Goal: Transaction & Acquisition: Purchase product/service

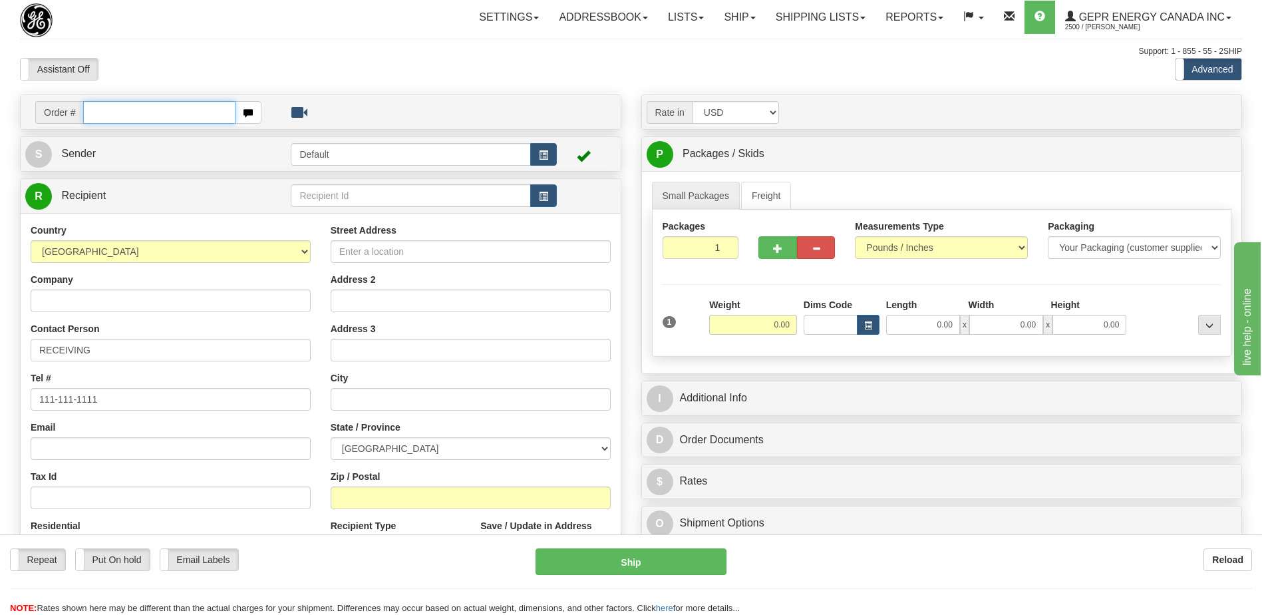
click at [95, 112] on input "text" at bounding box center [159, 112] width 152 height 23
paste input "0086689356"
click at [100, 111] on input "0086689356" at bounding box center [159, 112] width 152 height 23
type input "86689356"
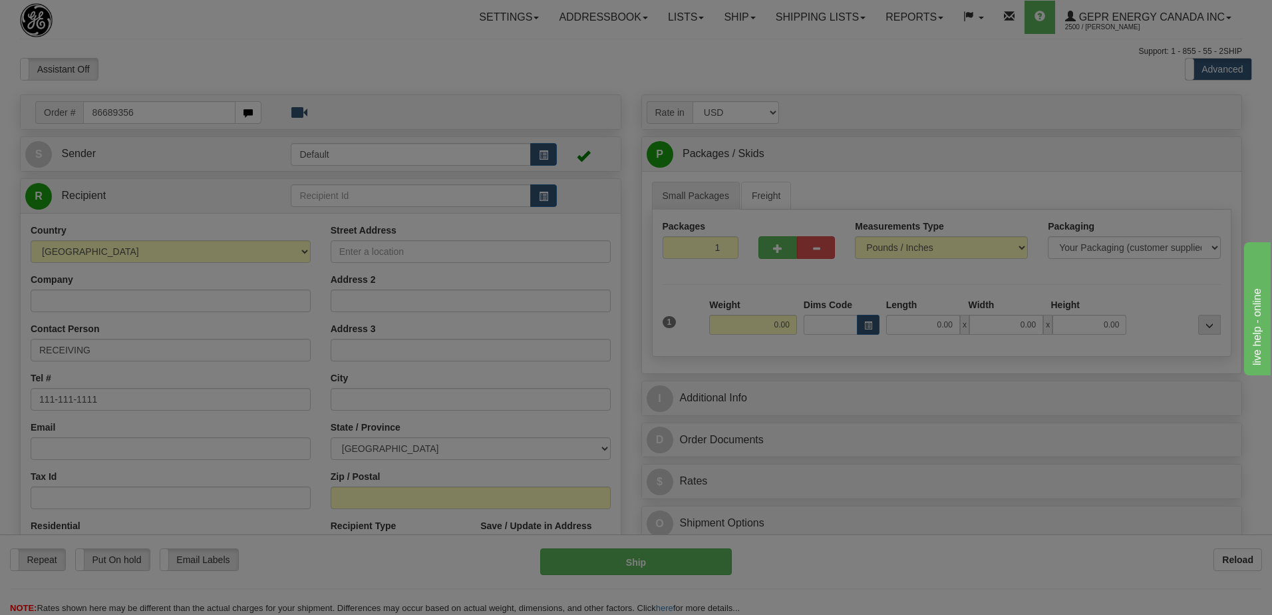
click at [175, 74] on body "Training Course Close Toggle navigation Settings Shipping Preferences New Recip…" at bounding box center [636, 307] width 1272 height 615
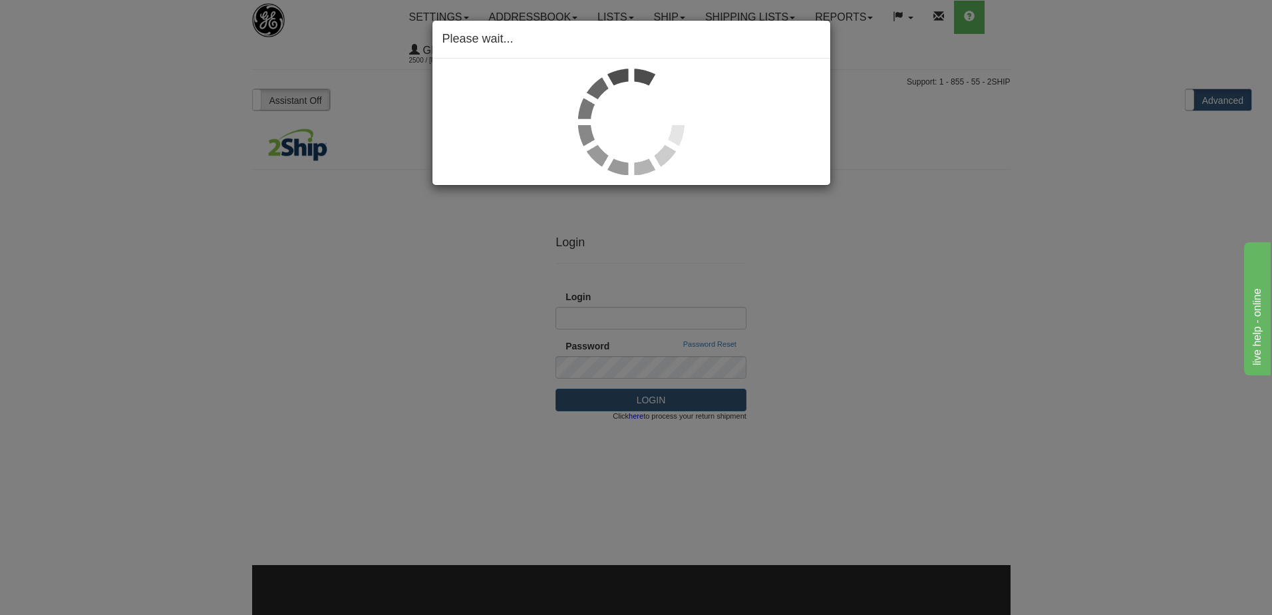
drag, startPoint x: 293, startPoint y: 398, endPoint x: 663, endPoint y: 238, distance: 402.9
click at [296, 351] on div "Please wait..." at bounding box center [636, 307] width 1272 height 615
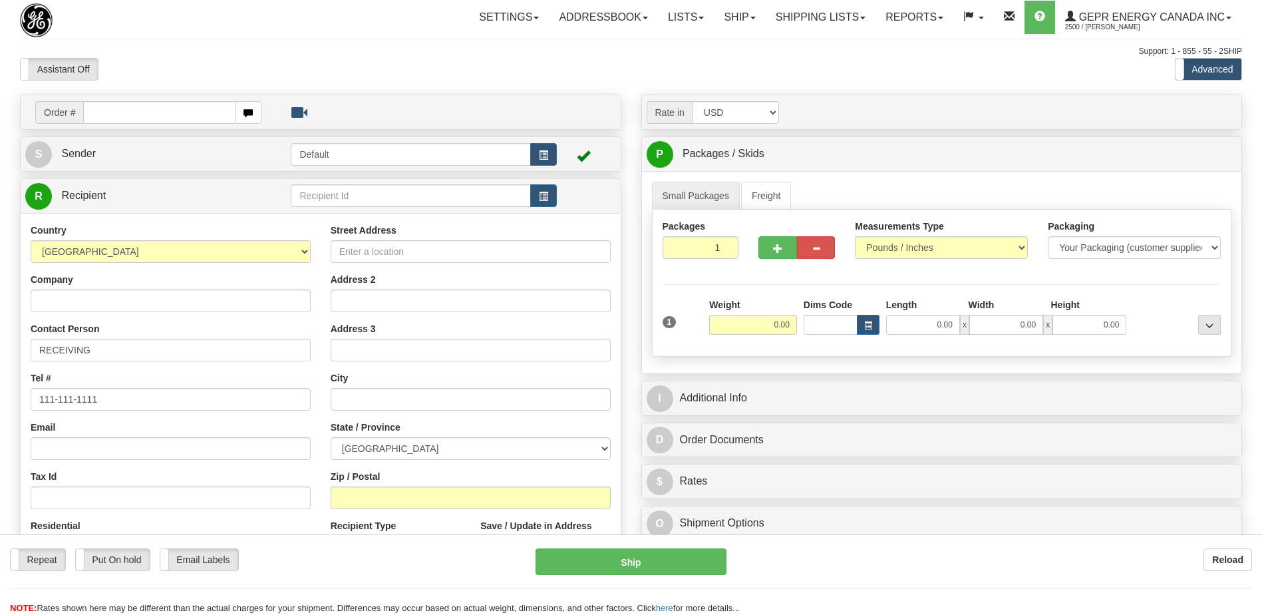
click at [146, 111] on input "text" at bounding box center [159, 112] width 152 height 23
type input "86689356"
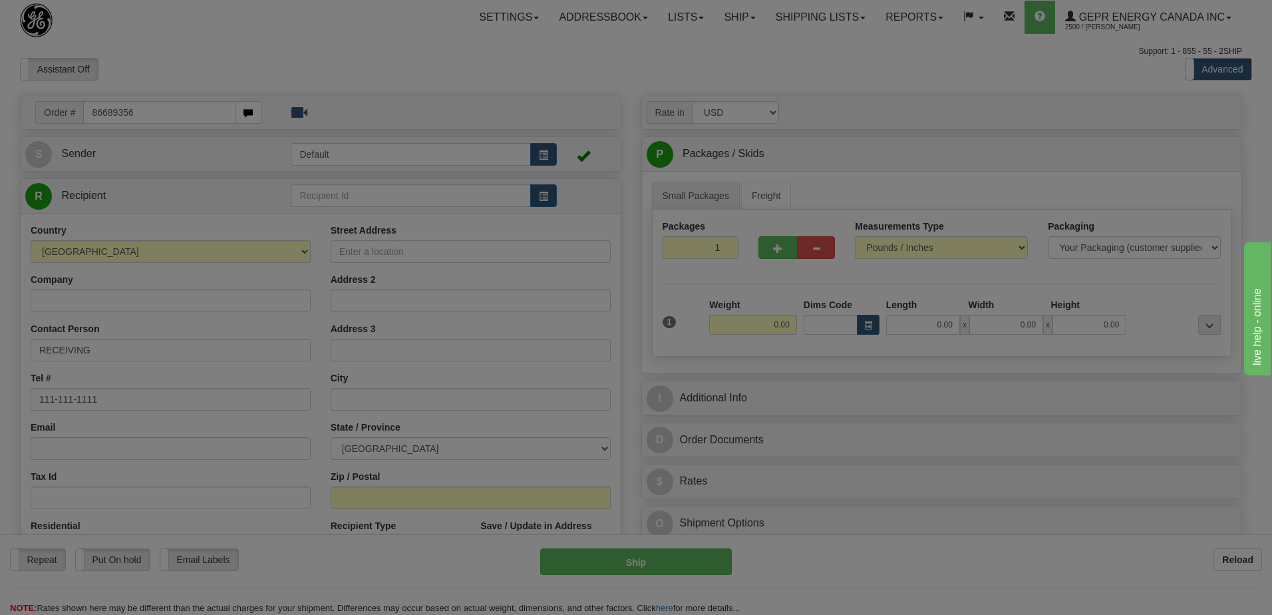
click at [305, 49] on body "Training Course Close Toggle navigation Settings Shipping Preferences New Recip…" at bounding box center [636, 307] width 1272 height 615
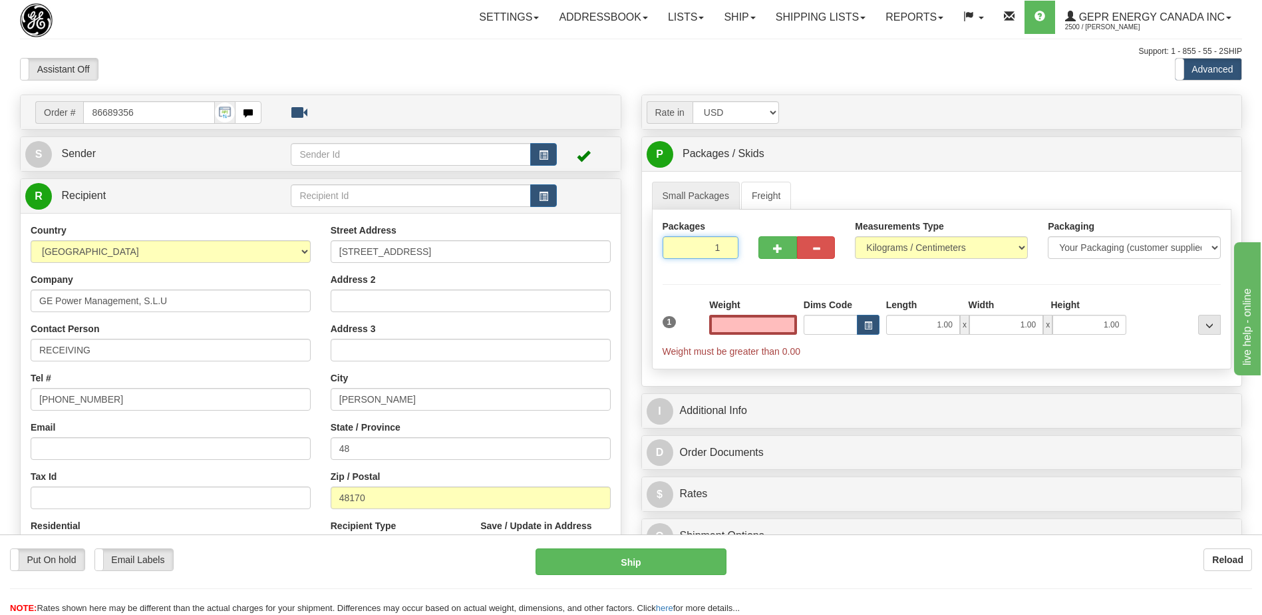
type input "0.00"
click at [691, 249] on input "1" at bounding box center [701, 247] width 77 height 23
type input "3"
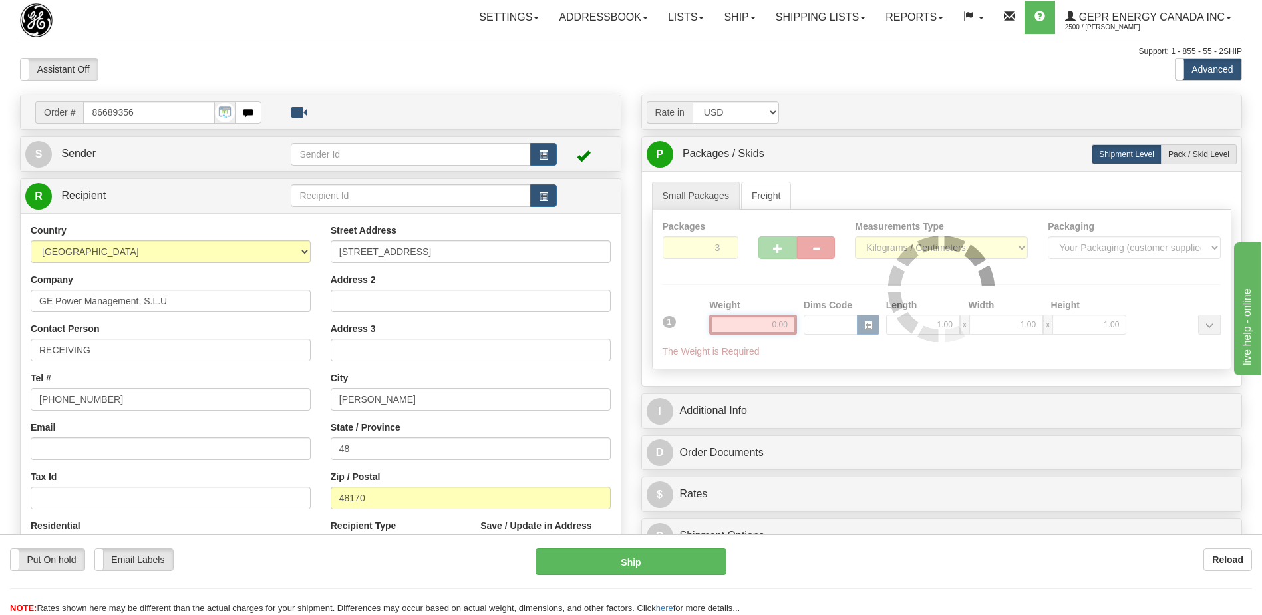
click at [782, 325] on div "Packages 3 1 Measurements Type" at bounding box center [942, 290] width 580 height 160
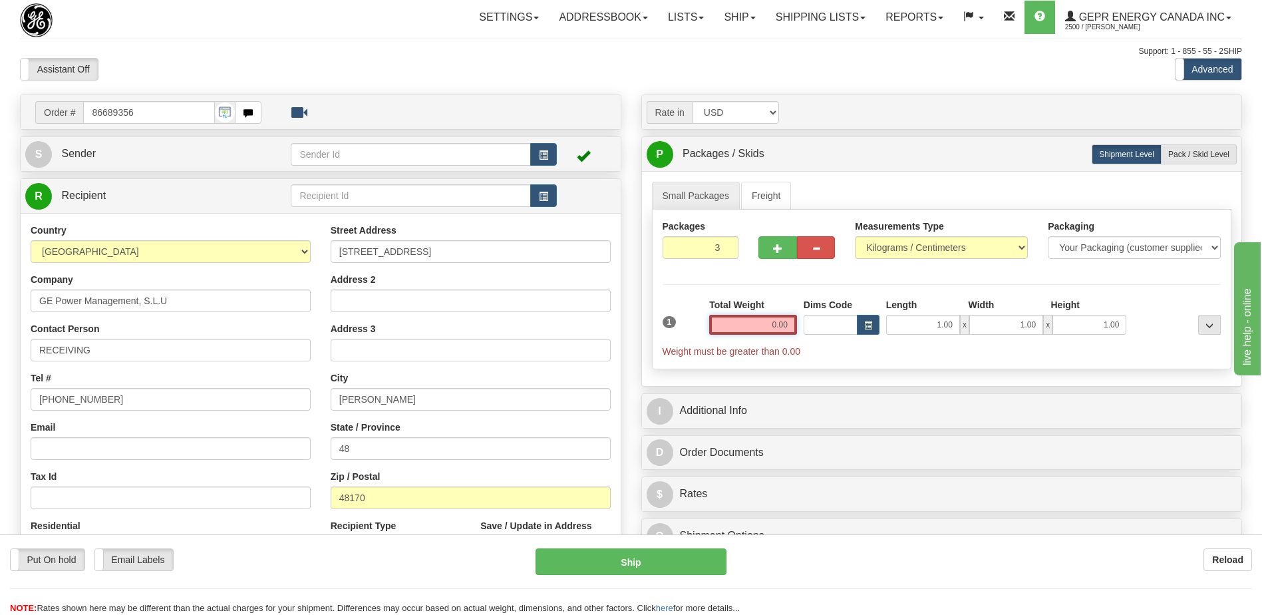
click at [782, 325] on input "0.00" at bounding box center [753, 325] width 88 height 20
click at [782, 325] on input "text" at bounding box center [753, 325] width 88 height 20
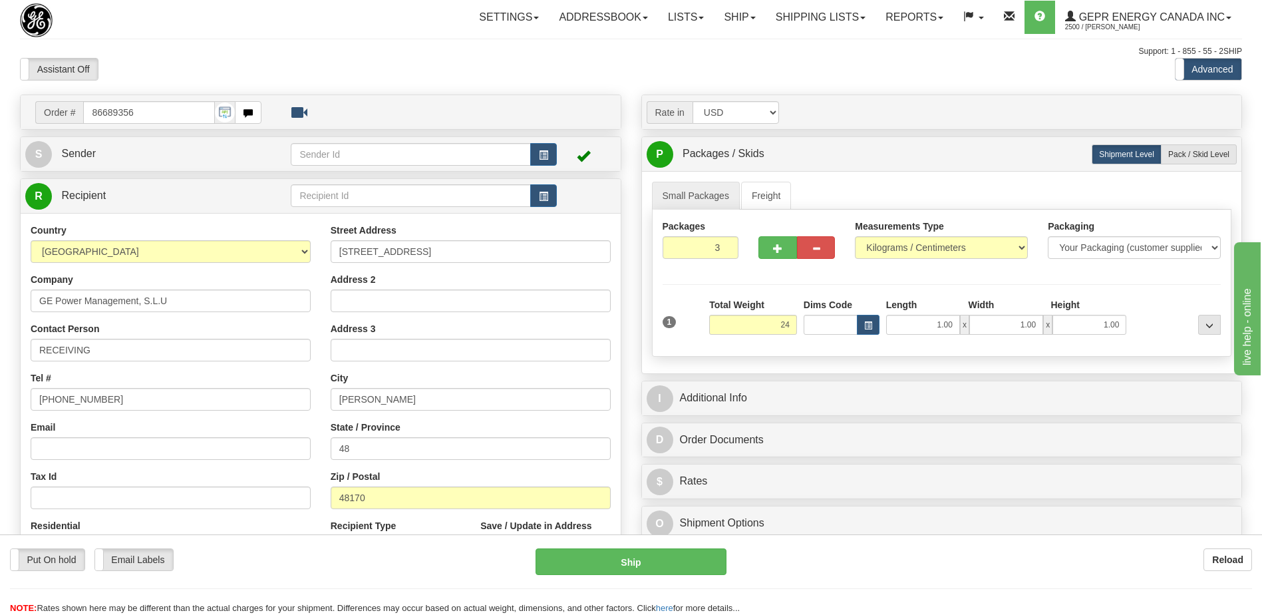
type input "24.00"
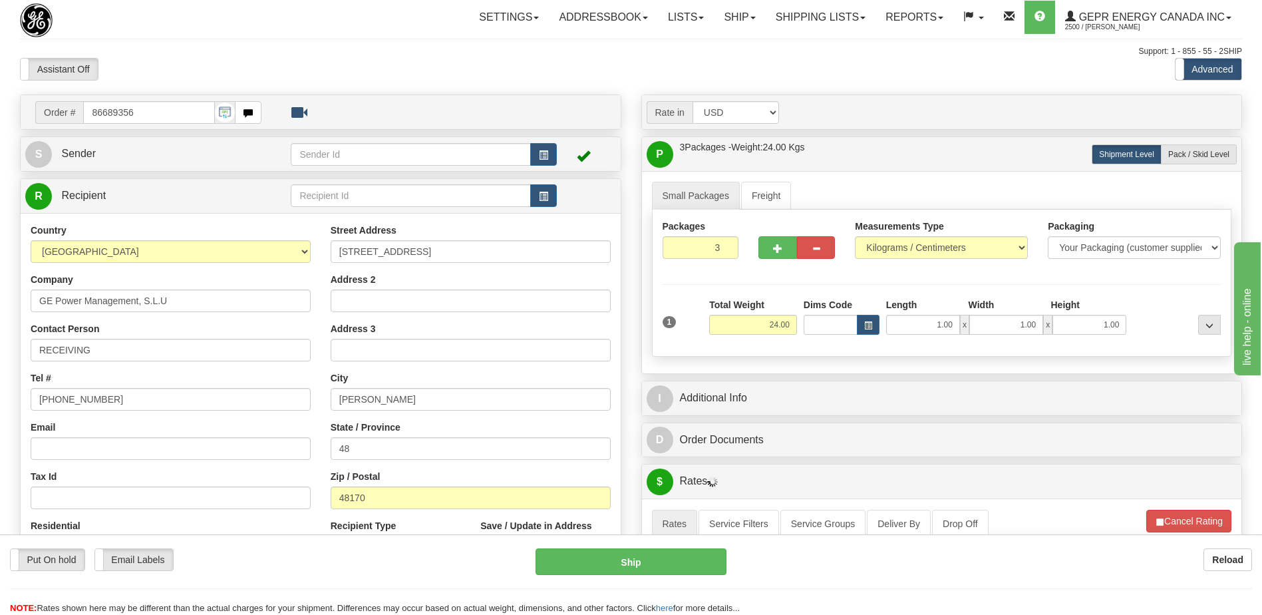
click at [532, 57] on div at bounding box center [631, 57] width 1222 height 1
click at [544, 147] on button "button" at bounding box center [543, 154] width 27 height 23
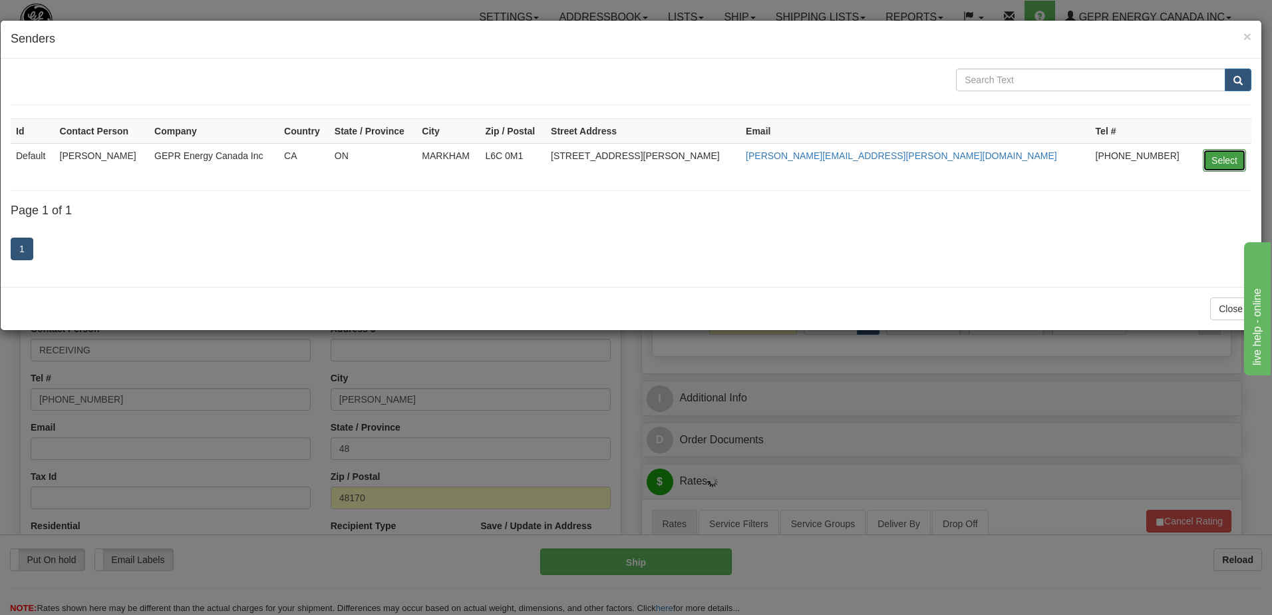
click at [1203, 157] on button "Select" at bounding box center [1224, 160] width 43 height 23
type input "Default"
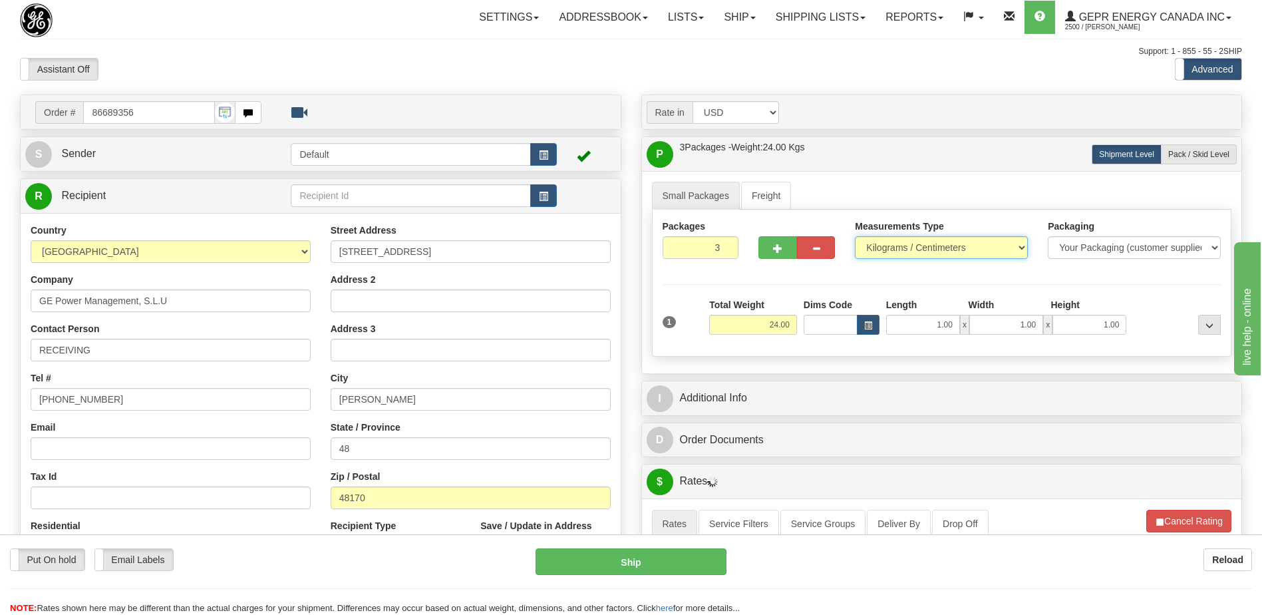
click at [949, 246] on select "Pounds / Inches Kilograms / Centimeters" at bounding box center [941, 247] width 173 height 23
select select "0"
click at [855, 236] on select "Pounds / Inches Kilograms / Centimeters" at bounding box center [941, 247] width 173 height 23
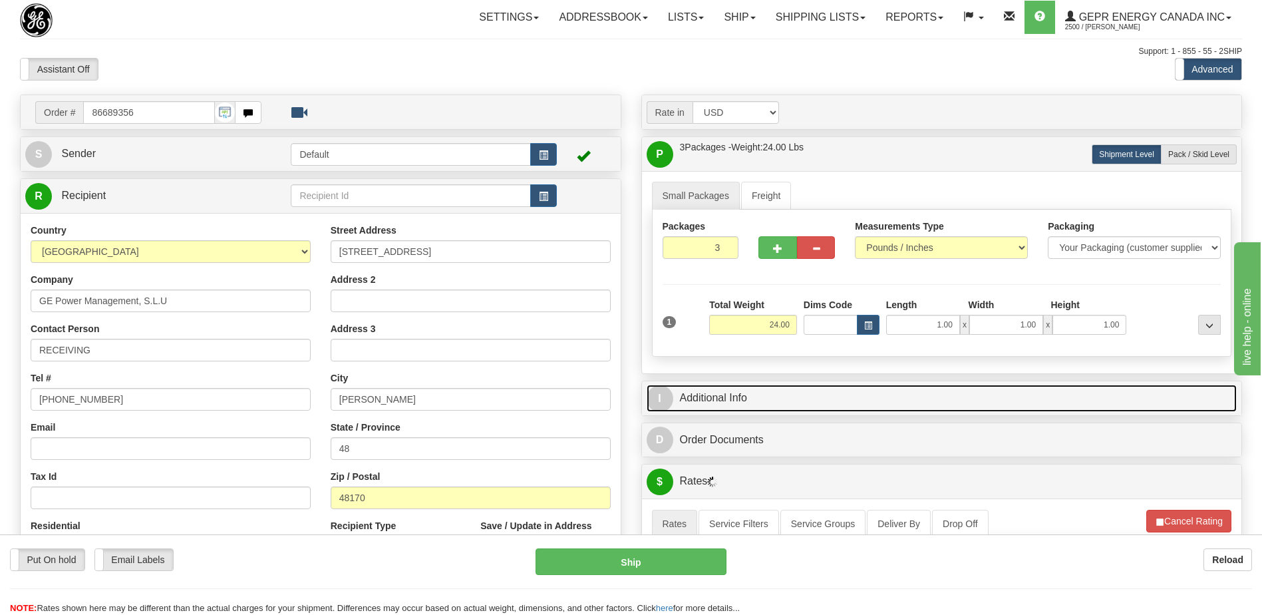
click at [857, 397] on link "I Additional Info" at bounding box center [942, 398] width 591 height 27
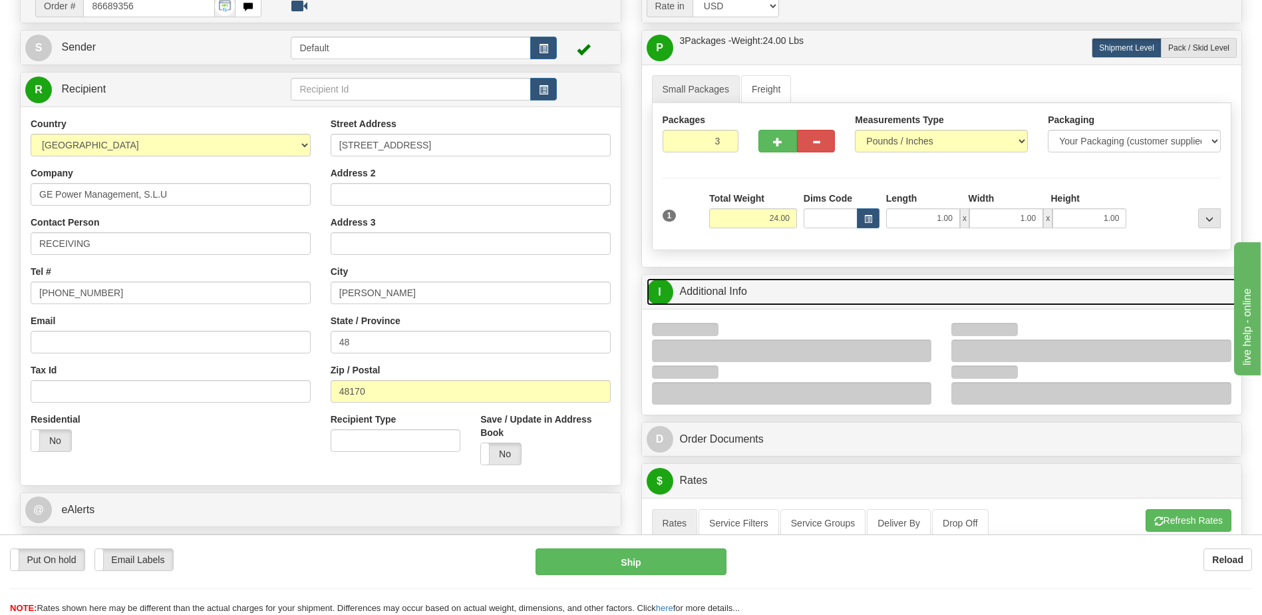
scroll to position [200, 0]
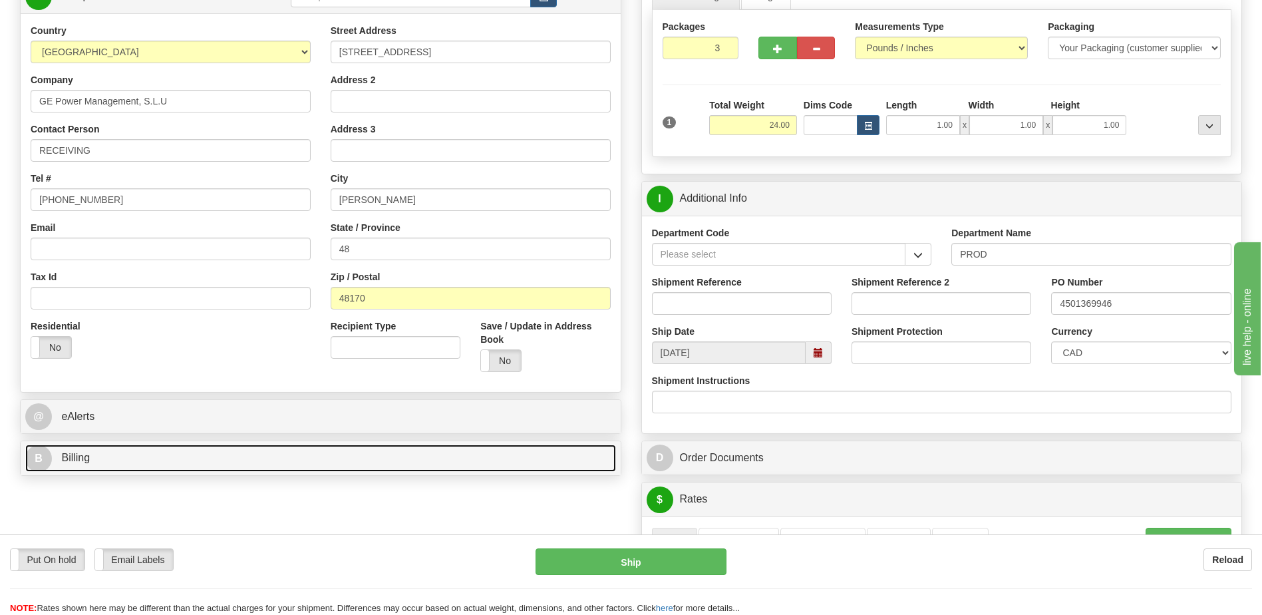
click at [204, 455] on link "B Billing" at bounding box center [320, 457] width 591 height 27
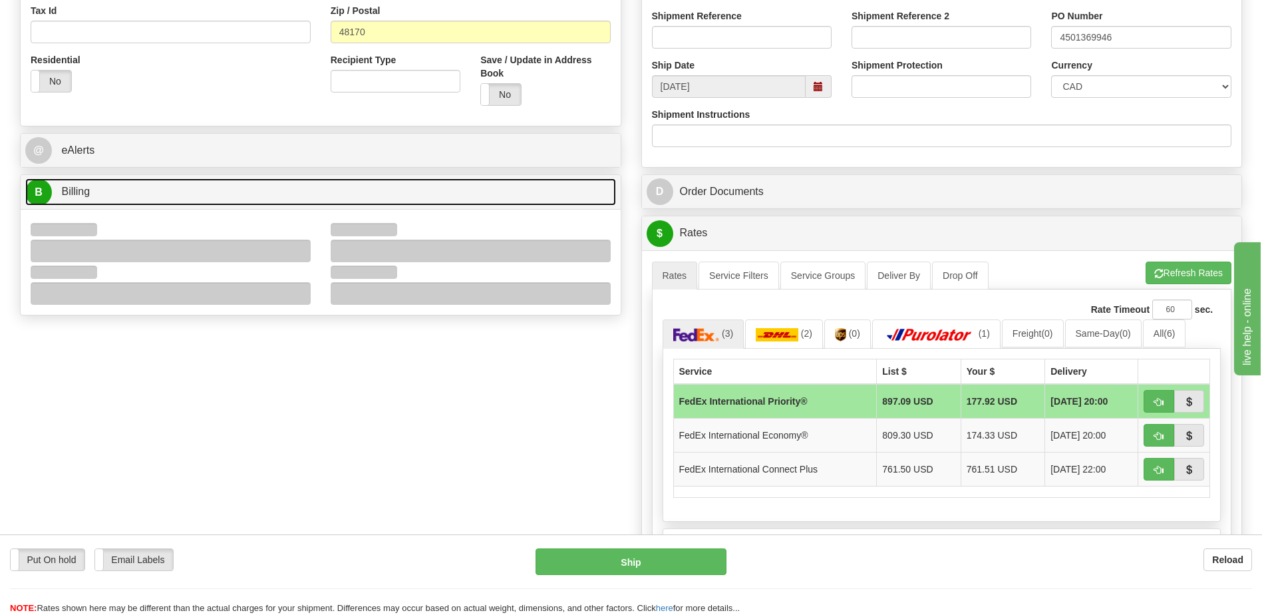
scroll to position [532, 0]
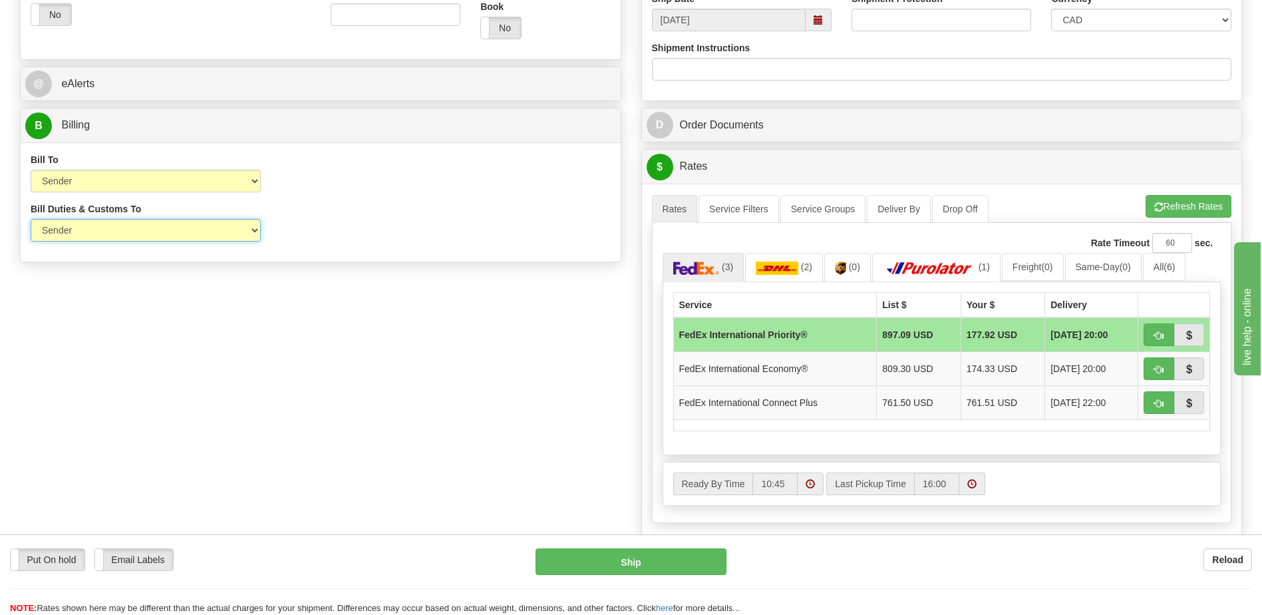
click at [192, 236] on select "Sender Recipient Third Party" at bounding box center [146, 230] width 230 height 23
select select "2"
click at [31, 219] on select "Sender Recipient Third Party" at bounding box center [146, 230] width 230 height 23
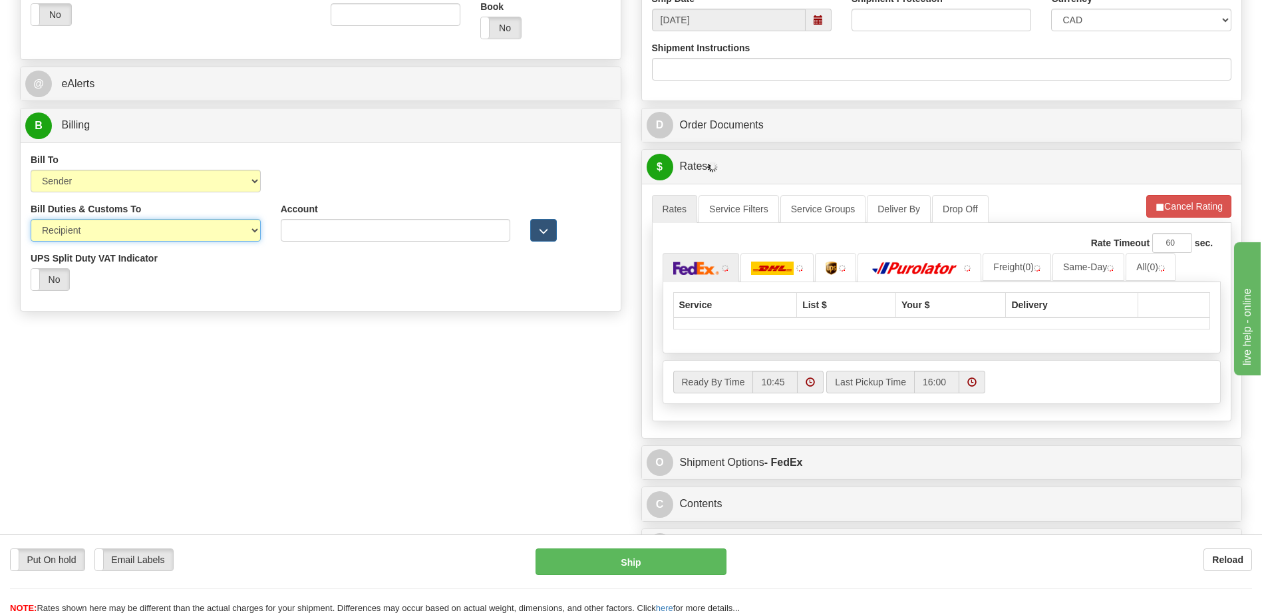
scroll to position [200, 0]
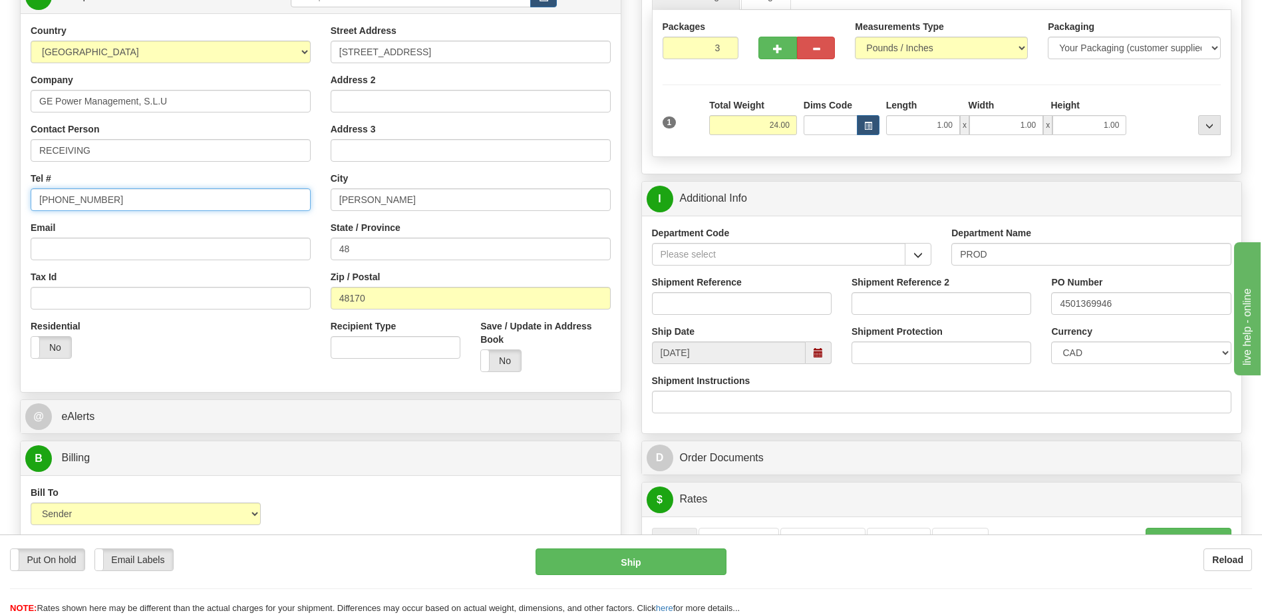
drag, startPoint x: 105, startPoint y: 203, endPoint x: -3, endPoint y: 186, distance: 109.1
click at [0, 186] on html "Training Course Close Toggle navigation Settings Shipping Preferences New Sende…" at bounding box center [631, 107] width 1262 height 615
paste input "34944858855"
type input "34944858855"
click at [265, 362] on div "Residential Yes No" at bounding box center [171, 343] width 300 height 49
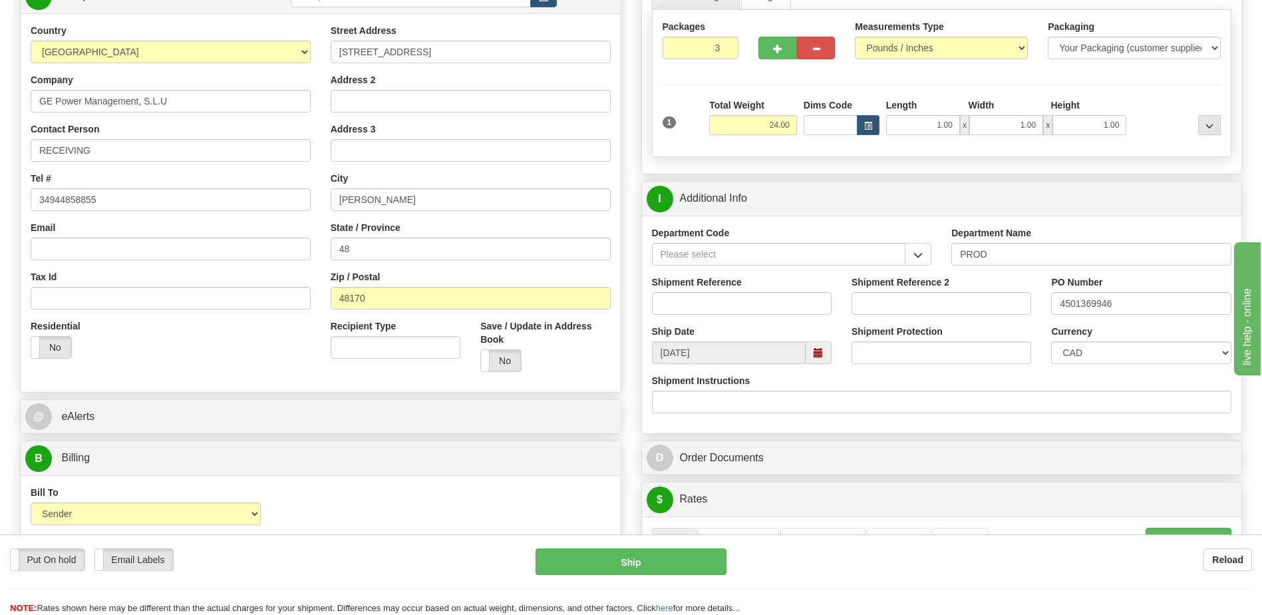
drag, startPoint x: 295, startPoint y: 355, endPoint x: 333, endPoint y: 313, distance: 57.0
click at [295, 355] on div "Residential Yes No" at bounding box center [171, 343] width 300 height 49
drag, startPoint x: 379, startPoint y: 246, endPoint x: 275, endPoint y: 255, distance: 103.5
click at [279, 257] on div "Country AFGHANISTAN ALAND ISLANDS ALBANIA ALGERIA AMERICAN SAMOA ANDORRA ANGOLA…" at bounding box center [321, 203] width 600 height 358
click at [189, 355] on div "Residential Yes No" at bounding box center [171, 343] width 300 height 49
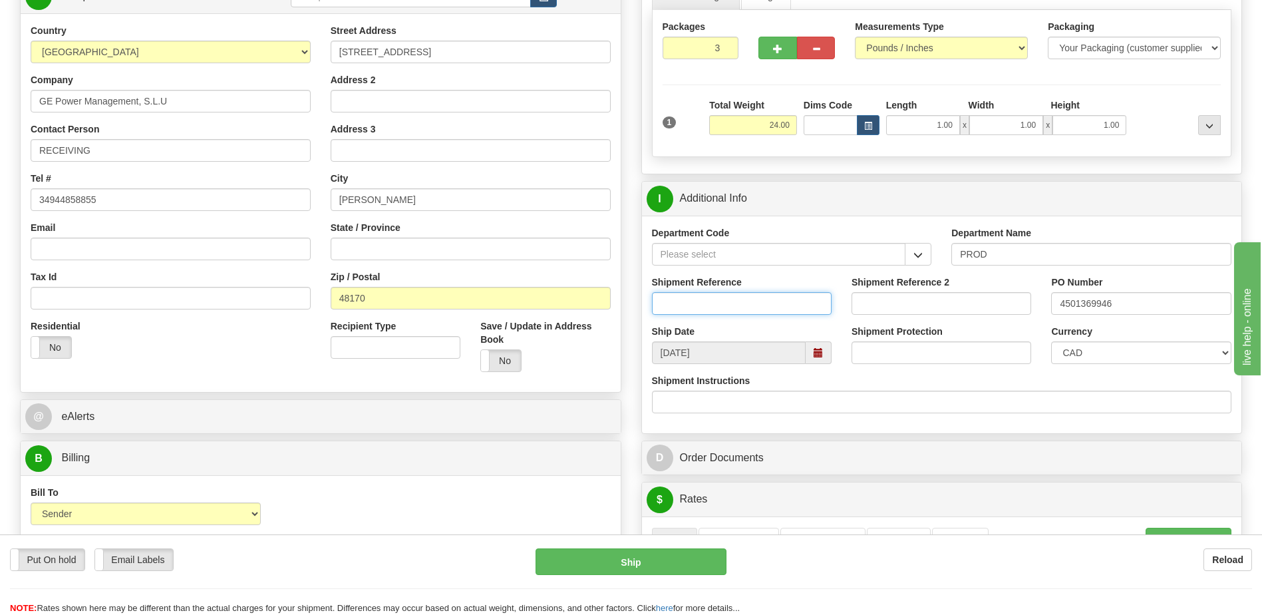
click at [714, 303] on input "Shipment Reference" at bounding box center [742, 303] width 180 height 23
type input "5399003422"
click button "Delete" at bounding box center [0, 0] width 0 height 0
click at [708, 304] on input "5399003422" at bounding box center [742, 303] width 180 height 23
click at [729, 303] on input "5399003422" at bounding box center [742, 303] width 180 height 23
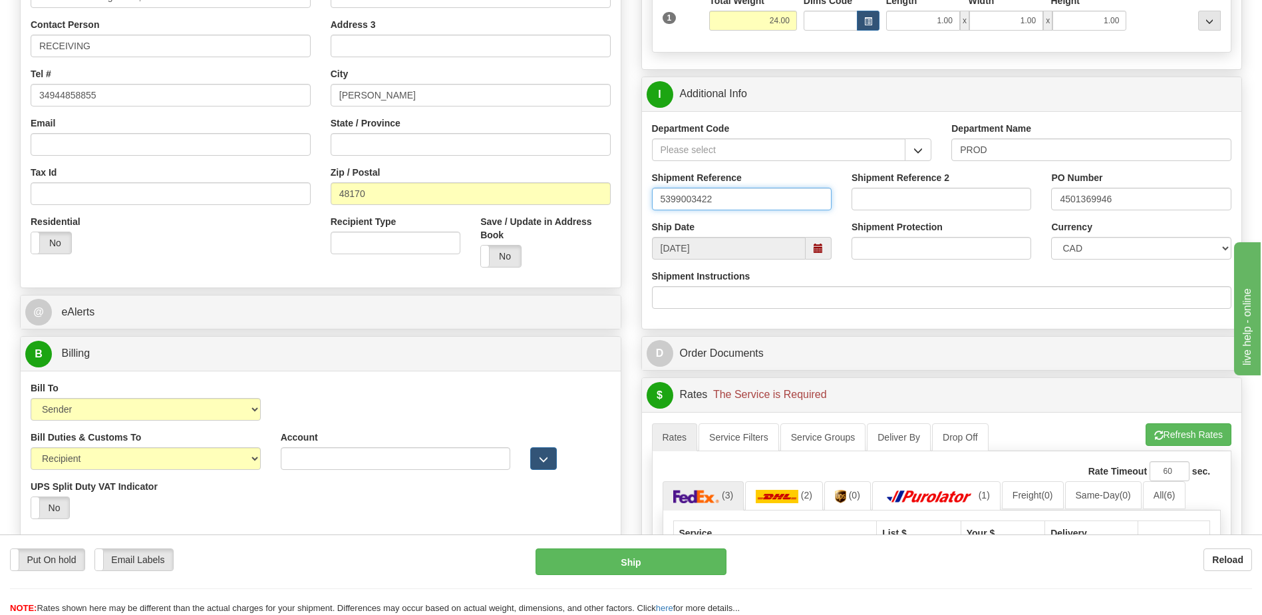
scroll to position [333, 0]
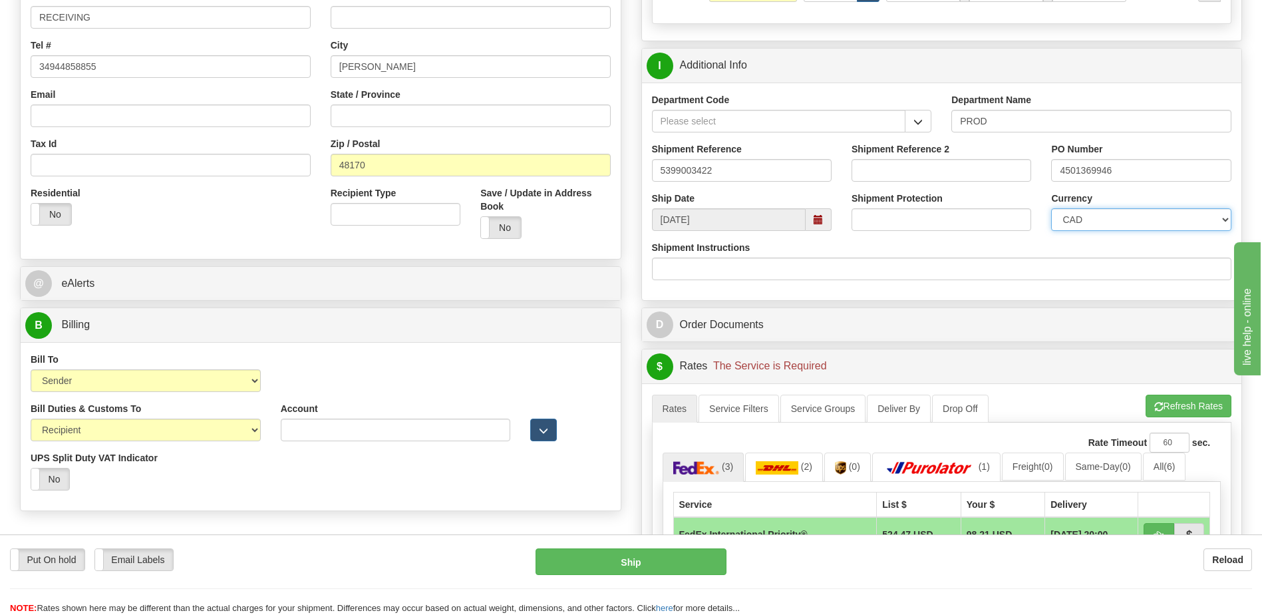
click at [1124, 224] on select "CAD USD EUR ZAR [PERSON_NAME] ARN AUD AUS AWG BBD BFR BGN BHD BMD BND BRC BRL C…" at bounding box center [1141, 219] width 180 height 23
select select "1"
click at [1051, 208] on select "CAD USD EUR ZAR [PERSON_NAME] ARN AUD AUS AWG BBD BFR BGN BHD BMD BND BRC BRL C…" at bounding box center [1141, 219] width 180 height 23
drag, startPoint x: 1124, startPoint y: 171, endPoint x: 1017, endPoint y: 170, distance: 107.8
click at [1017, 170] on div "Shipment Reference 5399003422 Shipment Reference 2 PO Number 4501369946" at bounding box center [942, 166] width 600 height 49
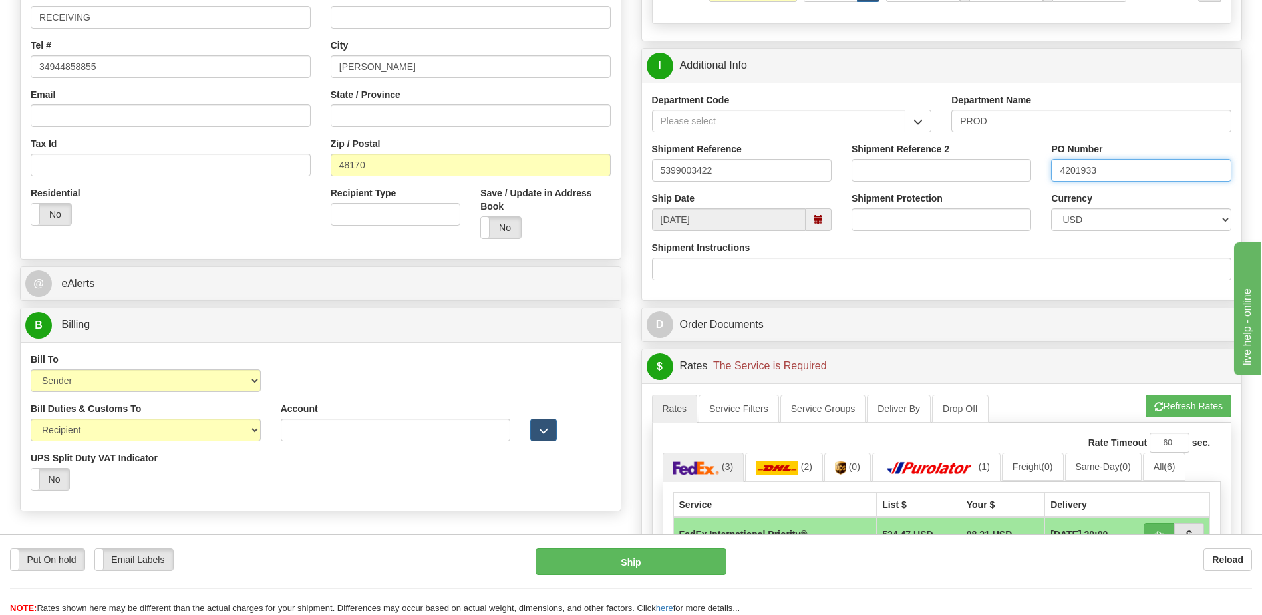
click at [1114, 176] on input "4201933" at bounding box center [1141, 170] width 180 height 23
type input "4201933104"
click at [1146, 409] on button "Refresh Rates" at bounding box center [1189, 406] width 86 height 23
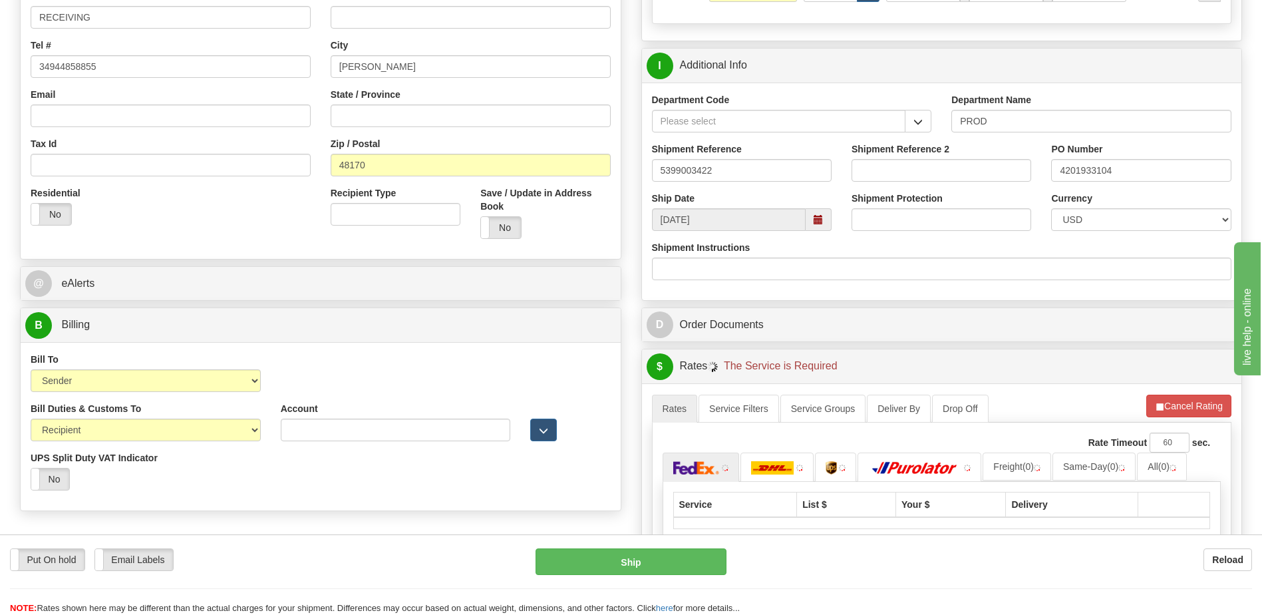
scroll to position [133, 0]
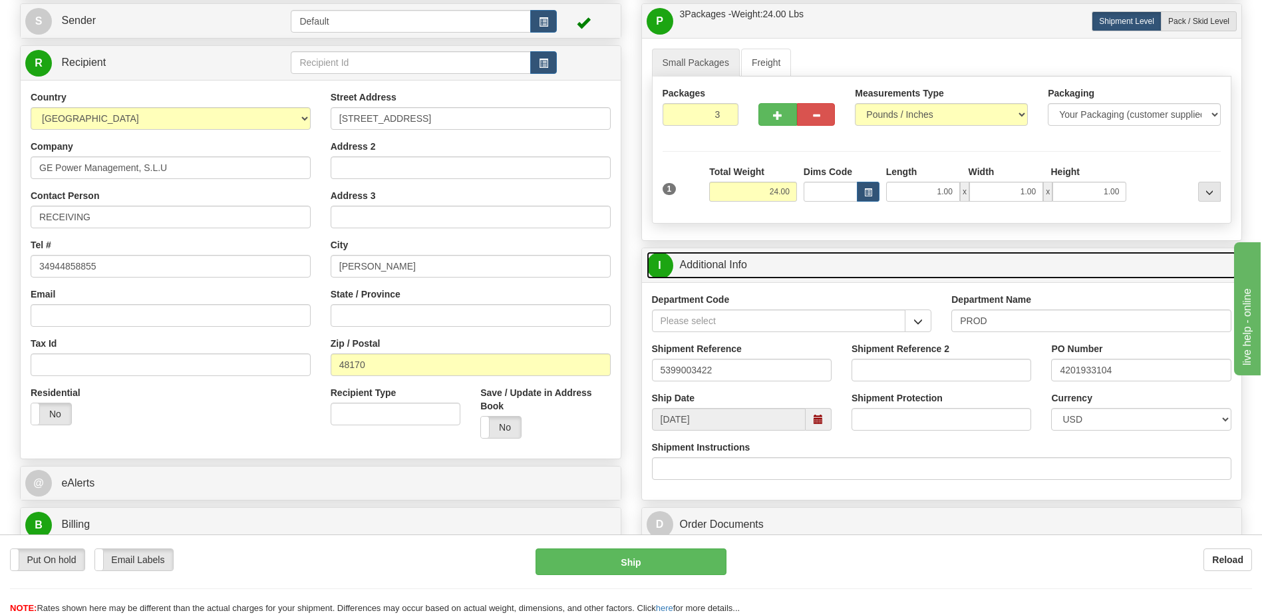
click at [768, 273] on link "I Additional Info" at bounding box center [942, 264] width 591 height 27
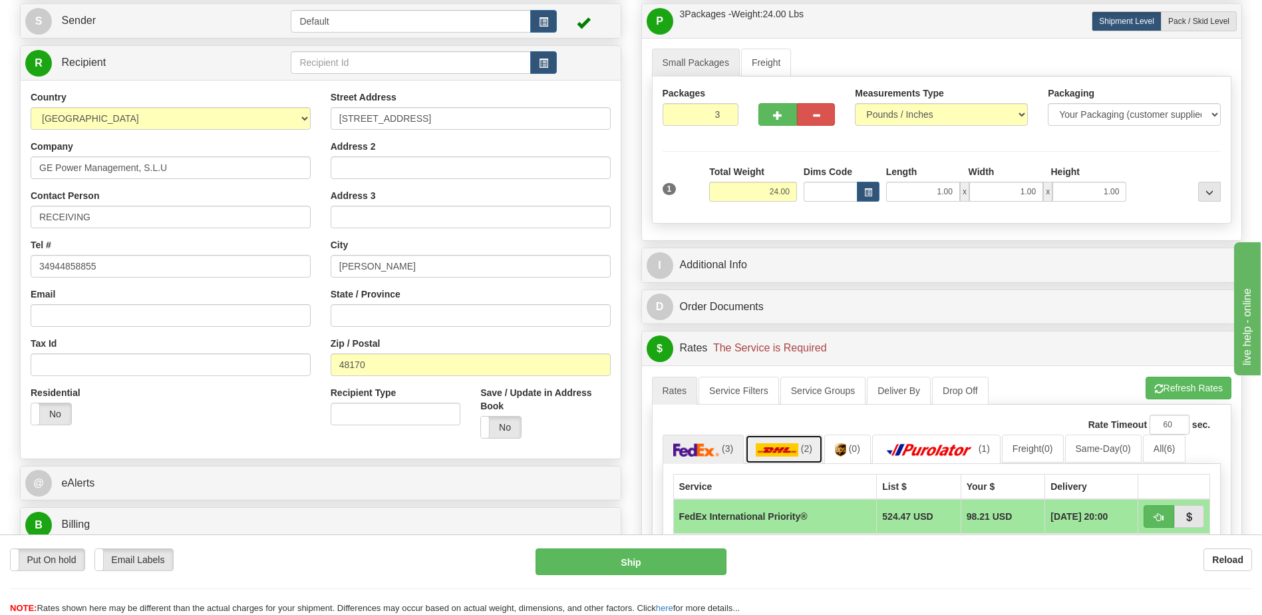
click at [812, 446] on link "(2)" at bounding box center [784, 448] width 78 height 29
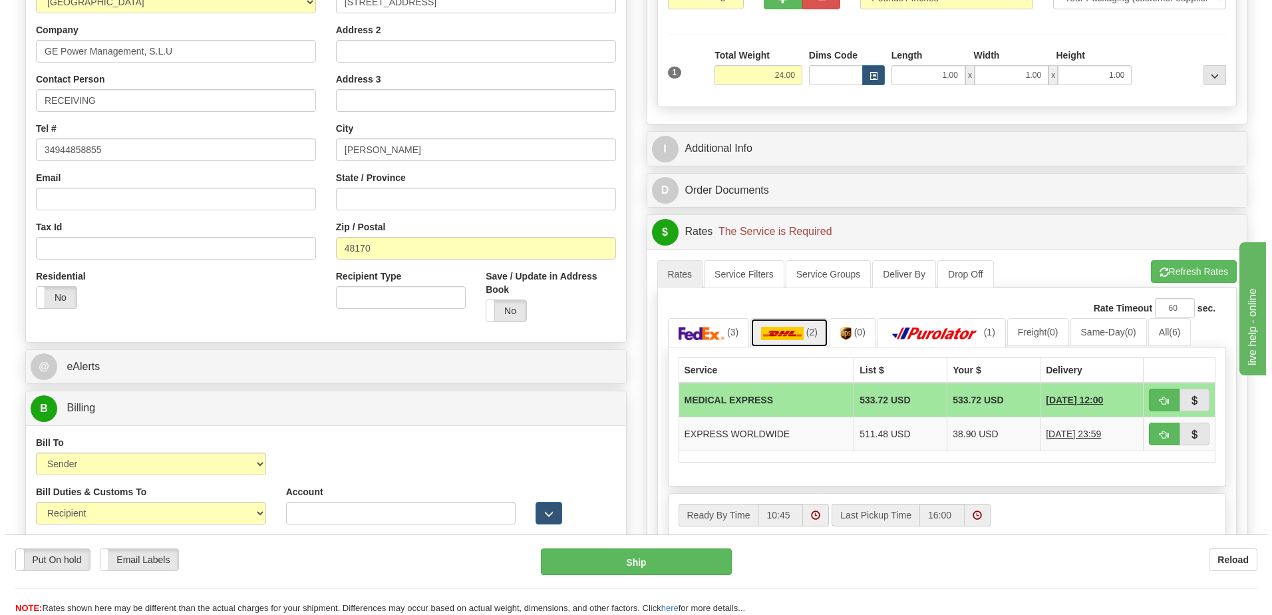
scroll to position [399, 0]
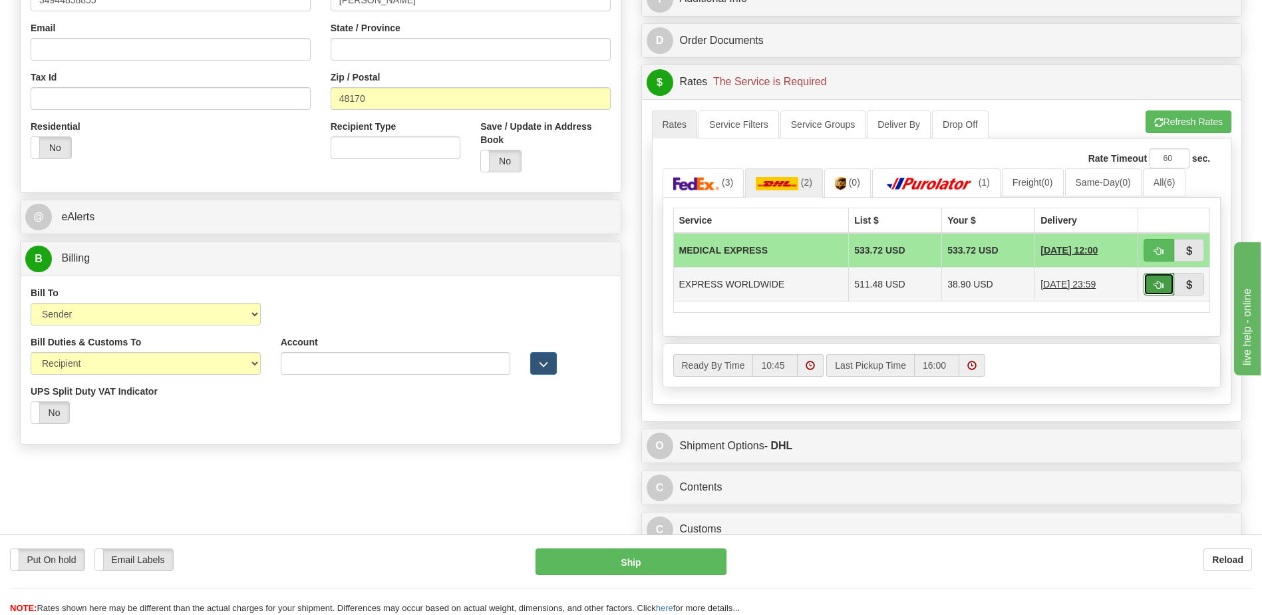
click at [1154, 284] on span "button" at bounding box center [1158, 285] width 9 height 9
type input "P"
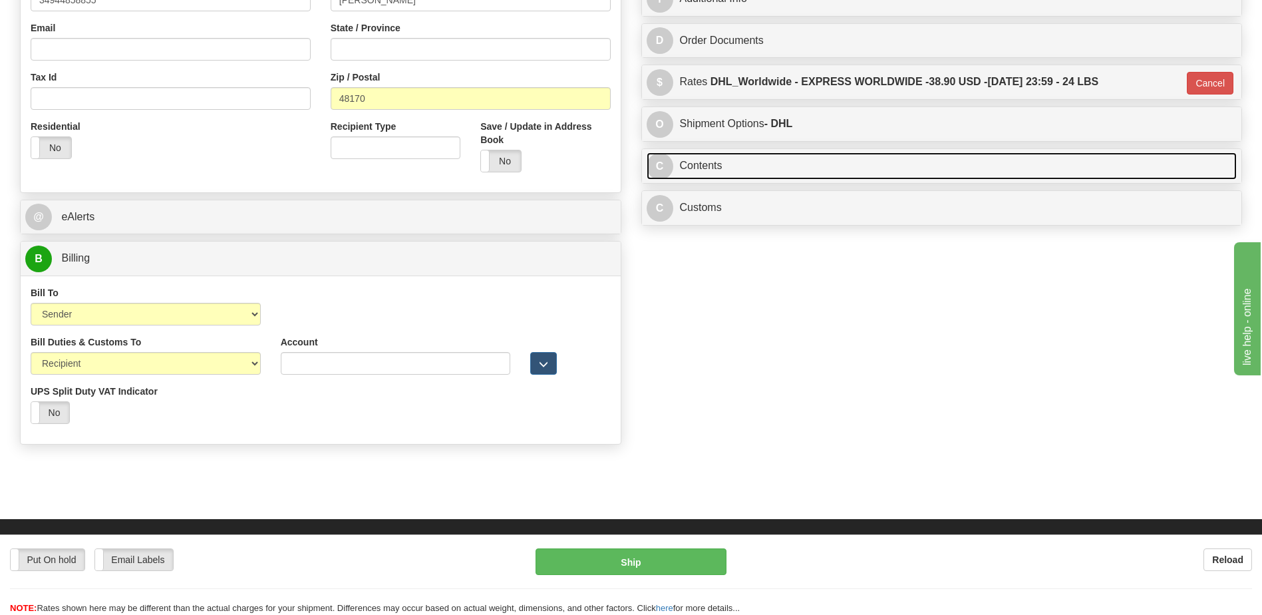
click at [729, 161] on link "C Contents" at bounding box center [942, 165] width 591 height 27
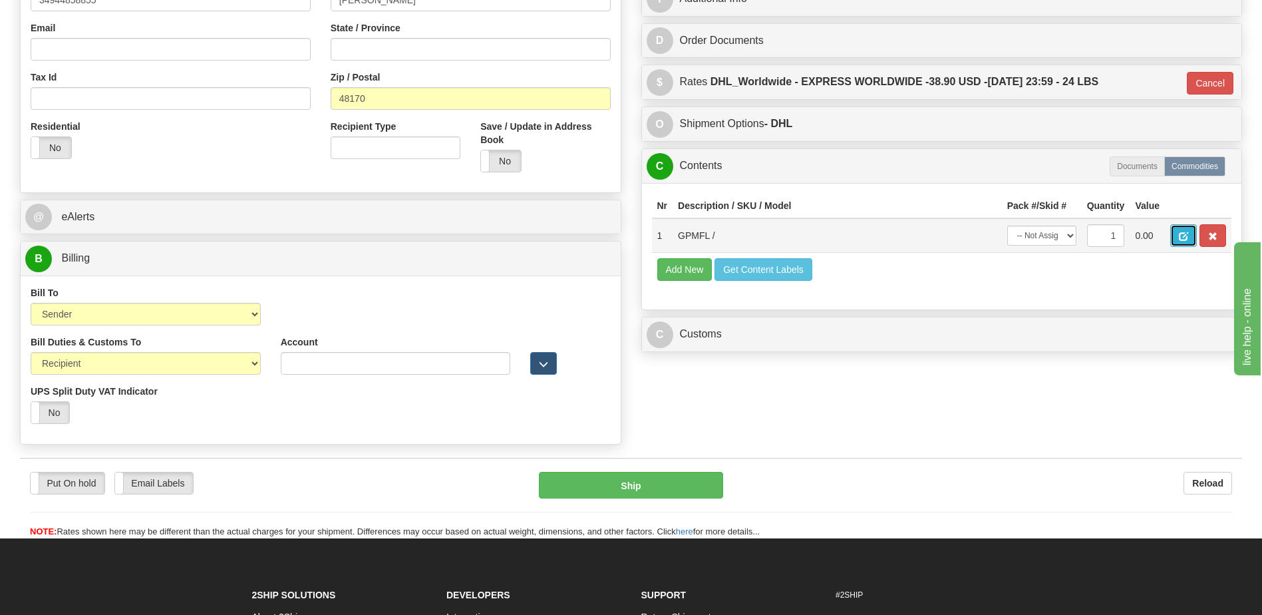
click at [1181, 241] on span "button" at bounding box center [1183, 236] width 9 height 9
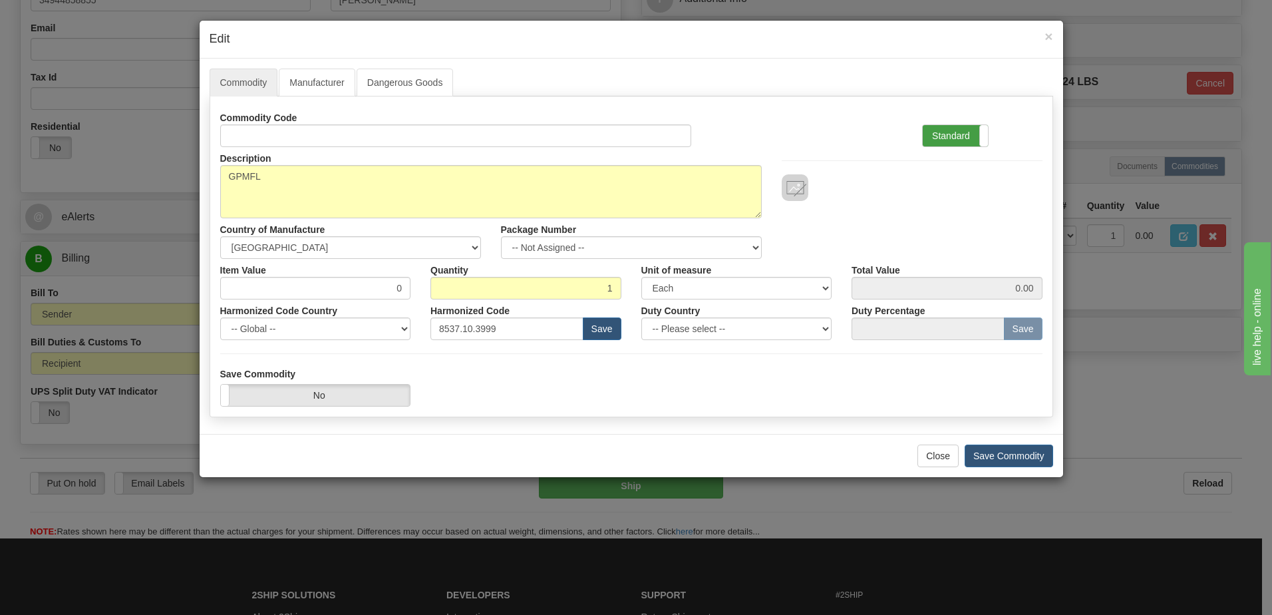
click at [956, 144] on label "Standard" at bounding box center [955, 135] width 65 height 21
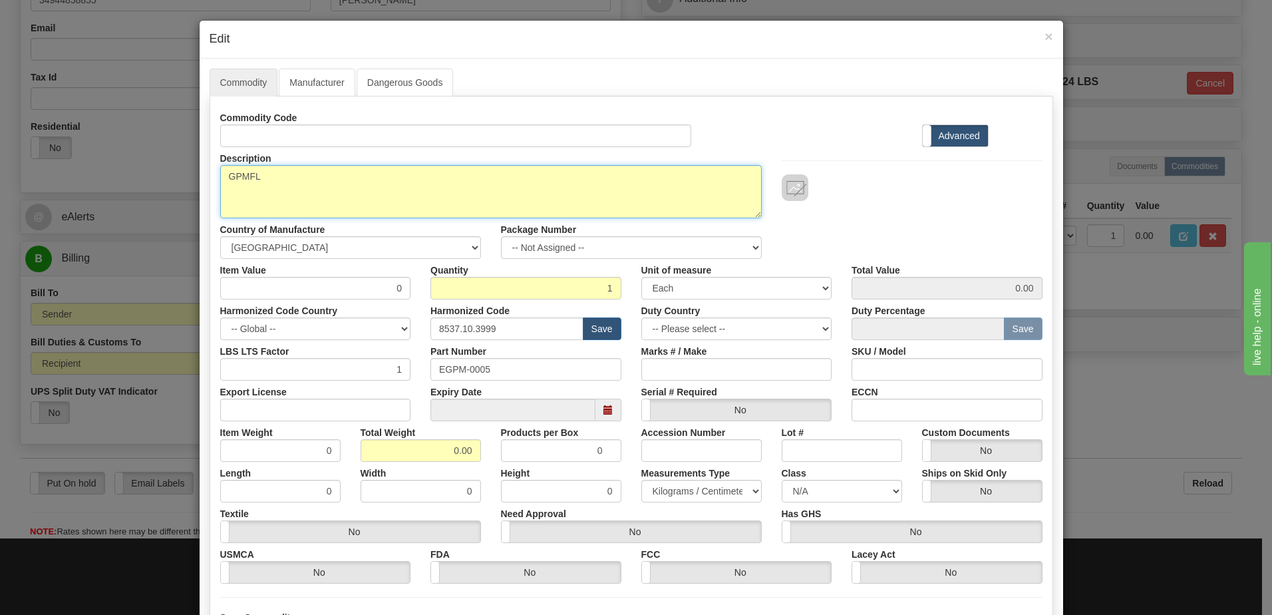
drag, startPoint x: 292, startPoint y: 180, endPoint x: 168, endPoint y: 177, distance: 124.5
click at [168, 177] on div "× Edit Commodity Manufacturer Dangerous Goods Commodity Code Standard Advanced …" at bounding box center [636, 307] width 1272 height 615
paste textarea "D25SP2BU"
type textarea "D25SP2BU"
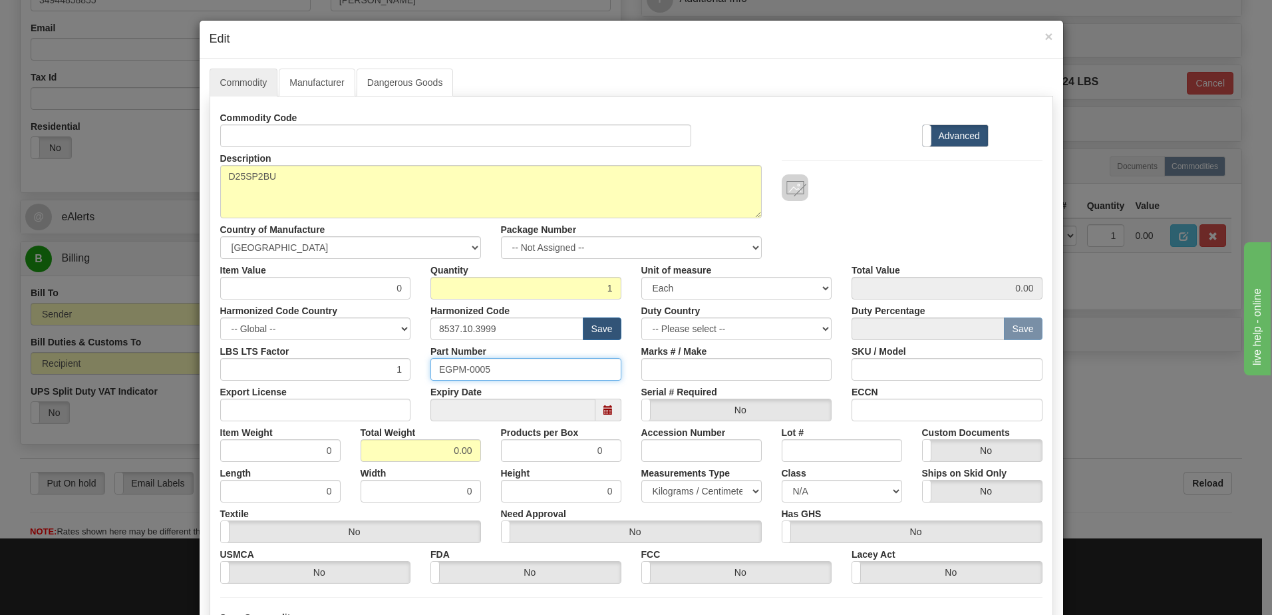
drag, startPoint x: 505, startPoint y: 372, endPoint x: 372, endPoint y: 381, distance: 133.4
click at [375, 382] on div "Commodity Code Standard Advanced Description GPMFL Country of Manufacture -- Un…" at bounding box center [631, 344] width 822 height 477
drag, startPoint x: 440, startPoint y: 446, endPoint x: 542, endPoint y: 456, distance: 101.6
click at [542, 456] on div "Item Weight 0 Total Weight 0.00 Products per Box 0 Accession Number Lot # Custo…" at bounding box center [631, 441] width 842 height 41
type input "1"
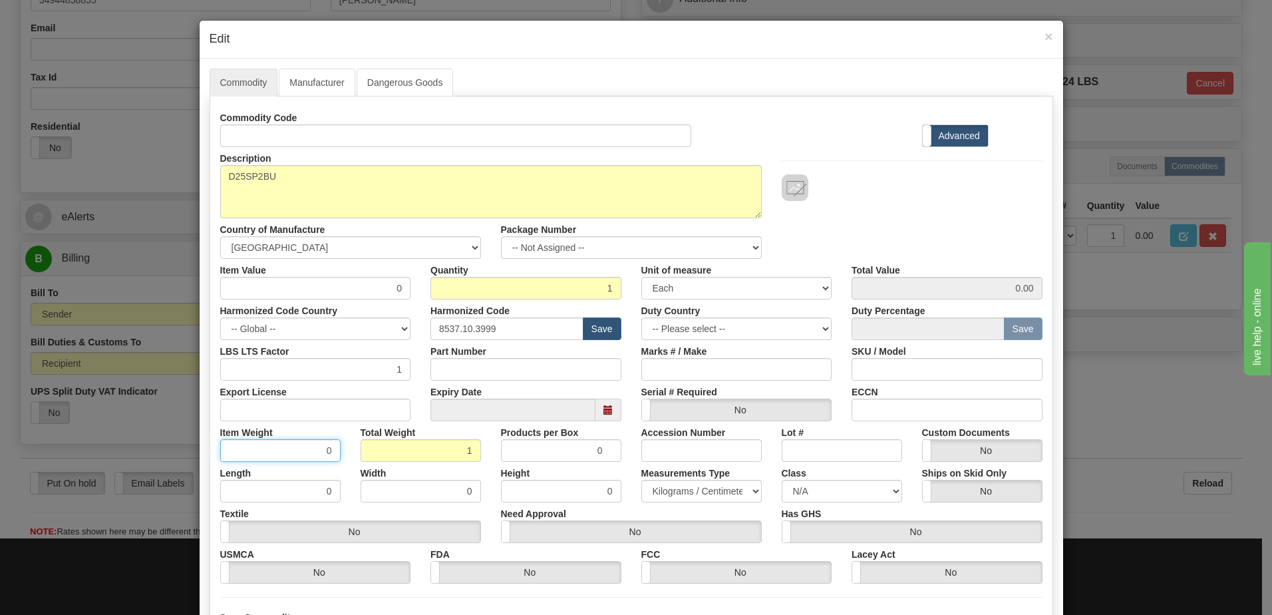
type input "1.0000"
click at [256, 449] on input "1.0000" at bounding box center [280, 450] width 120 height 23
drag, startPoint x: 351, startPoint y: 291, endPoint x: 450, endPoint y: 286, distance: 99.3
click at [450, 286] on div "Item Value 0 Quantity 1 Unit of measure 3 Thousand Square Inches Adjustments 56…" at bounding box center [631, 279] width 842 height 41
type input "439.47"
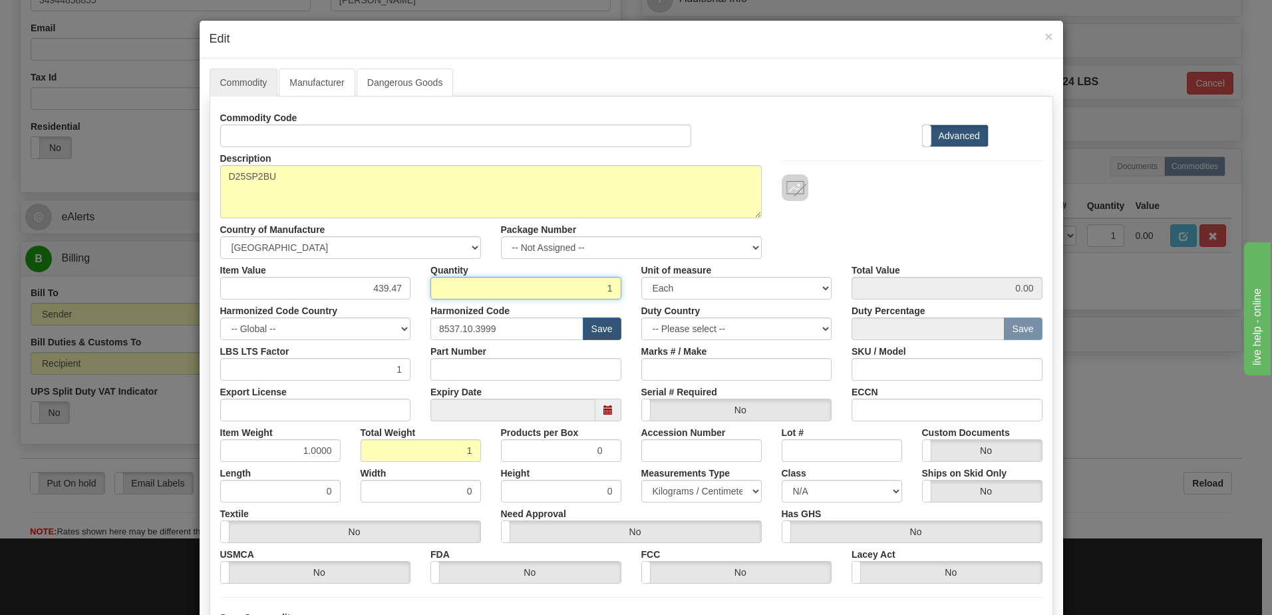
type input "439.47"
click at [593, 289] on input "1" at bounding box center [525, 288] width 191 height 23
type input "3"
type input "1318.41"
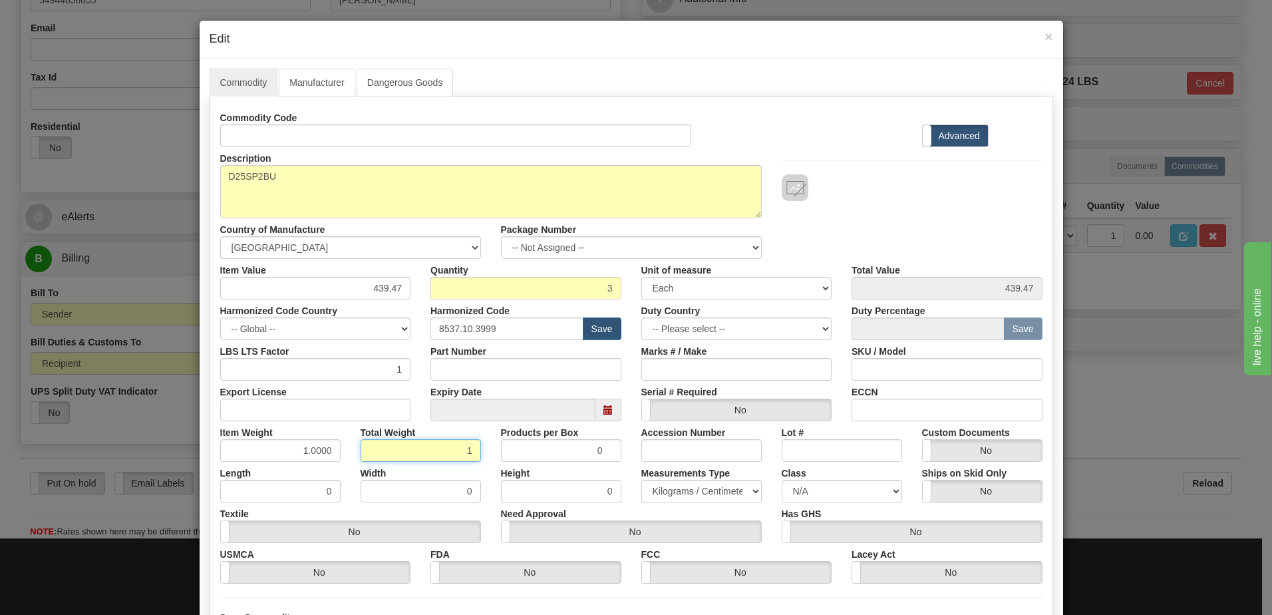
type input "3.00"
click at [368, 454] on input "3.00" at bounding box center [421, 450] width 120 height 23
click at [273, 455] on input "1.0000" at bounding box center [280, 450] width 120 height 23
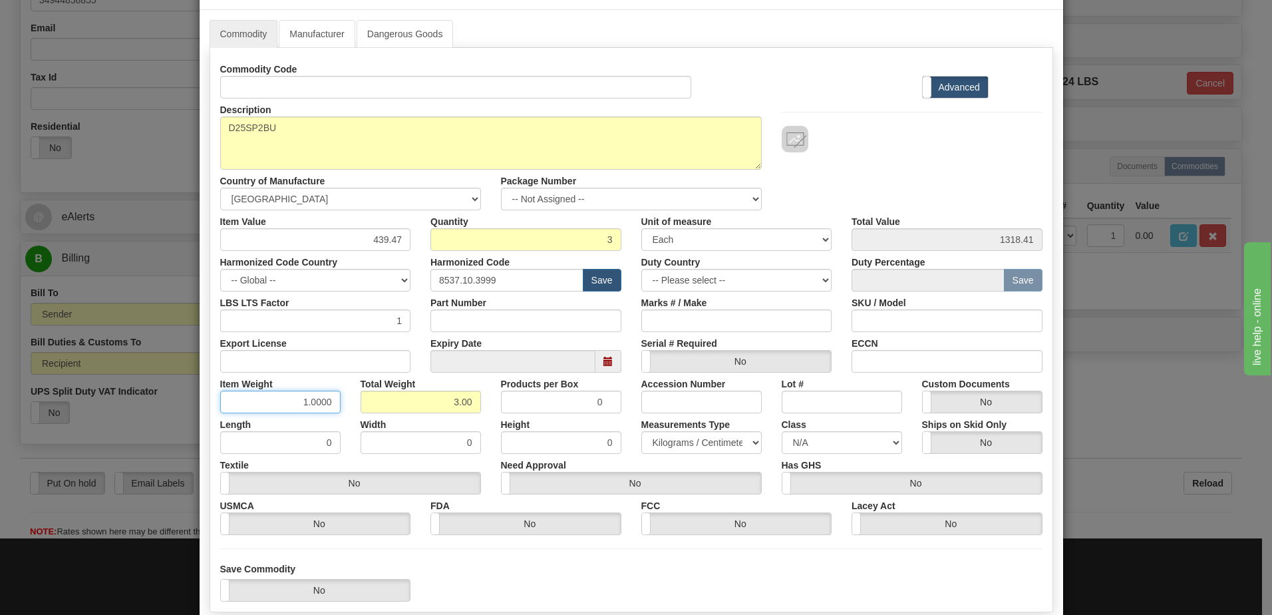
scroll to position [126, 0]
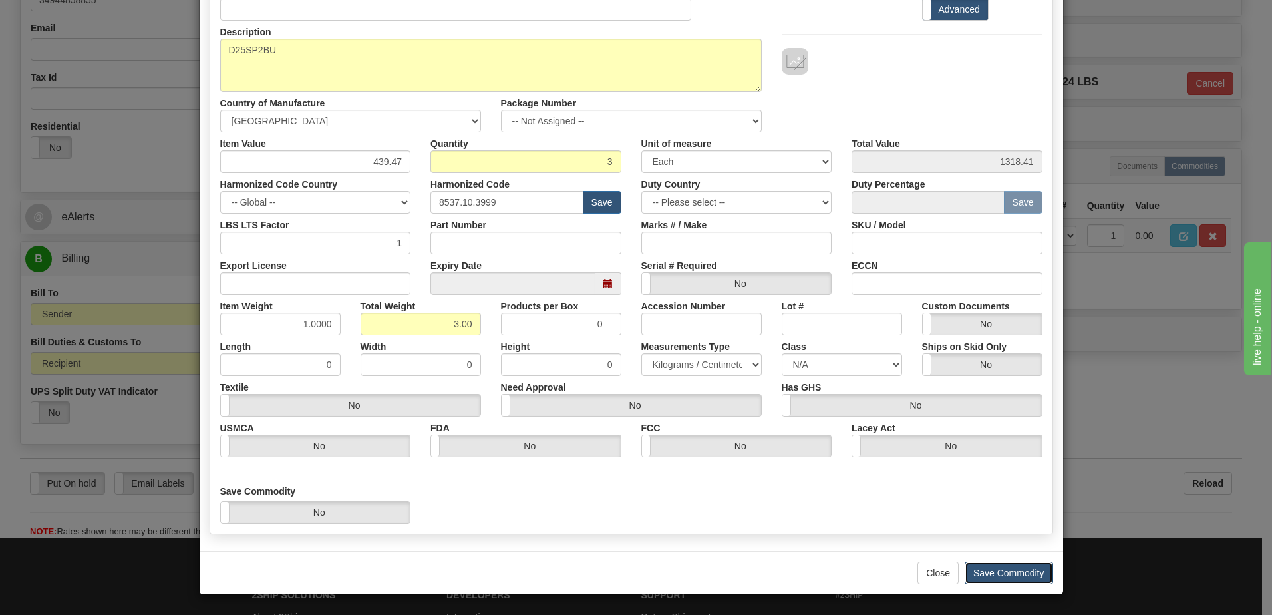
click at [1008, 575] on button "Save Commodity" at bounding box center [1009, 573] width 88 height 23
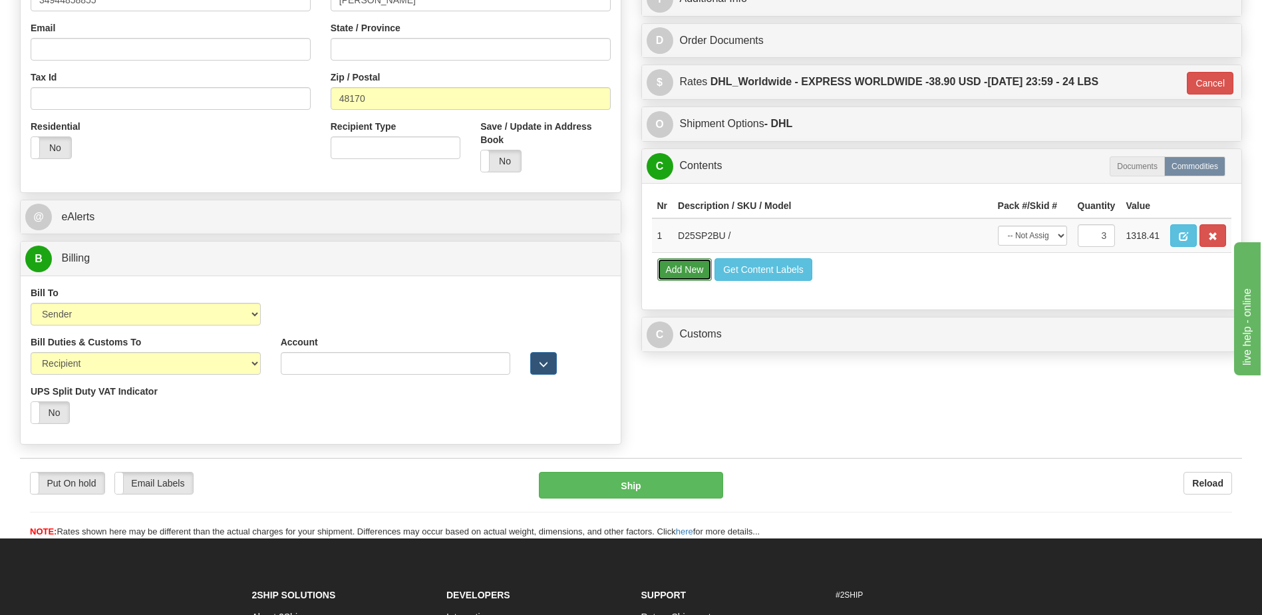
click at [697, 271] on button "Add New" at bounding box center [684, 269] width 55 height 23
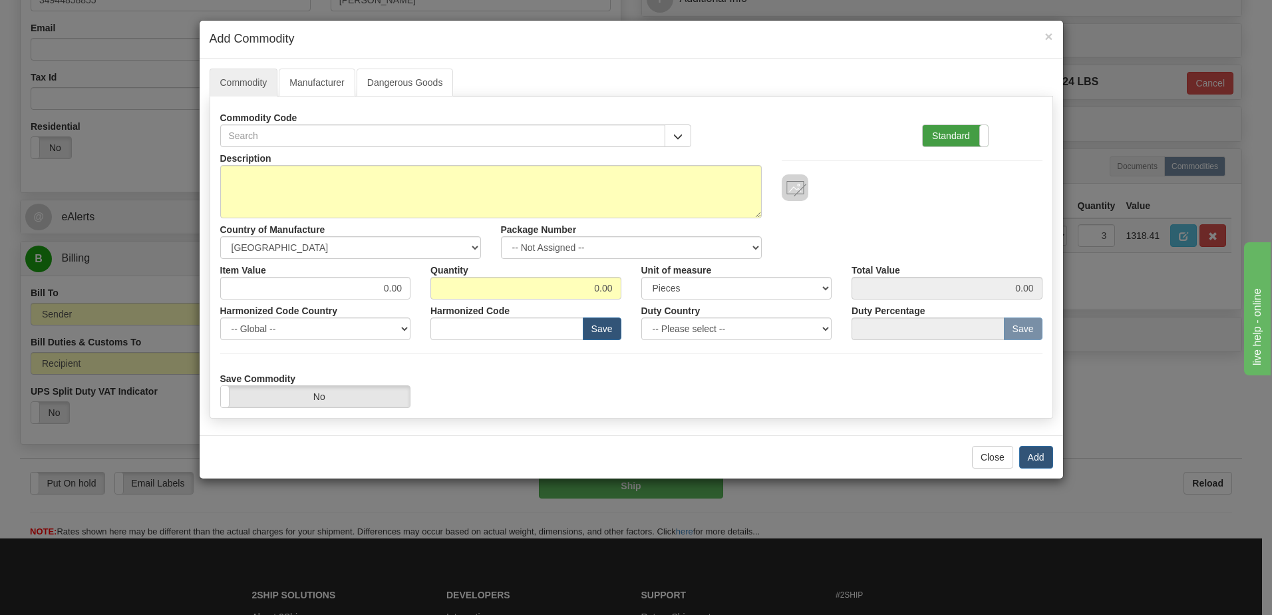
click at [968, 131] on label "Standard" at bounding box center [955, 135] width 65 height 21
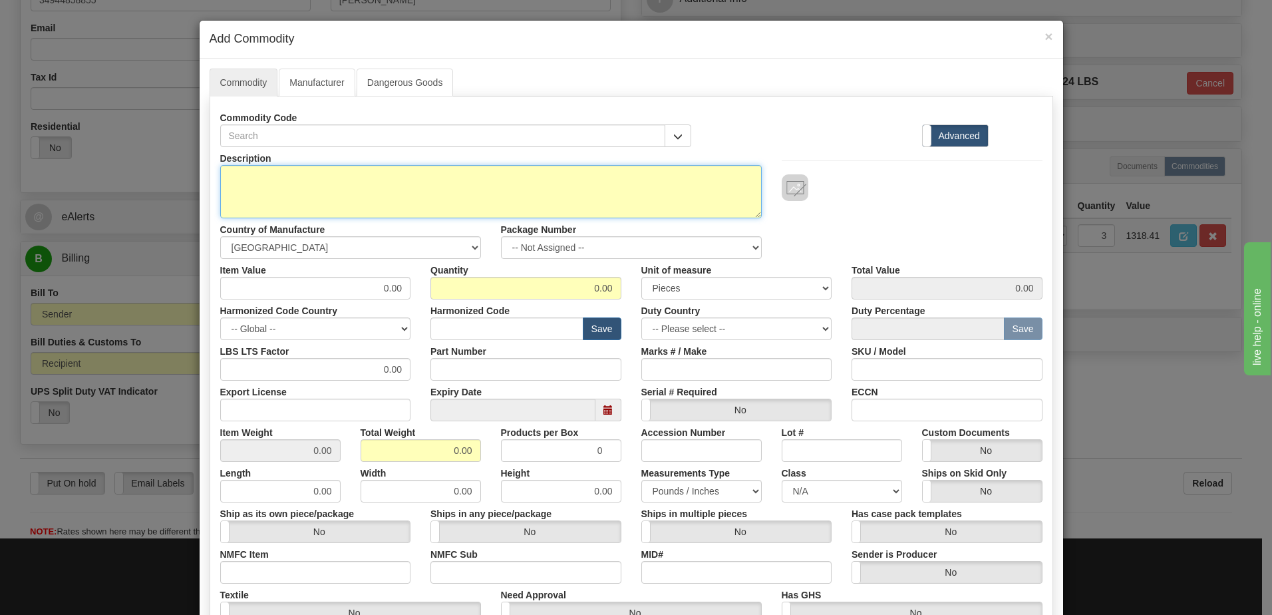
click at [284, 180] on textarea "Description" at bounding box center [491, 191] width 542 height 53
paste textarea "GPM-F-L"
type textarea "GPM-F-L"
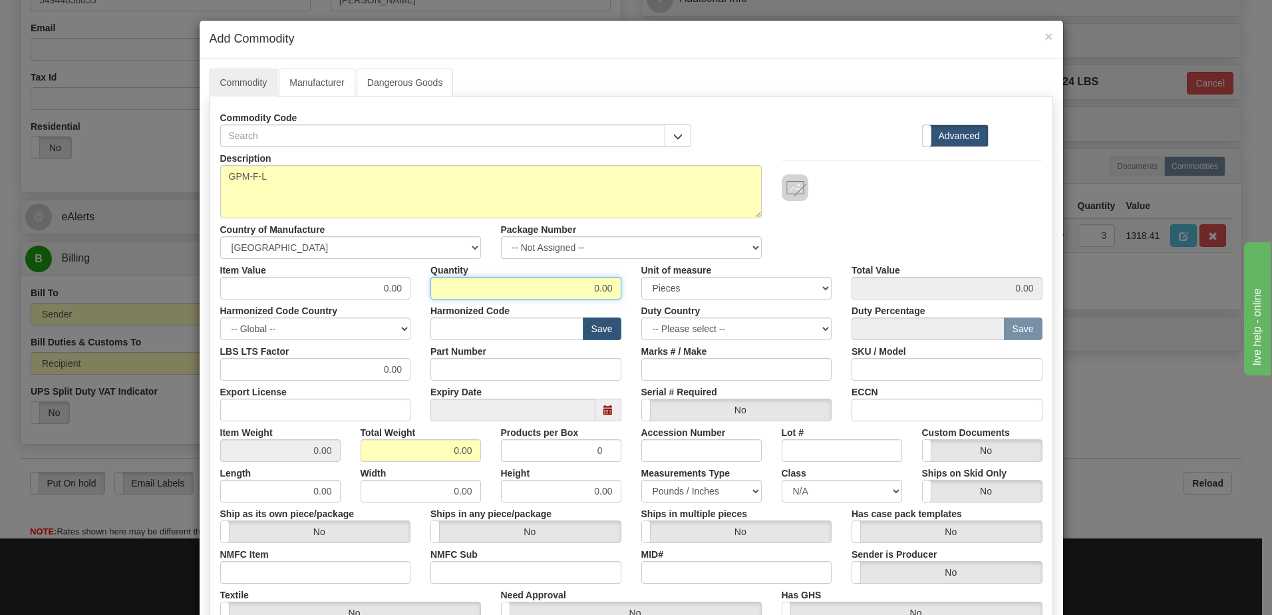
drag, startPoint x: 574, startPoint y: 291, endPoint x: 752, endPoint y: 280, distance: 178.0
click at [752, 280] on div "Item Value 0.00 Quantity 0.00 Unit of measure 3 Thousand Square Inches Adjustme…" at bounding box center [631, 279] width 842 height 41
type input "1"
click at [367, 452] on input "0.00" at bounding box center [421, 450] width 120 height 23
drag, startPoint x: 409, startPoint y: 451, endPoint x: 617, endPoint y: 451, distance: 208.2
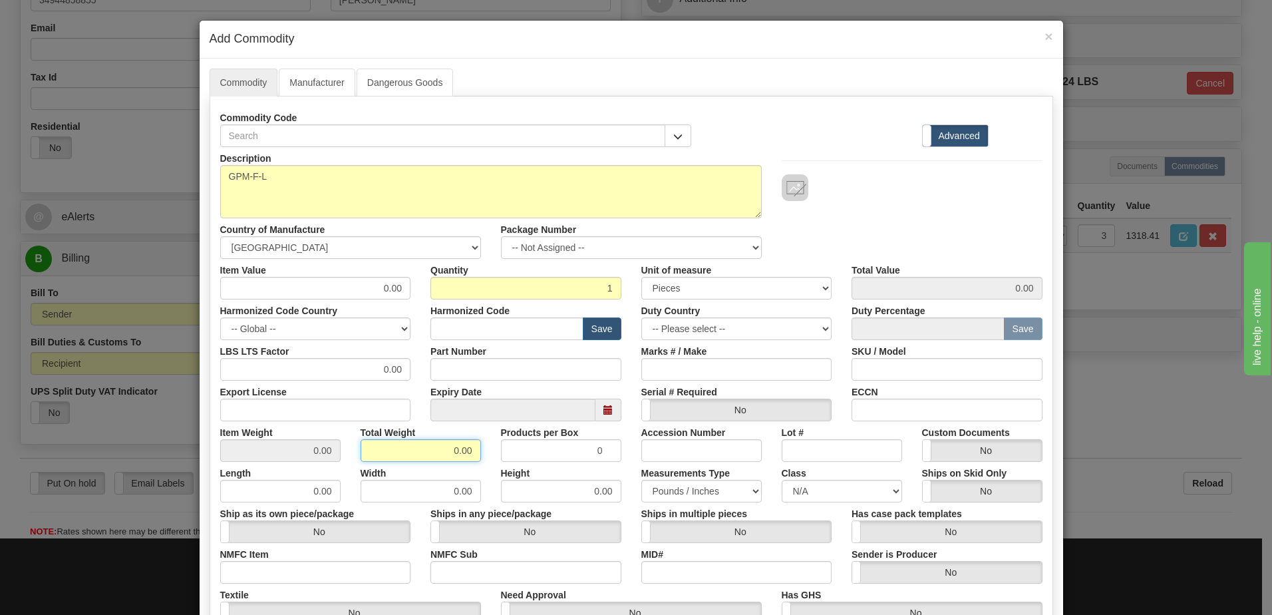
click at [617, 451] on div "Item Weight 0.00 Total Weight 0.00 Products per Box 0 Accession Number Lot # Cu…" at bounding box center [631, 441] width 842 height 41
type input "1"
type input "1.0000"
click at [846, 240] on div "Description GPM-F-L Country of Manufacture -- Unknown -- AFGHANISTAN ALAND ISLA…" at bounding box center [631, 203] width 842 height 112
click at [464, 333] on input "text" at bounding box center [506, 328] width 153 height 23
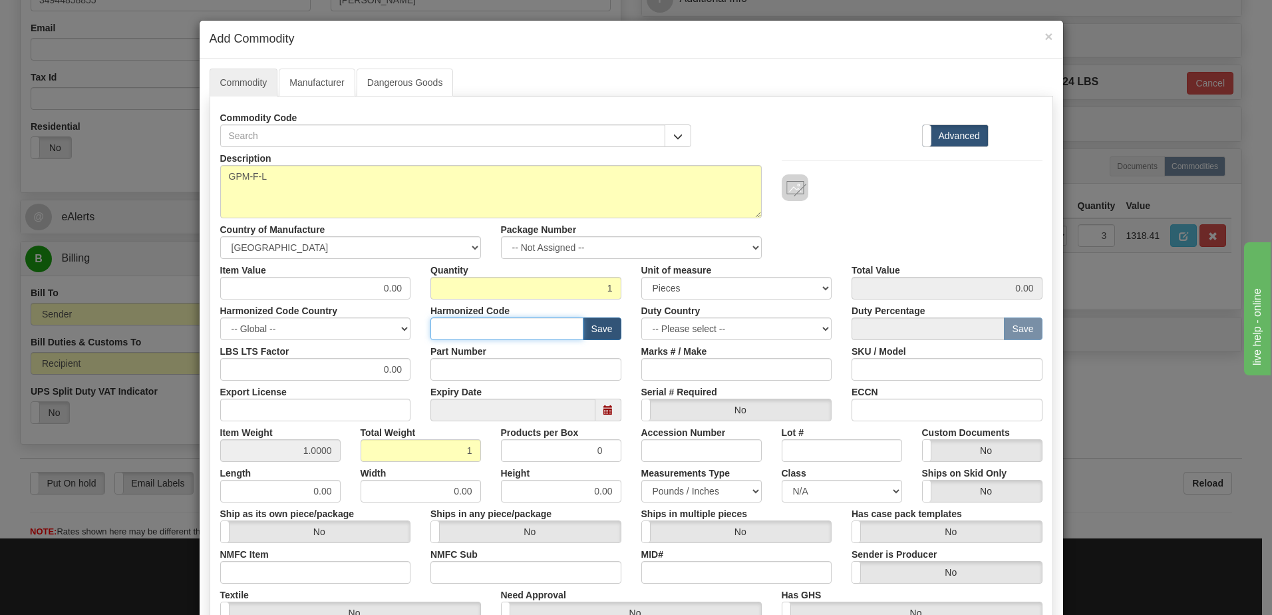
click at [438, 329] on input "text" at bounding box center [506, 328] width 153 height 23
type input "8537.10.00"
drag, startPoint x: 360, startPoint y: 285, endPoint x: 434, endPoint y: 275, distance: 74.5
click at [434, 275] on div "Item Value 0.00 Quantity 1 Unit of measure 3 Thousand Square Inches Adjustments…" at bounding box center [631, 279] width 842 height 41
type input "2478.74"
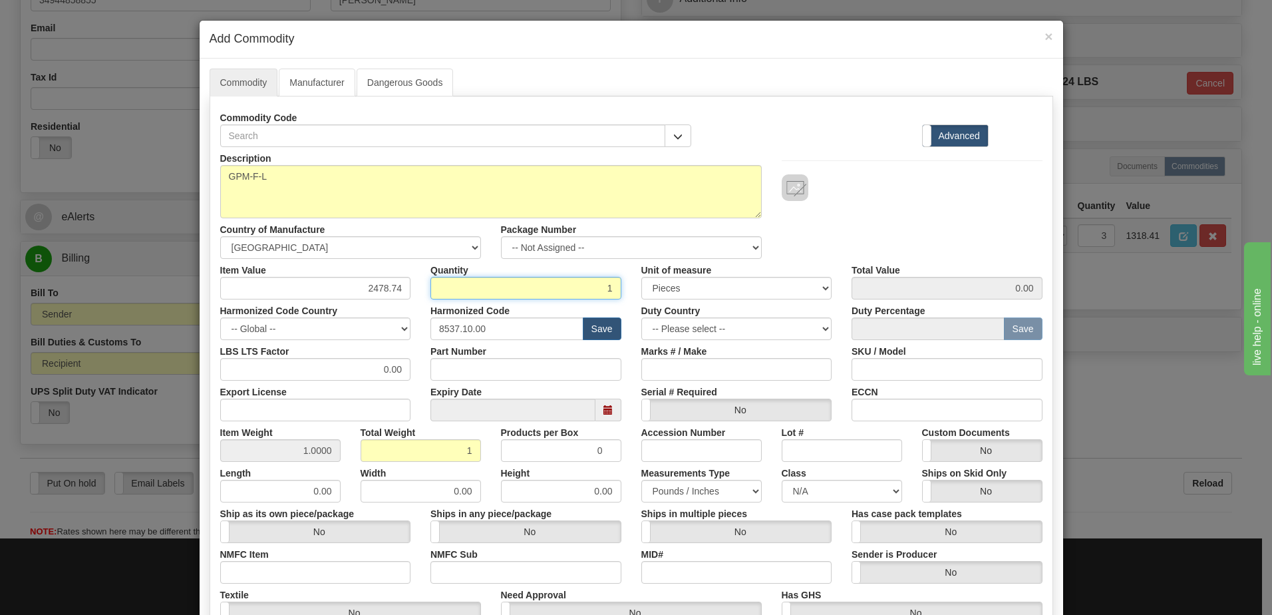
type input "2478.74"
click at [461, 277] on input "1" at bounding box center [525, 288] width 191 height 23
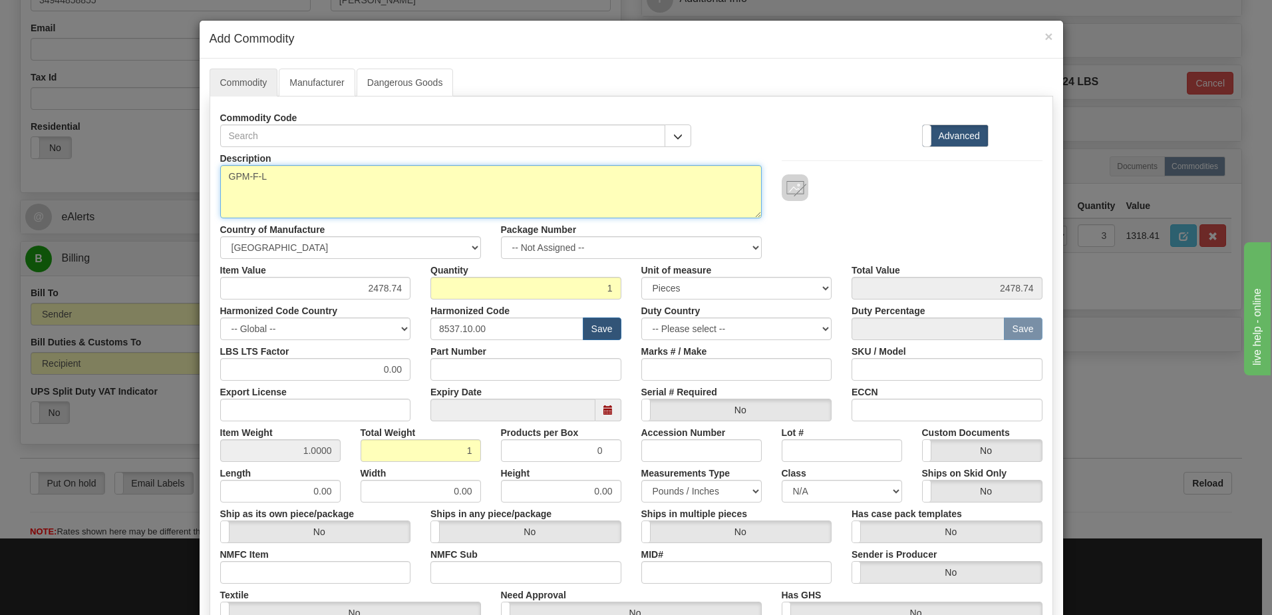
click at [653, 196] on textarea "GPM-F-L" at bounding box center [491, 191] width 542 height 53
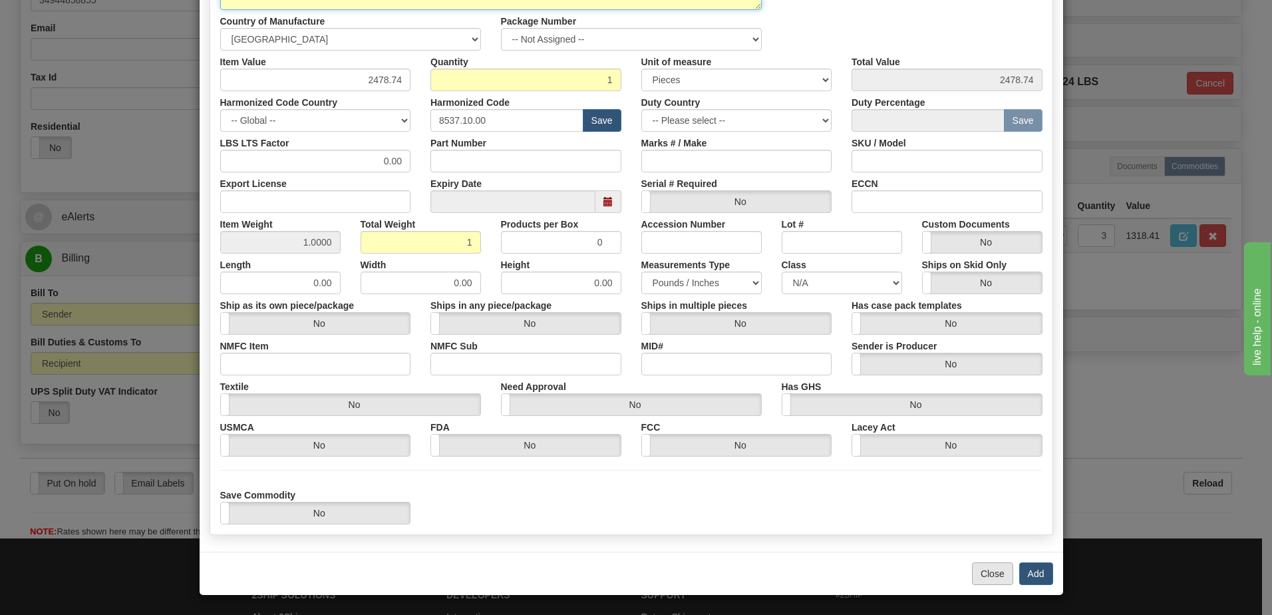
scroll to position [209, 0]
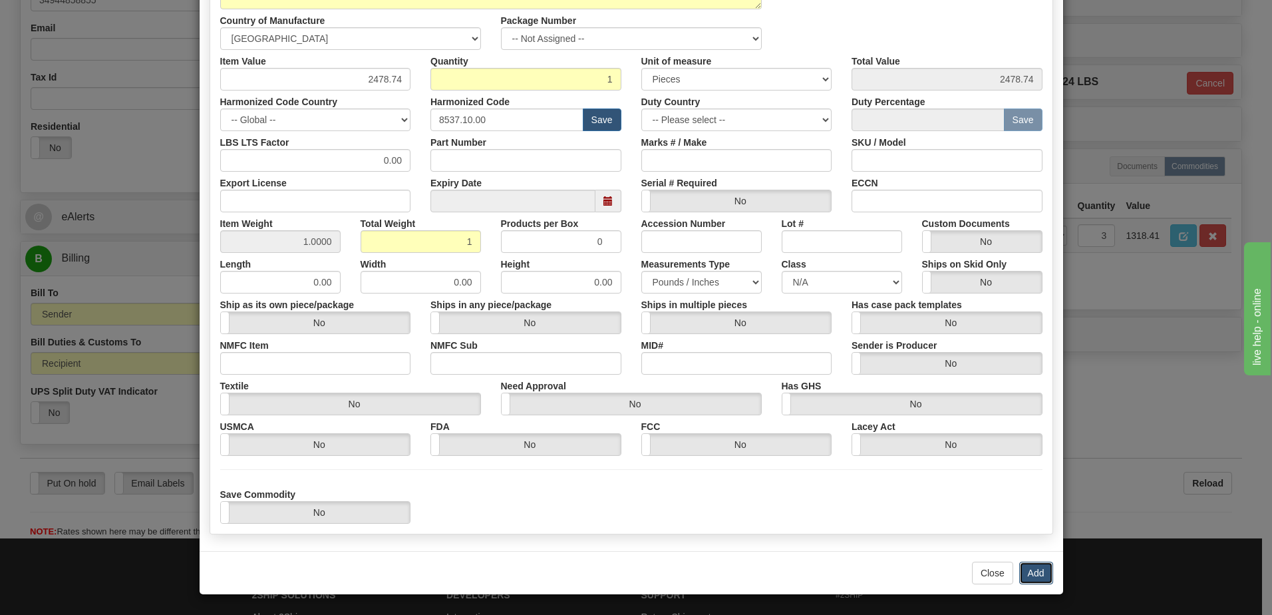
click at [1025, 568] on button "Add" at bounding box center [1036, 573] width 34 height 23
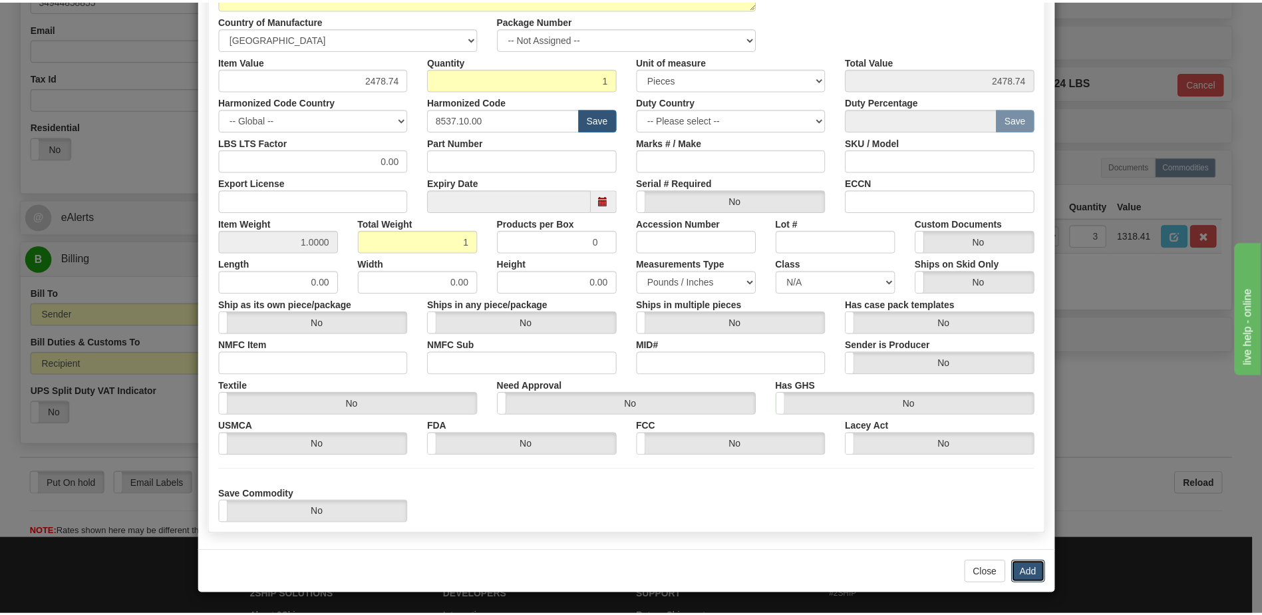
scroll to position [0, 0]
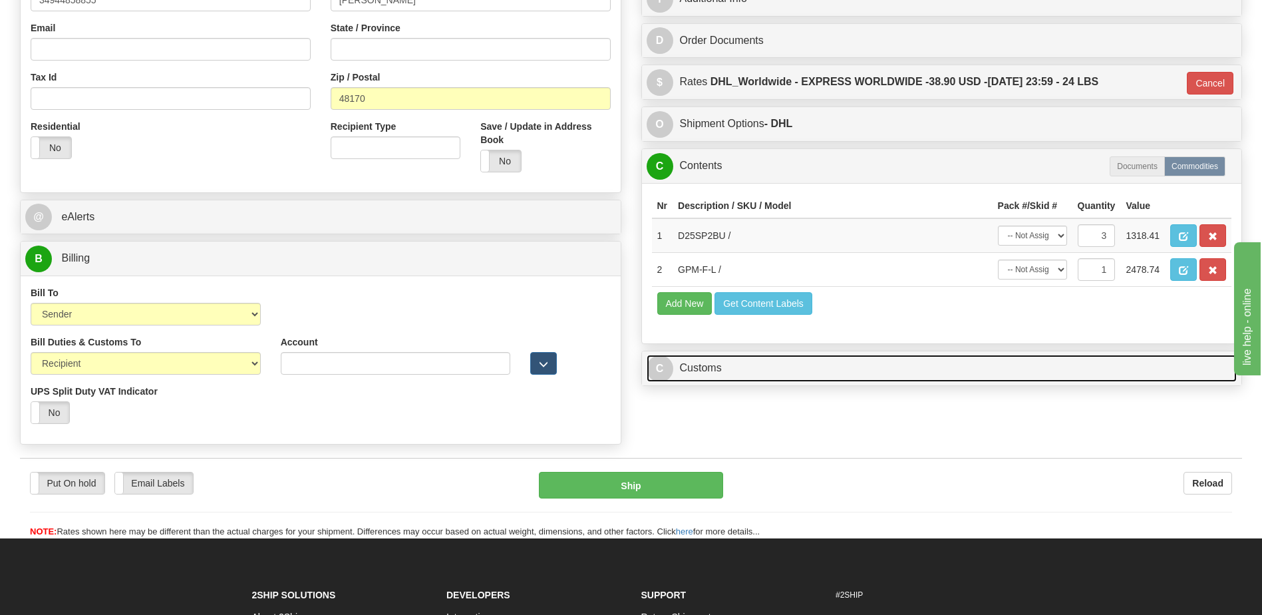
click at [722, 369] on link "C Customs" at bounding box center [942, 368] width 591 height 27
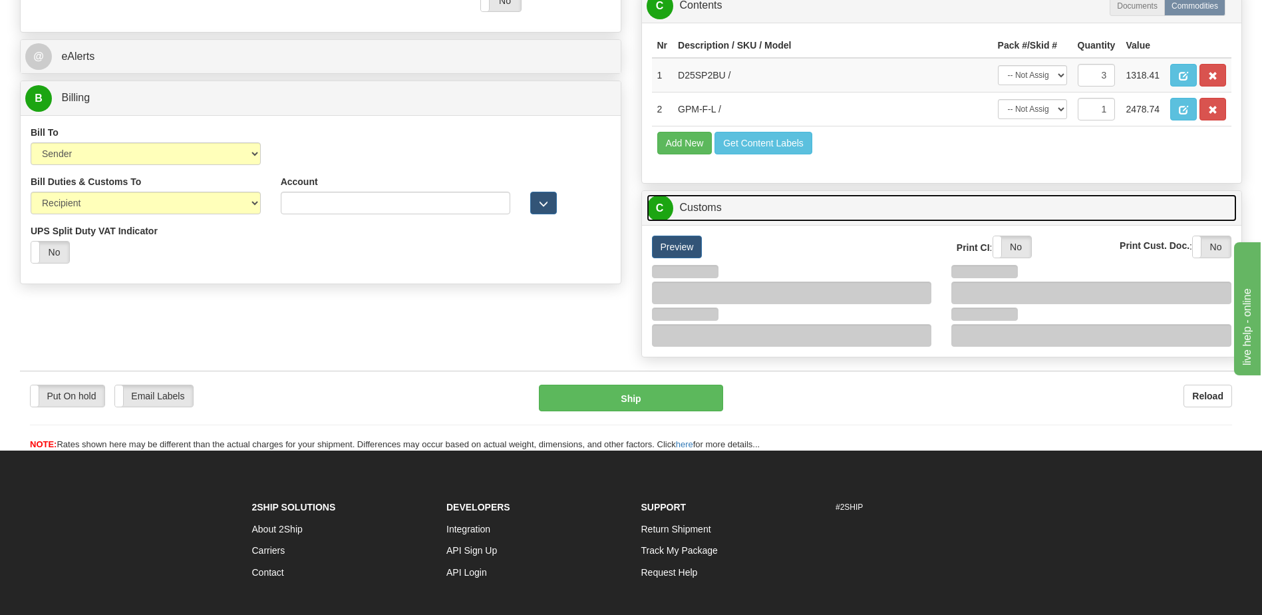
scroll to position [665, 0]
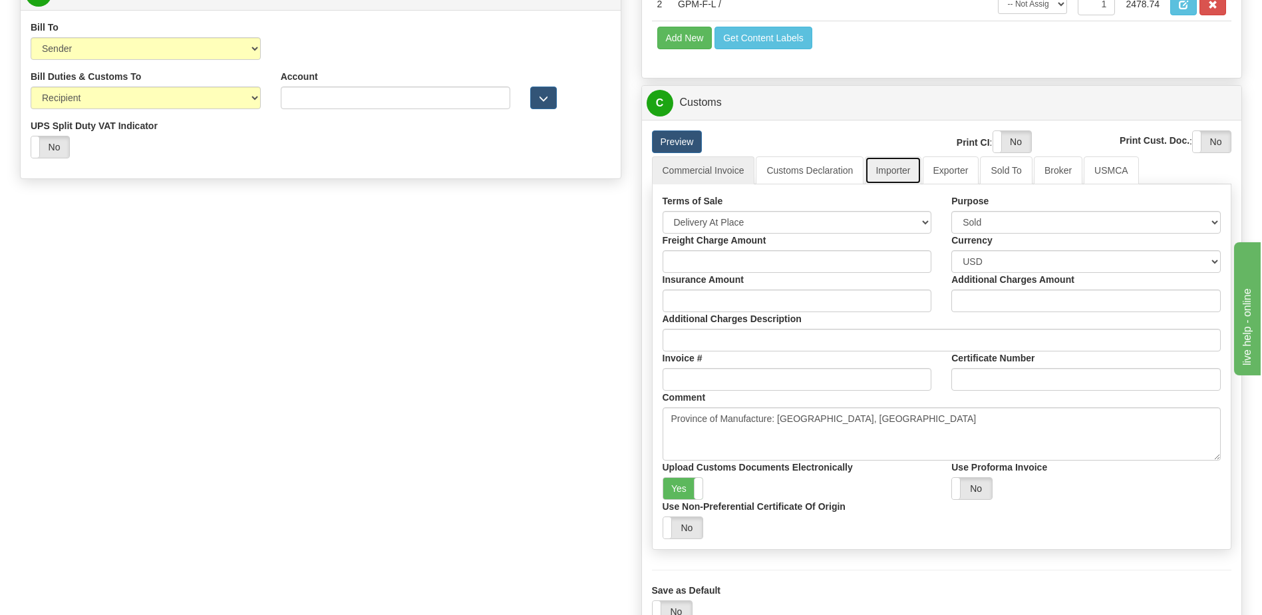
drag, startPoint x: 899, startPoint y: 173, endPoint x: 840, endPoint y: 211, distance: 69.8
click at [899, 172] on link "Importer" at bounding box center [893, 170] width 56 height 28
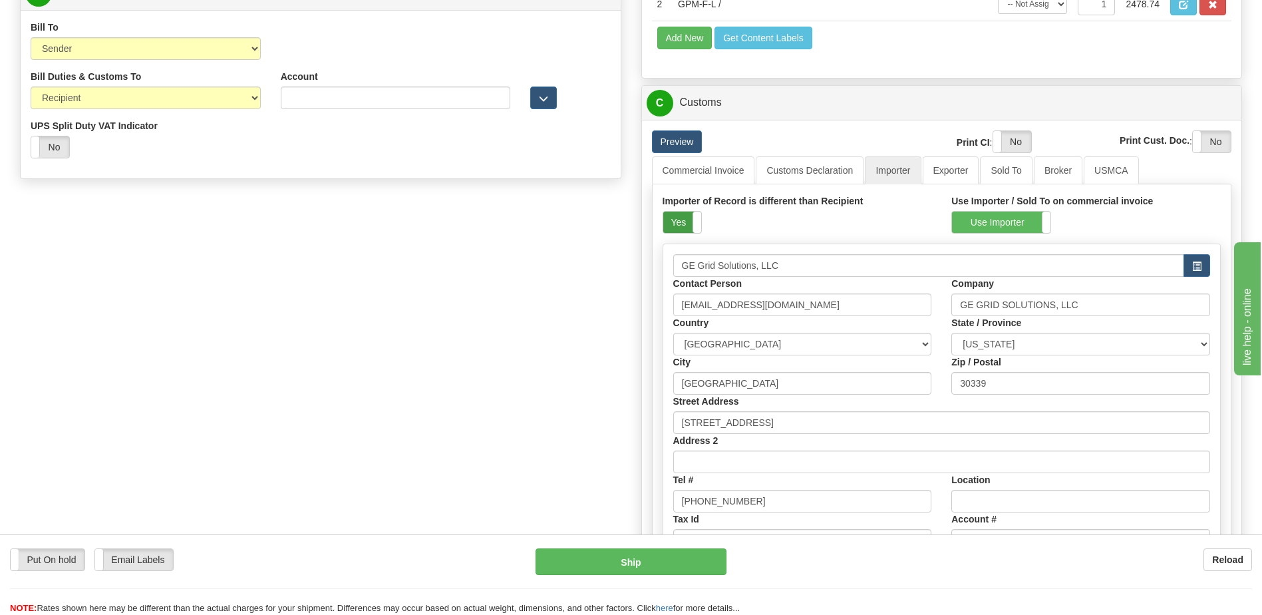
click at [666, 216] on label "Yes" at bounding box center [682, 222] width 38 height 21
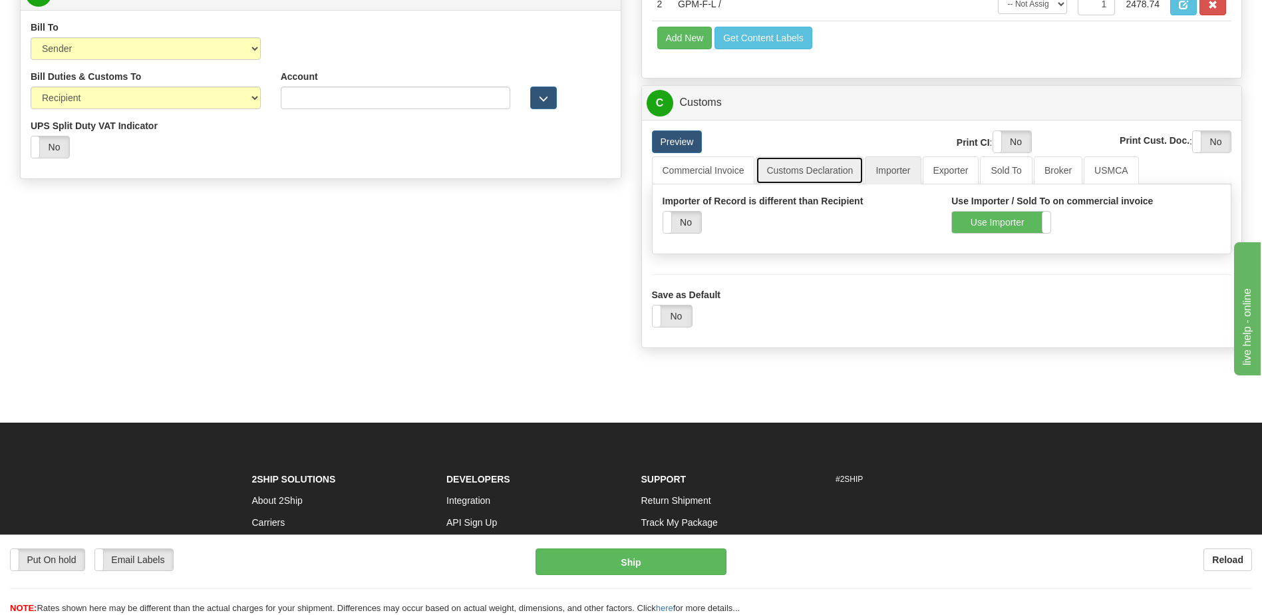
click at [778, 164] on link "Customs Declaration" at bounding box center [810, 170] width 108 height 28
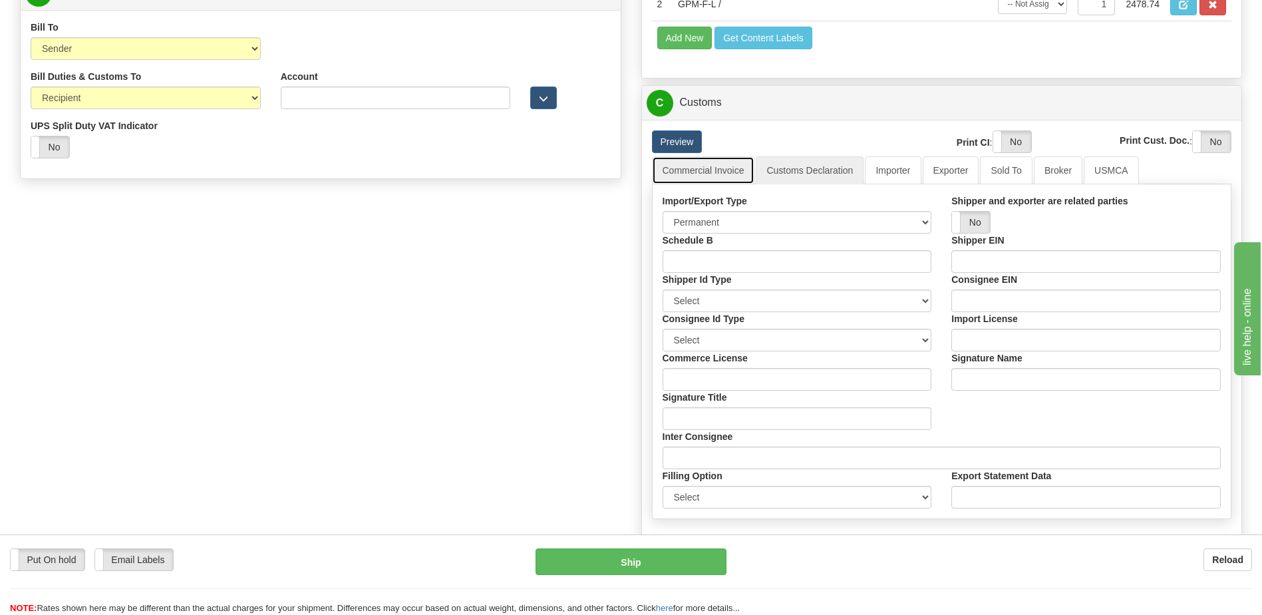
click at [701, 172] on link "Commercial Invoice" at bounding box center [703, 170] width 103 height 28
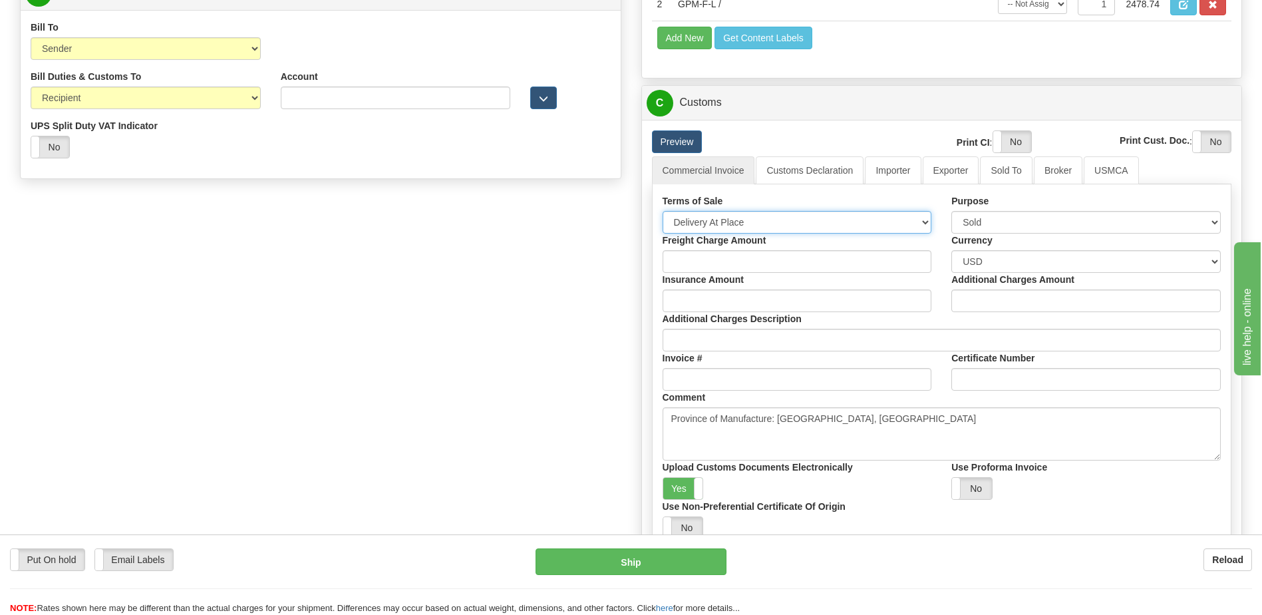
click at [729, 219] on select "Free Carrier Free On Board Ex Works Delivered Duty Unpaid Delivered Duty Paid C…" at bounding box center [797, 222] width 269 height 23
select select "7"
click at [663, 211] on select "Free Carrier Free On Board Ex Works Delivered Duty Unpaid Delivered Duty Paid C…" at bounding box center [797, 222] width 269 height 23
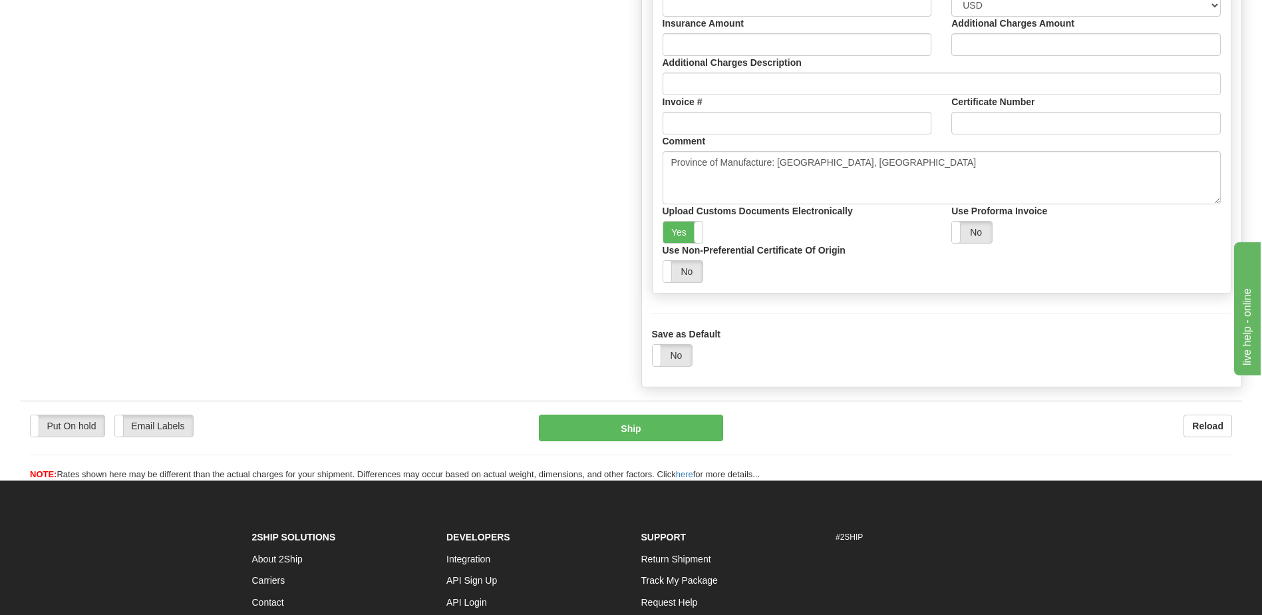
scroll to position [931, 0]
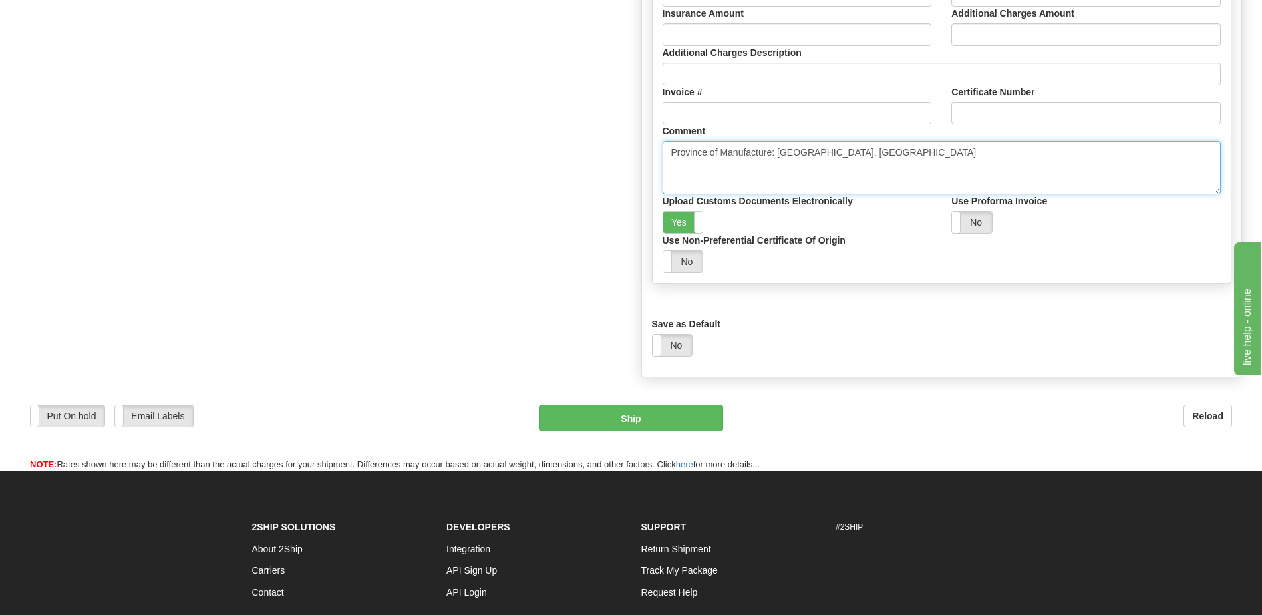
click at [680, 168] on textarea "Province of Manufacture: Ontario, Canada" at bounding box center [942, 167] width 559 height 53
click at [876, 152] on textarea "Province of Manufacture: Ontario, Canada" at bounding box center [942, 167] width 559 height 53
click at [723, 176] on textarea "Province of Manufacture: Ontario, Canada" at bounding box center [942, 167] width 559 height 53
type textarea "Province of Manufacture: Ontario, Canada SO# 5399003249 PO# 4501369963"
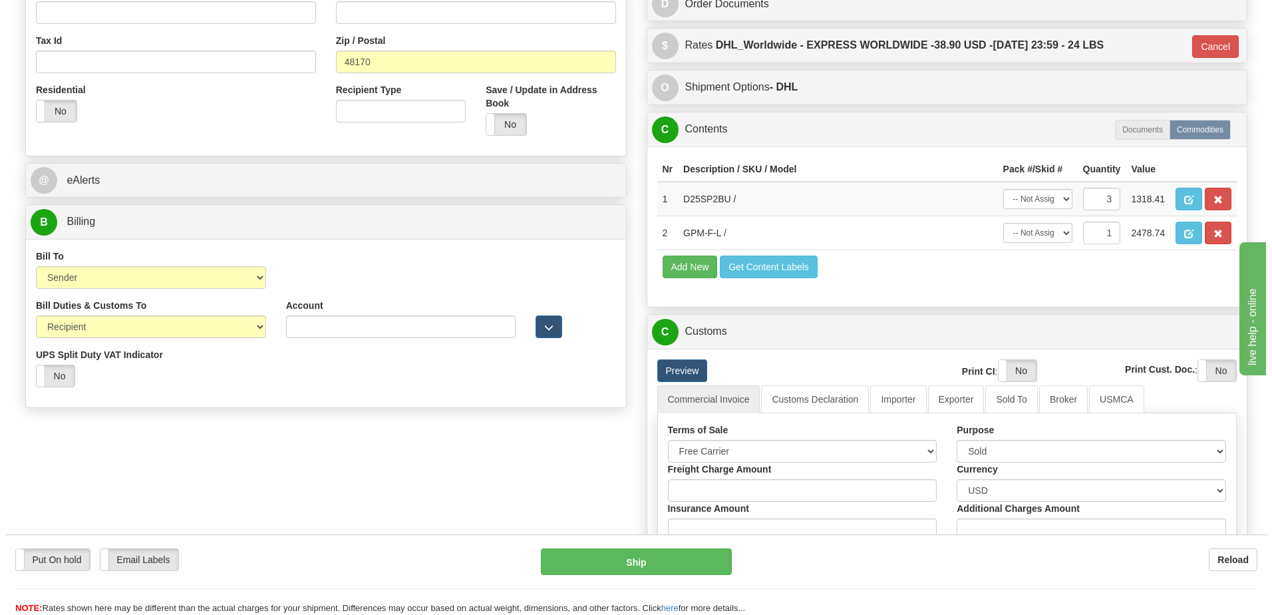
scroll to position [332, 0]
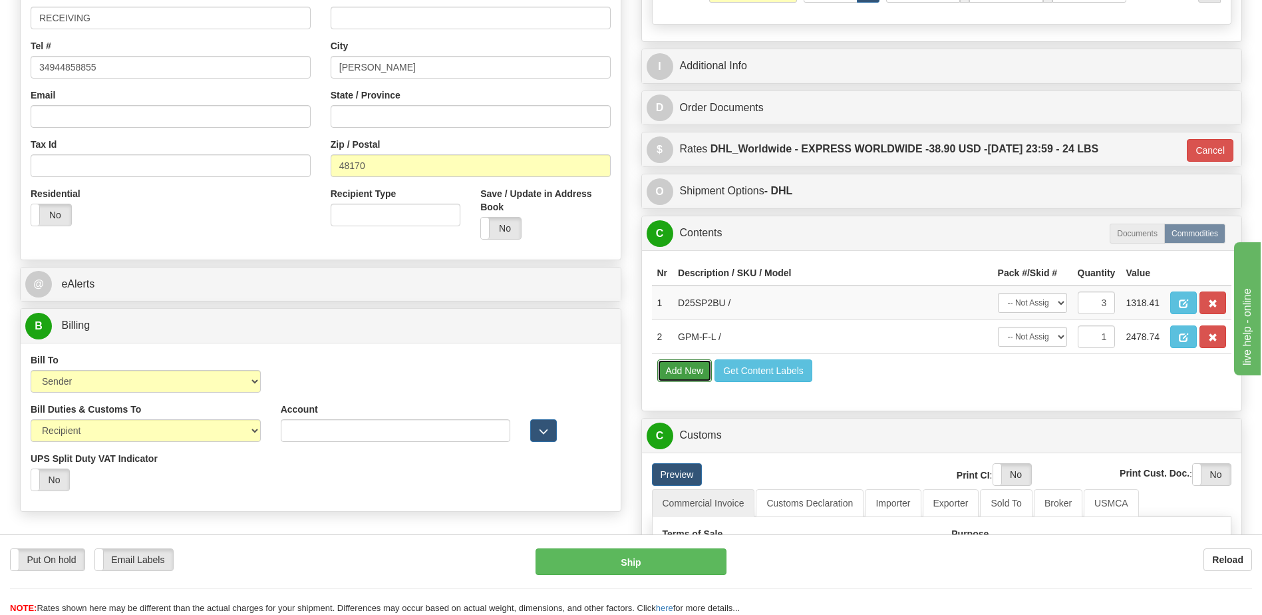
click at [688, 371] on button "Add New" at bounding box center [684, 370] width 55 height 23
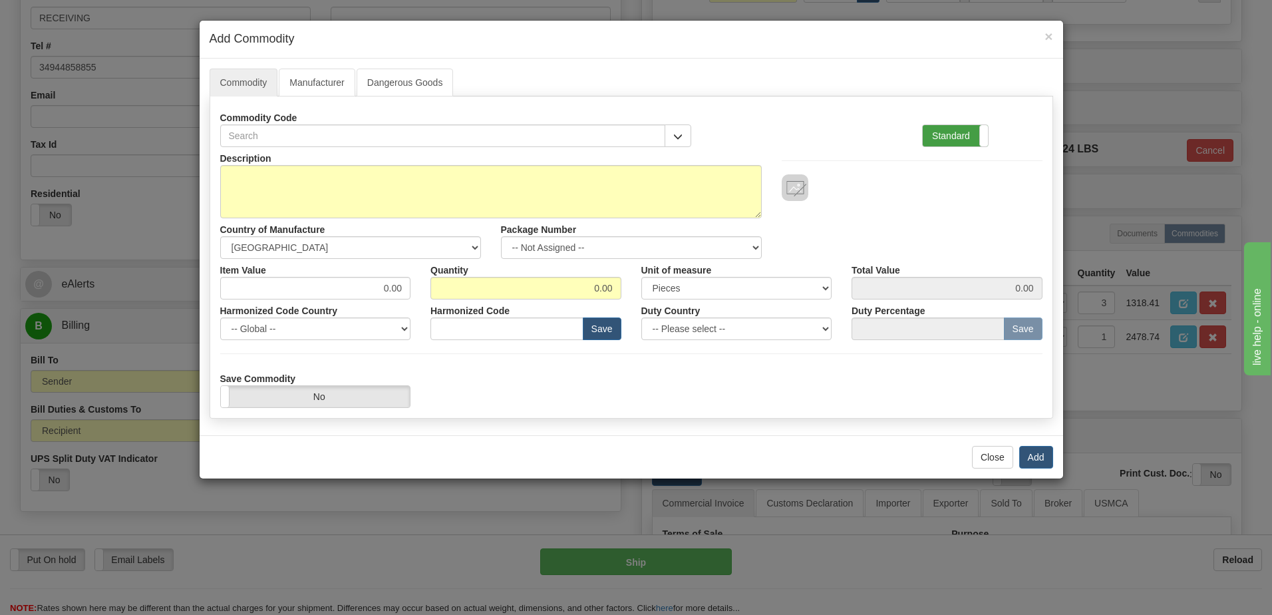
click at [957, 138] on label "Standard" at bounding box center [955, 135] width 65 height 21
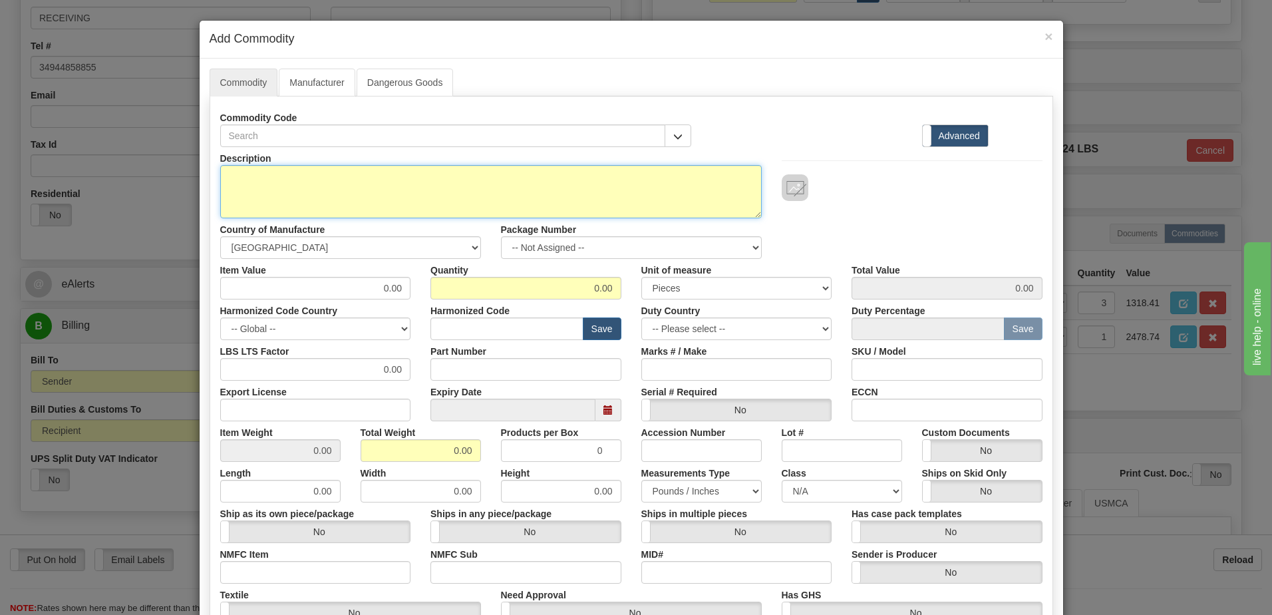
click at [321, 192] on textarea "Description" at bounding box center [491, 191] width 542 height 53
paste textarea "GPM-F-L"
type textarea "GPM-F-L"
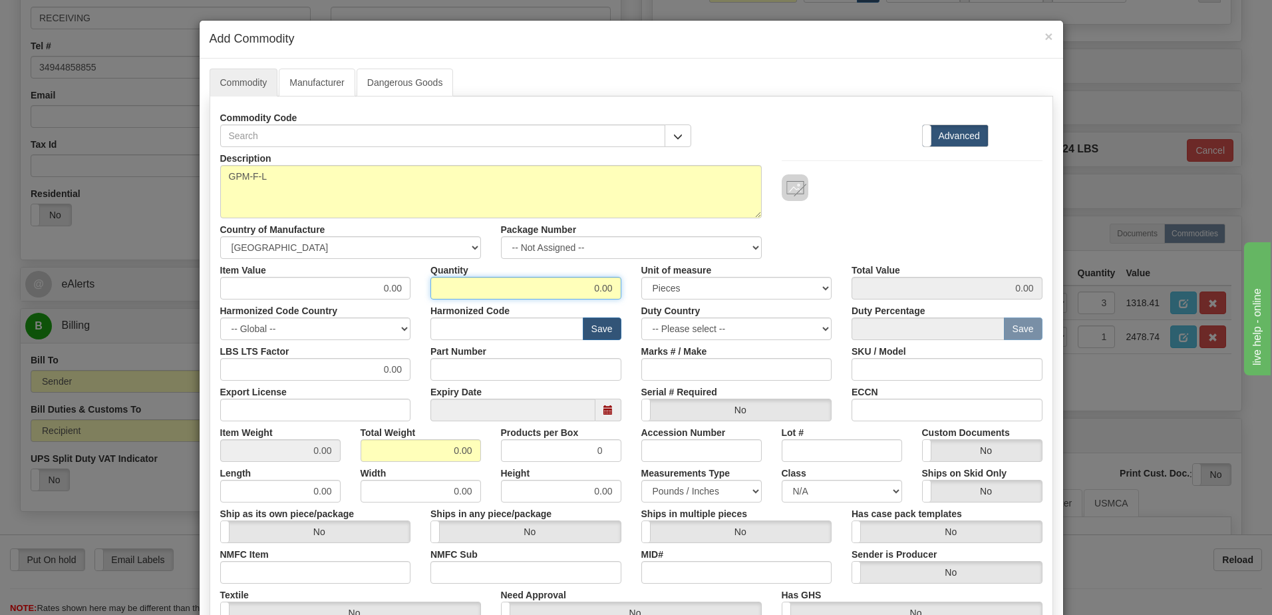
drag, startPoint x: 546, startPoint y: 289, endPoint x: 752, endPoint y: 289, distance: 206.2
click at [752, 289] on div "Item Value 0.00 Quantity 0.00 Unit of measure 3 Thousand Square Inches Adjustme…" at bounding box center [631, 279] width 842 height 41
type input "1"
click at [363, 450] on input "0.00" at bounding box center [421, 450] width 120 height 23
drag, startPoint x: 363, startPoint y: 450, endPoint x: 531, endPoint y: 455, distance: 168.4
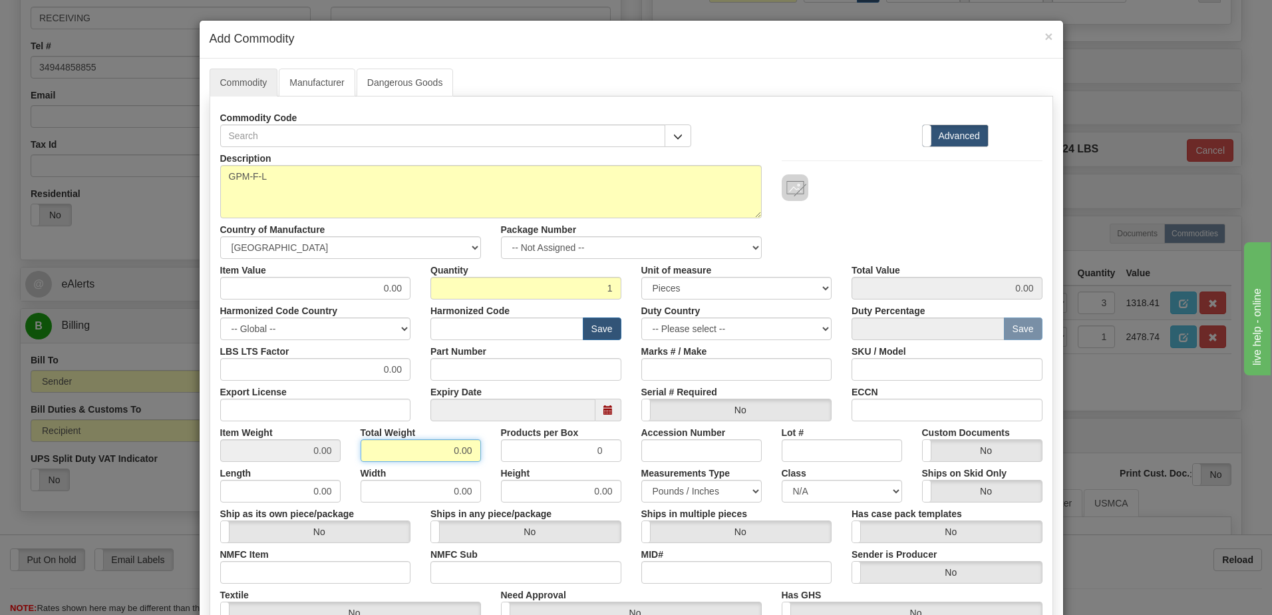
click at [531, 455] on div "Item Weight 0.00 Total Weight 0.00 Products per Box 0 Accession Number Lot # Cu…" at bounding box center [631, 441] width 842 height 41
type input "1"
type input "1.0000"
click at [213, 281] on div "Item Value 0.00" at bounding box center [315, 279] width 211 height 41
drag, startPoint x: 295, startPoint y: 287, endPoint x: 474, endPoint y: 296, distance: 179.2
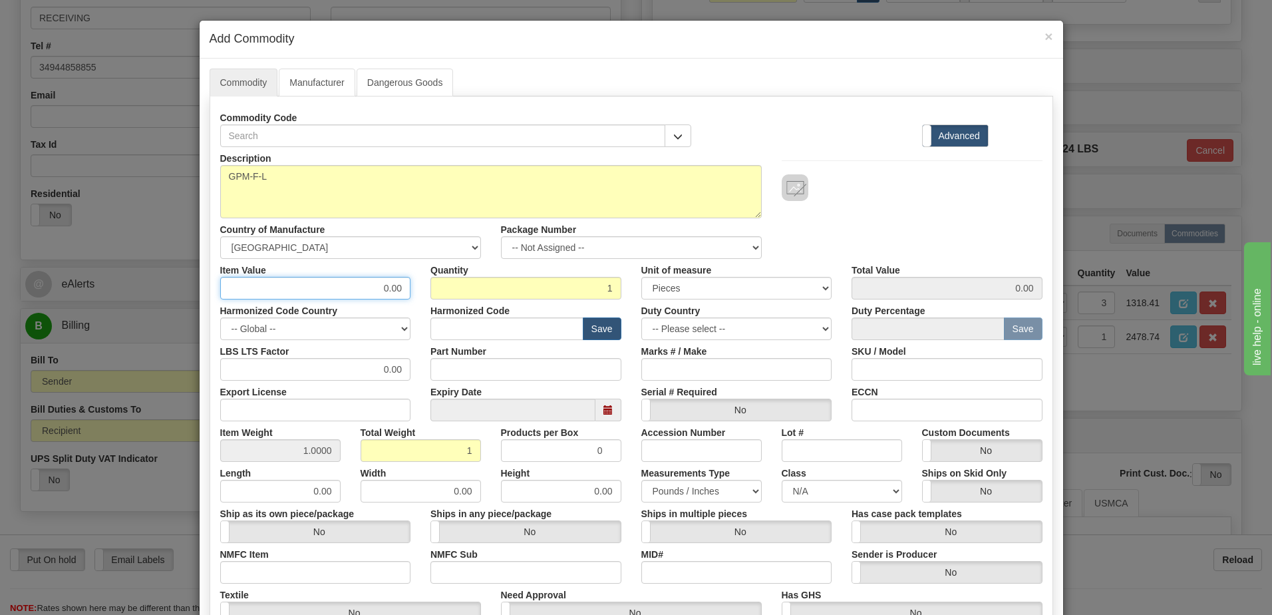
click at [474, 296] on div "Item Value 0.00 Quantity 1 Unit of measure 3 Thousand Square Inches Adjustments…" at bounding box center [631, 279] width 842 height 41
type input "2478.74"
click at [474, 296] on input "1" at bounding box center [525, 288] width 191 height 23
click at [985, 208] on div "Description GPM-F-L Country of Manufacture -- Unknown -- AFGHANISTAN ALAND ISLA…" at bounding box center [631, 203] width 842 height 112
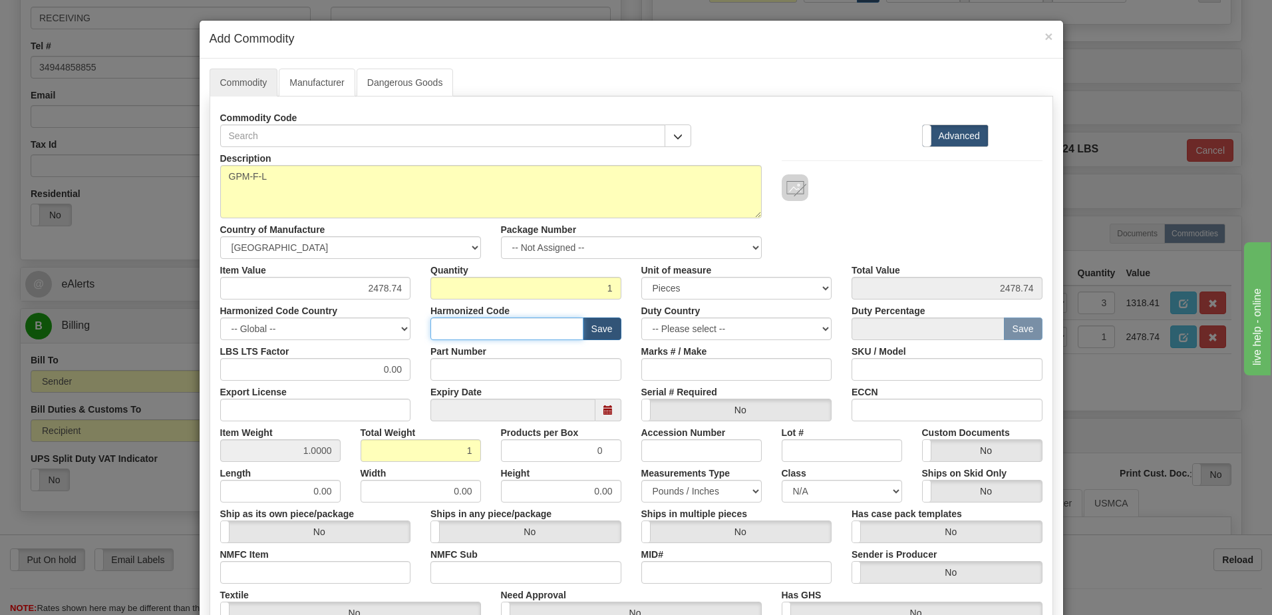
click at [488, 330] on input "text" at bounding box center [506, 328] width 153 height 23
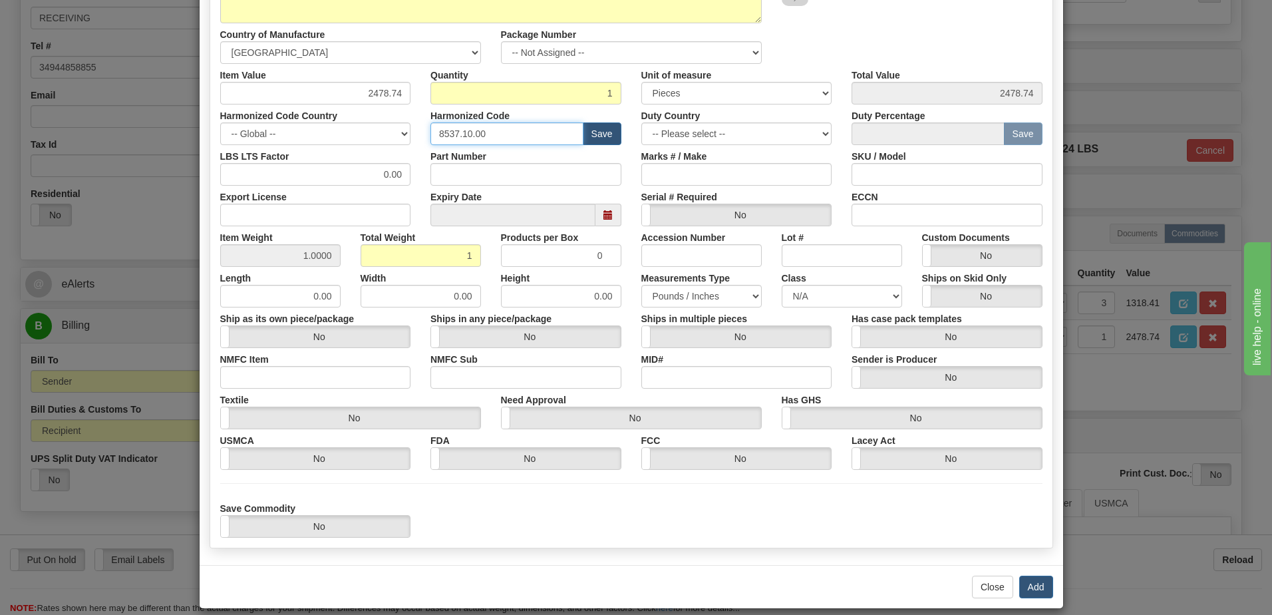
scroll to position [200, 0]
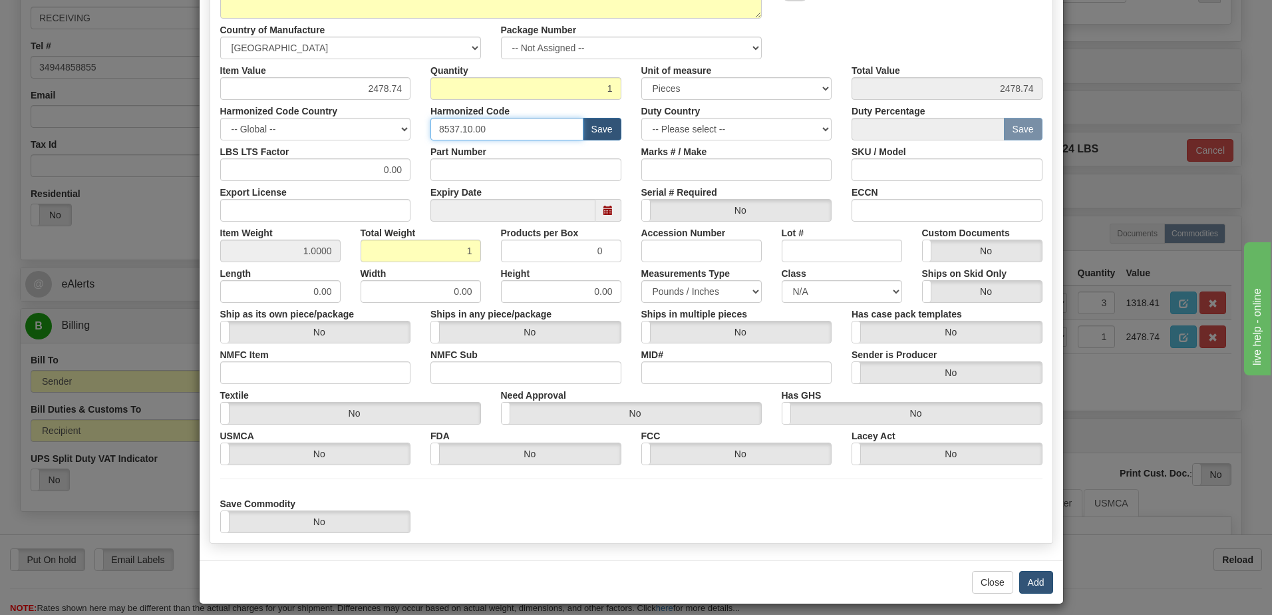
type input "8537.10.00"
click at [1037, 580] on button "Add" at bounding box center [1036, 582] width 34 height 23
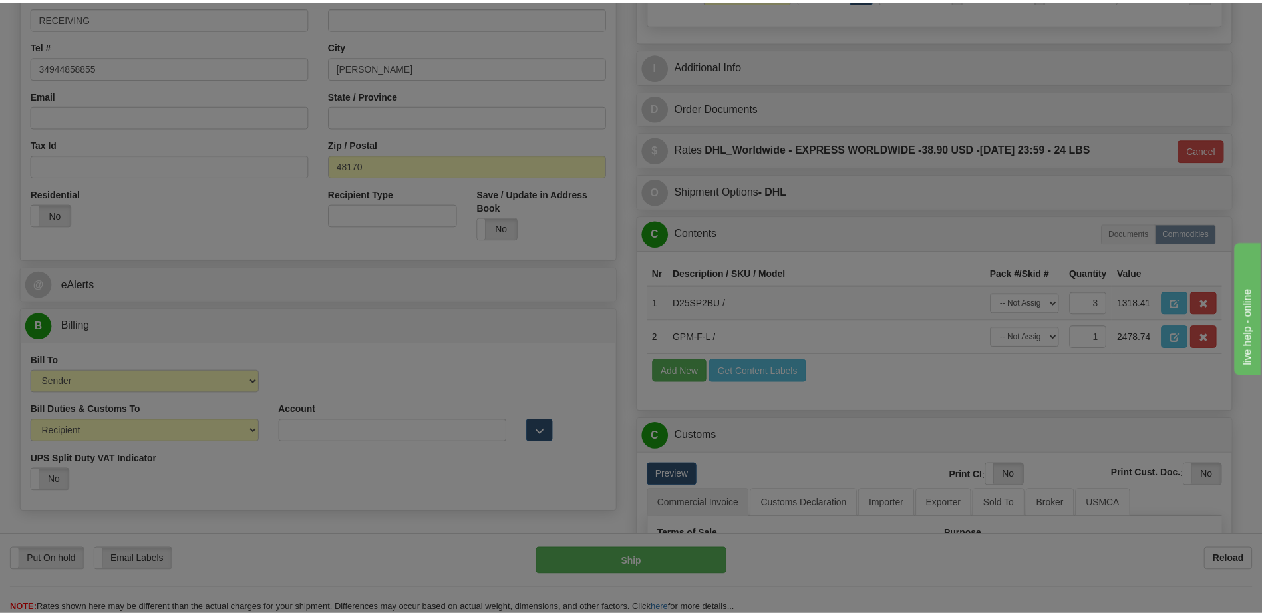
scroll to position [0, 0]
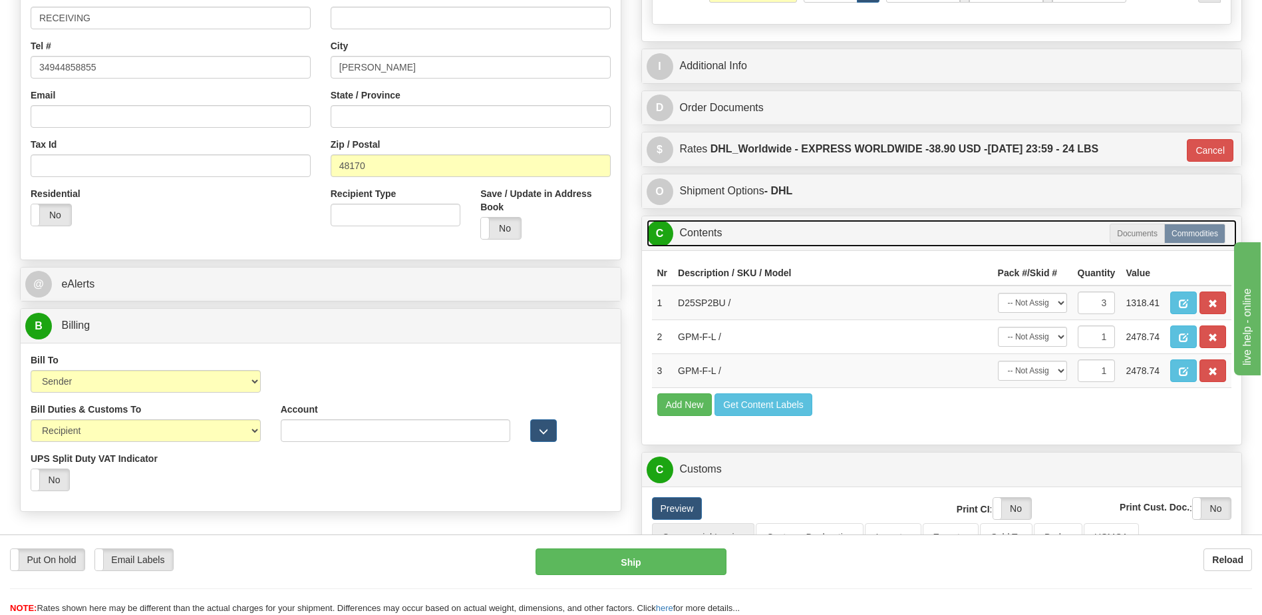
click at [715, 242] on link "C Contents" at bounding box center [942, 233] width 591 height 27
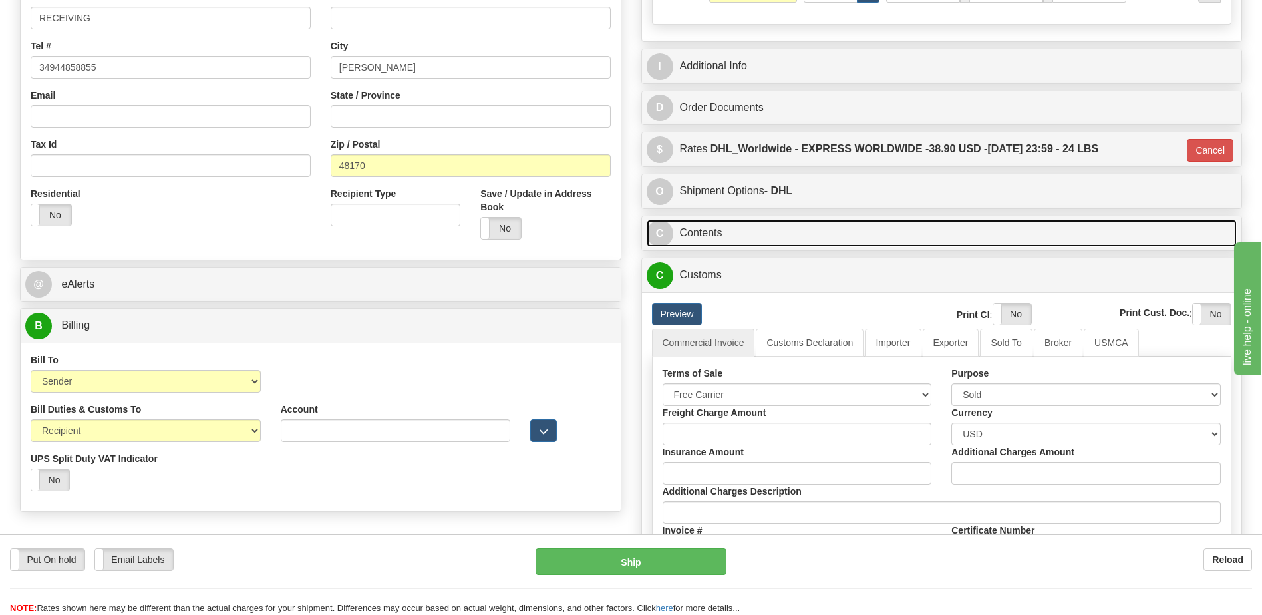
scroll to position [532, 0]
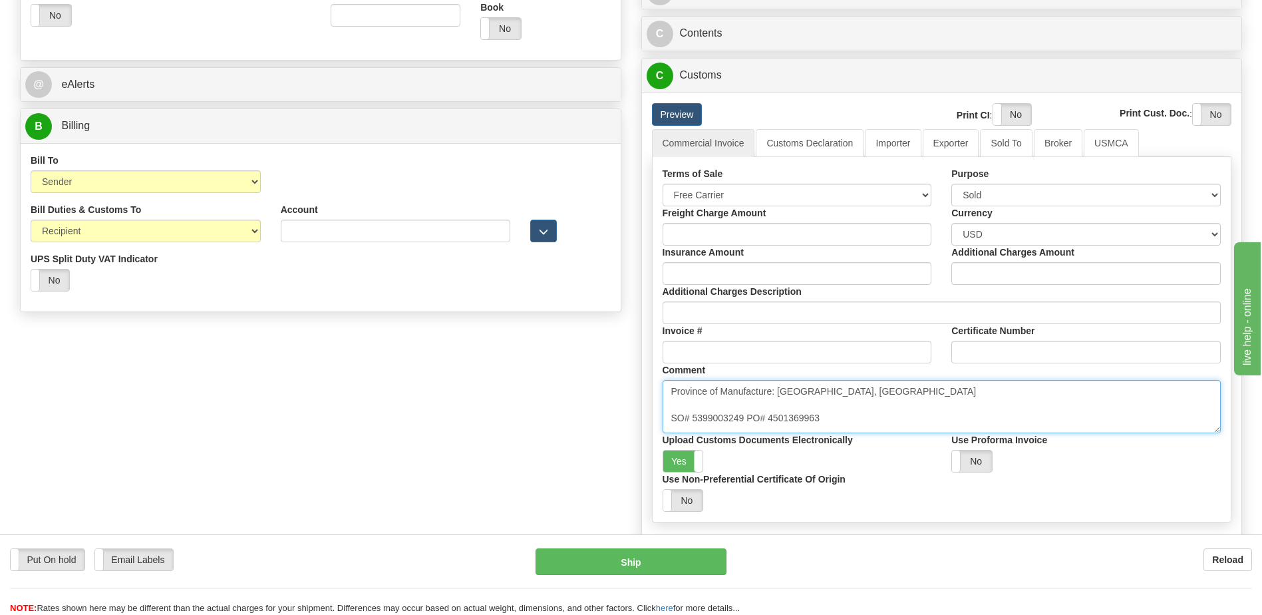
click at [838, 424] on textarea "Province of Manufacture: Ontario, Canada" at bounding box center [942, 406] width 559 height 53
click at [715, 424] on textarea "Province of Manufacture: Ontario, Canada" at bounding box center [942, 406] width 559 height 53
type textarea "Province of Manufacture: Ontario, Canada SO# 5399003249 PO# 4501369963 SO# 5399…"
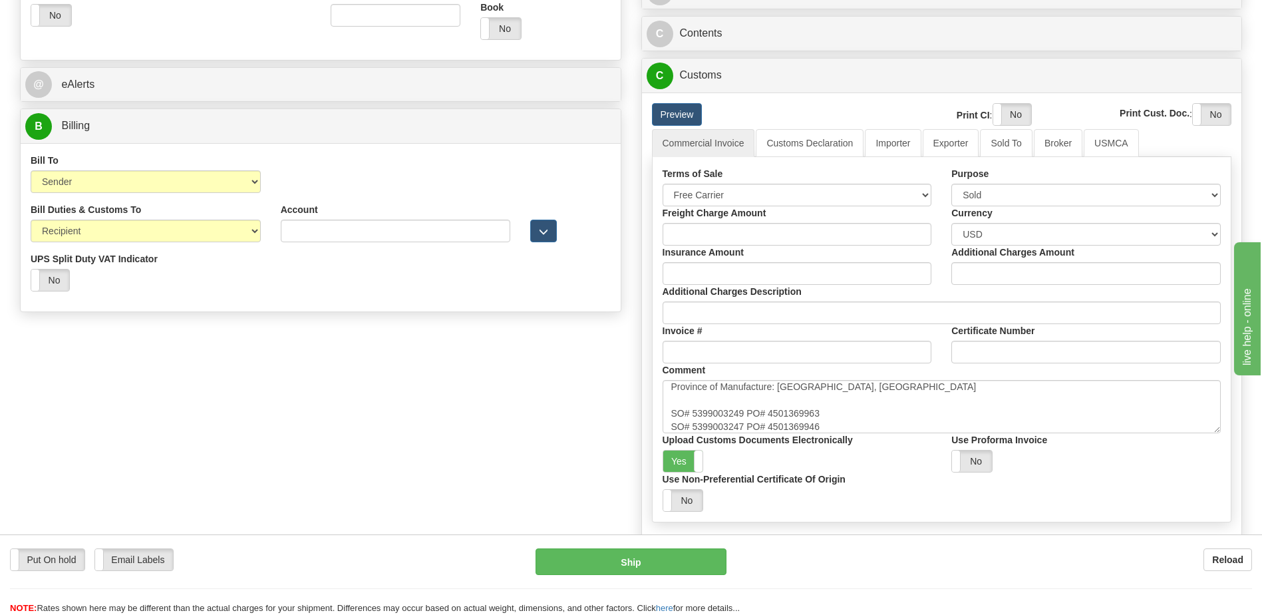
click at [533, 450] on div "Order # 86689356 S Sender" at bounding box center [631, 92] width 1242 height 1059
click at [524, 446] on div "Order # 86689356 S Sender" at bounding box center [631, 92] width 1242 height 1059
click at [570, 452] on div "Order # 86689356 S Sender" at bounding box center [631, 92] width 1242 height 1059
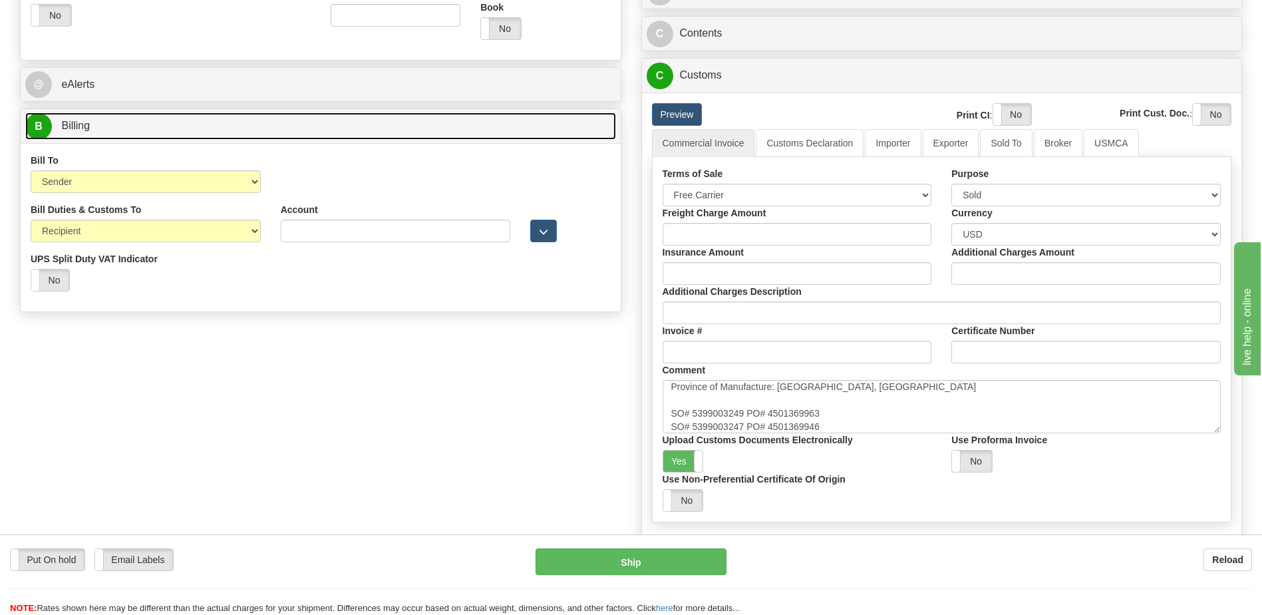
click at [130, 132] on link "B Billing" at bounding box center [320, 125] width 591 height 27
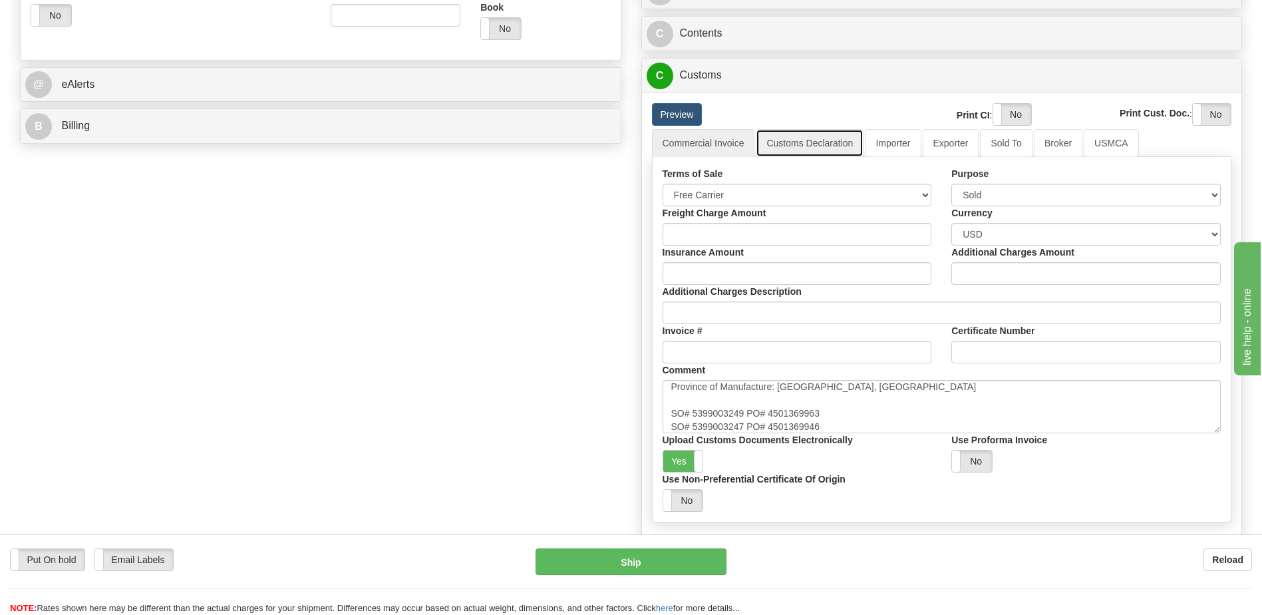
click at [805, 146] on link "Customs Declaration" at bounding box center [810, 143] width 108 height 28
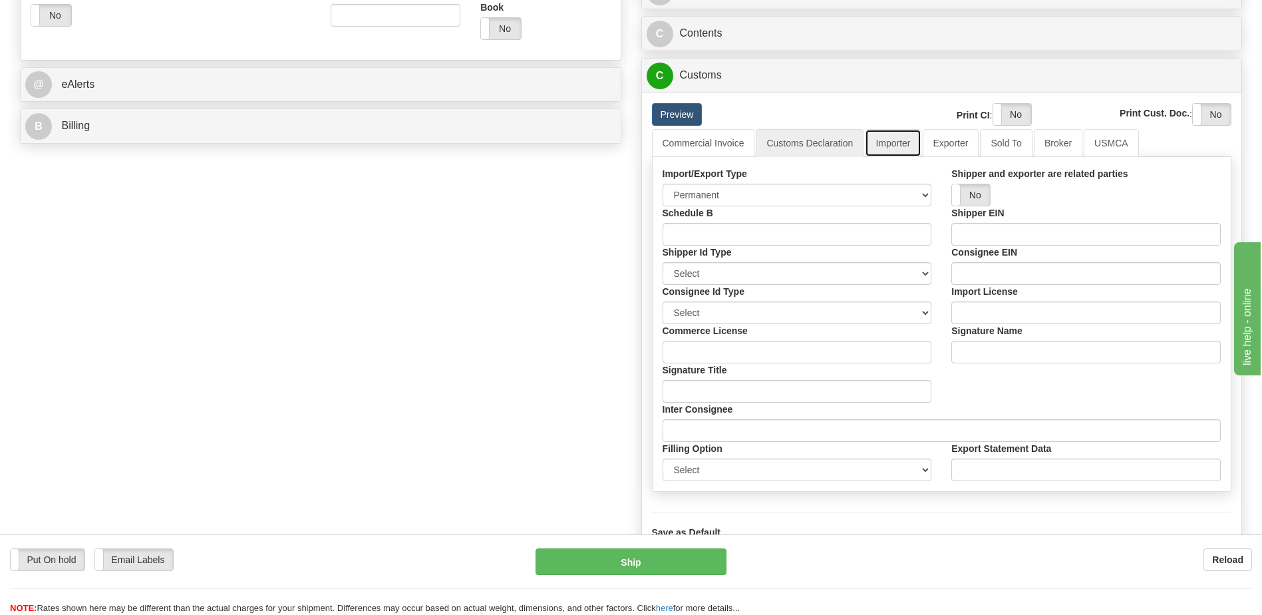
click at [900, 151] on link "Importer" at bounding box center [893, 143] width 56 height 28
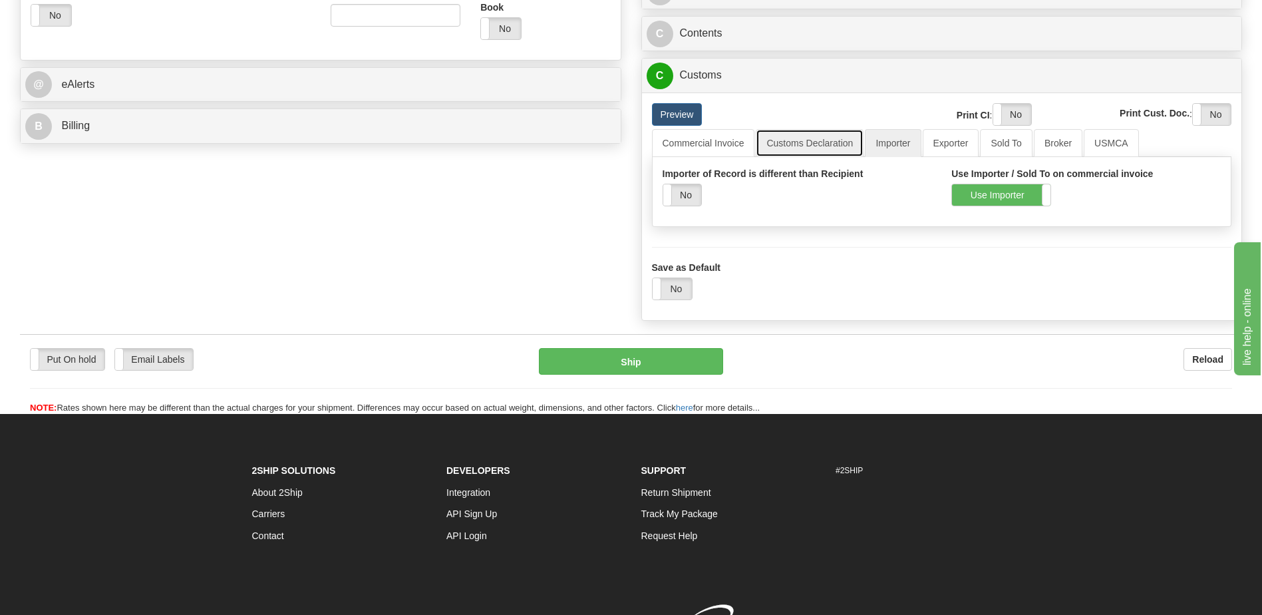
drag, startPoint x: 830, startPoint y: 143, endPoint x: 821, endPoint y: 145, distance: 9.5
click at [828, 143] on link "Customs Declaration" at bounding box center [810, 143] width 108 height 28
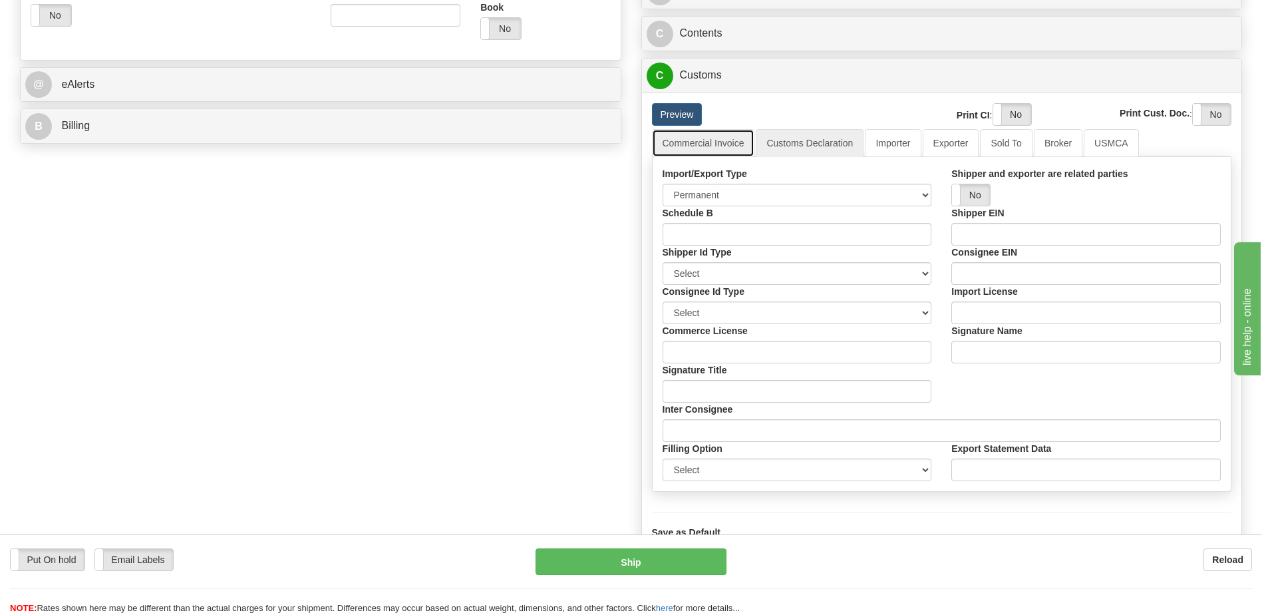
click at [723, 146] on link "Commercial Invoice" at bounding box center [703, 143] width 103 height 28
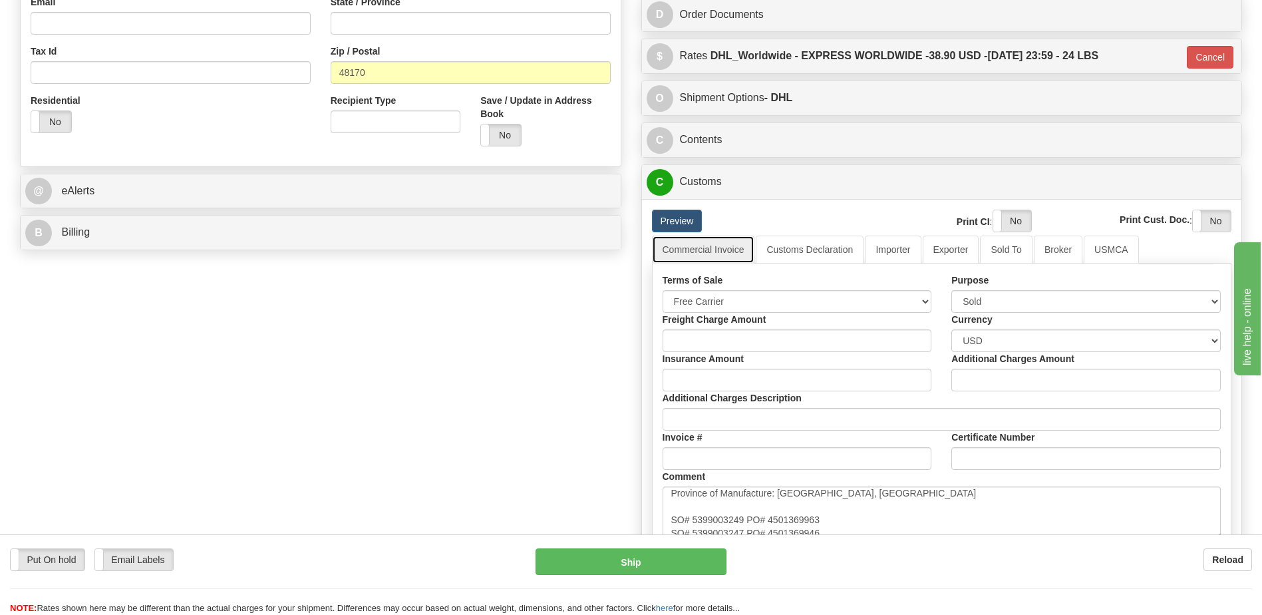
scroll to position [399, 0]
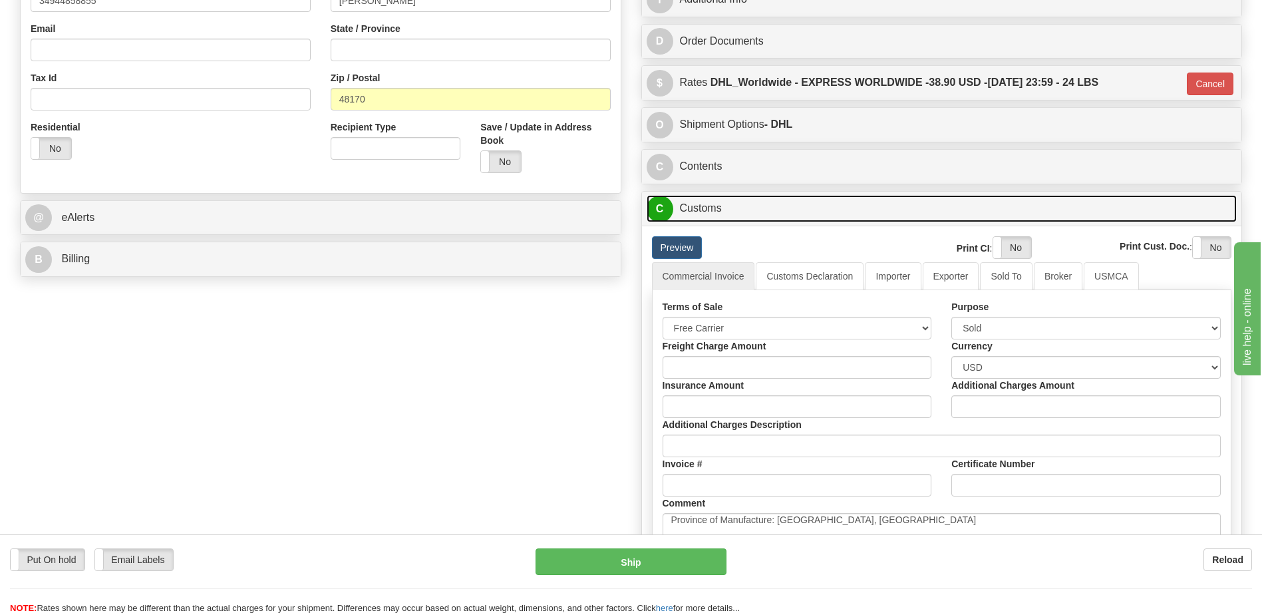
click at [725, 206] on link "C Customs" at bounding box center [942, 208] width 591 height 27
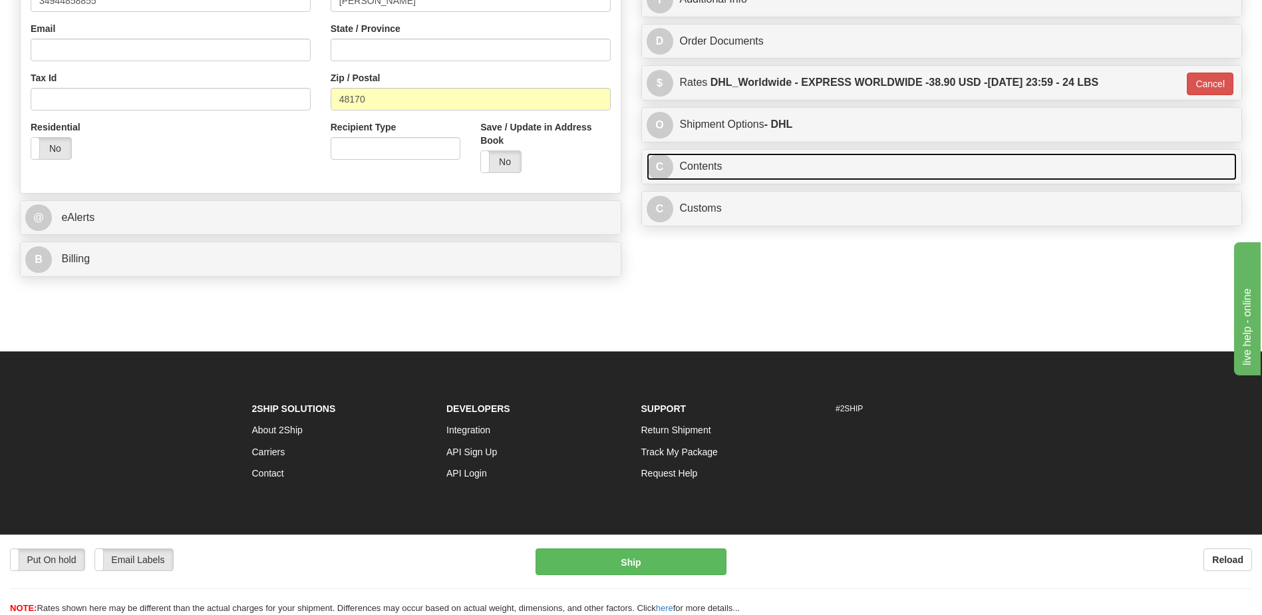
click at [727, 172] on link "C Contents" at bounding box center [942, 166] width 591 height 27
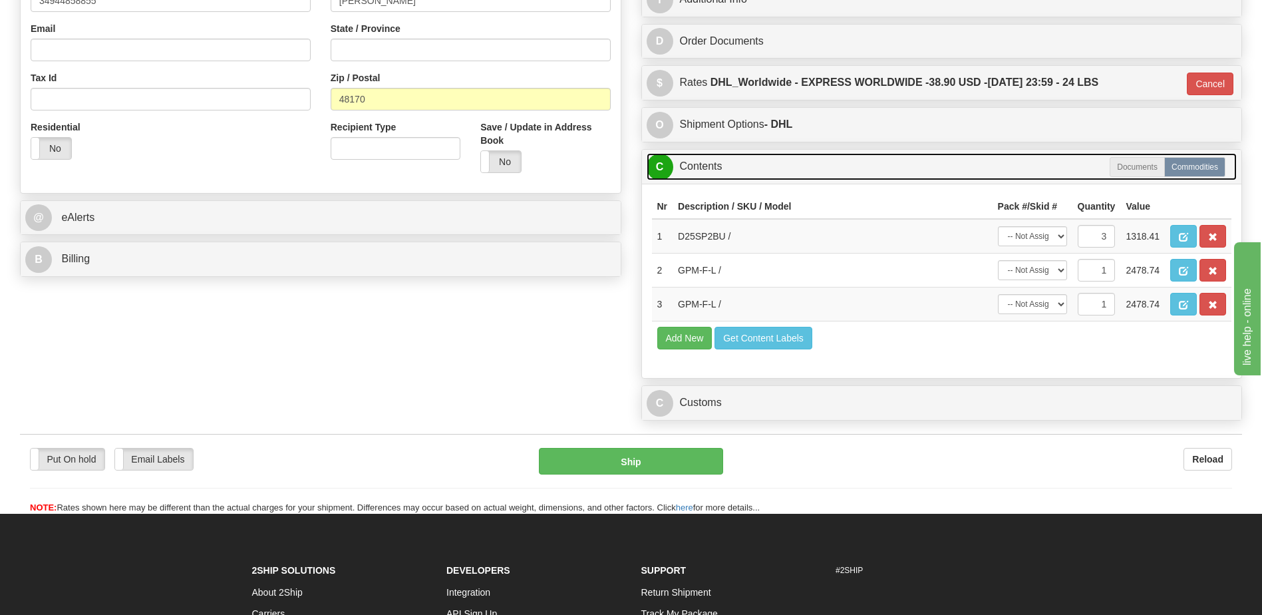
click at [727, 172] on link "C Contents" at bounding box center [942, 166] width 591 height 27
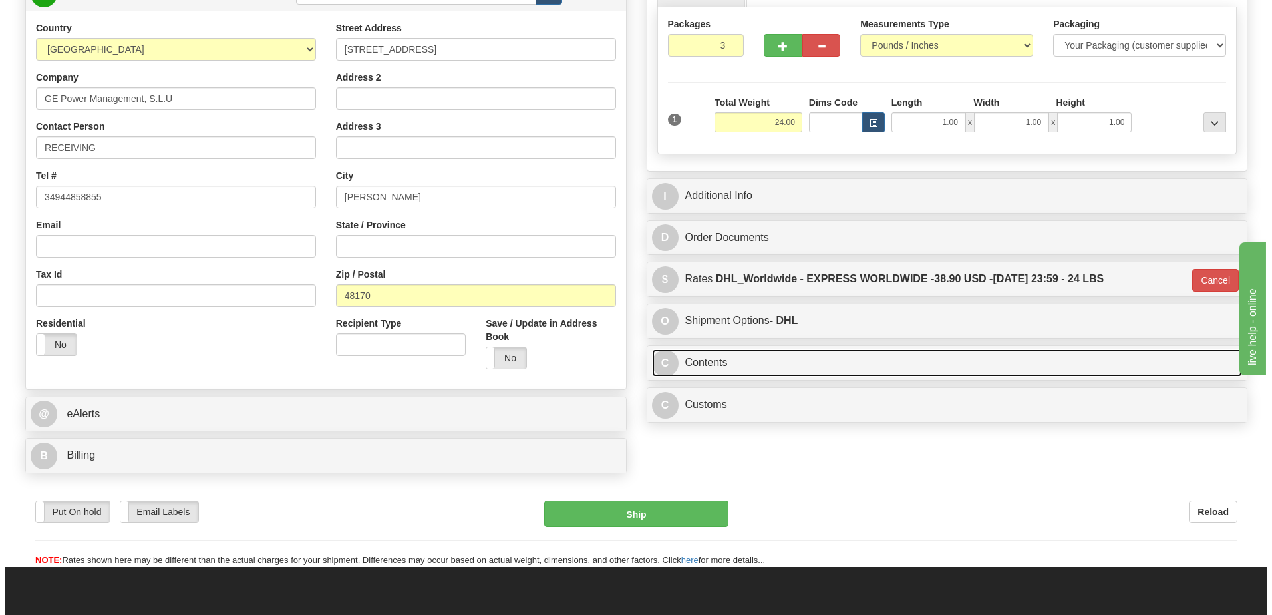
scroll to position [199, 0]
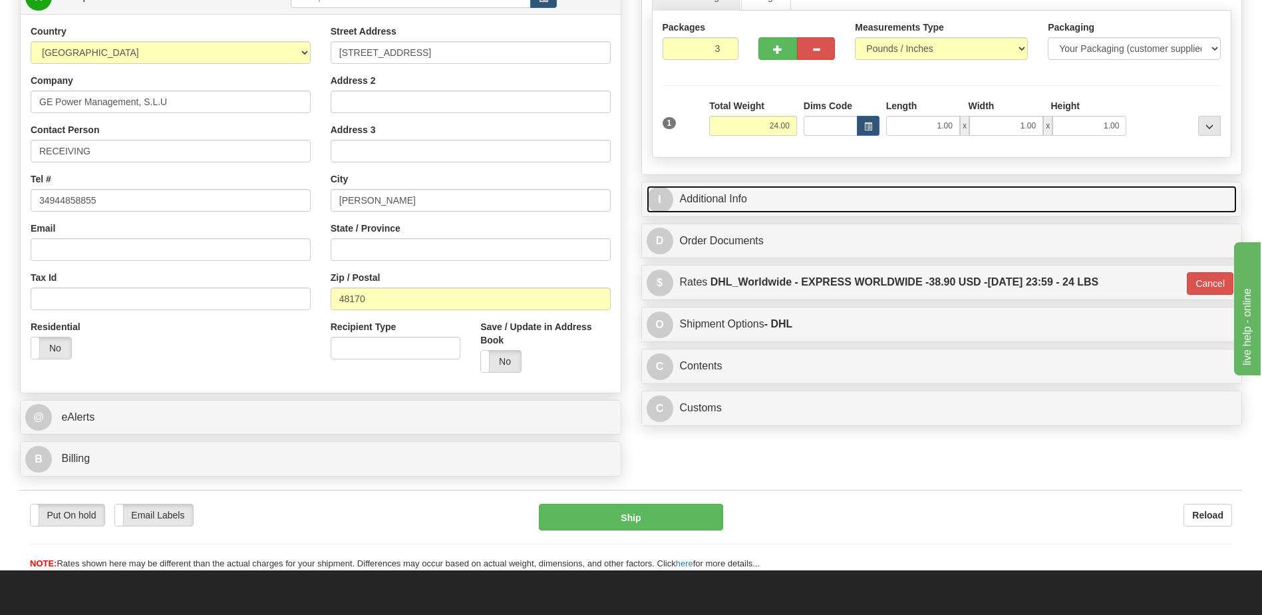
click at [760, 194] on link "I Additional Info" at bounding box center [942, 199] width 591 height 27
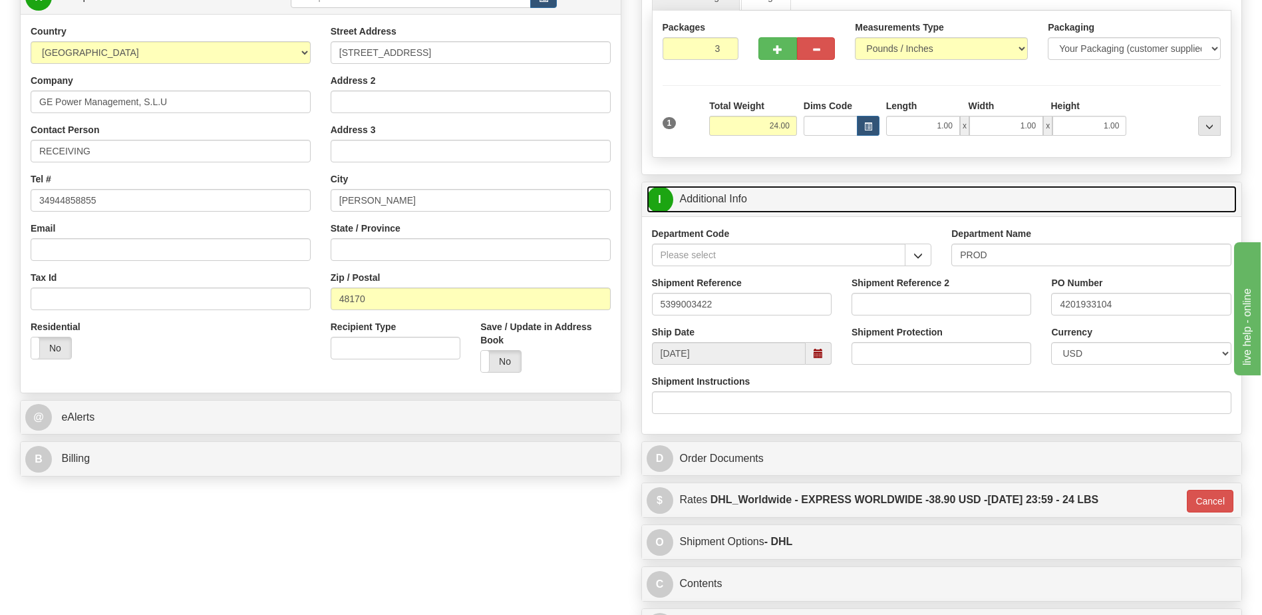
click at [760, 194] on link "I Additional Info" at bounding box center [942, 199] width 591 height 27
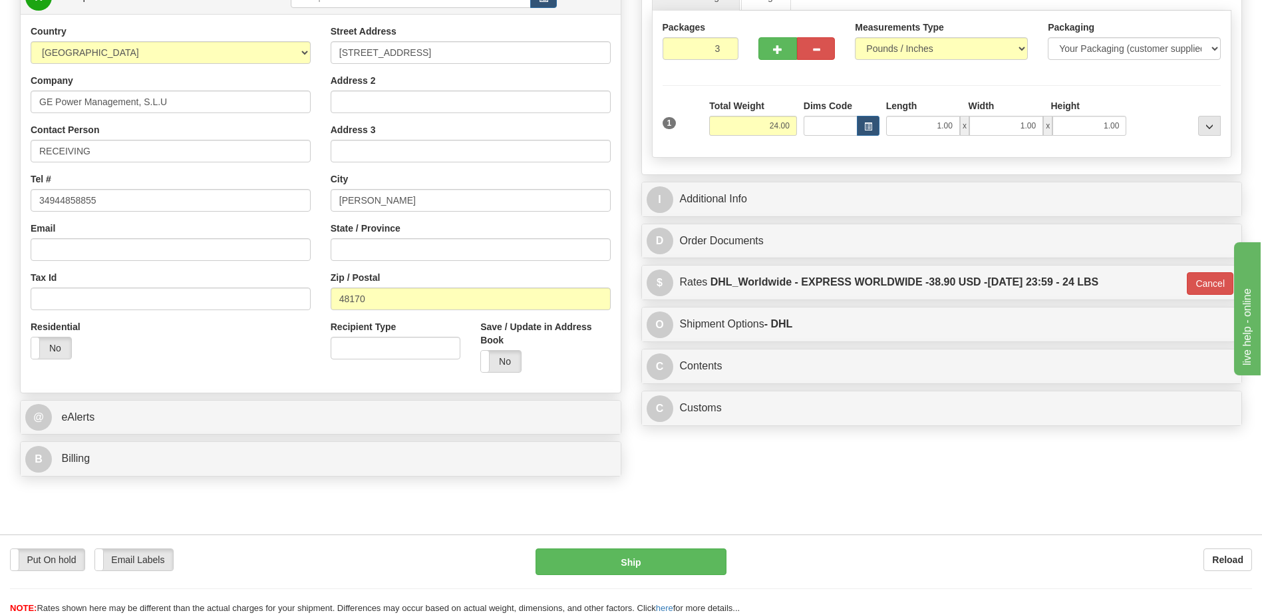
click at [232, 367] on div "Residential Yes No" at bounding box center [171, 344] width 300 height 49
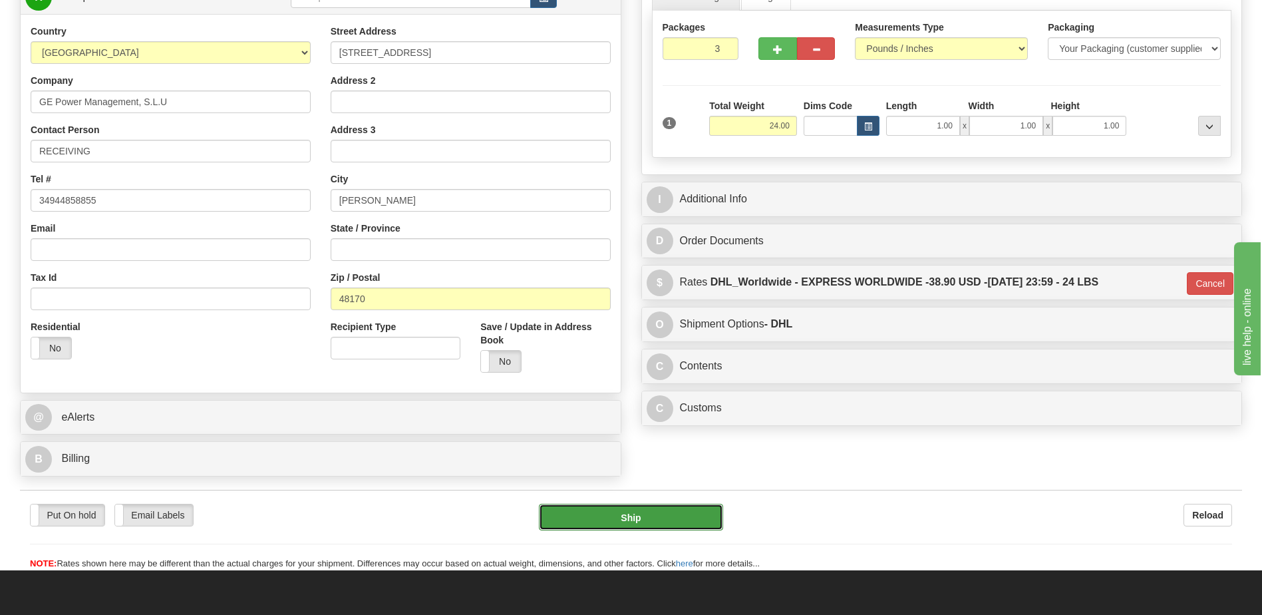
click at [616, 522] on button "Ship" at bounding box center [631, 517] width 184 height 27
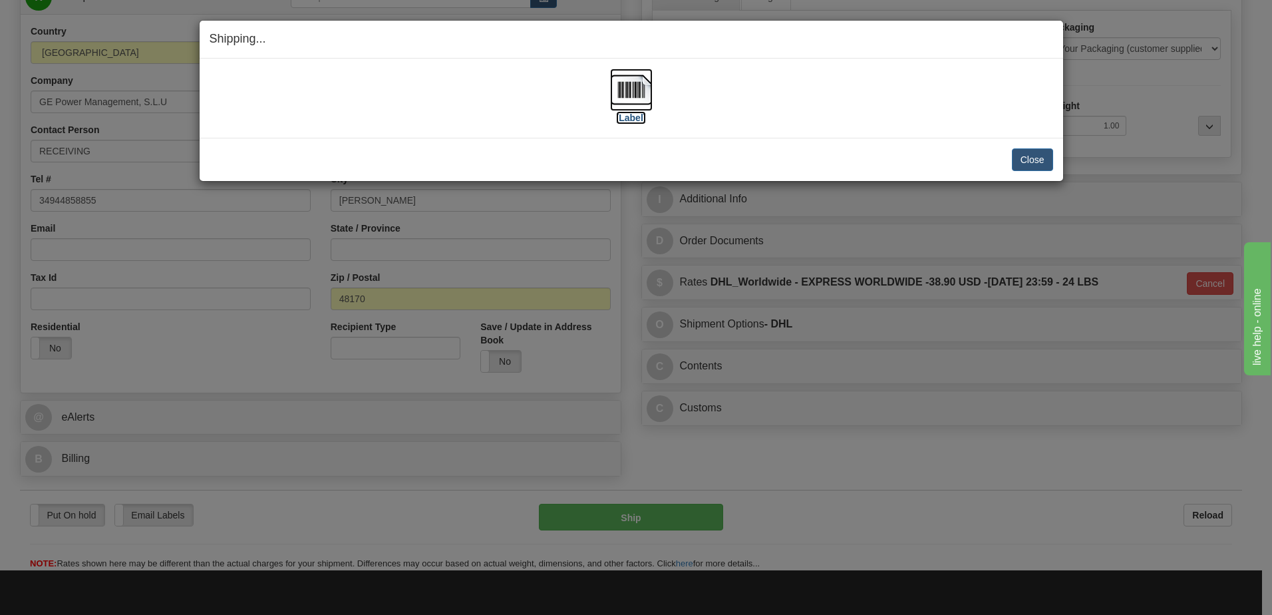
click at [623, 90] on img at bounding box center [631, 90] width 43 height 43
click at [632, 88] on img at bounding box center [631, 90] width 43 height 43
click at [1037, 158] on button "Close" at bounding box center [1032, 159] width 41 height 23
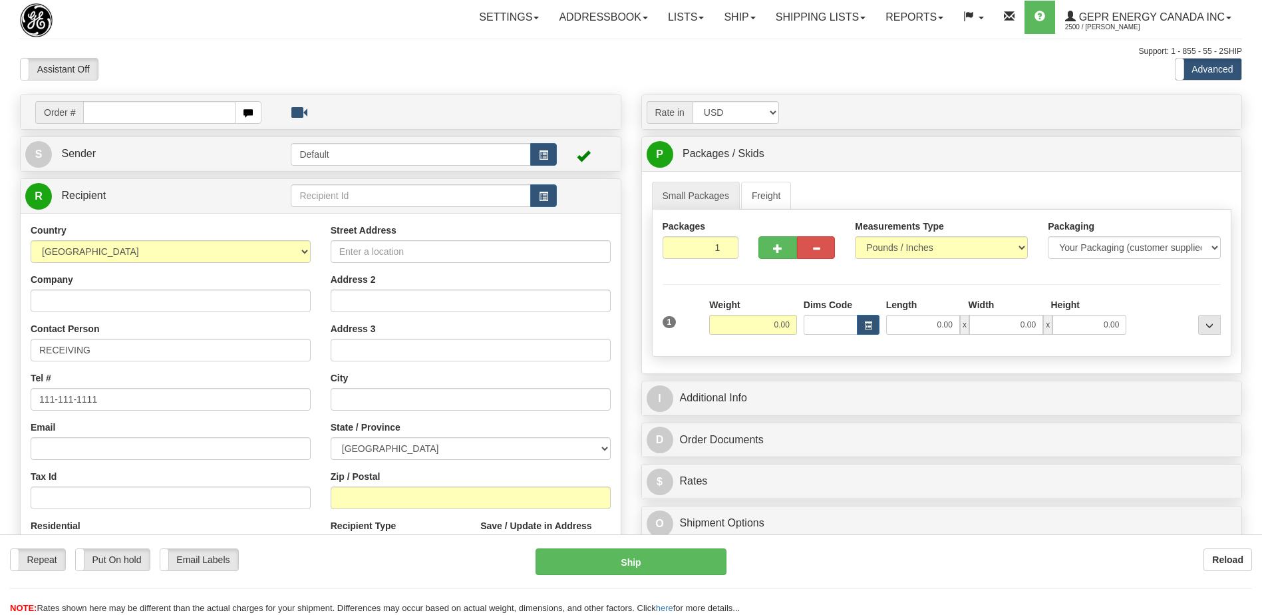
click at [141, 114] on input "text" at bounding box center [159, 112] width 152 height 23
type input "86688330"
click at [168, 61] on body "Training Course Close Toggle navigation Settings Shipping Preferences New Recip…" at bounding box center [631, 307] width 1262 height 615
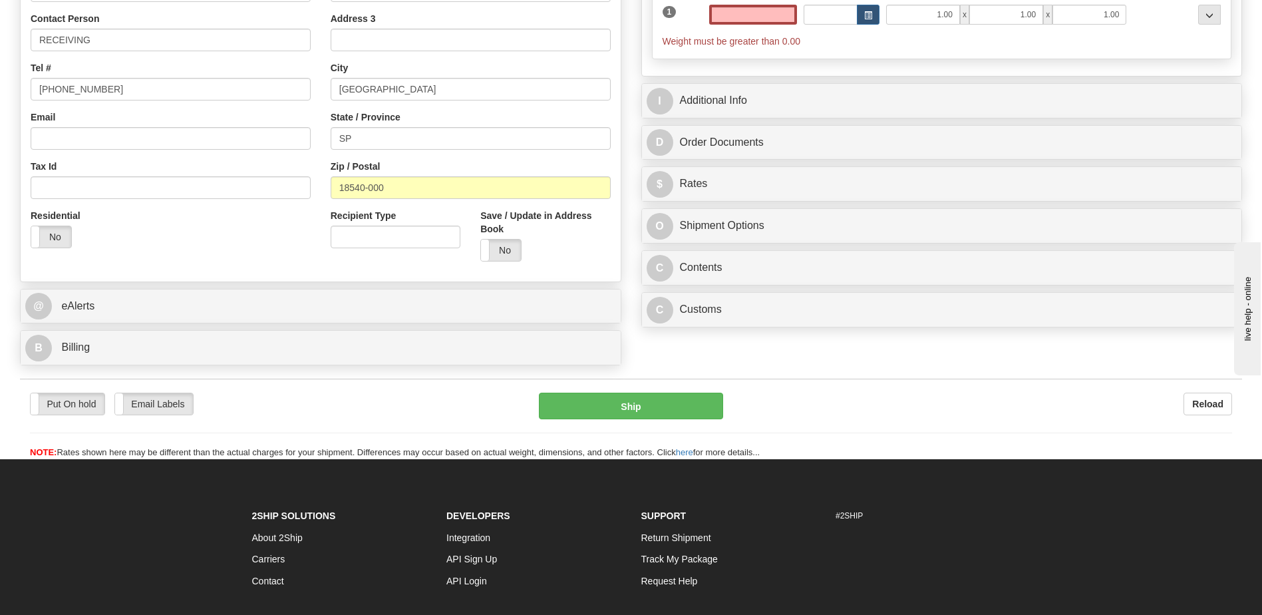
scroll to position [399, 0]
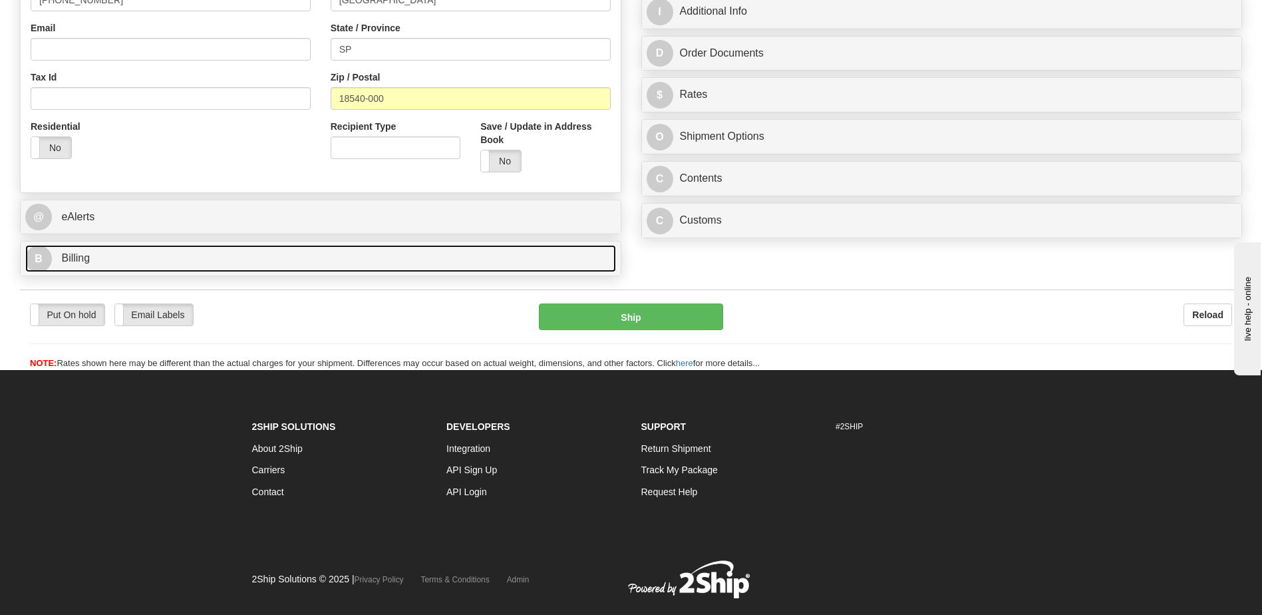
type input "0.00"
click at [126, 263] on link "B Billing" at bounding box center [320, 258] width 591 height 27
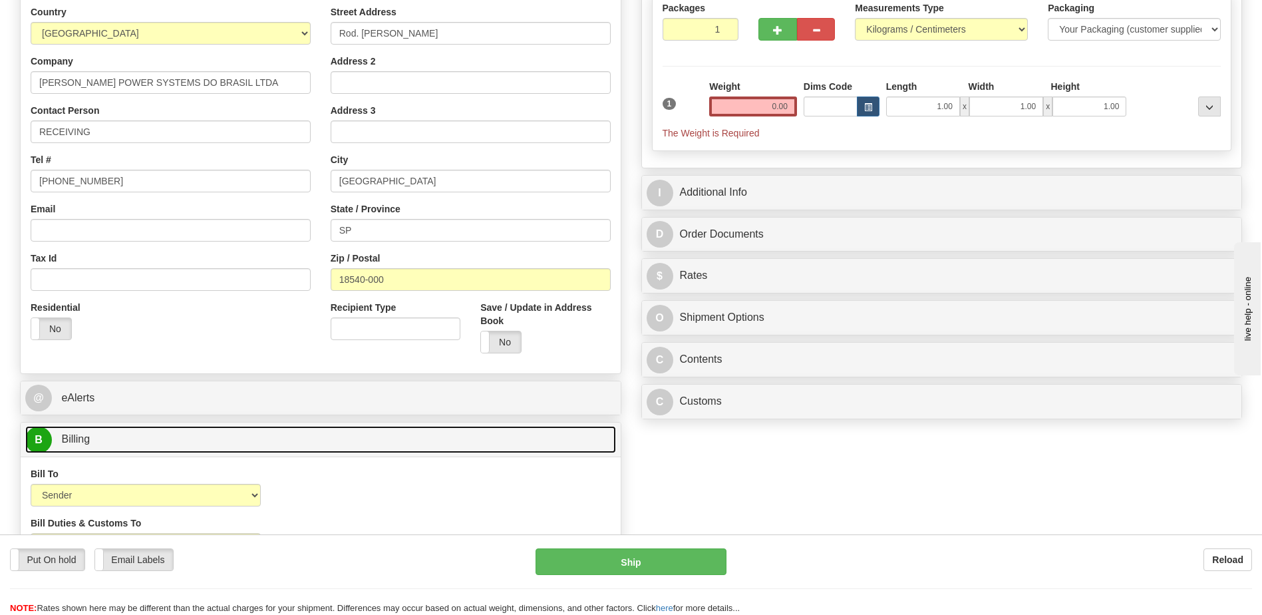
scroll to position [466, 0]
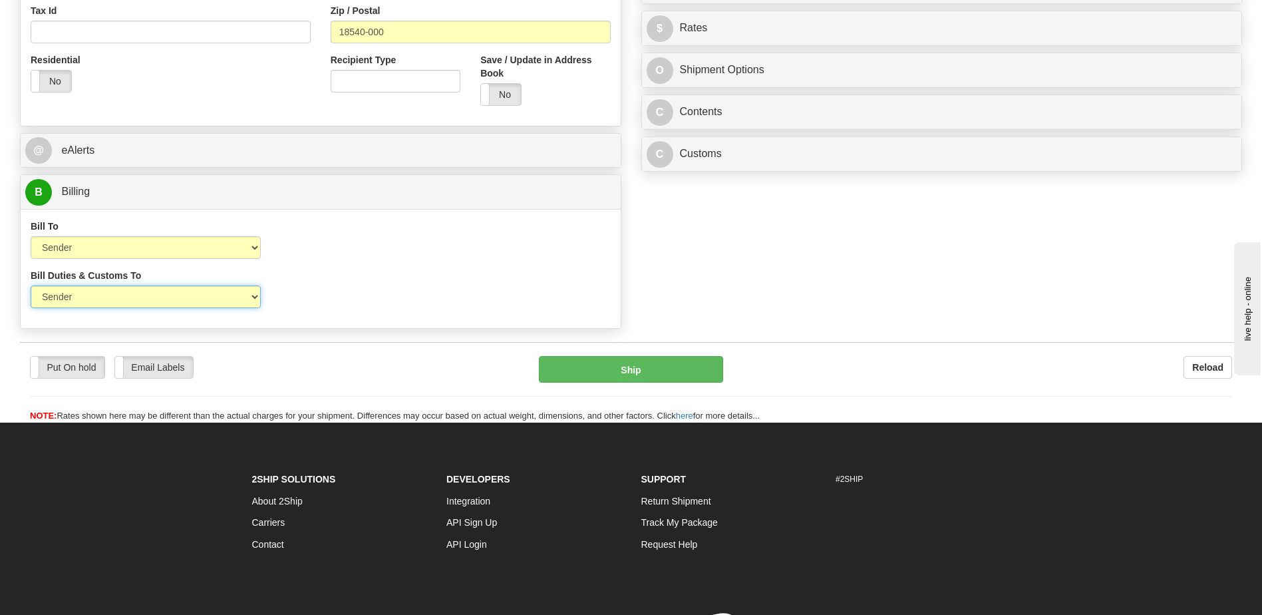
click at [205, 295] on select "Sender Recipient Third Party" at bounding box center [146, 296] width 230 height 23
select select "2"
click at [31, 285] on select "Sender Recipient Third Party" at bounding box center [146, 296] width 230 height 23
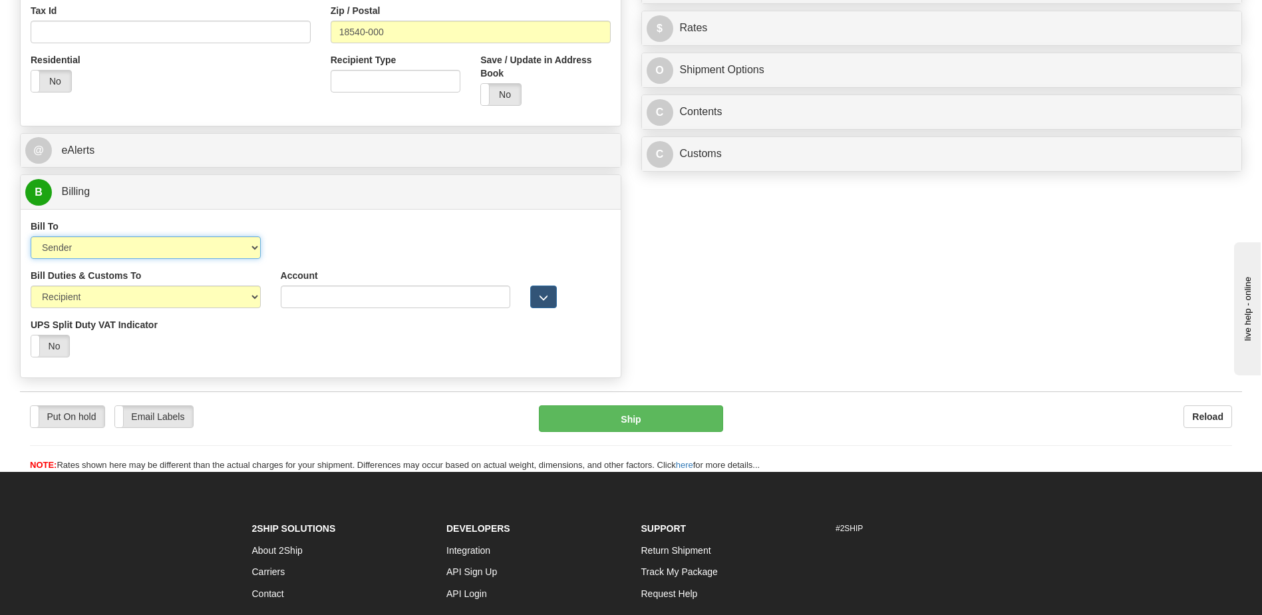
click at [152, 247] on select "Sender Recipient Third Party Collect" at bounding box center [146, 247] width 230 height 23
select select "2"
click at [31, 236] on select "Sender Recipient Third Party Collect" at bounding box center [146, 247] width 230 height 23
click at [286, 249] on input "Account" at bounding box center [396, 247] width 230 height 23
paste input "950804347"
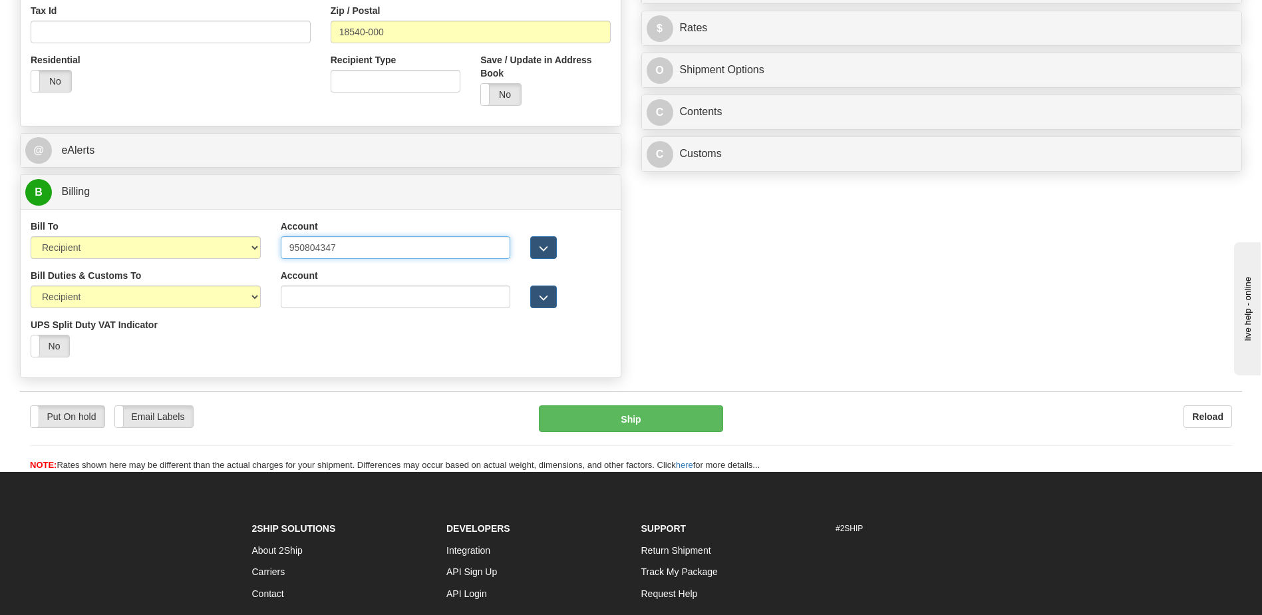
type input "950804347"
click at [391, 345] on div "Bill Duties & Customs To Sender Recipient Third Party UPS Split Duty VAT Indica…" at bounding box center [321, 318] width 600 height 98
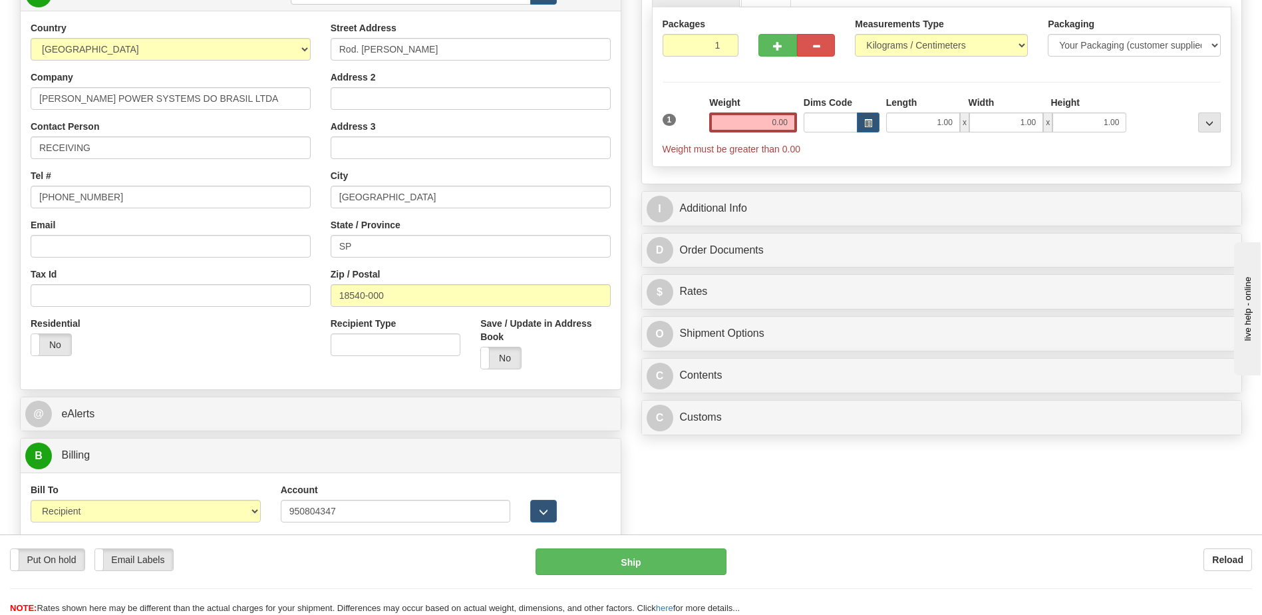
scroll to position [200, 0]
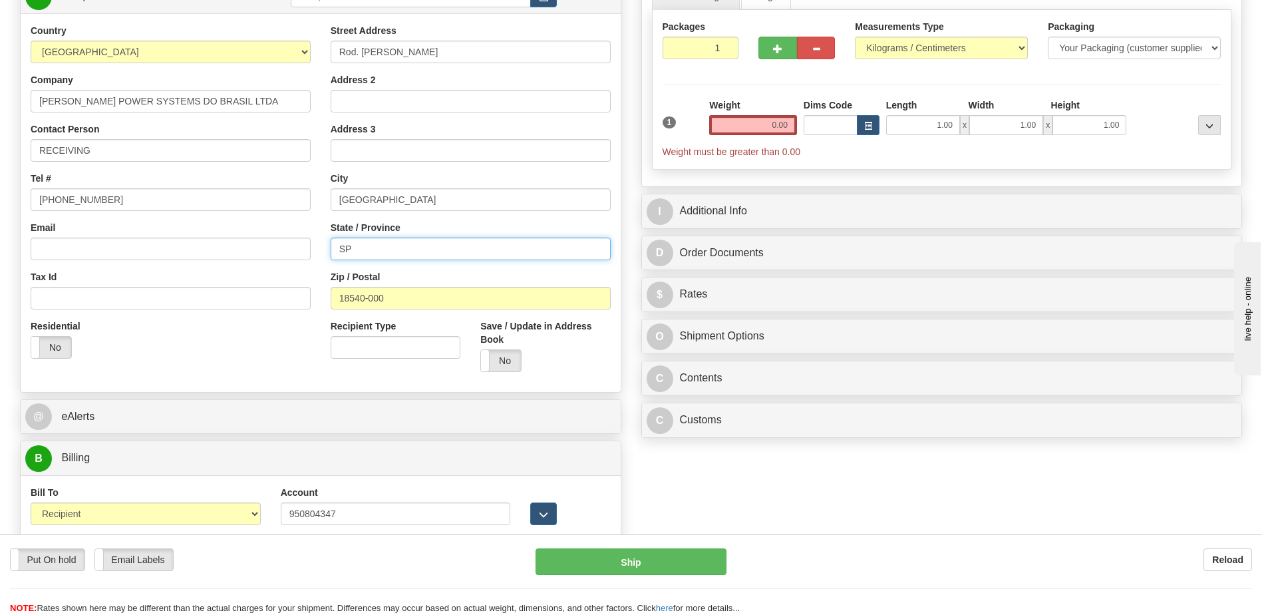
drag, startPoint x: 368, startPoint y: 248, endPoint x: 255, endPoint y: 232, distance: 113.7
click at [259, 233] on div "Country AFGHANISTAN ALAND ISLANDS ALBANIA ALGERIA AMERICAN SAMOA ANDORRA ANGOLA…" at bounding box center [321, 203] width 600 height 358
click at [428, 202] on input "PORTO FELIZ" at bounding box center [471, 199] width 280 height 23
paste input "SP"
type input "PORTO FELIZ, SP"
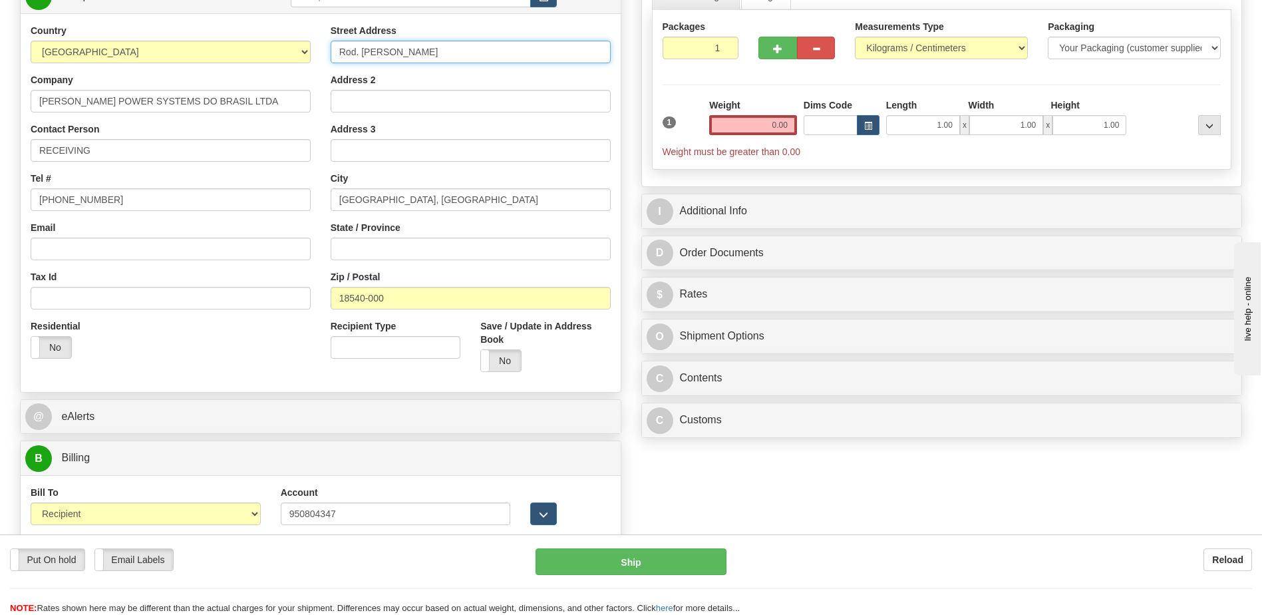
drag, startPoint x: 442, startPoint y: 53, endPoint x: 210, endPoint y: 61, distance: 232.3
click at [210, 62] on div "Country AFGHANISTAN ALAND ISLANDS ALBANIA ALGERIA AMERICAN SAMOA ANDORRA ANGOLA…" at bounding box center [321, 203] width 600 height 358
paste input "S/N, KM 125"
type input "Rod. Marechal Rondon S/N, KM 125"
click at [230, 353] on div "Residential Yes No" at bounding box center [171, 343] width 300 height 49
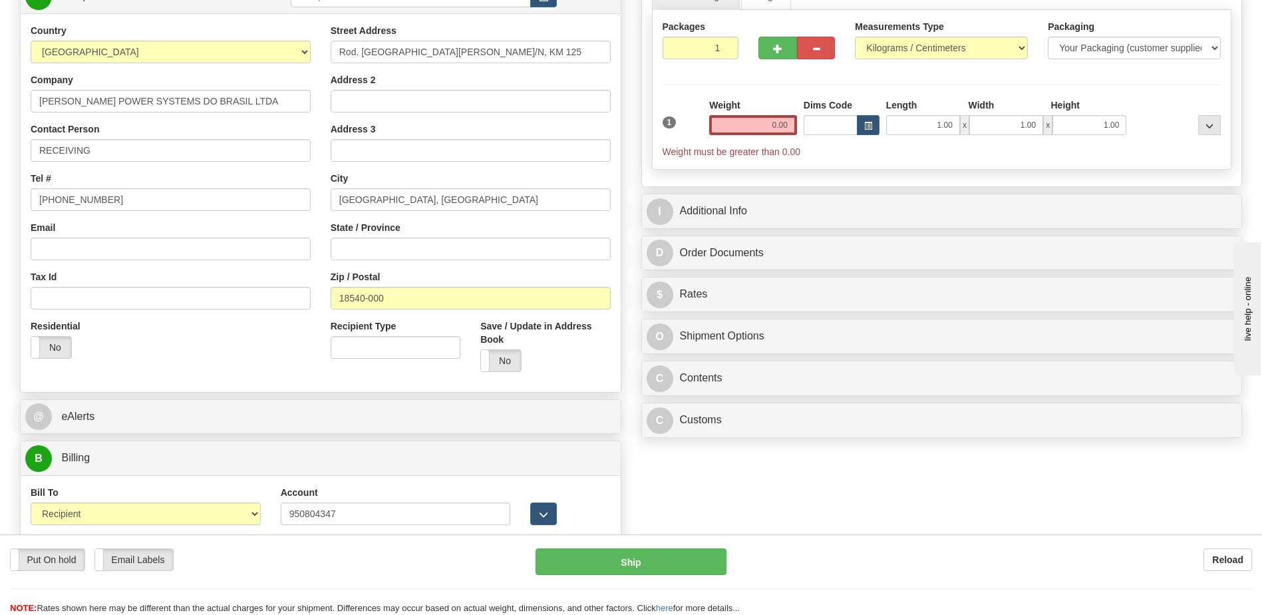
scroll to position [0, 0]
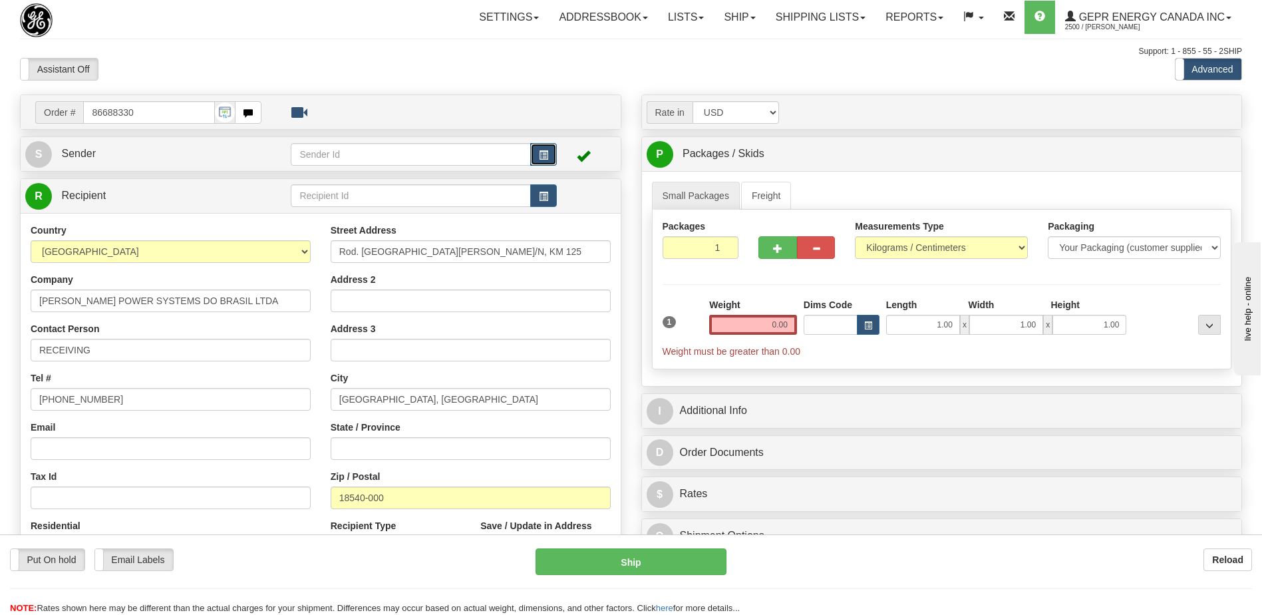
click at [551, 158] on button "button" at bounding box center [543, 154] width 27 height 23
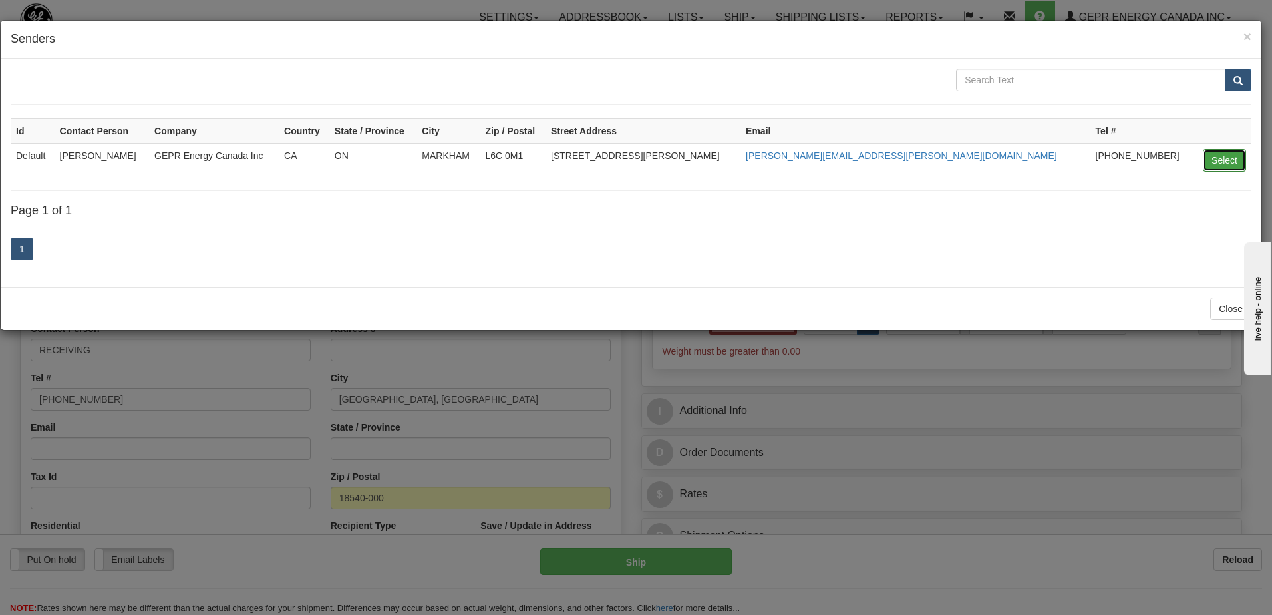
click at [1224, 162] on button "Select" at bounding box center [1224, 160] width 43 height 23
type input "Default"
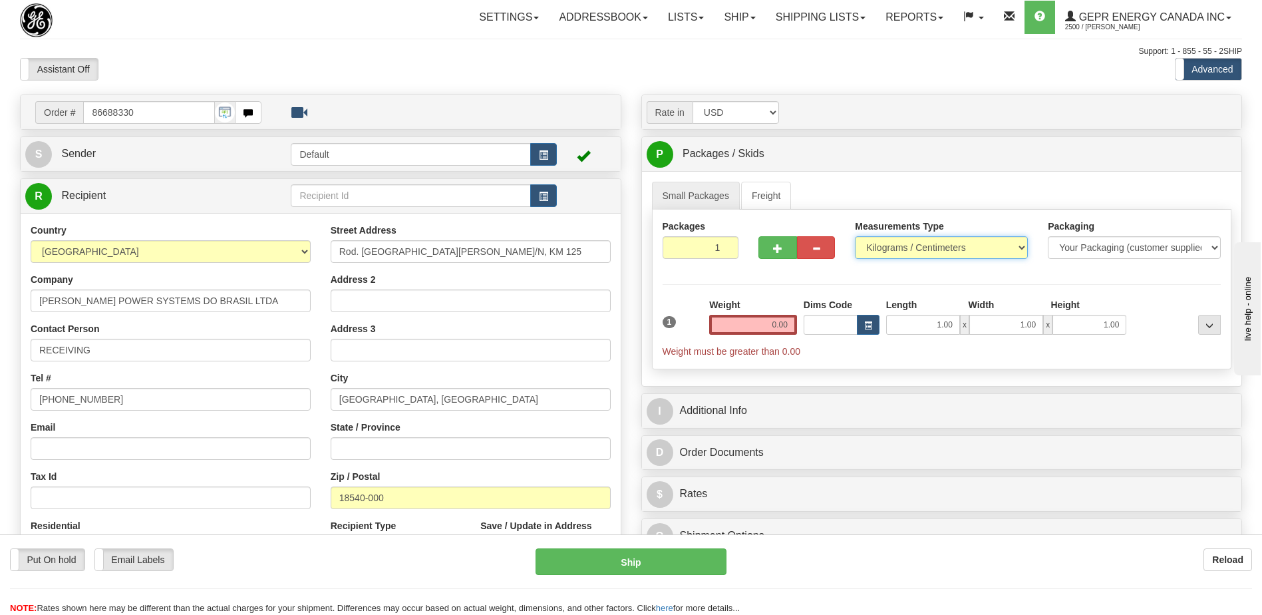
click at [902, 244] on select "Pounds / Inches Kilograms / Centimeters" at bounding box center [941, 247] width 173 height 23
select select "0"
click at [855, 236] on select "Pounds / Inches Kilograms / Centimeters" at bounding box center [941, 247] width 173 height 23
click at [687, 250] on input "1" at bounding box center [701, 247] width 77 height 23
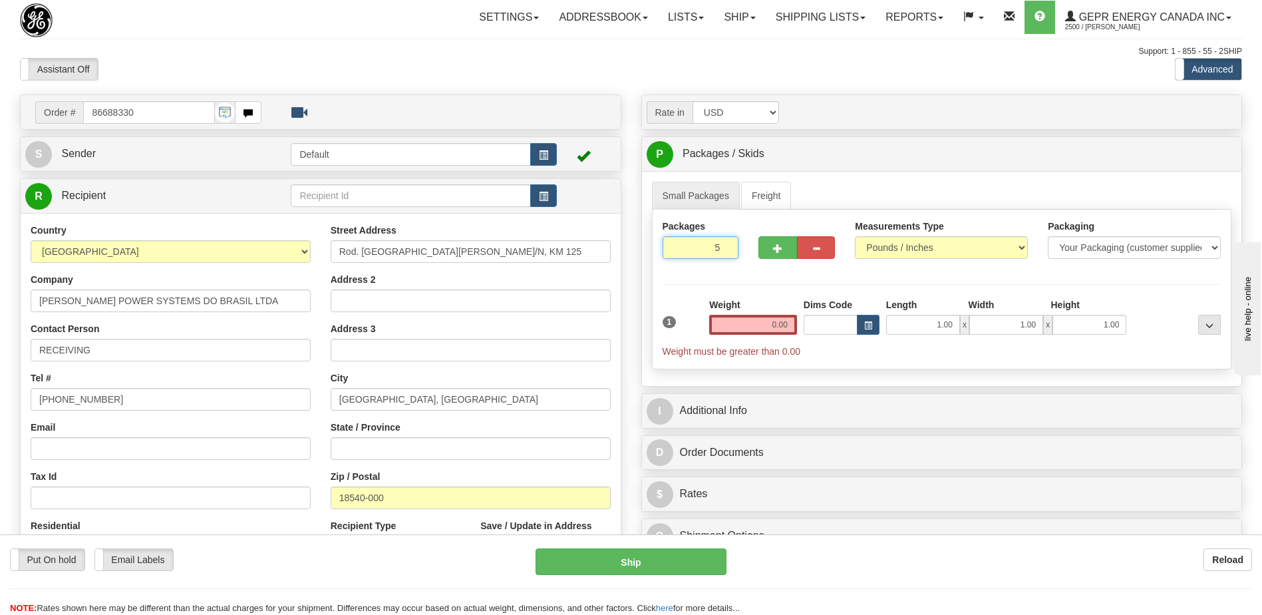
type input "5"
drag, startPoint x: 763, startPoint y: 327, endPoint x: 855, endPoint y: 312, distance: 93.1
click at [855, 312] on div "1 Total Weight 0.00 Dims Code x" at bounding box center [942, 328] width 566 height 60
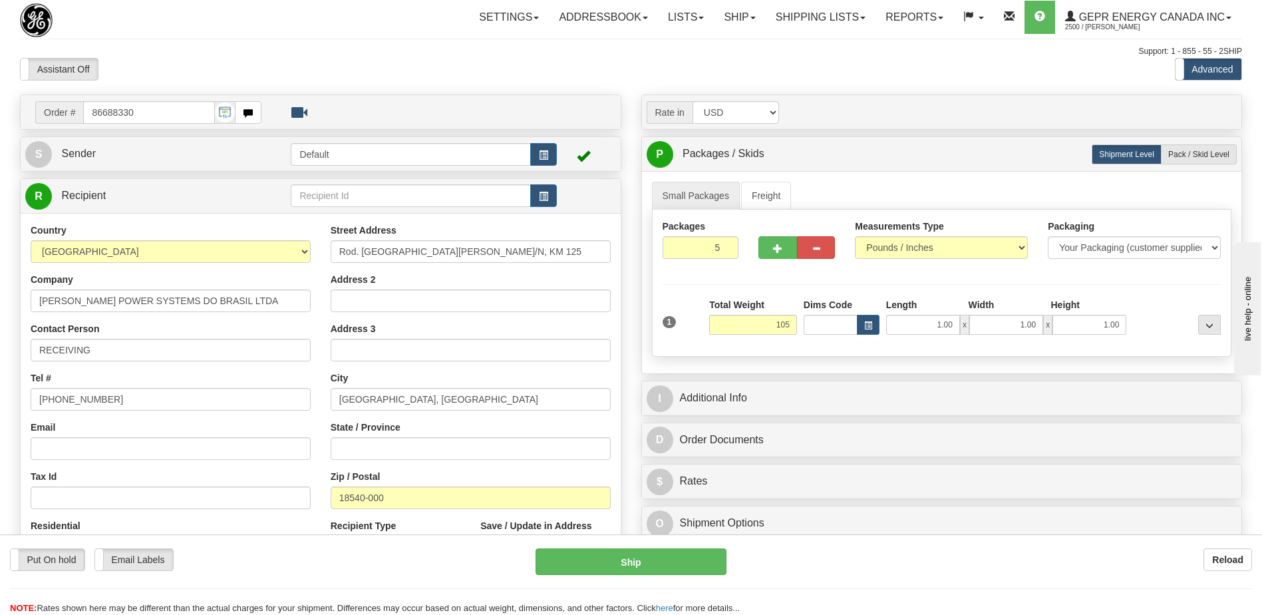
type input "105.00"
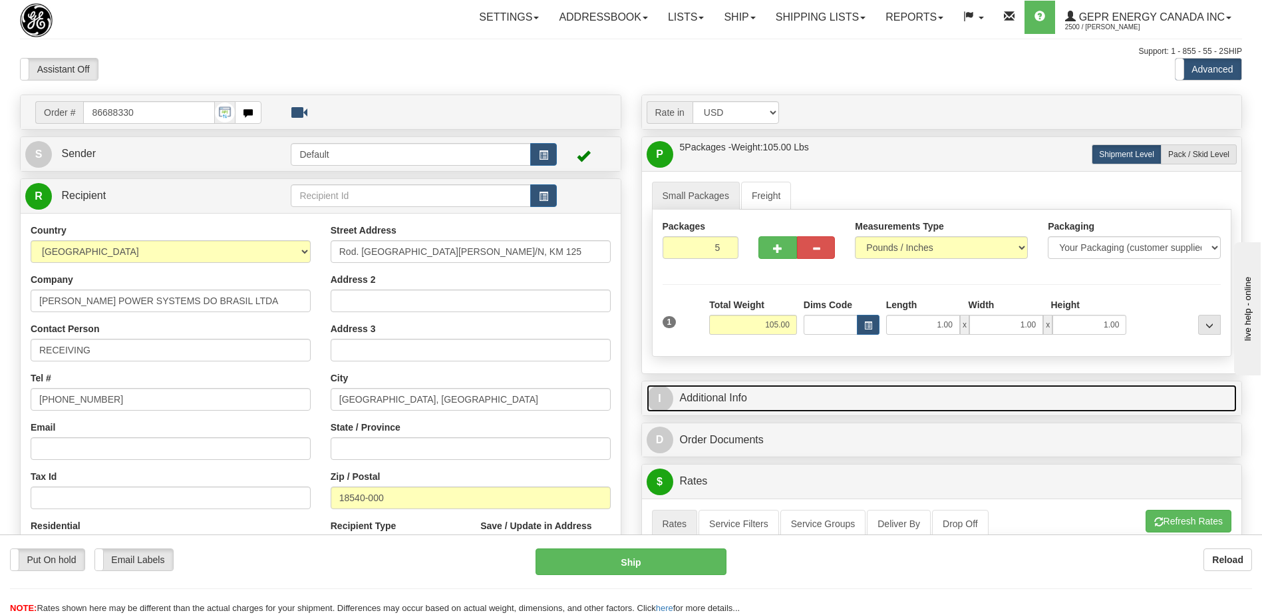
click at [738, 401] on link "I Additional Info" at bounding box center [942, 398] width 591 height 27
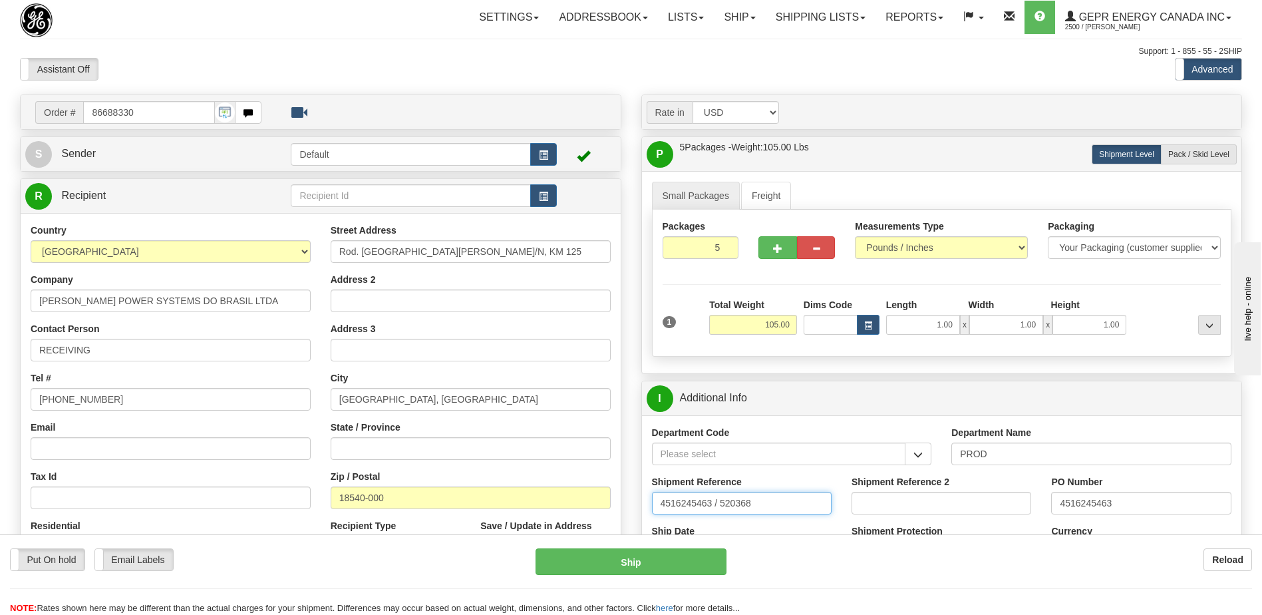
drag, startPoint x: 798, startPoint y: 498, endPoint x: 382, endPoint y: 515, distance: 416.8
click at [382, 94] on div "Order # 86688330" at bounding box center [631, 94] width 1242 height 0
type input "5399004047"
drag, startPoint x: 1139, startPoint y: 515, endPoint x: 931, endPoint y: 540, distance: 209.7
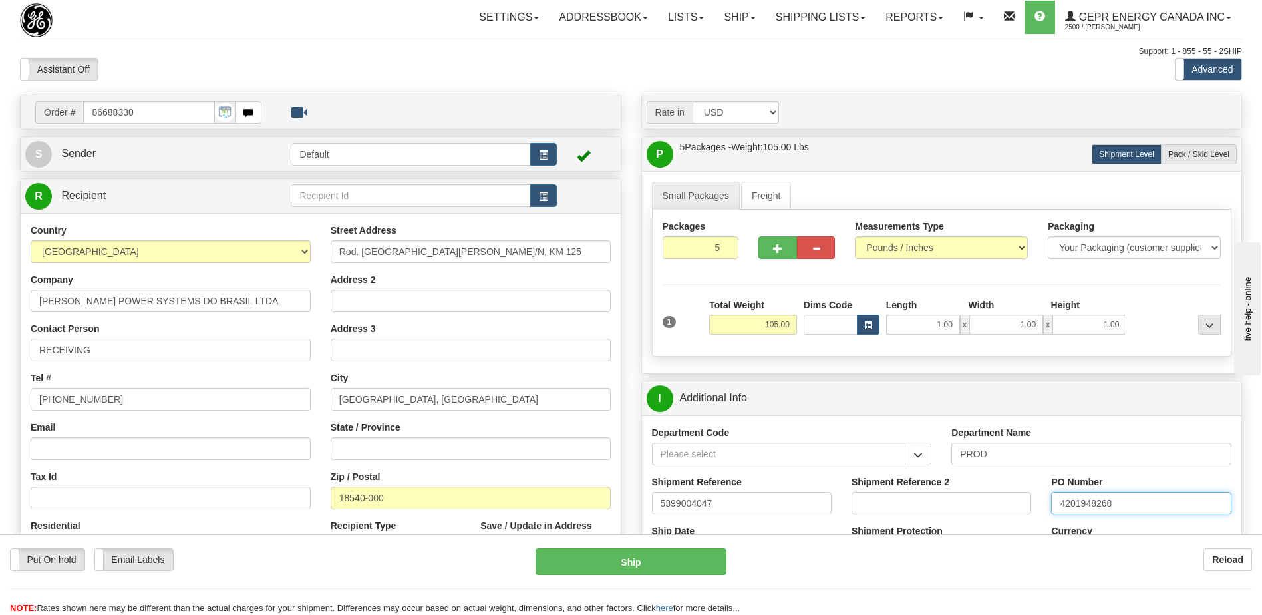
scroll to position [133, 0]
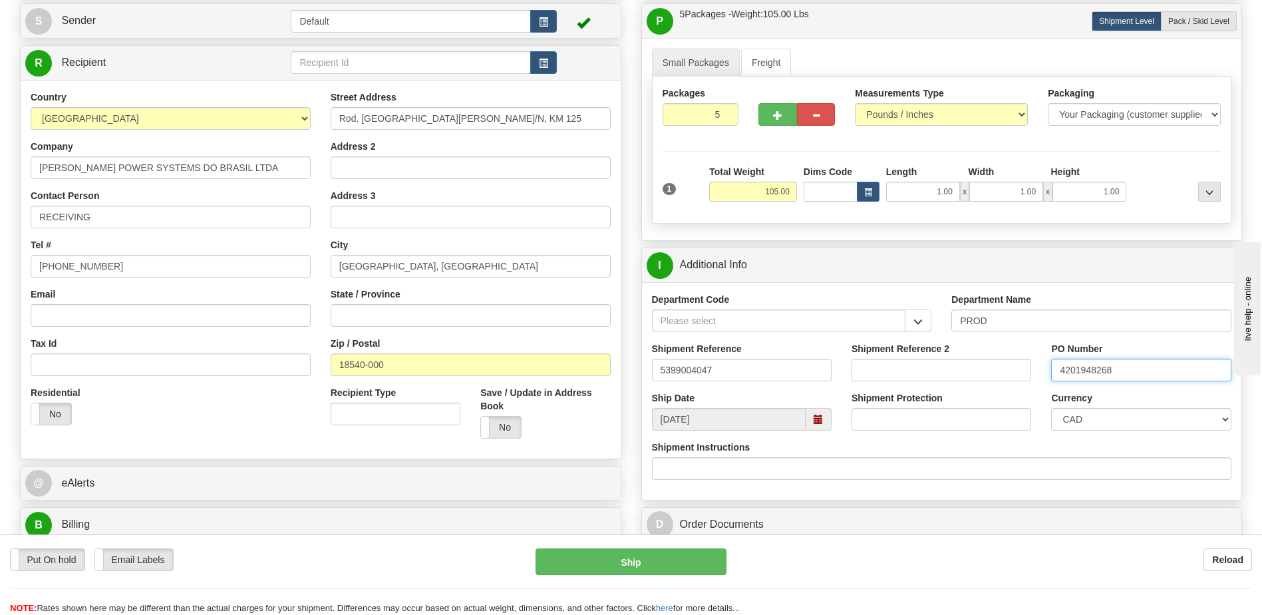
type input "4201948268"
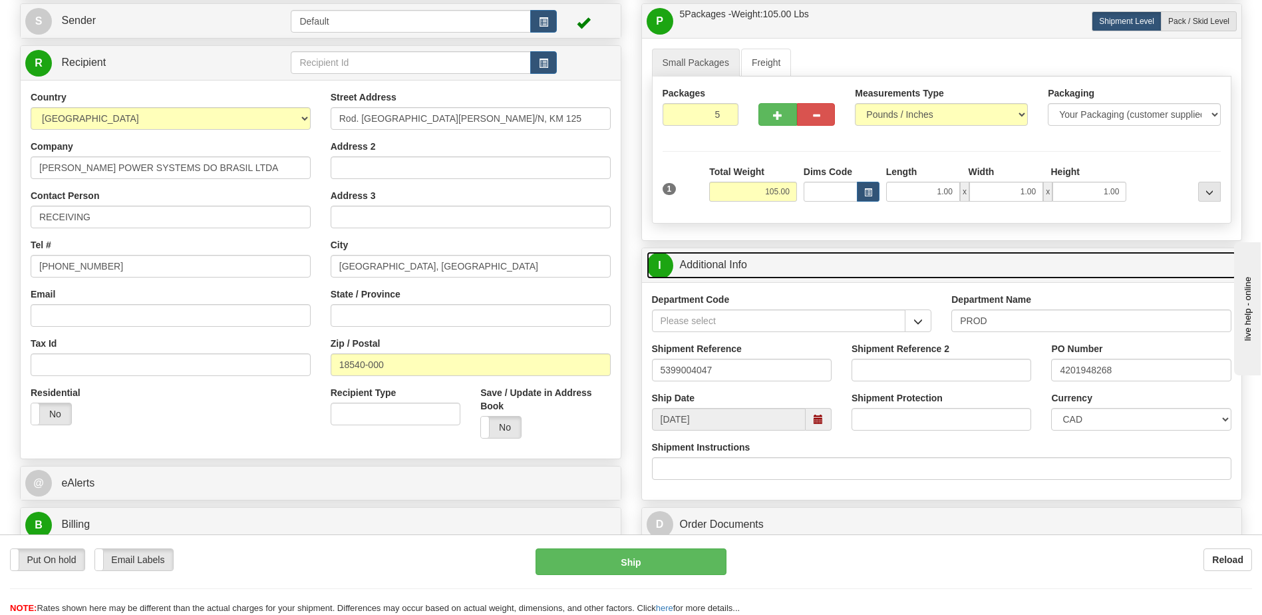
click at [796, 270] on link "I Additional Info" at bounding box center [942, 264] width 591 height 27
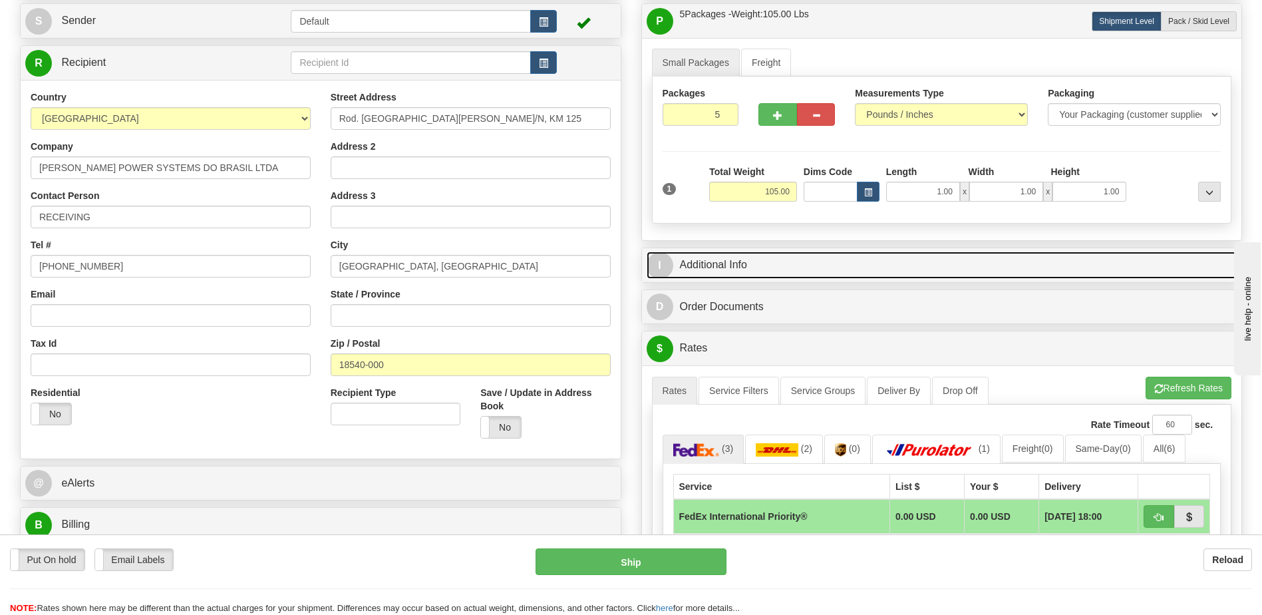
click at [796, 270] on link "I Additional Info" at bounding box center [942, 264] width 591 height 27
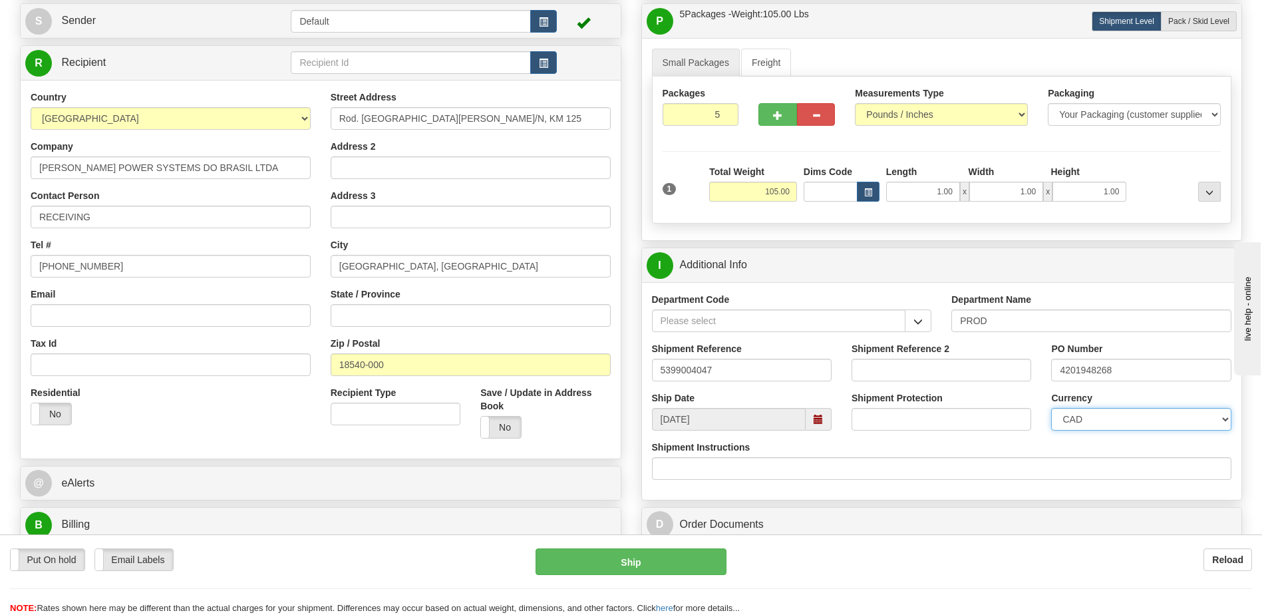
click at [1125, 417] on select "CAD USD EUR ZAR [PERSON_NAME] ARN AUD AUS AWG BBD BFR BGN BHD BMD BND BRC BRL C…" at bounding box center [1141, 419] width 180 height 23
select select "1"
click at [1051, 408] on select "CAD USD EUR ZAR [PERSON_NAME] ARN AUD AUS AWG BBD BFR BGN BHD BMD BND BRC BRL C…" at bounding box center [1141, 419] width 180 height 23
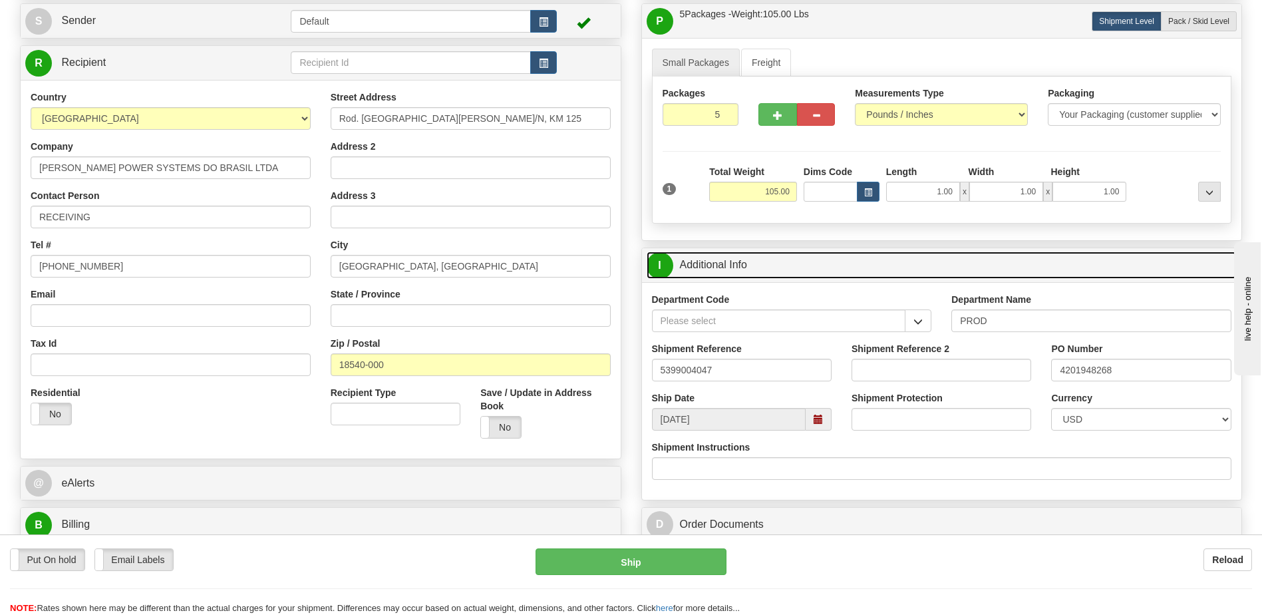
click at [806, 276] on link "I Additional Info" at bounding box center [942, 264] width 591 height 27
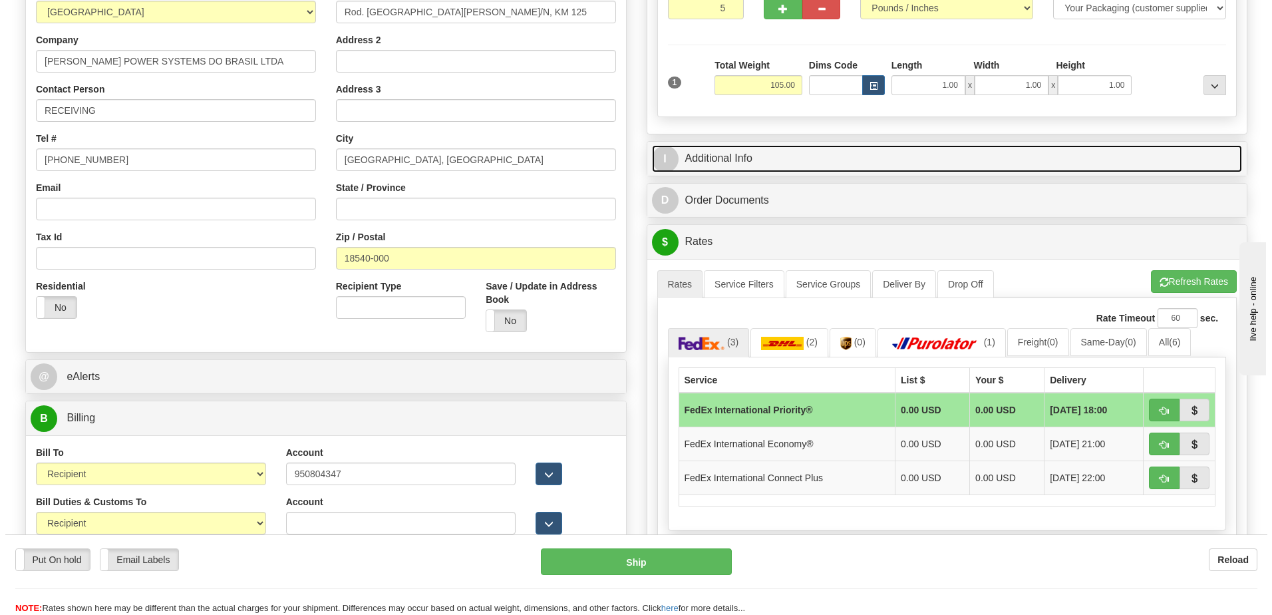
scroll to position [333, 0]
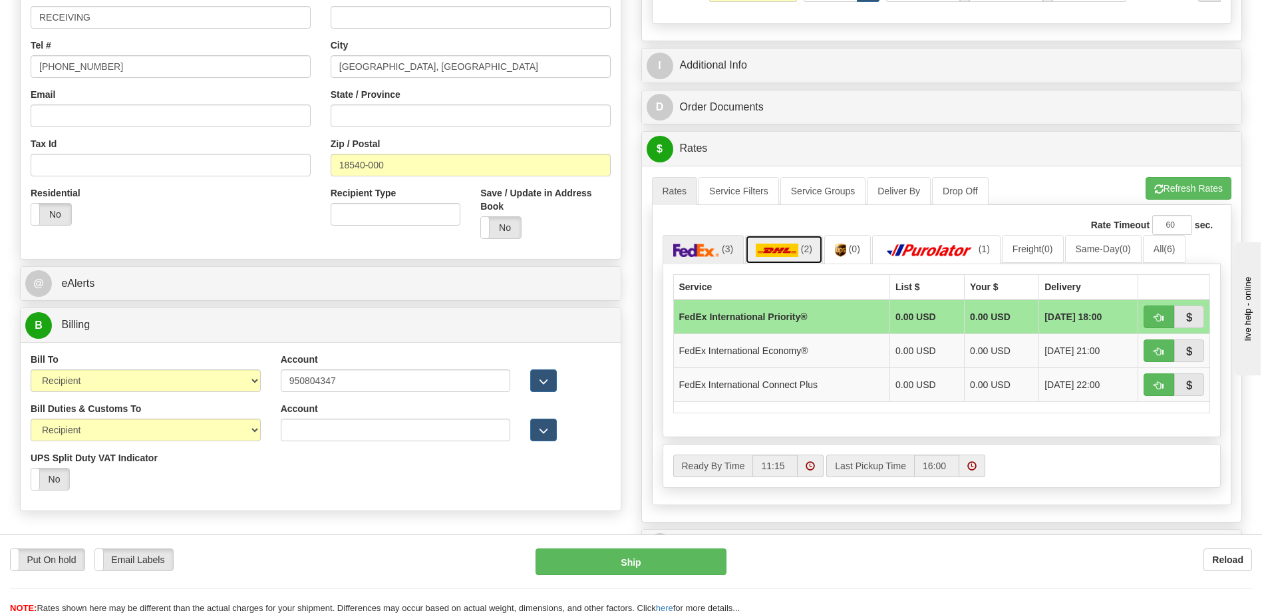
click at [786, 253] on img at bounding box center [777, 250] width 43 height 13
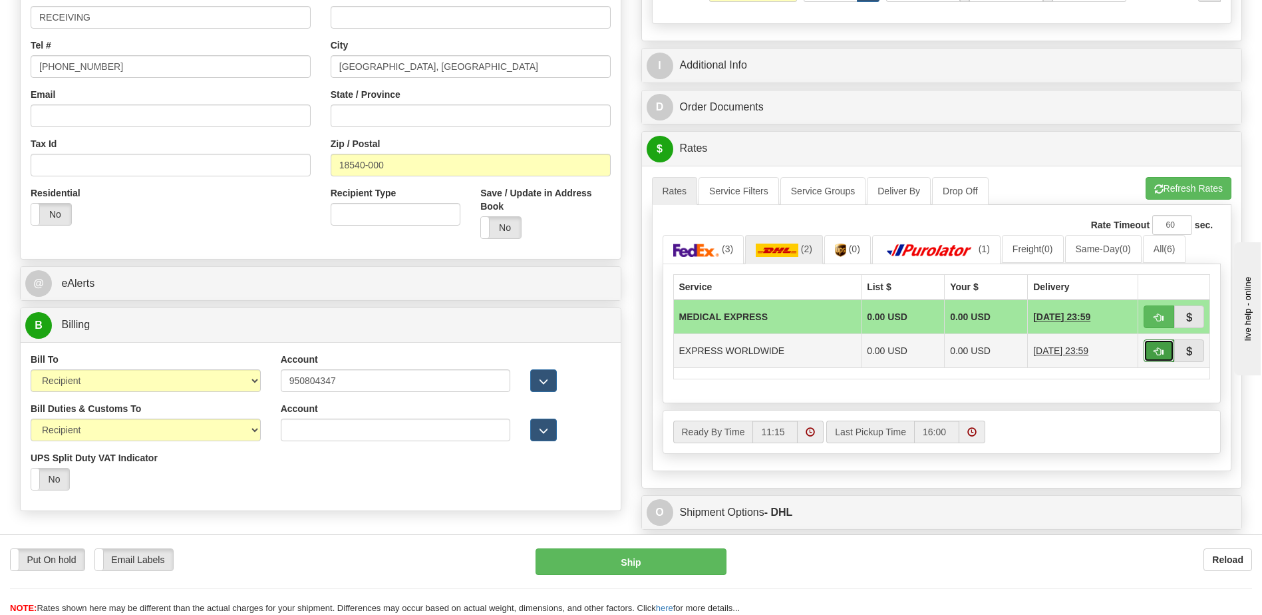
click at [1160, 352] on span "button" at bounding box center [1158, 351] width 9 height 9
type input "P"
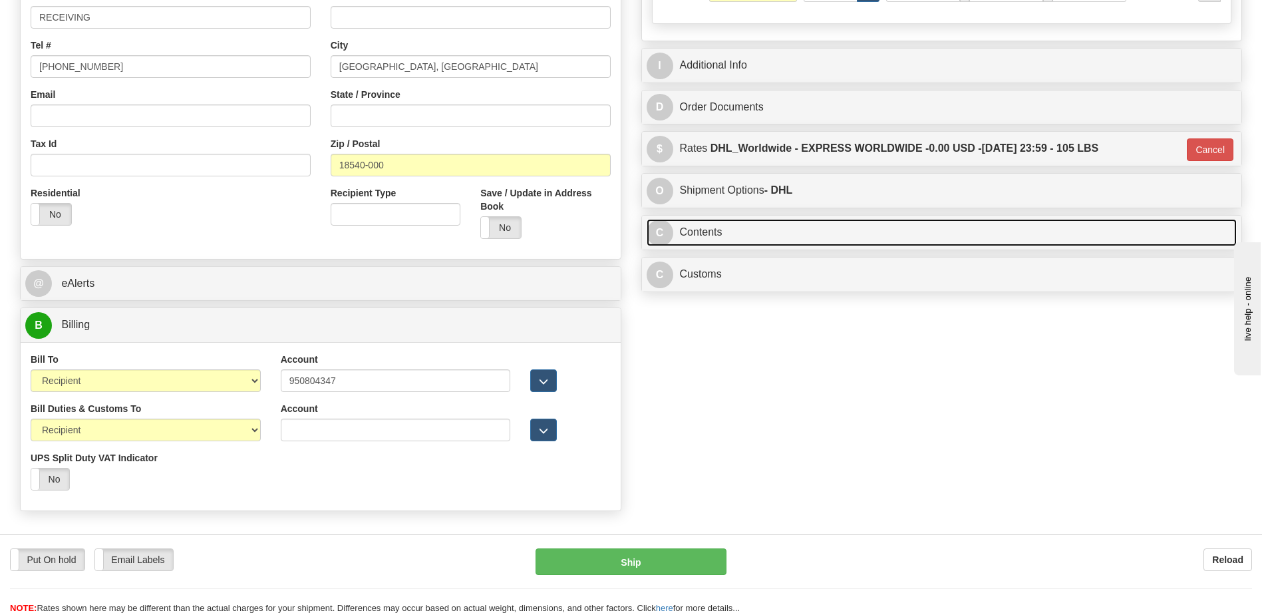
click at [754, 225] on link "C Contents" at bounding box center [942, 232] width 591 height 27
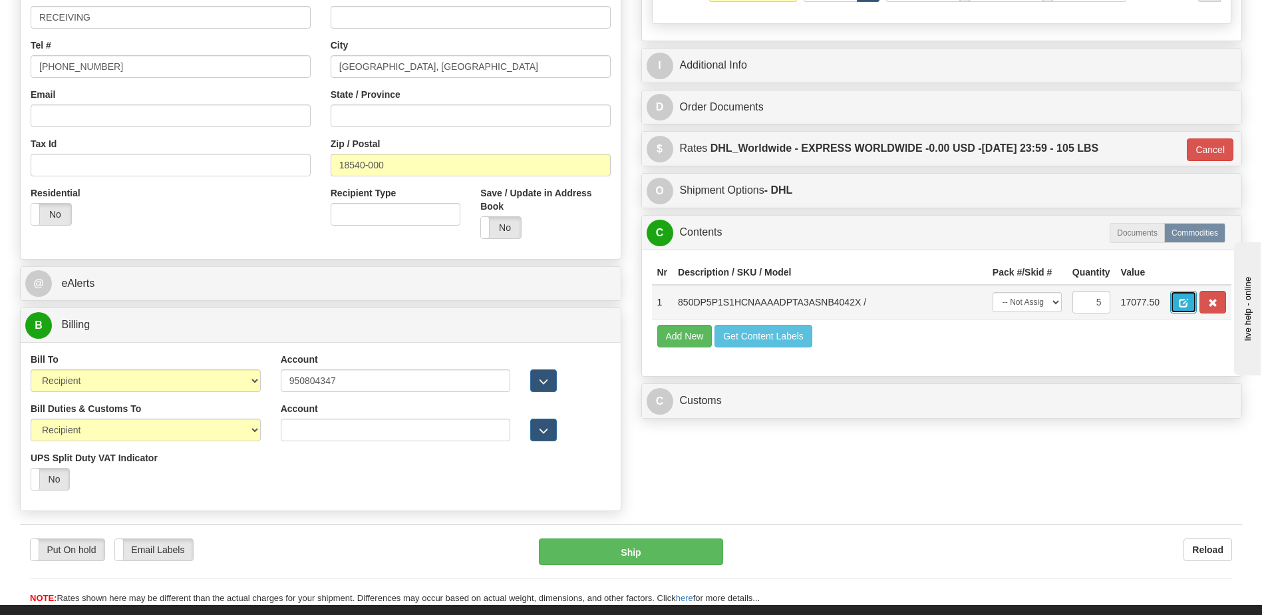
click at [1172, 301] on button "button" at bounding box center [1183, 302] width 27 height 23
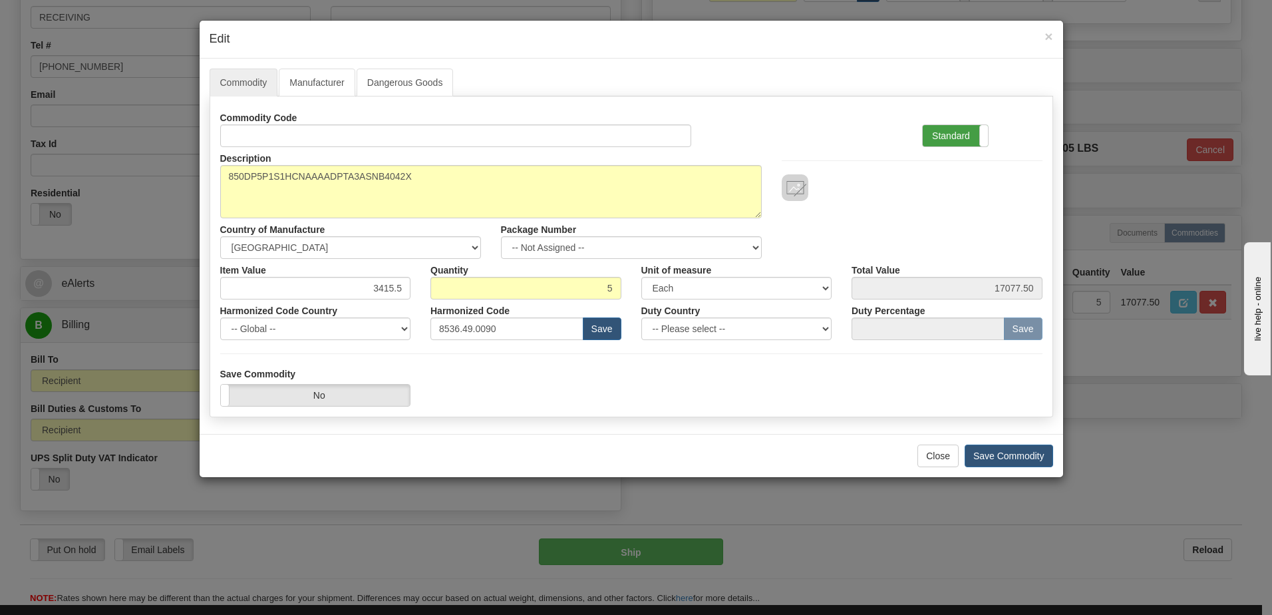
click at [951, 133] on label "Standard" at bounding box center [955, 135] width 65 height 21
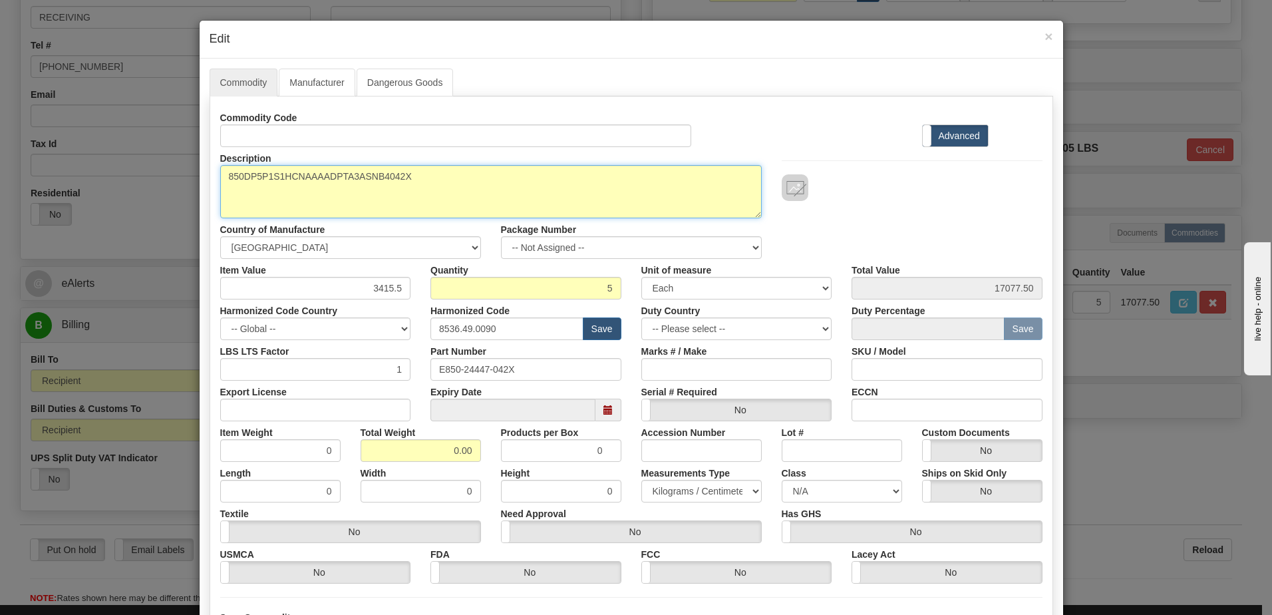
click at [224, 171] on textarea "850DP5P1S1HCNAAAADPTA3ASNB4042X" at bounding box center [491, 191] width 542 height 53
paste textarea "Feeder Protection System"
type textarea "Feeder Protection System P/N 850DP5P1S1HCNAAAADPTA3ASNB4042X"
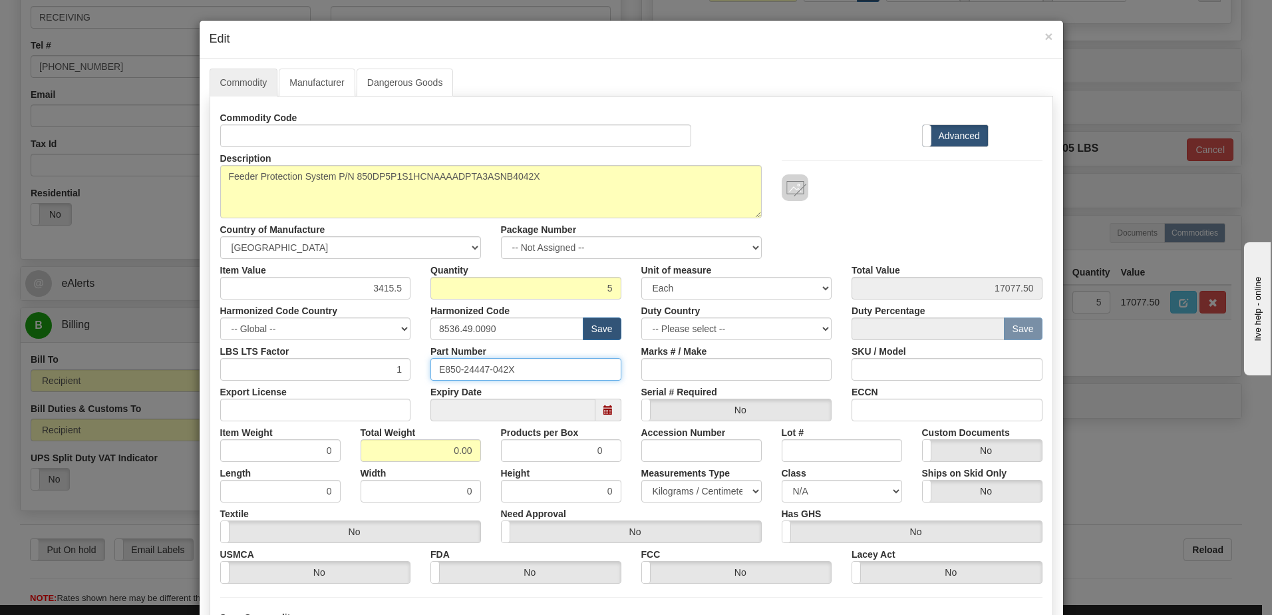
drag, startPoint x: 556, startPoint y: 364, endPoint x: 224, endPoint y: 373, distance: 332.1
click at [229, 373] on div "LBS LTS Factor 1 Part Number E850-24447-042X Marks # / Make SKU / Model" at bounding box center [631, 360] width 842 height 41
drag, startPoint x: 436, startPoint y: 453, endPoint x: 611, endPoint y: 455, distance: 175.0
click at [611, 455] on div "Item Weight 0 Total Weight 0.00 Products per Box 0 Accession Number Lot # Custo…" at bounding box center [631, 441] width 842 height 41
type input "5"
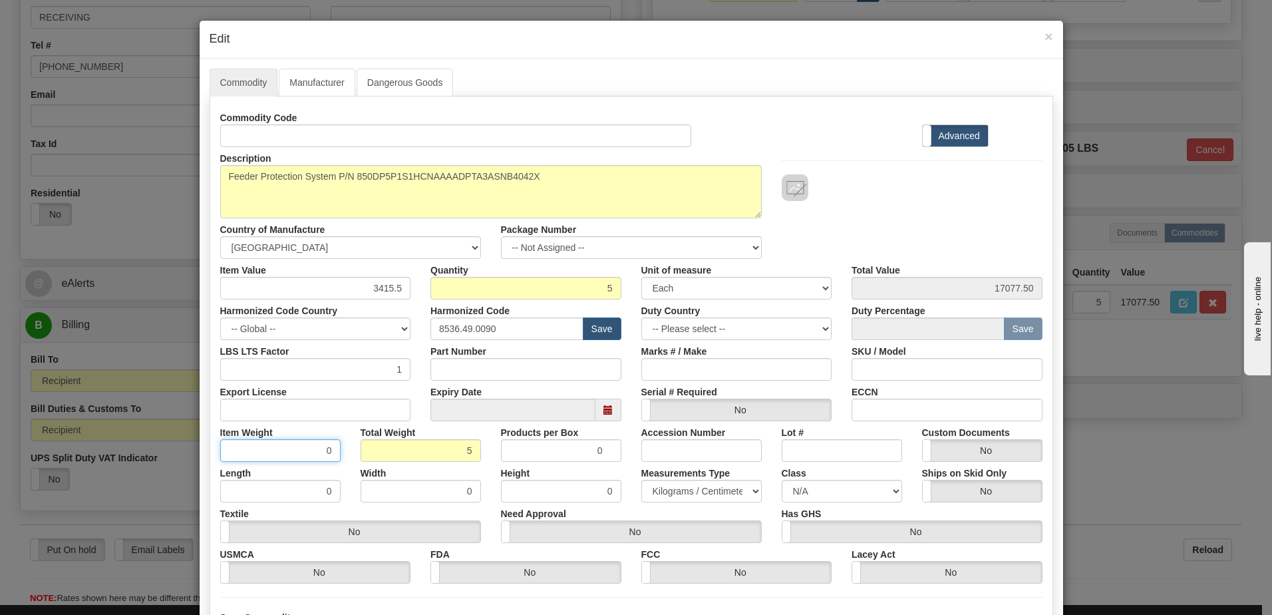
type input "1.0000"
click at [273, 456] on input "1.0000" at bounding box center [280, 450] width 120 height 23
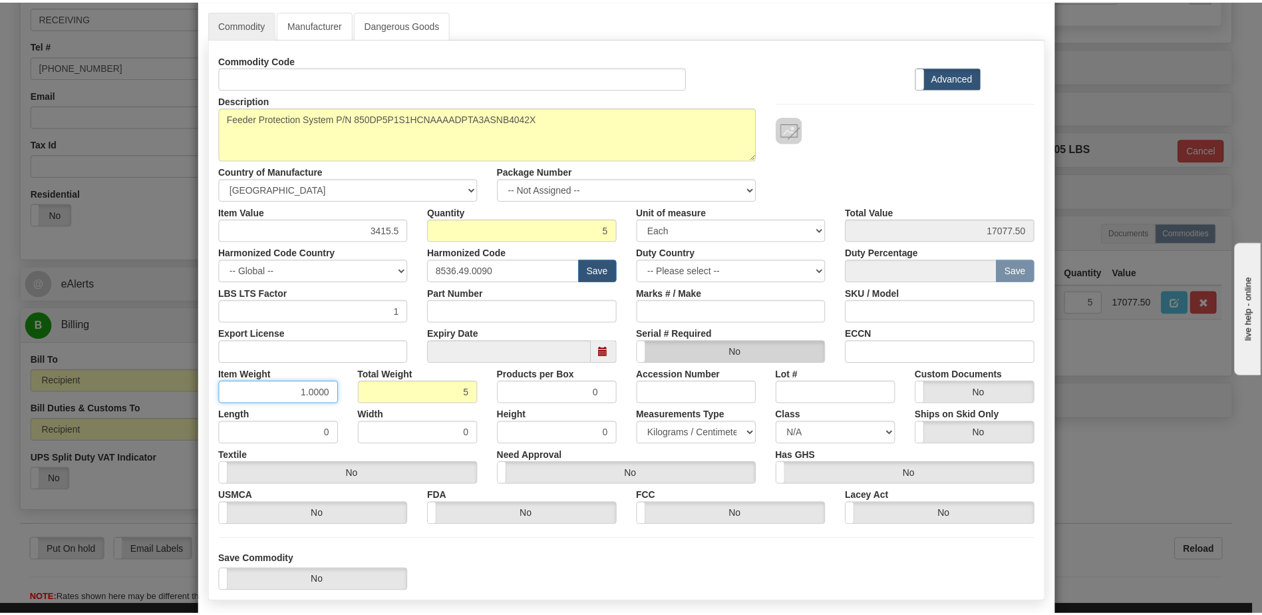
scroll to position [126, 0]
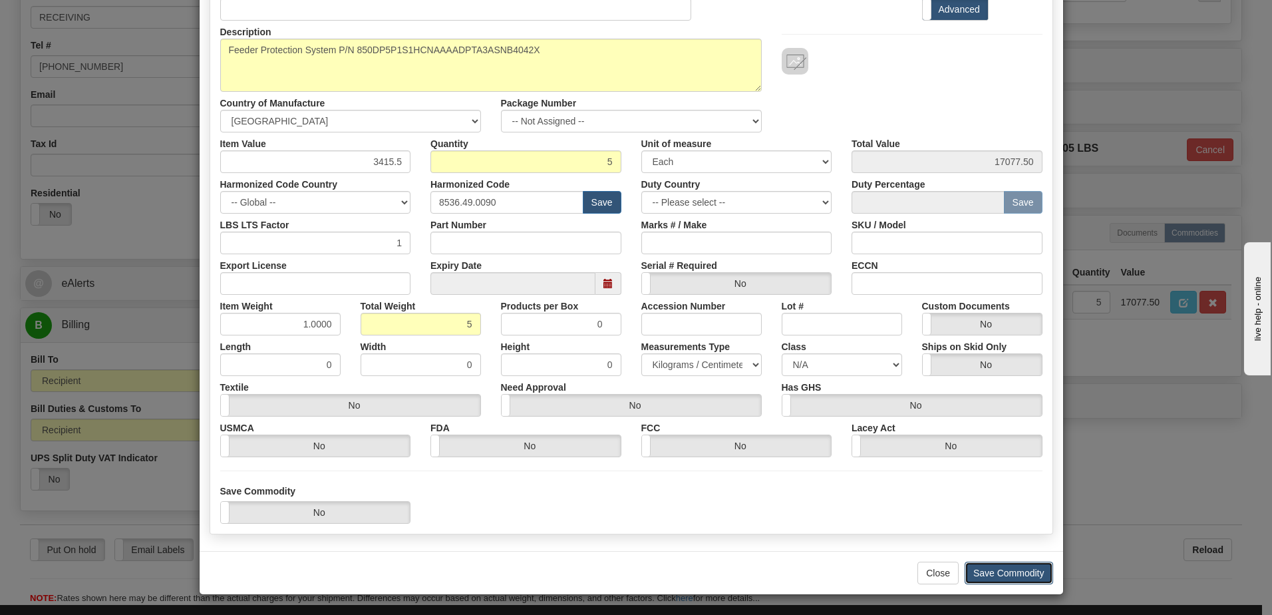
click at [995, 571] on button "Save Commodity" at bounding box center [1009, 573] width 88 height 23
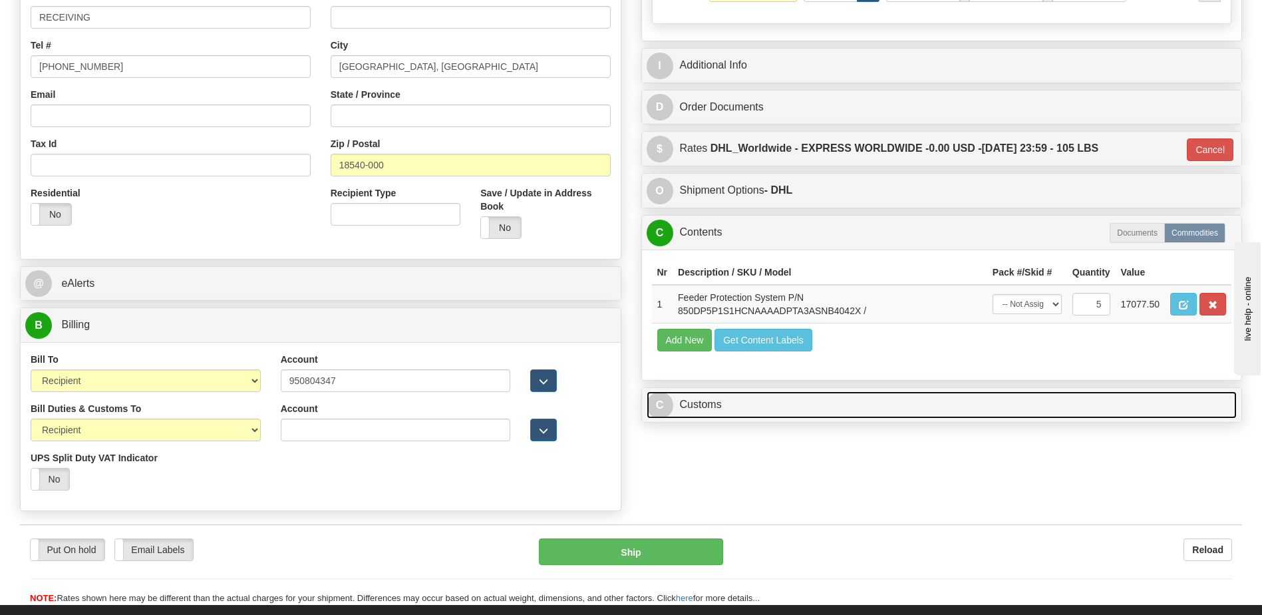
click at [747, 407] on link "C Customs" at bounding box center [942, 404] width 591 height 27
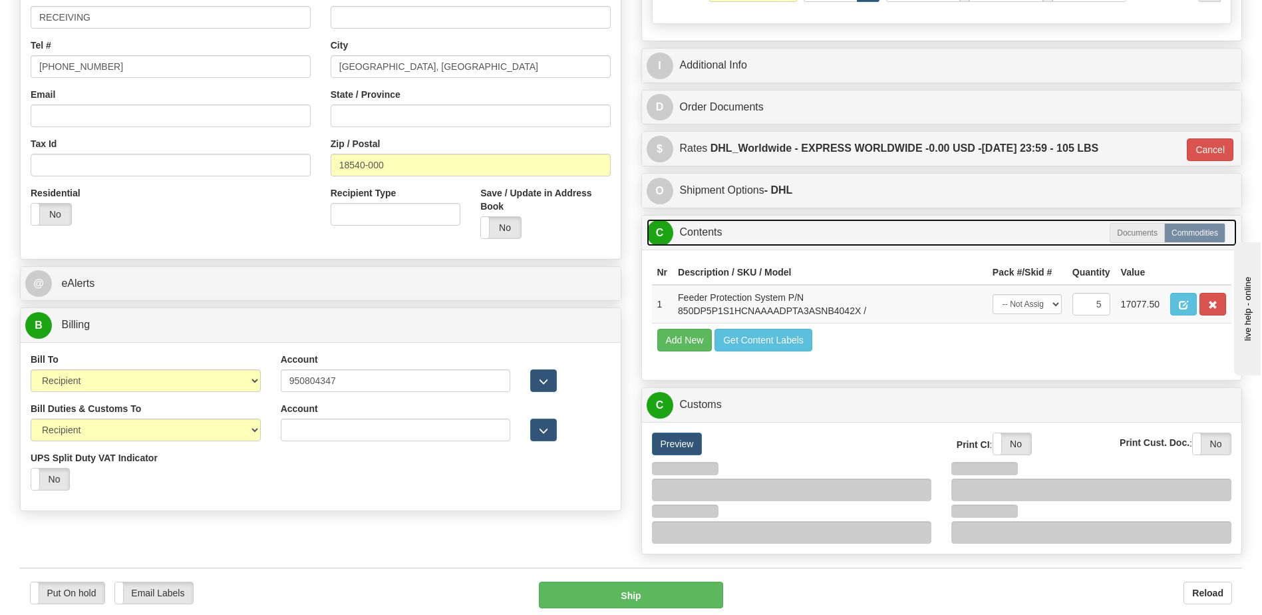
click at [726, 228] on link "C Contents" at bounding box center [942, 232] width 591 height 27
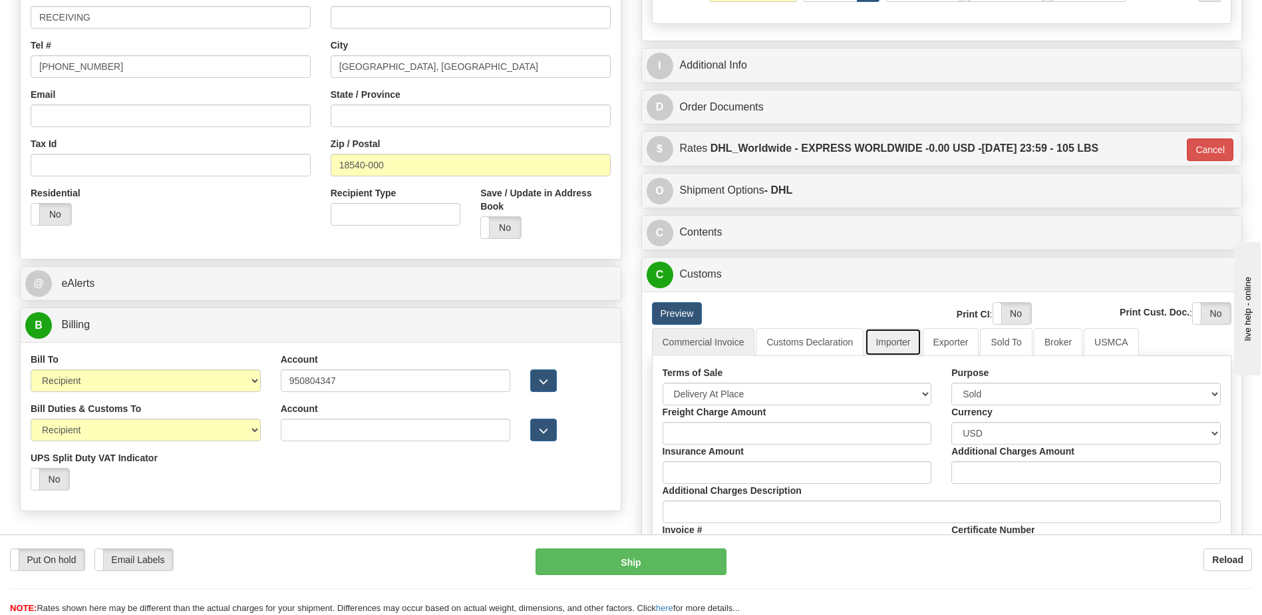
click at [901, 347] on link "Importer" at bounding box center [893, 342] width 56 height 28
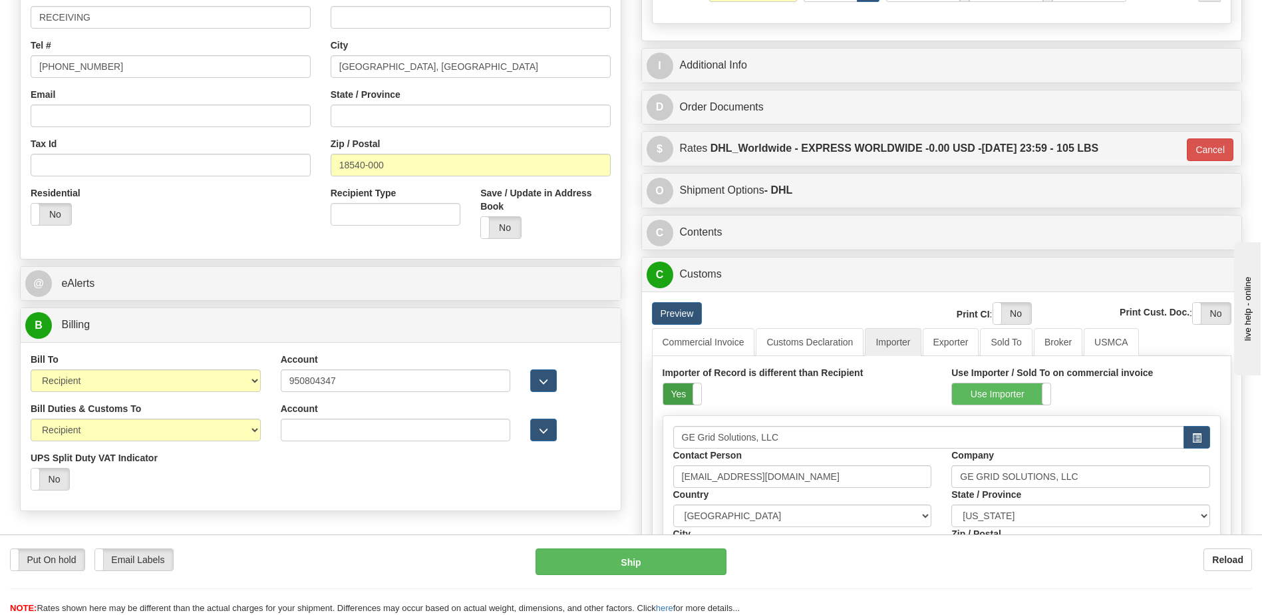
click at [683, 393] on label "Yes" at bounding box center [682, 393] width 38 height 21
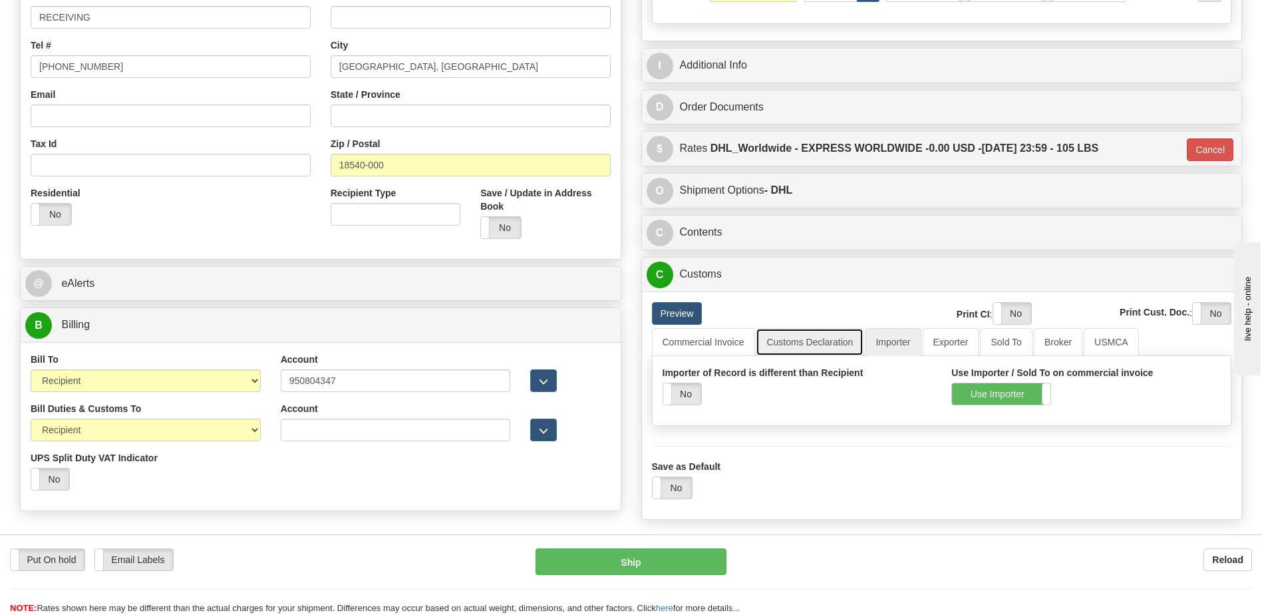
click at [791, 349] on link "Customs Declaration" at bounding box center [810, 342] width 108 height 28
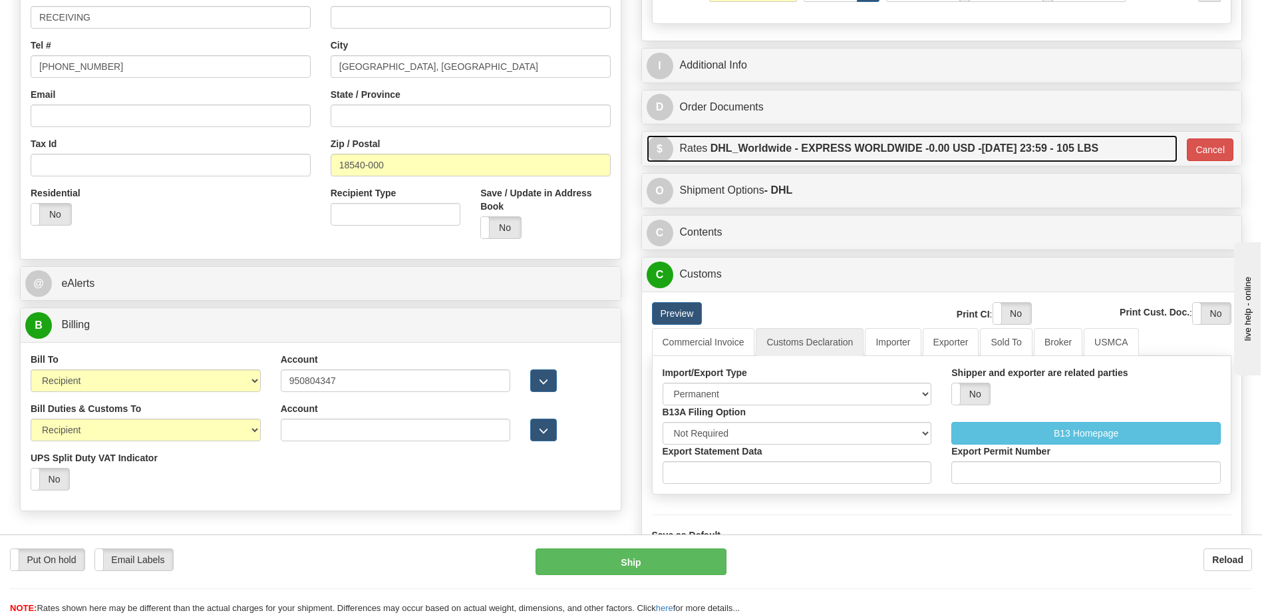
click at [866, 145] on label "DHL_Worldwide - EXPRESS WORLDWIDE - 0.00 USD - 09/09/2025 23:59 - 105 LBS" at bounding box center [905, 148] width 389 height 27
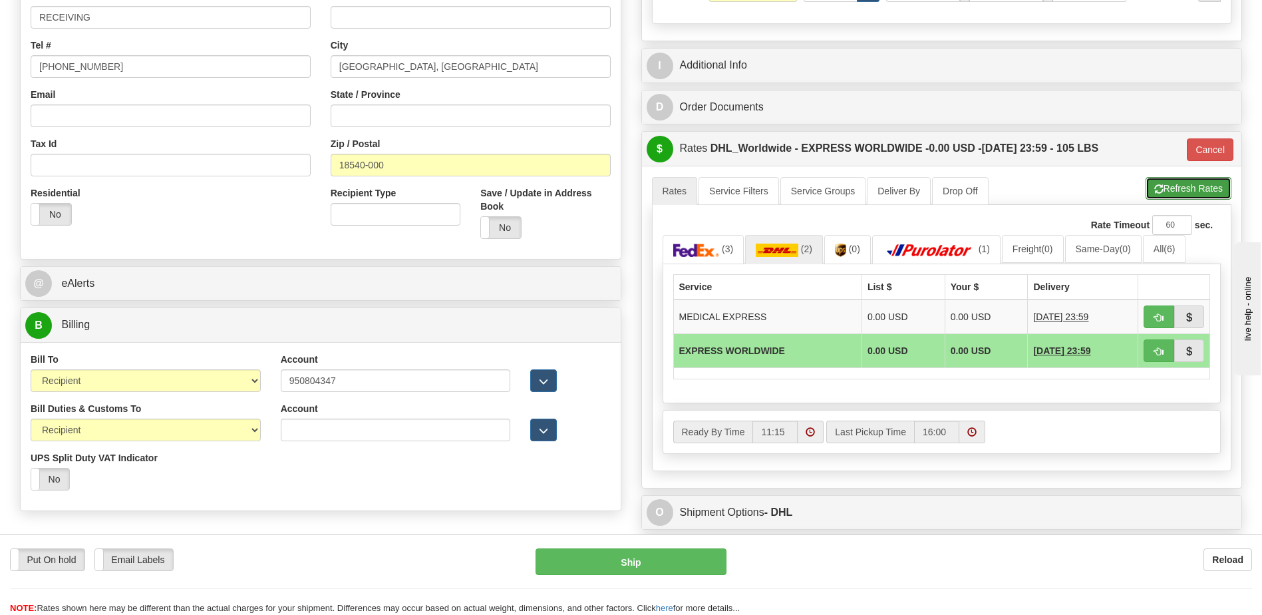
click at [1180, 190] on button "Refresh Rates" at bounding box center [1189, 188] width 86 height 23
type input "P"
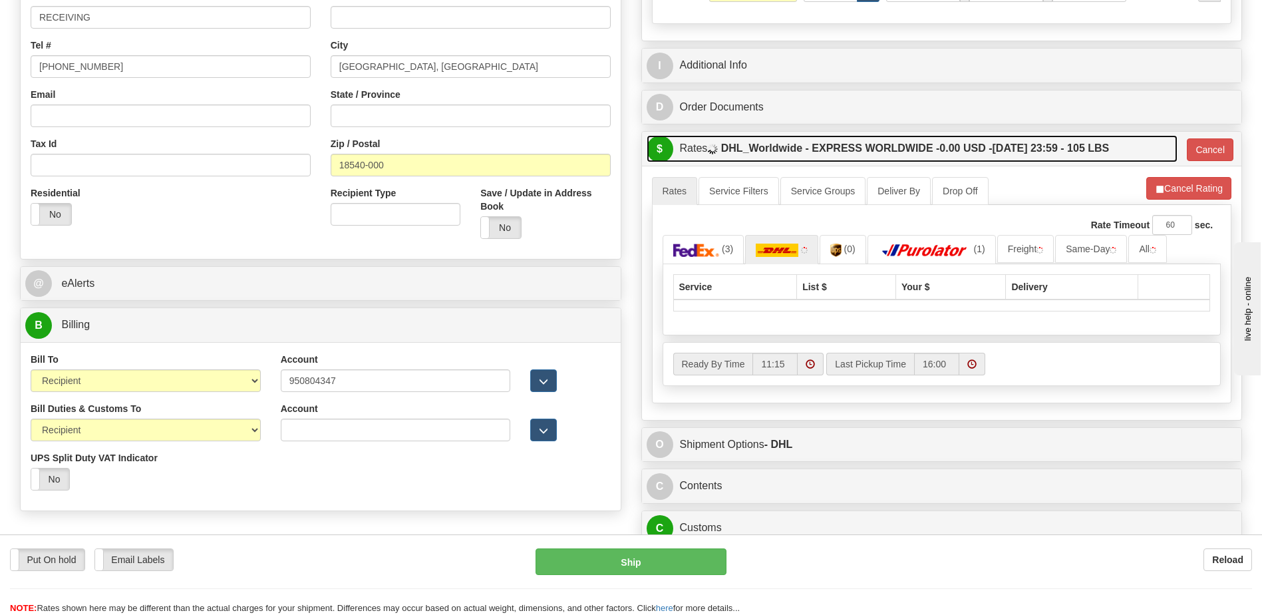
click at [1045, 152] on label "DHL_Worldwide - EXPRESS WORLDWIDE - 0.00 USD - 09/09/2025 23:59 - 105 LBS" at bounding box center [915, 148] width 389 height 27
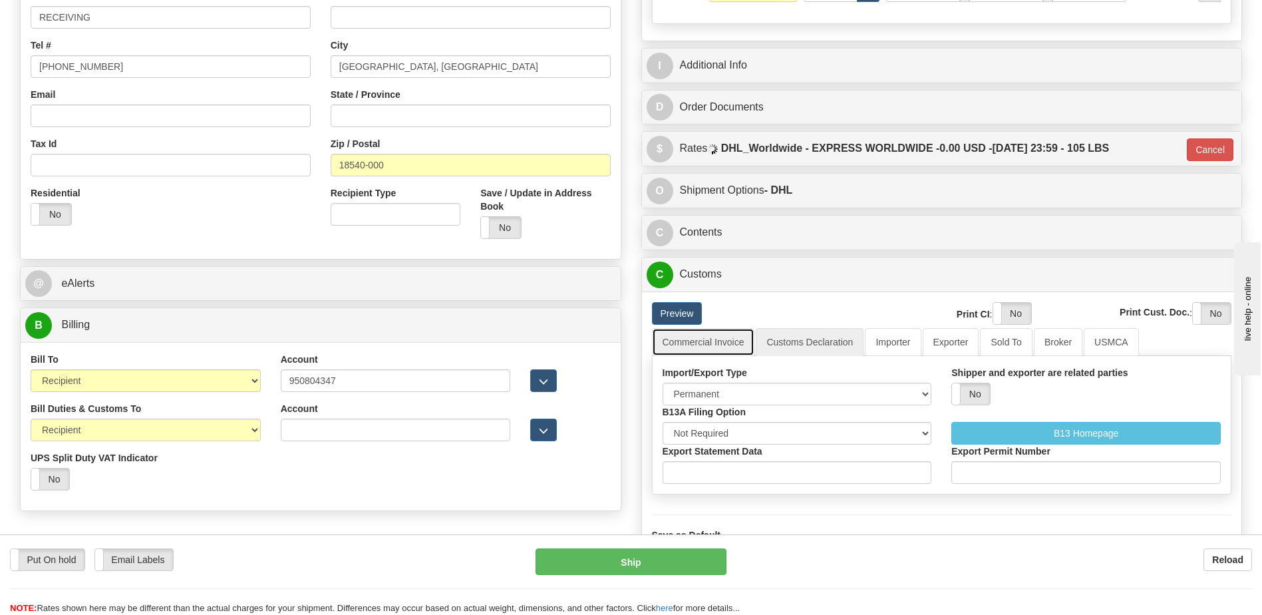
click at [699, 340] on link "Commercial Invoice" at bounding box center [703, 342] width 103 height 28
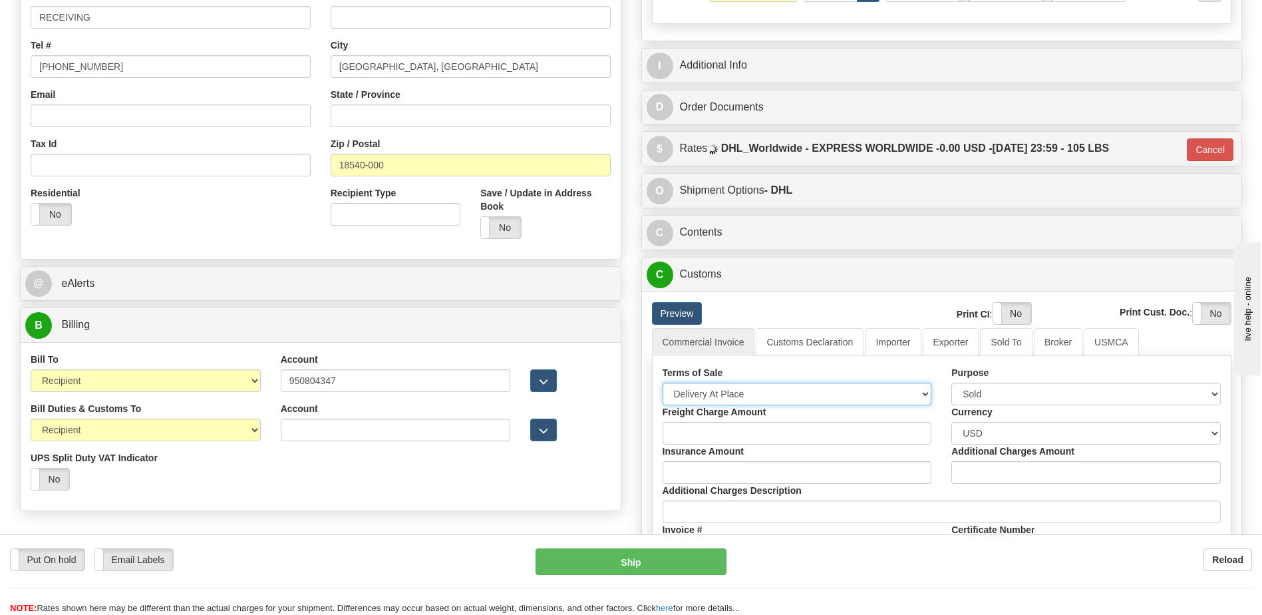
click at [699, 395] on select "Free Carrier Free On Board Ex Works Delivered Duty Unpaid Delivered Duty Paid C…" at bounding box center [797, 394] width 269 height 23
select select "7"
click at [663, 383] on select "Free Carrier Free On Board Ex Works Delivered Duty Unpaid Delivered Duty Paid C…" at bounding box center [797, 394] width 269 height 23
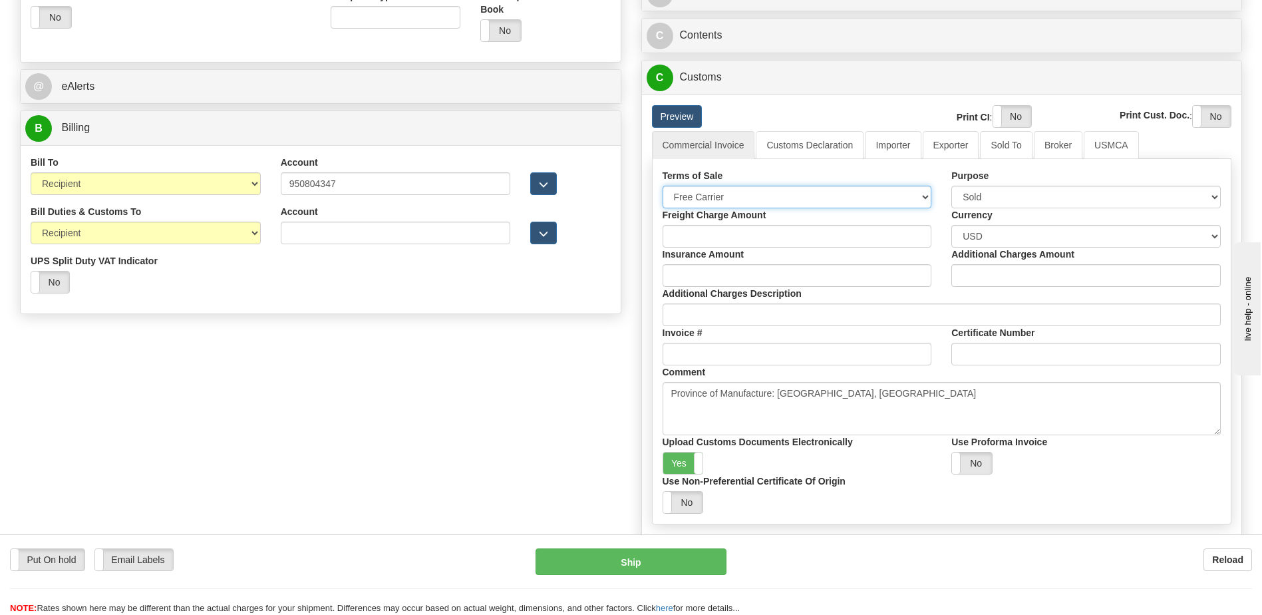
scroll to position [532, 0]
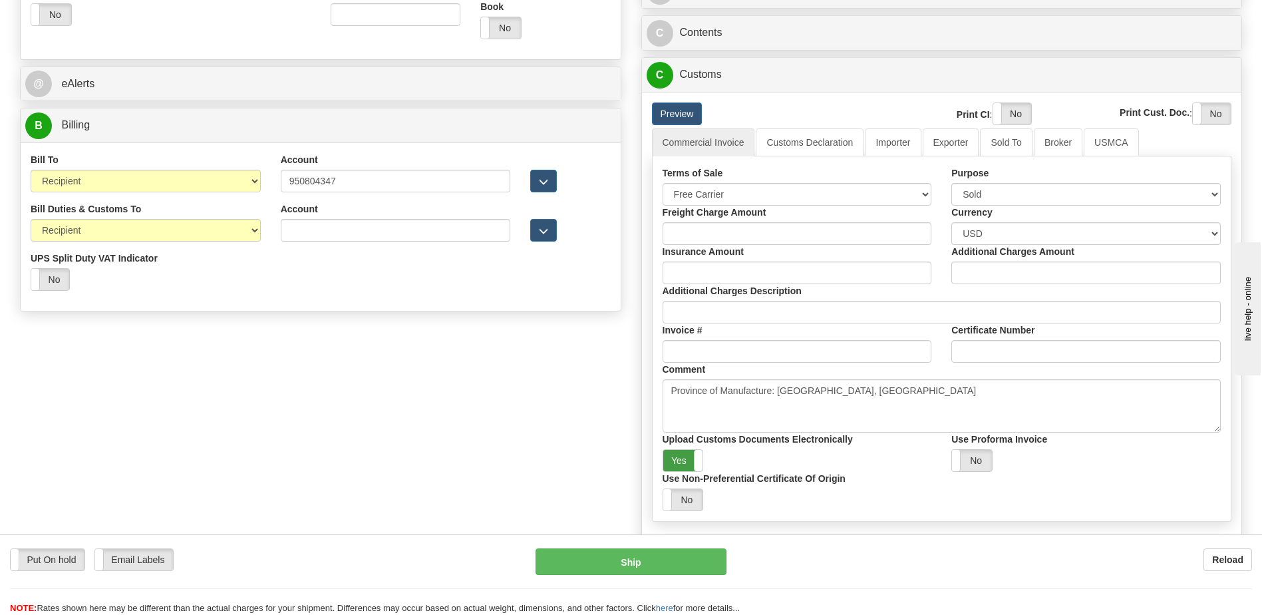
click at [681, 462] on label "Yes" at bounding box center [683, 460] width 40 height 21
drag, startPoint x: 1005, startPoint y: 106, endPoint x: 1158, endPoint y: 123, distance: 154.0
click at [1005, 105] on label "Yes" at bounding box center [1012, 113] width 38 height 21
click at [1207, 111] on label "Yes" at bounding box center [1212, 113] width 38 height 21
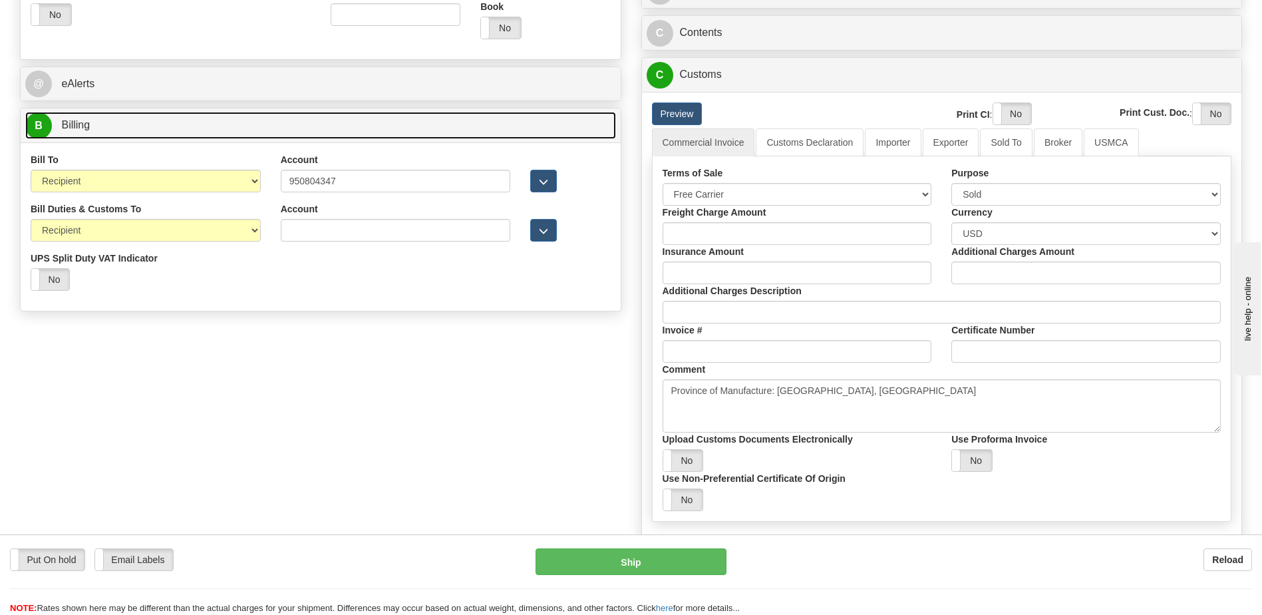
click at [150, 125] on link "B Billing" at bounding box center [320, 125] width 591 height 27
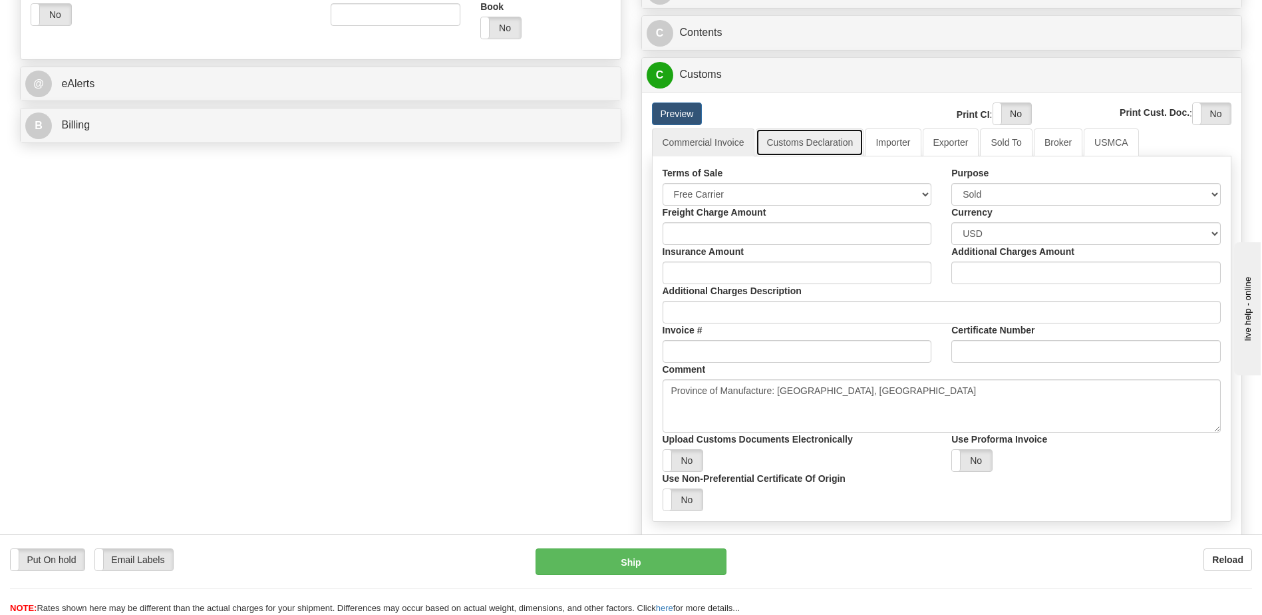
click at [814, 143] on link "Customs Declaration" at bounding box center [810, 142] width 108 height 28
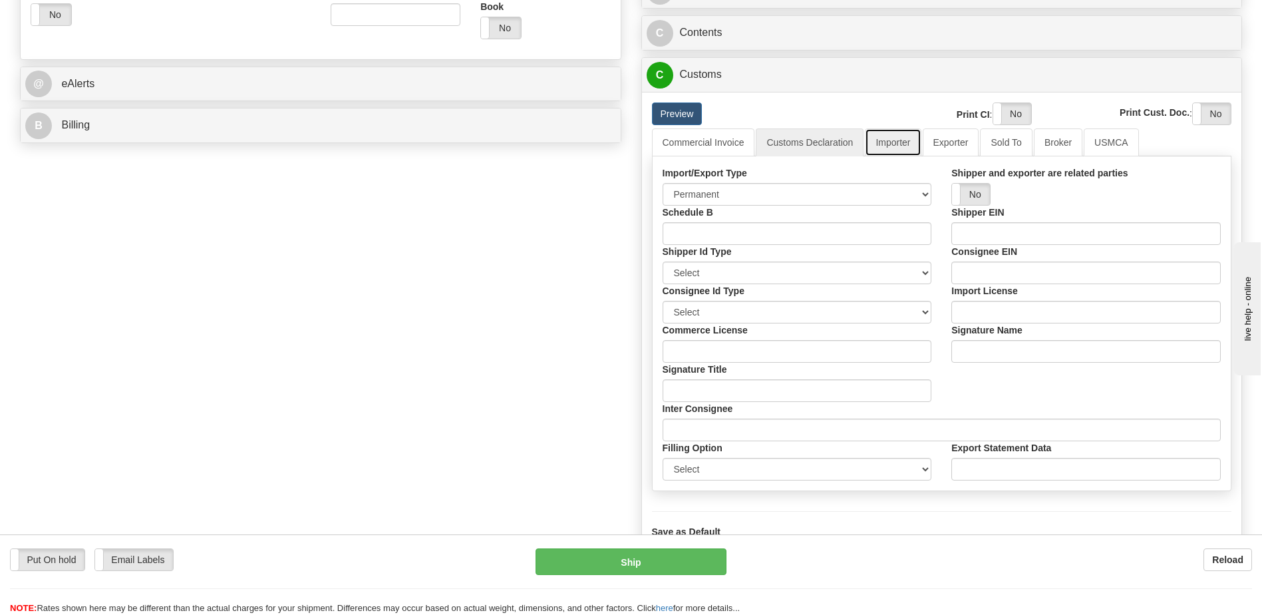
click at [891, 143] on link "Importer" at bounding box center [893, 142] width 56 height 28
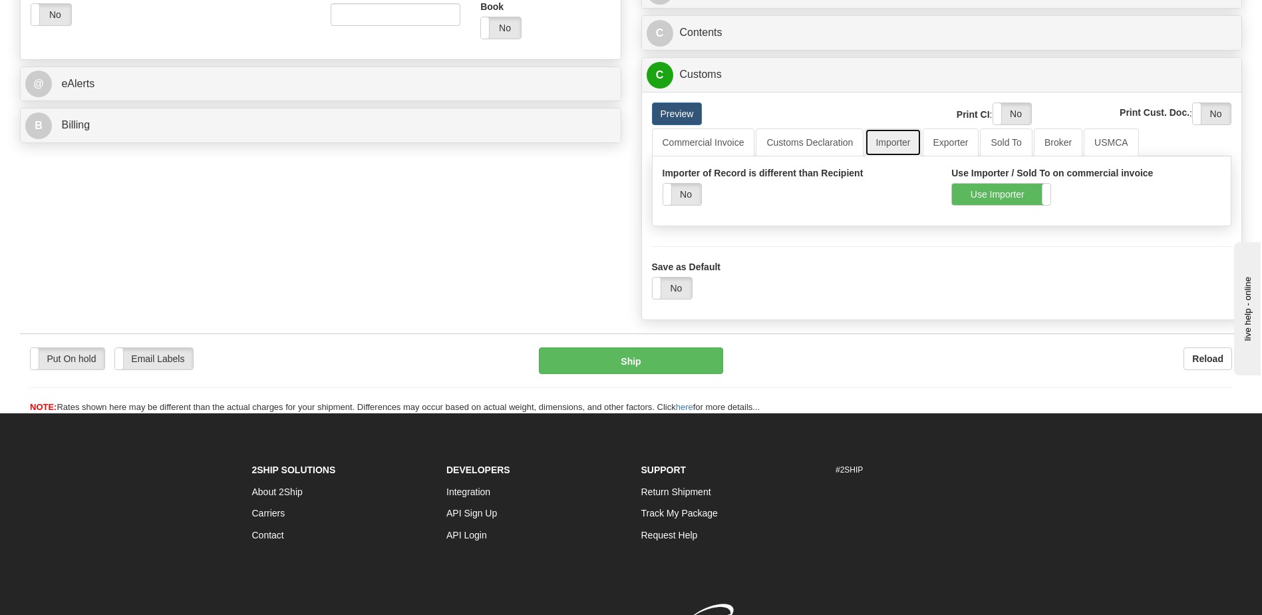
click at [909, 140] on link "Importer" at bounding box center [893, 142] width 56 height 28
click at [798, 144] on link "Customs Declaration" at bounding box center [810, 142] width 108 height 28
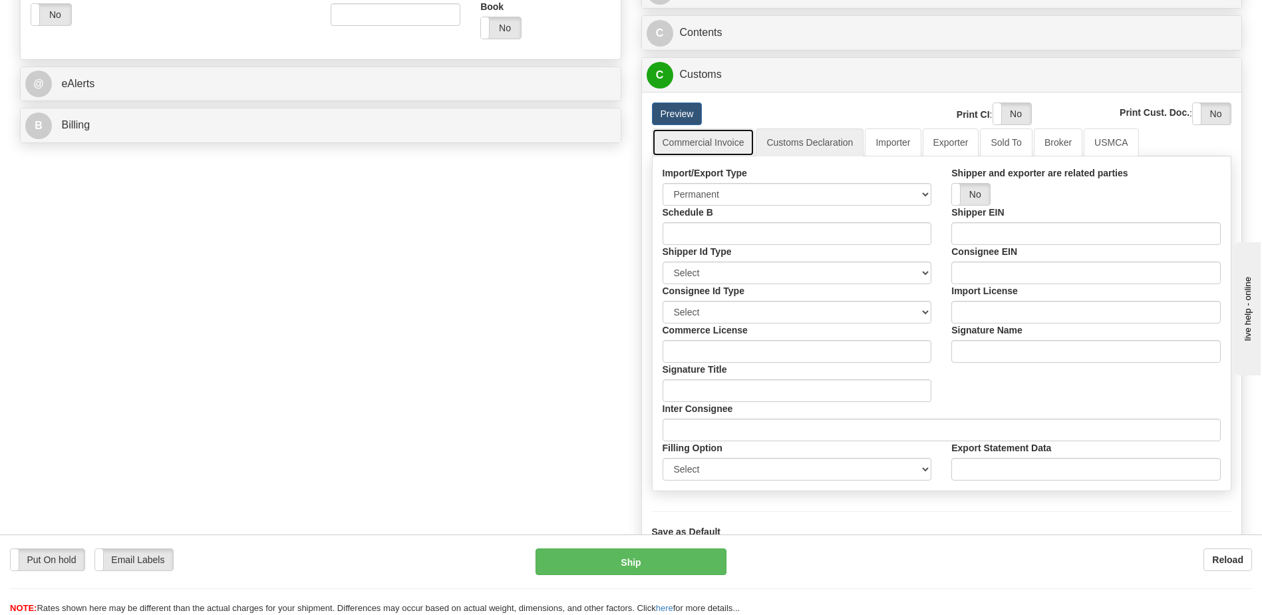
click at [699, 142] on link "Commercial Invoice" at bounding box center [703, 142] width 103 height 28
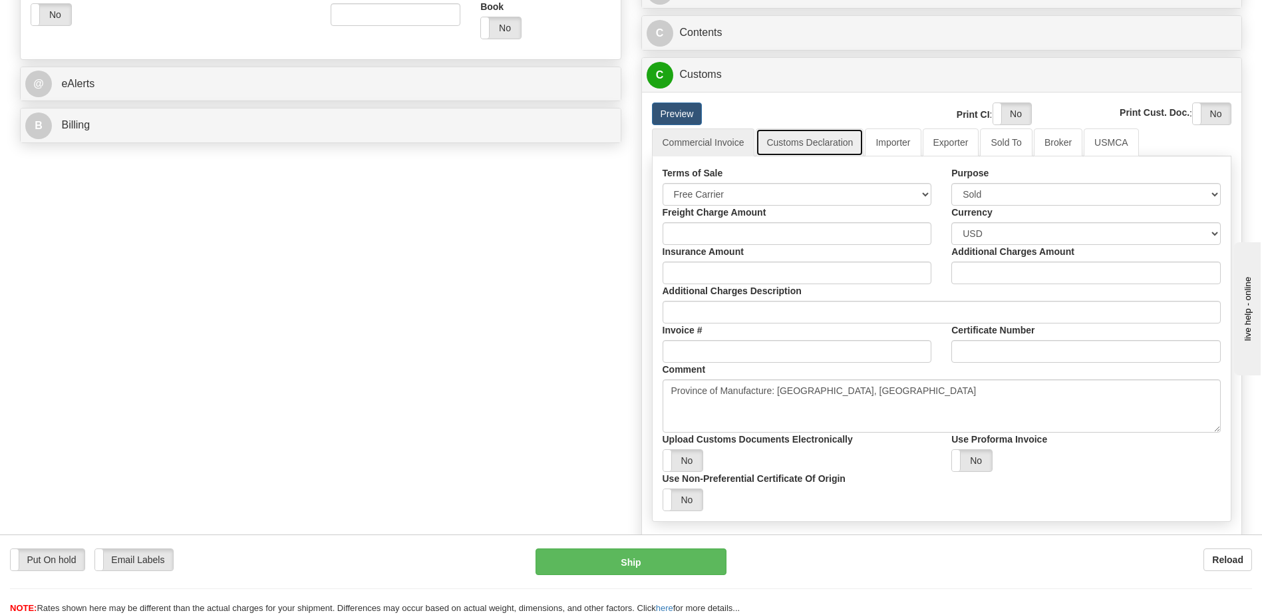
click at [815, 141] on link "Customs Declaration" at bounding box center [810, 142] width 108 height 28
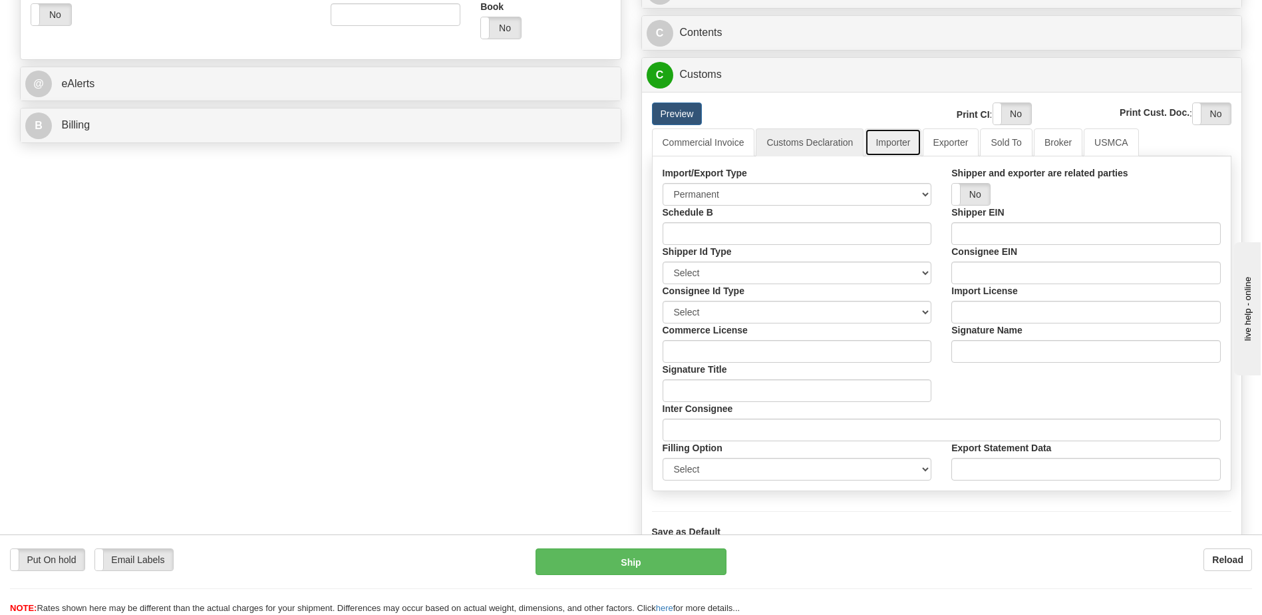
click at [900, 143] on link "Importer" at bounding box center [893, 142] width 56 height 28
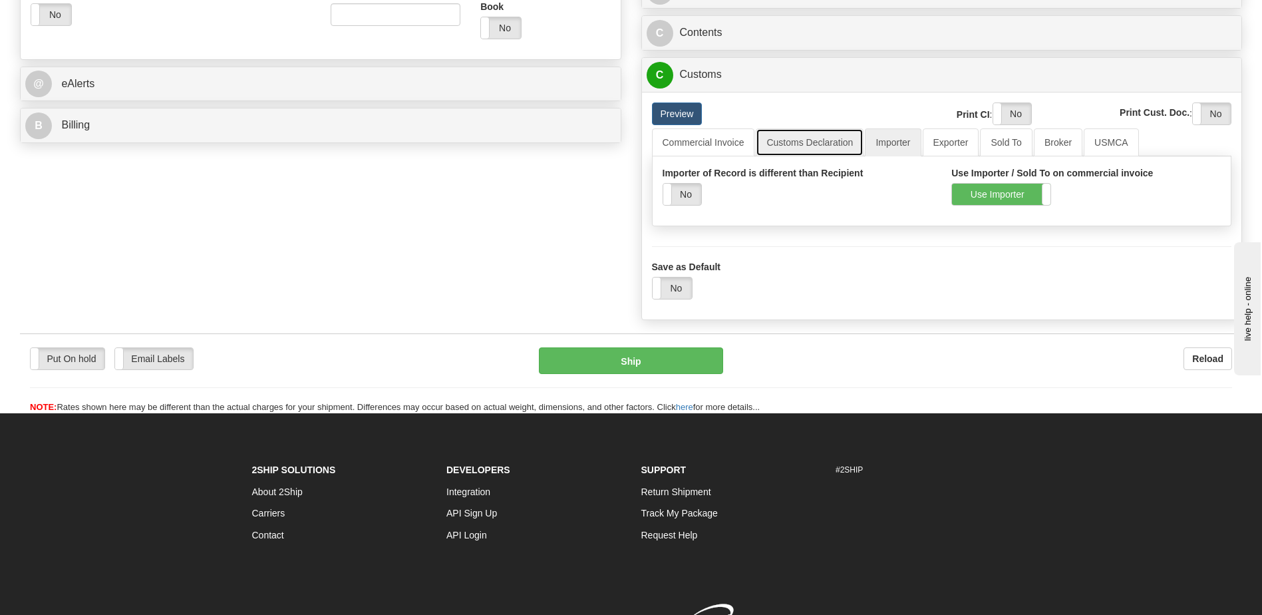
click at [809, 145] on link "Customs Declaration" at bounding box center [810, 142] width 108 height 28
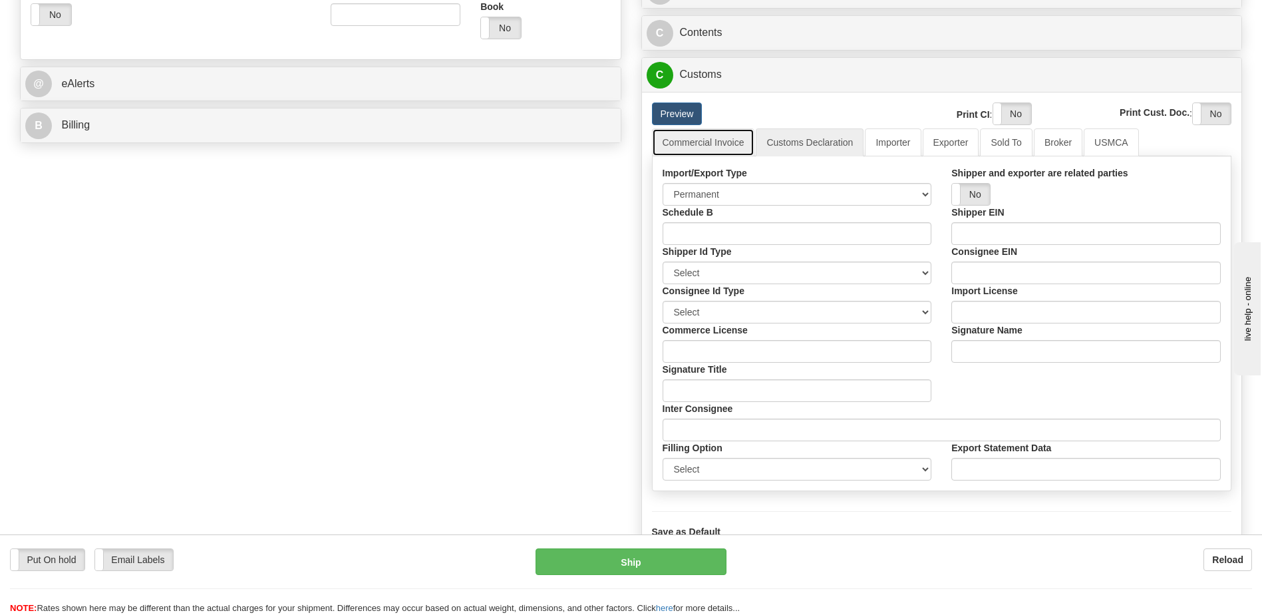
click at [711, 150] on link "Commercial Invoice" at bounding box center [703, 142] width 103 height 28
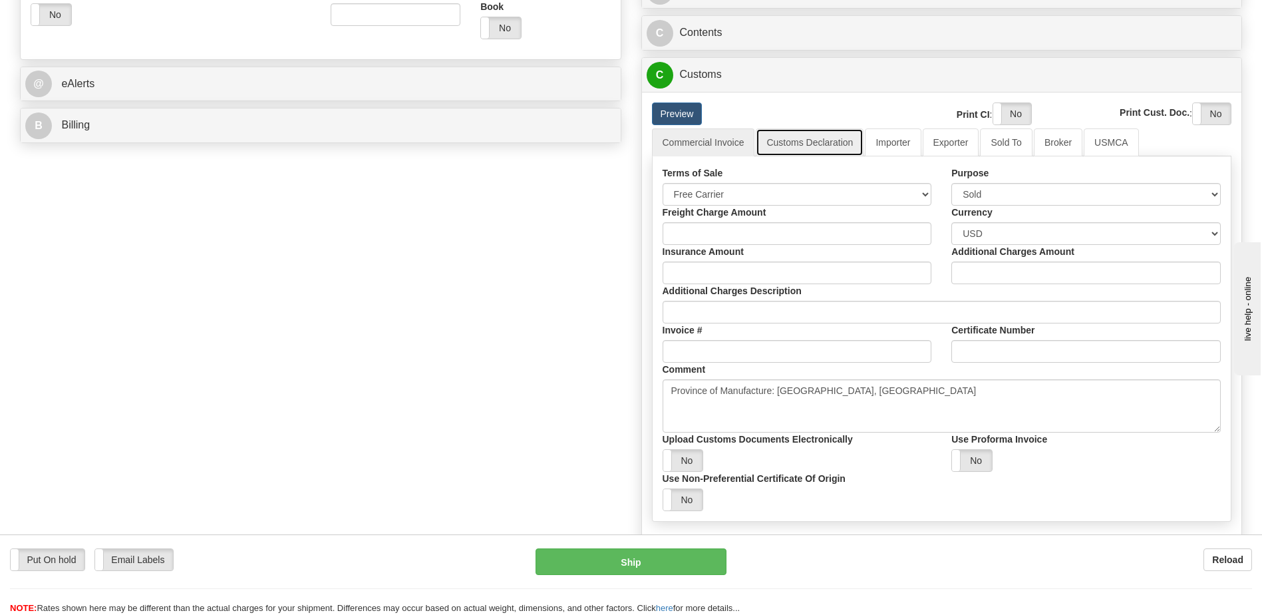
click at [786, 138] on link "Customs Declaration" at bounding box center [810, 142] width 108 height 28
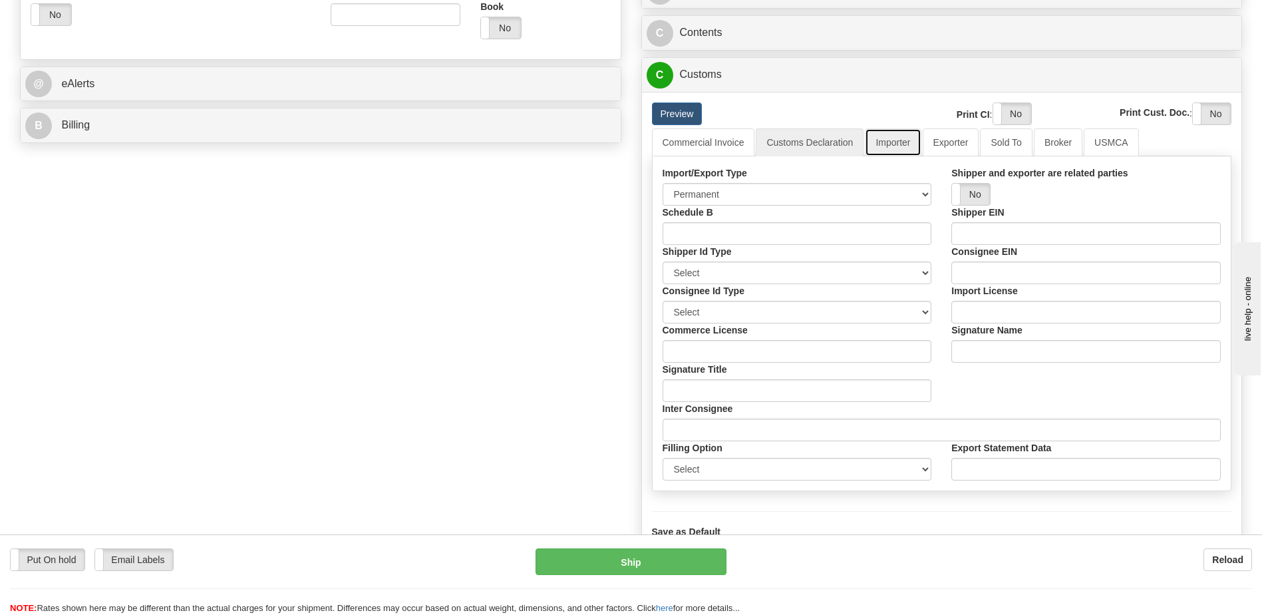
click at [888, 146] on link "Importer" at bounding box center [893, 142] width 56 height 28
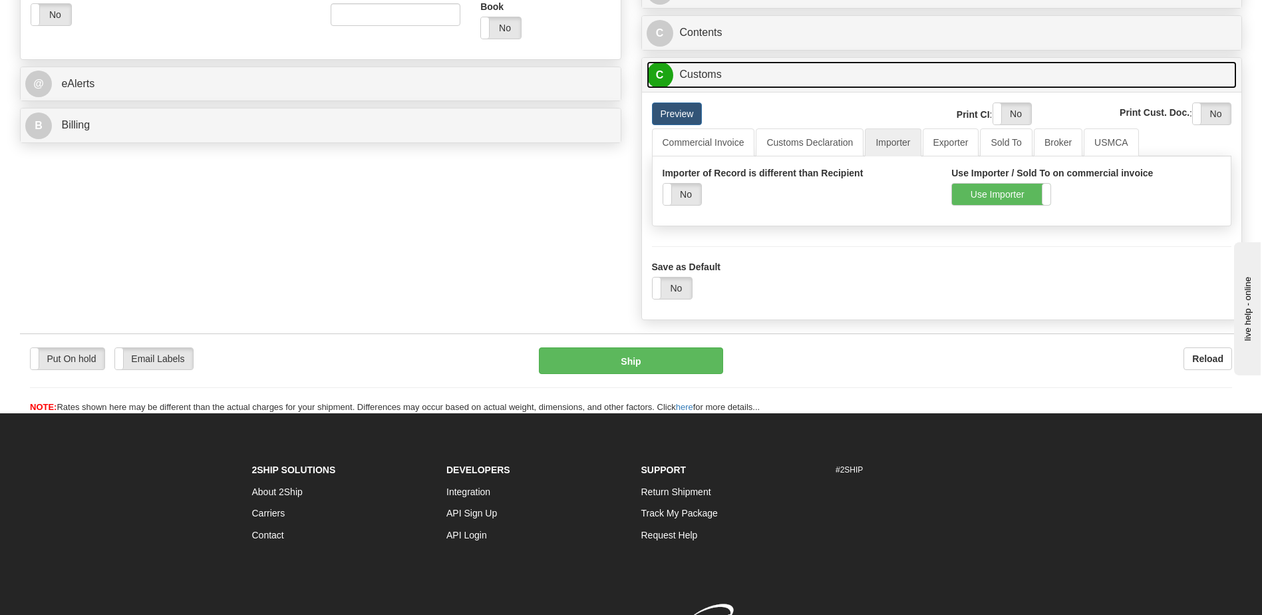
drag, startPoint x: 732, startPoint y: 63, endPoint x: 721, endPoint y: 77, distance: 17.5
click at [731, 64] on link "C Customs" at bounding box center [942, 74] width 591 height 27
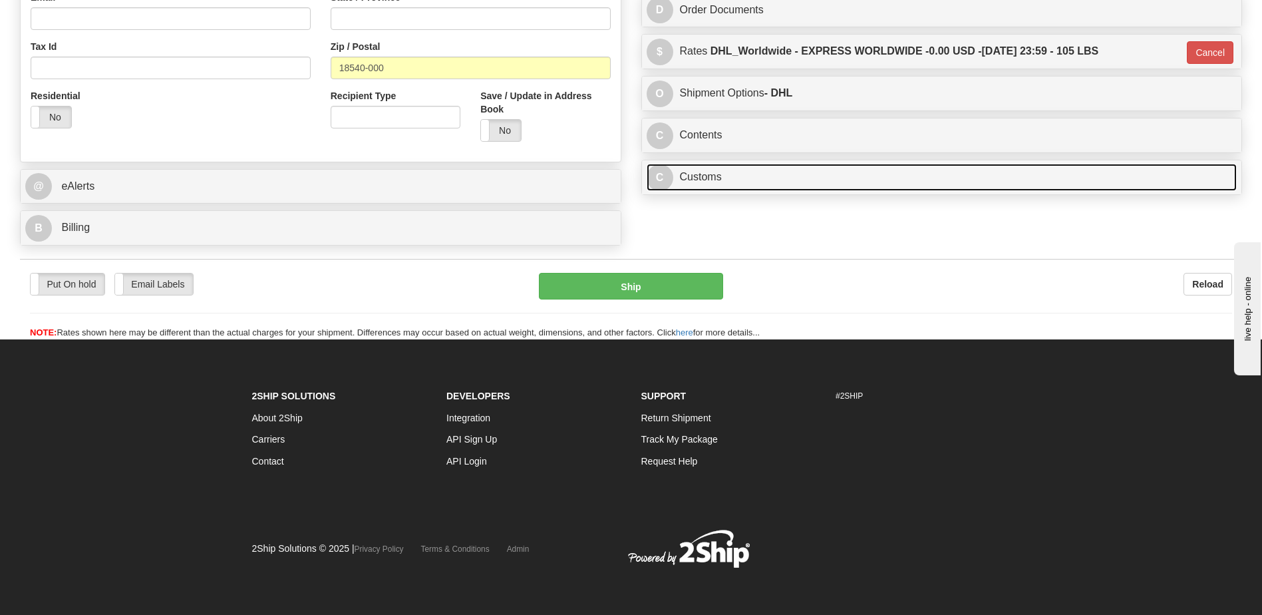
scroll to position [430, 0]
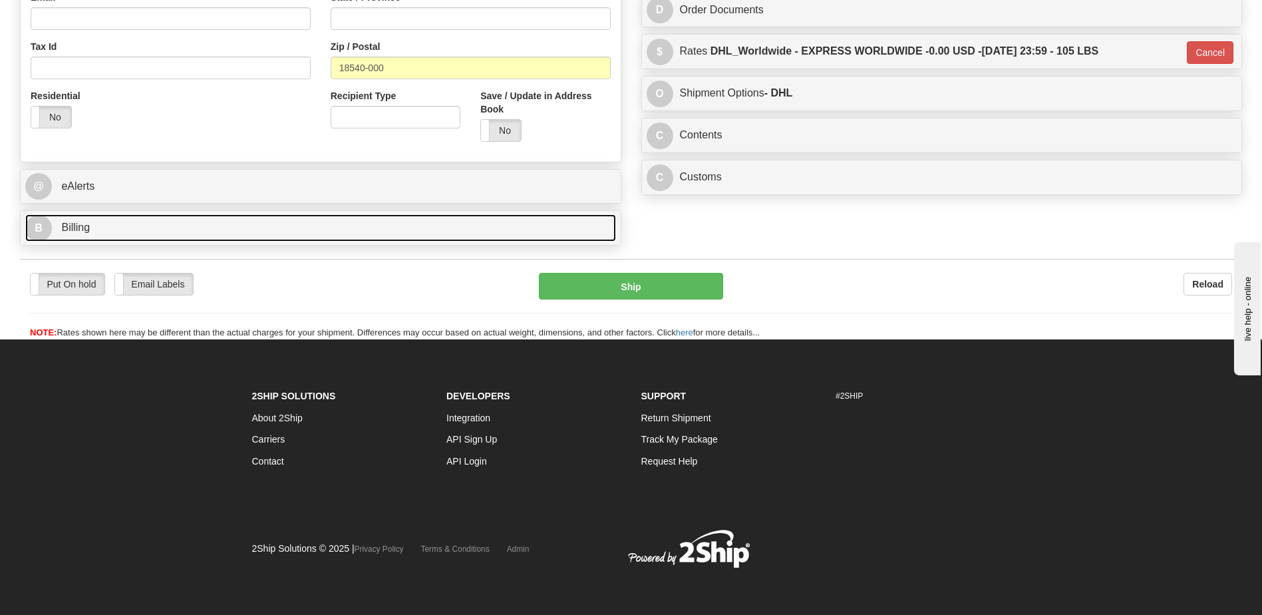
click at [178, 238] on link "B Billing" at bounding box center [320, 227] width 591 height 27
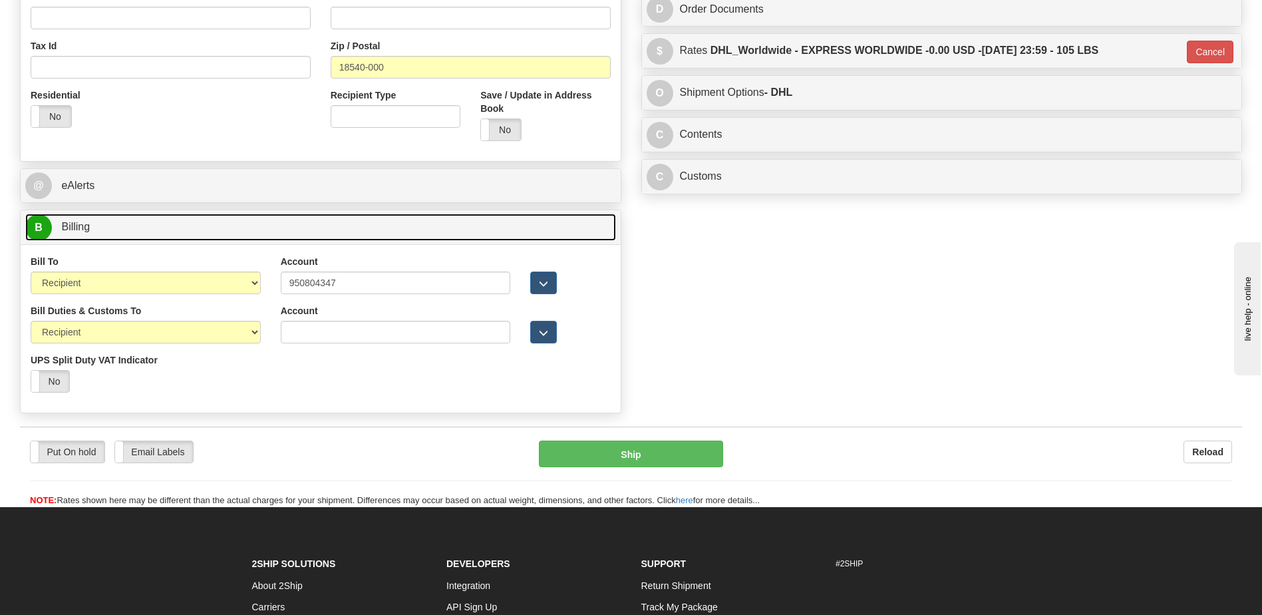
click at [178, 238] on link "B Billing" at bounding box center [320, 227] width 591 height 27
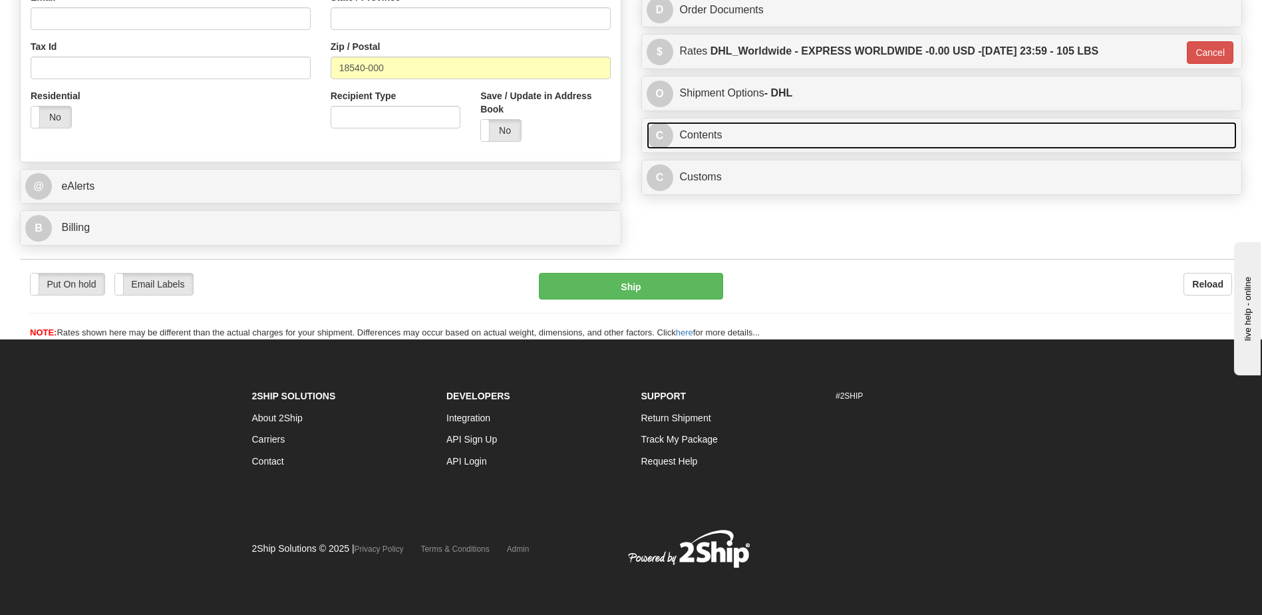
click at [735, 133] on link "C Contents" at bounding box center [942, 135] width 591 height 27
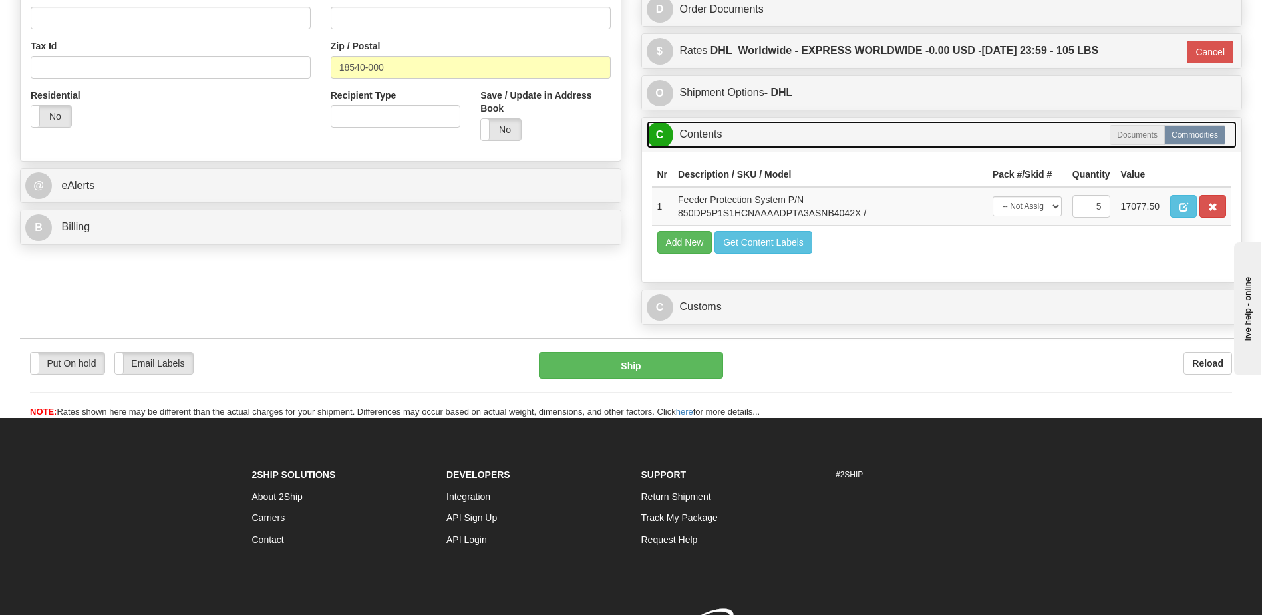
click at [735, 133] on link "C Contents" at bounding box center [942, 134] width 591 height 27
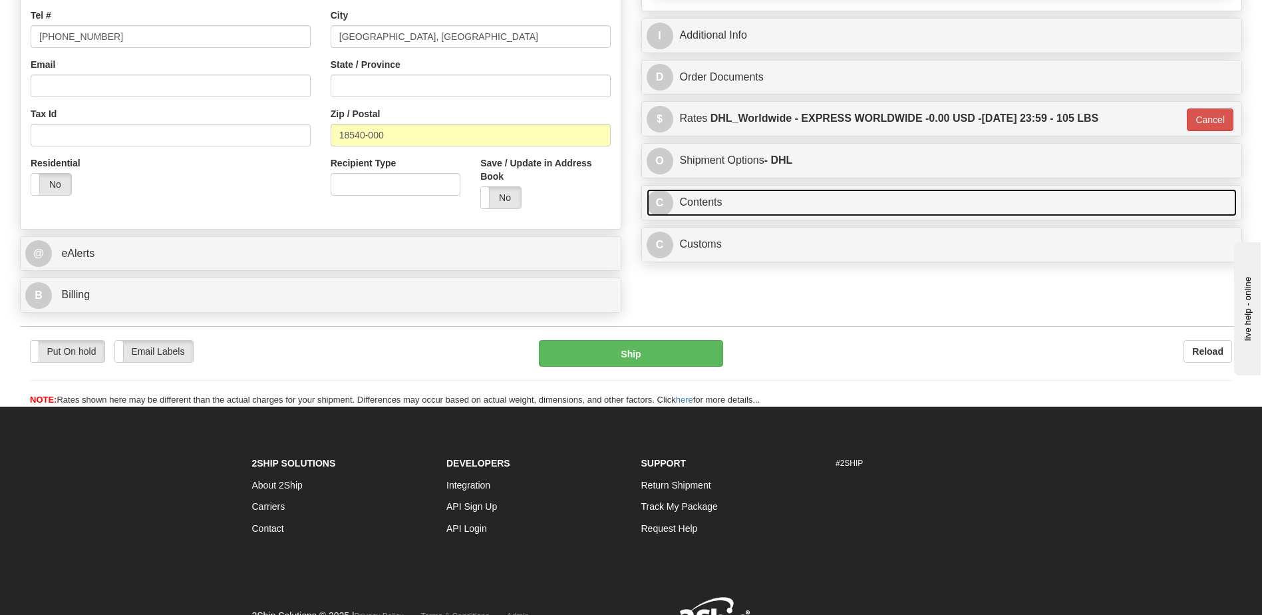
scroll to position [297, 0]
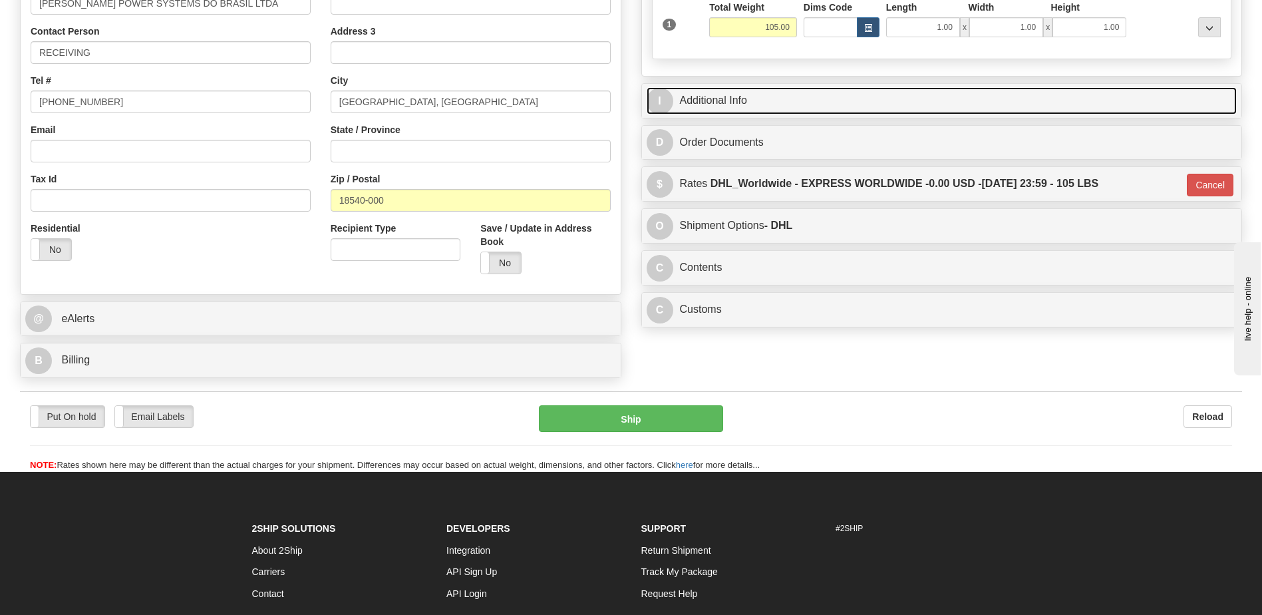
click at [751, 106] on link "I Additional Info" at bounding box center [942, 100] width 591 height 27
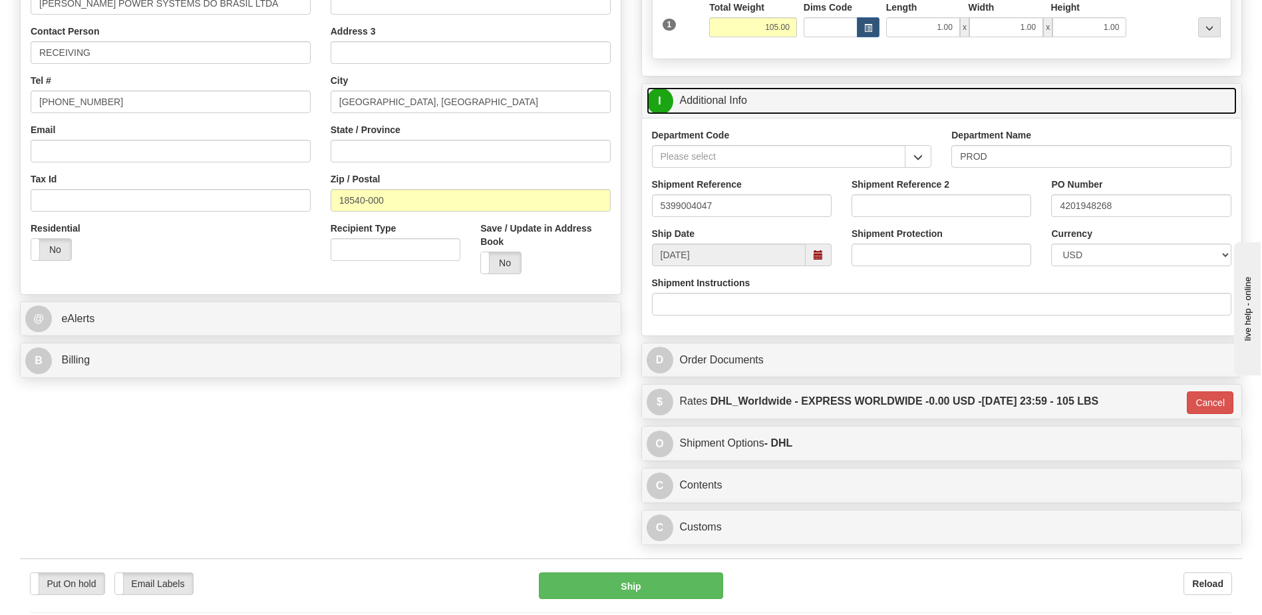
click at [751, 106] on link "I Additional Info" at bounding box center [942, 100] width 591 height 27
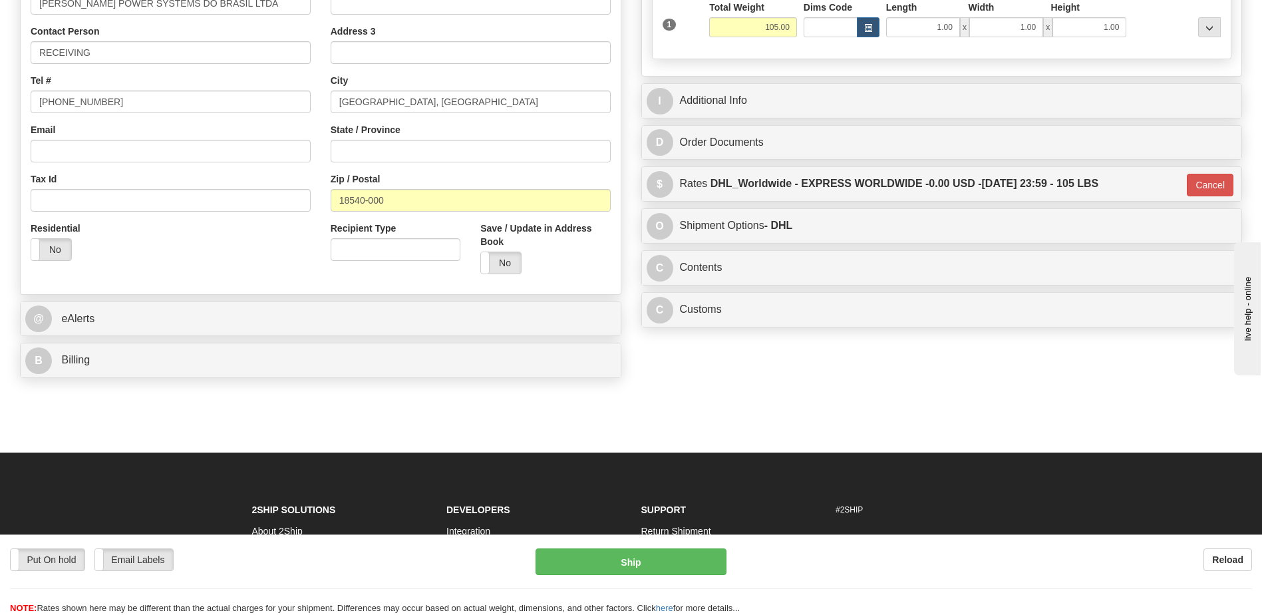
click at [185, 236] on div "Residential Yes No" at bounding box center [171, 246] width 300 height 49
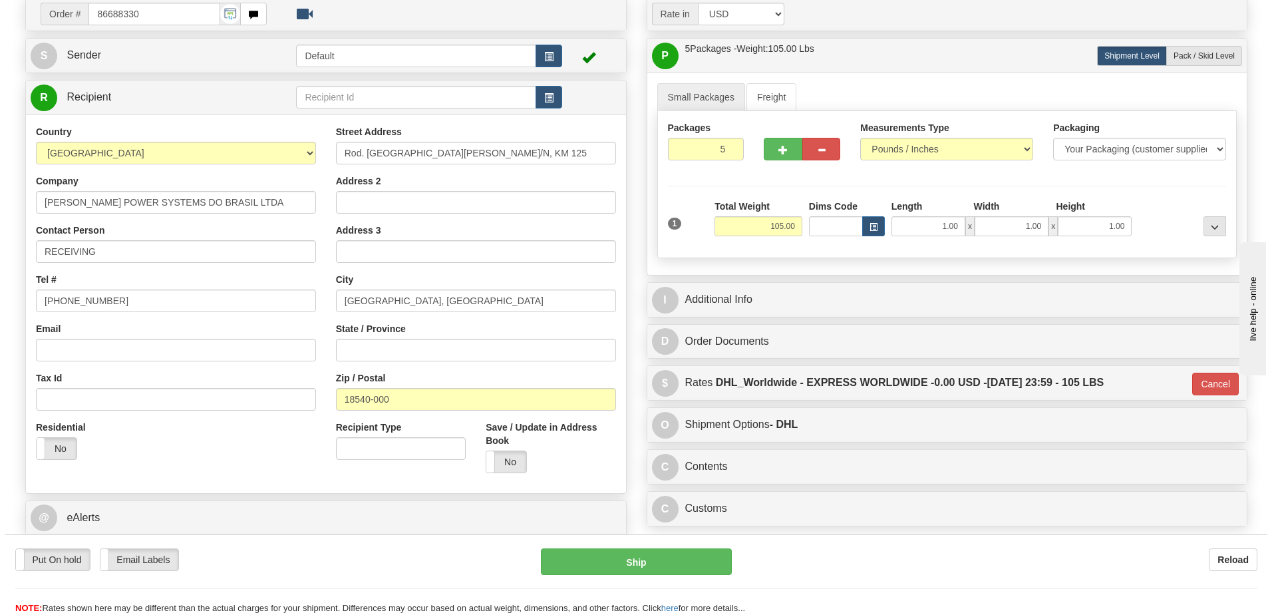
scroll to position [98, 0]
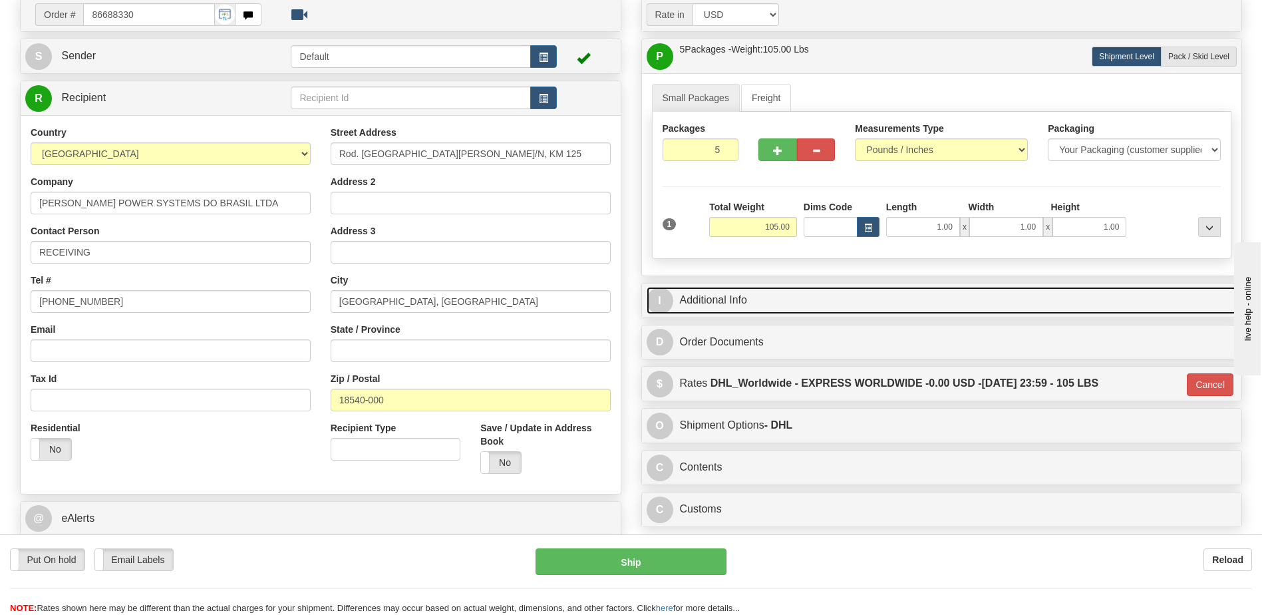
click at [834, 301] on link "I Additional Info" at bounding box center [942, 300] width 591 height 27
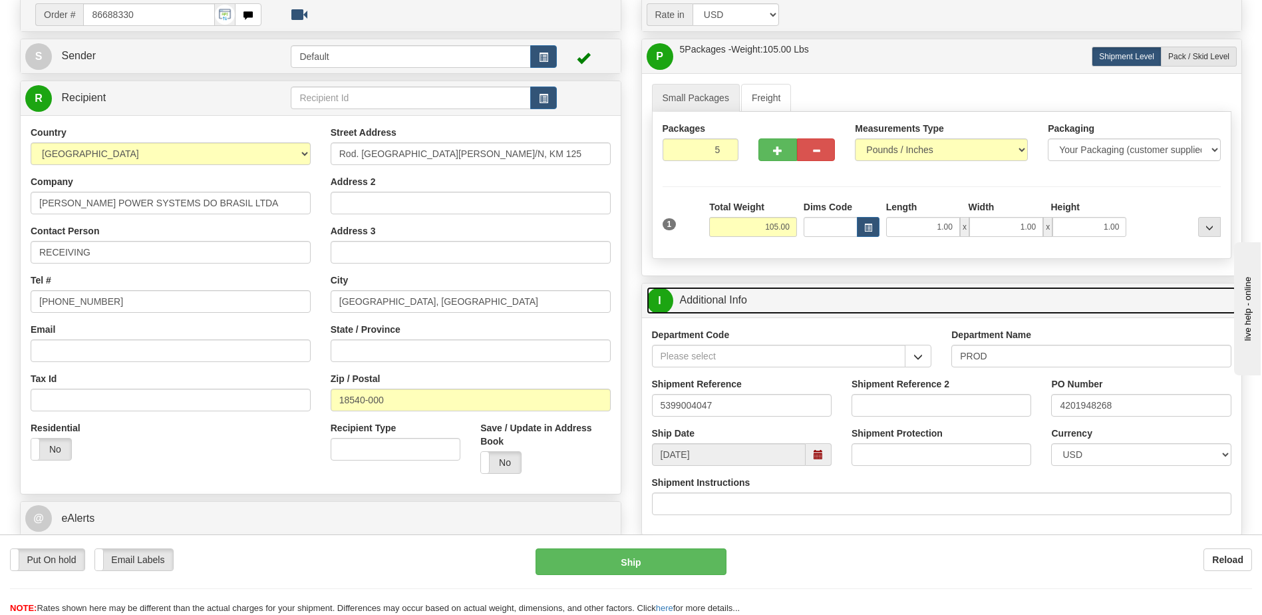
click at [834, 301] on link "I Additional Info" at bounding box center [942, 300] width 591 height 27
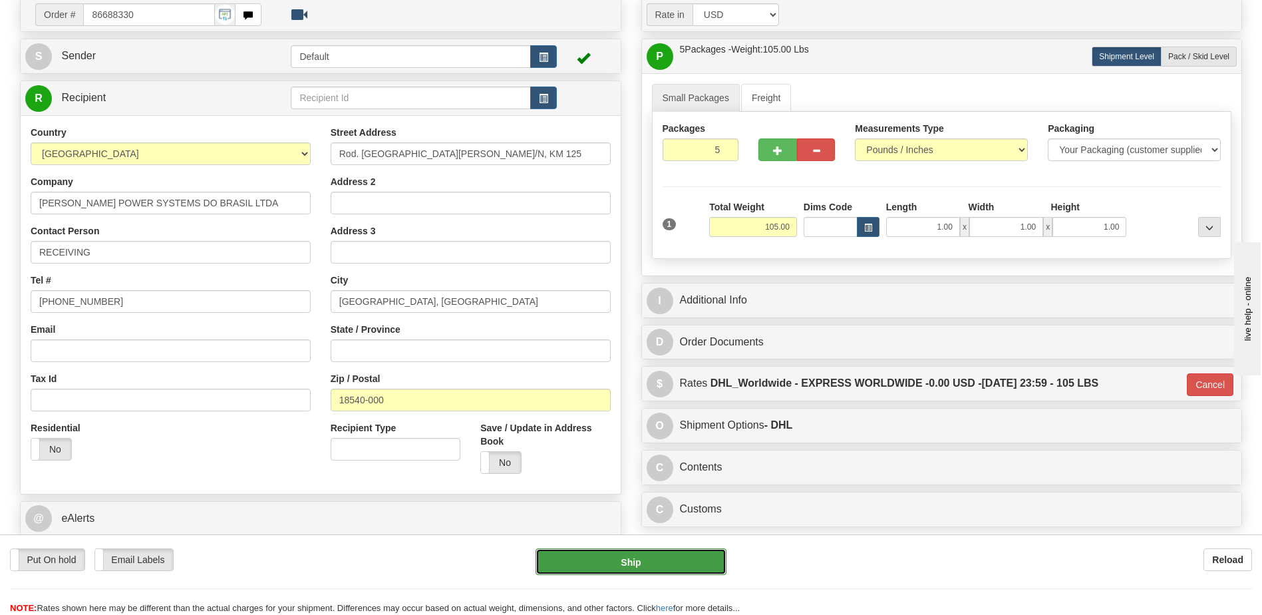
click at [669, 550] on button "Ship" at bounding box center [631, 561] width 190 height 27
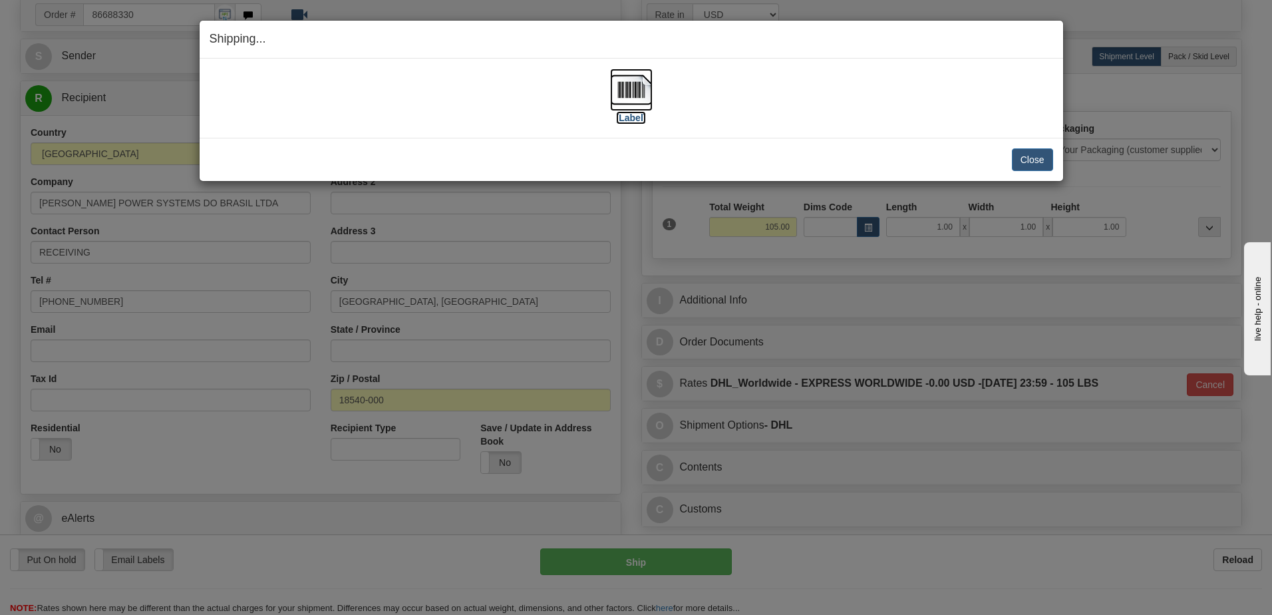
click at [636, 105] on img at bounding box center [631, 90] width 43 height 43
click at [1033, 161] on button "Close" at bounding box center [1032, 159] width 41 height 23
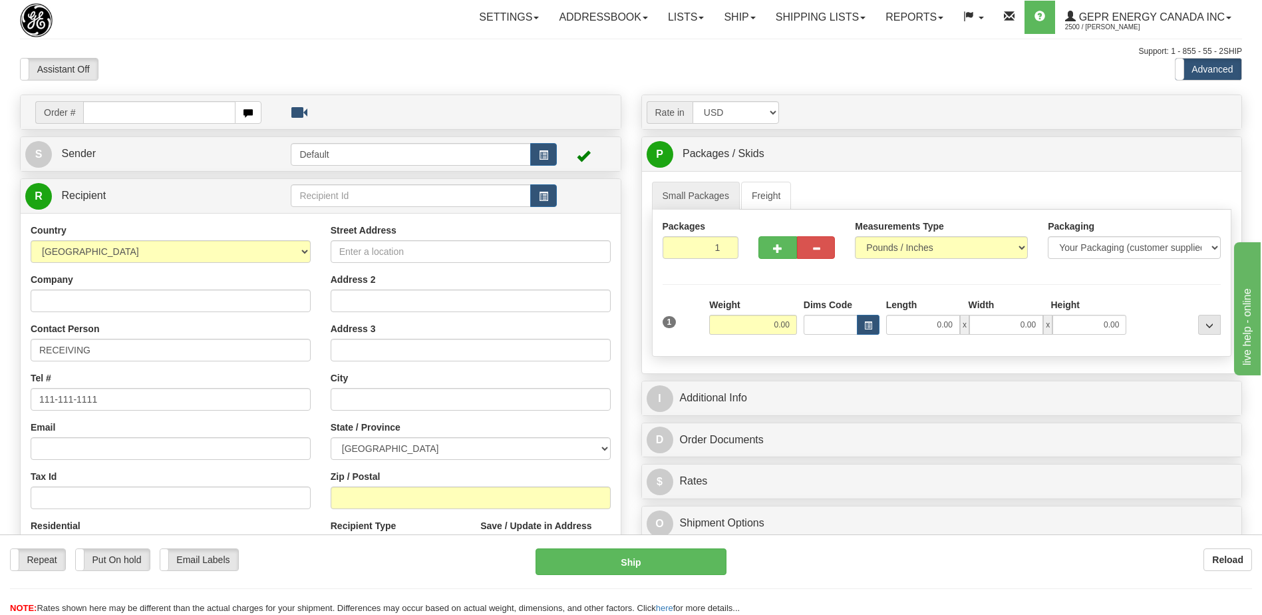
click at [111, 112] on input "text" at bounding box center [159, 112] width 152 height 23
click at [100, 117] on input "0086688894" at bounding box center [159, 112] width 152 height 23
type input "86688894"
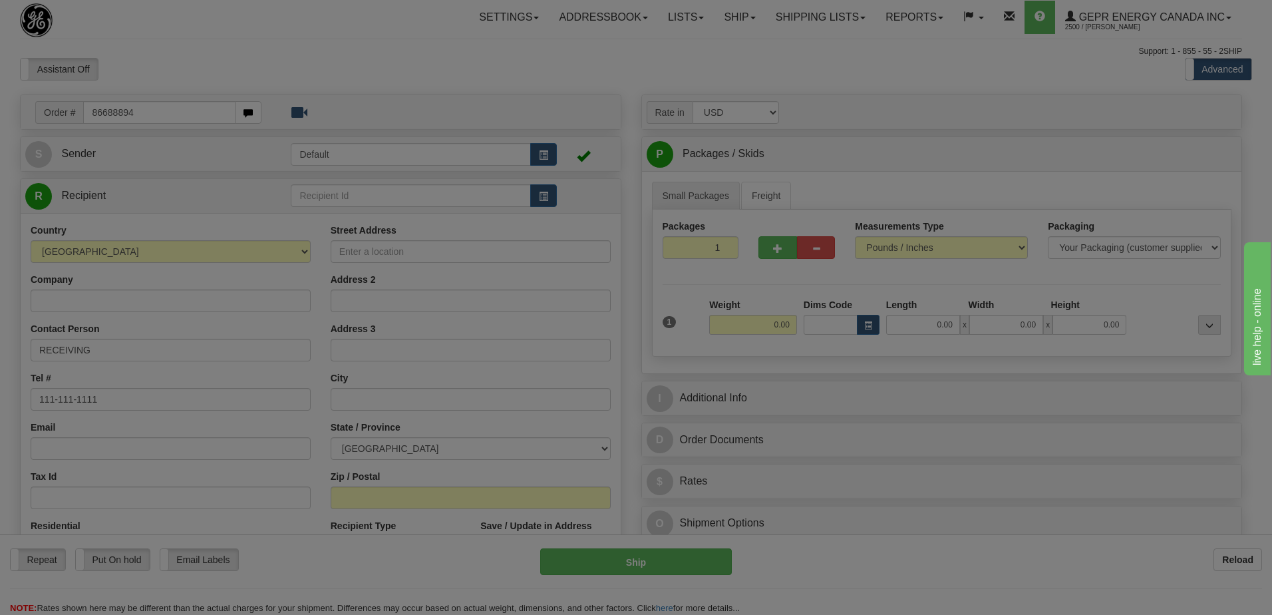
click at [297, 44] on body "Training Course Close Toggle navigation Settings Shipping Preferences New Recip…" at bounding box center [636, 307] width 1272 height 615
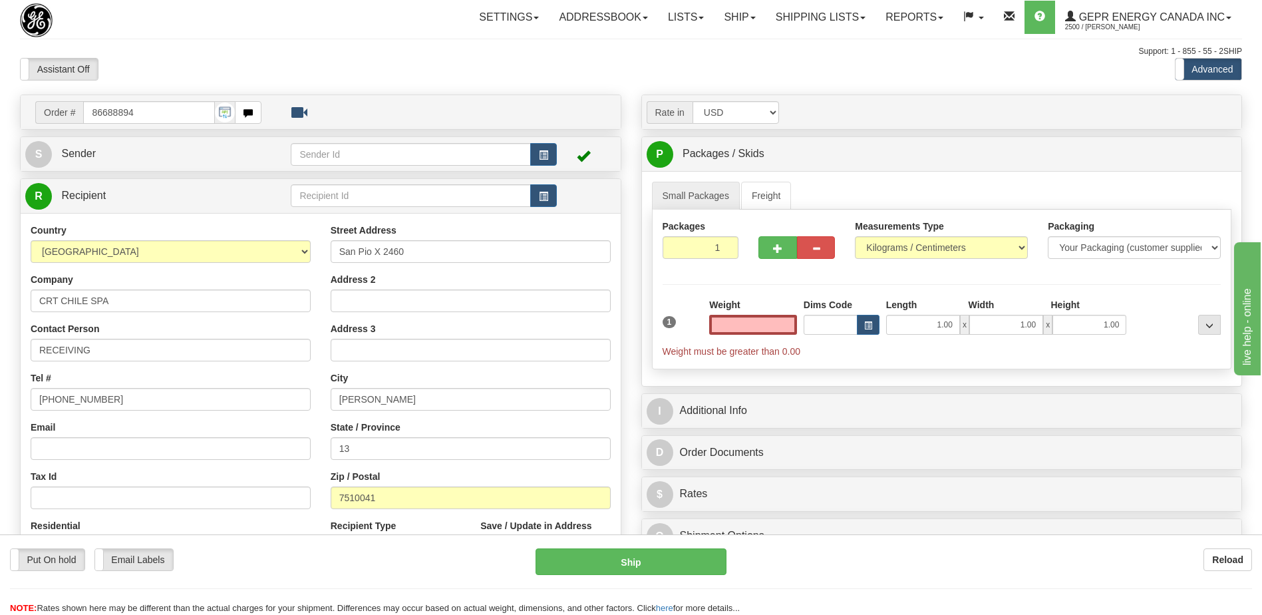
type input "0.00"
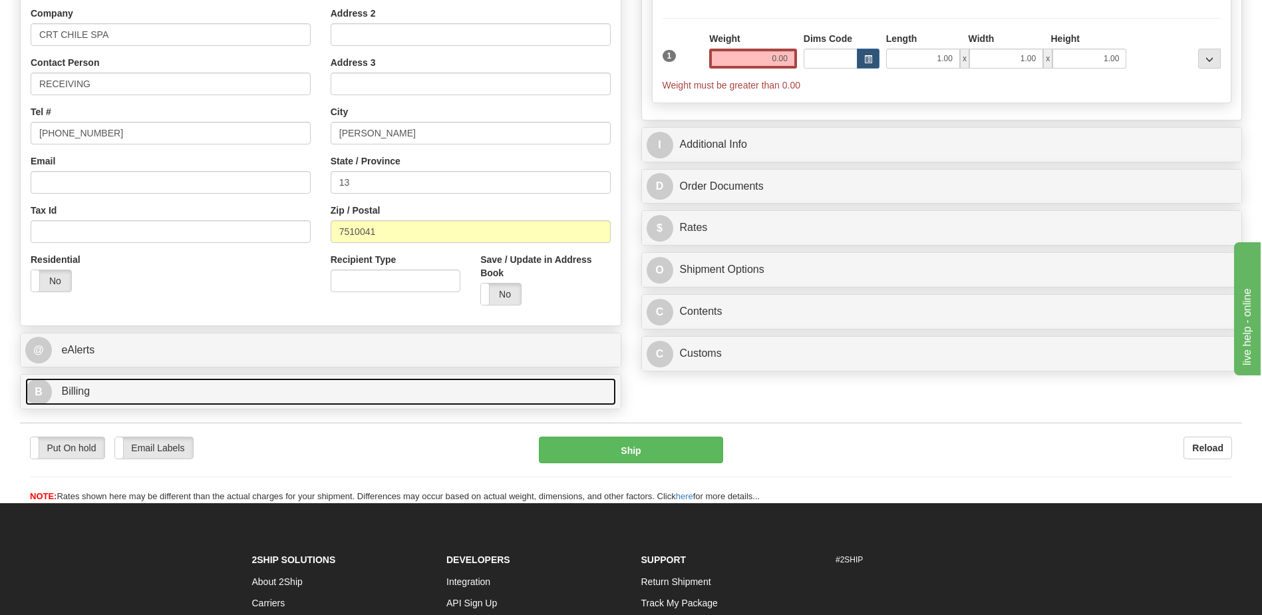
click at [162, 389] on link "B Billing" at bounding box center [320, 391] width 591 height 27
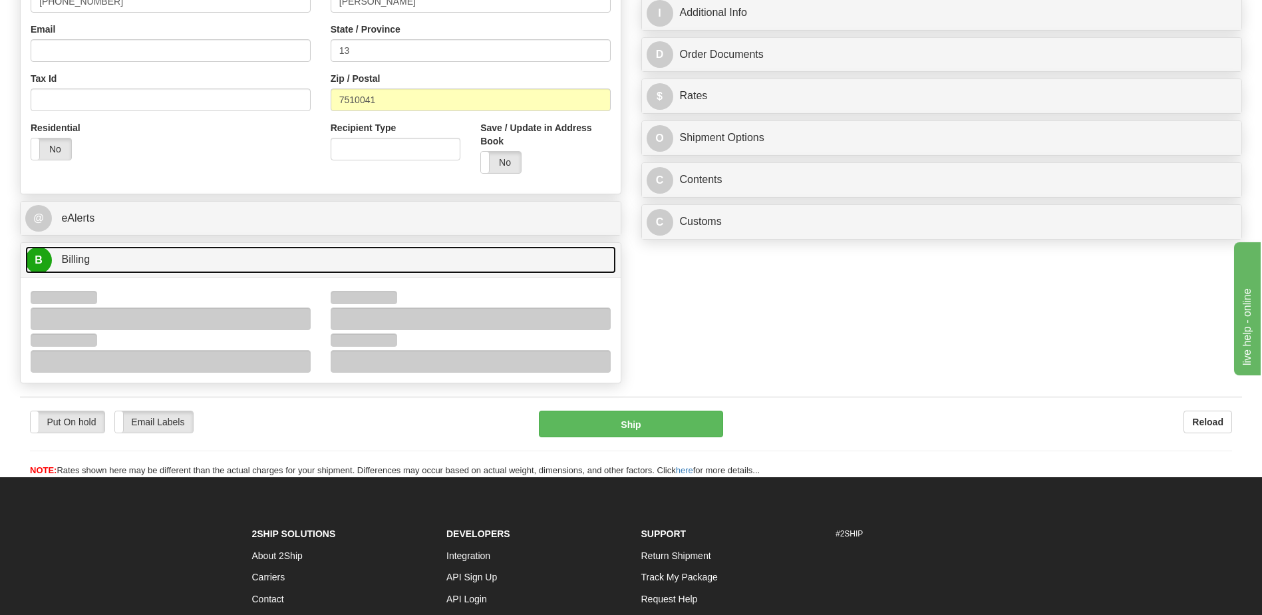
scroll to position [399, 0]
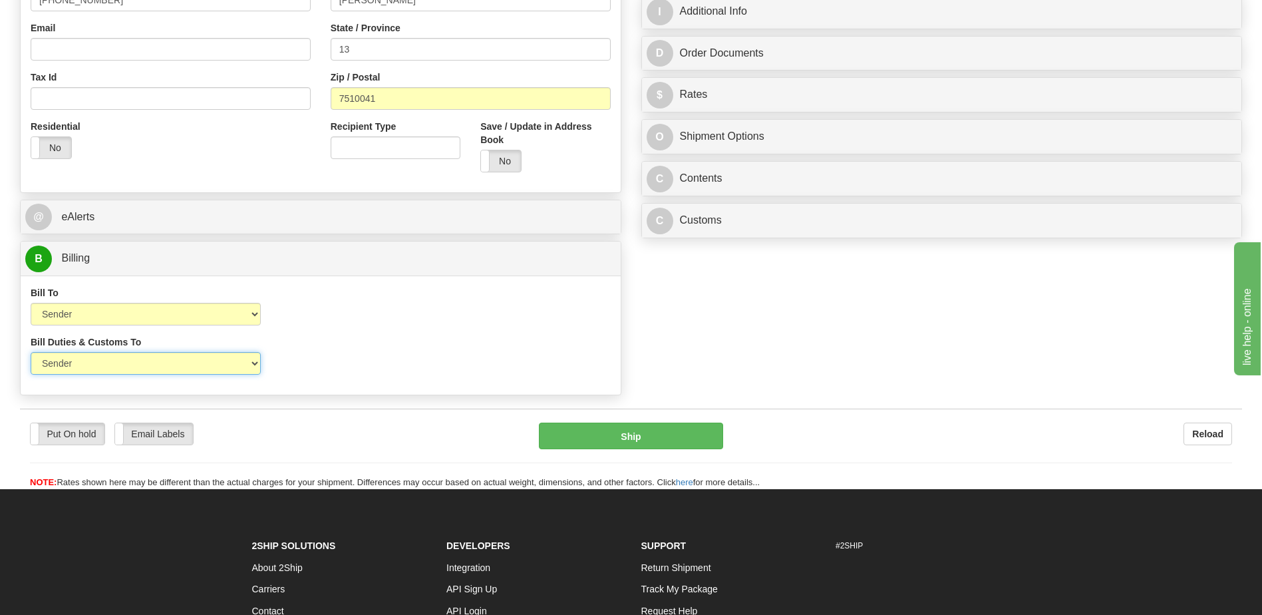
click at [180, 360] on select "Sender Recipient Third Party" at bounding box center [146, 363] width 230 height 23
select select "2"
click at [31, 352] on select "Sender Recipient Third Party" at bounding box center [146, 363] width 230 height 23
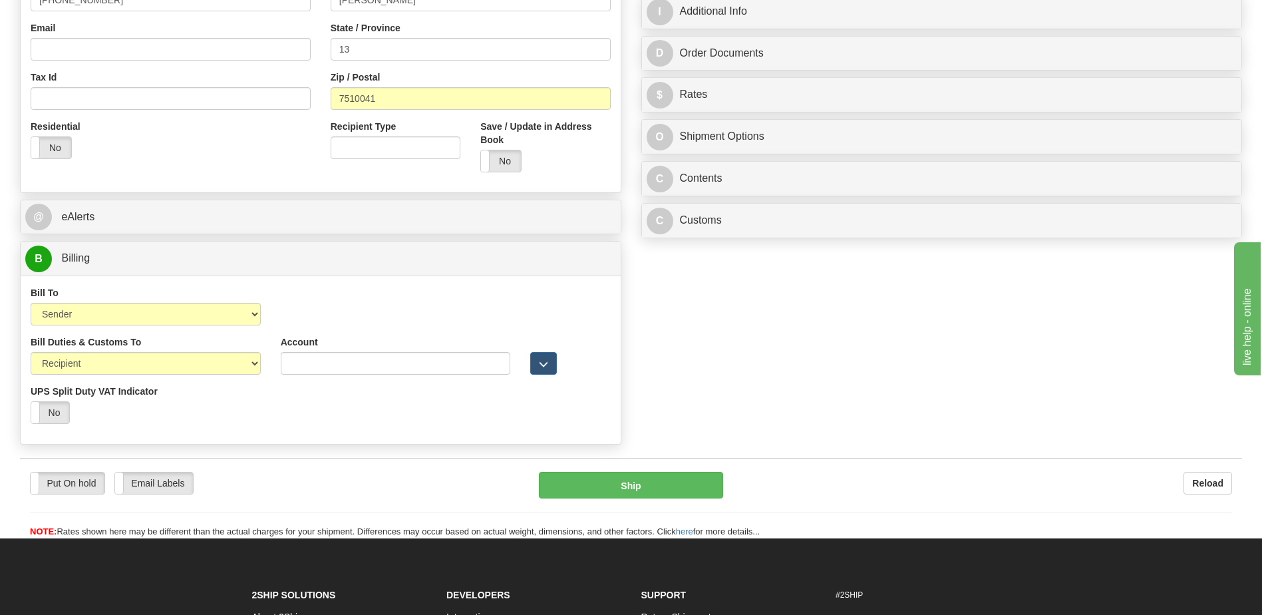
click at [404, 321] on div "Bill To Sender Recipient Third Party Collect Account 3rd Party Account List Ple…" at bounding box center [321, 310] width 600 height 49
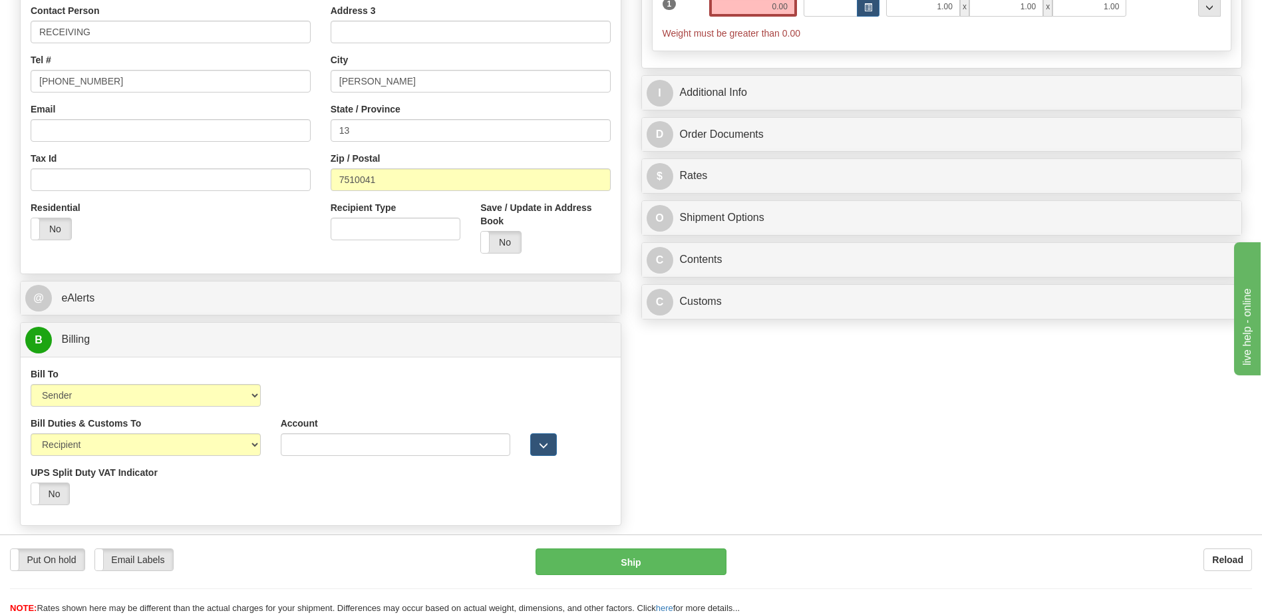
scroll to position [200, 0]
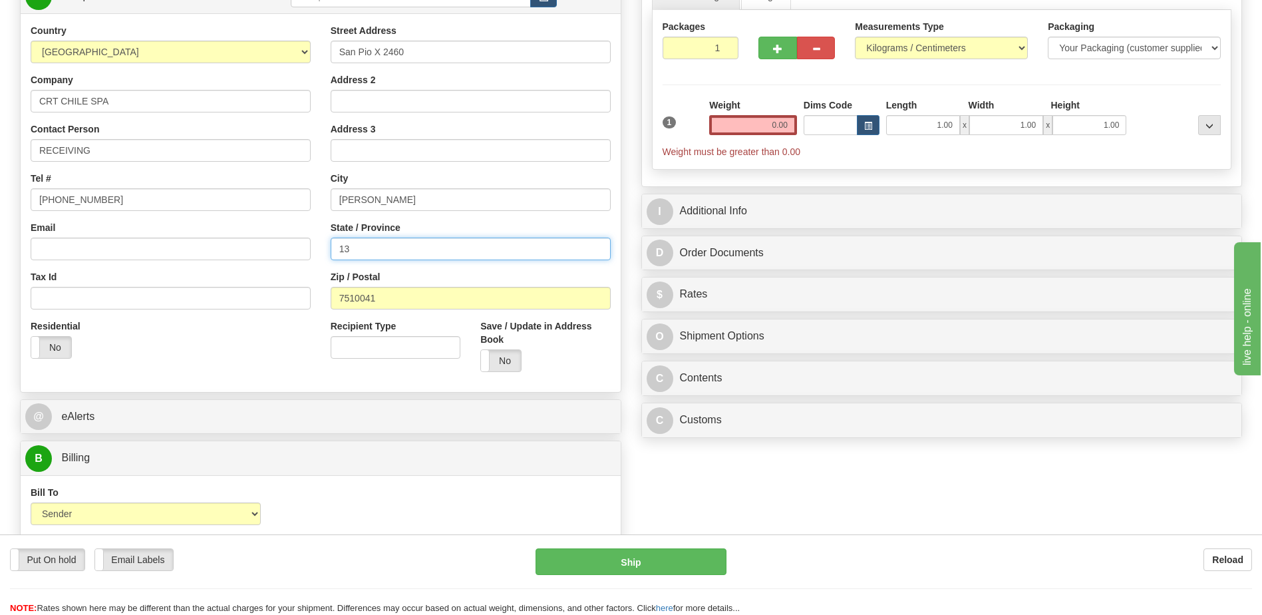
drag, startPoint x: 392, startPoint y: 251, endPoint x: 58, endPoint y: 238, distance: 334.3
click at [120, 251] on div "Country AFGHANISTAN ALAND ISLANDS ALBANIA ALGERIA AMERICAN SAMOA ANDORRA ANGOLA…" at bounding box center [321, 203] width 600 height 358
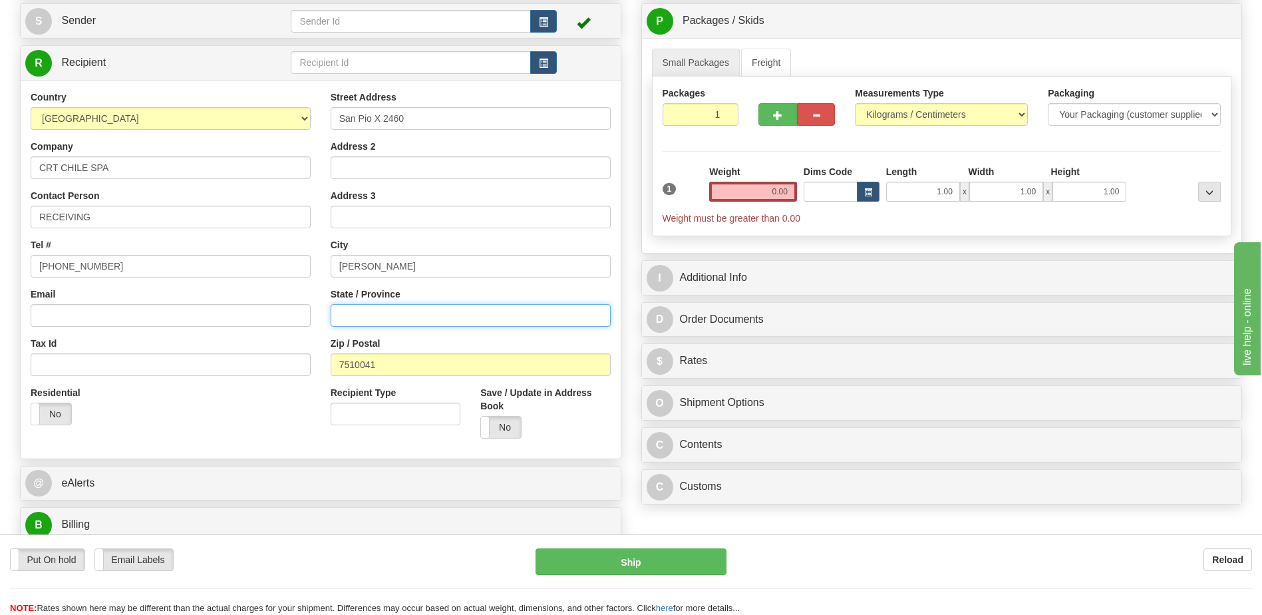
scroll to position [0, 0]
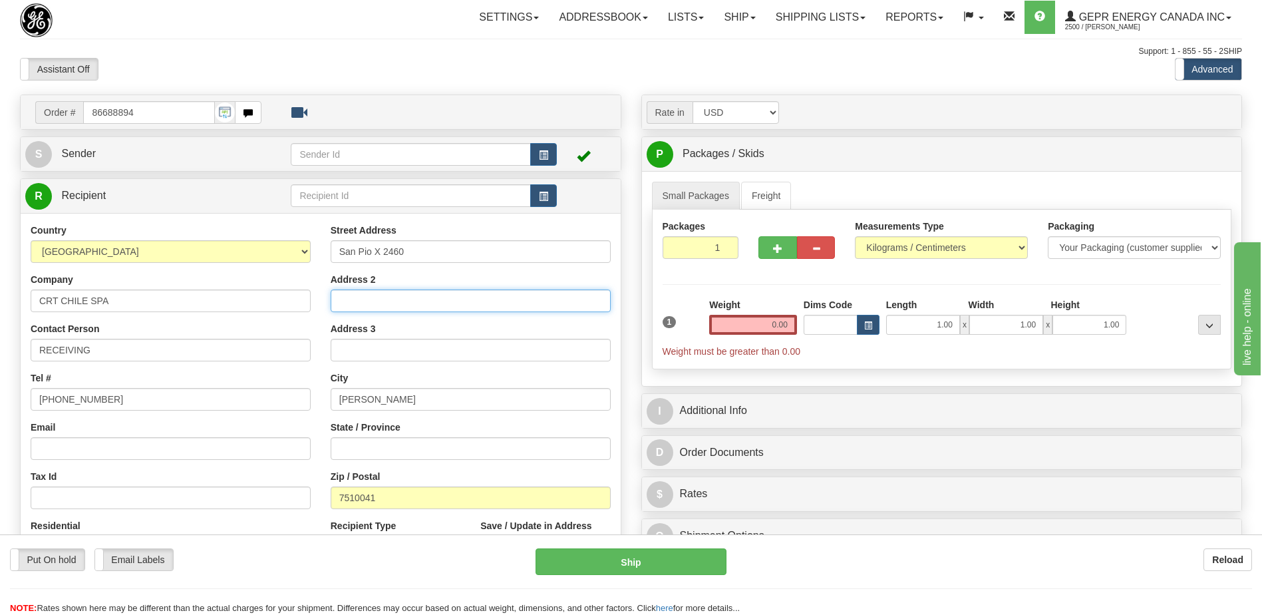
click at [394, 304] on input "Address 2" at bounding box center [471, 300] width 280 height 23
paste input "Oficina 1310, Providencia"
type input "Oficina 1310, Providencia"
click at [371, 93] on div "Toggle navigation Settings Shipping Preferences Fields Preferences New" at bounding box center [631, 459] width 1262 height 918
click at [542, 159] on span "button" at bounding box center [543, 155] width 9 height 9
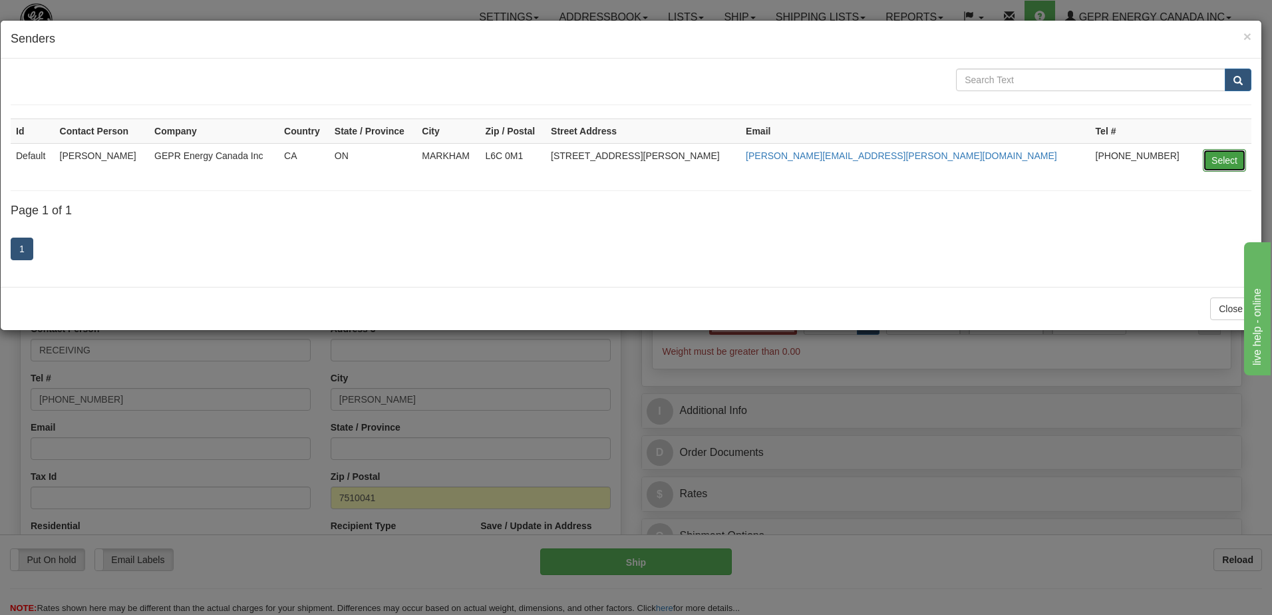
click at [1226, 158] on button "Select" at bounding box center [1224, 160] width 43 height 23
type input "Default"
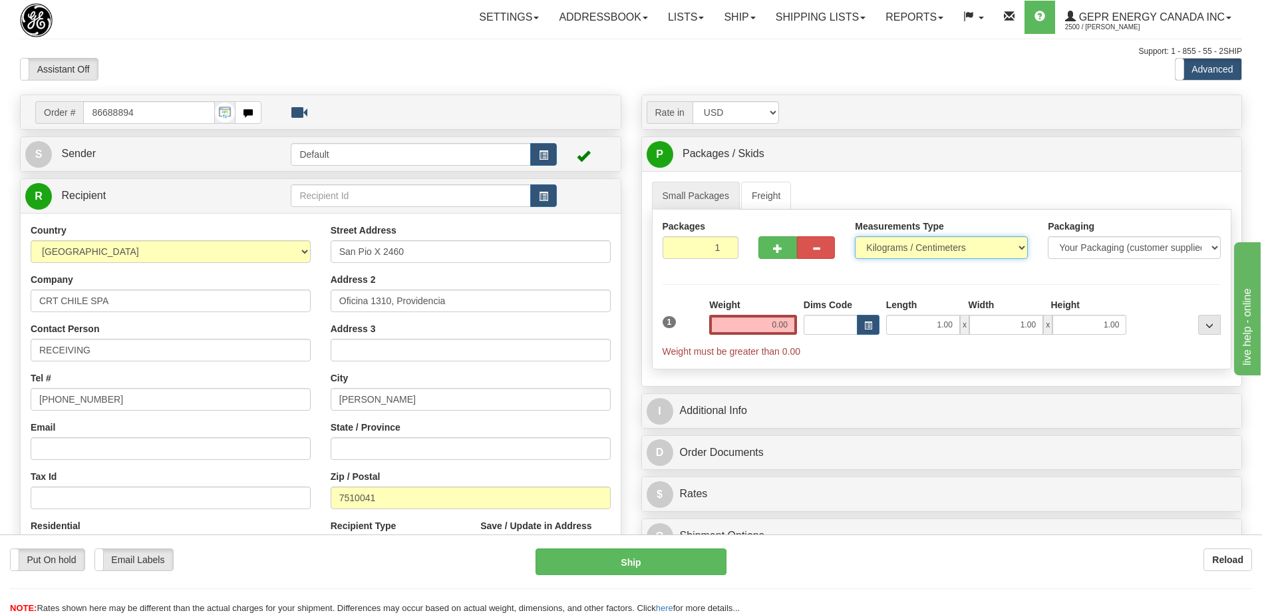
click at [957, 251] on select "Pounds / Inches Kilograms / Centimeters" at bounding box center [941, 247] width 173 height 23
select select "0"
click at [855, 236] on select "Pounds / Inches Kilograms / Centimeters" at bounding box center [941, 247] width 173 height 23
click at [856, 324] on div "1 Weight 0.00 Dims Code 1.00" at bounding box center [942, 328] width 566 height 60
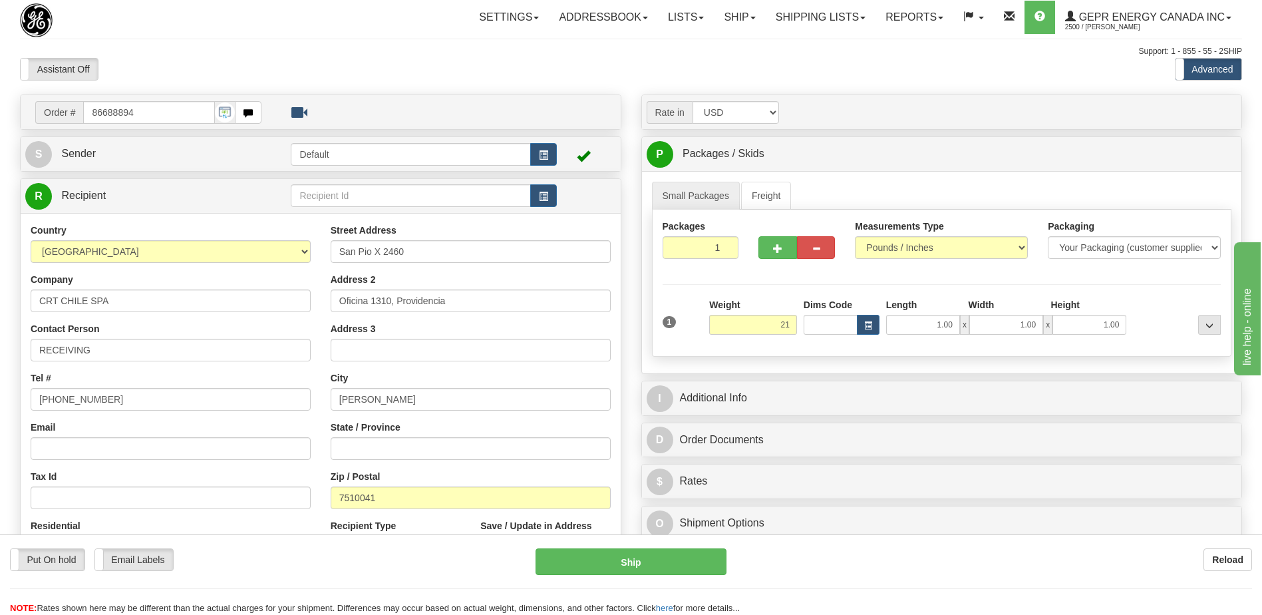
type input "21.00"
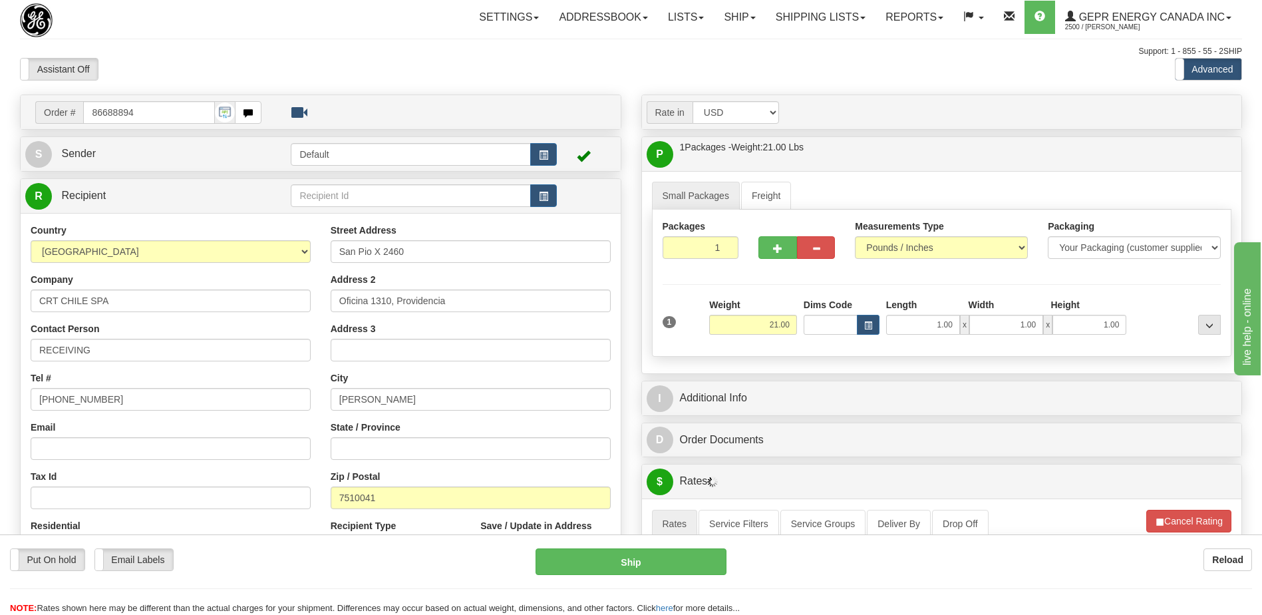
click at [460, 76] on div "Assistant On Assistant Off Do a return Do a return" at bounding box center [269, 69] width 518 height 23
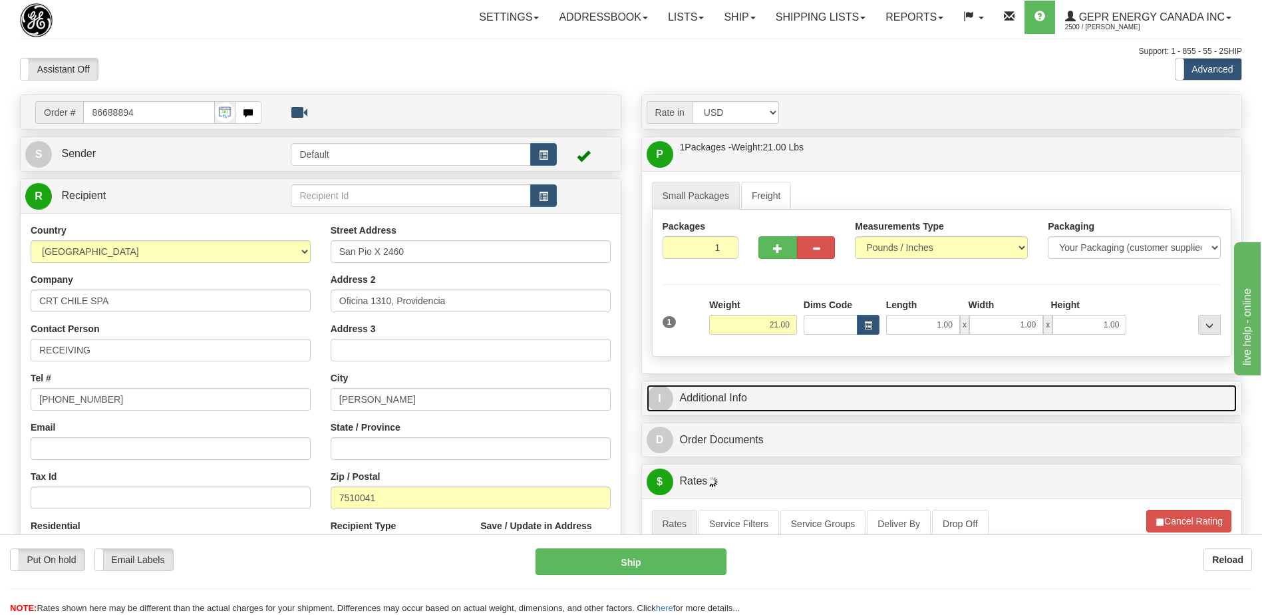
click at [805, 396] on link "I Additional Info" at bounding box center [942, 398] width 591 height 27
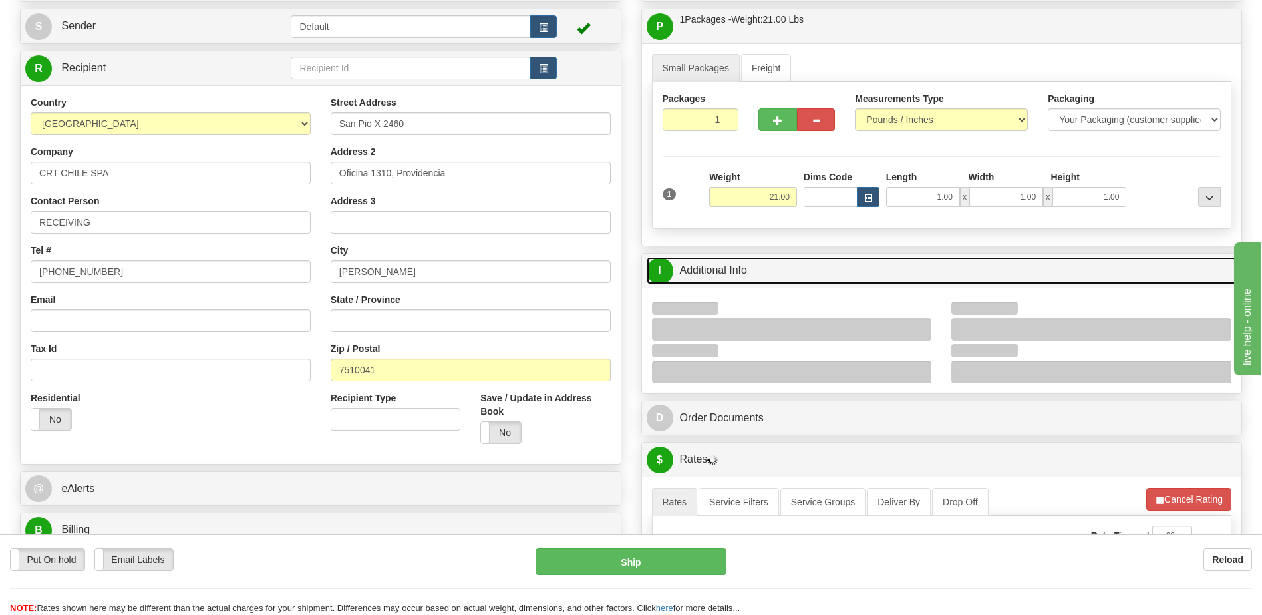
scroll to position [200, 0]
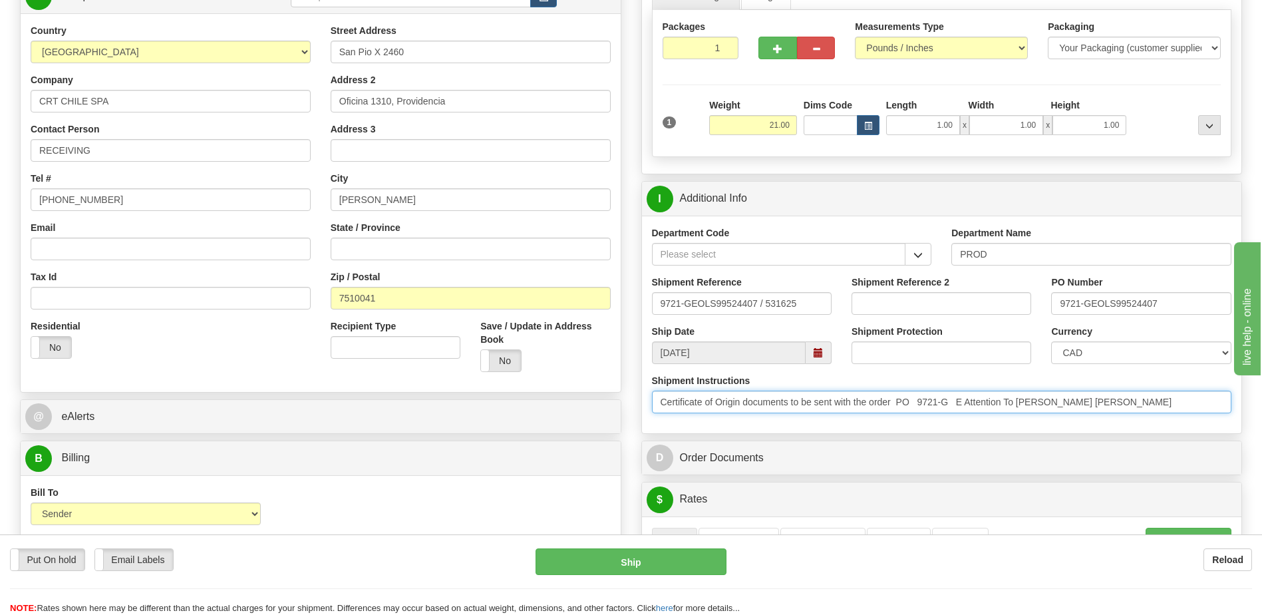
drag, startPoint x: 653, startPoint y: 399, endPoint x: 1428, endPoint y: 420, distance: 774.7
click at [1261, 415] on html "Training Course Close Toggle navigation Settings Shipping Preferences New Sende…" at bounding box center [631, 107] width 1262 height 615
click at [1087, 391] on input "Certificate of Origin documents to be sent with the order PO 9721-G E Attention…" at bounding box center [942, 402] width 580 height 23
drag, startPoint x: 1134, startPoint y: 403, endPoint x: 975, endPoint y: 408, distance: 159.8
click at [975, 408] on input "Certificate of Origin documents to be sent with the order PO 9721-G E Attention…" at bounding box center [942, 402] width 580 height 23
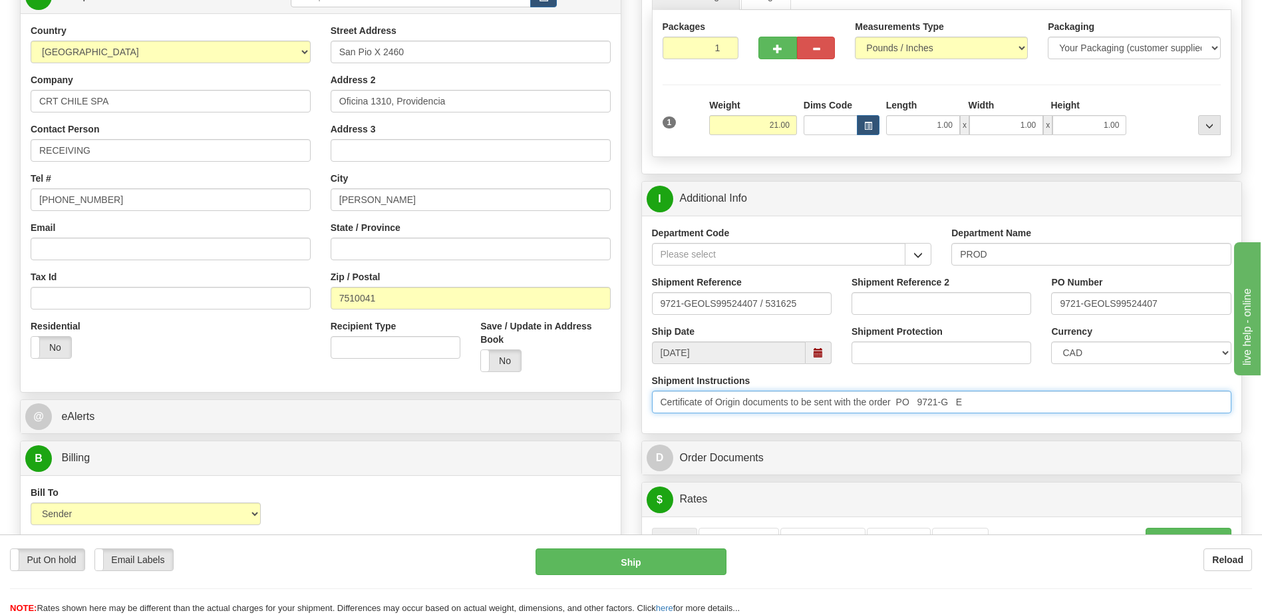
type input "Certificate of Origin documents to be sent with the order PO 9721-G E"
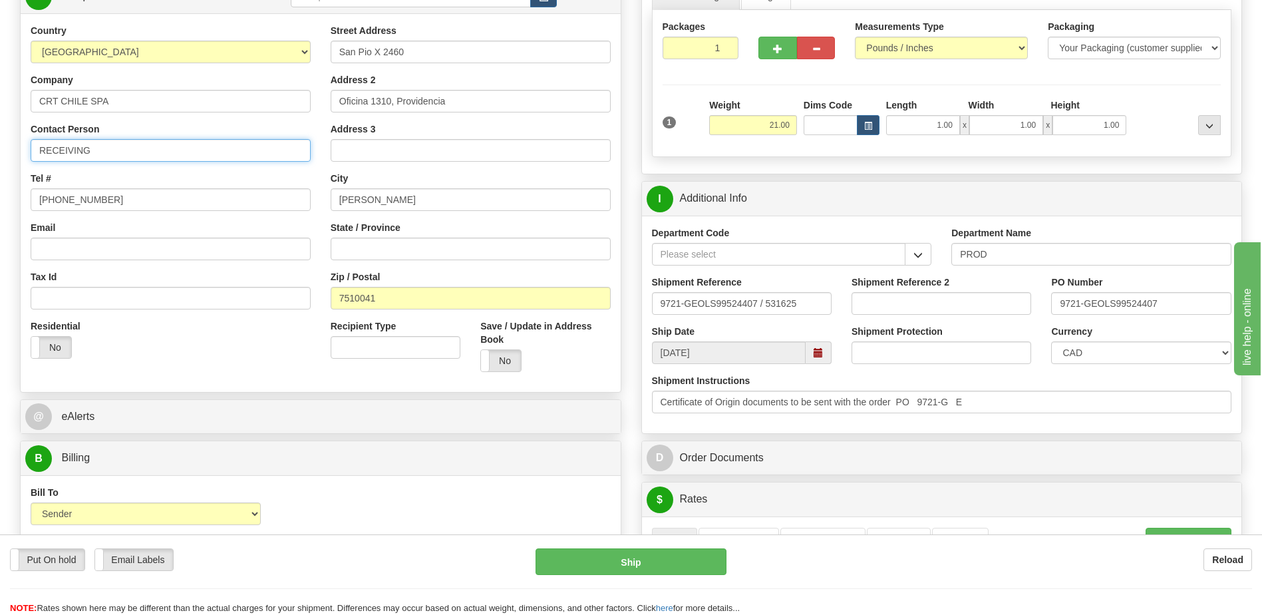
drag, startPoint x: 102, startPoint y: 144, endPoint x: 0, endPoint y: 140, distance: 101.9
click at [0, 140] on html "Training Course Close Toggle navigation Settings Shipping Preferences New Sende…" at bounding box center [631, 107] width 1262 height 615
paste input "Attention To Maria Fernanda Olivares"
click at [90, 156] on input "Attention To Maria Fernanda Olivares" at bounding box center [171, 150] width 280 height 23
type input "Attn: Maria Fernanda Olivares"
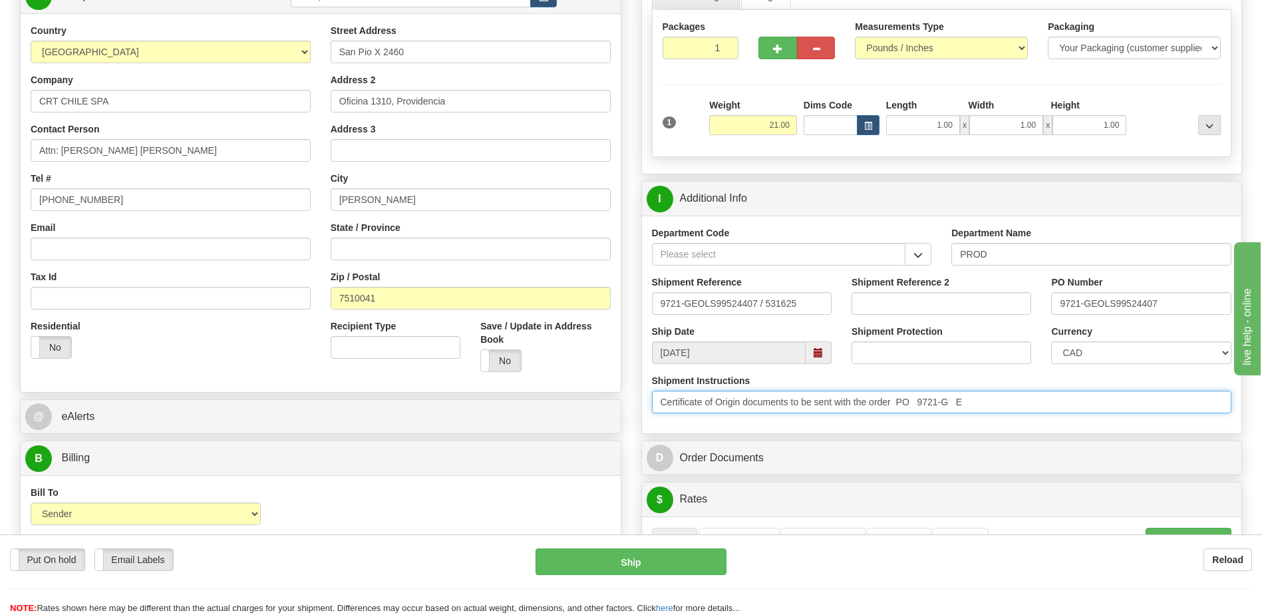
drag, startPoint x: 991, startPoint y: 412, endPoint x: 436, endPoint y: 392, distance: 555.2
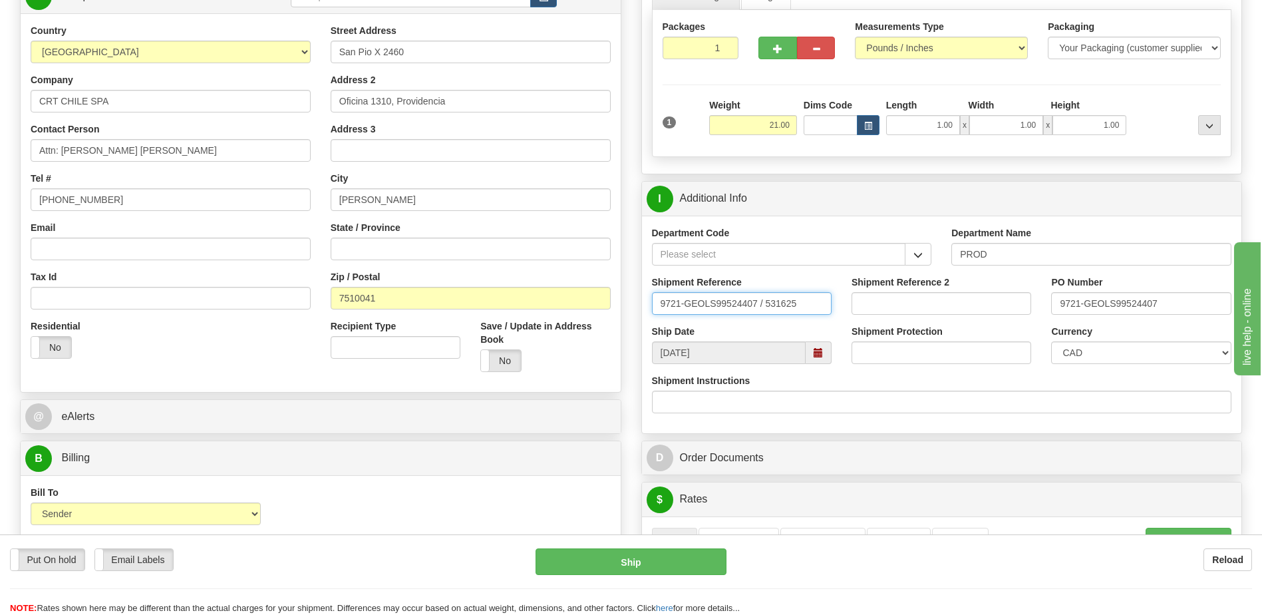
drag, startPoint x: 818, startPoint y: 308, endPoint x: 333, endPoint y: 335, distance: 485.1
drag, startPoint x: 1172, startPoint y: 303, endPoint x: 923, endPoint y: 309, distance: 249.5
click at [923, 309] on div "Shipment Reference Shipment Reference 2 PO Number 9721-GEOLS99524407" at bounding box center [942, 299] width 600 height 49
click at [1071, 357] on select "CAD USD EUR ZAR [PERSON_NAME] ARN AUD AUS AWG BBD BFR BGN BHD BMD BND BRC BRL C…" at bounding box center [1141, 352] width 180 height 23
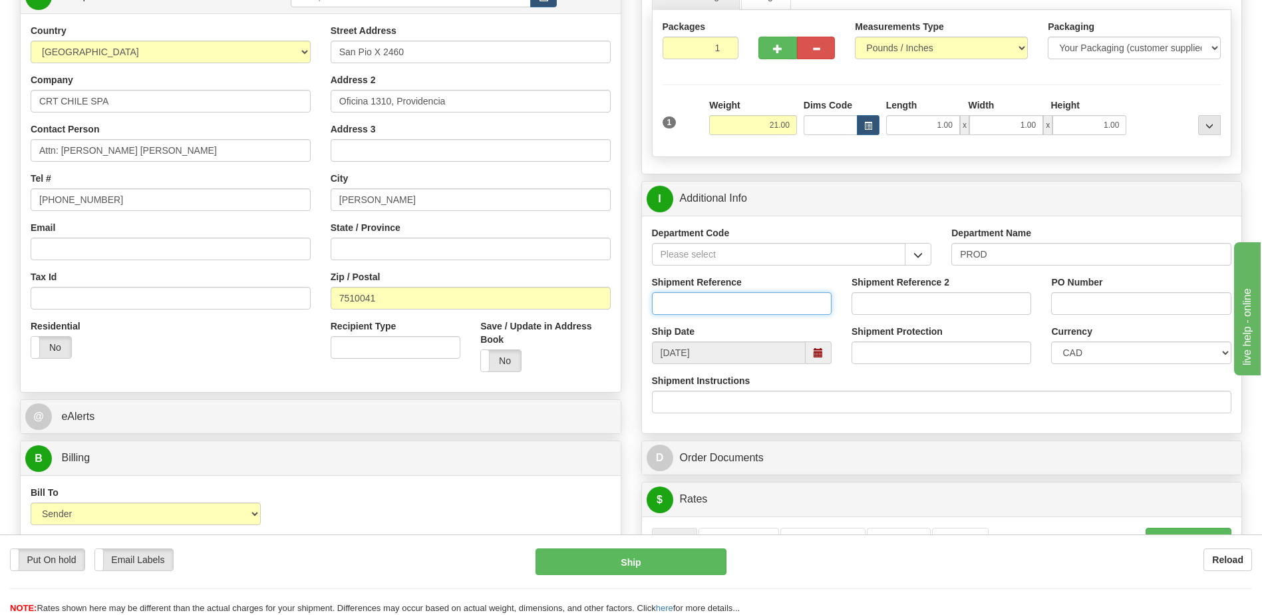
click at [732, 309] on input "Shipment Reference" at bounding box center [742, 303] width 180 height 23
type input "5399005177"
click at [1081, 302] on input "PO Number" at bounding box center [1141, 303] width 180 height 23
click at [1136, 303] on input "PO Number" at bounding box center [1141, 303] width 180 height 23
type input "4201977685"
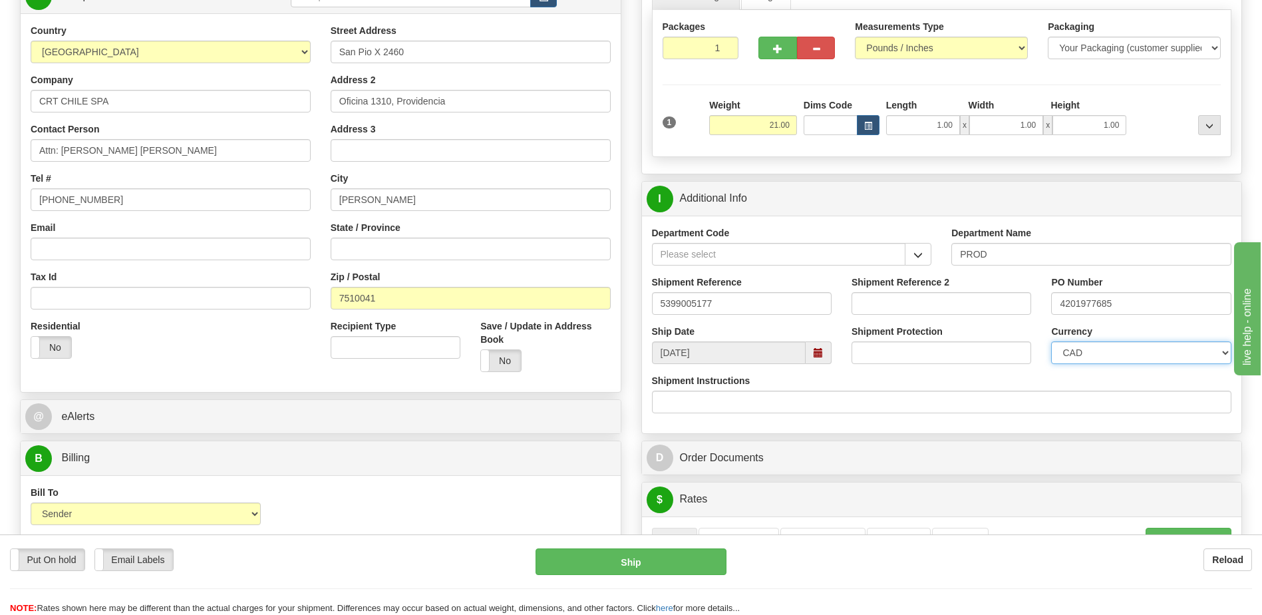
click at [1121, 358] on select "CAD USD EUR ZAR [PERSON_NAME] ARN AUD AUS AWG BBD BFR BGN BHD BMD BND BRC BRL C…" at bounding box center [1141, 352] width 180 height 23
select select "1"
click at [1051, 341] on select "CAD USD EUR ZAR [PERSON_NAME] ARN AUD AUS AWG BBD BFR BGN BHD BMD BND BRC BRL C…" at bounding box center [1141, 352] width 180 height 23
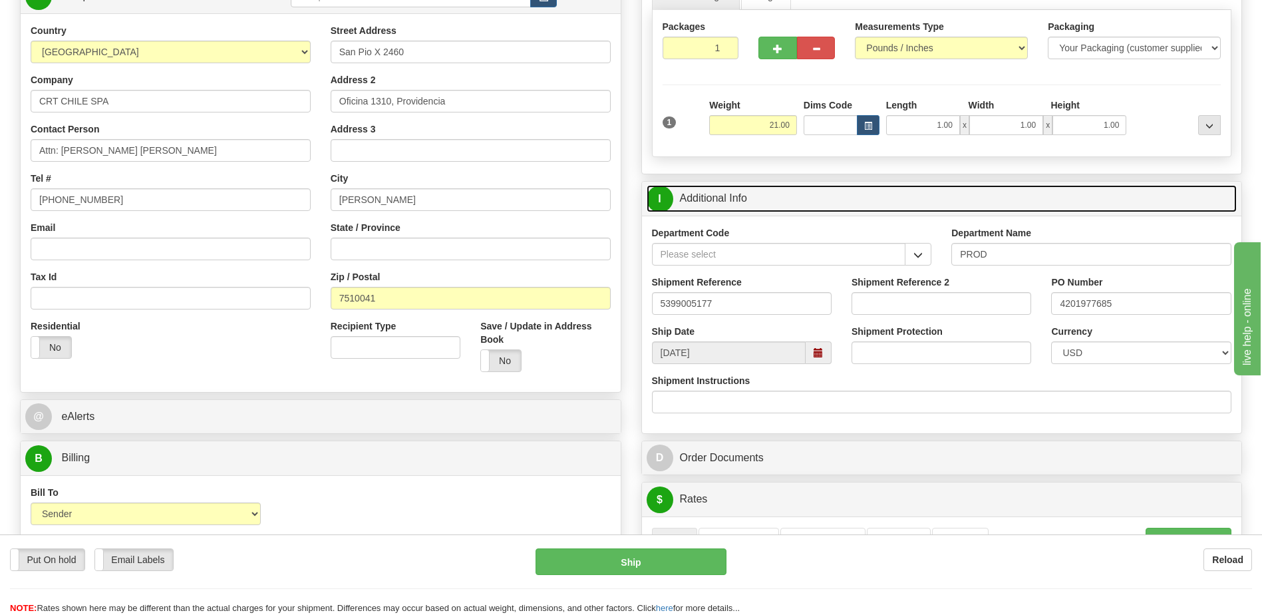
click at [774, 199] on link "I Additional Info" at bounding box center [942, 198] width 591 height 27
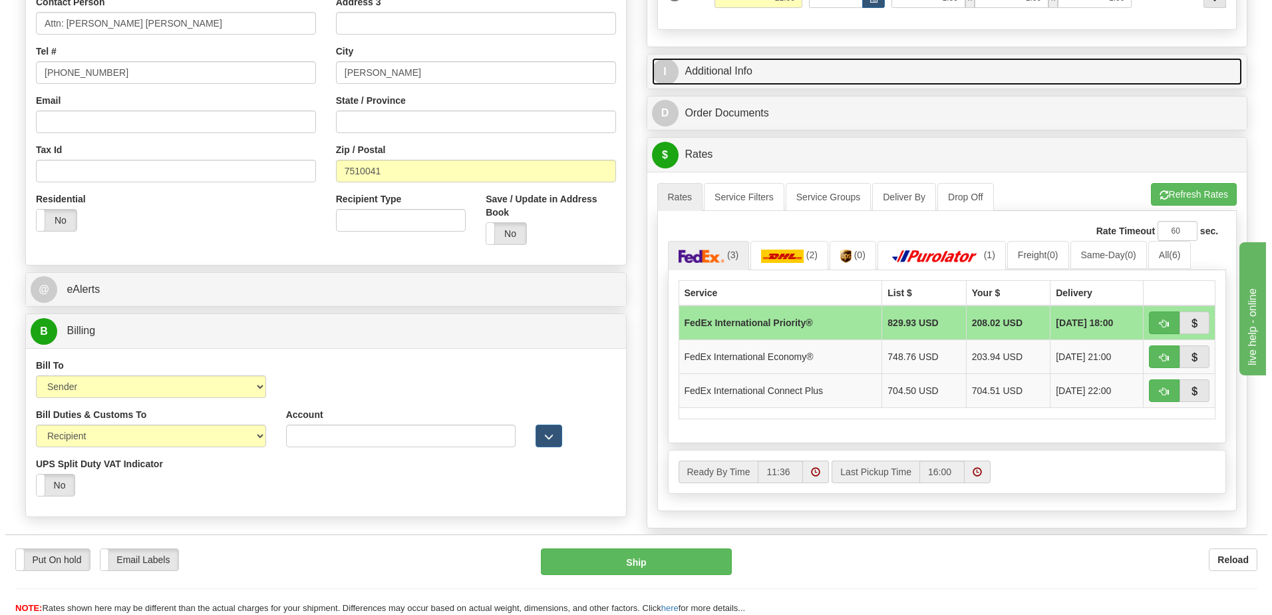
scroll to position [333, 0]
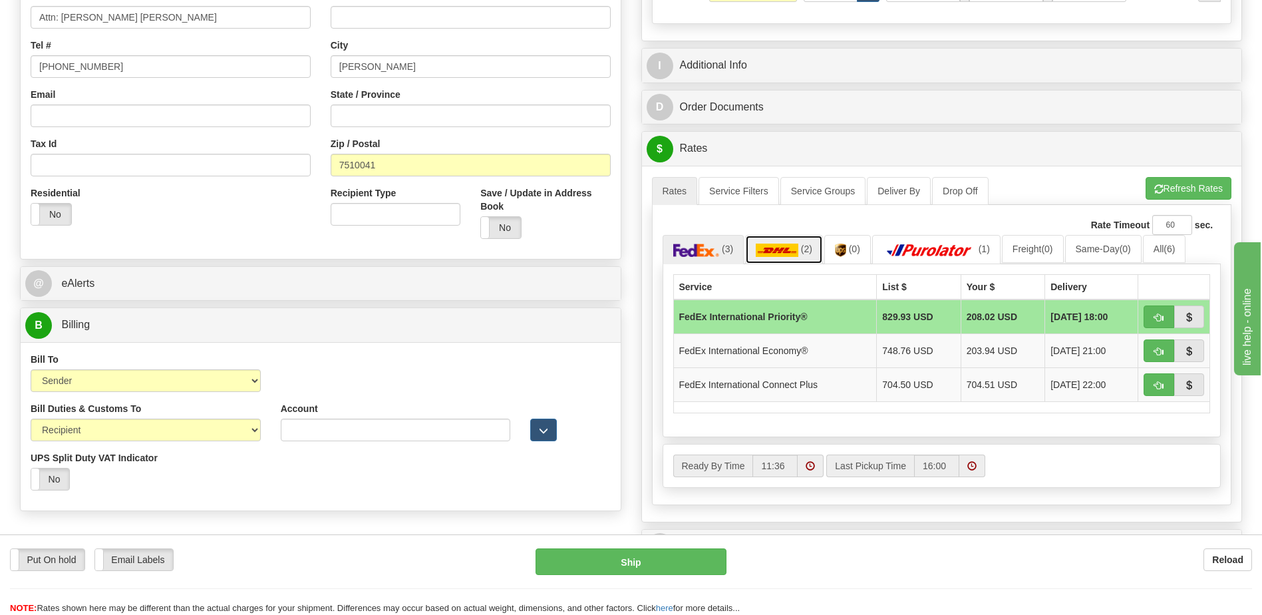
click at [792, 257] on link "(2)" at bounding box center [784, 249] width 78 height 29
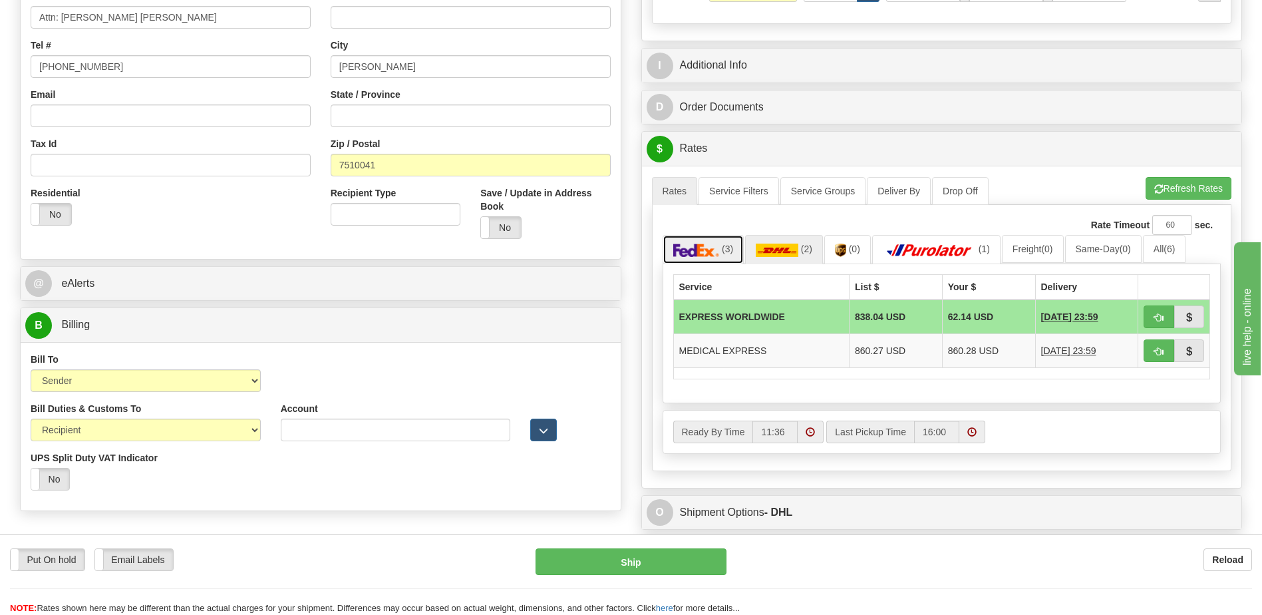
click at [721, 256] on link "(3)" at bounding box center [704, 249] width 82 height 29
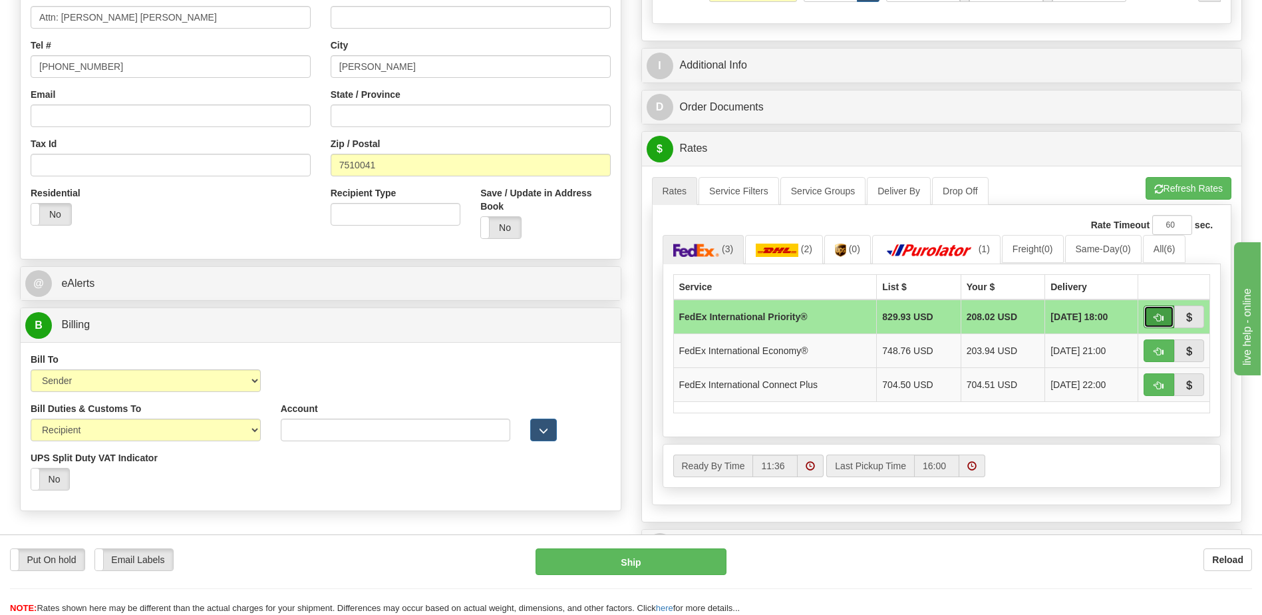
click at [1157, 315] on span "button" at bounding box center [1158, 317] width 9 height 9
type input "01"
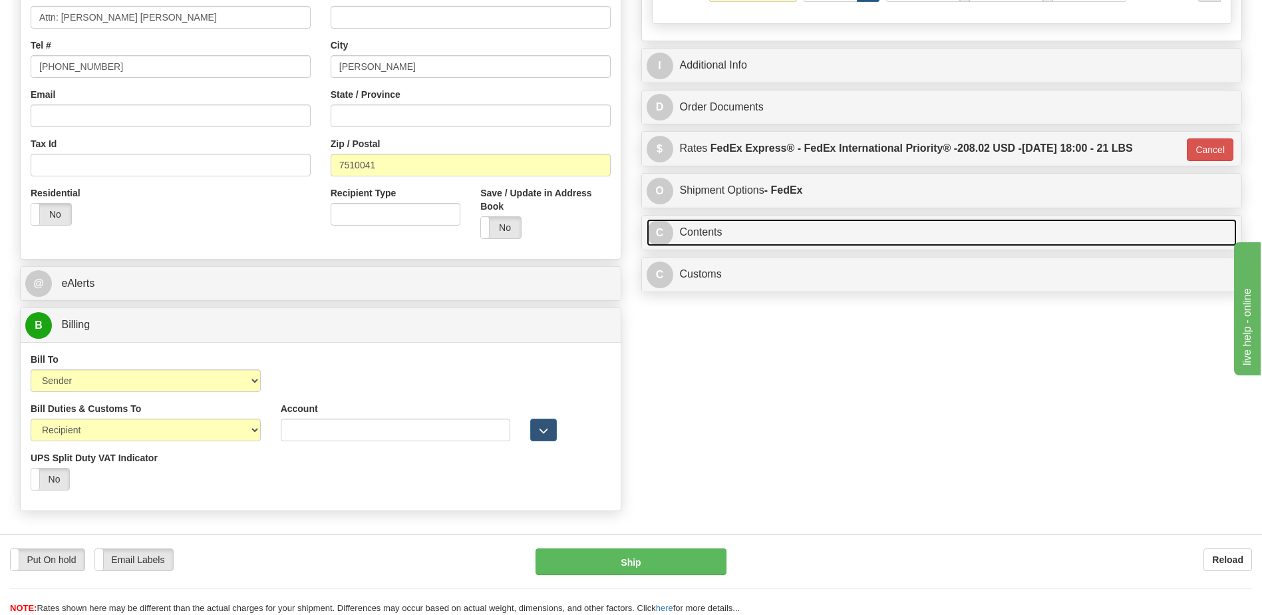
click at [755, 229] on link "C Contents" at bounding box center [942, 232] width 591 height 27
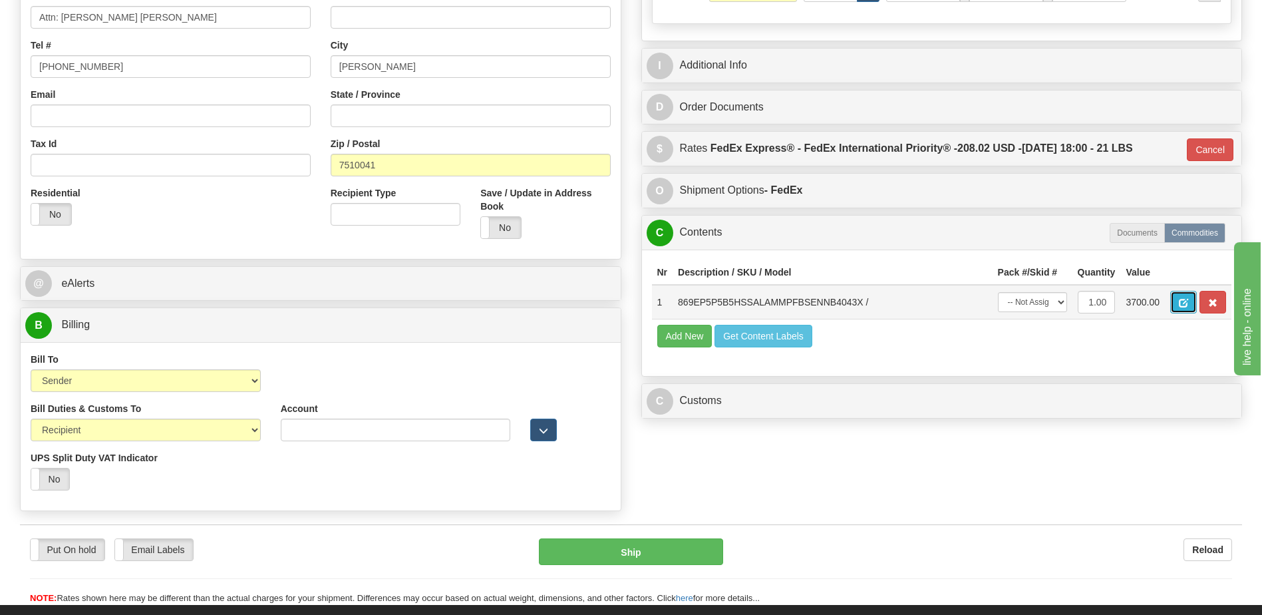
click at [1192, 302] on button "button" at bounding box center [1183, 302] width 27 height 23
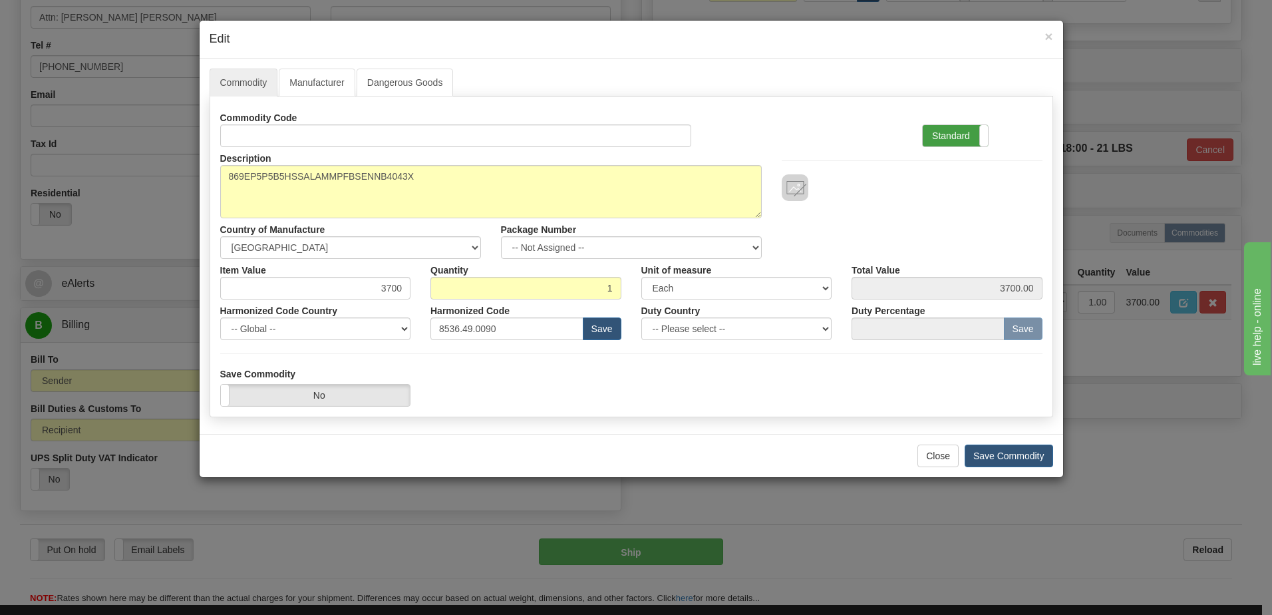
click at [960, 144] on label "Standard" at bounding box center [955, 135] width 65 height 21
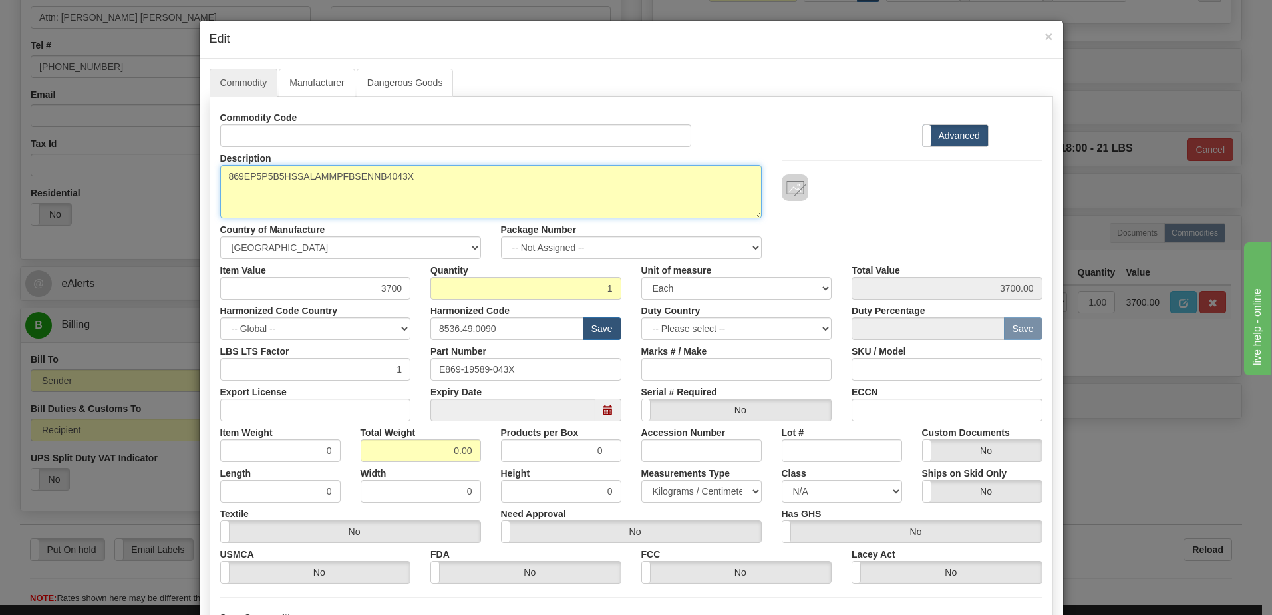
click at [222, 176] on textarea "869EP5P5B5HSSALAMMPFBSENNB4043X" at bounding box center [491, 191] width 542 height 53
paste textarea "Motor Protection Relay"
type textarea "Motor Protection Relay P/N 869EP5P5B5HSSALAMMPFBSENNB4043X"
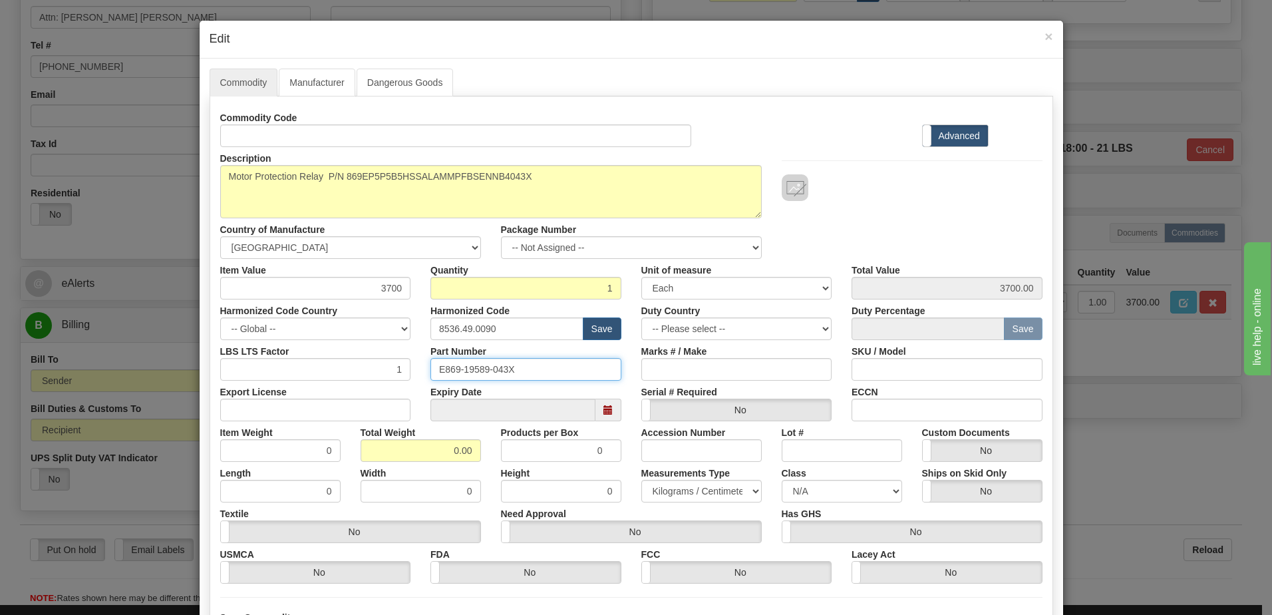
drag, startPoint x: 543, startPoint y: 373, endPoint x: 343, endPoint y: 372, distance: 199.6
click at [344, 372] on div "LBS LTS Factor 1 Part Number E869-19589-043X Marks # / Make SKU / Model" at bounding box center [631, 360] width 842 height 41
drag, startPoint x: 435, startPoint y: 451, endPoint x: 711, endPoint y: 451, distance: 275.4
click at [601, 451] on div "Item Weight 0 Total Weight 0.00 Products per Box 0 Accession Number Lot # Custo…" at bounding box center [631, 441] width 842 height 41
type input "1"
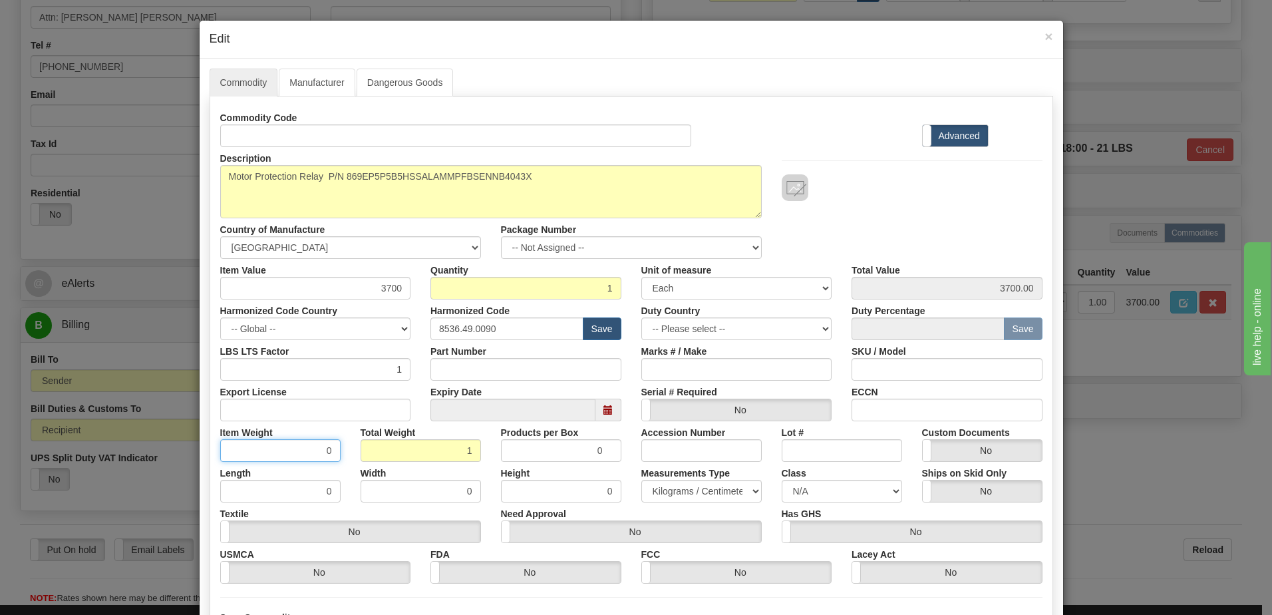
type input "1.0000"
click at [301, 447] on input "1.0000" at bounding box center [280, 450] width 120 height 23
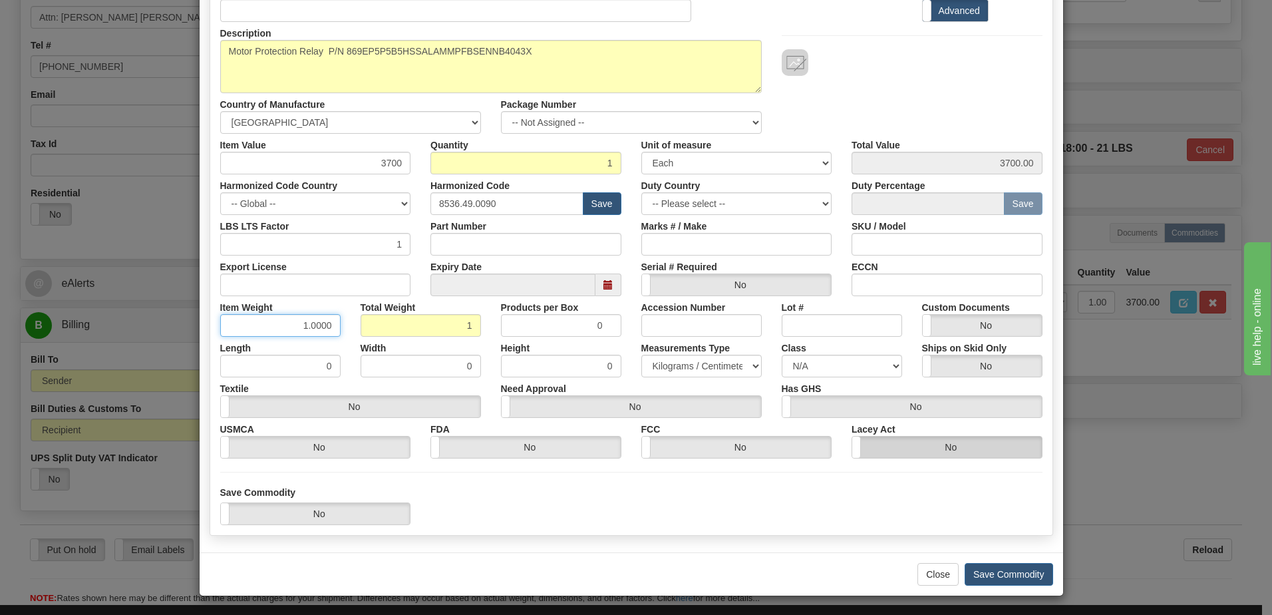
scroll to position [126, 0]
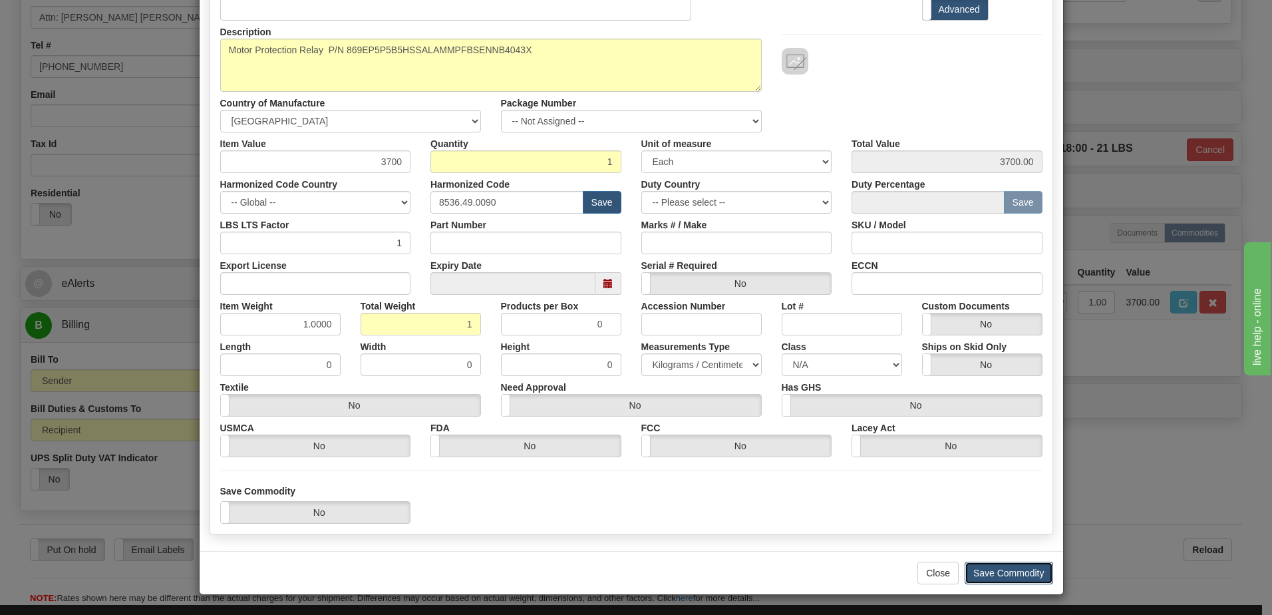
click at [974, 576] on button "Save Commodity" at bounding box center [1009, 573] width 88 height 23
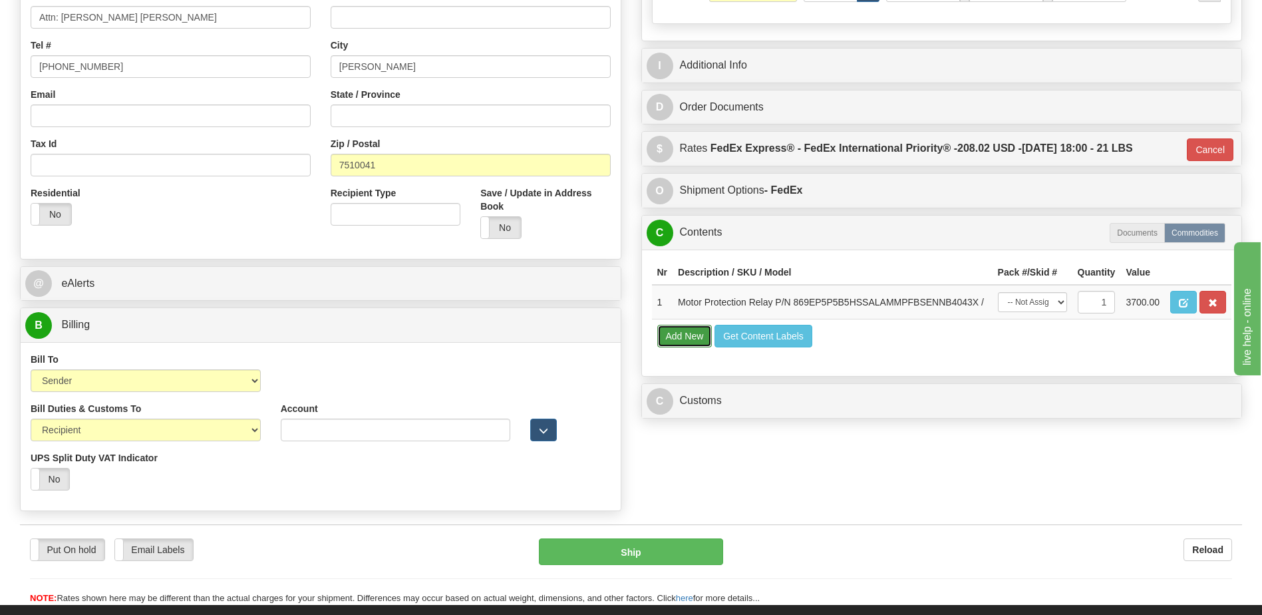
click at [677, 331] on button "Add New" at bounding box center [684, 336] width 55 height 23
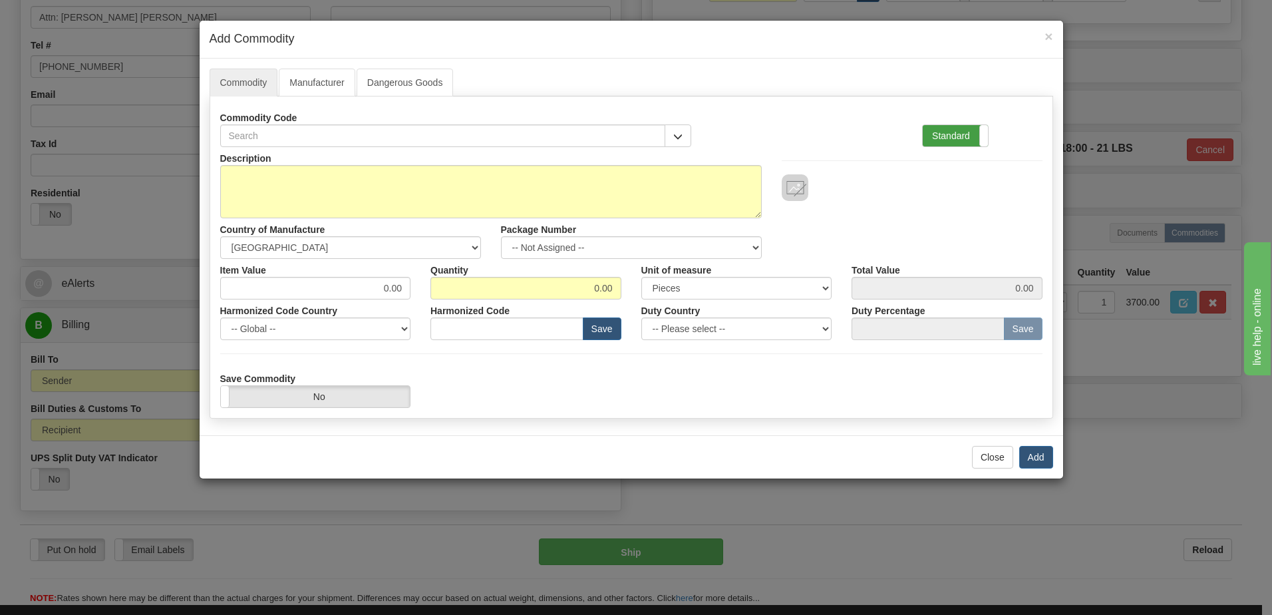
click at [945, 142] on label "Standard" at bounding box center [955, 135] width 65 height 21
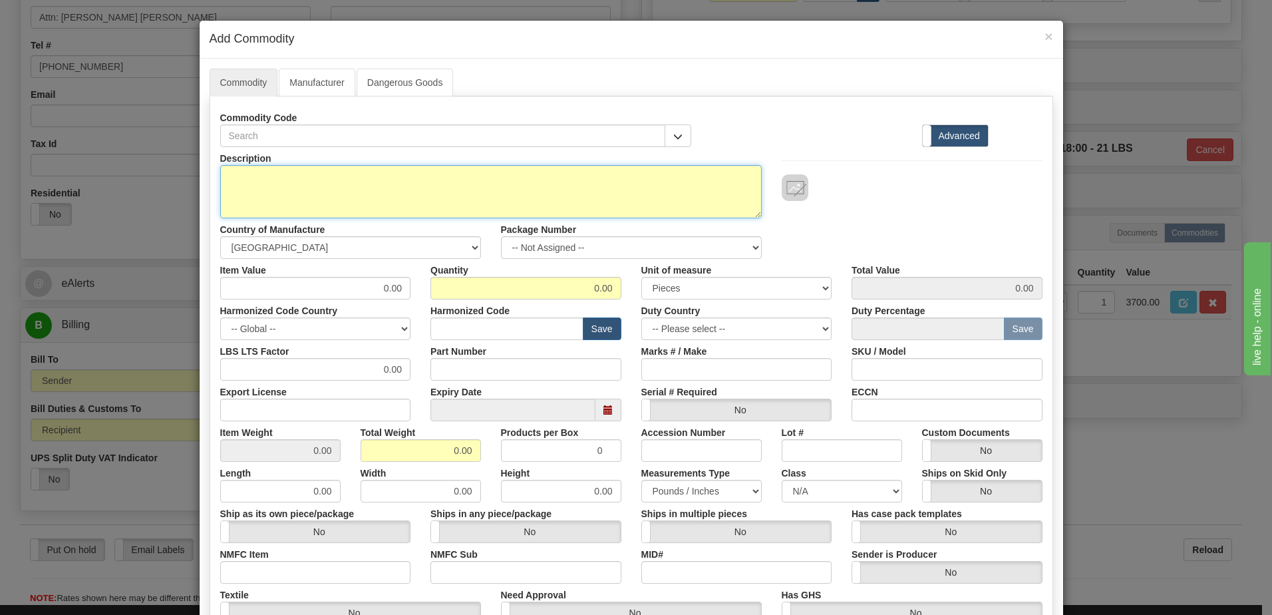
click at [414, 193] on textarea "Description" at bounding box center [491, 191] width 542 height 53
type textarea "FREIGHT"
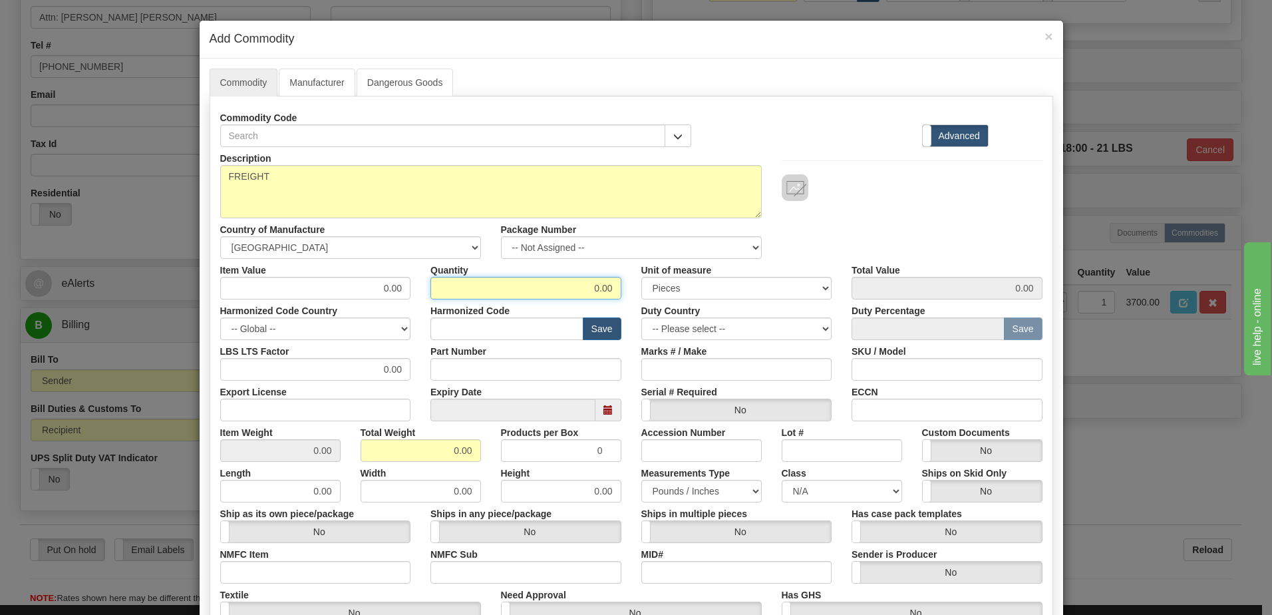
drag, startPoint x: 528, startPoint y: 295, endPoint x: 780, endPoint y: 301, distance: 252.2
click at [780, 301] on div "Description FREIGHT Country of Manufacture -- Unknown -- AFGHANISTAN ALAND ISLA…" at bounding box center [631, 439] width 822 height 585
type input "1"
click at [373, 455] on input "0.00" at bounding box center [421, 450] width 120 height 23
drag, startPoint x: 377, startPoint y: 452, endPoint x: 540, endPoint y: 443, distance: 163.9
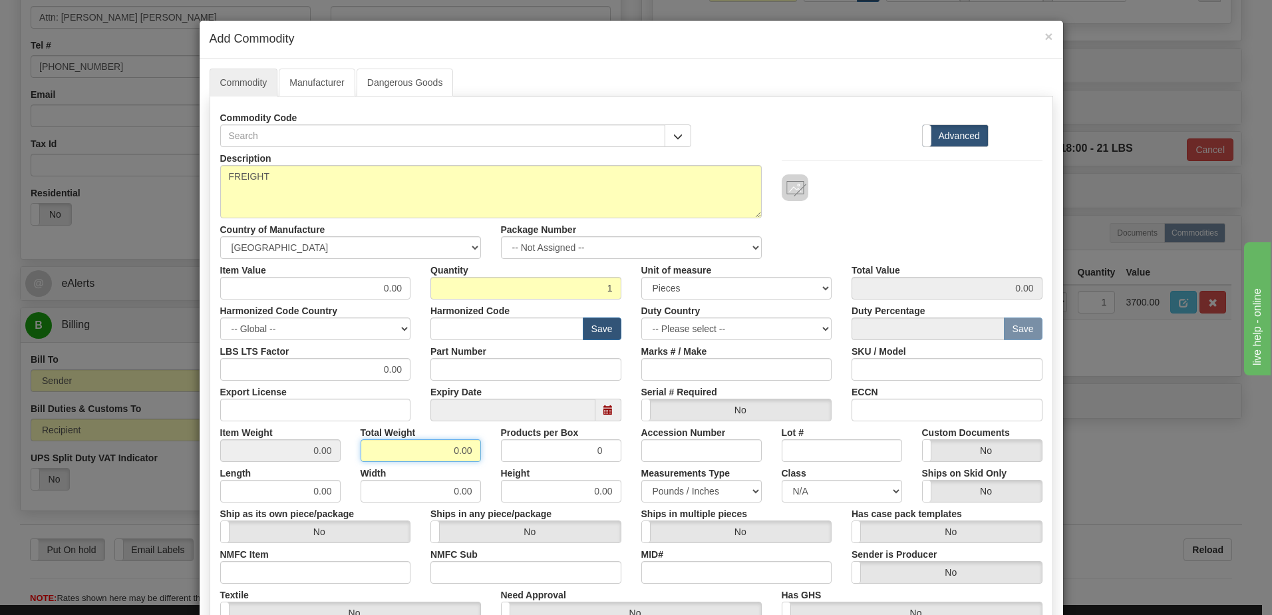
click at [540, 443] on div "Item Weight 0.00 Total Weight 0.00 Products per Box 0 Accession Number Lot # Cu…" at bounding box center [631, 441] width 842 height 41
type input "1"
type input "1.0000"
click at [972, 236] on div "Description FREIGHT Country of Manufacture -- Unknown -- AFGHANISTAN ALAND ISLA…" at bounding box center [631, 203] width 842 height 112
drag, startPoint x: 346, startPoint y: 281, endPoint x: 692, endPoint y: 267, distance: 346.2
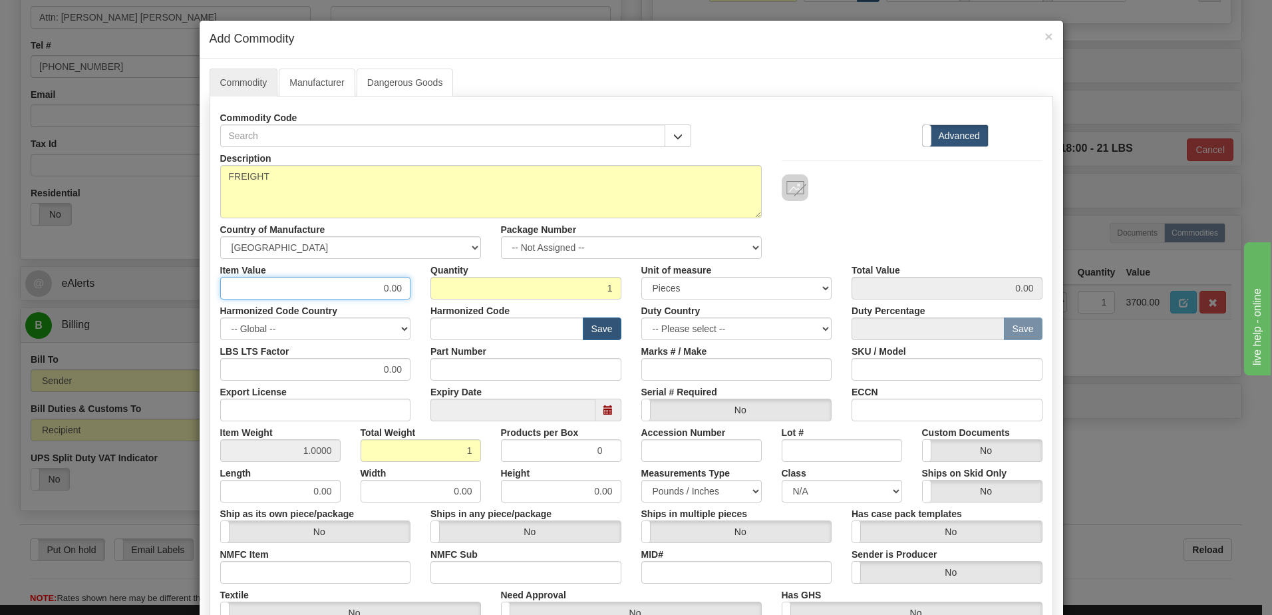
click at [692, 267] on div "Item Value 0.00 Quantity 1 Unit of measure 3 Thousand Square Inches Adjustments…" at bounding box center [631, 279] width 842 height 41
type input "371.38"
click at [555, 295] on input "1" at bounding box center [525, 288] width 191 height 23
click at [900, 208] on div "Description FREIGHT Country of Manufacture -- Unknown -- AFGHANISTAN ALAND ISLA…" at bounding box center [631, 203] width 842 height 112
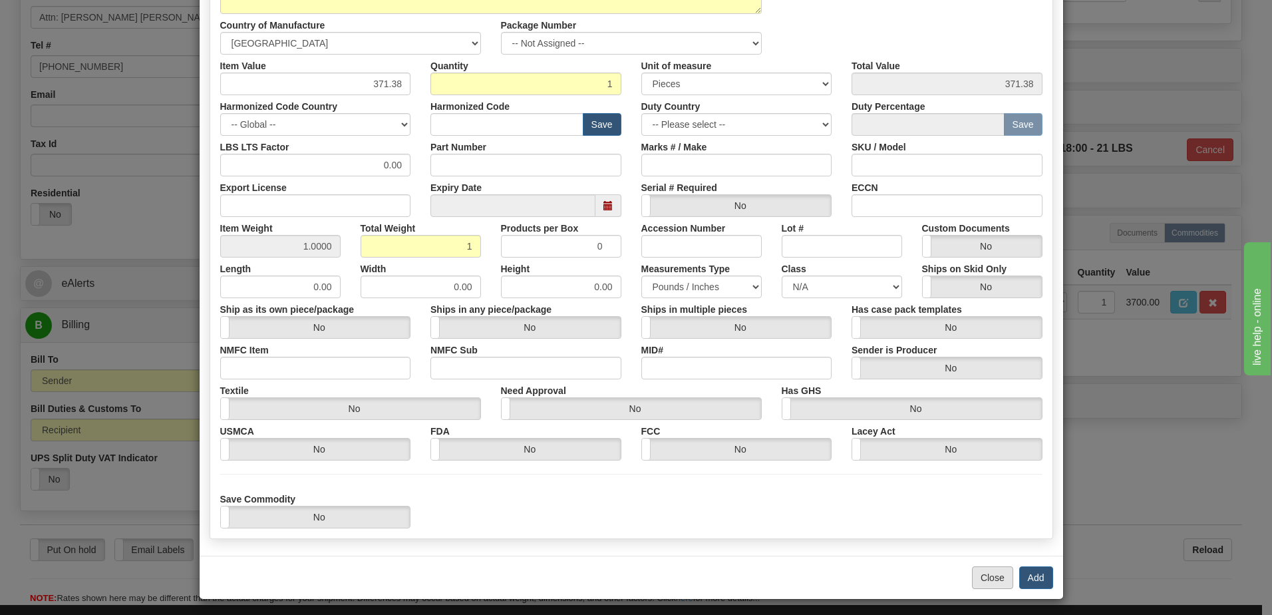
scroll to position [209, 0]
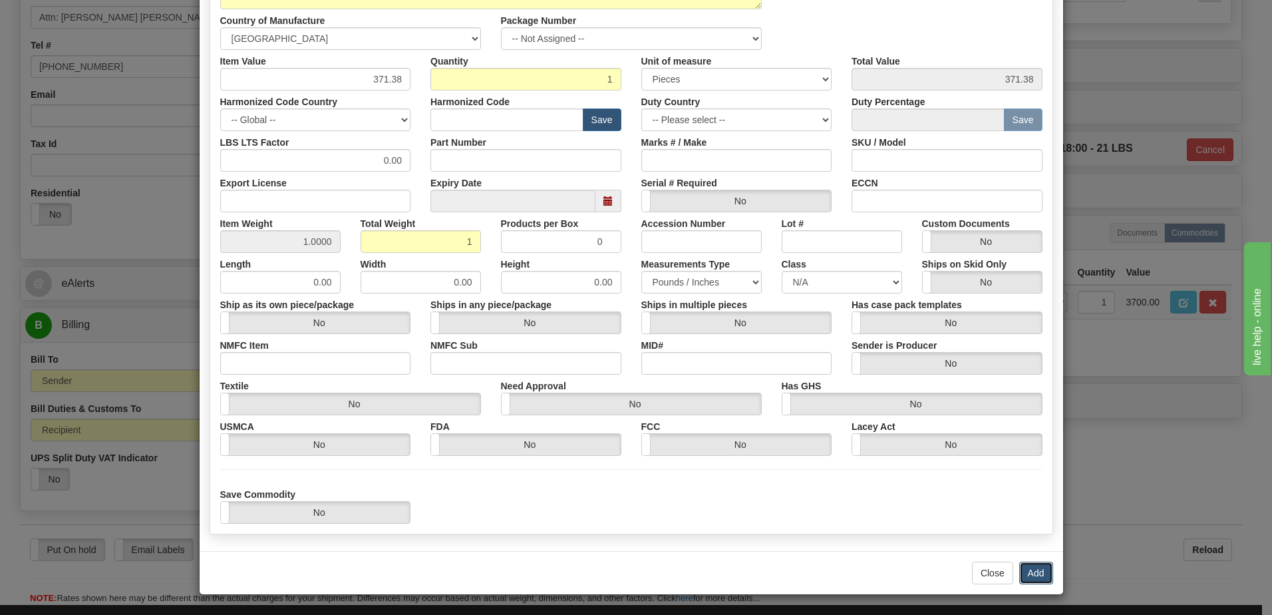
click at [1020, 568] on button "Add" at bounding box center [1036, 573] width 34 height 23
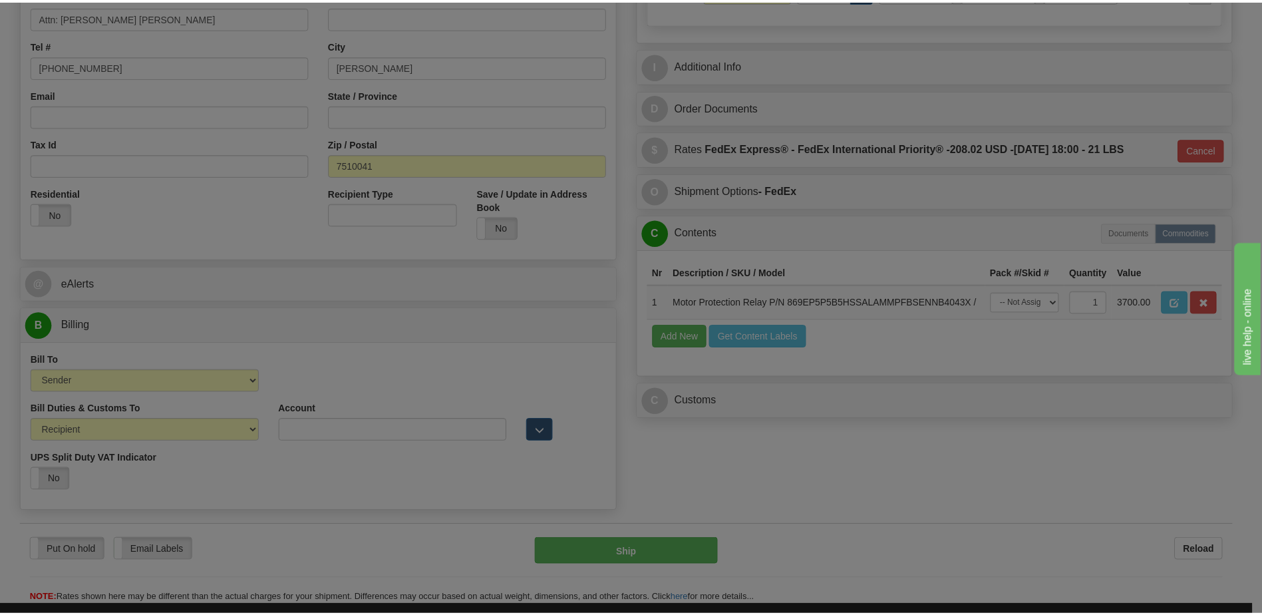
scroll to position [0, 0]
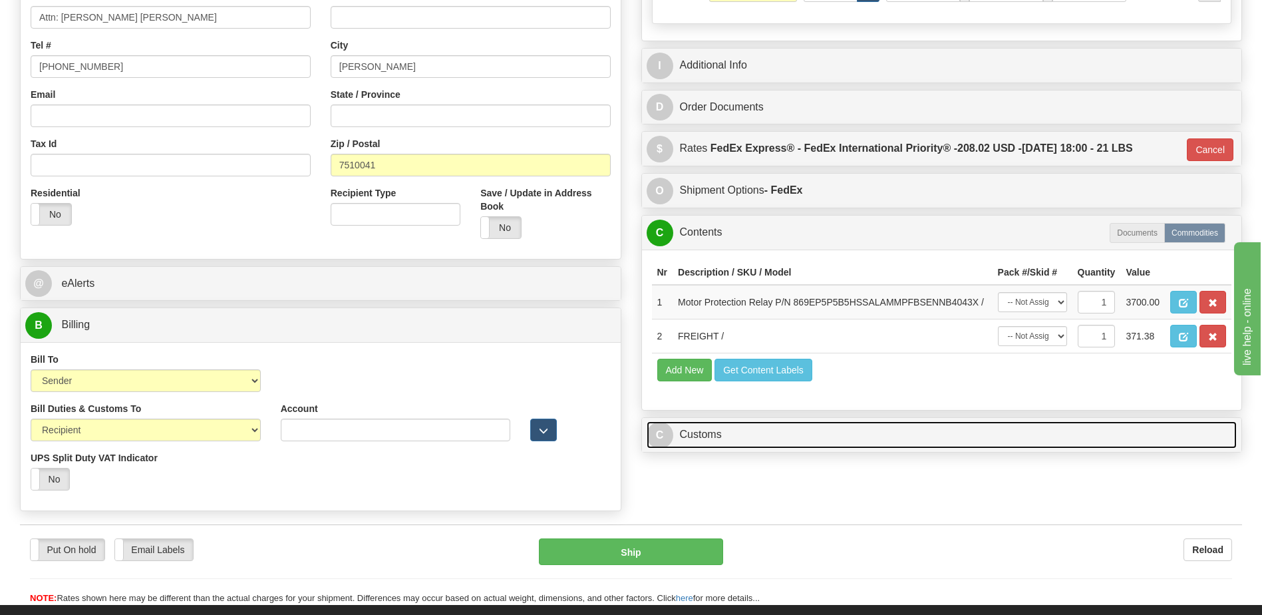
drag, startPoint x: 723, startPoint y: 424, endPoint x: 726, endPoint y: 414, distance: 11.0
click at [723, 424] on link "C Customs" at bounding box center [942, 434] width 591 height 27
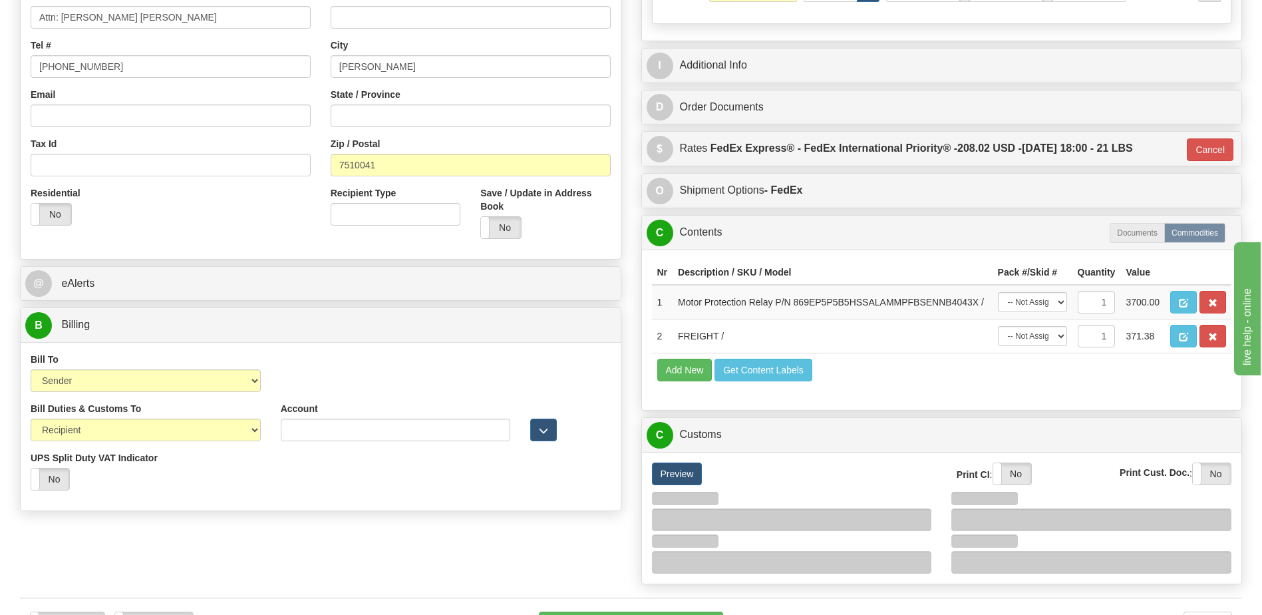
click at [741, 216] on div "C Contents Documents Commodities" at bounding box center [942, 233] width 600 height 34
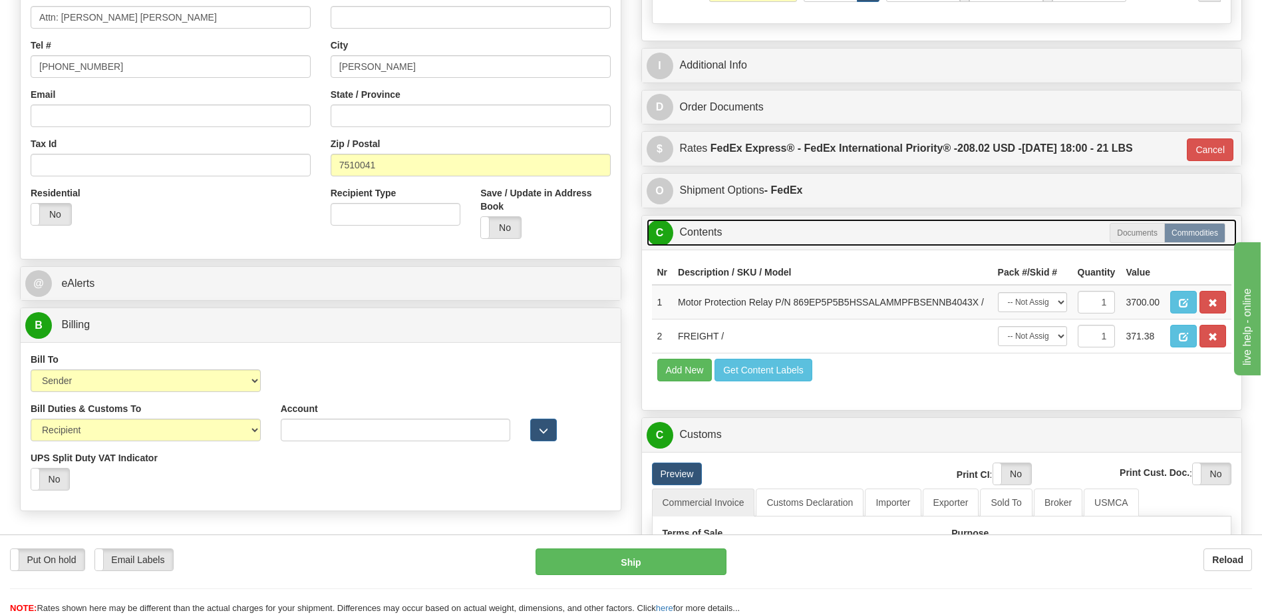
click at [738, 228] on link "C Contents" at bounding box center [942, 232] width 591 height 27
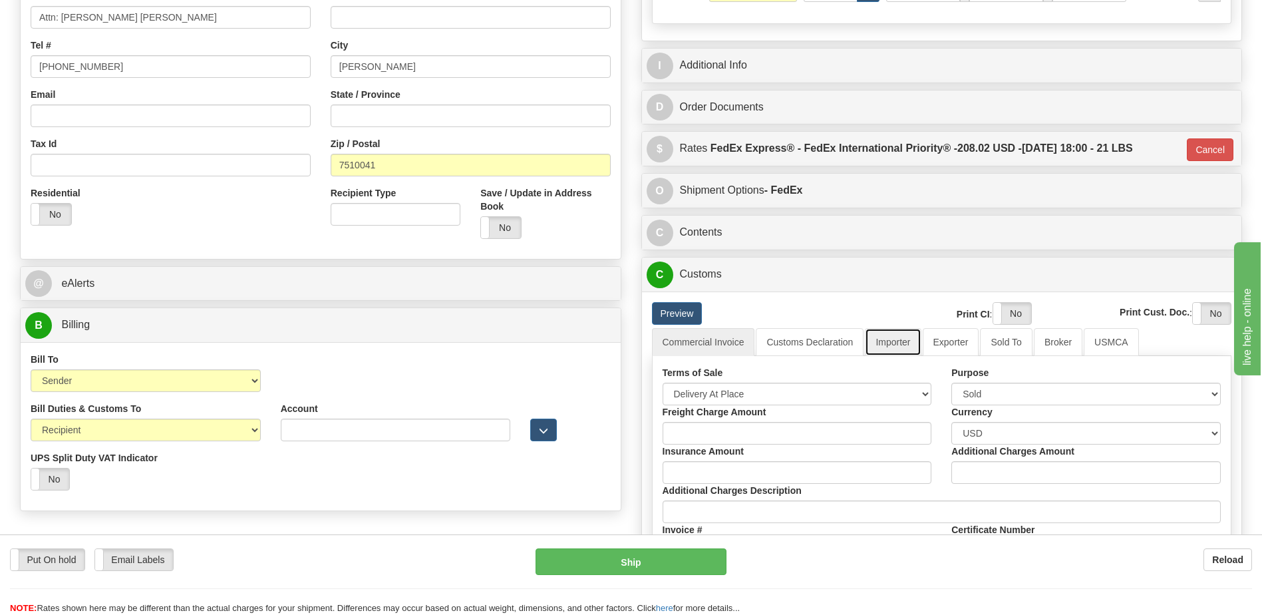
click at [898, 345] on link "Importer" at bounding box center [893, 342] width 56 height 28
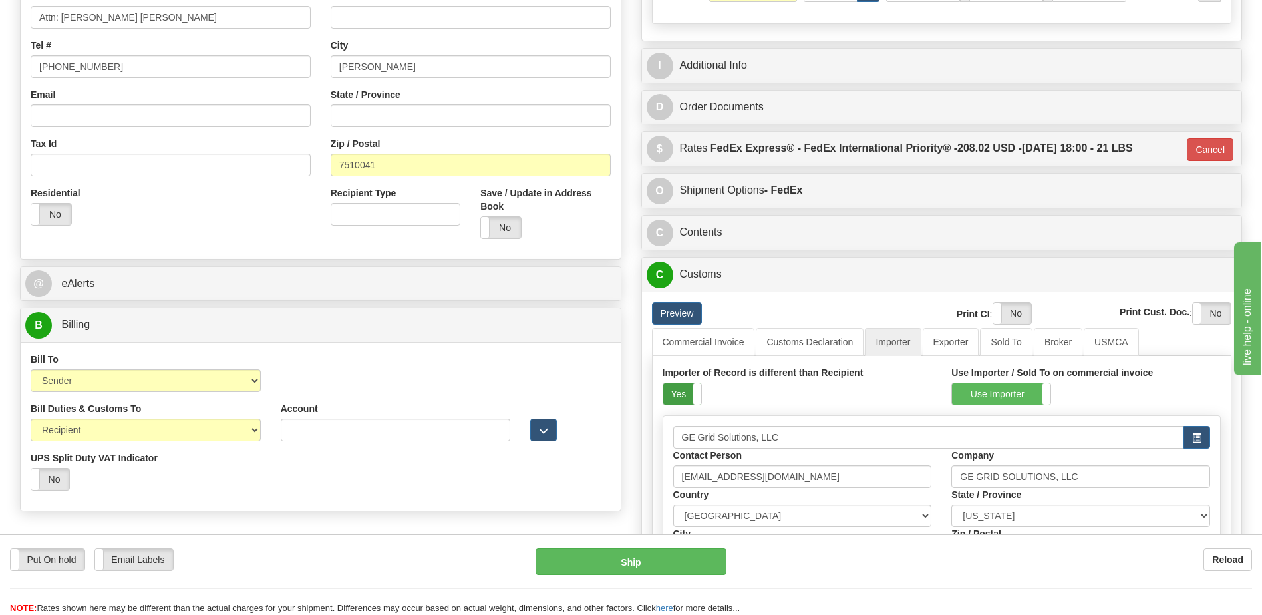
click at [677, 397] on label "Yes" at bounding box center [682, 393] width 38 height 21
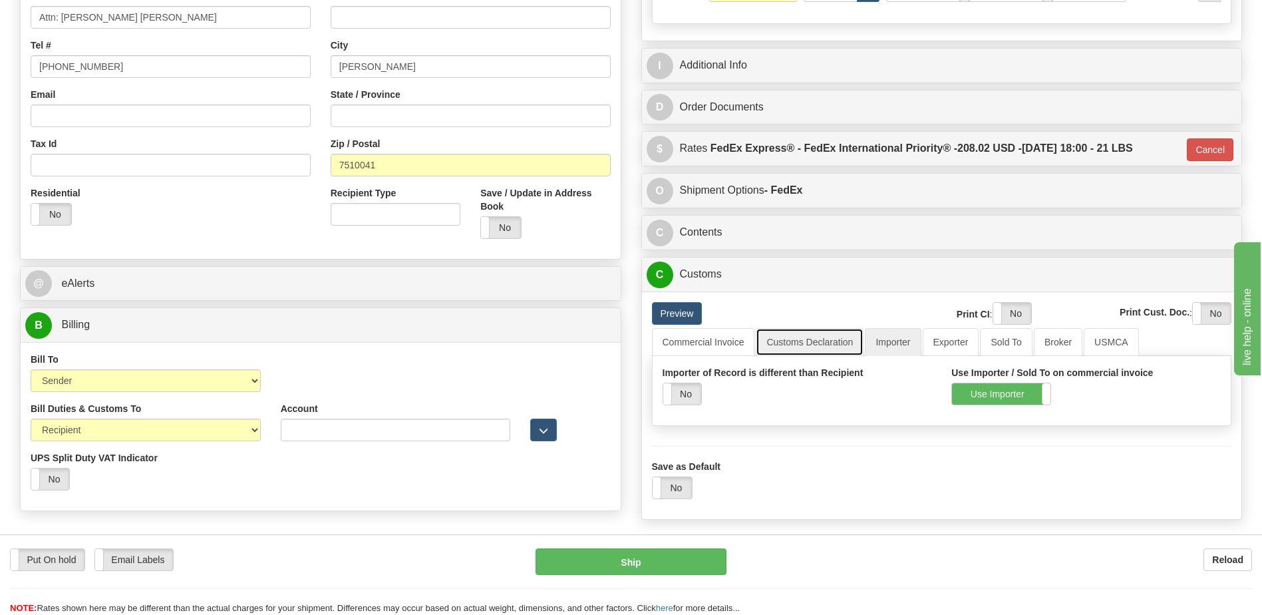
click at [790, 332] on link "Customs Declaration" at bounding box center [810, 342] width 108 height 28
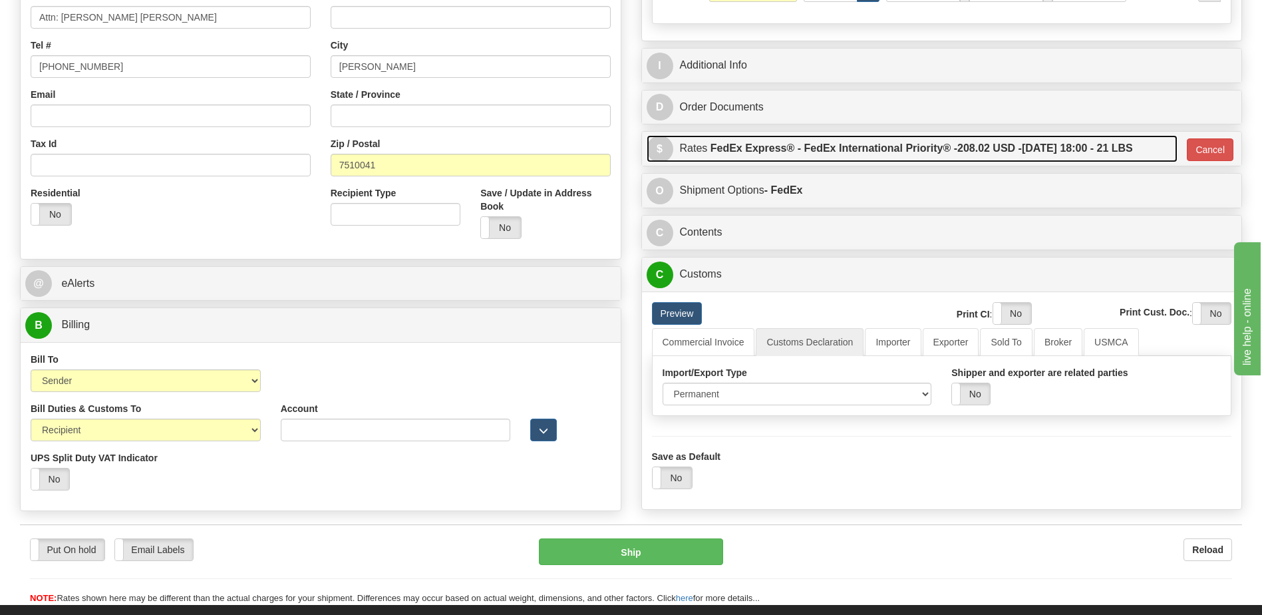
click at [888, 158] on label "FedEx Express® - FedEx International Priority® - 208.02 USD - 09/08/2025 18:00 …" at bounding box center [922, 148] width 422 height 27
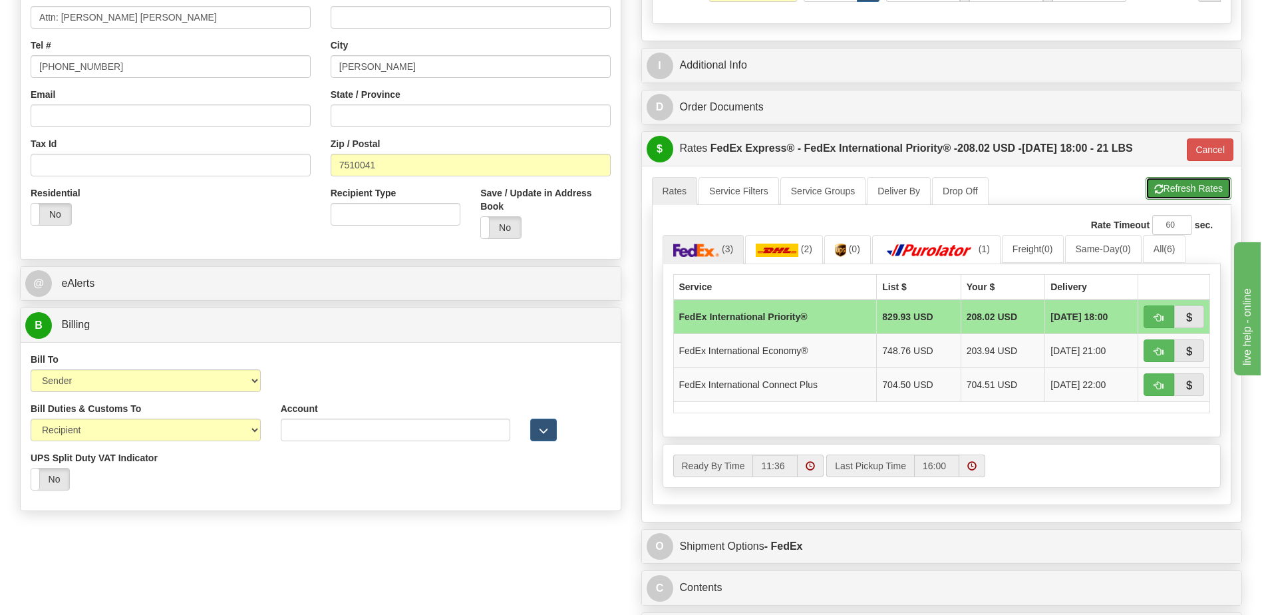
drag, startPoint x: 1162, startPoint y: 185, endPoint x: 1007, endPoint y: 153, distance: 157.6
click at [1162, 185] on button "Refresh Rates" at bounding box center [1189, 188] width 86 height 23
type input "01"
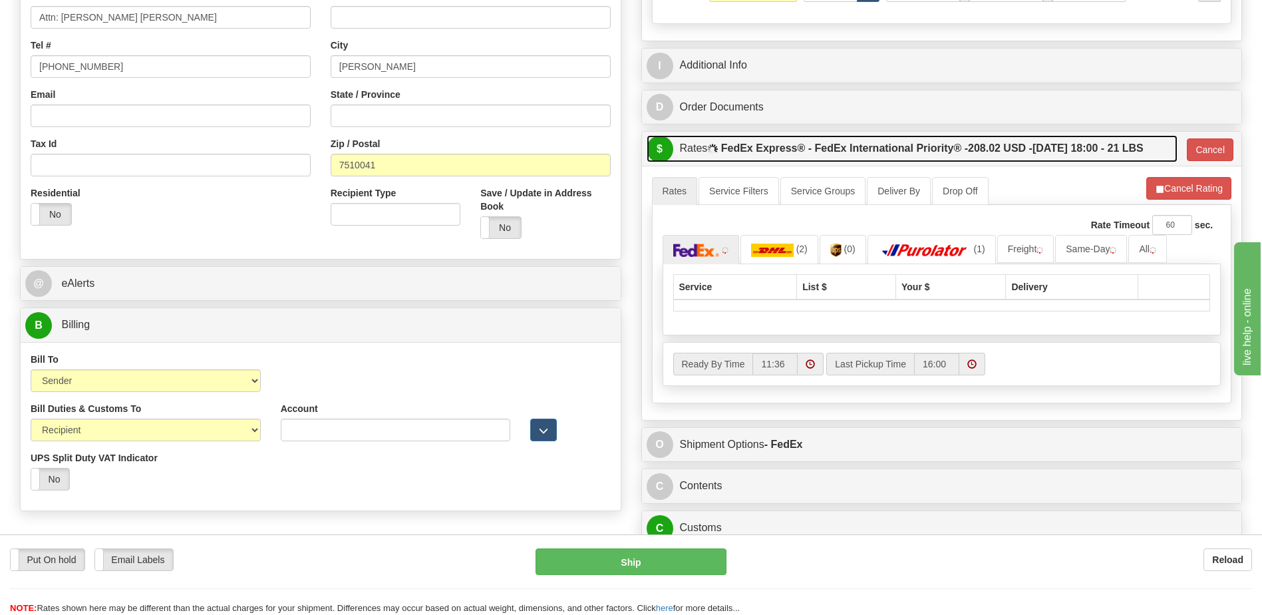
click at [1002, 150] on span "208.02 USD -" at bounding box center [1000, 147] width 65 height 11
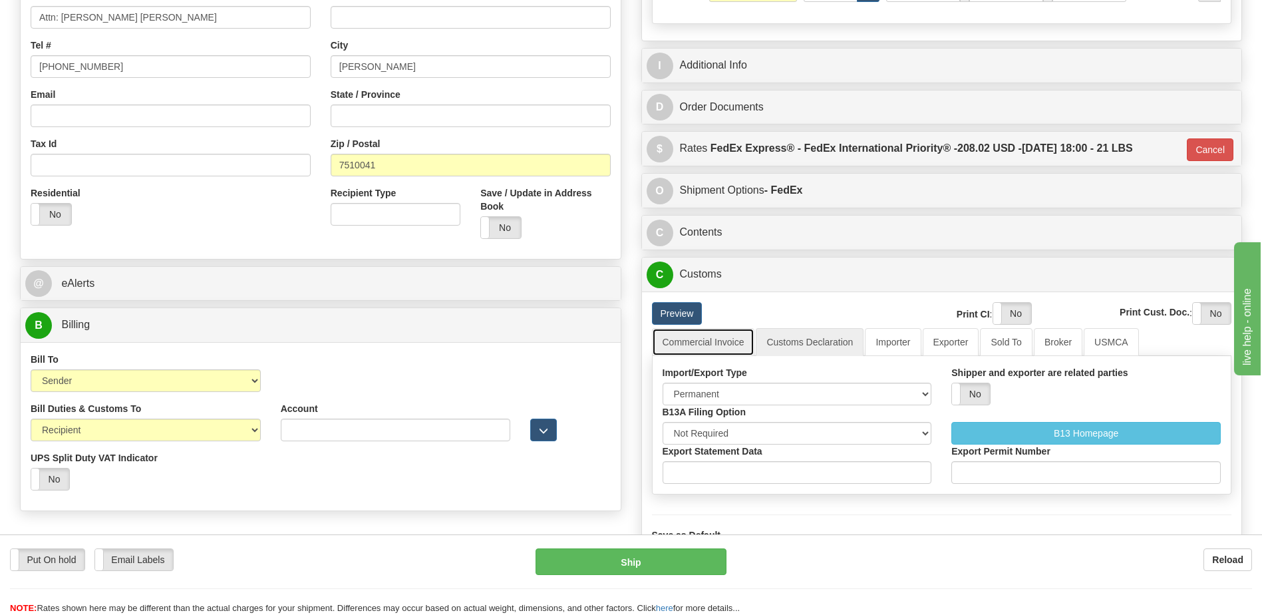
click at [717, 347] on link "Commercial Invoice" at bounding box center [703, 342] width 103 height 28
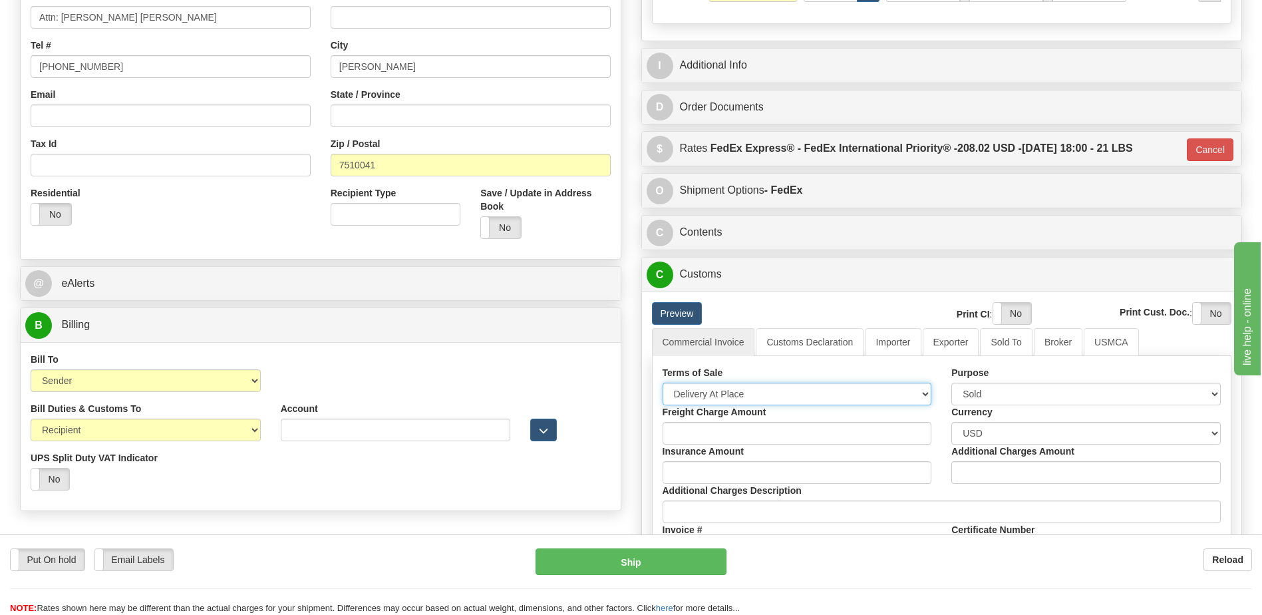
click at [707, 393] on select "Free Carrier Free On Board Ex Works Delivered Duty Unpaid Delivered Duty Paid C…" at bounding box center [797, 394] width 269 height 23
select select "7"
click at [663, 383] on select "Free Carrier Free On Board Ex Works Delivered Duty Unpaid Delivered Duty Paid C…" at bounding box center [797, 394] width 269 height 23
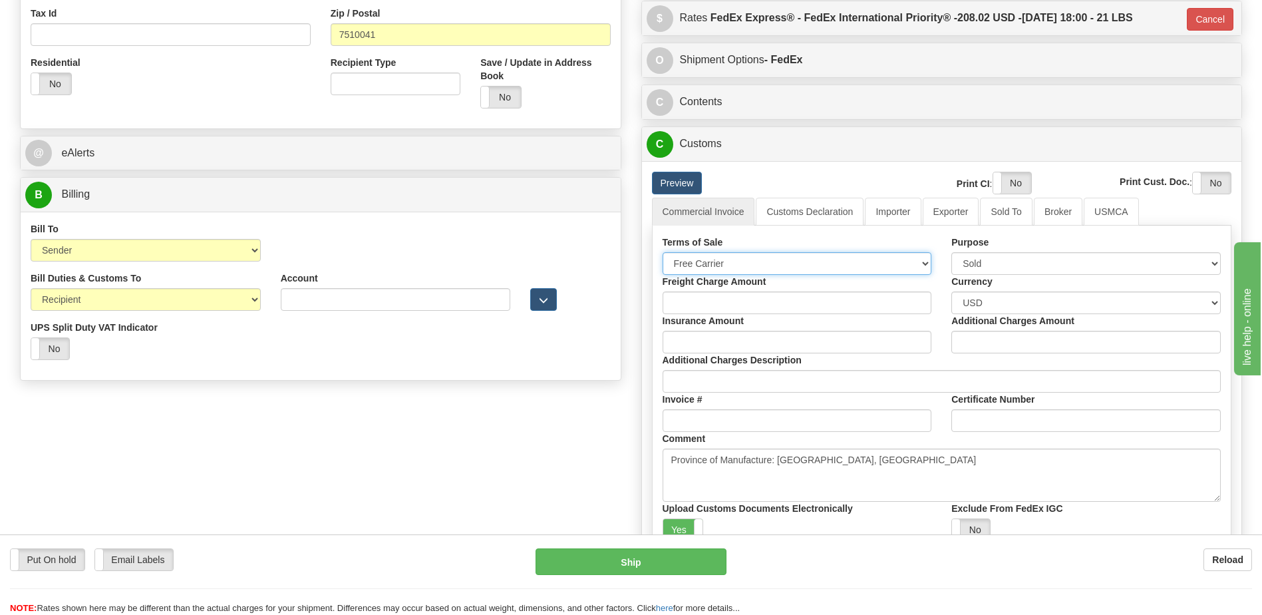
scroll to position [466, 0]
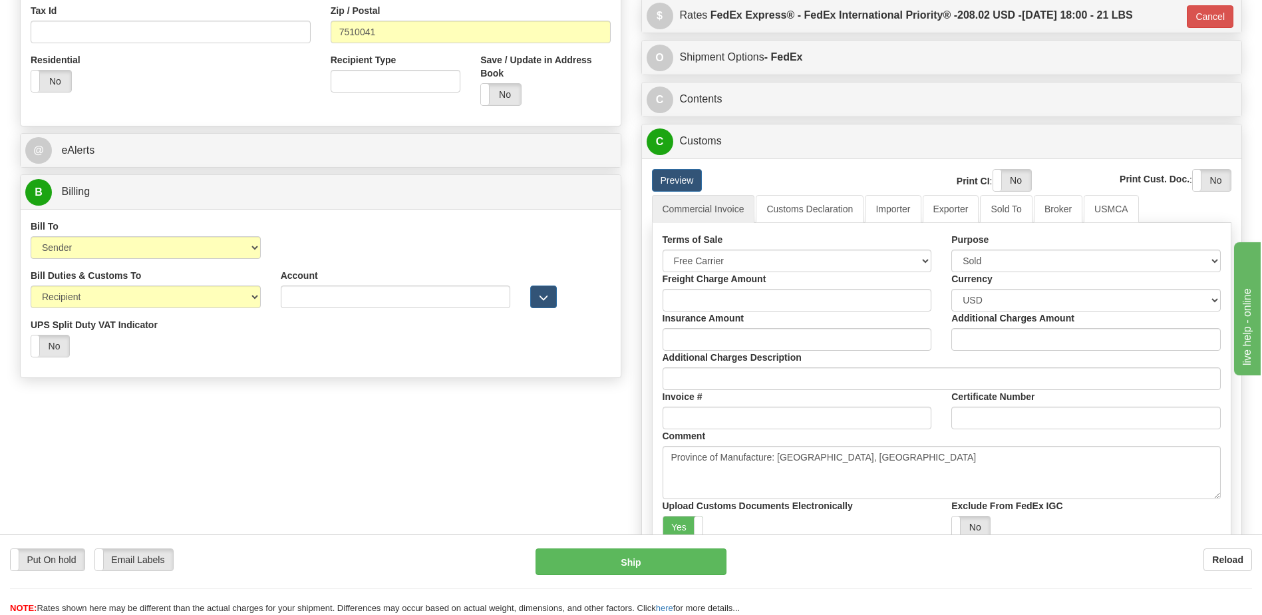
drag, startPoint x: 683, startPoint y: 520, endPoint x: 726, endPoint y: 490, distance: 52.1
click at [683, 520] on label "Yes" at bounding box center [683, 526] width 40 height 21
click at [1005, 187] on label "Yes" at bounding box center [1012, 180] width 38 height 21
click at [1205, 180] on label "Yes" at bounding box center [1212, 180] width 38 height 21
click at [822, 220] on link "Customs Declaration" at bounding box center [810, 209] width 108 height 28
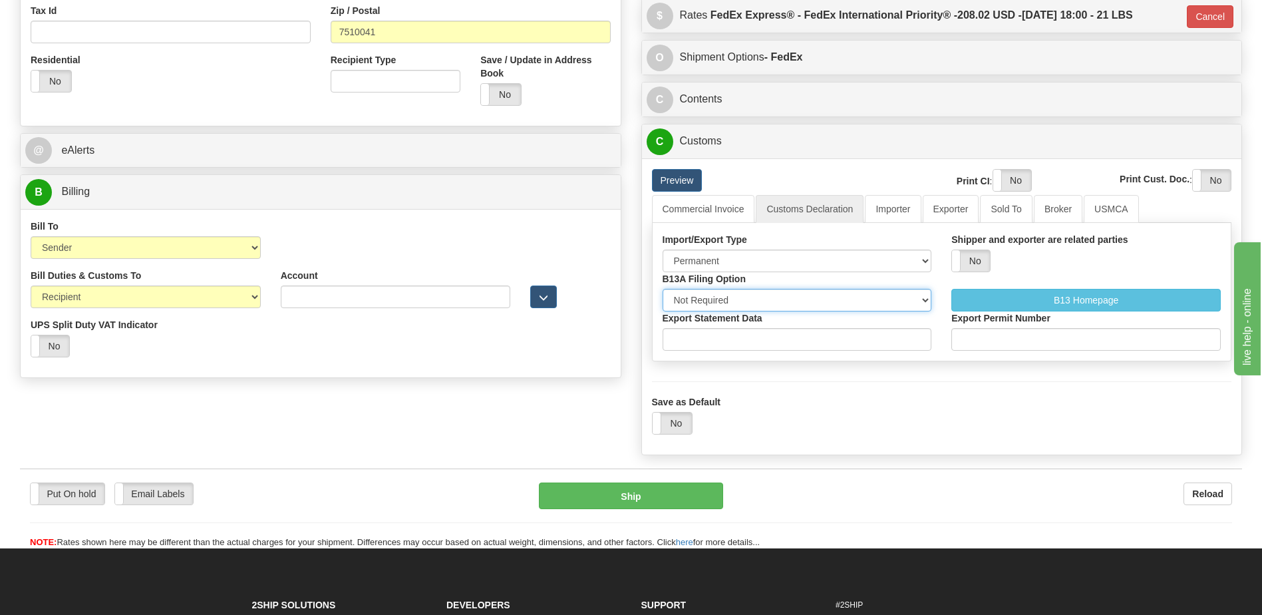
drag, startPoint x: 789, startPoint y: 302, endPoint x: 782, endPoint y: 313, distance: 12.9
click at [789, 302] on select "Not Required Manual Electronic Summary Reporting" at bounding box center [797, 300] width 269 height 23
select select "3"
click at [663, 289] on select "Not Required Manual Electronic Summary Reporting" at bounding box center [797, 300] width 269 height 23
click at [728, 340] on input "Export Statement Data" at bounding box center [797, 339] width 269 height 23
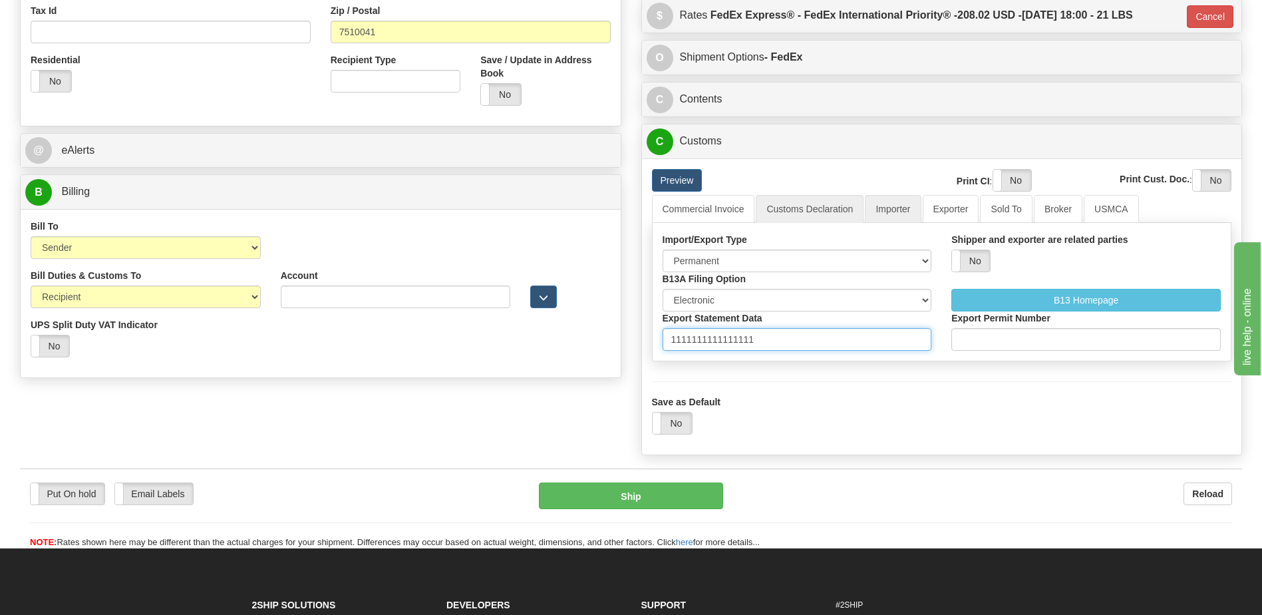
type input "1111111111111111"
click at [895, 210] on link "Importer" at bounding box center [893, 209] width 56 height 28
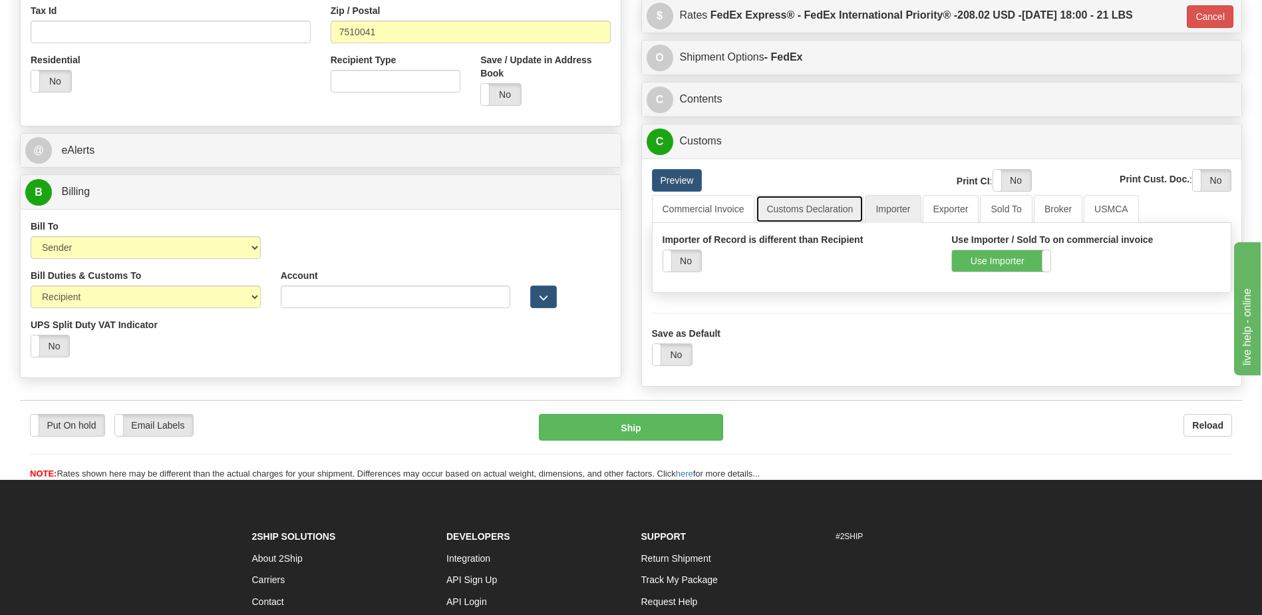
click at [822, 208] on link "Customs Declaration" at bounding box center [810, 209] width 108 height 28
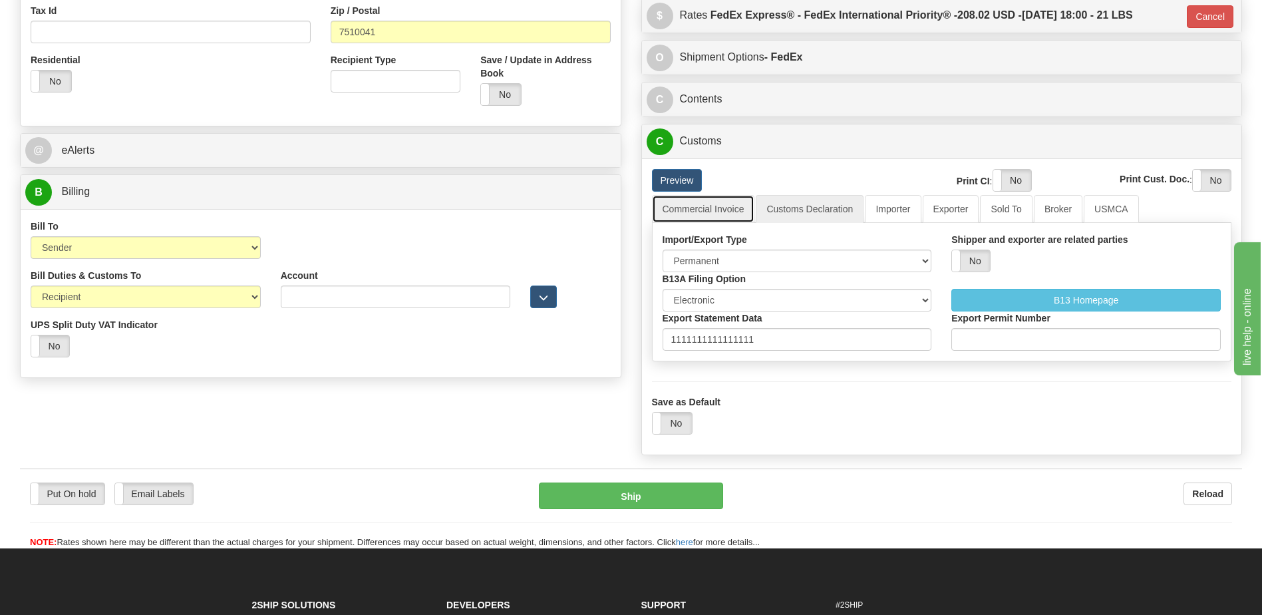
click at [709, 212] on link "Commercial Invoice" at bounding box center [703, 209] width 103 height 28
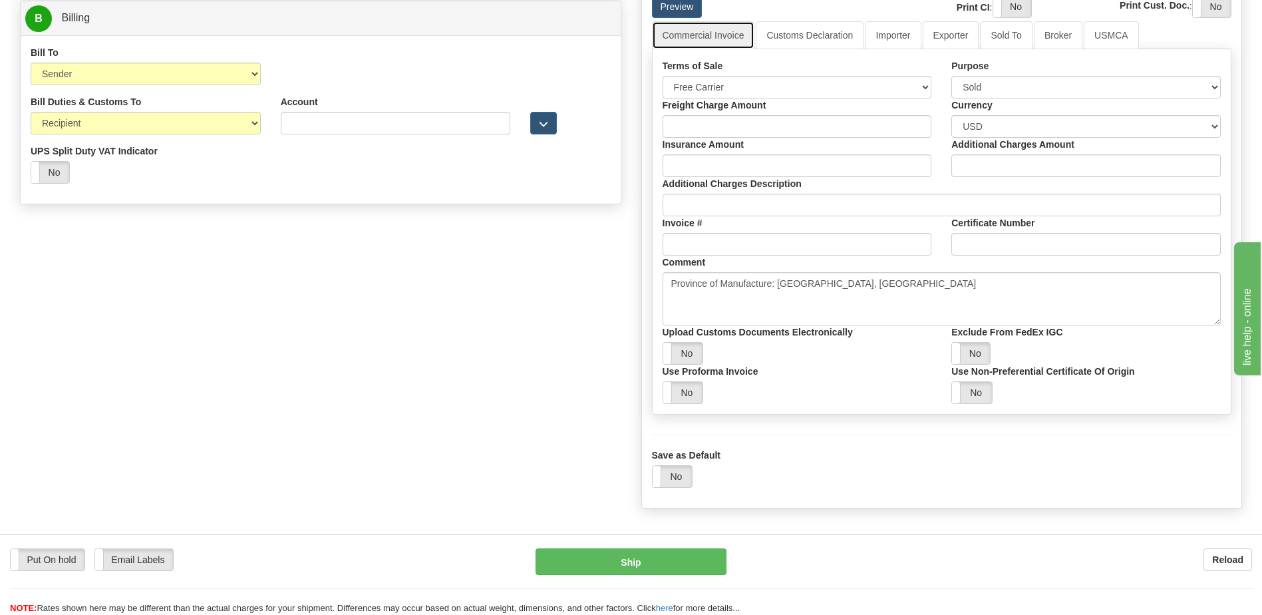
scroll to position [532, 0]
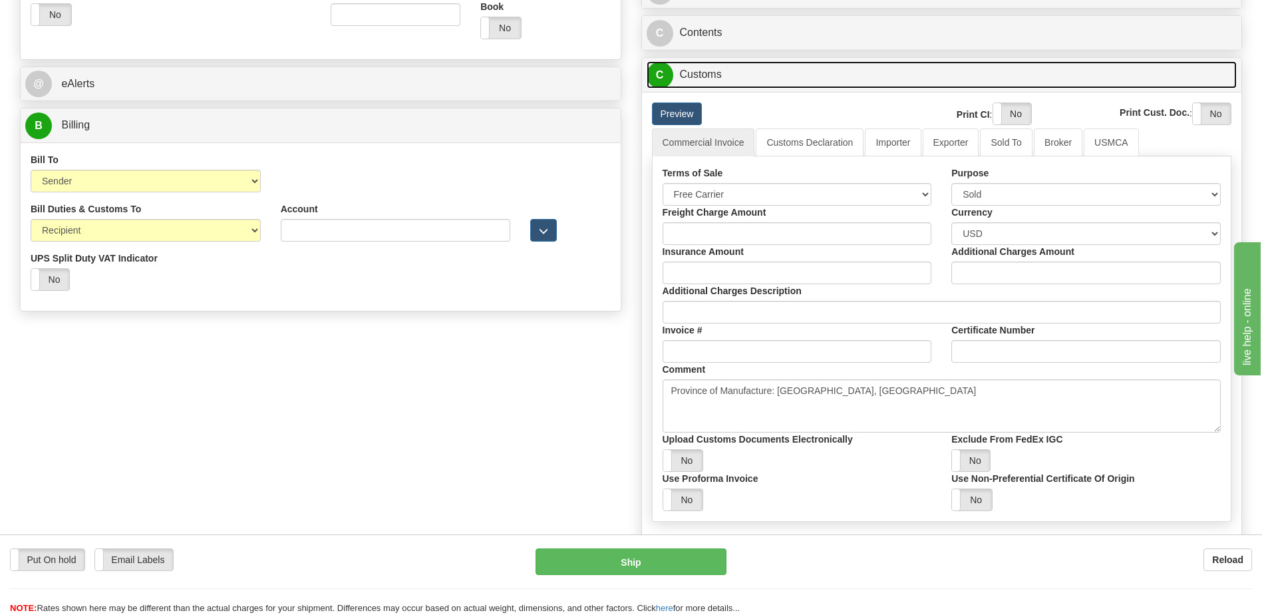
click at [715, 77] on link "C Customs" at bounding box center [942, 74] width 591 height 27
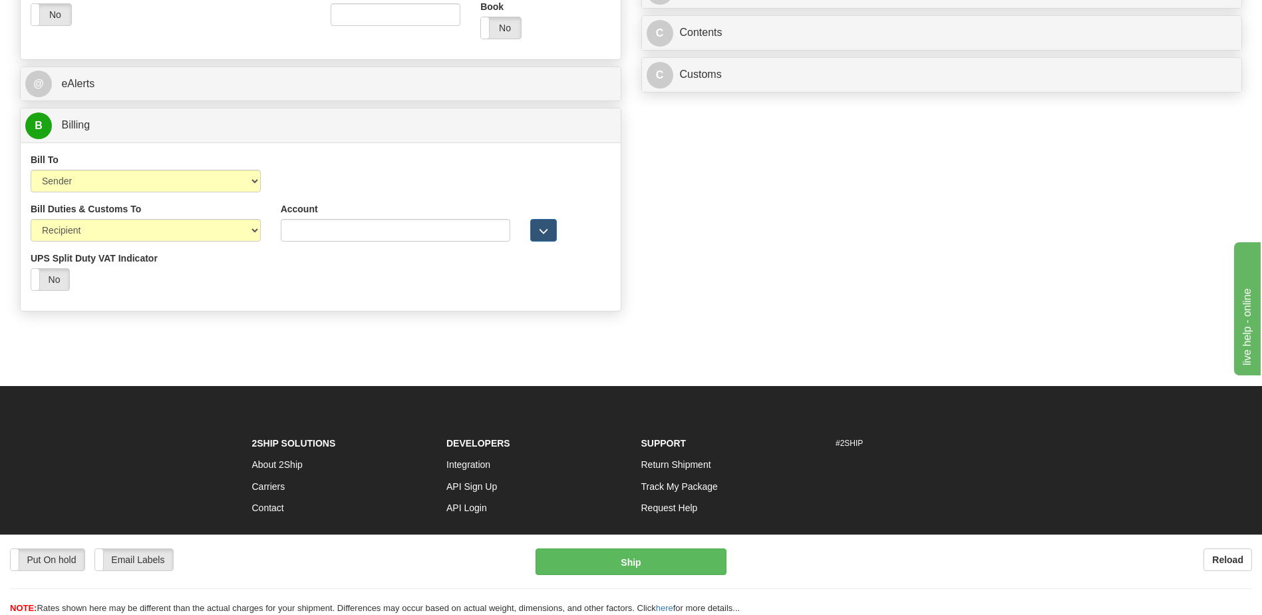
click at [328, 111] on div "B Billing" at bounding box center [321, 125] width 600 height 34
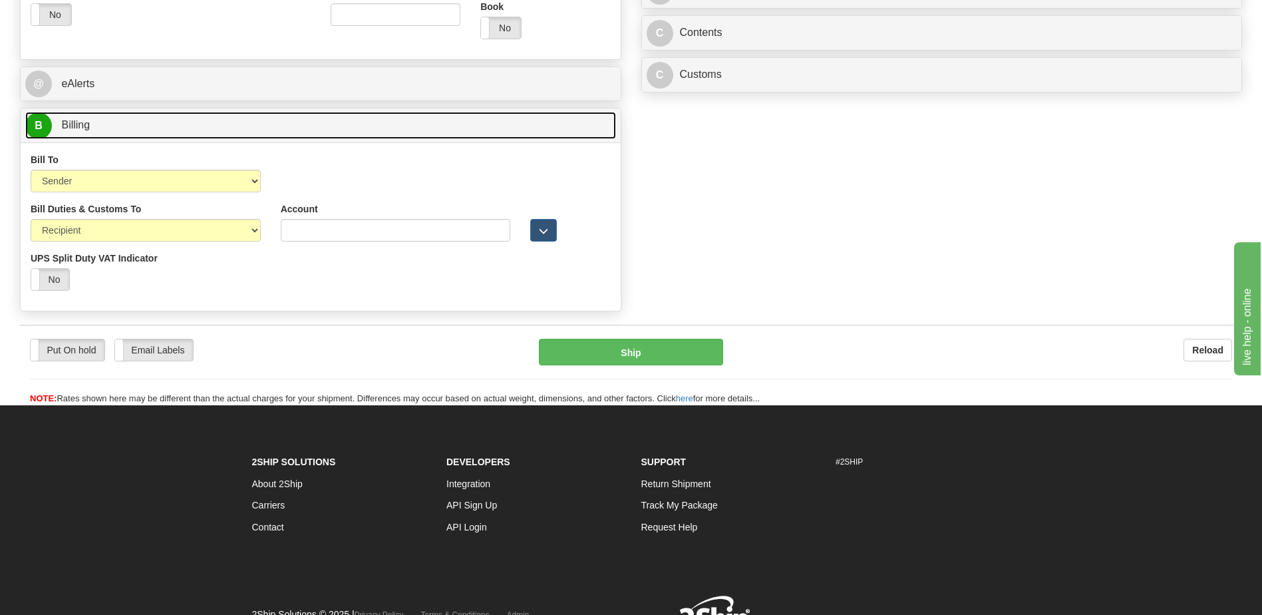
click at [373, 131] on link "B Billing" at bounding box center [320, 125] width 591 height 27
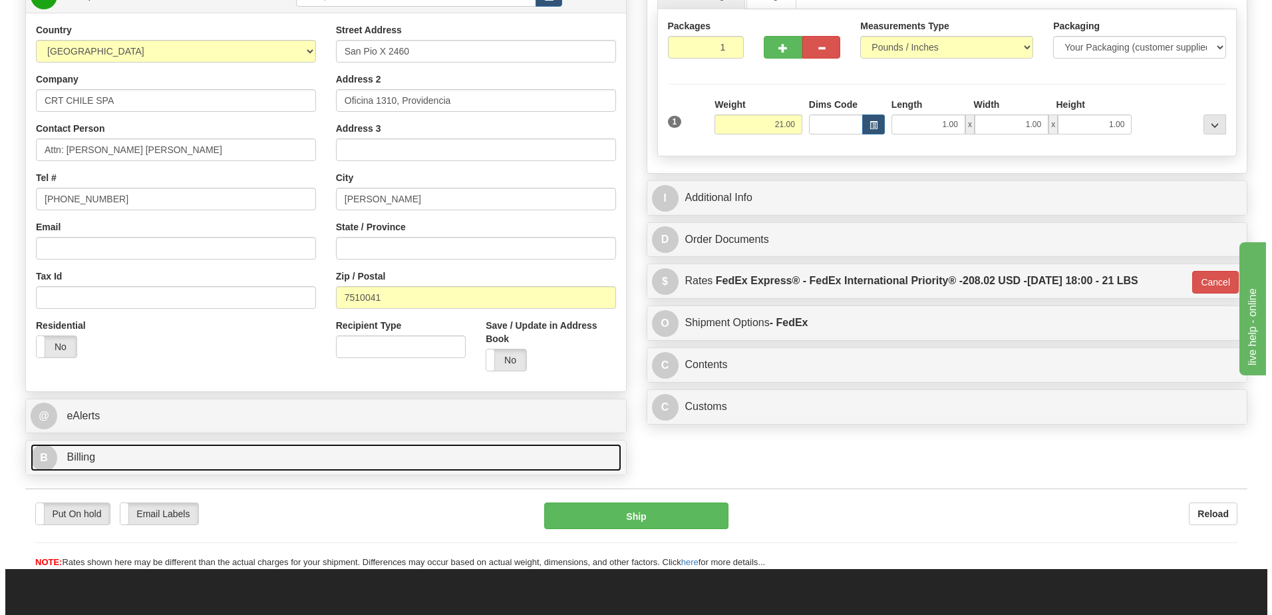
scroll to position [177, 0]
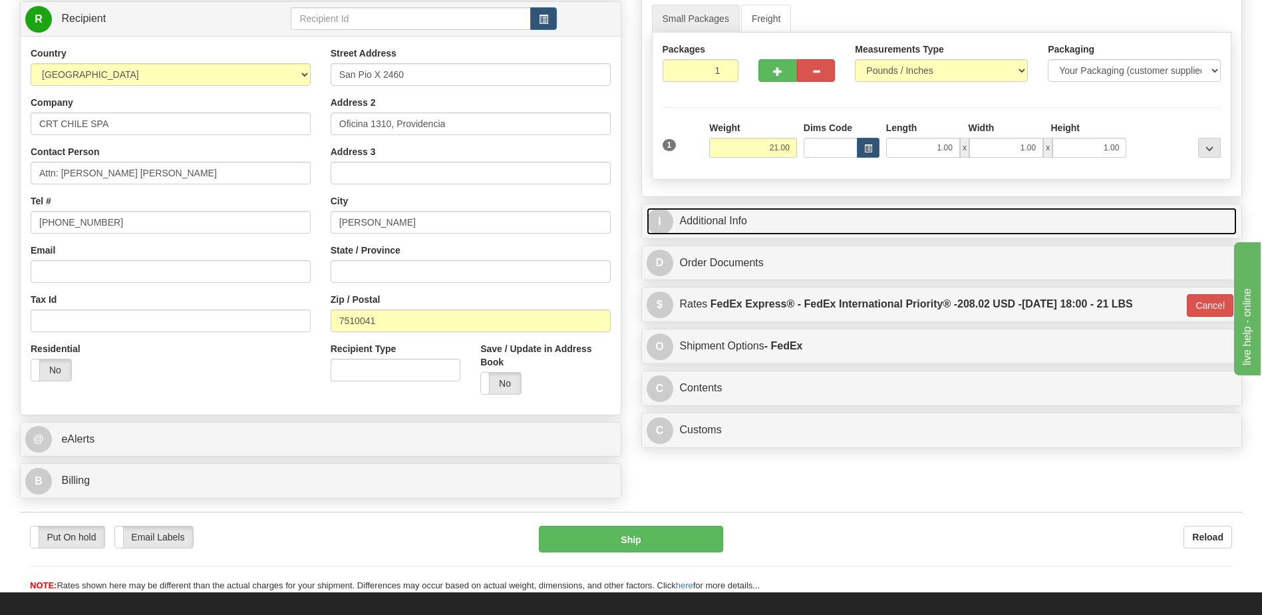
click at [750, 216] on link "I Additional Info" at bounding box center [942, 221] width 591 height 27
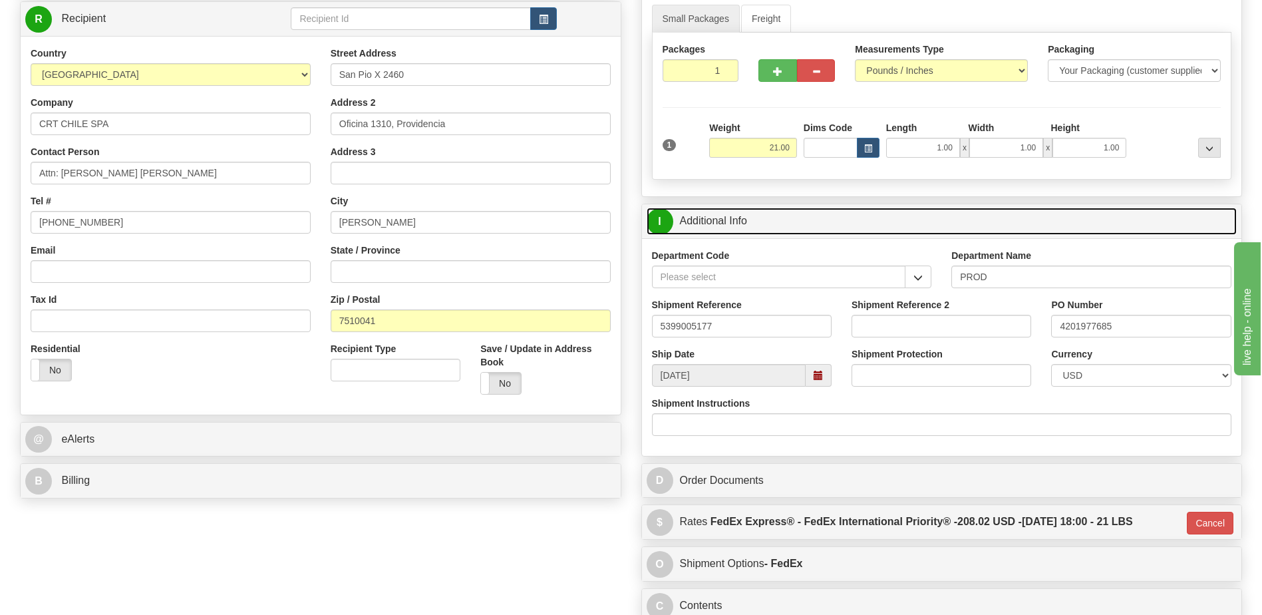
click at [750, 216] on link "I Additional Info" at bounding box center [942, 221] width 591 height 27
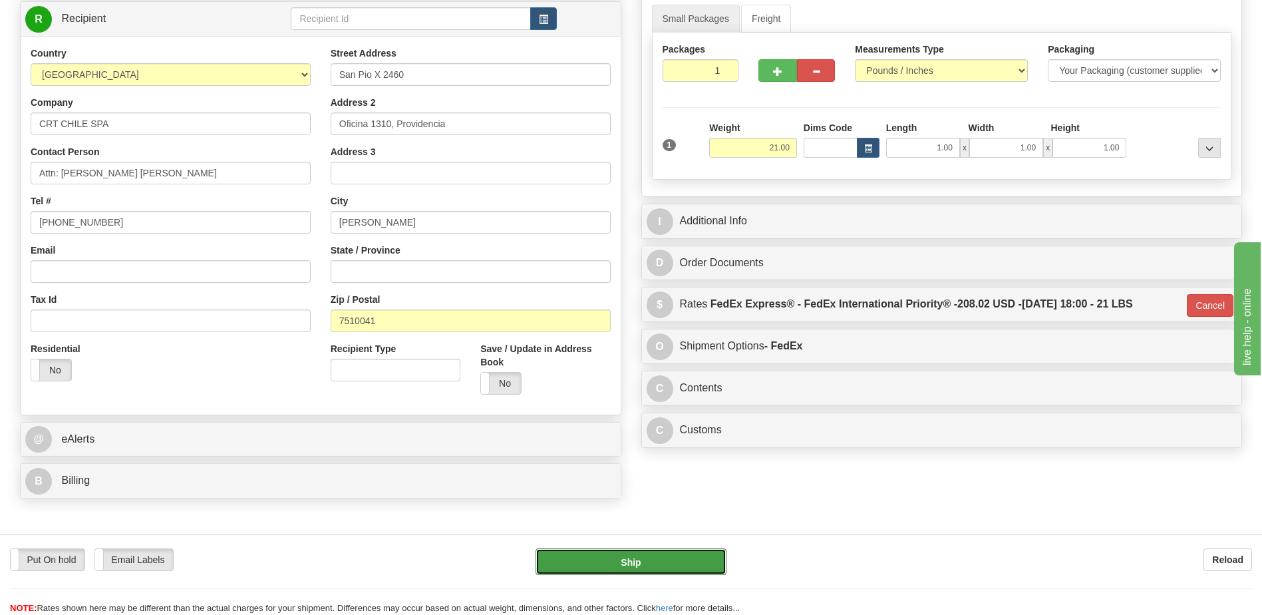
click at [676, 560] on button "Ship" at bounding box center [631, 561] width 190 height 27
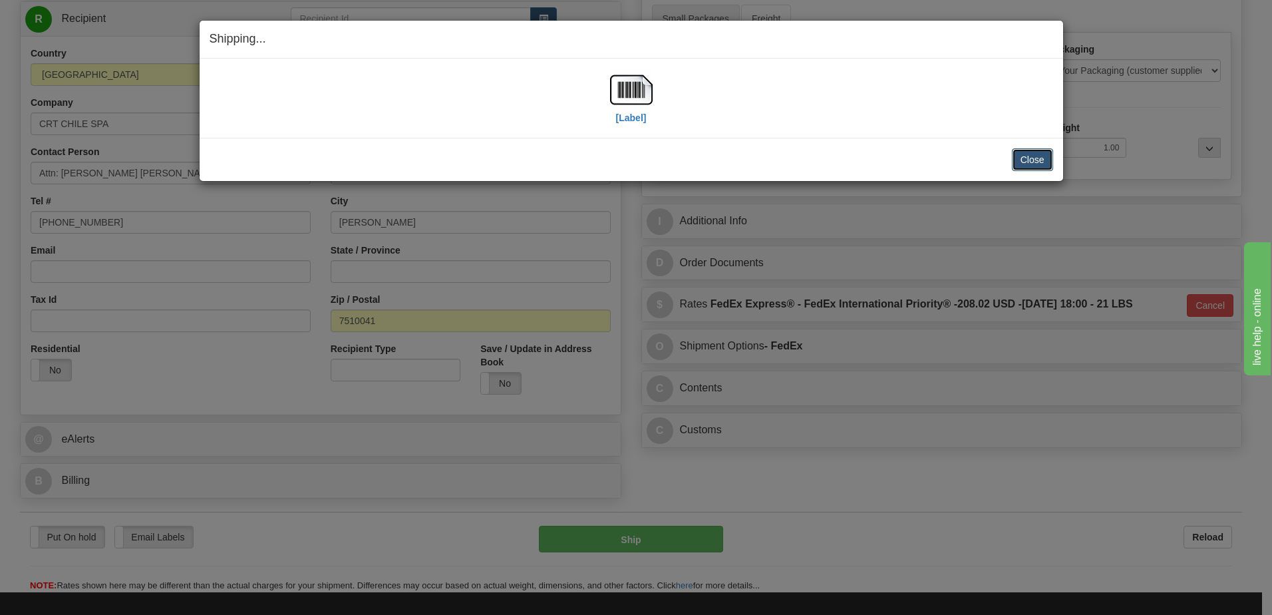
click at [1037, 164] on button "Close" at bounding box center [1032, 159] width 41 height 23
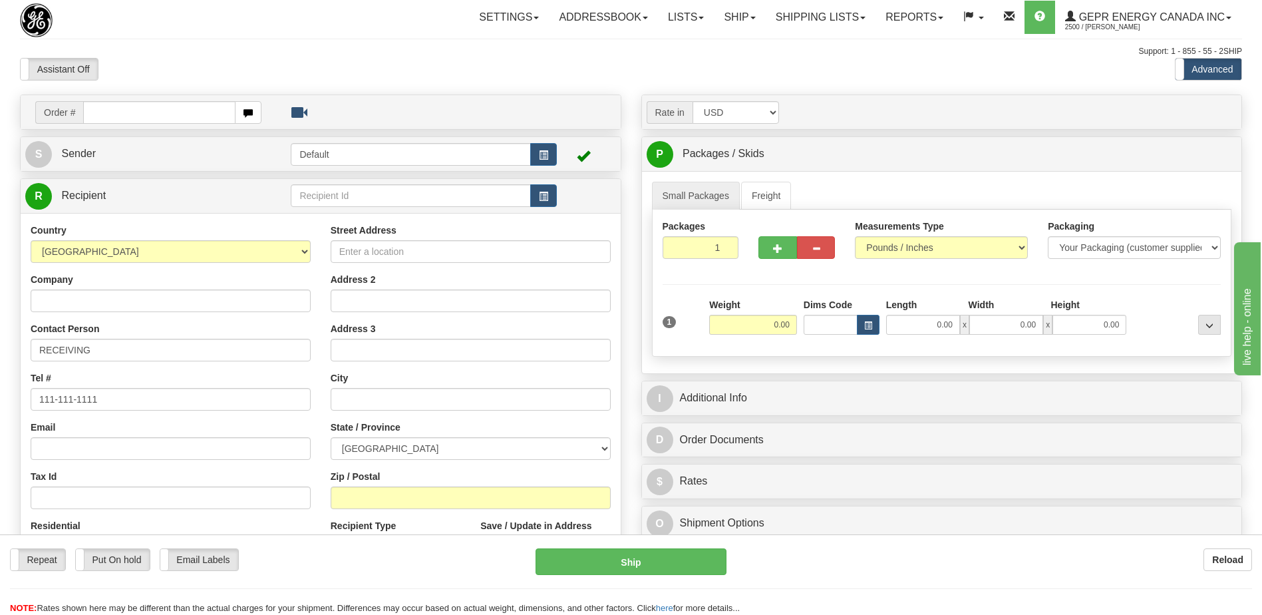
drag, startPoint x: 649, startPoint y: 58, endPoint x: 825, endPoint y: 41, distance: 176.5
click at [649, 58] on div "Previous Next" at bounding box center [631, 58] width 207 height 1
click at [830, 20] on link "Shipping lists" at bounding box center [821, 17] width 110 height 33
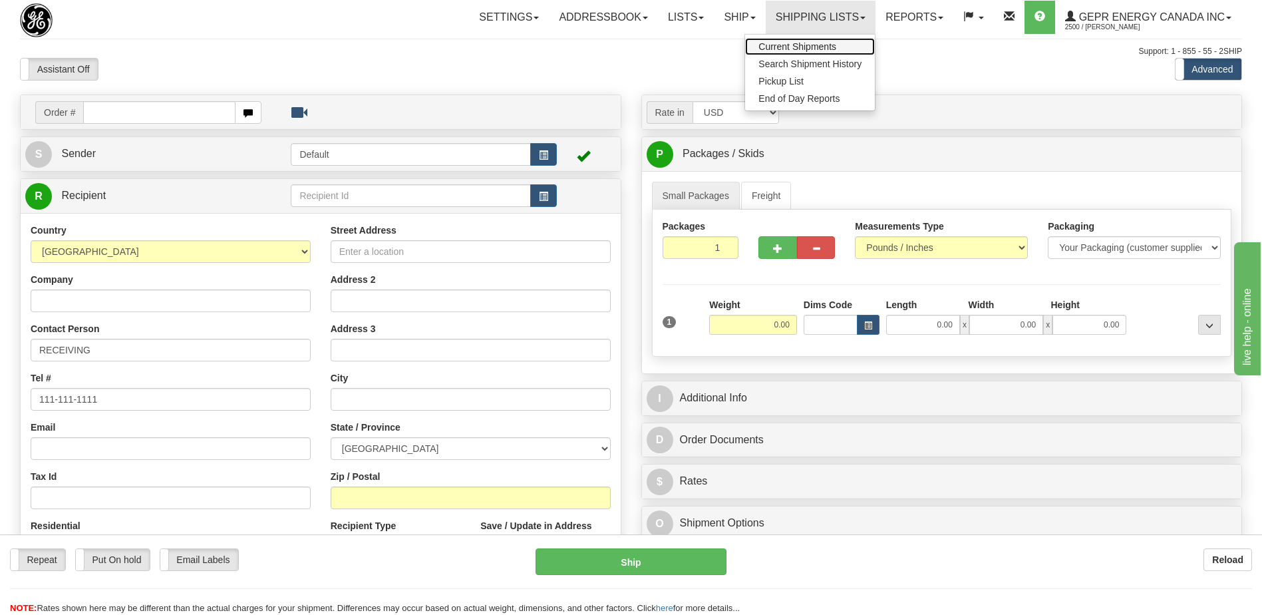
click at [804, 49] on span "Current Shipments" at bounding box center [797, 46] width 78 height 11
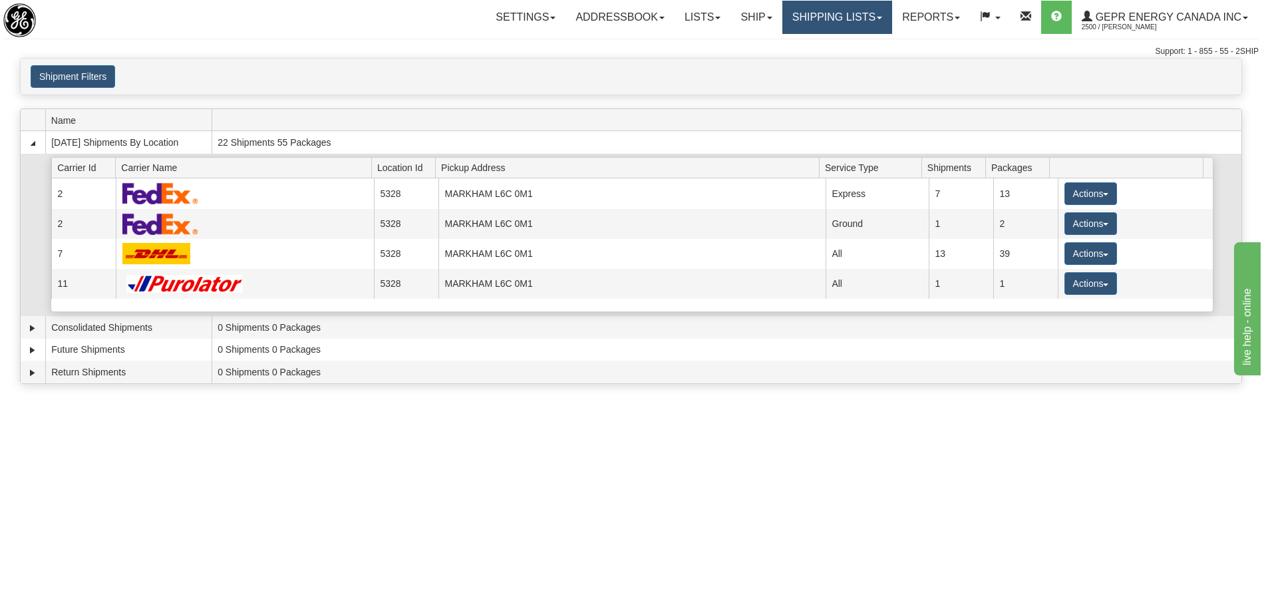
click at [816, 19] on link "Shipping lists" at bounding box center [837, 17] width 110 height 33
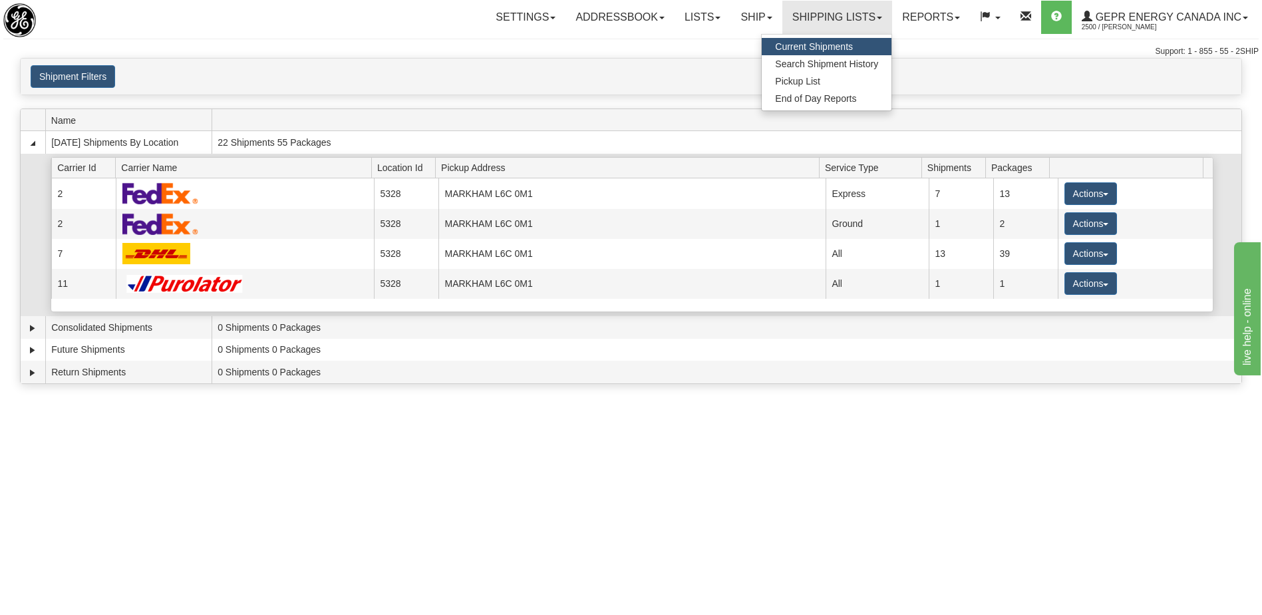
click at [810, 44] on span "Current Shipments" at bounding box center [814, 46] width 78 height 11
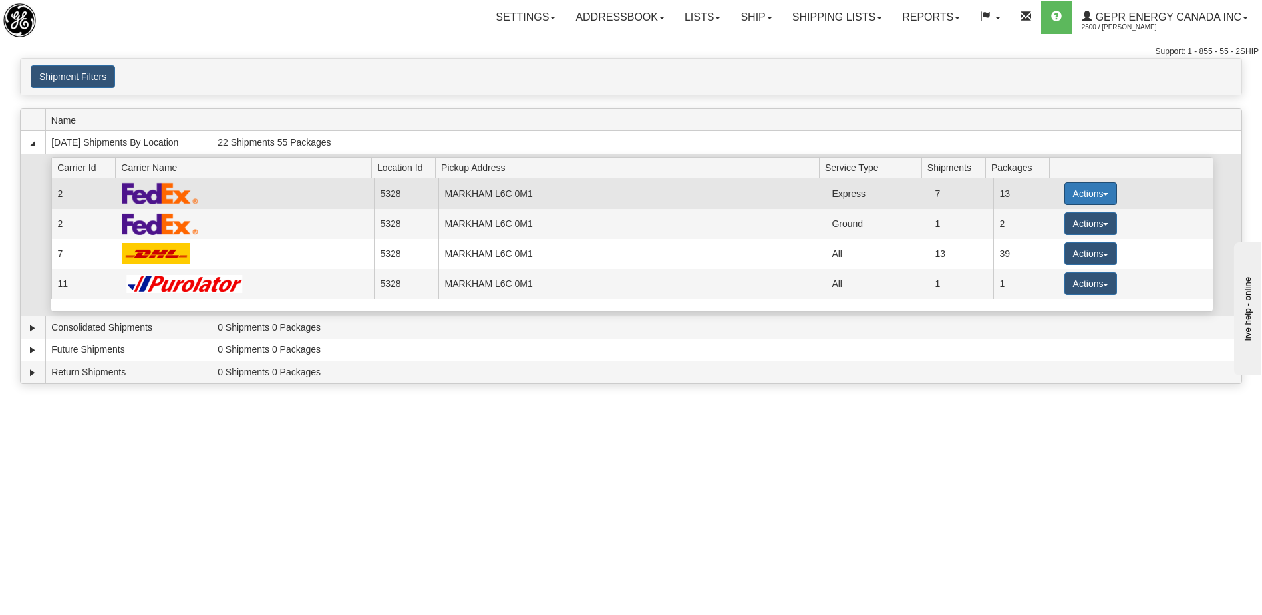
click at [1070, 200] on button "Actions" at bounding box center [1090, 193] width 53 height 23
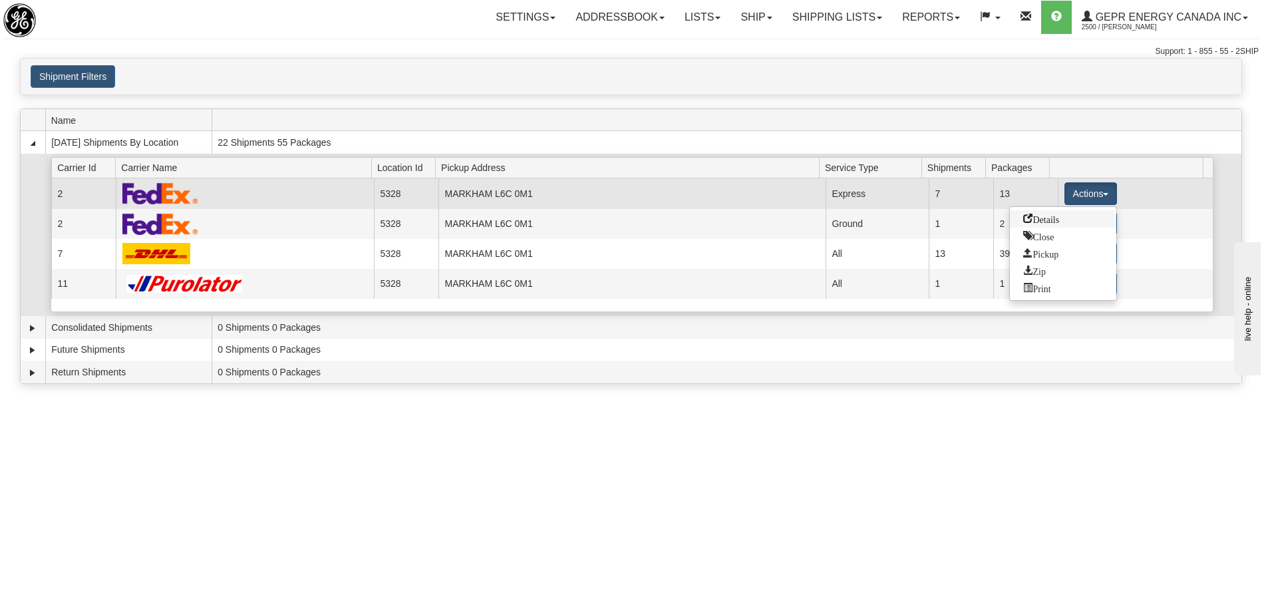
click at [1055, 220] on span "Details" at bounding box center [1041, 218] width 36 height 9
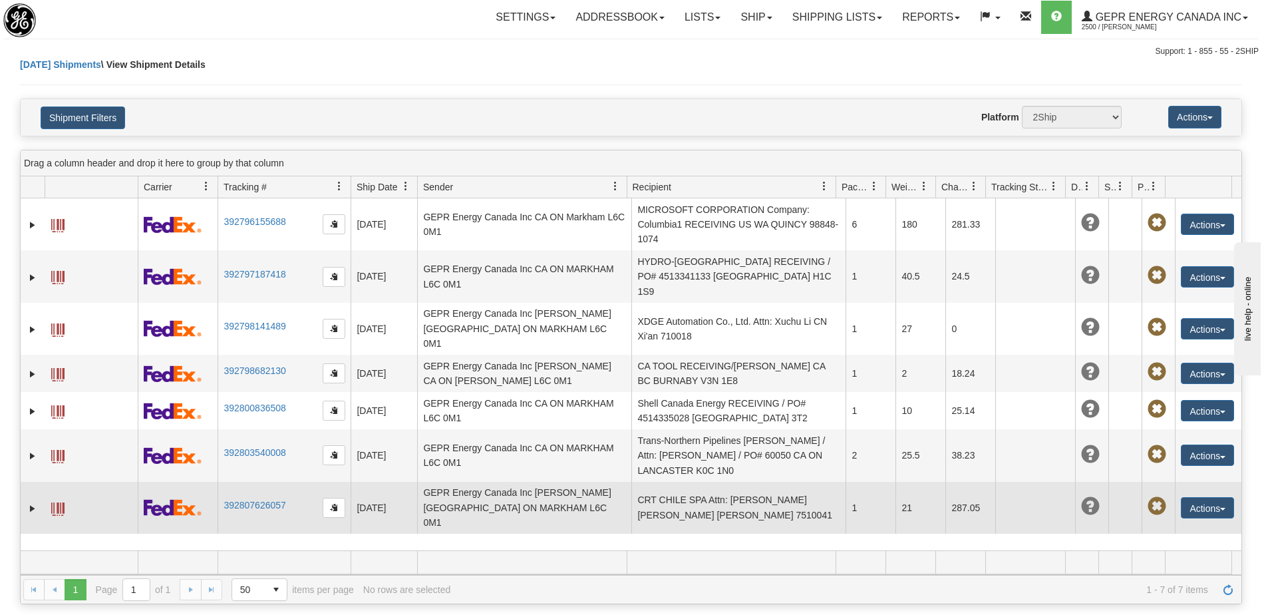
click at [685, 491] on td "CRT CHILE SPA Attn: [PERSON_NAME] [PERSON_NAME] [PERSON_NAME] 7510041" at bounding box center [738, 508] width 214 height 52
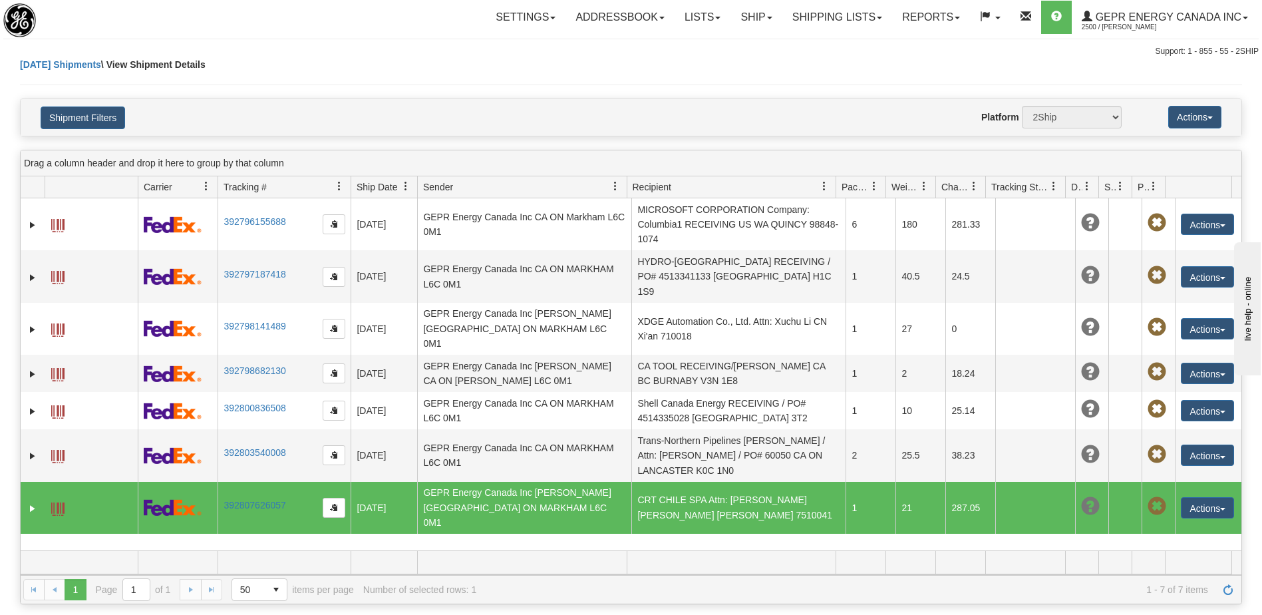
click at [62, 502] on span at bounding box center [57, 508] width 13 height 13
click at [744, 23] on link "Ship" at bounding box center [756, 17] width 51 height 33
click at [720, 47] on link "Ship Screen" at bounding box center [721, 46] width 120 height 17
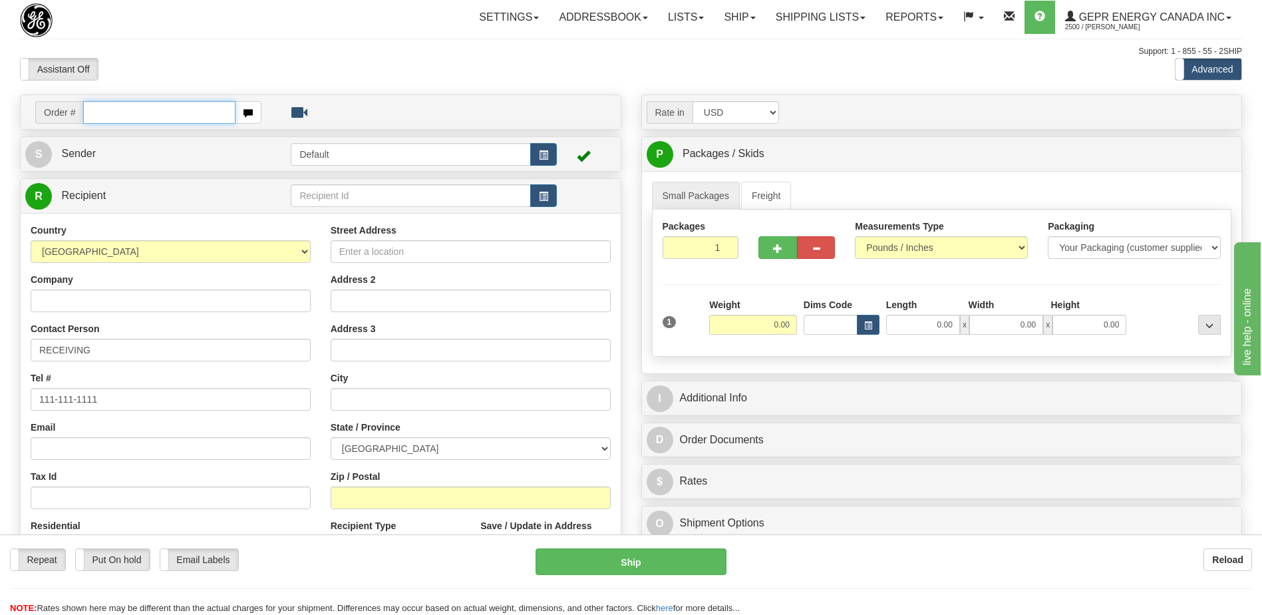
click at [126, 114] on input "text" at bounding box center [159, 112] width 152 height 23
paste input "0086688897"
click at [103, 113] on input "0086688897" at bounding box center [159, 112] width 152 height 23
type input "86688897"
click at [222, 57] on body "Training Course Close Toggle navigation Settings Shipping Preferences New Recip…" at bounding box center [631, 307] width 1262 height 615
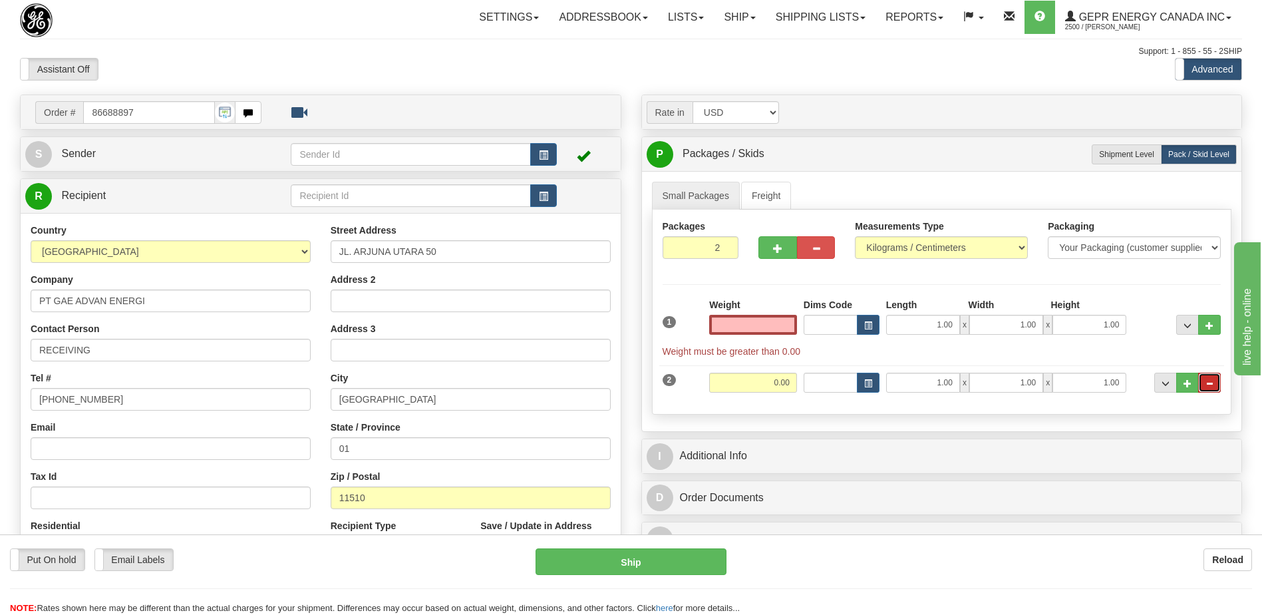
type input "0.00"
click at [1206, 385] on span "..." at bounding box center [1210, 383] width 8 height 7
type input "1"
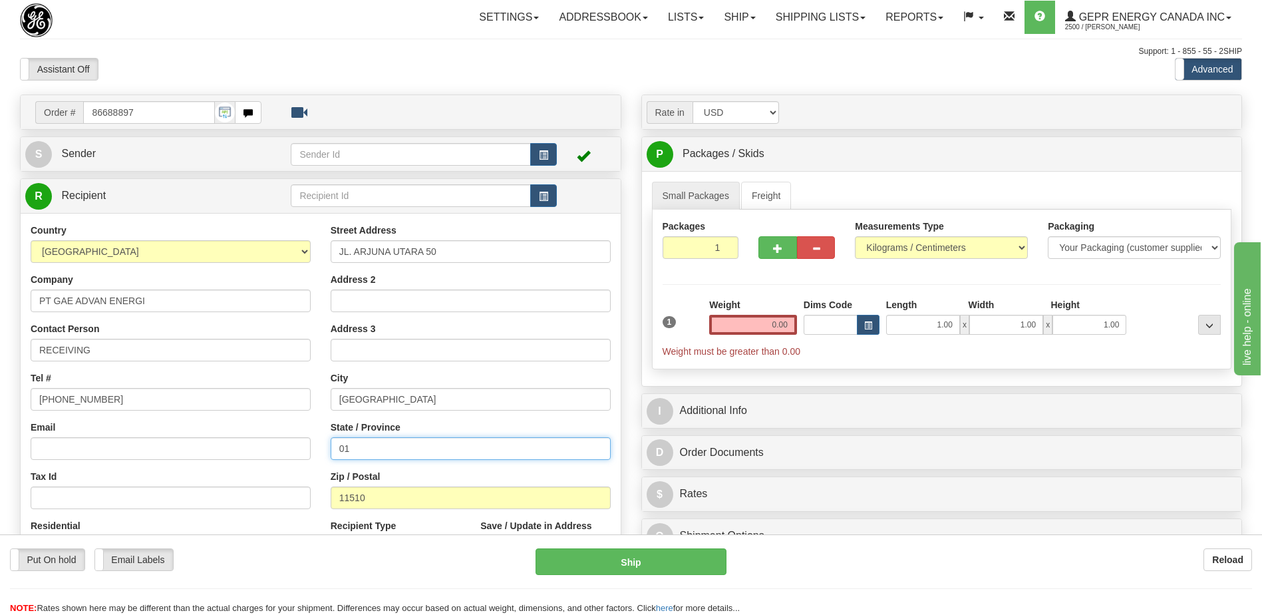
click at [400, 446] on input "01" at bounding box center [471, 448] width 280 height 23
type input "0"
click at [415, 49] on div "Support: 1 - 855 - 55 - 2SHIP" at bounding box center [631, 51] width 1222 height 11
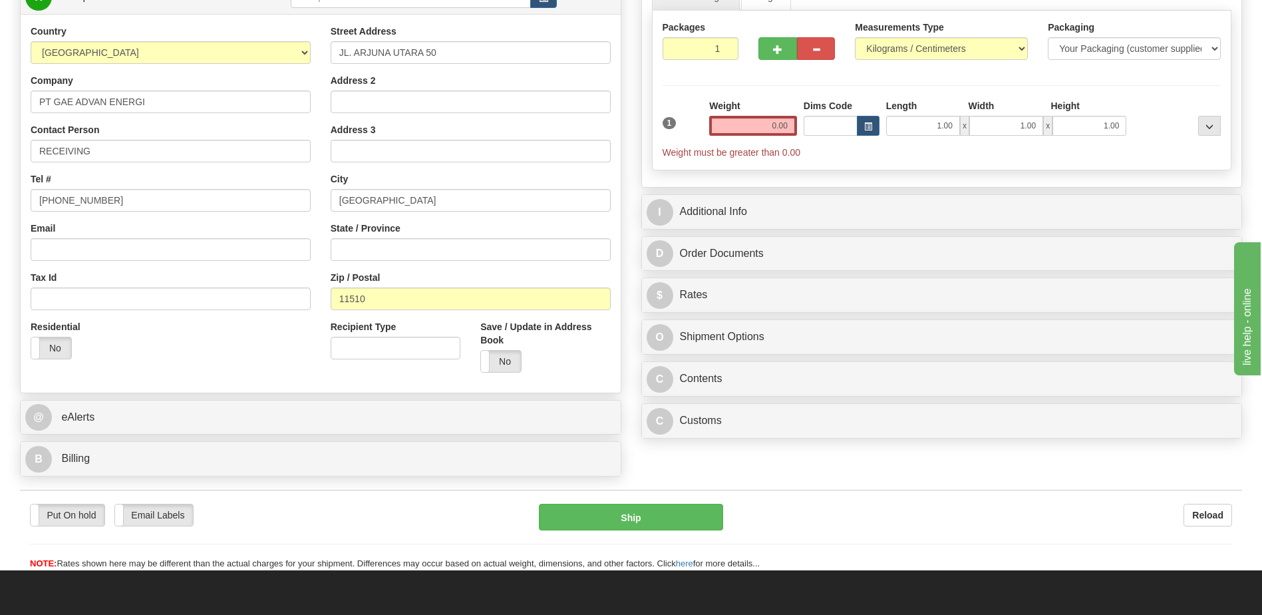
scroll to position [200, 0]
drag, startPoint x: 120, startPoint y: 158, endPoint x: 0, endPoint y: 145, distance: 120.4
click at [0, 145] on html "Training Course Close Toggle navigation Settings Shipping Preferences New Sende…" at bounding box center [631, 107] width 1262 height 615
paste input "Attn : [PERSON_NAME]"
type input "Attn : [PERSON_NAME]"
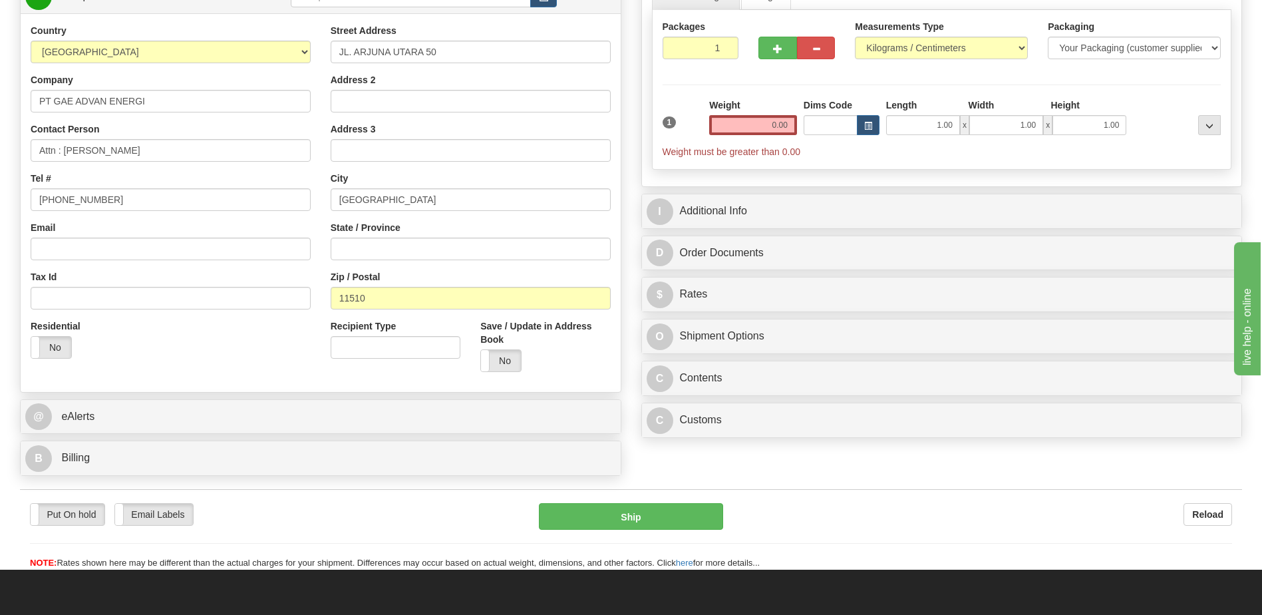
click at [200, 330] on div "Residential Yes No" at bounding box center [171, 343] width 300 height 49
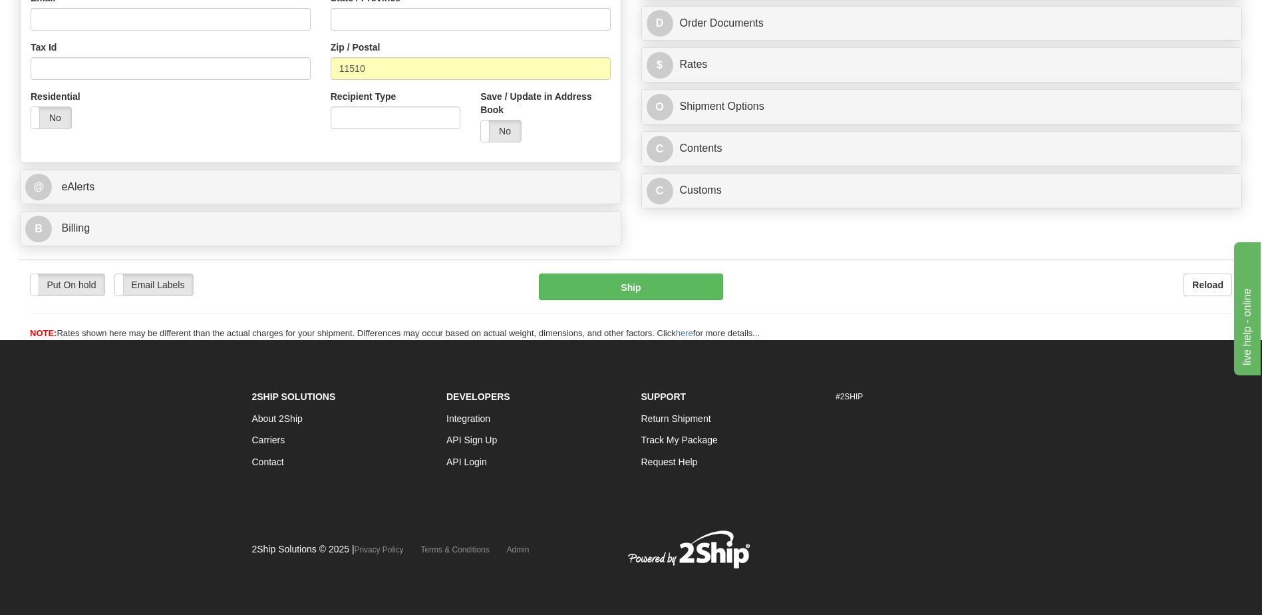
scroll to position [430, 0]
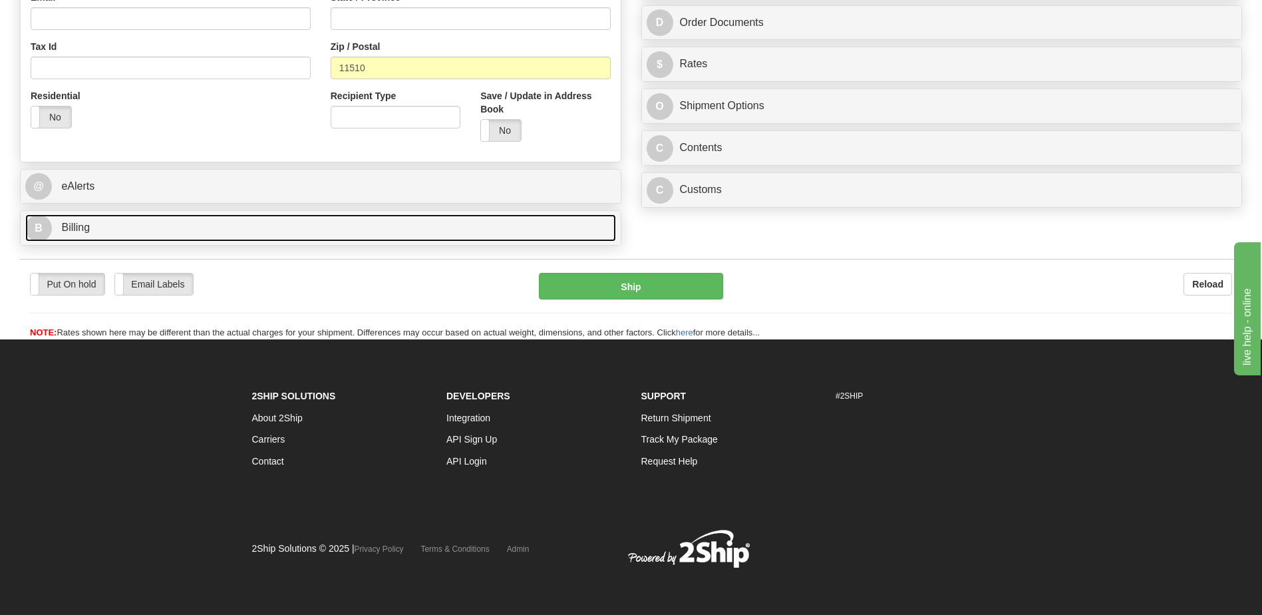
click at [128, 238] on link "B Billing" at bounding box center [320, 227] width 591 height 27
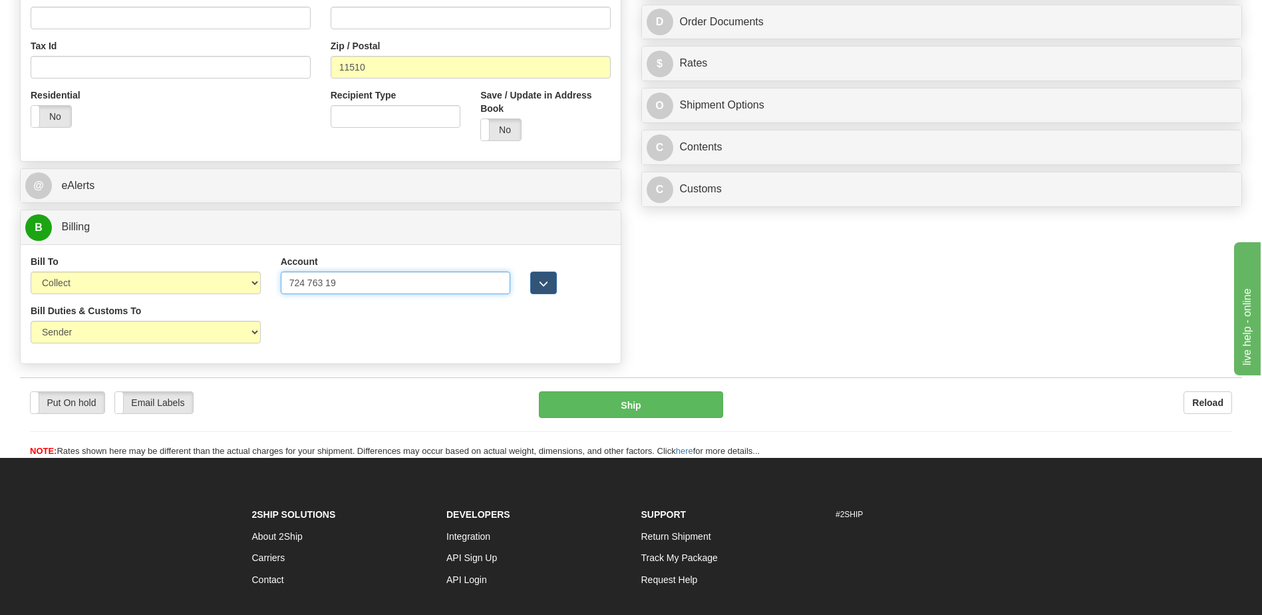
drag, startPoint x: 369, startPoint y: 285, endPoint x: 139, endPoint y: 279, distance: 230.3
click at [140, 279] on div "Bill To Sender Recipient Third Party Collect Account 724 763 19 3rd Party Accou…" at bounding box center [321, 279] width 600 height 49
paste input "763197"
type input "724763197"
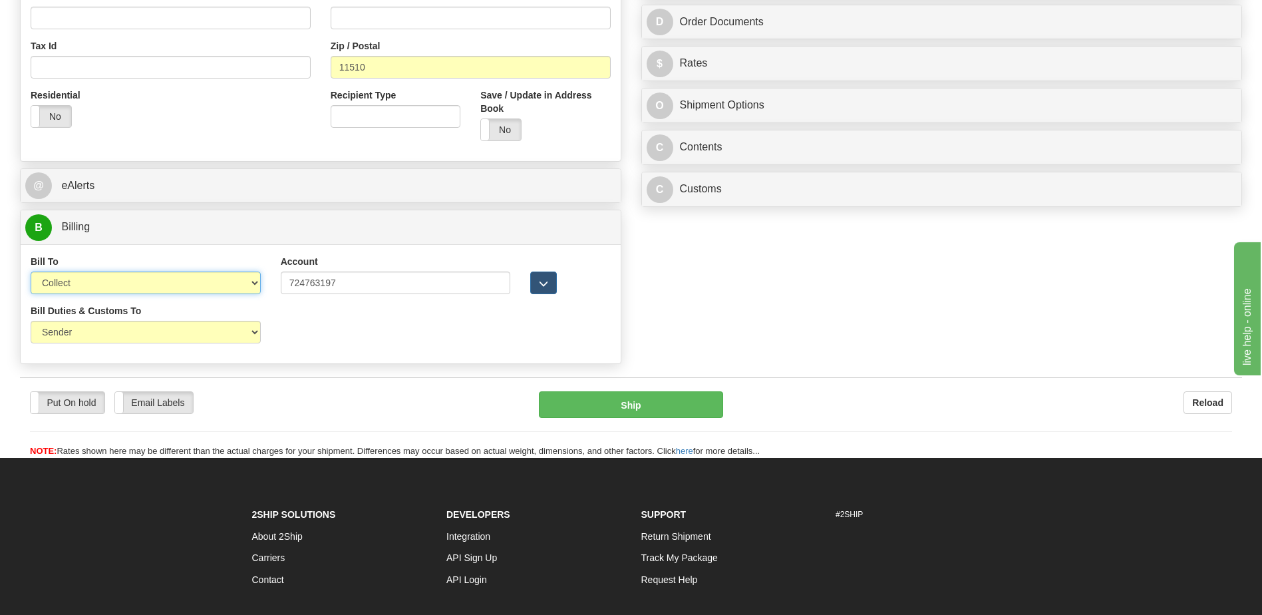
click at [138, 279] on select "Sender Recipient Third Party Collect" at bounding box center [146, 282] width 230 height 23
select select "2"
click at [31, 271] on select "Sender Recipient Third Party Collect" at bounding box center [146, 282] width 230 height 23
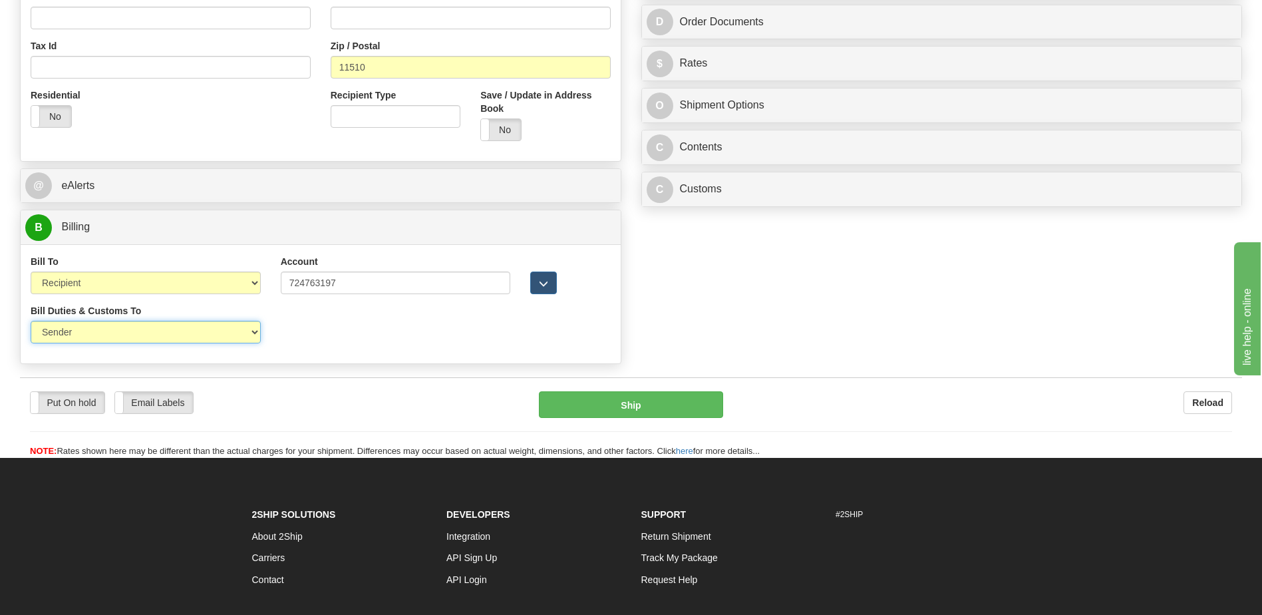
click at [114, 334] on select "Sender Recipient Third Party" at bounding box center [146, 332] width 230 height 23
select select "2"
click at [31, 321] on select "Sender Recipient Third Party" at bounding box center [146, 332] width 230 height 23
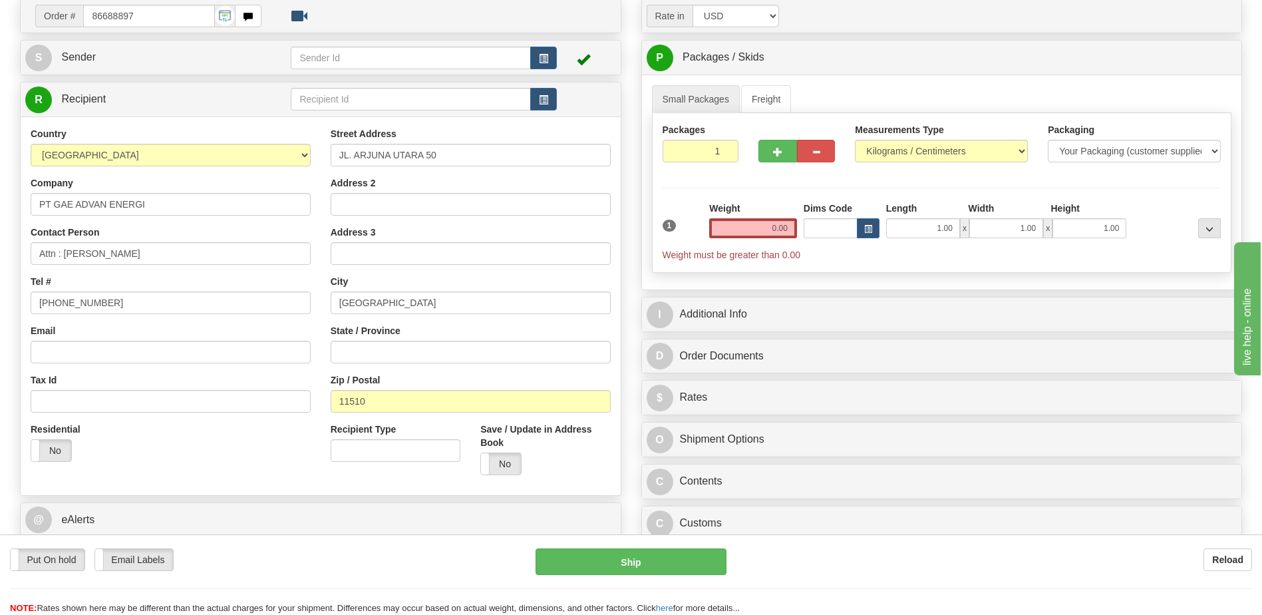
scroll to position [0, 0]
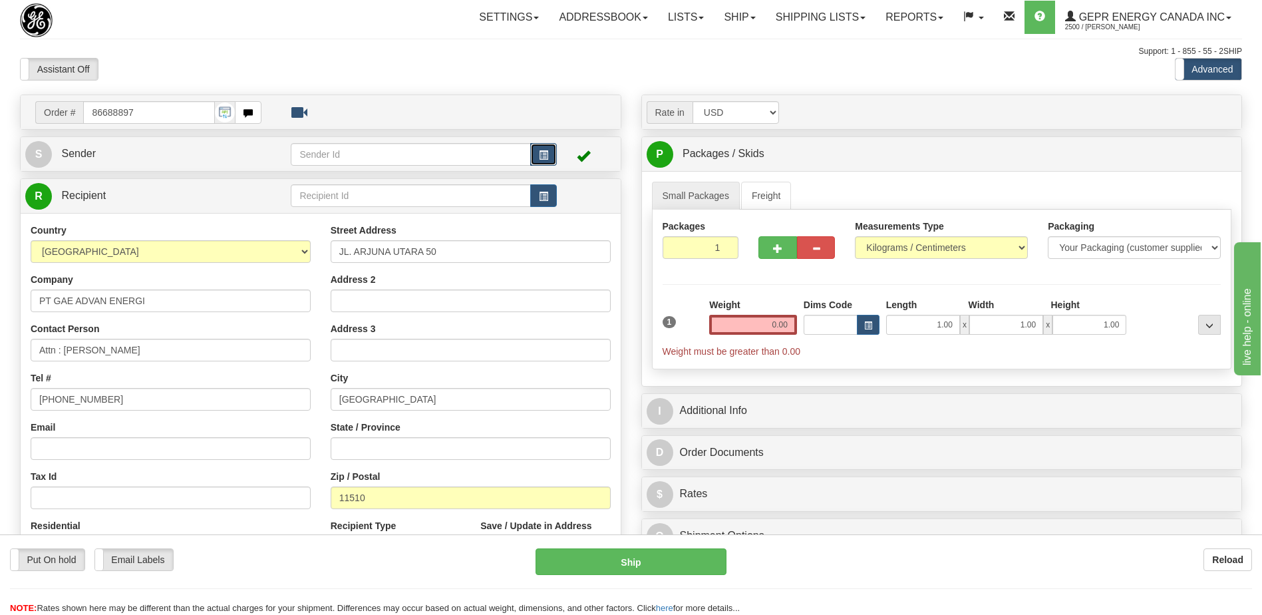
click at [548, 156] on span "button" at bounding box center [543, 155] width 9 height 9
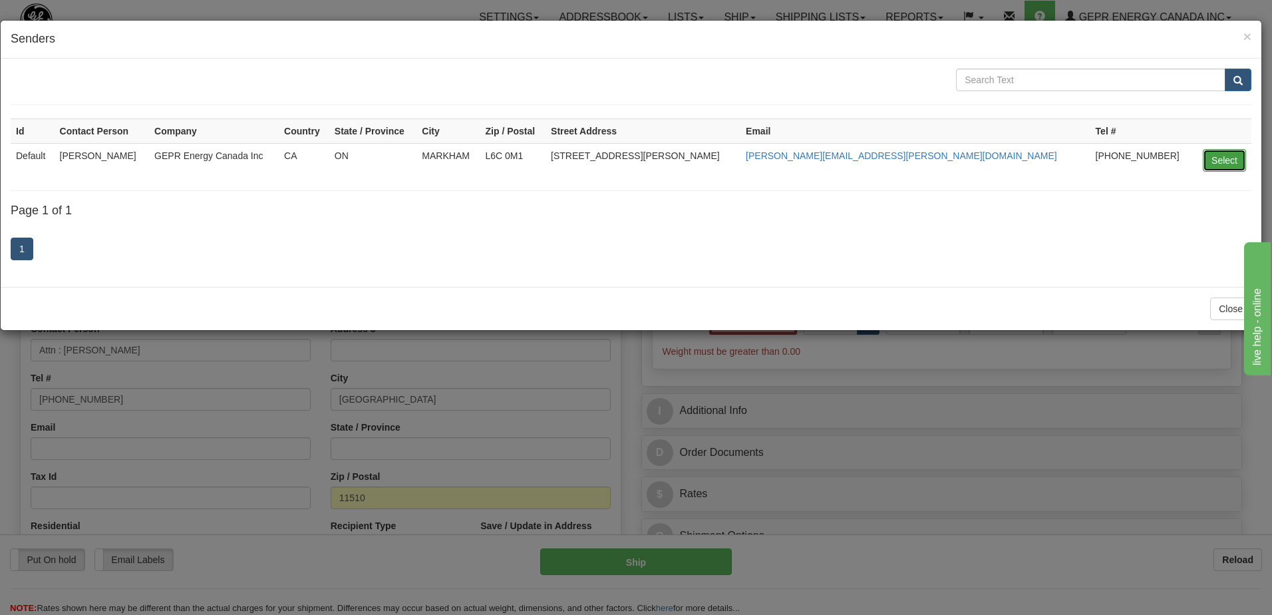
click at [1241, 154] on button "Select" at bounding box center [1224, 160] width 43 height 23
type input "Default"
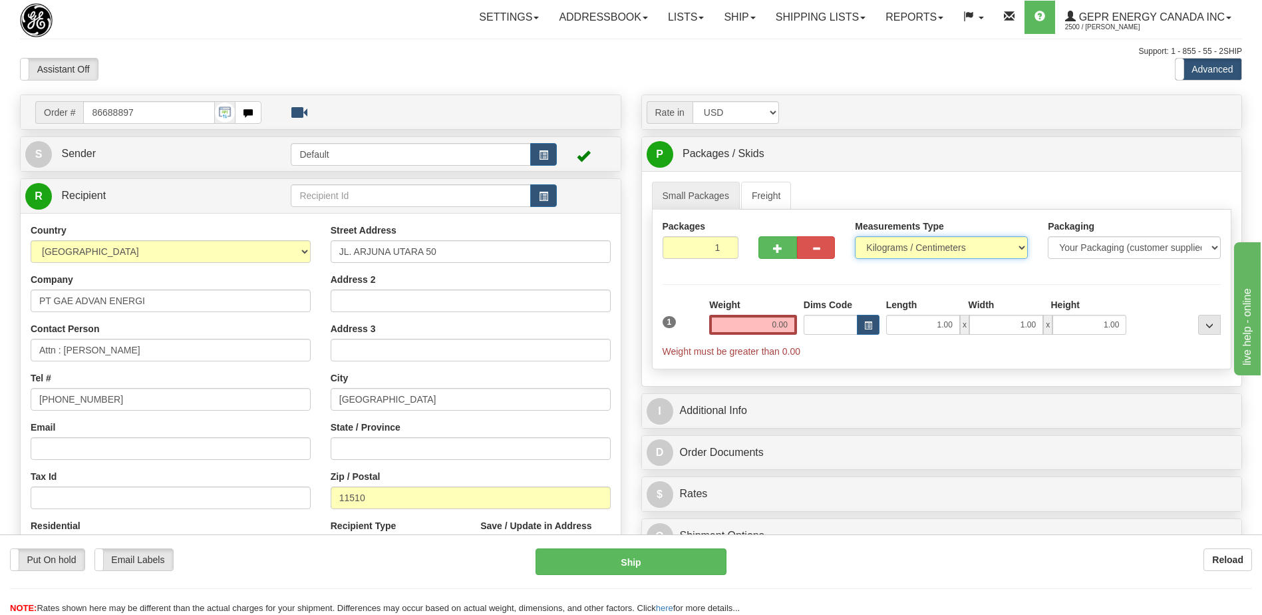
click at [930, 250] on select "Pounds / Inches Kilograms / Centimeters" at bounding box center [941, 247] width 173 height 23
select select "0"
click at [855, 236] on select "Pounds / Inches Kilograms / Centimeters" at bounding box center [941, 247] width 173 height 23
click at [701, 252] on input "1" at bounding box center [701, 247] width 77 height 23
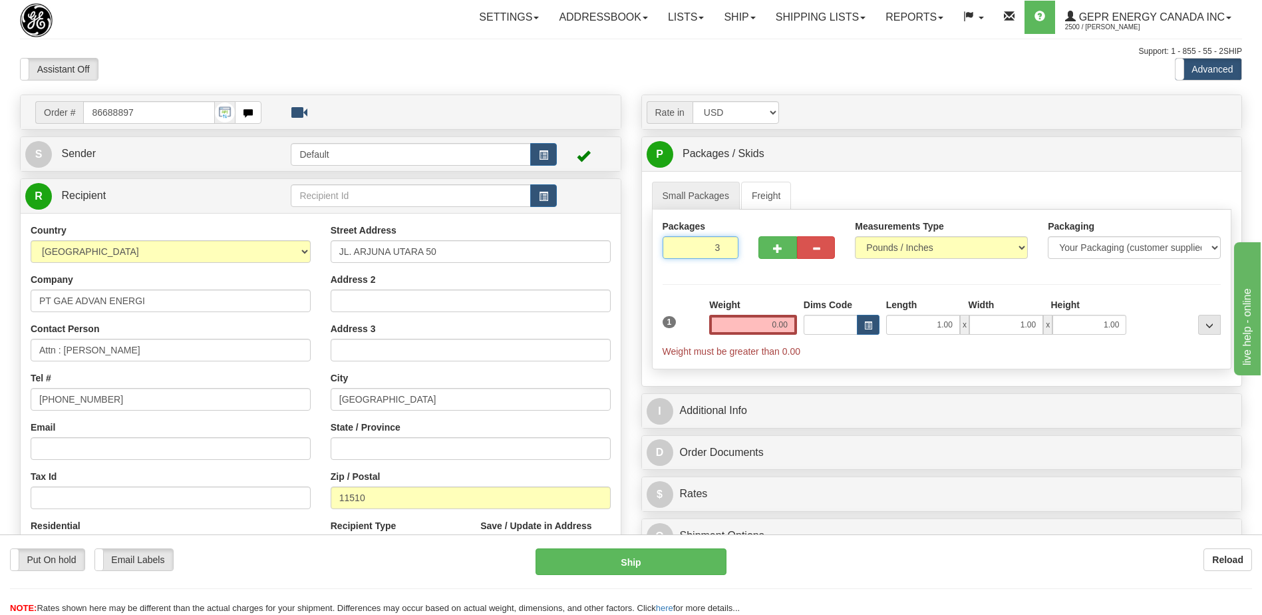
type input "3"
drag, startPoint x: 767, startPoint y: 322, endPoint x: 1009, endPoint y: 318, distance: 241.5
click at [1009, 318] on div "1 Total Weight 0.00 Dims Code x" at bounding box center [942, 328] width 566 height 60
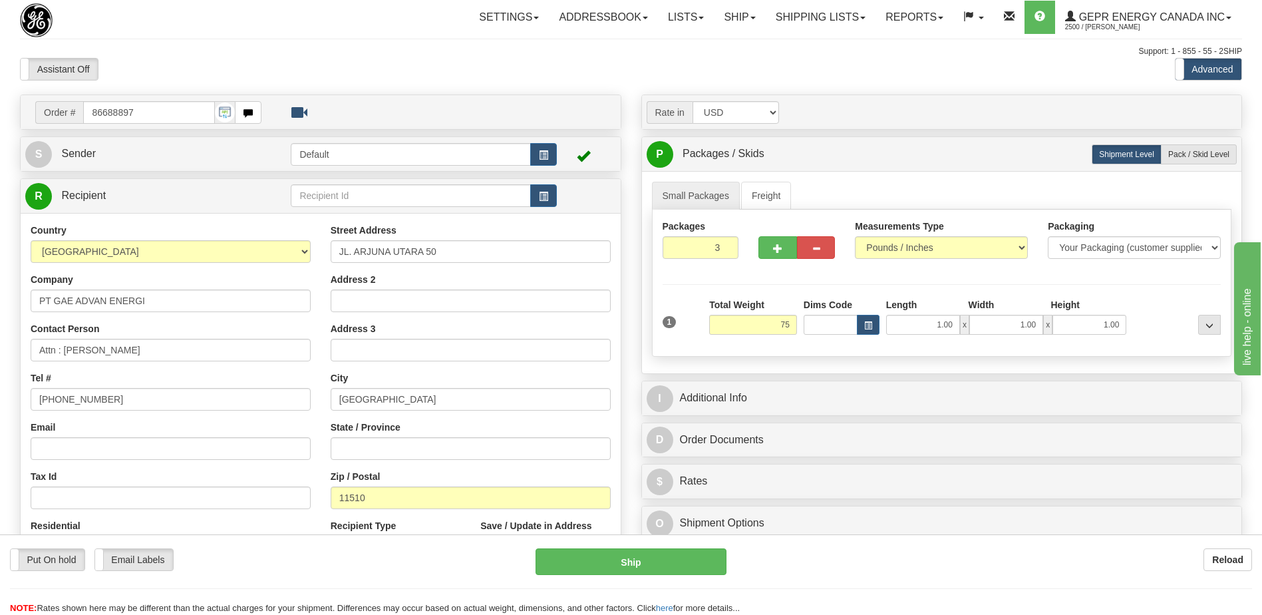
type input "75.00"
click at [601, 65] on div "Assistant On Assistant Off Do a return Do a return Previous Next Standard Advan…" at bounding box center [631, 69] width 1242 height 23
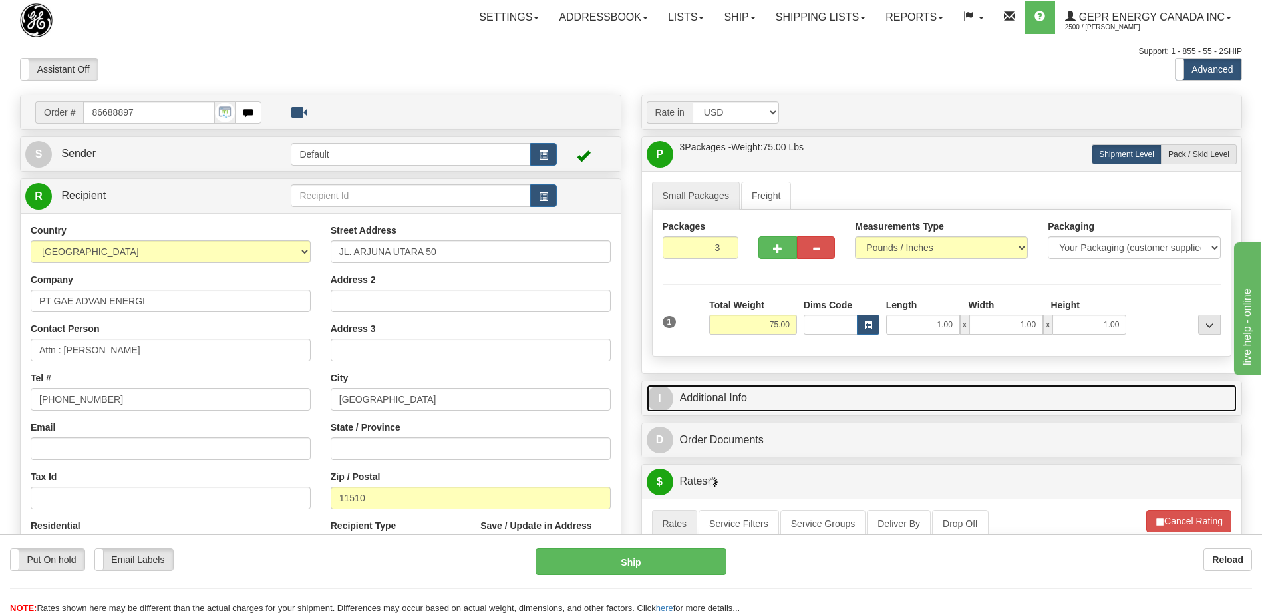
click at [744, 401] on link "I Additional Info" at bounding box center [942, 398] width 591 height 27
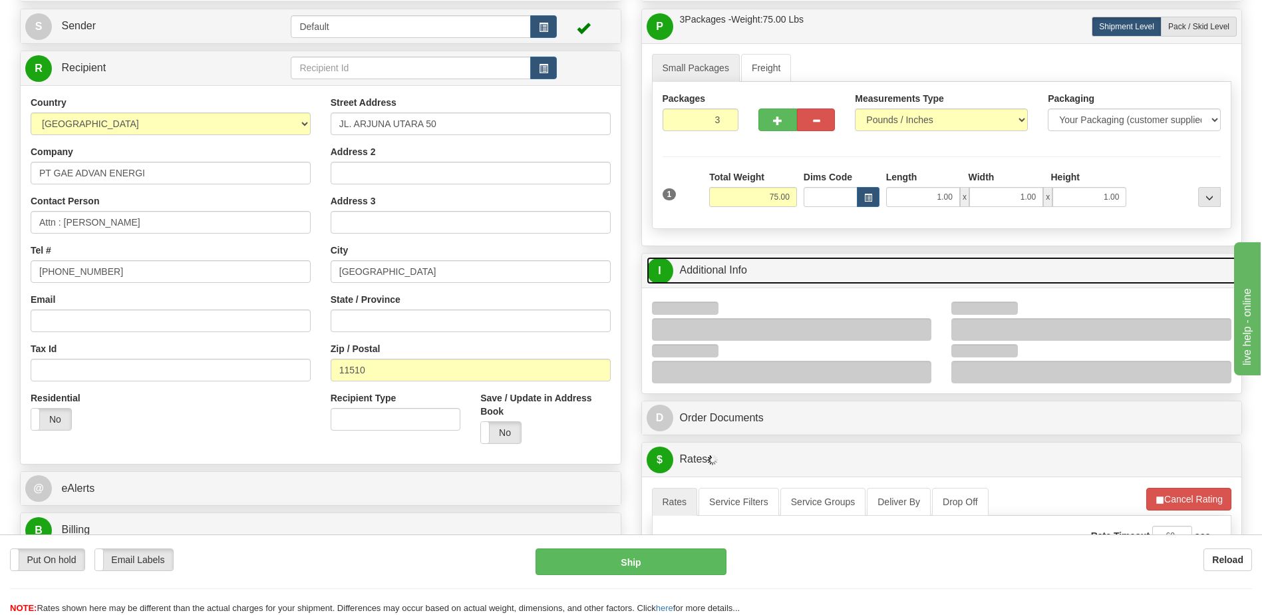
scroll to position [200, 0]
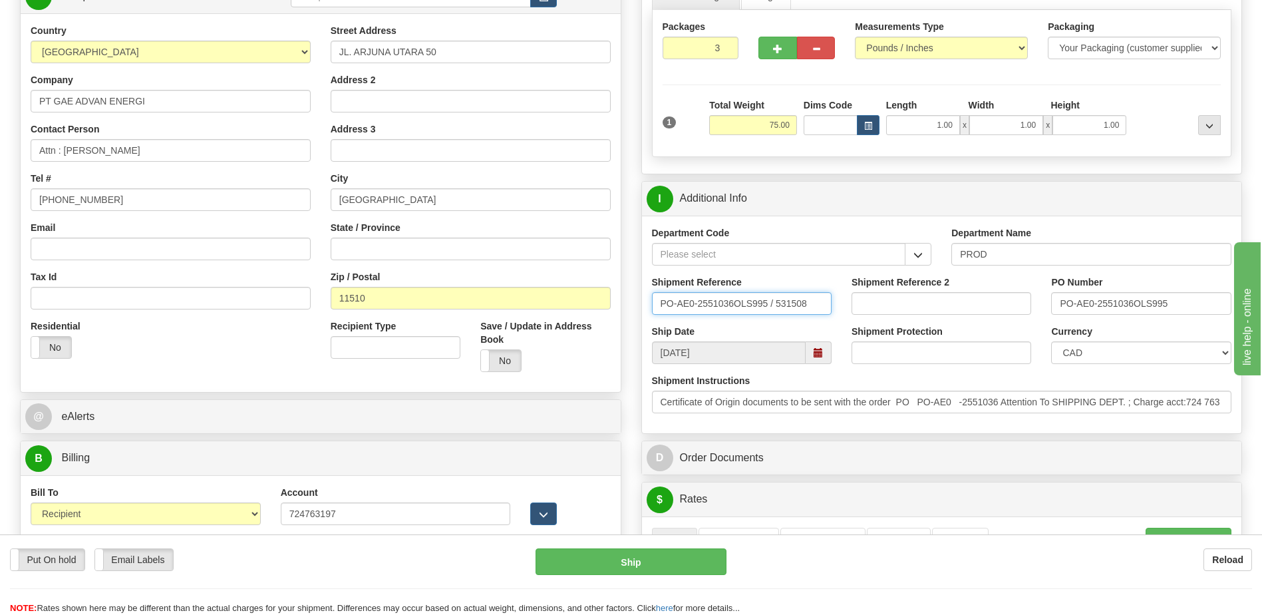
drag, startPoint x: 810, startPoint y: 303, endPoint x: 331, endPoint y: 295, distance: 479.1
type input "5399005202"
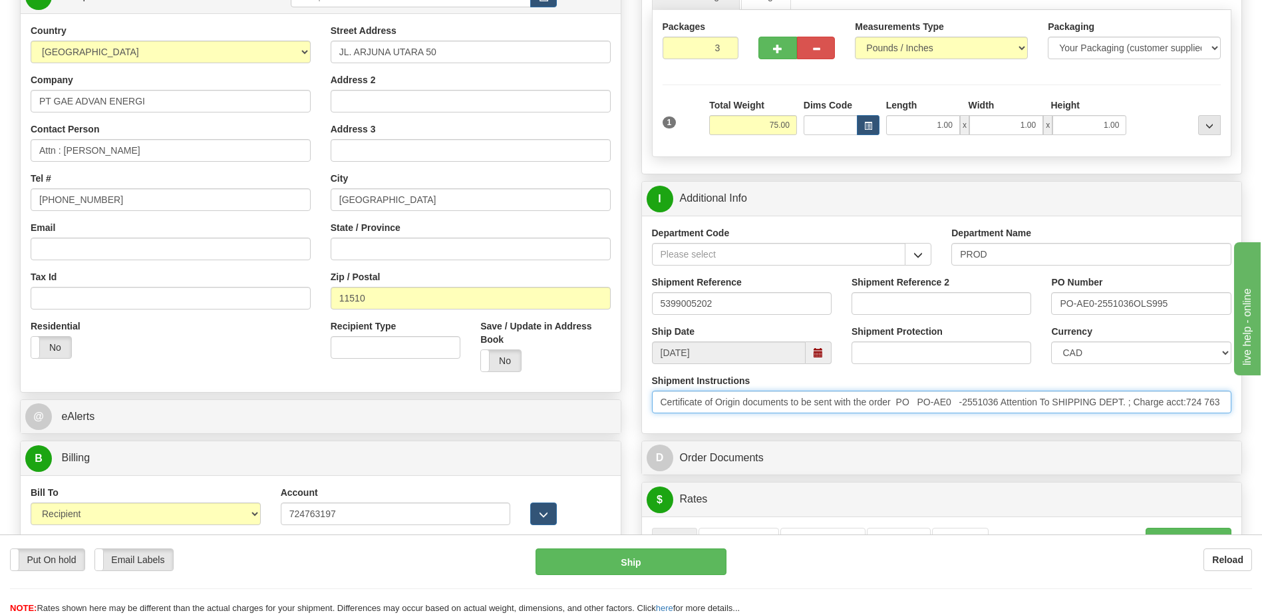
scroll to position [0, 23]
drag, startPoint x: 667, startPoint y: 406, endPoint x: 1659, endPoint y: 461, distance: 992.9
click at [1261, 415] on html "Training Course Close Toggle navigation Settings Shipping Preferences New Sende…" at bounding box center [631, 107] width 1262 height 615
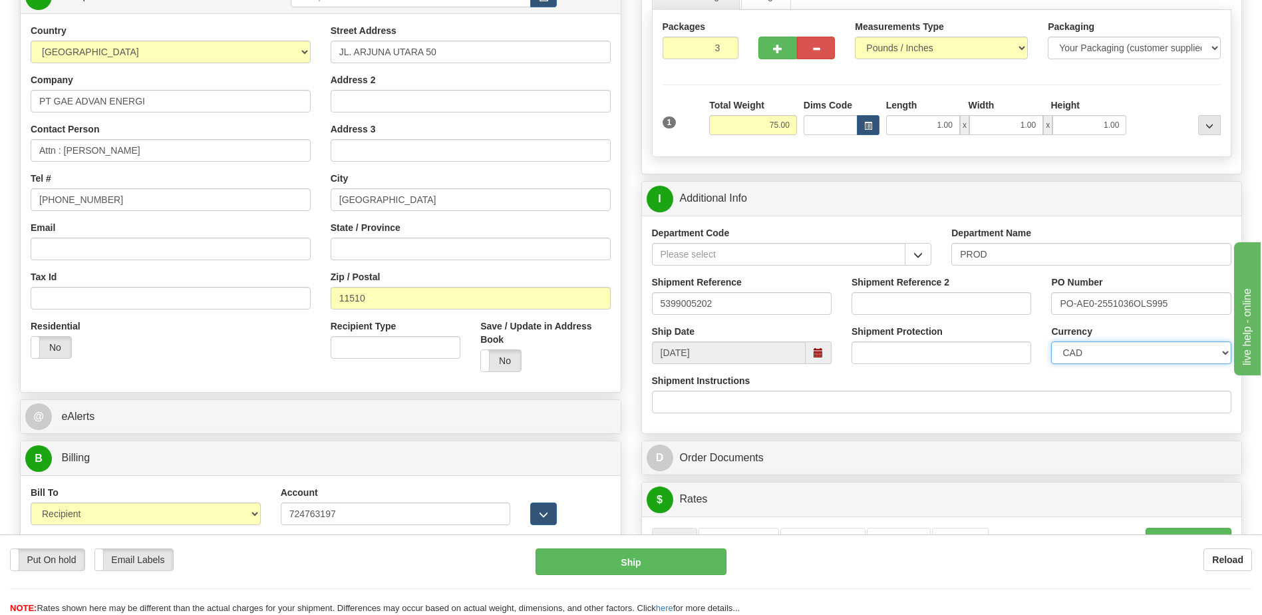
click at [1128, 353] on select "CAD USD EUR ZAR [PERSON_NAME] ARN AUD AUS AWG BBD BFR BGN BHD BMD BND BRC BRL C…" at bounding box center [1141, 352] width 180 height 23
select select "1"
click at [1051, 341] on select "CAD USD EUR ZAR [PERSON_NAME] ARN AUD AUS AWG BBD BFR BGN BHD BMD BND BRC BRL C…" at bounding box center [1141, 352] width 180 height 23
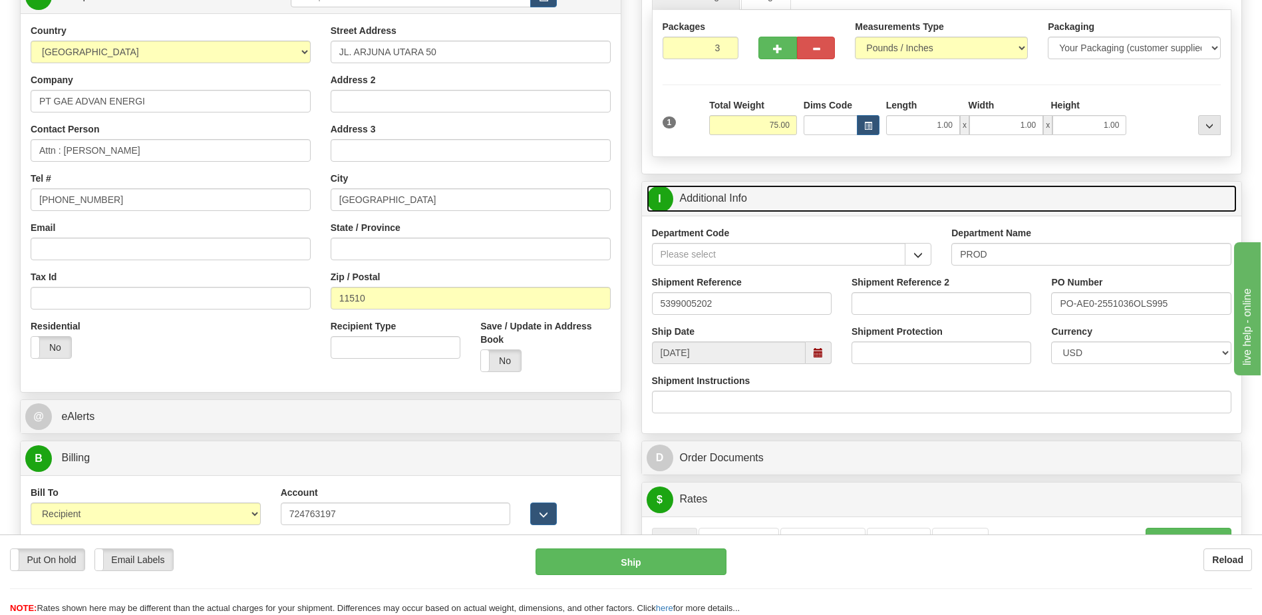
click at [763, 208] on link "I Additional Info" at bounding box center [942, 198] width 591 height 27
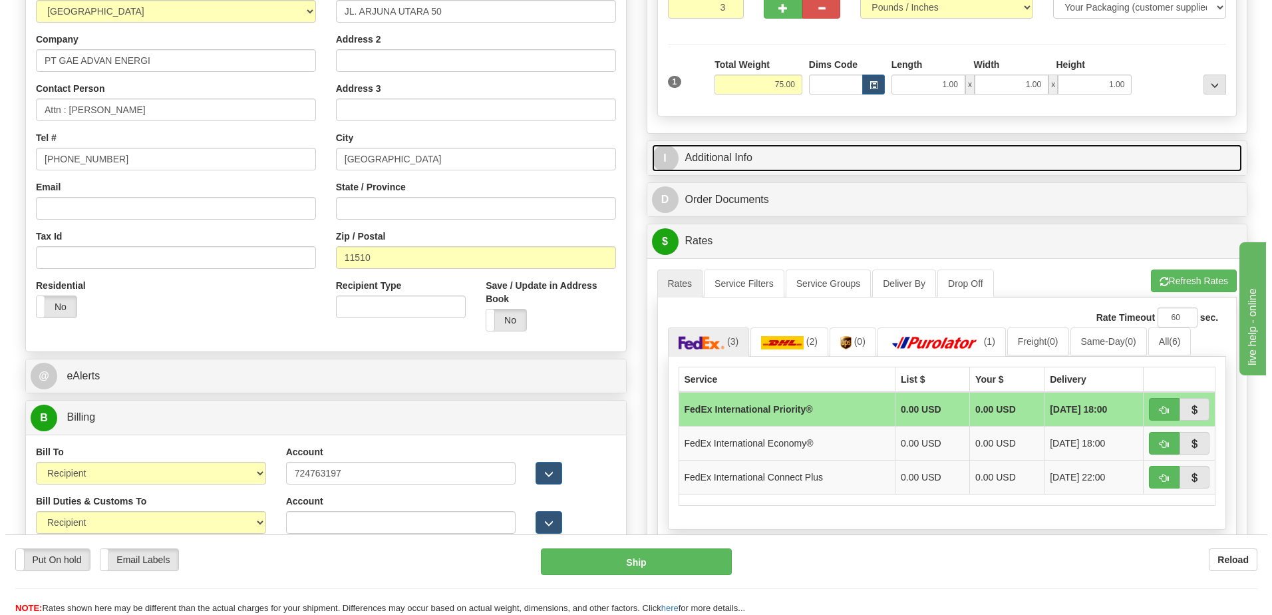
scroll to position [399, 0]
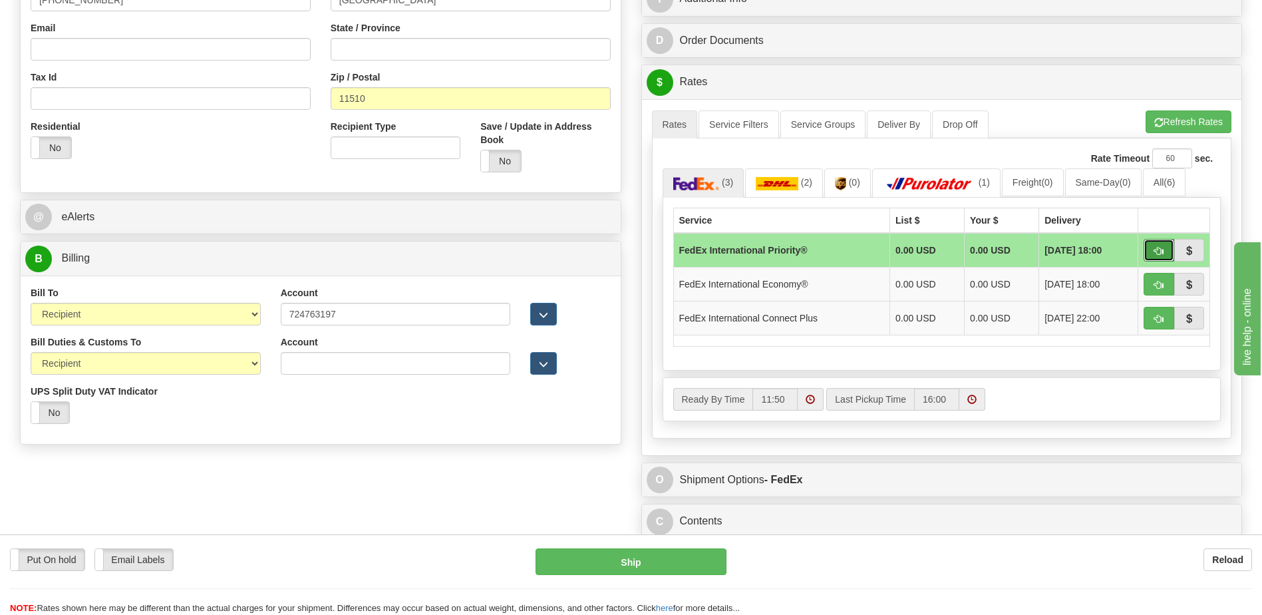
click at [1148, 253] on button "button" at bounding box center [1159, 250] width 31 height 23
type input "01"
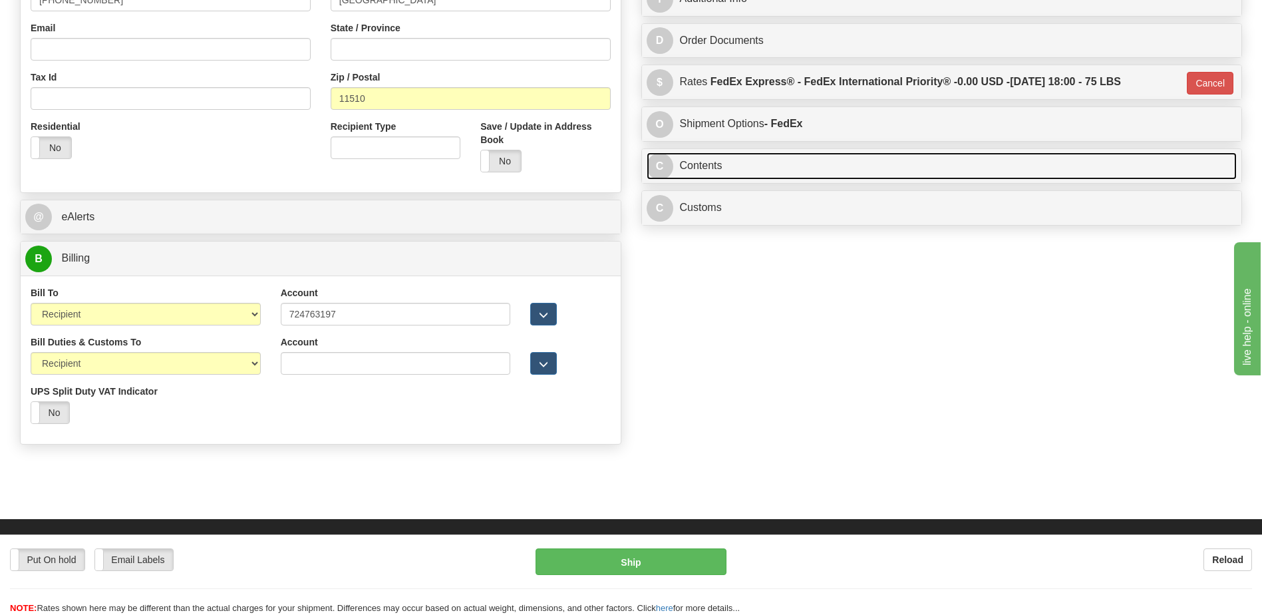
click at [731, 175] on link "C Contents" at bounding box center [942, 165] width 591 height 27
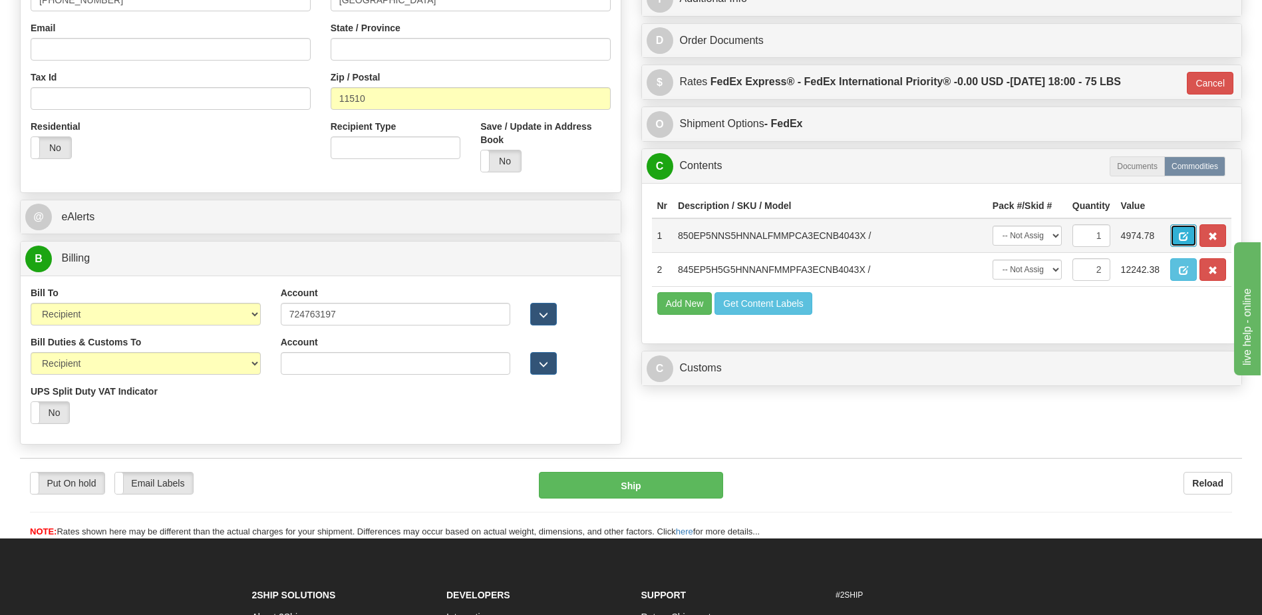
click at [1176, 234] on button "button" at bounding box center [1183, 235] width 27 height 23
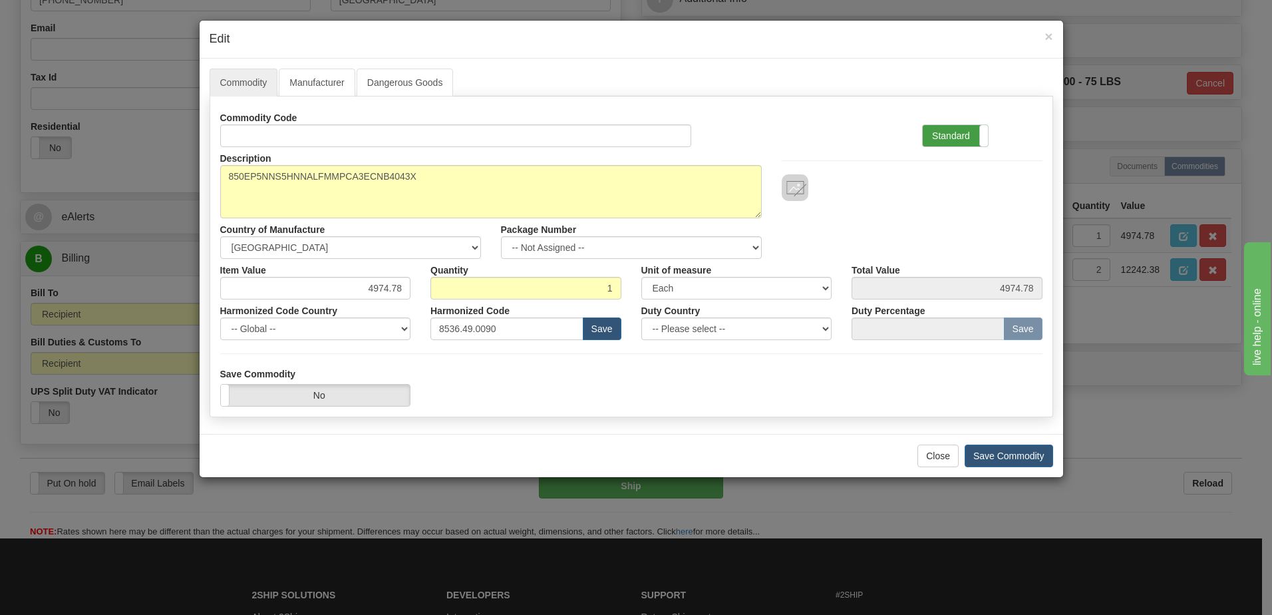
click at [944, 134] on label "Standard" at bounding box center [955, 135] width 65 height 21
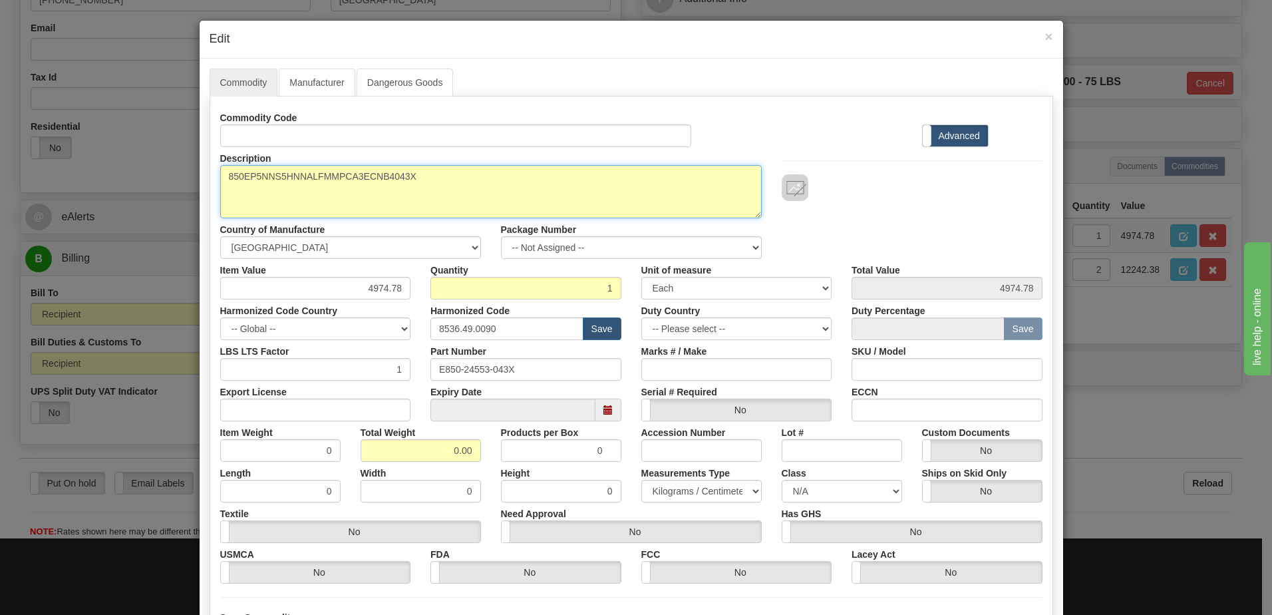
click at [220, 178] on textarea "850EP5NNS5HNNALFMMPCA3ECNB4043X" at bounding box center [491, 191] width 542 height 53
paste textarea "850 Feeder Protection System"
type textarea "850 Feeder Protection System P/N 850EP5NNS5HNNALFMMPCA3ECNB4043X"
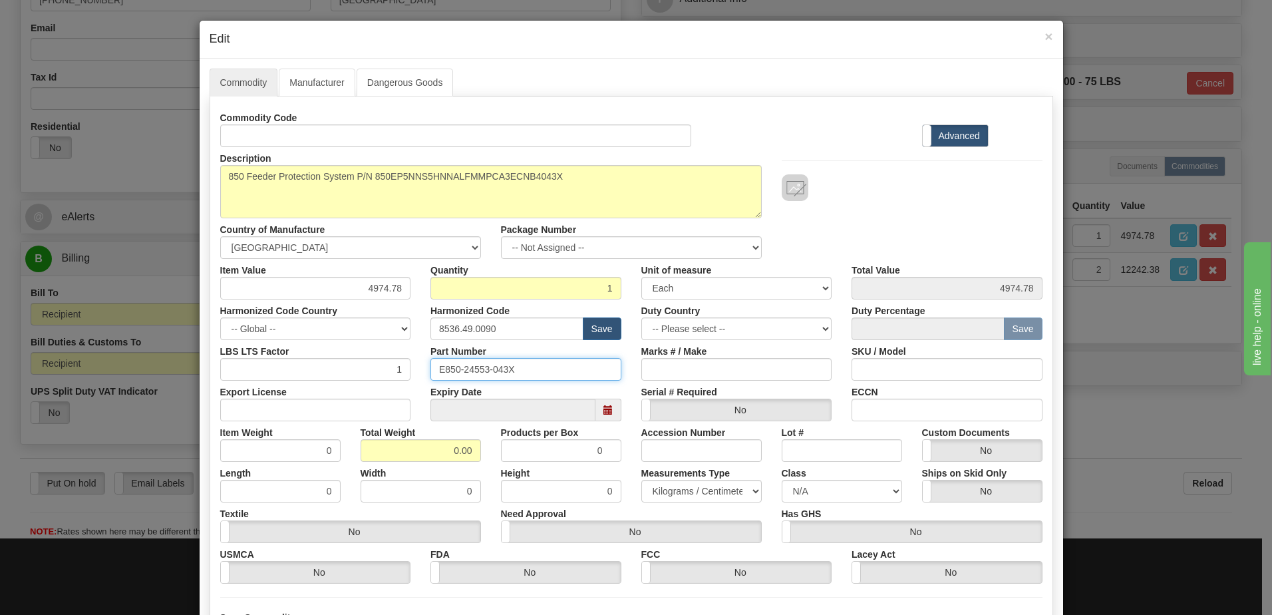
drag, startPoint x: 525, startPoint y: 370, endPoint x: 291, endPoint y: 379, distance: 233.7
click at [289, 382] on div "Commodity Code Standard Advanced Description 850EP5NNS5HNNALFMMPCA3ECNB4043X Co…" at bounding box center [631, 344] width 822 height 477
drag, startPoint x: 434, startPoint y: 453, endPoint x: 530, endPoint y: 451, distance: 95.2
click at [530, 451] on div "Item Weight 0 Total Weight 0.00 Products per Box 0 Accession Number Lot # Custo…" at bounding box center [631, 441] width 842 height 41
type input "1"
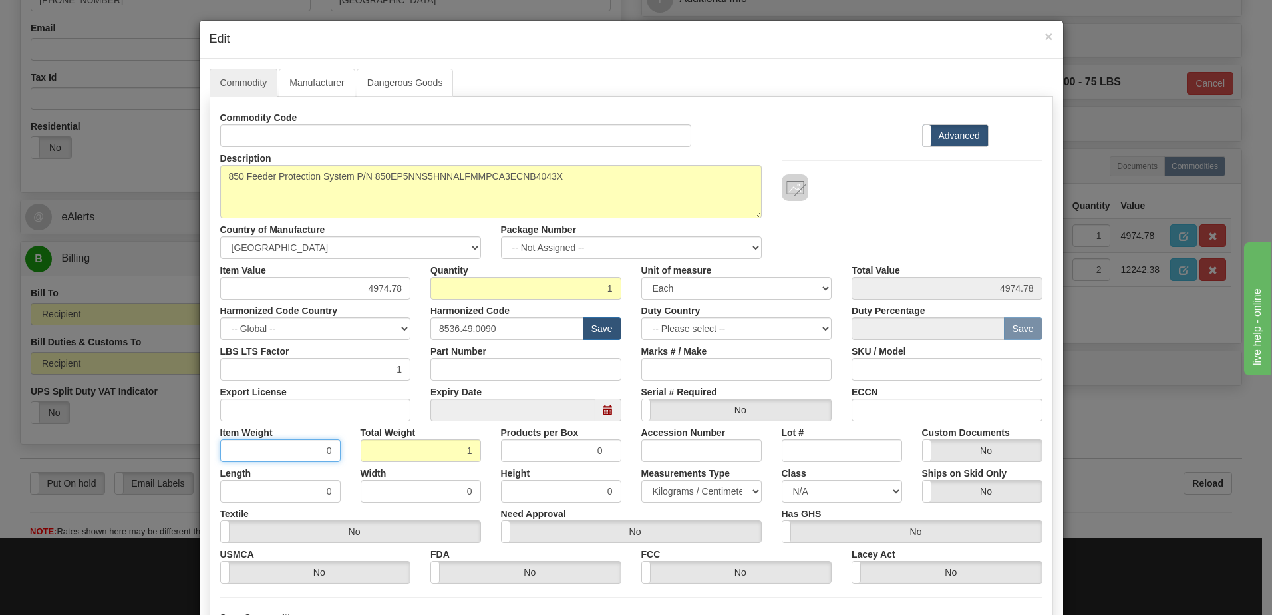
type input "1.0000"
click at [262, 458] on input "1.0000" at bounding box center [280, 450] width 120 height 23
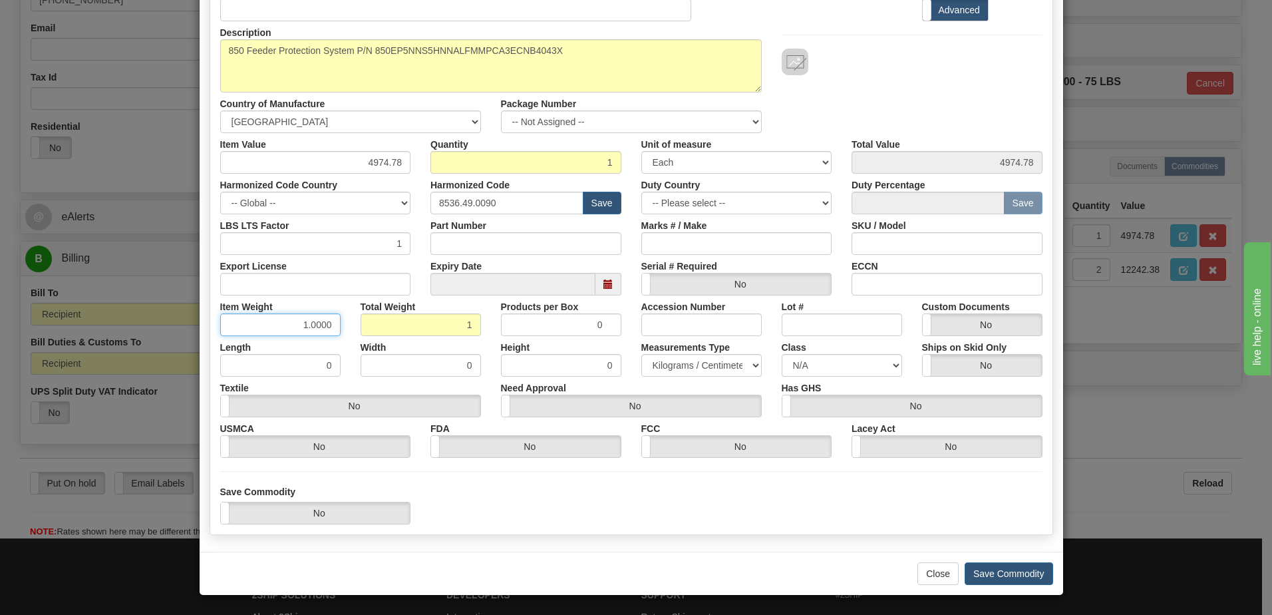
scroll to position [126, 0]
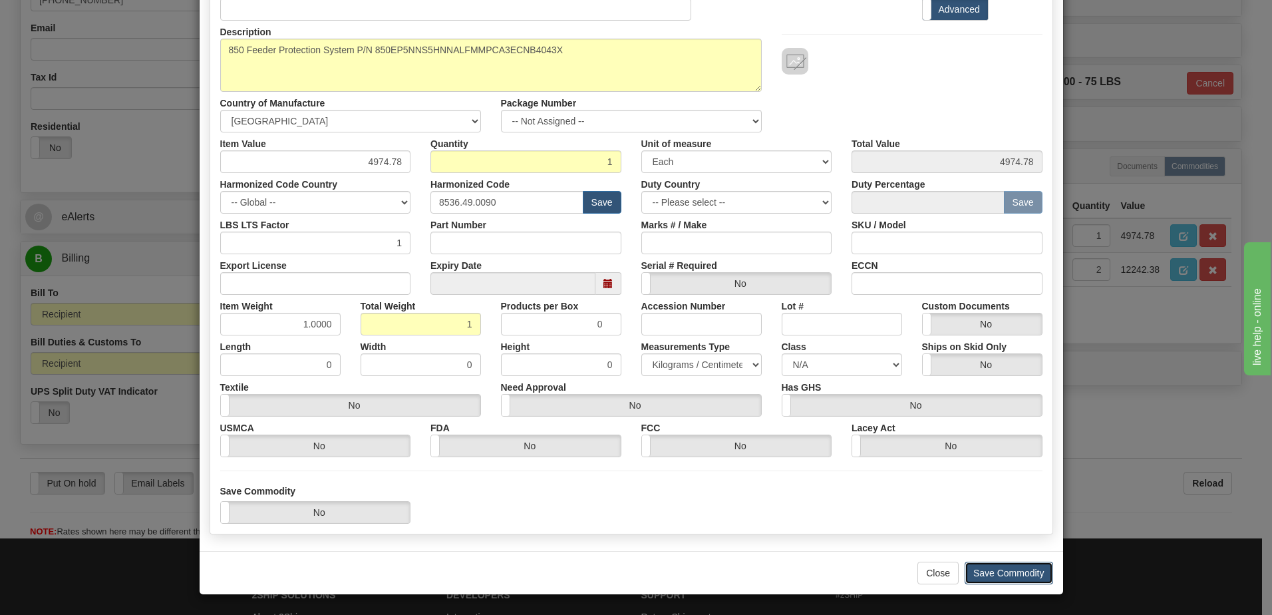
click at [1021, 575] on button "Save Commodity" at bounding box center [1009, 573] width 88 height 23
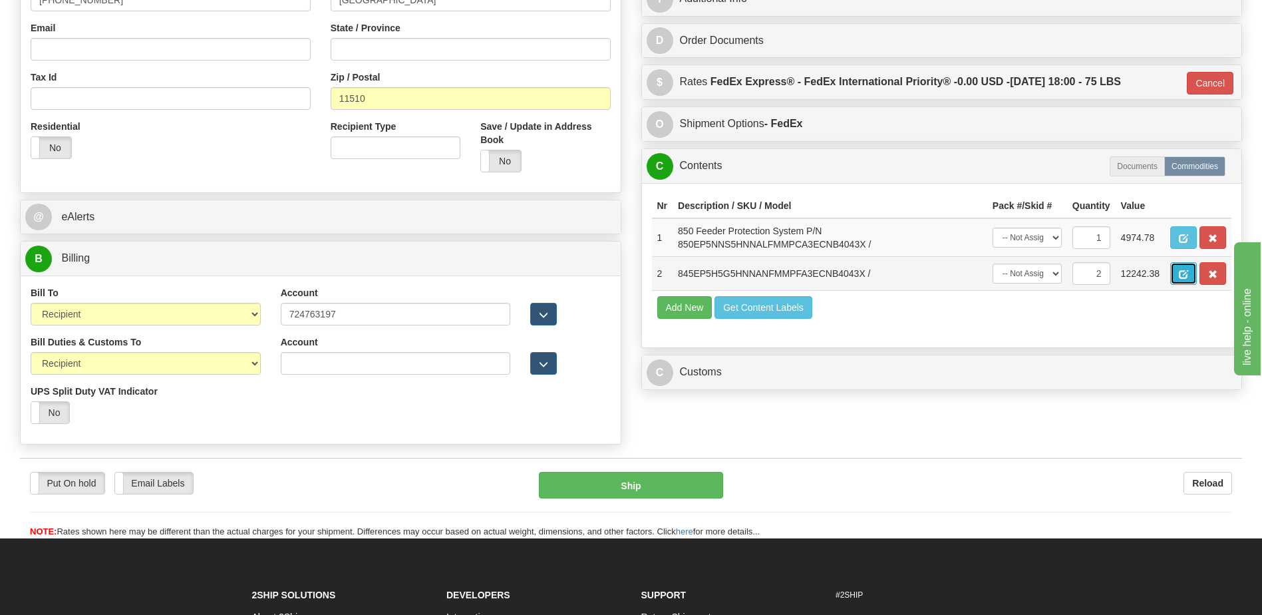
click at [1187, 273] on span "button" at bounding box center [1183, 274] width 9 height 9
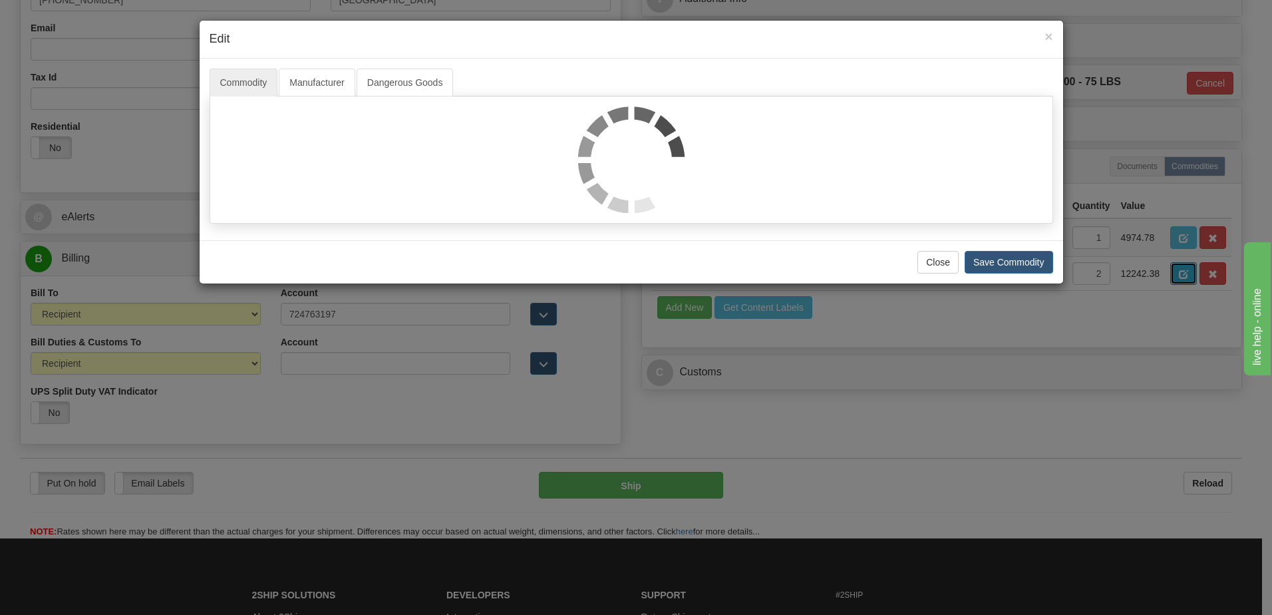
scroll to position [0, 0]
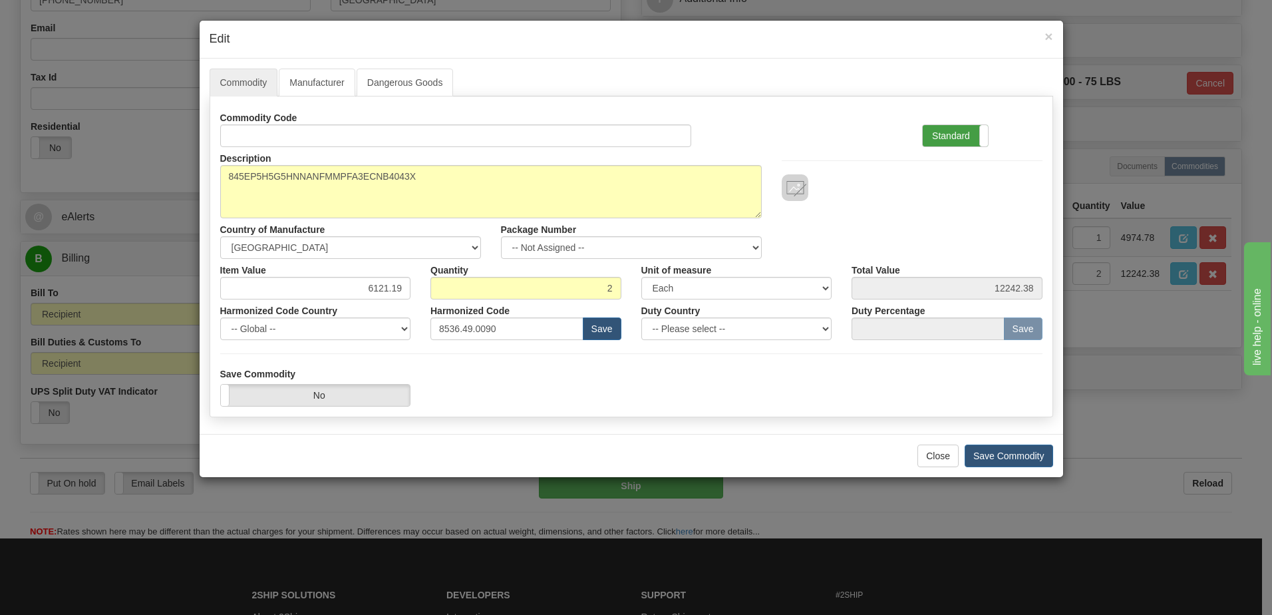
click at [951, 133] on label "Standard" at bounding box center [955, 135] width 65 height 21
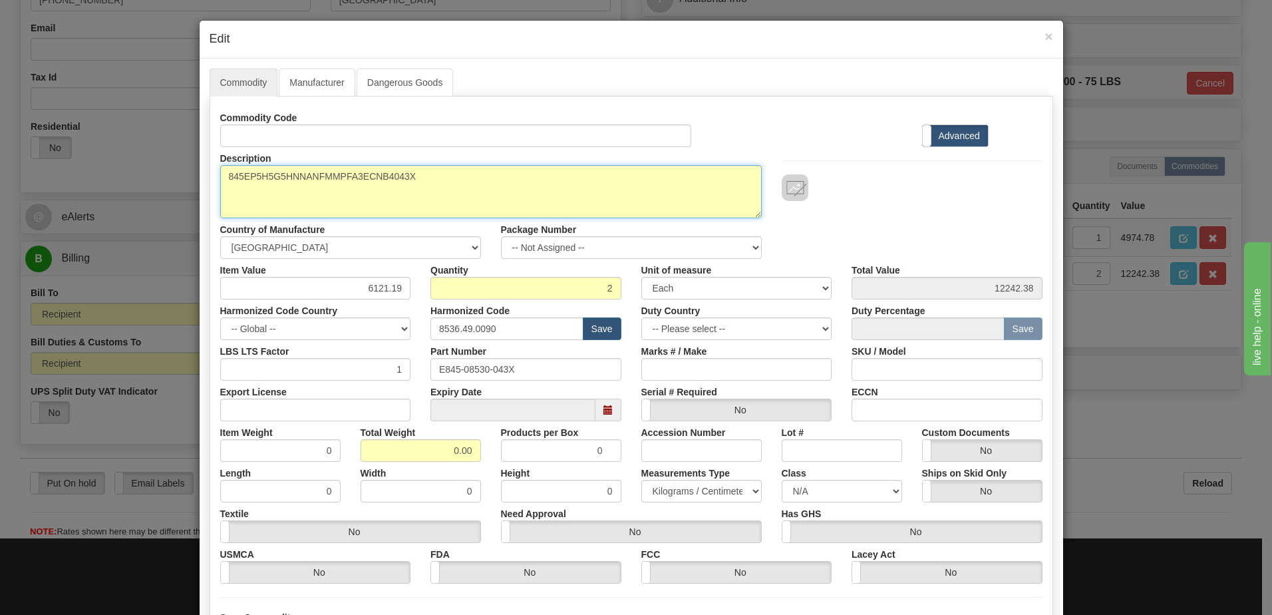
click at [225, 178] on textarea "845EP5H5G5HNNANFMMPFA3ECNB4043X" at bounding box center [491, 191] width 542 height 53
paste textarea "845 Transformer Protection System"
type textarea "845 Transformer Protection System P/N 845EP5H5G5HNNANFMMPFA3ECNB4043X"
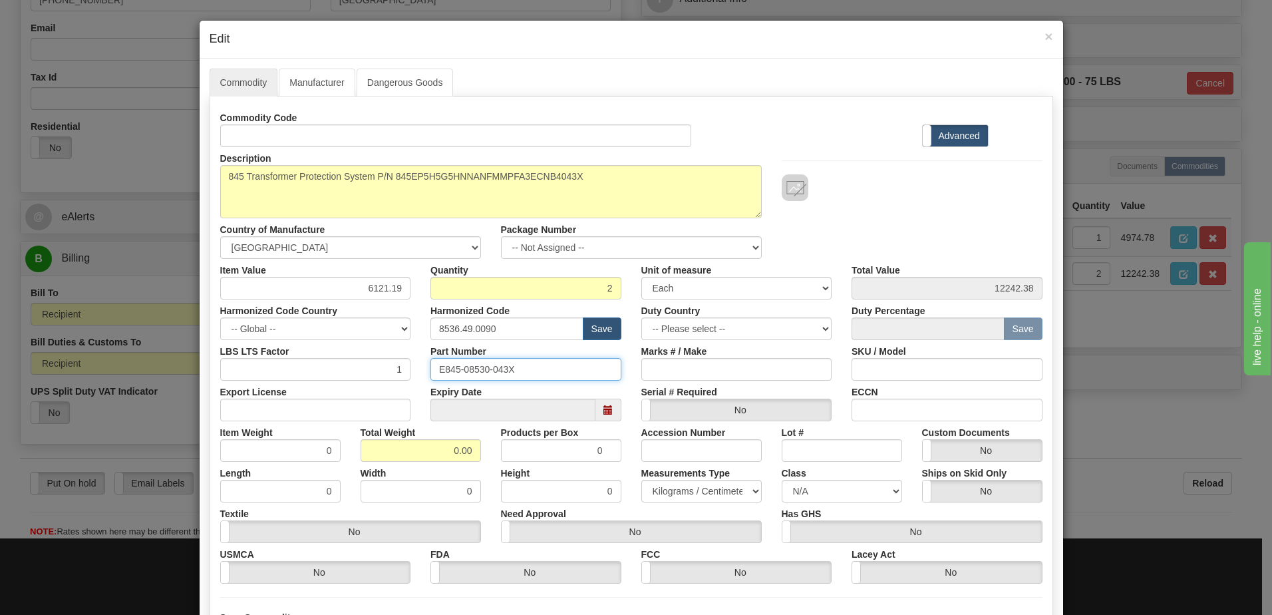
drag, startPoint x: 522, startPoint y: 373, endPoint x: 335, endPoint y: 376, distance: 186.3
click at [335, 376] on div "LBS LTS Factor 1 Part Number E845-08530-043X Marks # / Make SKU / Model" at bounding box center [631, 360] width 842 height 41
drag, startPoint x: 426, startPoint y: 455, endPoint x: 518, endPoint y: 452, distance: 91.2
click at [518, 452] on div "Item Weight 0 Total Weight 0.00 Products per Box 0 Accession Number Lot # Custo…" at bounding box center [631, 441] width 842 height 41
type input "2"
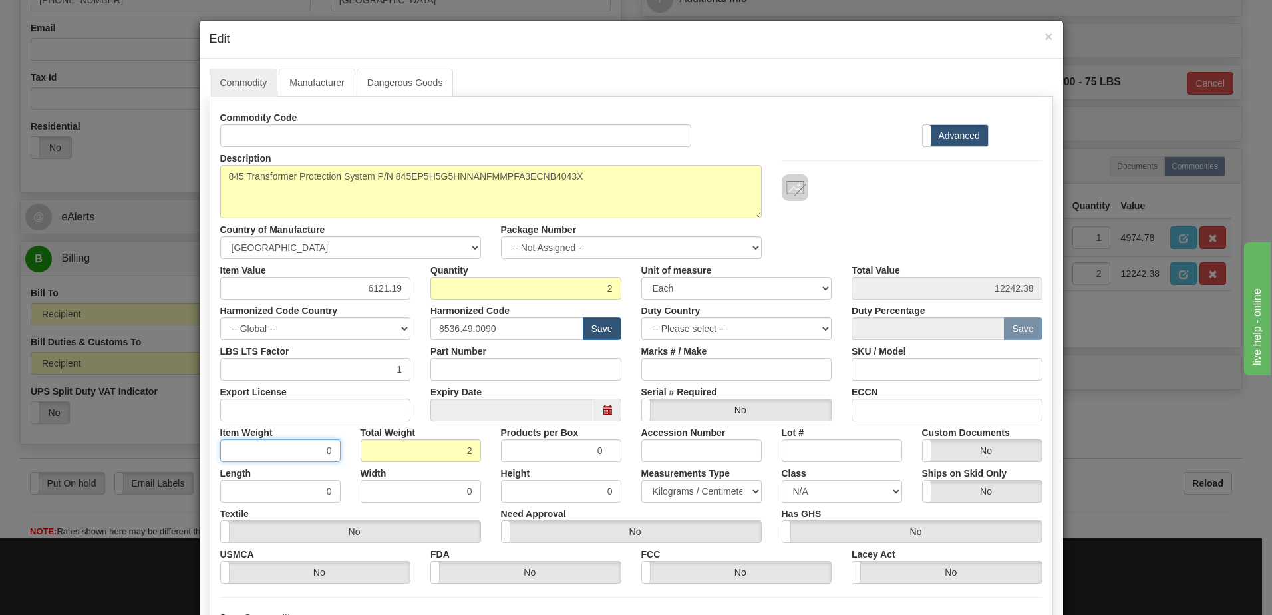
type input "1.0000"
click at [289, 450] on input "1.0000" at bounding box center [280, 450] width 120 height 23
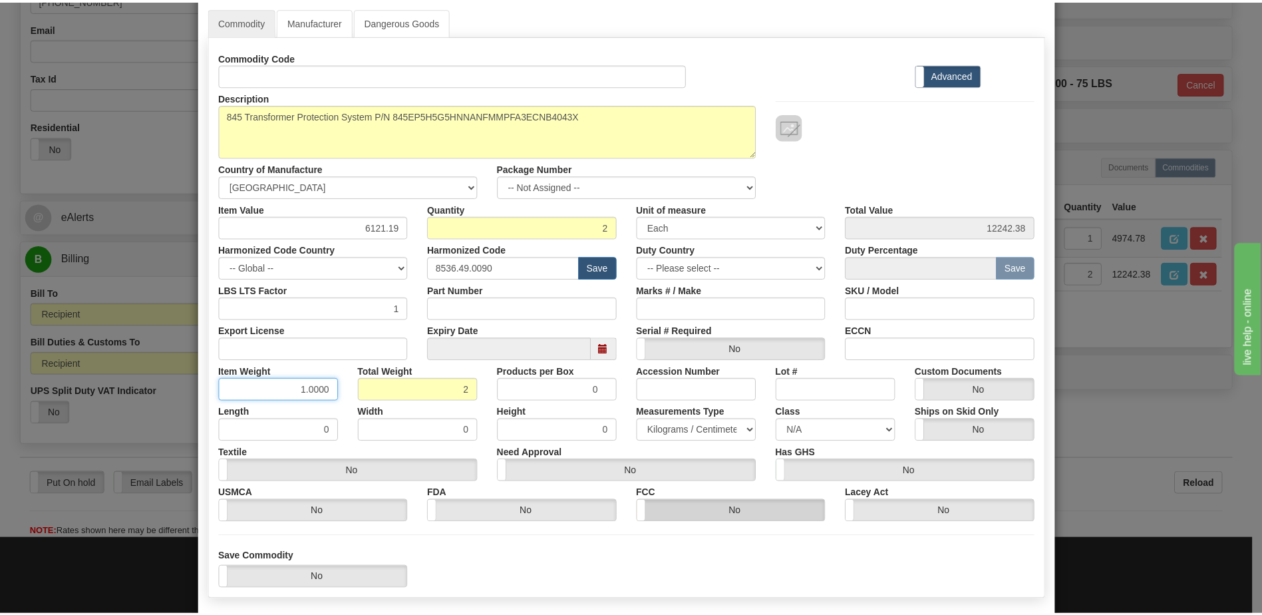
scroll to position [126, 0]
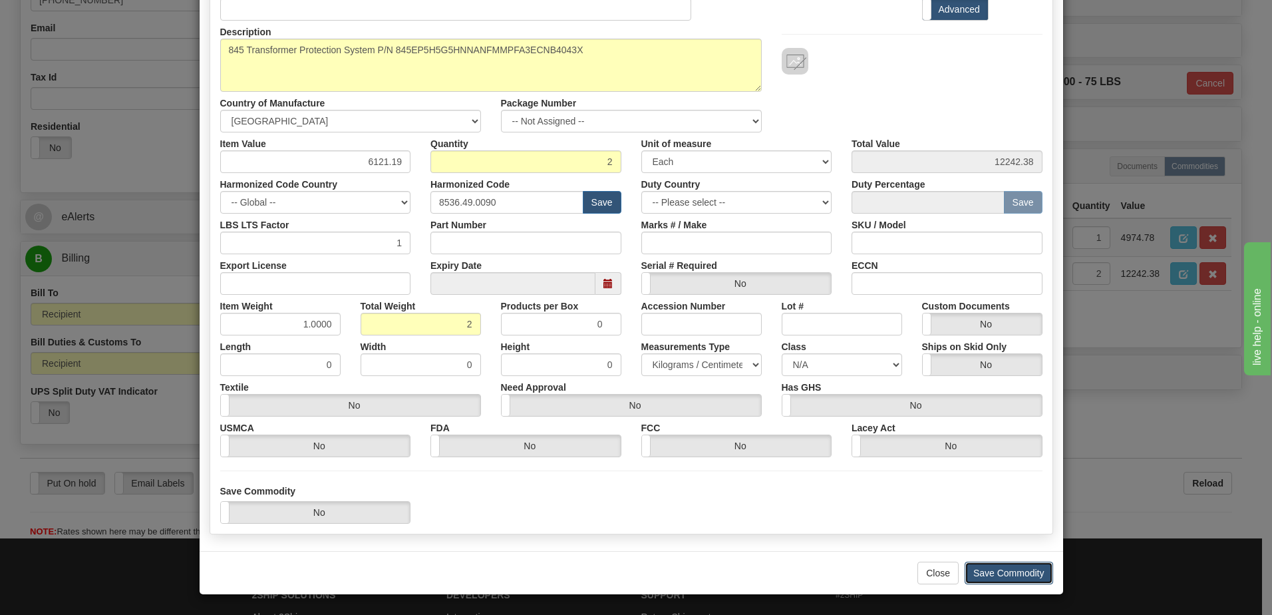
click at [1012, 572] on button "Save Commodity" at bounding box center [1009, 573] width 88 height 23
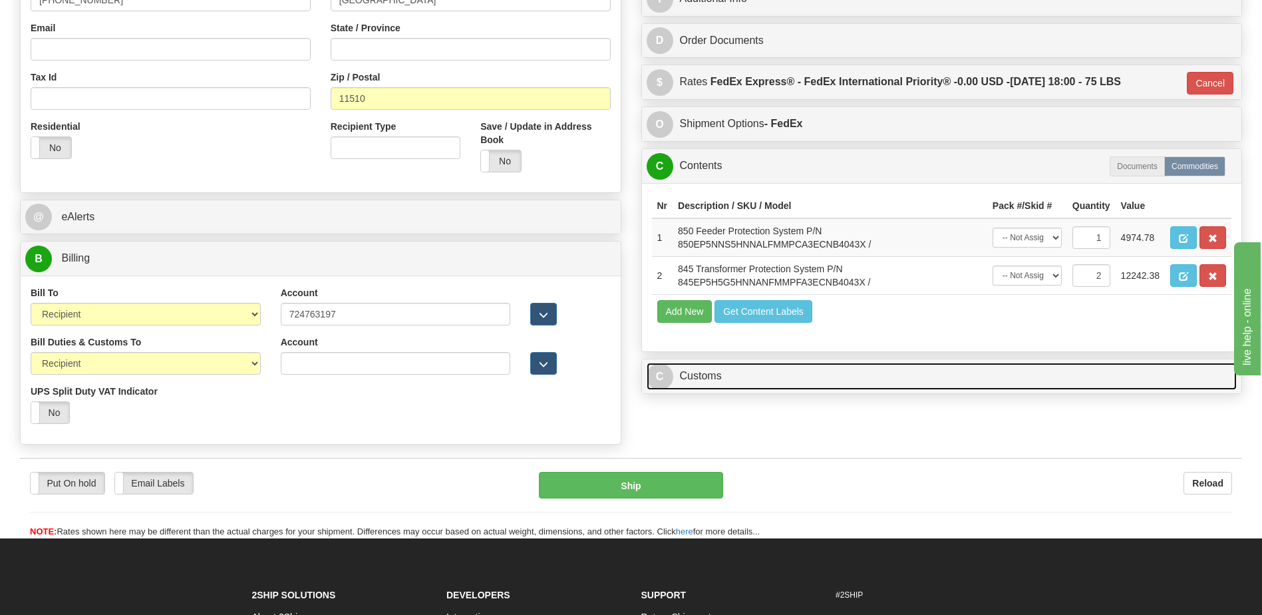
click at [715, 377] on link "C Customs" at bounding box center [942, 376] width 591 height 27
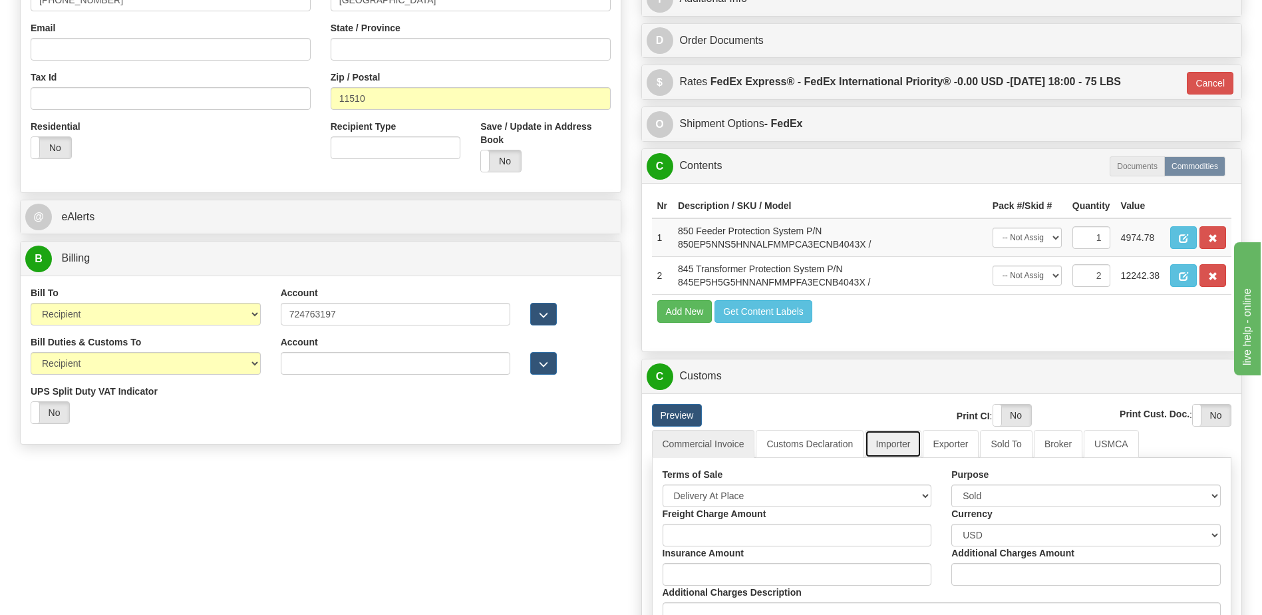
click at [899, 442] on link "Importer" at bounding box center [893, 444] width 56 height 28
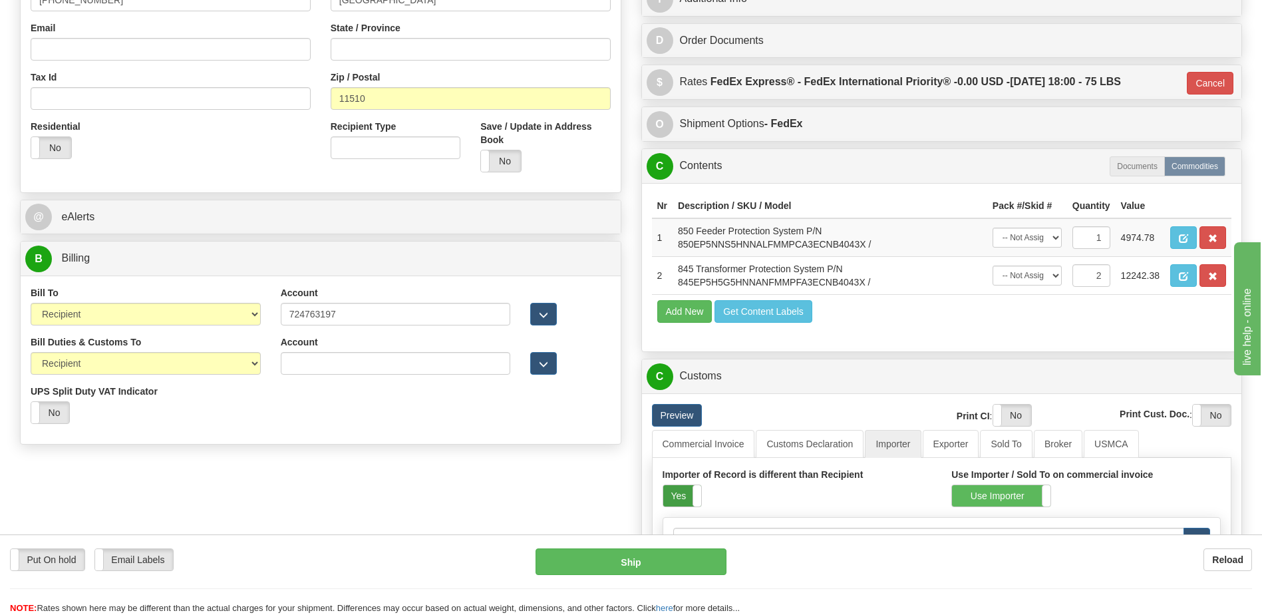
click at [685, 498] on label "Yes" at bounding box center [682, 495] width 38 height 21
click at [786, 451] on link "Customs Declaration" at bounding box center [810, 444] width 108 height 28
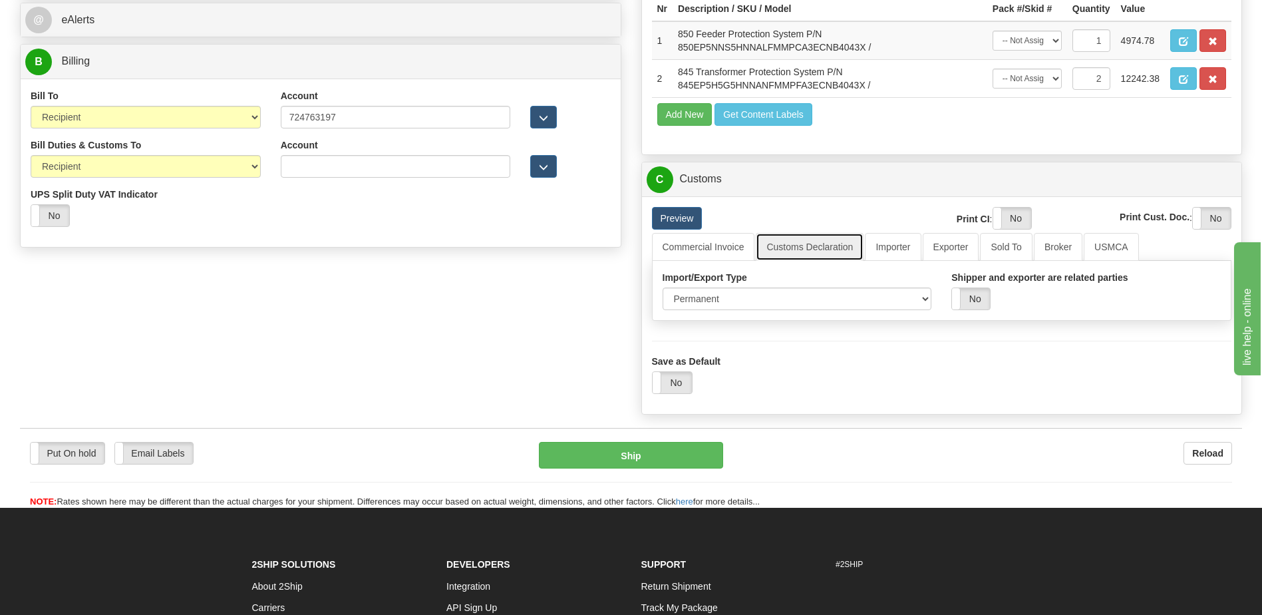
scroll to position [466, 0]
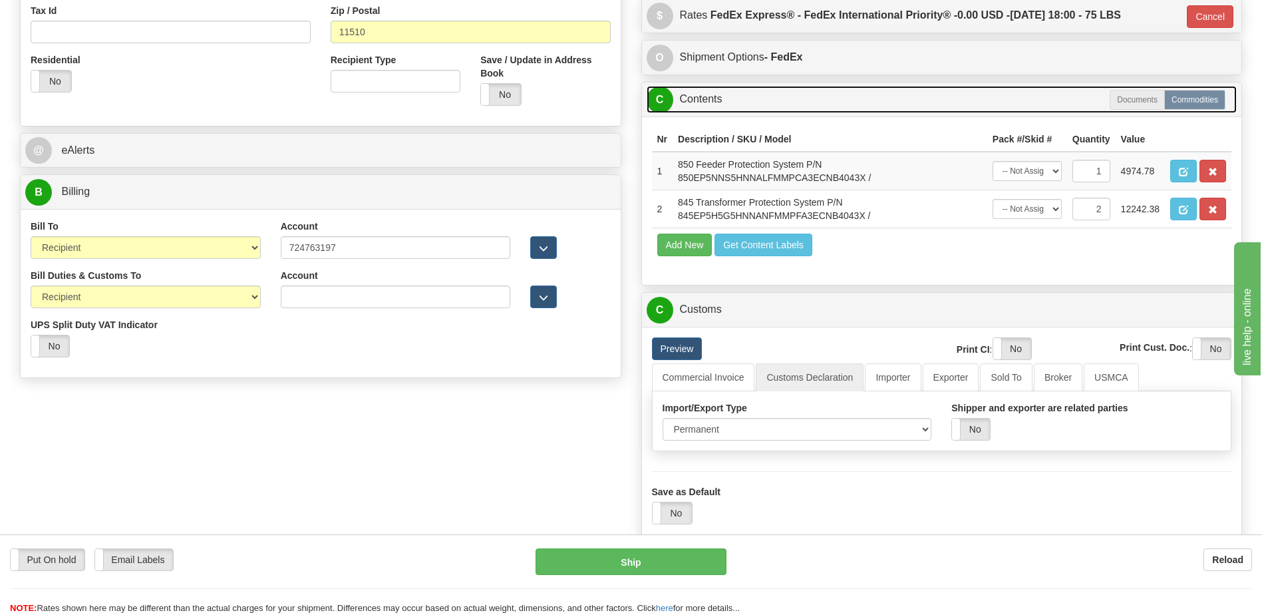
click at [752, 112] on link "C Contents" at bounding box center [942, 99] width 591 height 27
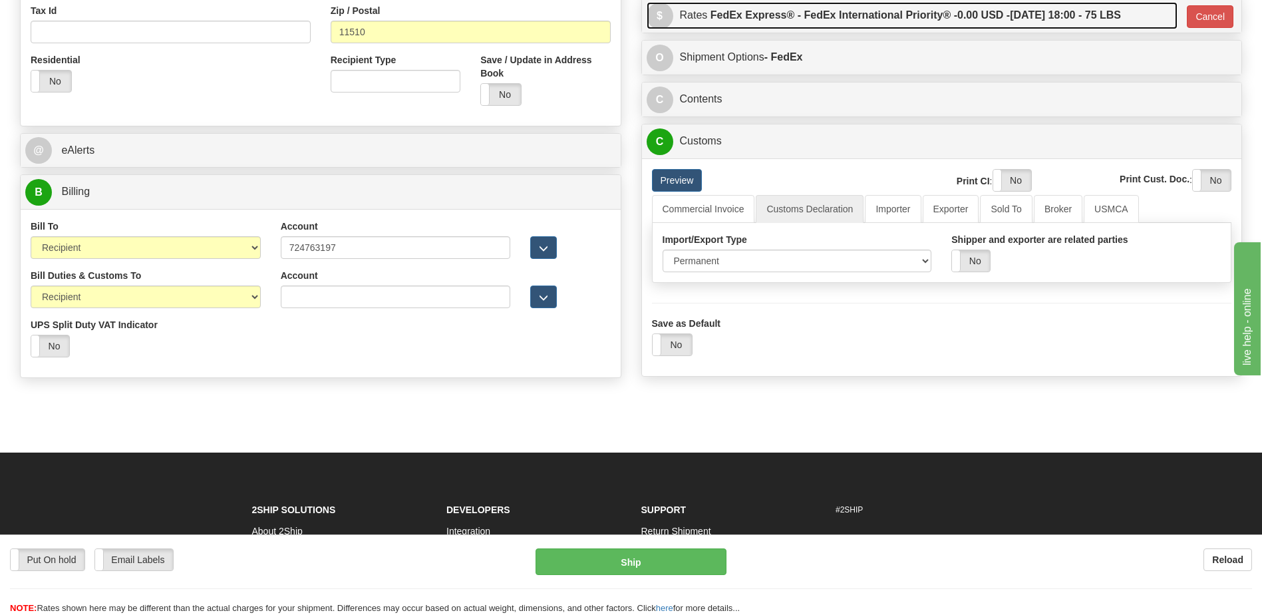
click at [814, 15] on label "FedEx Express® - FedEx International Priority® - 0.00 USD - [DATE] 18:00 - 75 L…" at bounding box center [916, 15] width 410 height 27
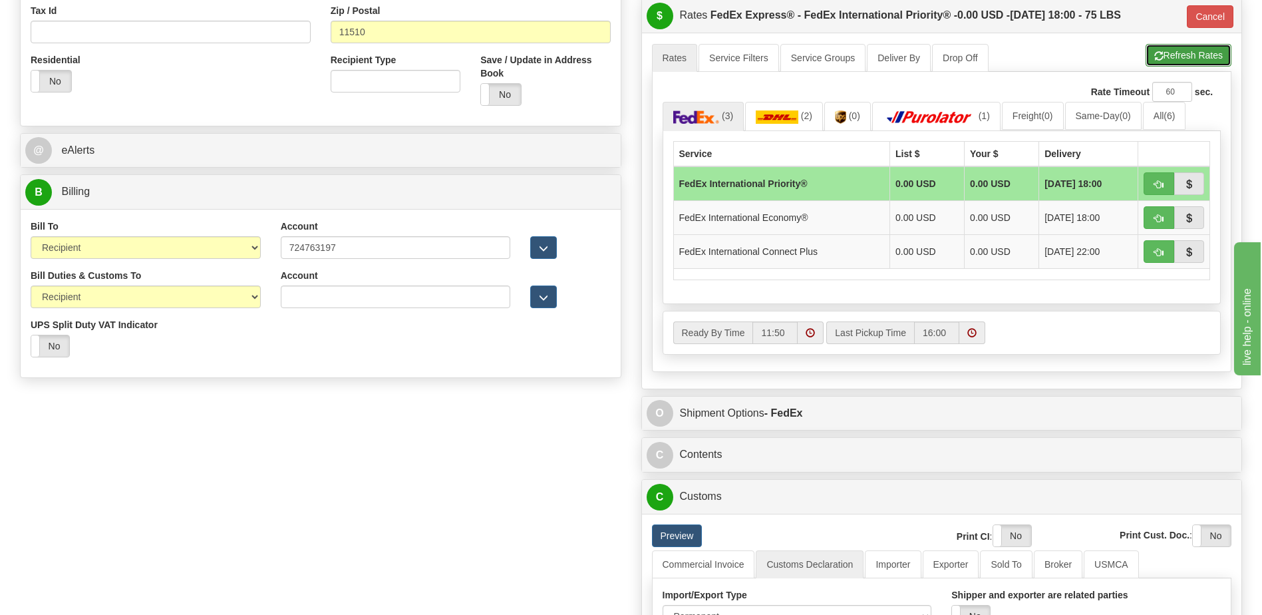
click at [1171, 59] on button "Refresh Rates" at bounding box center [1189, 55] width 86 height 23
type input "01"
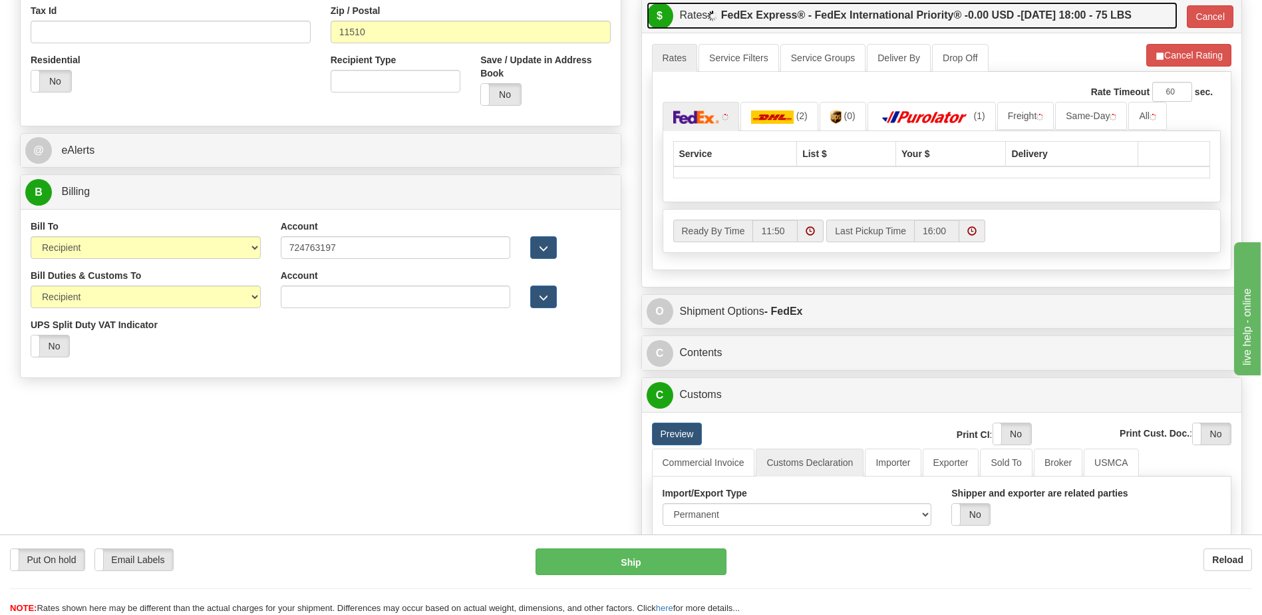
click at [1065, 16] on label "FedEx Express® - FedEx International Priority® - 0.00 USD - [DATE] 18:00 - 75 L…" at bounding box center [926, 15] width 410 height 27
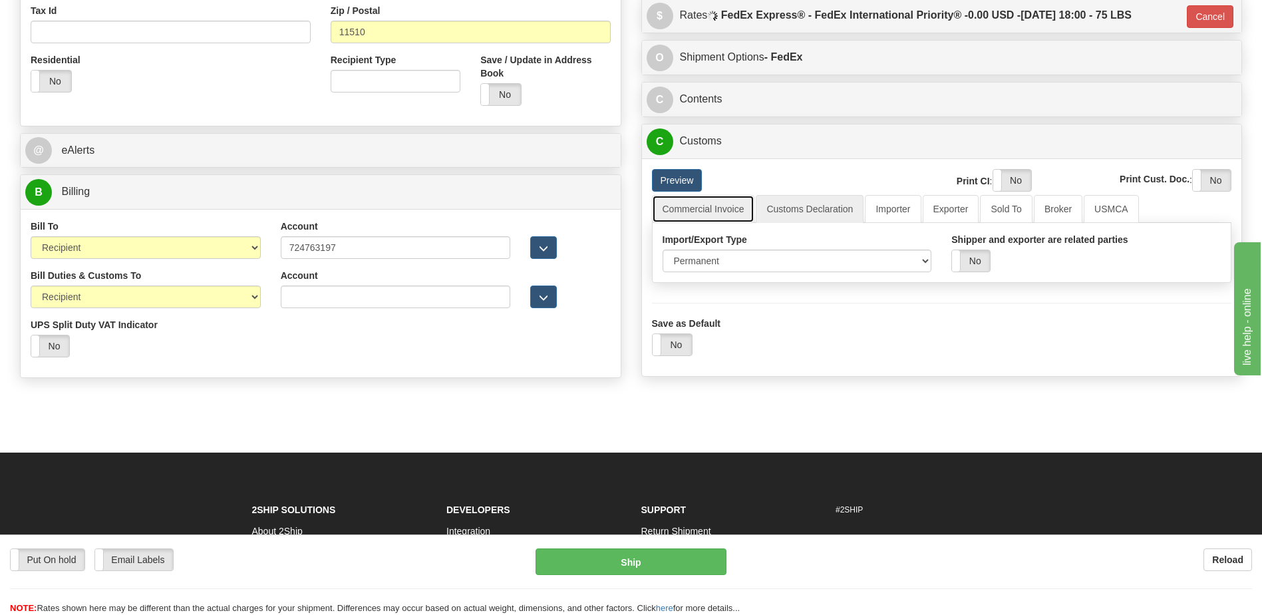
click at [716, 213] on link "Commercial Invoice" at bounding box center [703, 209] width 103 height 28
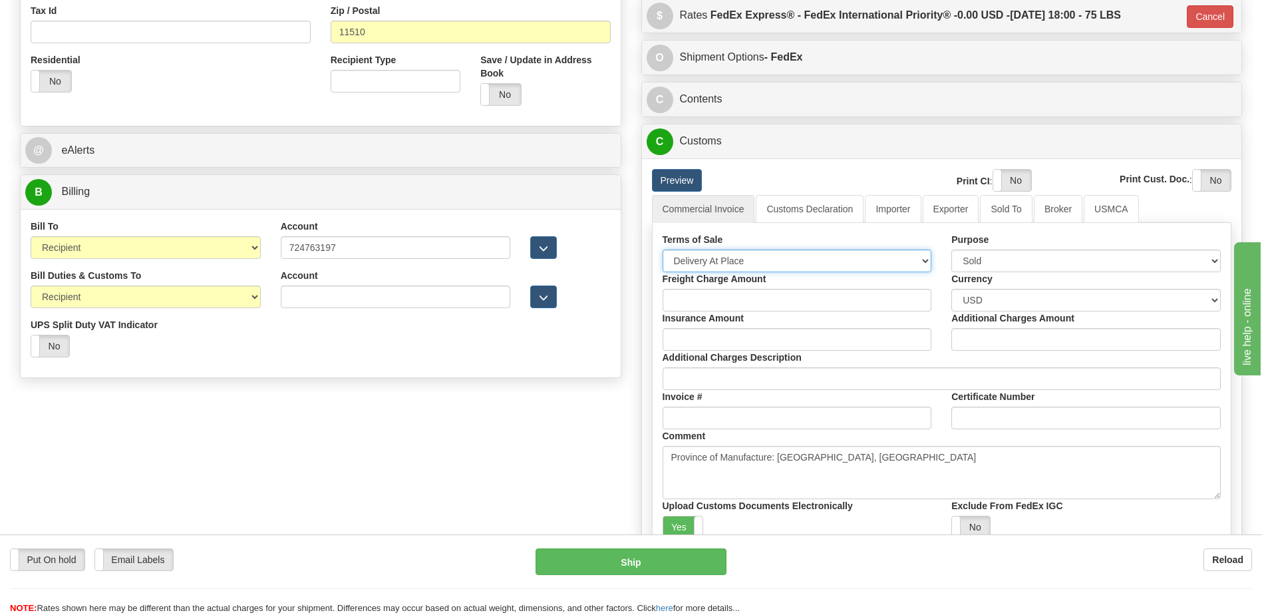
drag, startPoint x: 711, startPoint y: 256, endPoint x: 708, endPoint y: 267, distance: 11.0
click at [711, 256] on select "Free Carrier Free On Board Ex Works Delivered Duty Unpaid Delivered Duty Paid C…" at bounding box center [797, 260] width 269 height 23
select select "7"
click at [663, 249] on select "Free Carrier Free On Board Ex Works Delivered Duty Unpaid Delivered Duty Paid C…" at bounding box center [797, 260] width 269 height 23
click at [685, 520] on label "Yes" at bounding box center [683, 526] width 40 height 21
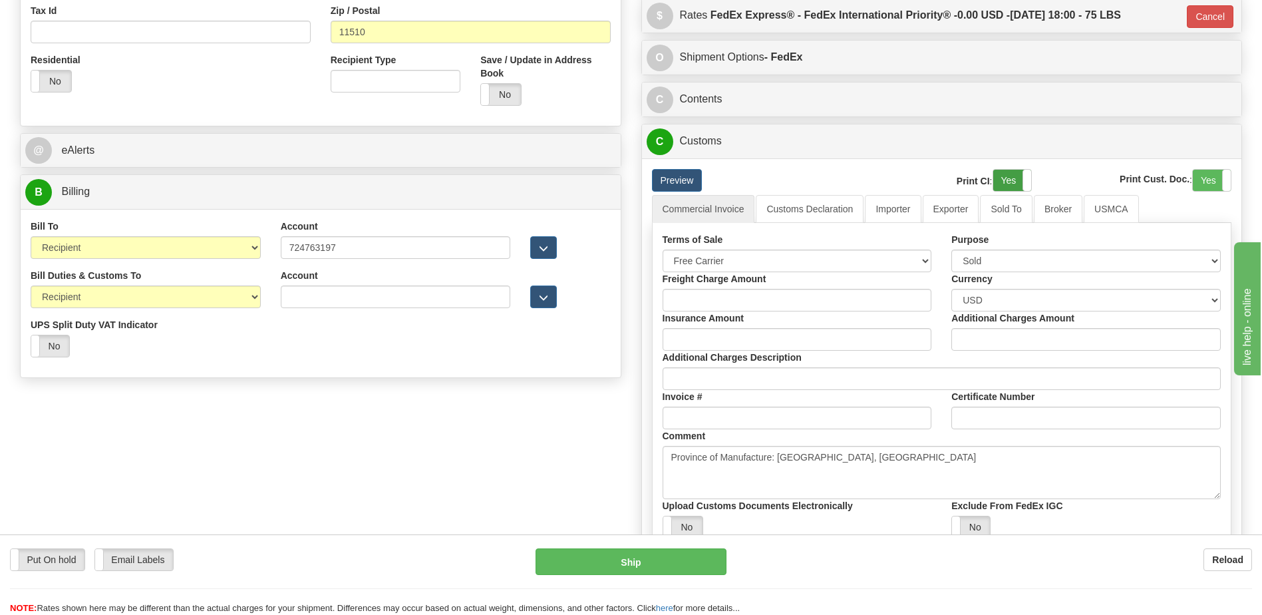
click at [1015, 176] on label "Yes" at bounding box center [1012, 180] width 38 height 21
click at [1208, 175] on label "Yes" at bounding box center [1212, 180] width 38 height 21
click at [794, 208] on link "Customs Declaration" at bounding box center [810, 209] width 108 height 28
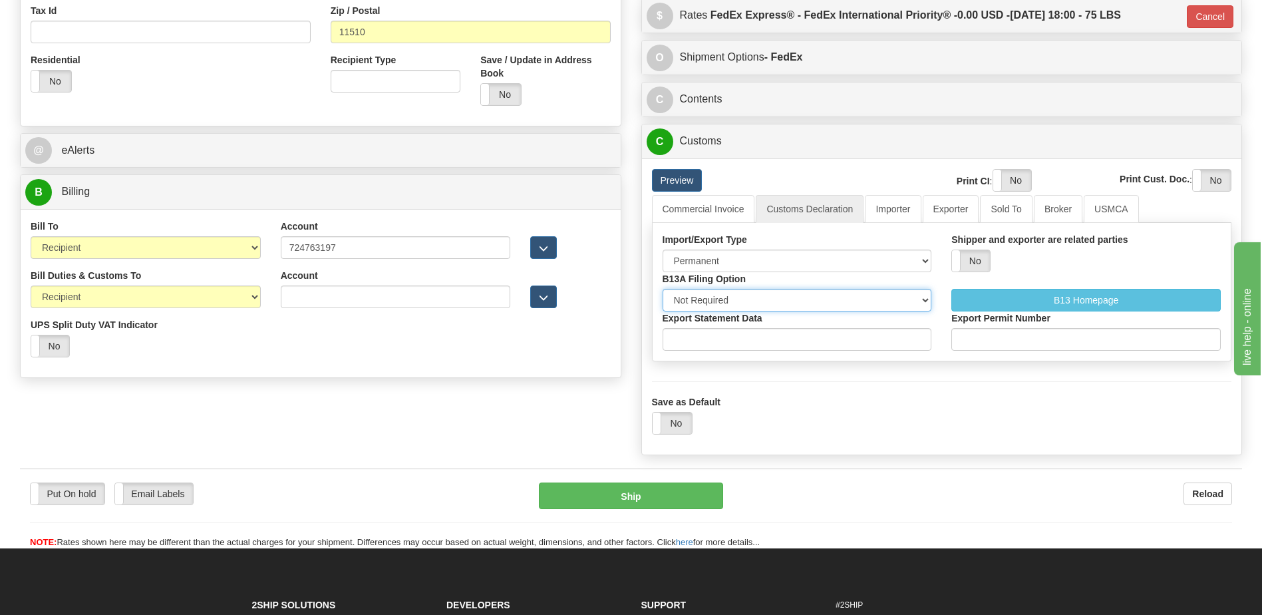
click at [766, 295] on select "Not Required Manual Electronic Summary Reporting" at bounding box center [797, 300] width 269 height 23
select select "3"
click at [663, 289] on select "Not Required Manual Electronic Summary Reporting" at bounding box center [797, 300] width 269 height 23
click at [720, 341] on input "Export Statement Data" at bounding box center [797, 339] width 269 height 23
click at [724, 334] on input "Export Statement Data" at bounding box center [797, 339] width 269 height 23
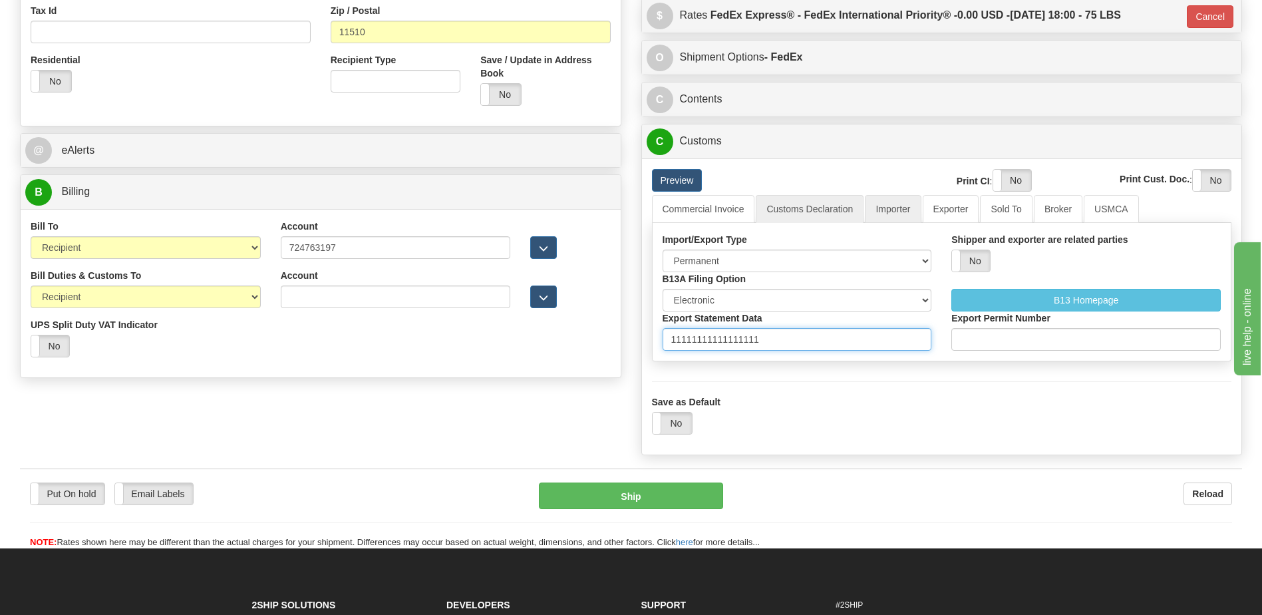
type input "11111111111111111"
click at [908, 209] on link "Importer" at bounding box center [893, 209] width 56 height 28
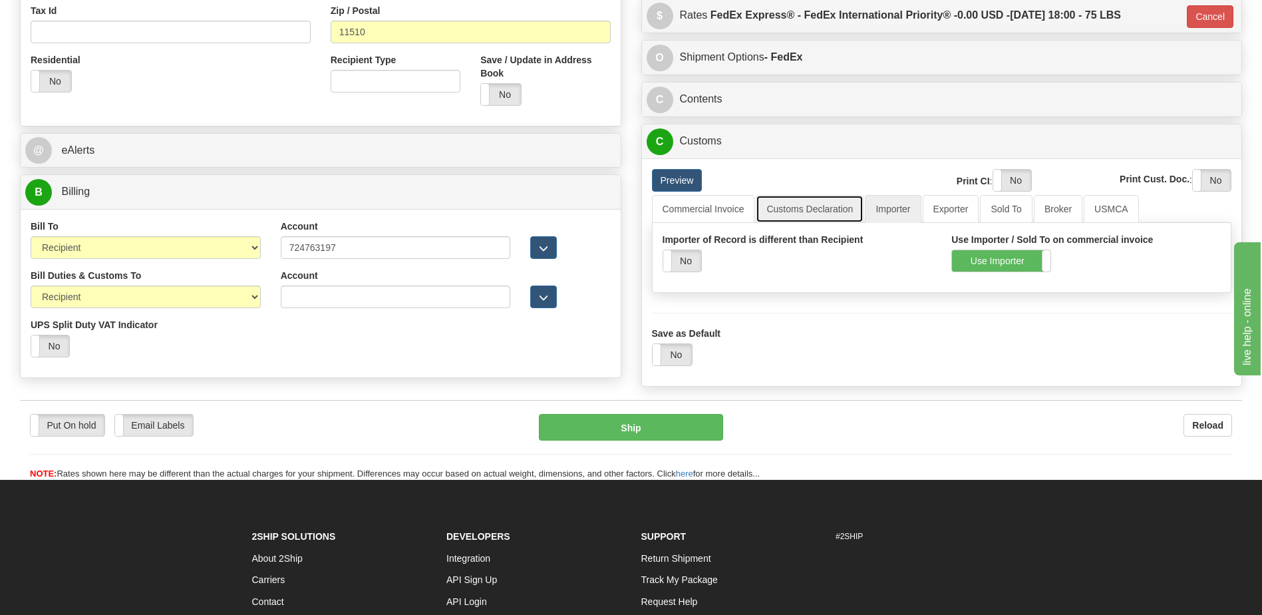
click at [796, 212] on link "Customs Declaration" at bounding box center [810, 209] width 108 height 28
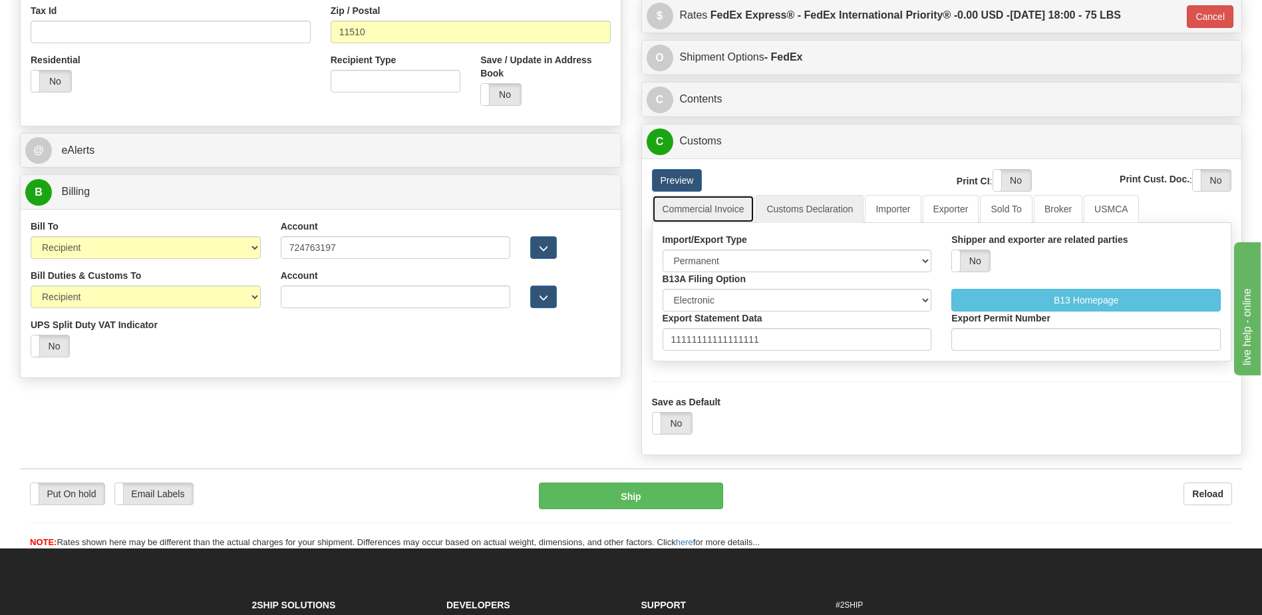
click at [685, 207] on link "Commercial Invoice" at bounding box center [703, 209] width 103 height 28
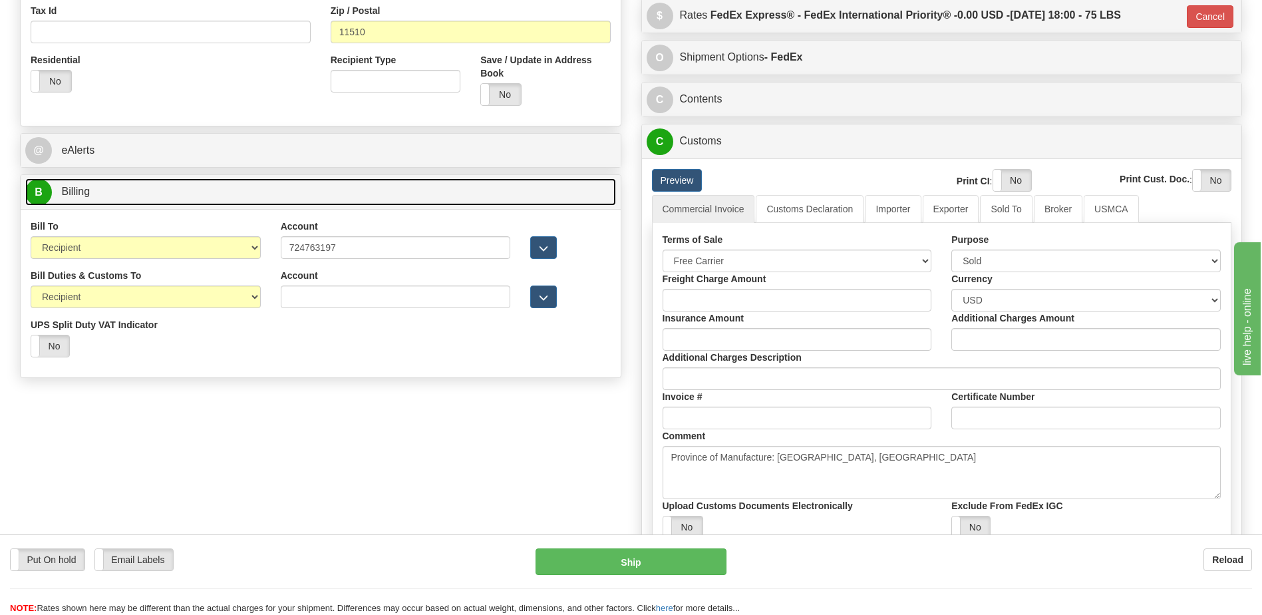
click at [124, 180] on link "B Billing" at bounding box center [320, 191] width 591 height 27
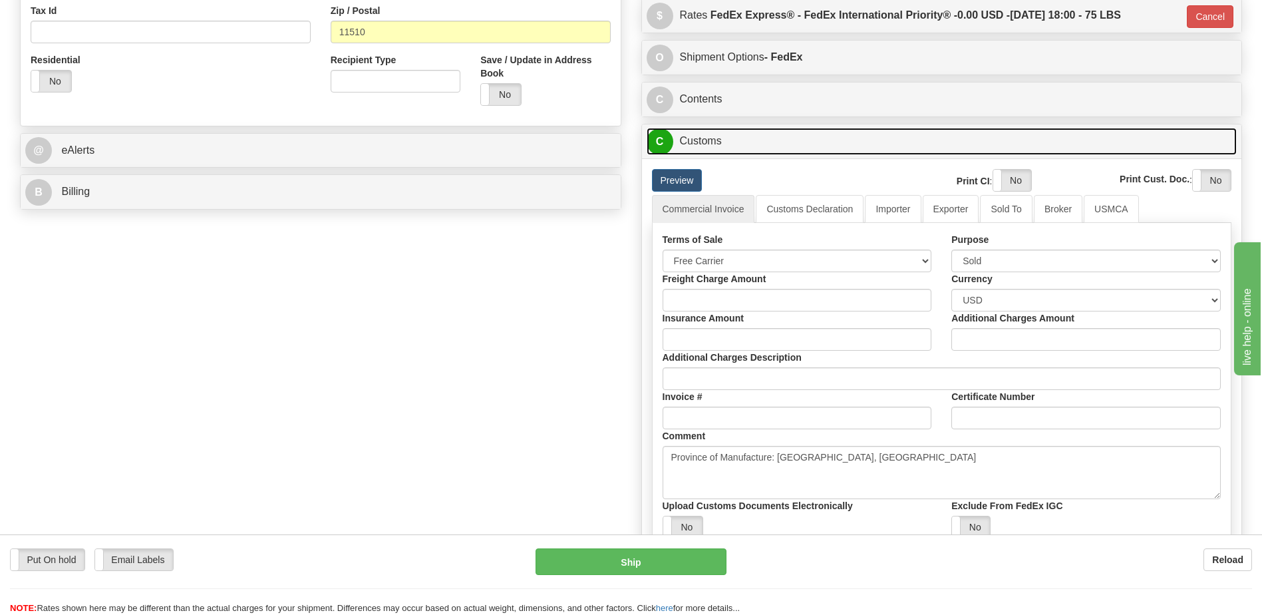
click at [697, 144] on link "C Customs" at bounding box center [942, 141] width 591 height 27
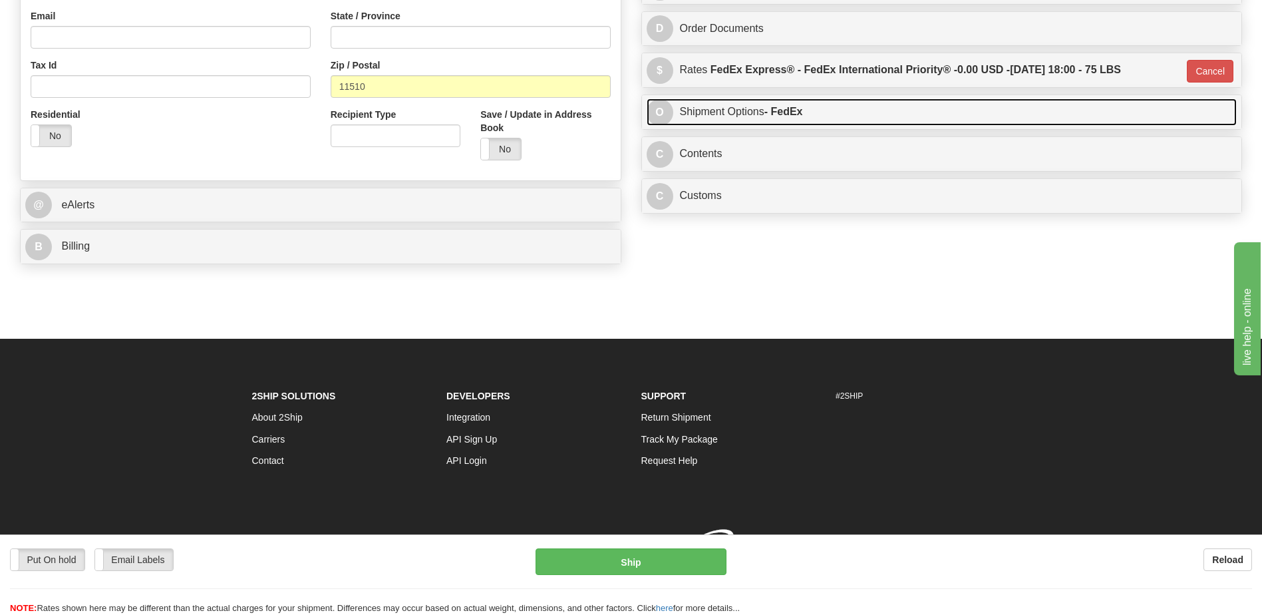
scroll to position [430, 0]
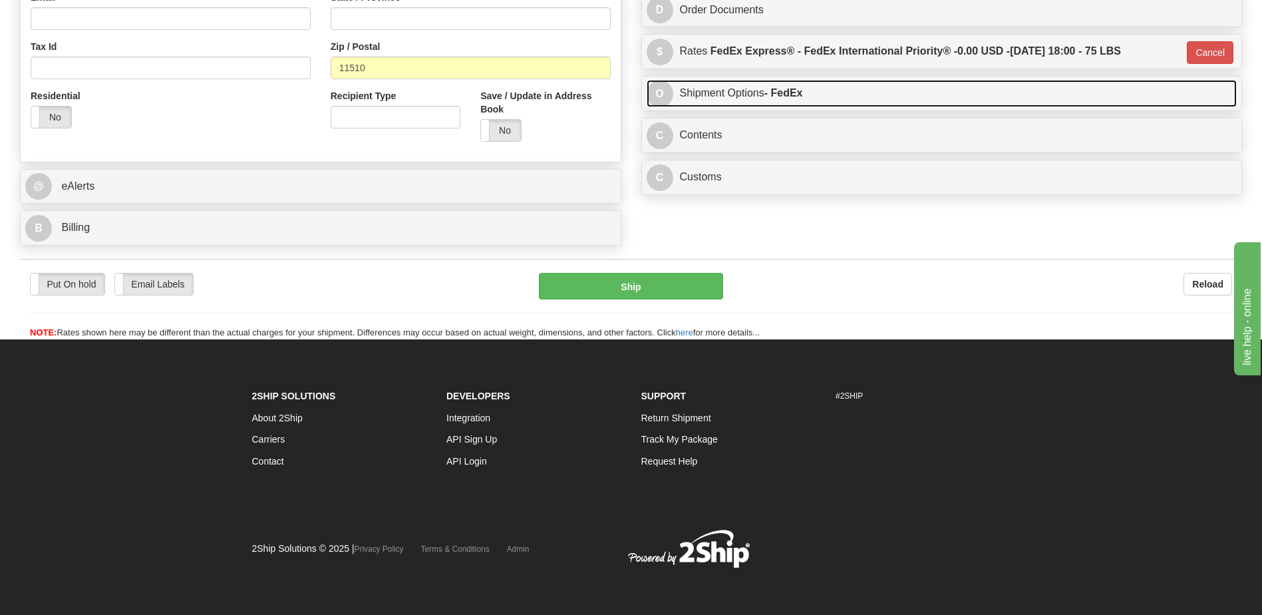
click at [703, 106] on link "O Shipment Options - FedEx" at bounding box center [942, 93] width 591 height 27
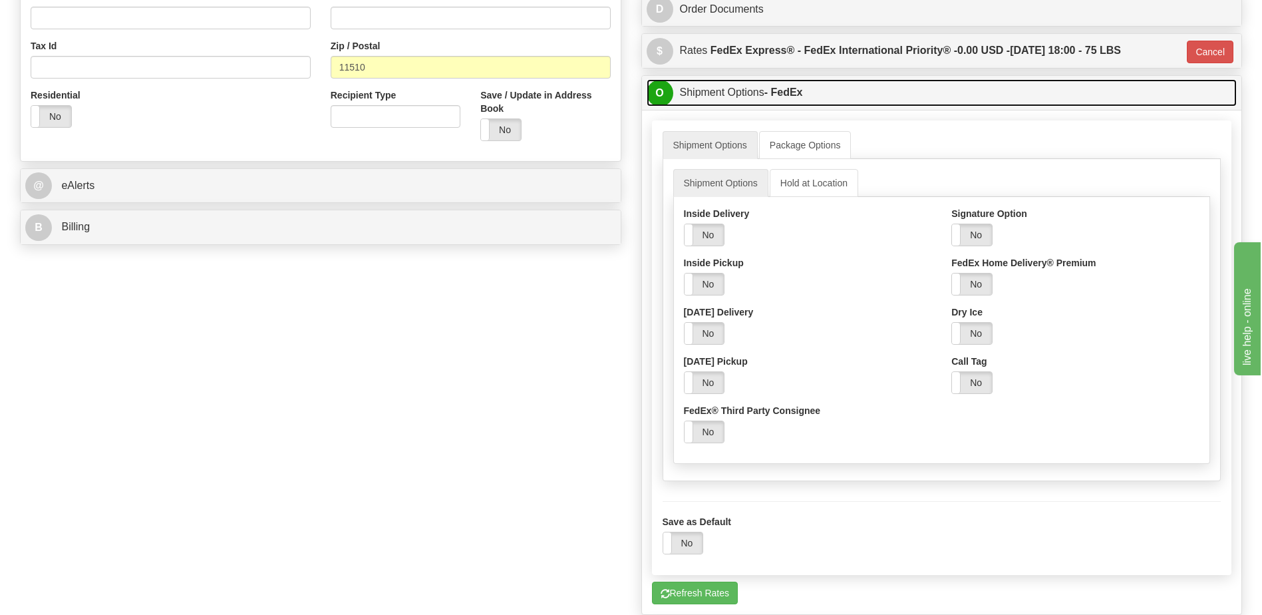
click at [702, 100] on link "O Shipment Options - FedEx" at bounding box center [942, 92] width 591 height 27
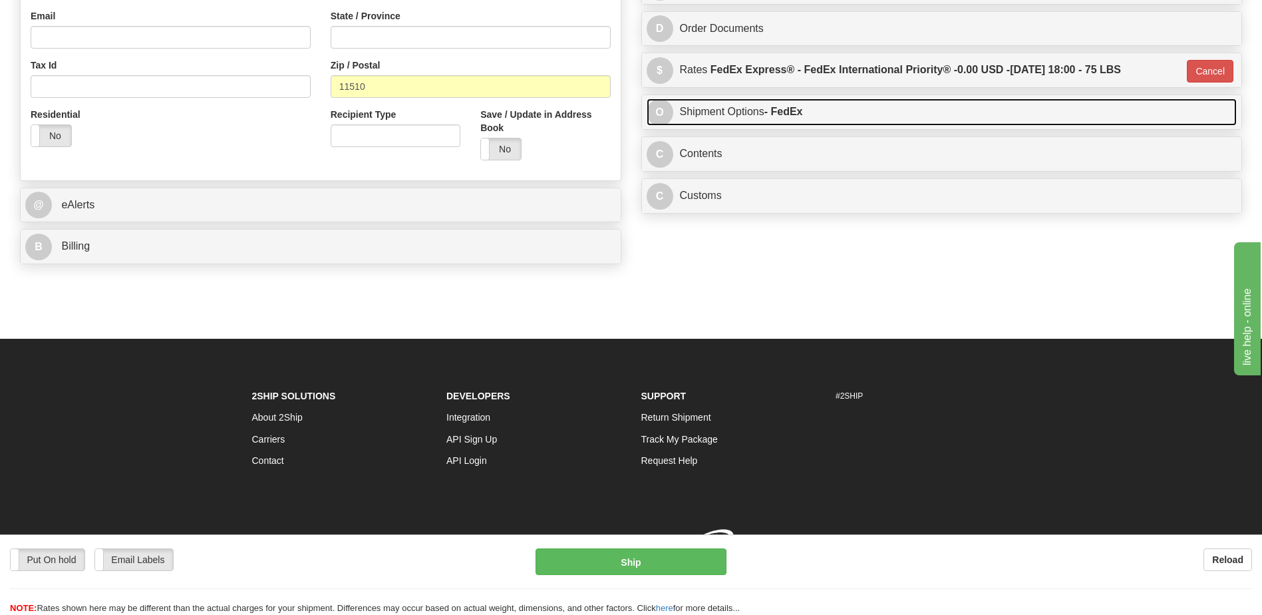
scroll to position [428, 0]
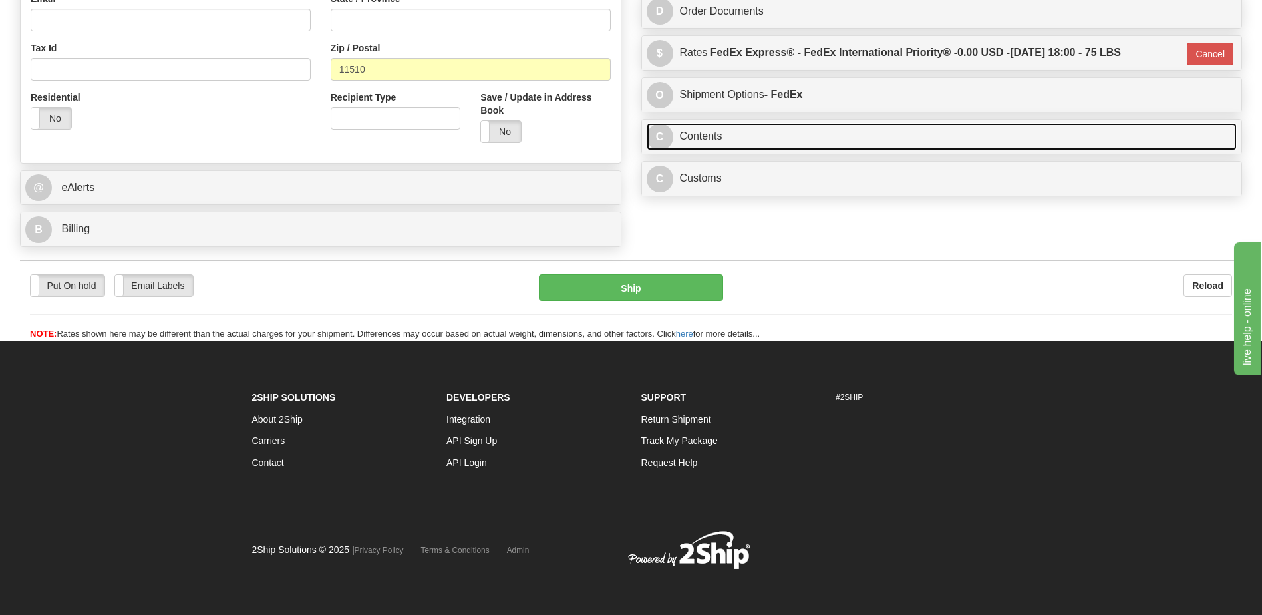
click at [709, 147] on link "C Contents" at bounding box center [942, 136] width 591 height 27
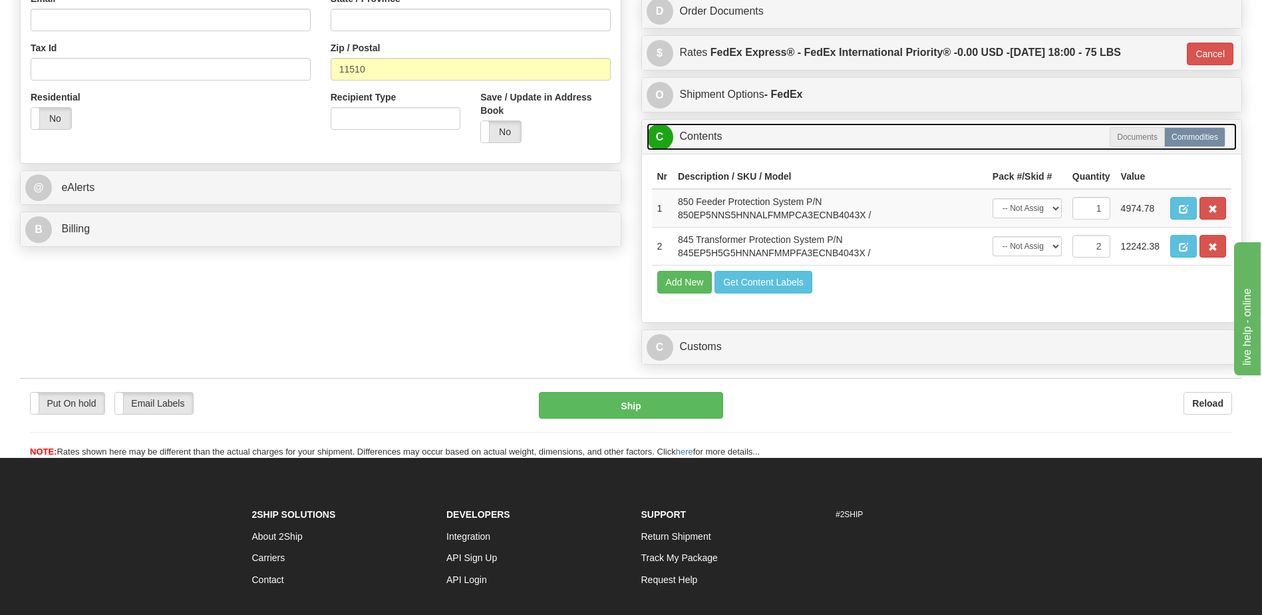
click at [709, 147] on link "C Contents" at bounding box center [942, 136] width 591 height 27
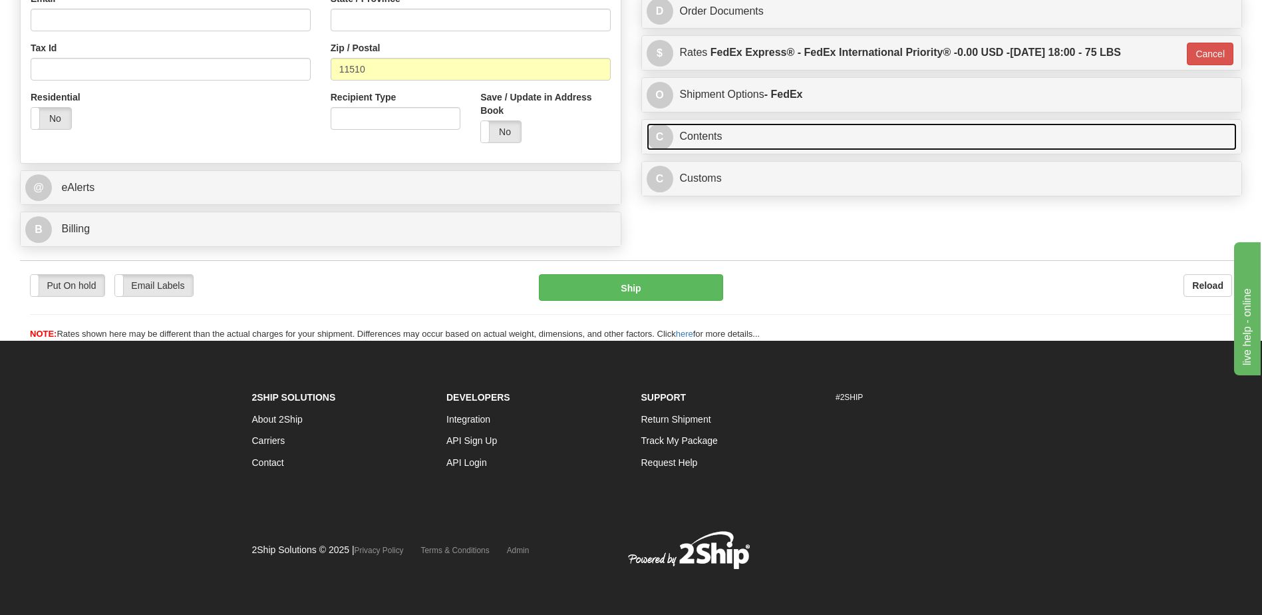
scroll to position [362, 0]
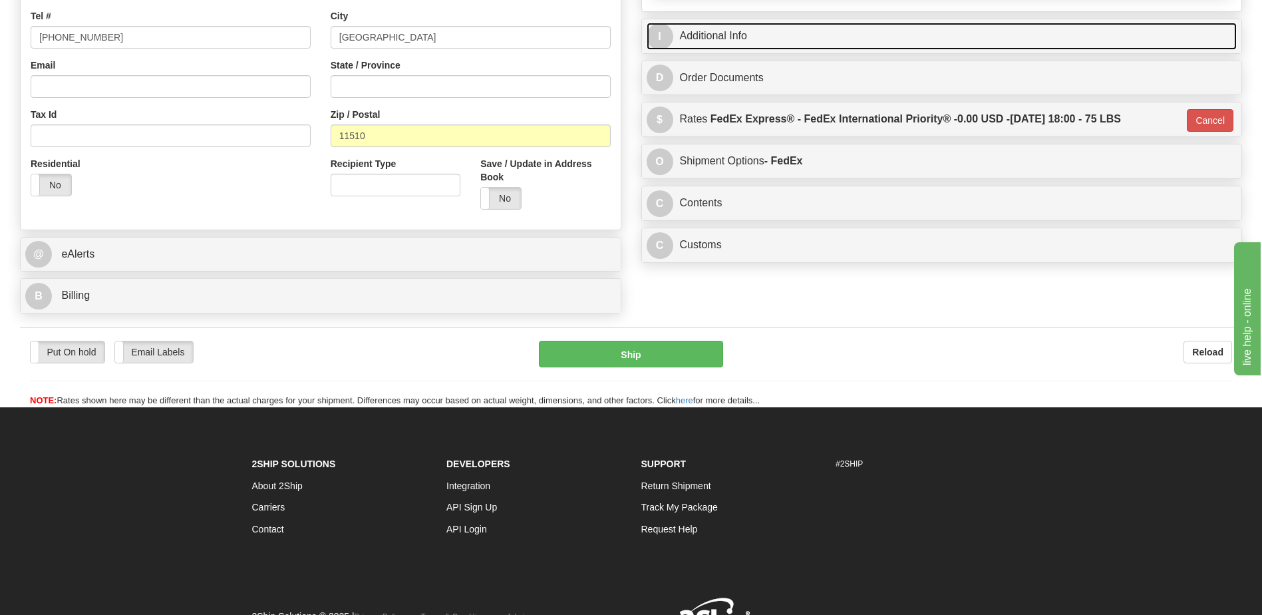
click at [708, 33] on link "I Additional Info" at bounding box center [942, 36] width 591 height 27
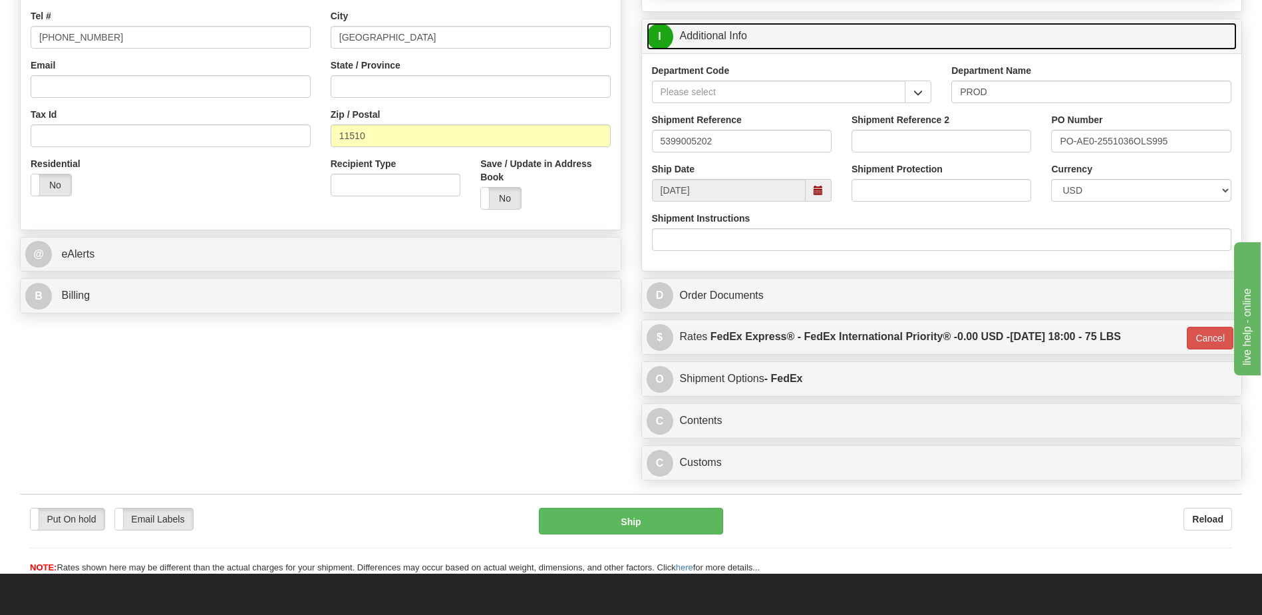
click at [708, 33] on link "I Additional Info" at bounding box center [942, 36] width 591 height 27
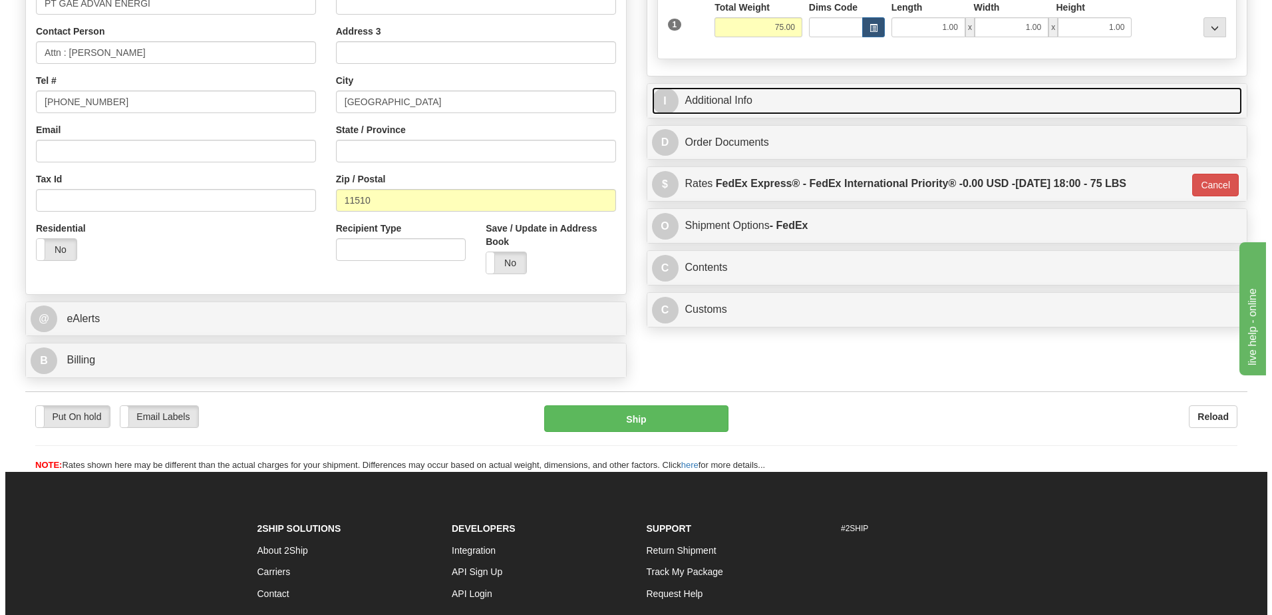
scroll to position [162, 0]
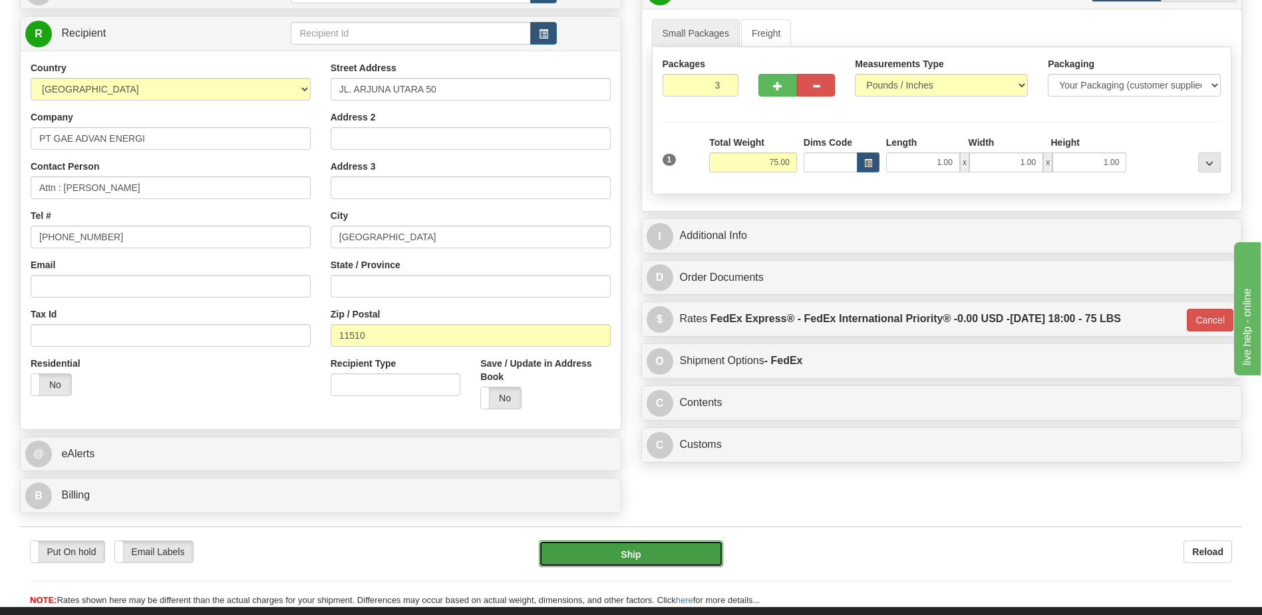
click at [678, 552] on button "Ship" at bounding box center [631, 553] width 184 height 27
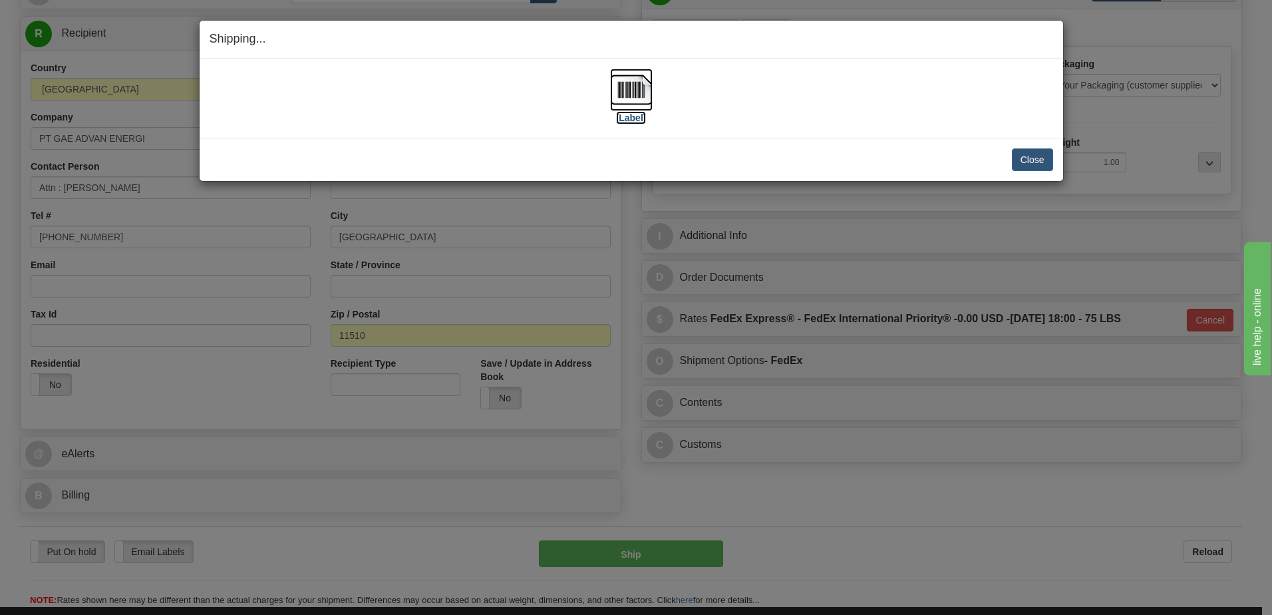
click at [632, 94] on img at bounding box center [631, 90] width 43 height 43
click at [1019, 159] on button "Close" at bounding box center [1032, 159] width 41 height 23
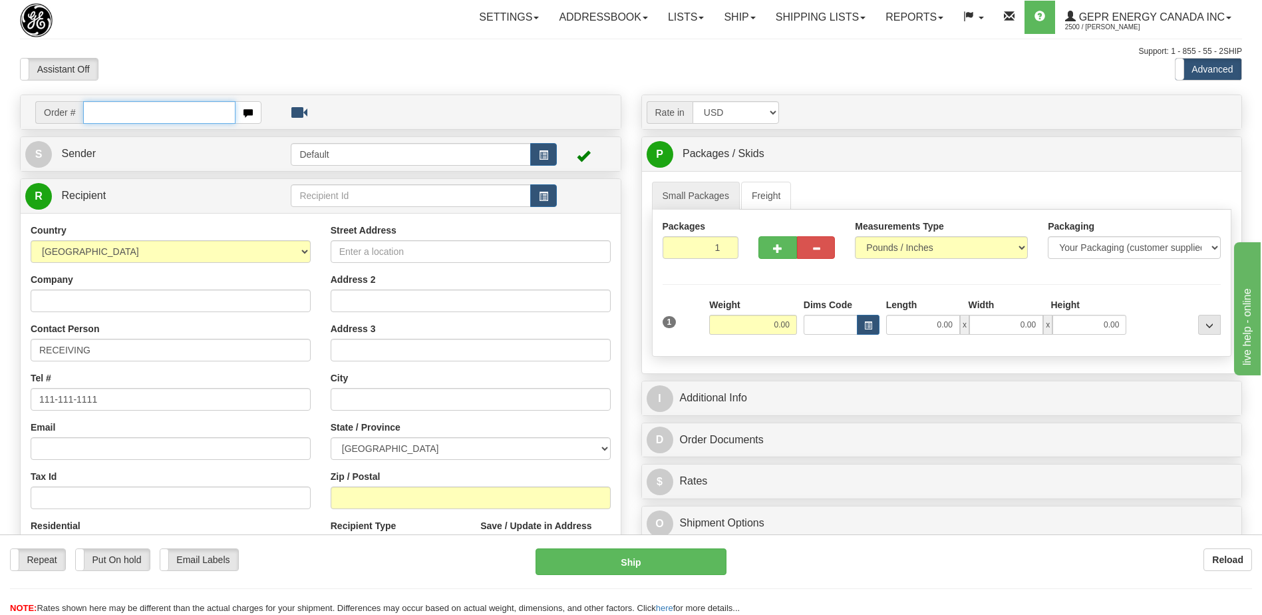
click at [106, 112] on input "text" at bounding box center [159, 112] width 152 height 23
paste input "86687891"
type input "86687891"
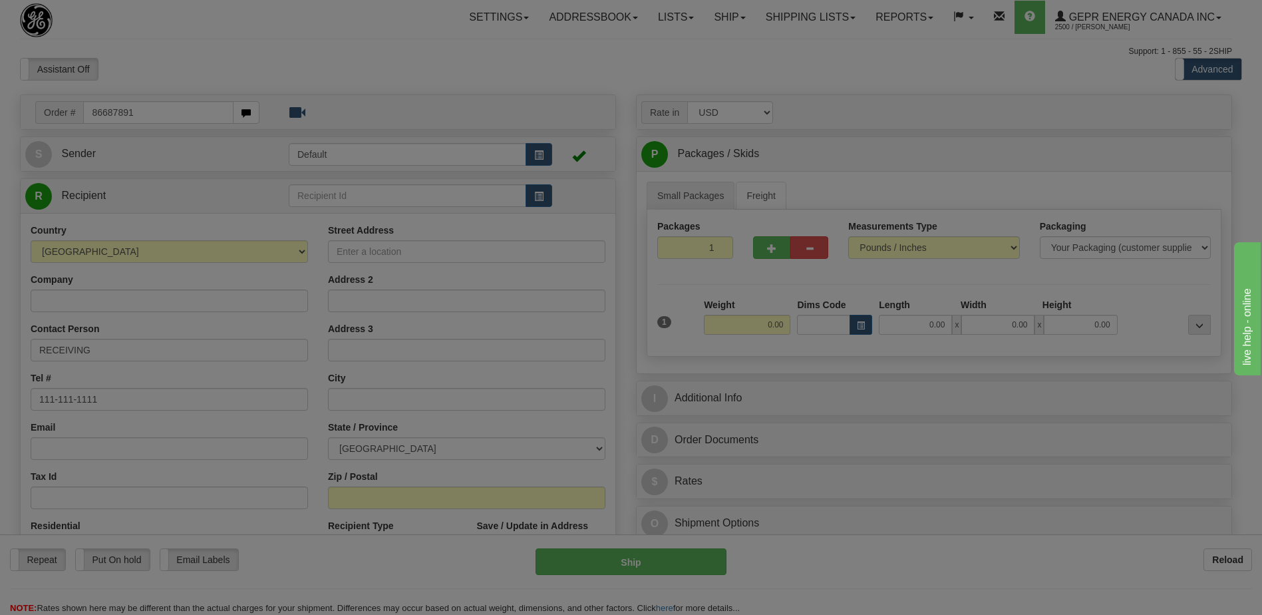
click at [341, 47] on body "Training Course Close Toggle navigation Settings Shipping Preferences New Recip…" at bounding box center [631, 307] width 1262 height 615
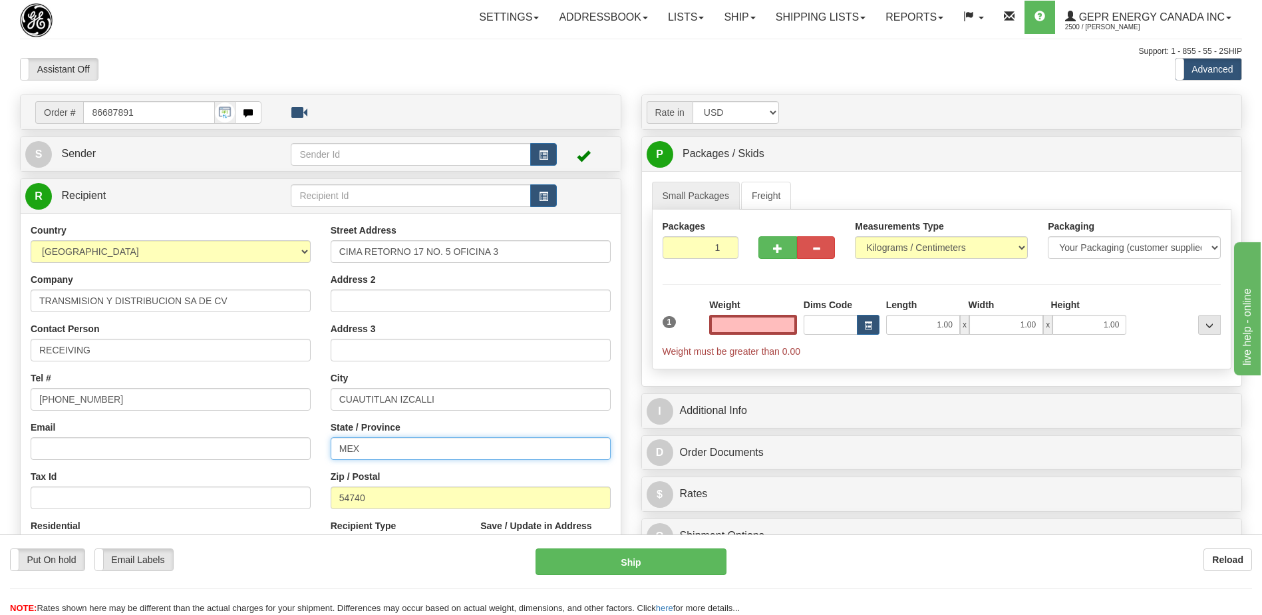
type input "0.00"
drag, startPoint x: 381, startPoint y: 450, endPoint x: 309, endPoint y: 452, distance: 71.9
click at [309, 452] on div "Country [GEOGRAPHIC_DATA] [GEOGRAPHIC_DATA] [GEOGRAPHIC_DATA] [GEOGRAPHIC_DATA]…" at bounding box center [321, 403] width 600 height 358
drag, startPoint x: 378, startPoint y: 47, endPoint x: 297, endPoint y: 210, distance: 182.4
click at [373, 49] on div "Support: 1 - 855 - 55 - 2SHIP" at bounding box center [631, 51] width 1222 height 11
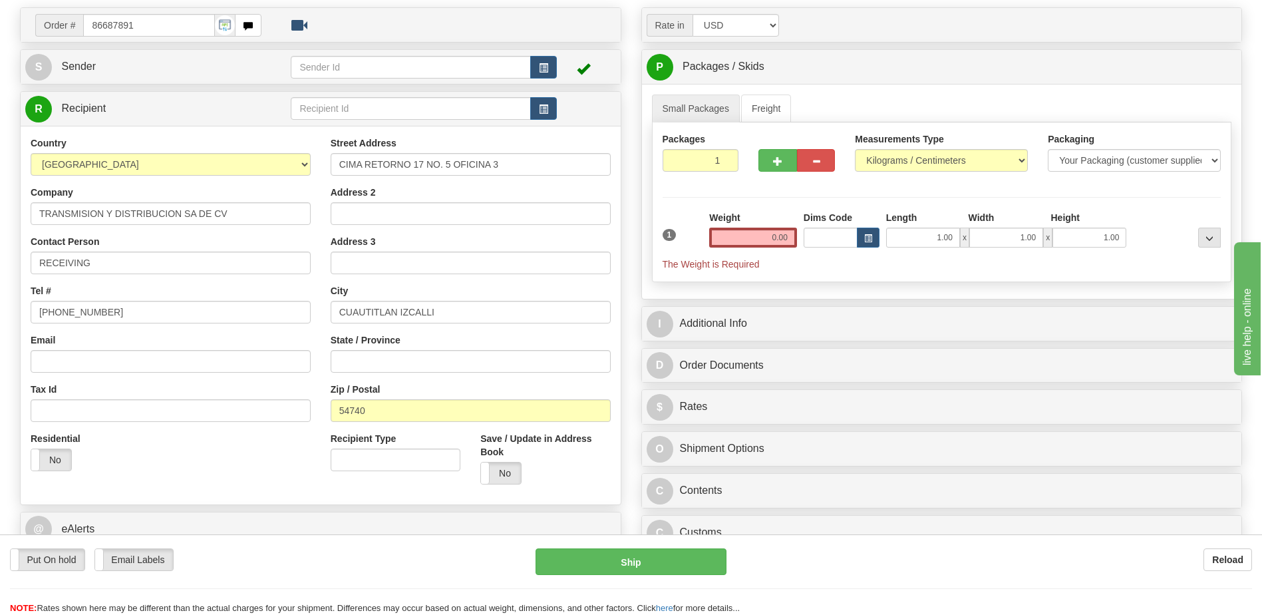
scroll to position [200, 0]
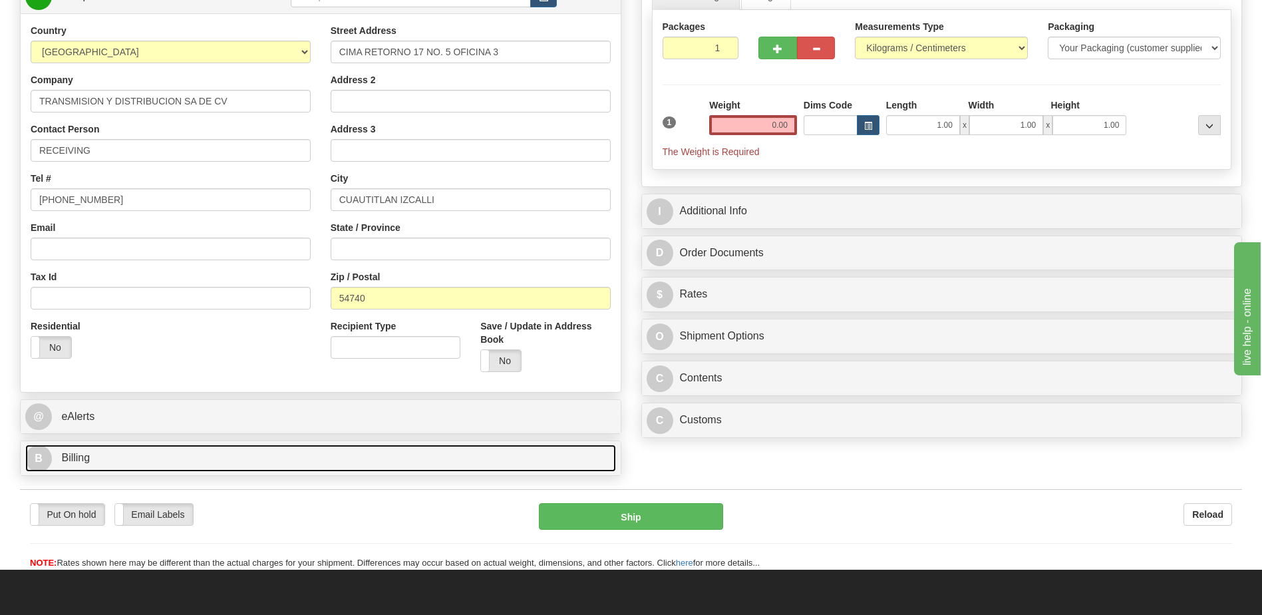
click at [110, 467] on link "B Billing" at bounding box center [320, 457] width 591 height 27
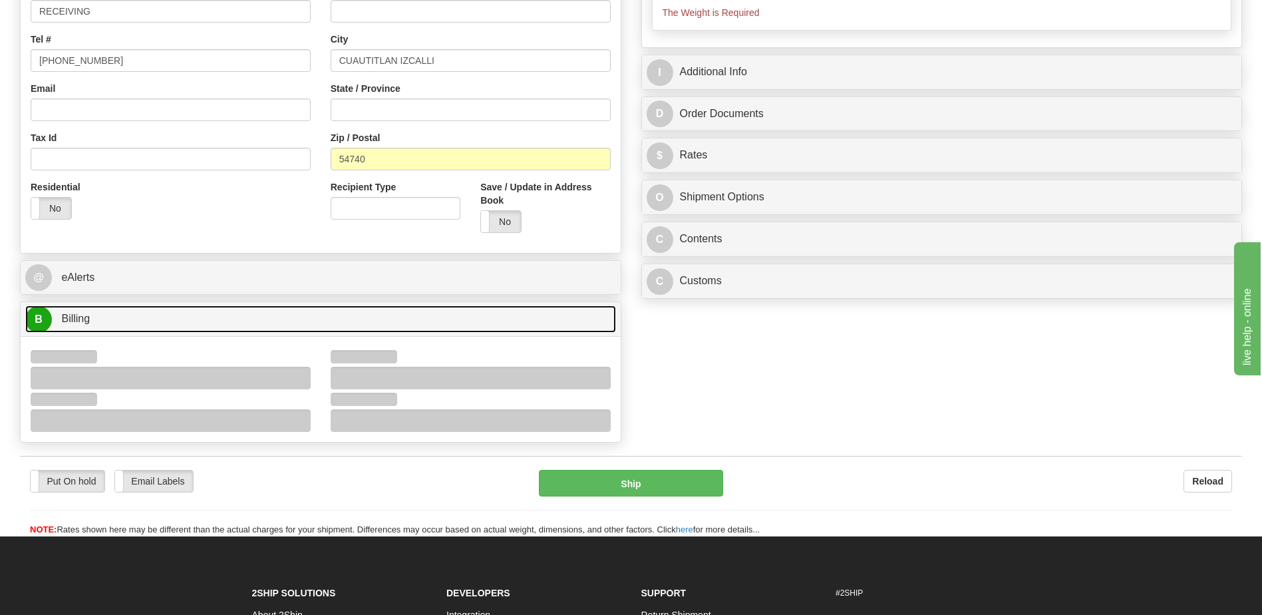
scroll to position [466, 0]
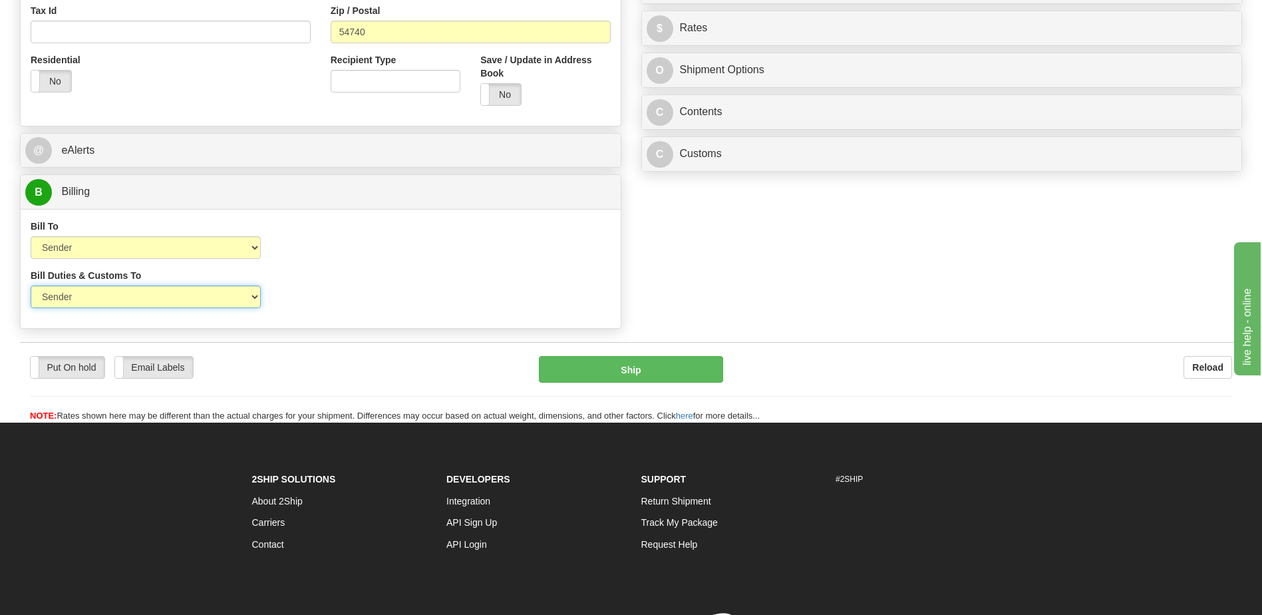
click at [216, 301] on select "Sender Recipient Third Party" at bounding box center [146, 296] width 230 height 23
select select "2"
click at [31, 285] on select "Sender Recipient Third Party" at bounding box center [146, 296] width 230 height 23
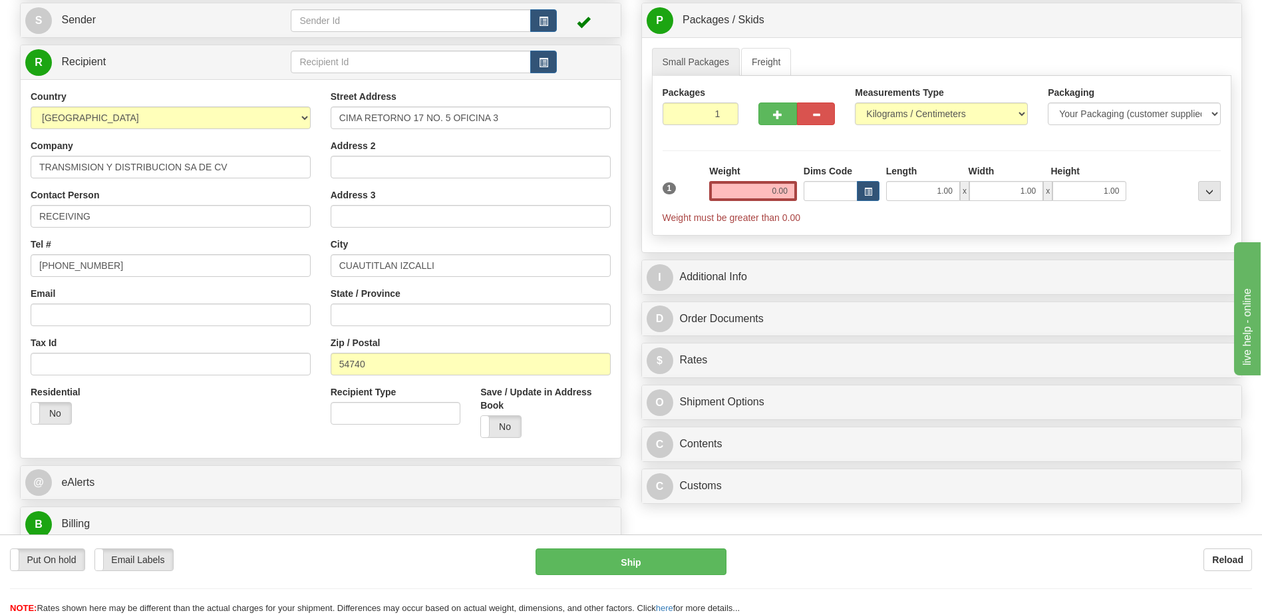
scroll to position [133, 0]
click at [554, 17] on button "button" at bounding box center [543, 21] width 27 height 23
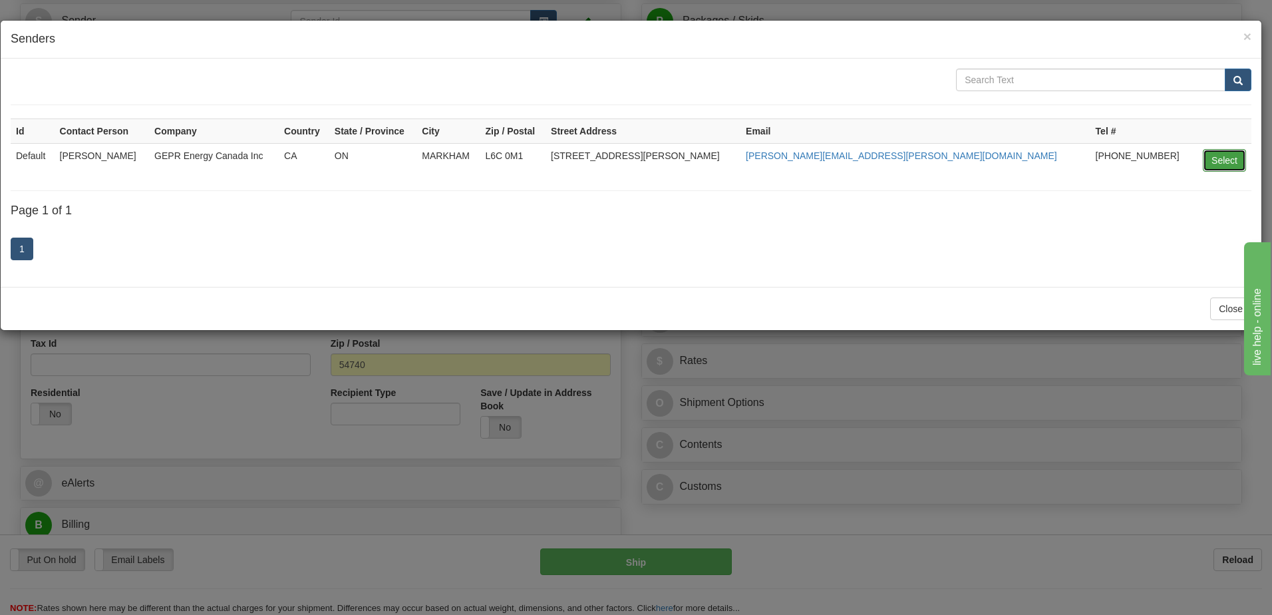
click at [1221, 157] on button "Select" at bounding box center [1224, 160] width 43 height 23
type input "Default"
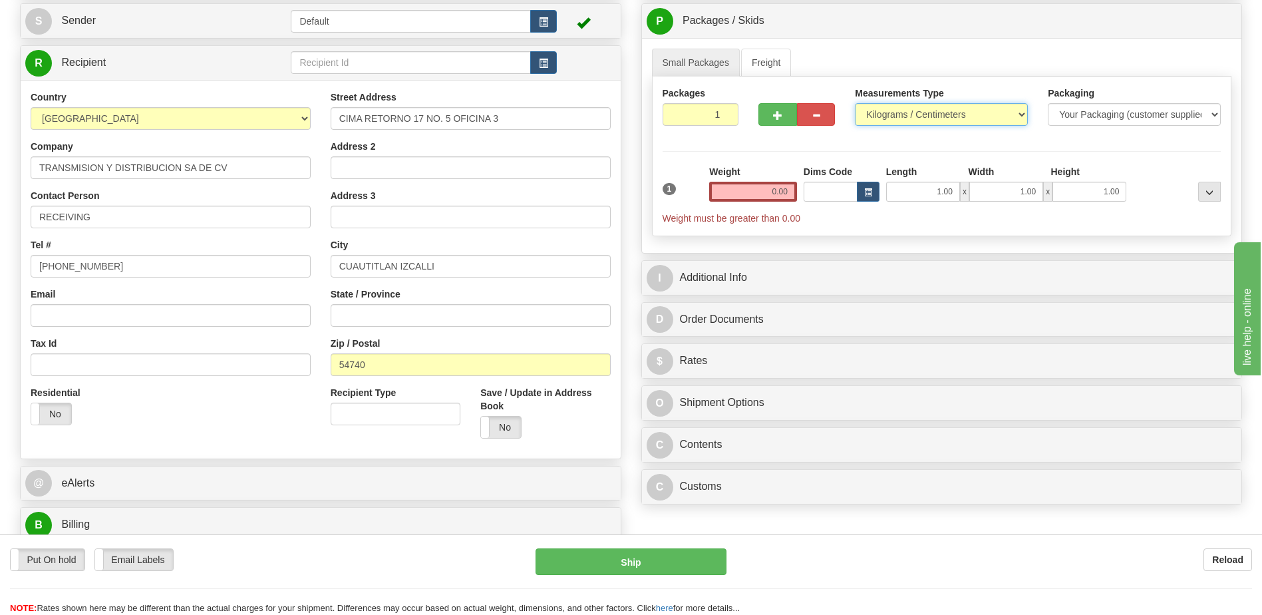
click at [921, 109] on select "Pounds / Inches Kilograms / Centimeters" at bounding box center [941, 114] width 173 height 23
select select "0"
click at [855, 103] on select "Pounds / Inches Kilograms / Centimeters" at bounding box center [941, 114] width 173 height 23
drag, startPoint x: 752, startPoint y: 194, endPoint x: 864, endPoint y: 201, distance: 111.3
click at [864, 201] on div "1 Weight 0.00 Dims Code 1.00" at bounding box center [942, 195] width 566 height 60
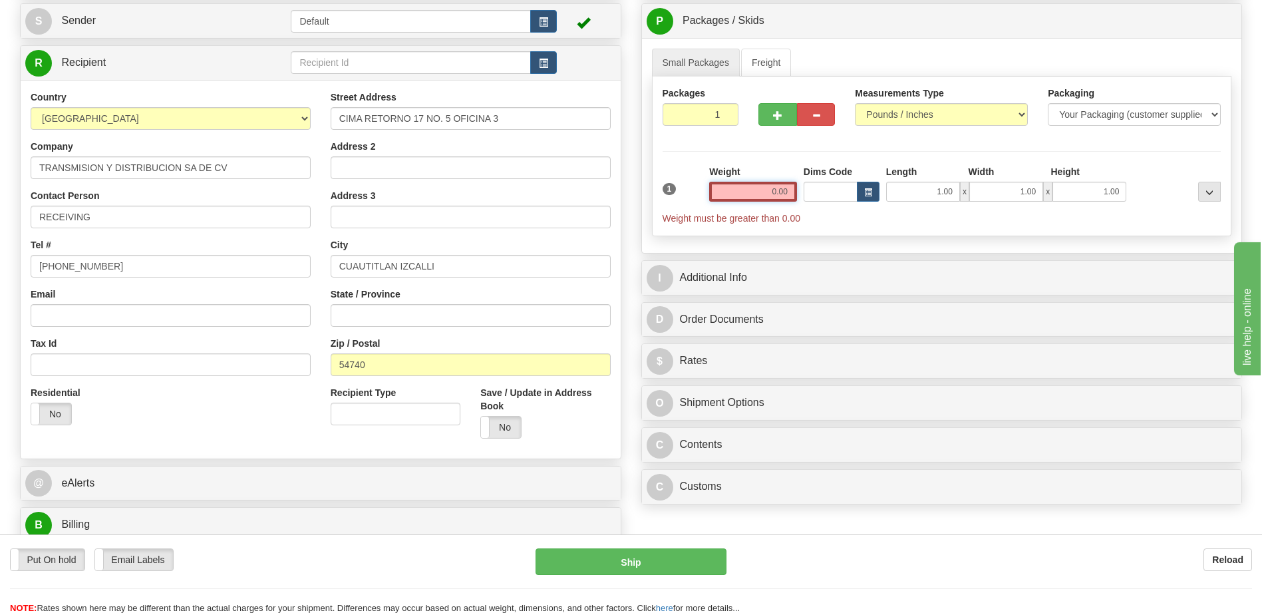
click at [764, 191] on input "0.00" at bounding box center [753, 192] width 88 height 20
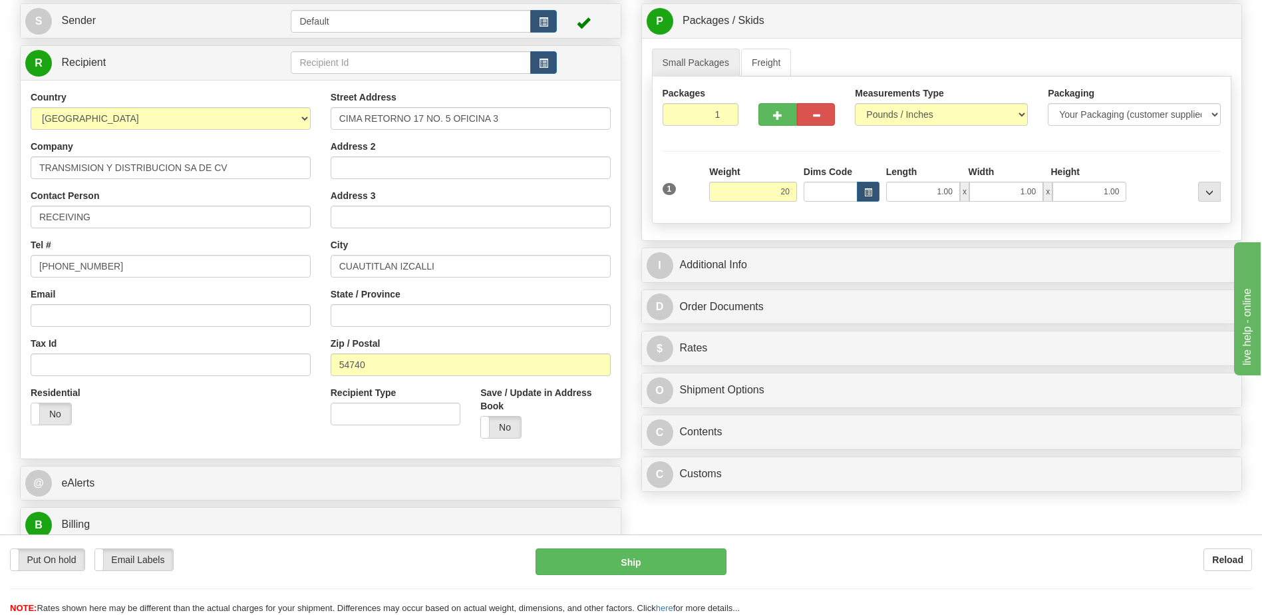
type input "20.00"
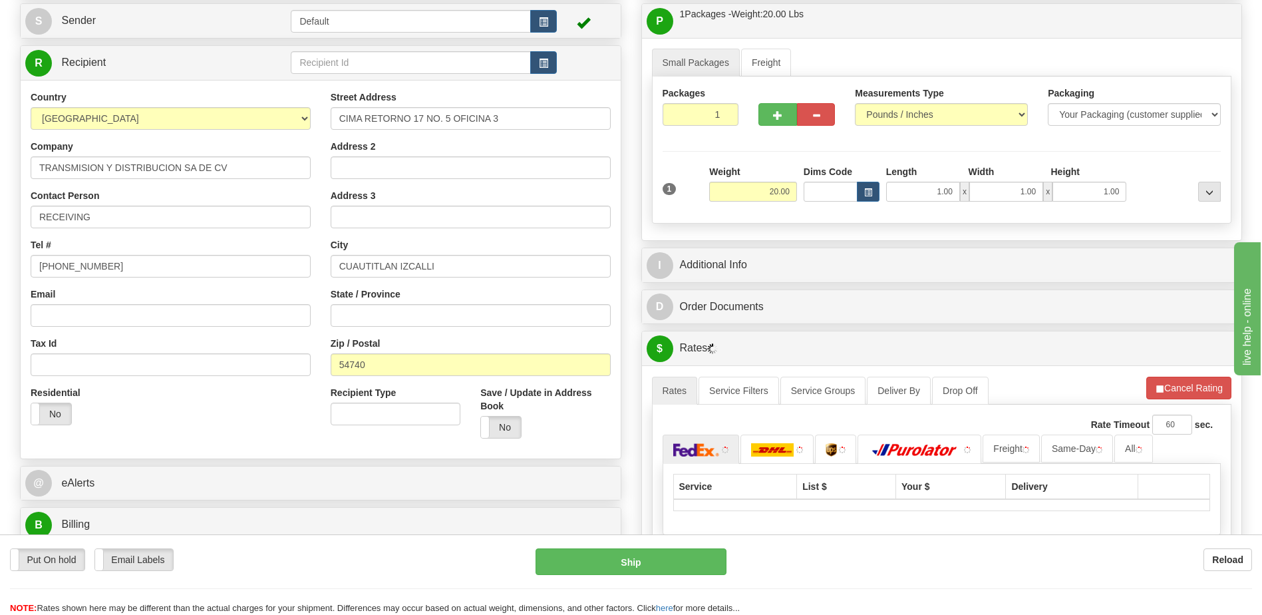
drag, startPoint x: 558, startPoint y: 341, endPoint x: 575, endPoint y: 336, distance: 17.9
click at [558, 341] on div "Zip / Postal 54740" at bounding box center [471, 356] width 280 height 39
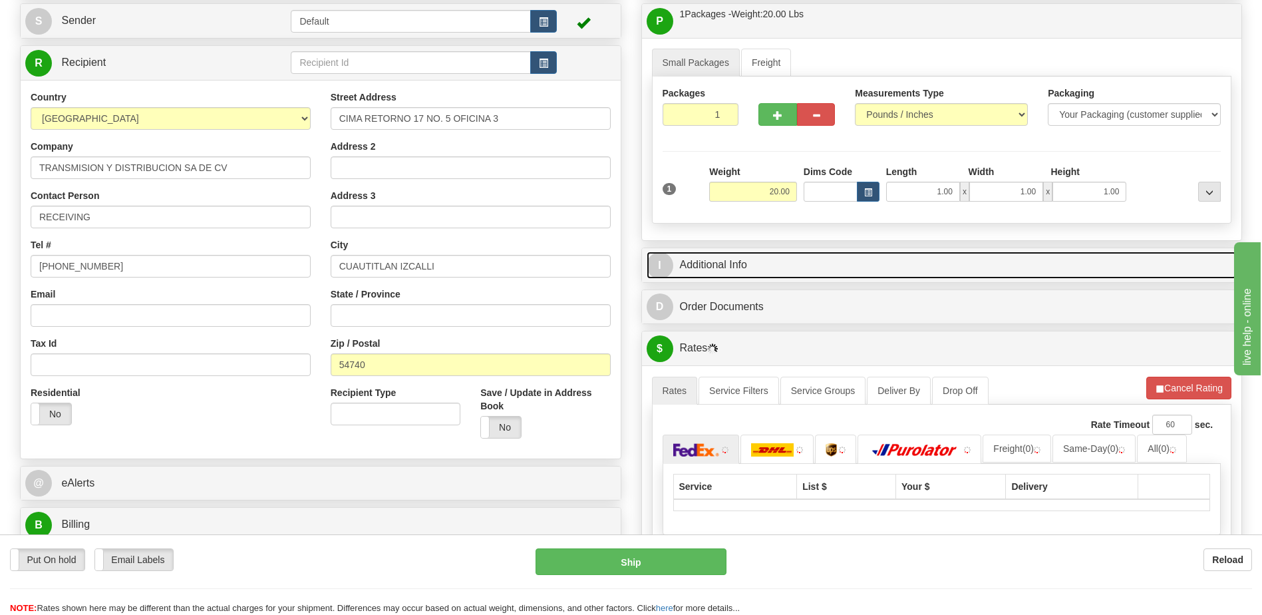
click at [692, 266] on link "I Additional Info" at bounding box center [942, 264] width 591 height 27
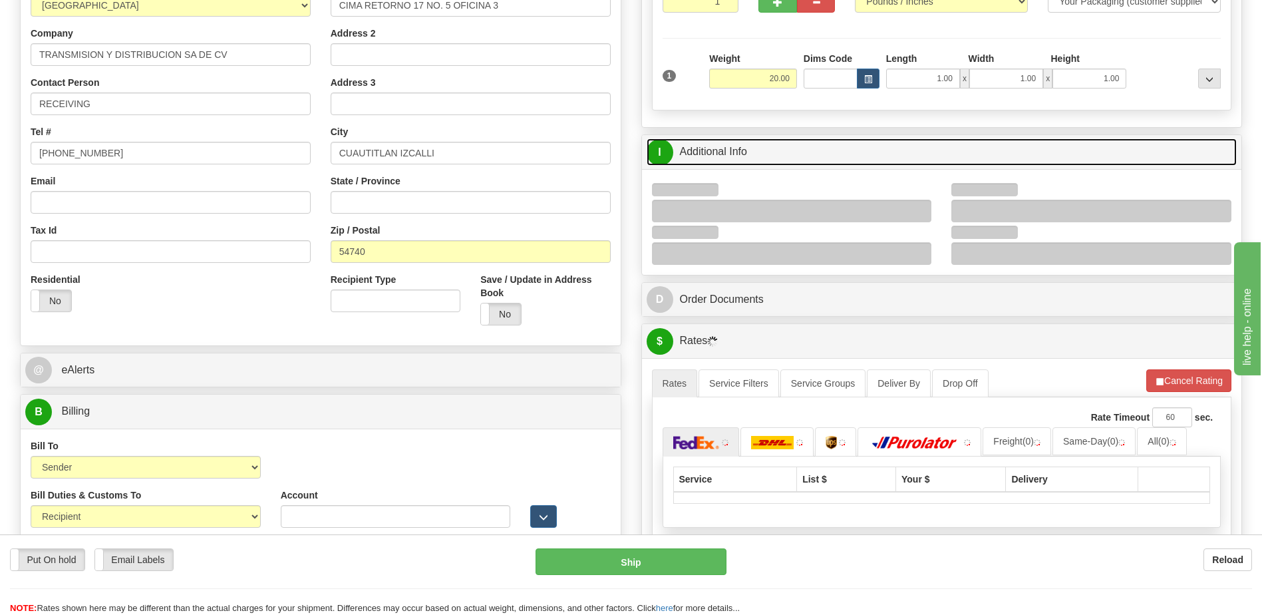
scroll to position [333, 0]
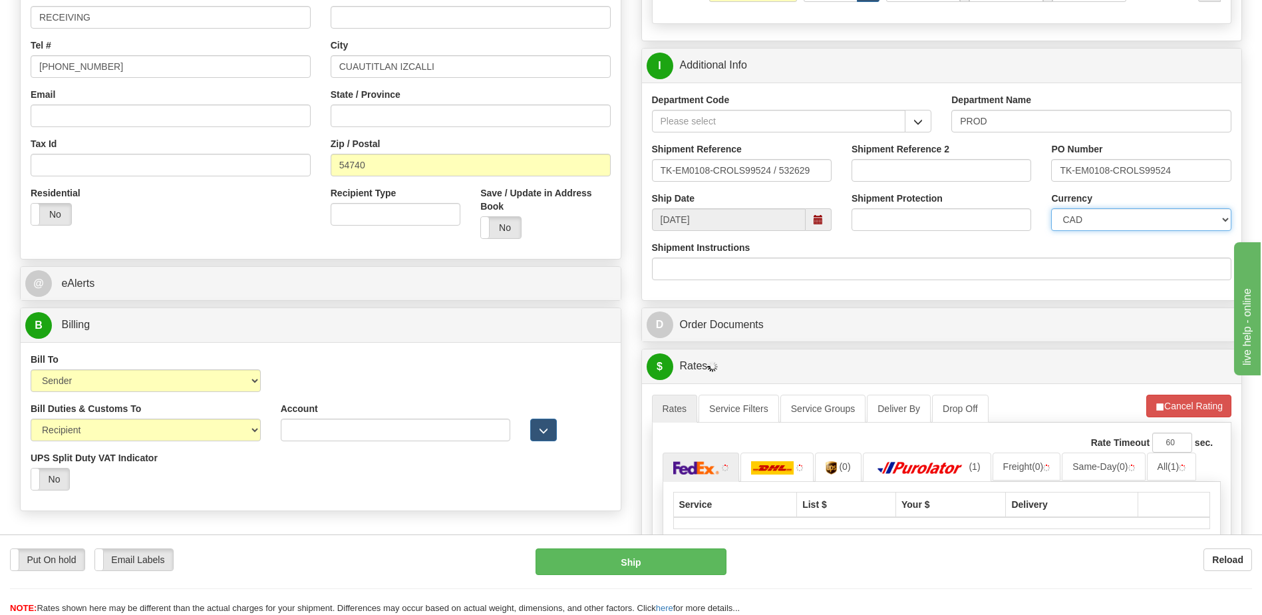
click at [1080, 226] on select "CAD USD EUR ZAR [PERSON_NAME] ARN AUD AUS AWG BBD BFR BGN BHD BMD BND BRC BRL C…" at bounding box center [1141, 219] width 180 height 23
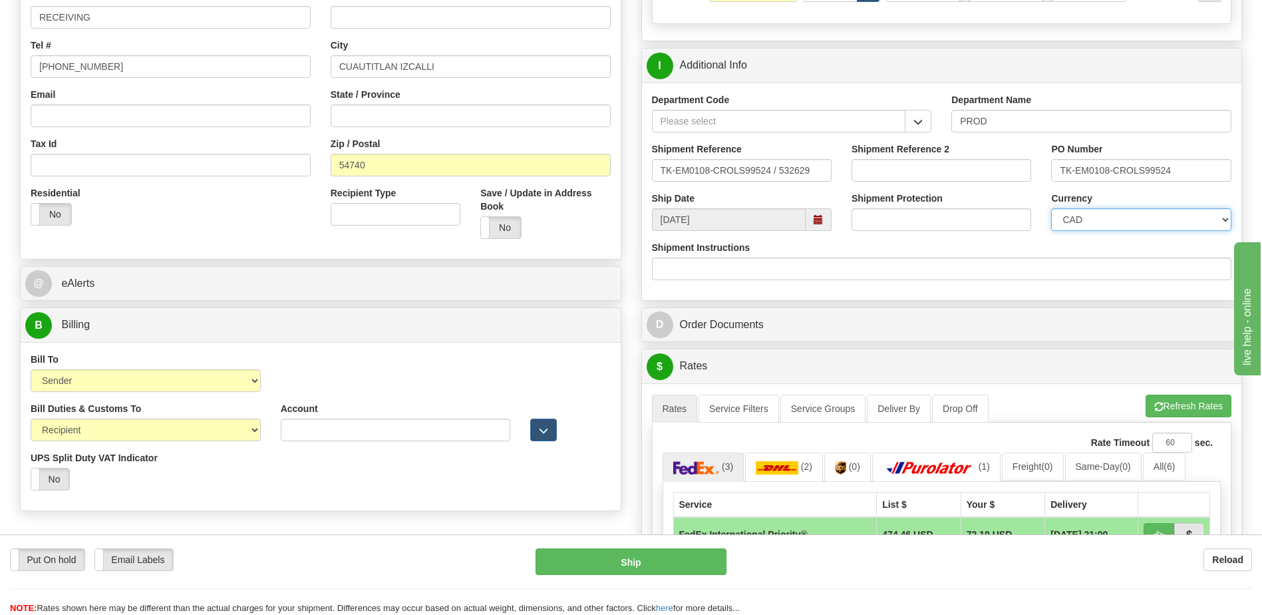
select select "1"
click at [1051, 208] on select "CAD USD EUR ZAR [PERSON_NAME] ARN AUD AUS AWG BBD BFR BGN BHD BMD BND BRC BRL C…" at bounding box center [1141, 219] width 180 height 23
drag, startPoint x: 655, startPoint y: 166, endPoint x: 1041, endPoint y: 187, distance: 387.1
click at [1041, 187] on div "Shipment Reference TK-EM0108-CROLS99524 / 532629 Shipment Reference 2 PO Number…" at bounding box center [942, 166] width 600 height 49
type input "5399005220"
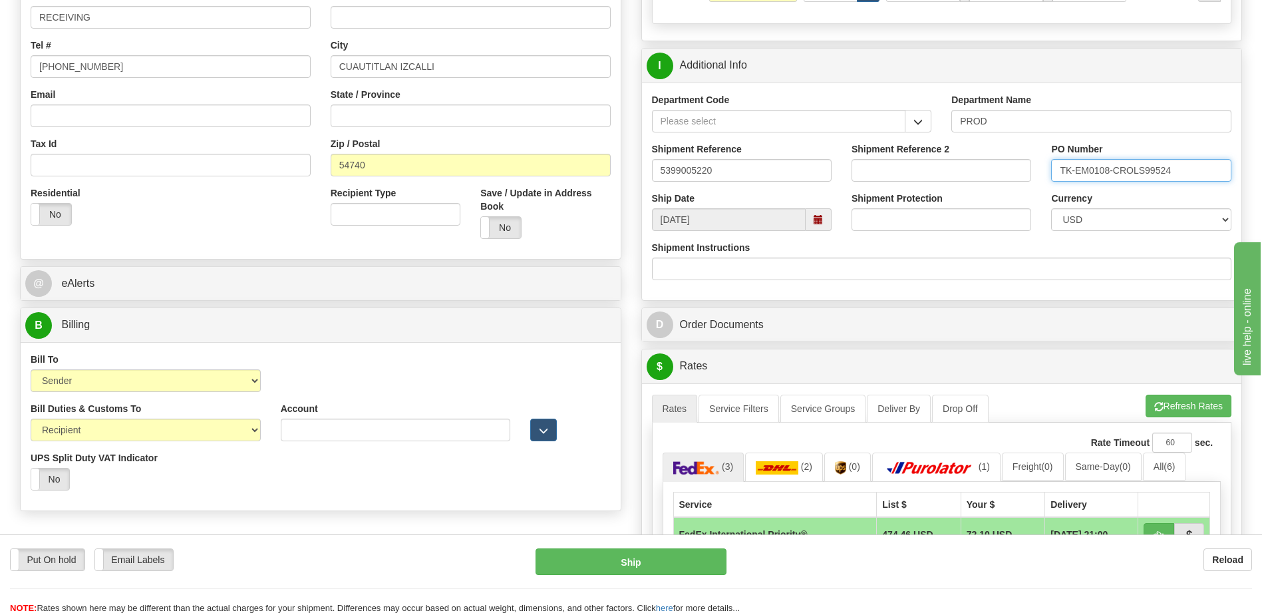
drag, startPoint x: 1205, startPoint y: 171, endPoint x: 878, endPoint y: 163, distance: 327.4
click at [893, 166] on div "Shipment Reference 5399005220 Shipment Reference 2 PO Number TK-EM0108-CROLS995…" at bounding box center [942, 166] width 600 height 49
type input "4201980223"
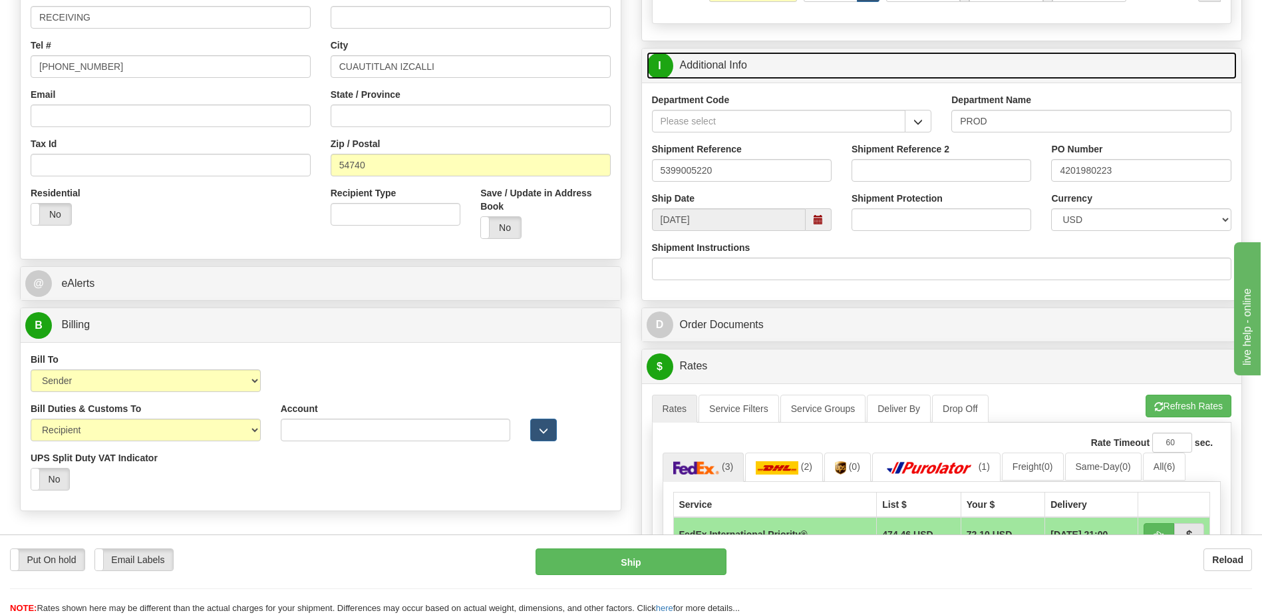
click at [722, 55] on link "I Additional Info" at bounding box center [942, 65] width 591 height 27
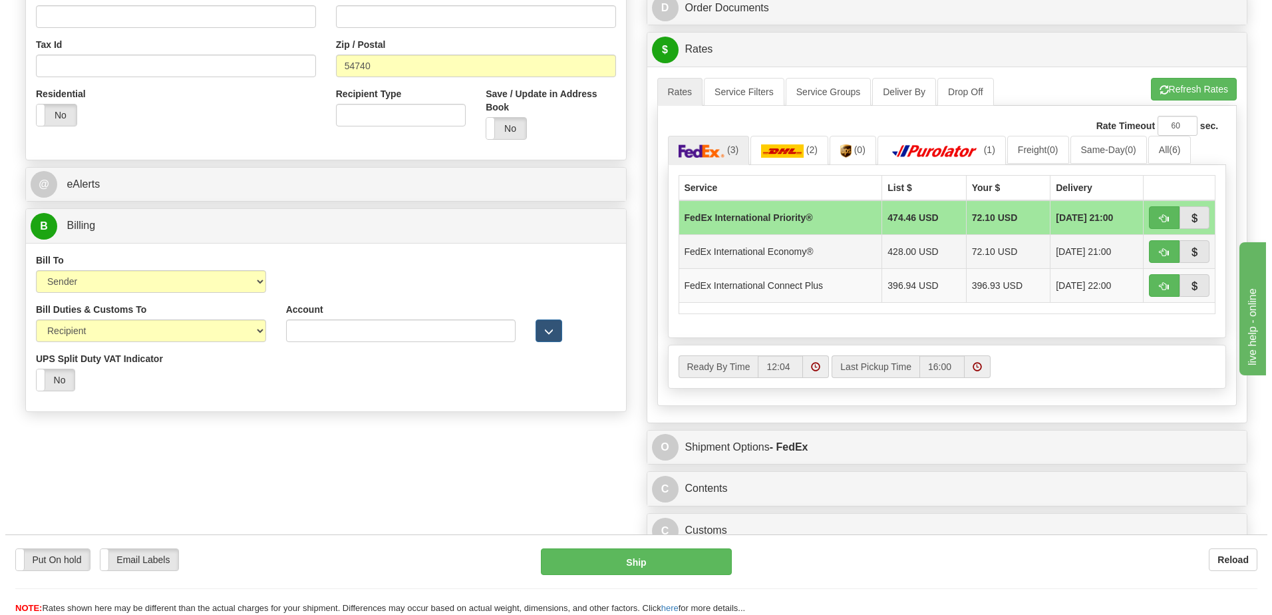
scroll to position [532, 0]
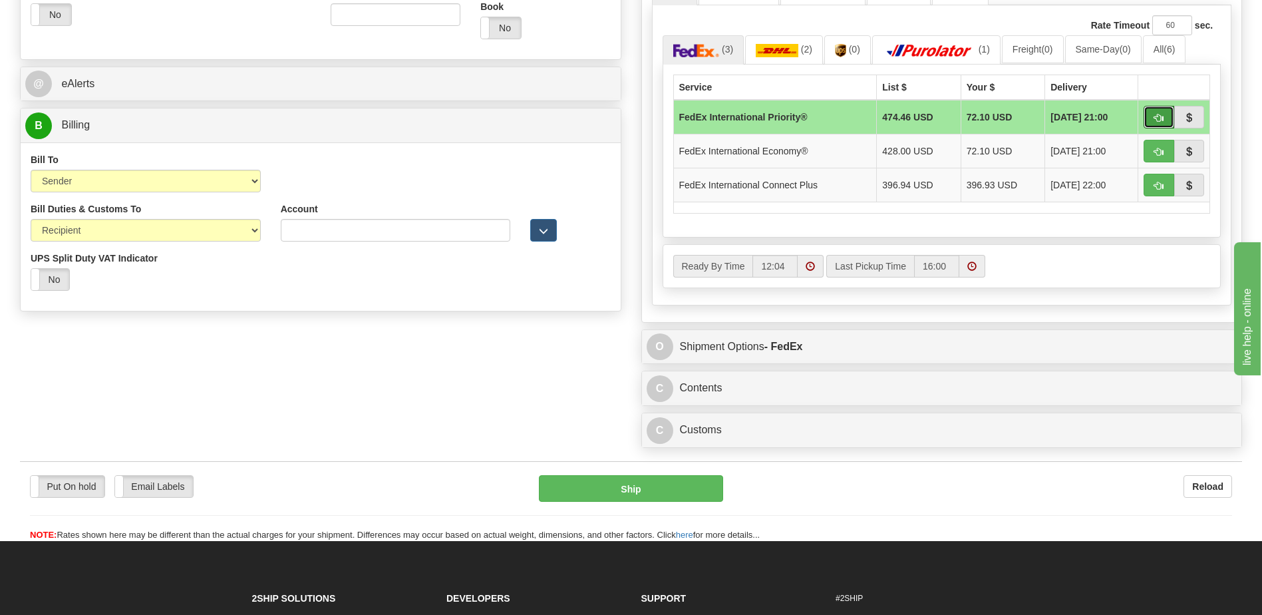
click at [1152, 122] on button "button" at bounding box center [1159, 117] width 31 height 23
type input "01"
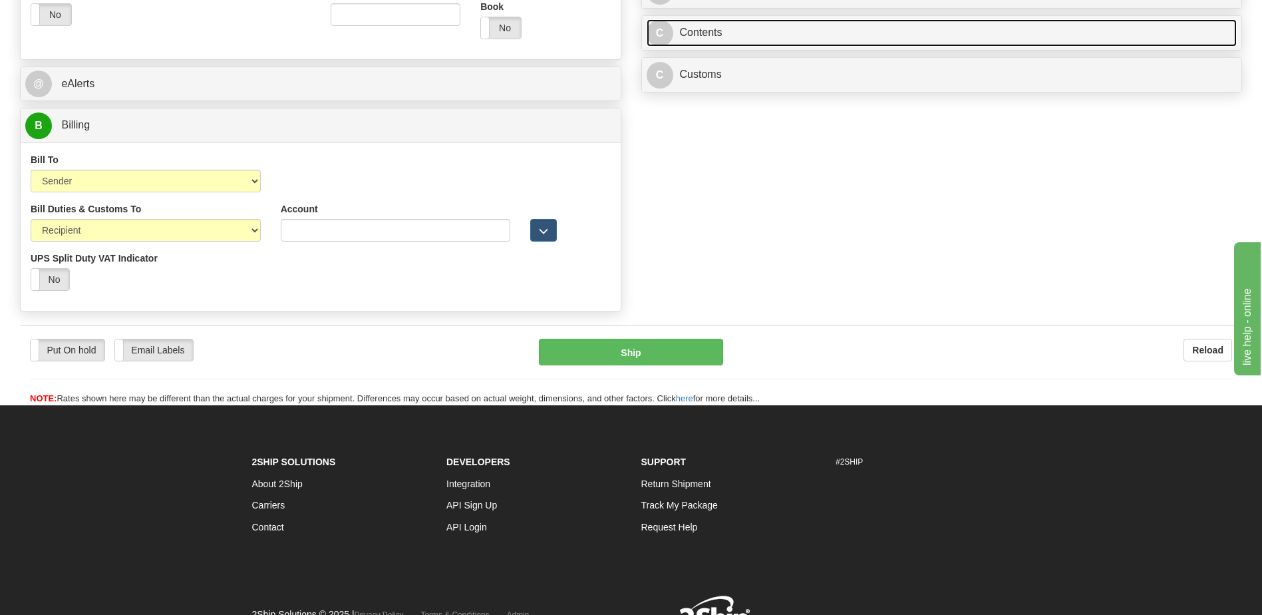
click at [762, 32] on link "C Contents" at bounding box center [942, 32] width 591 height 27
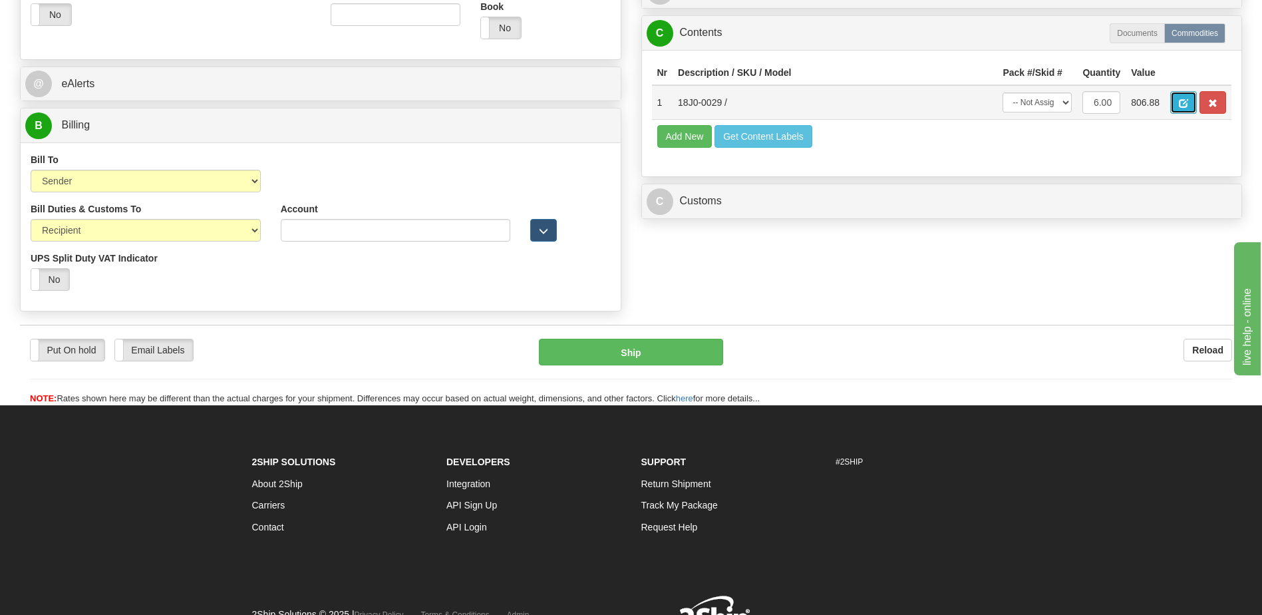
click at [1182, 105] on span "button" at bounding box center [1183, 103] width 9 height 9
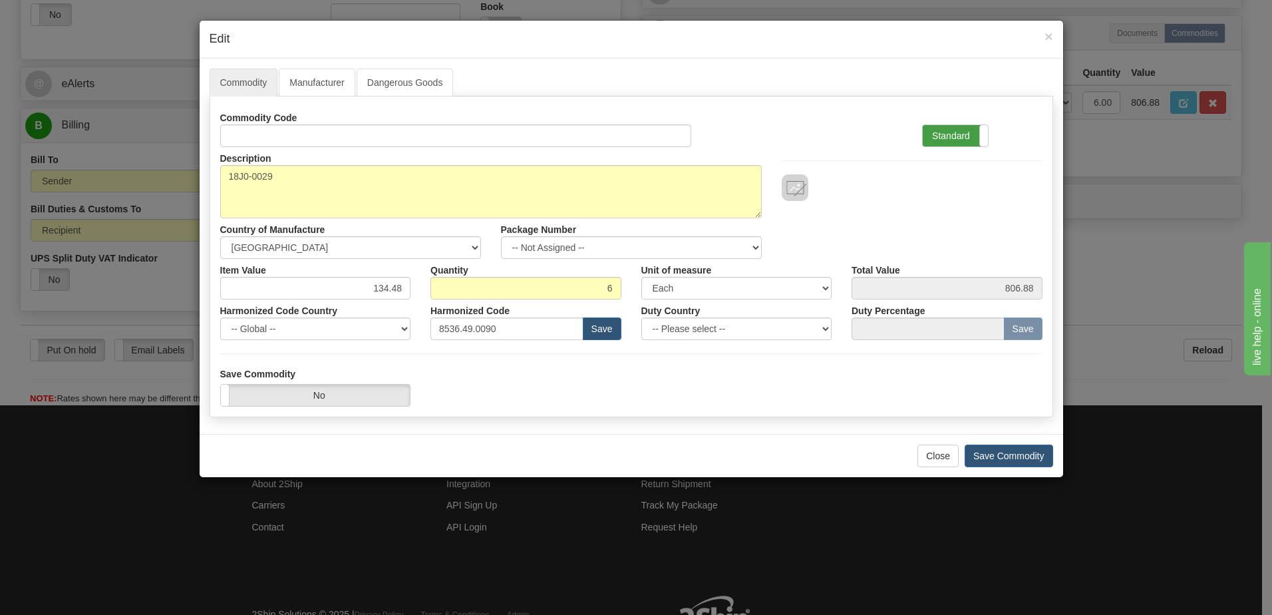
click at [953, 132] on label "Standard" at bounding box center [955, 135] width 65 height 21
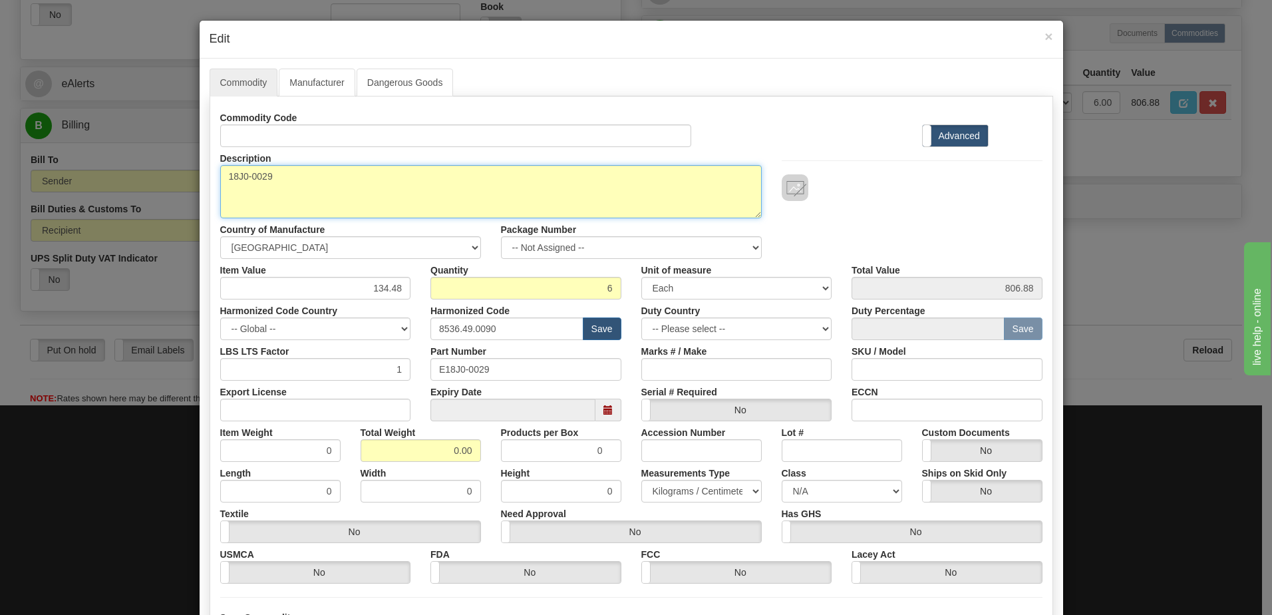
click at [220, 182] on textarea "18J0-0029" at bounding box center [491, 191] width 542 height 53
paste textarea "8-SERIES 3" COLLAR KIT"
type textarea "8-SERIES 3" COLLAR KIT P/N 18J0-0029"
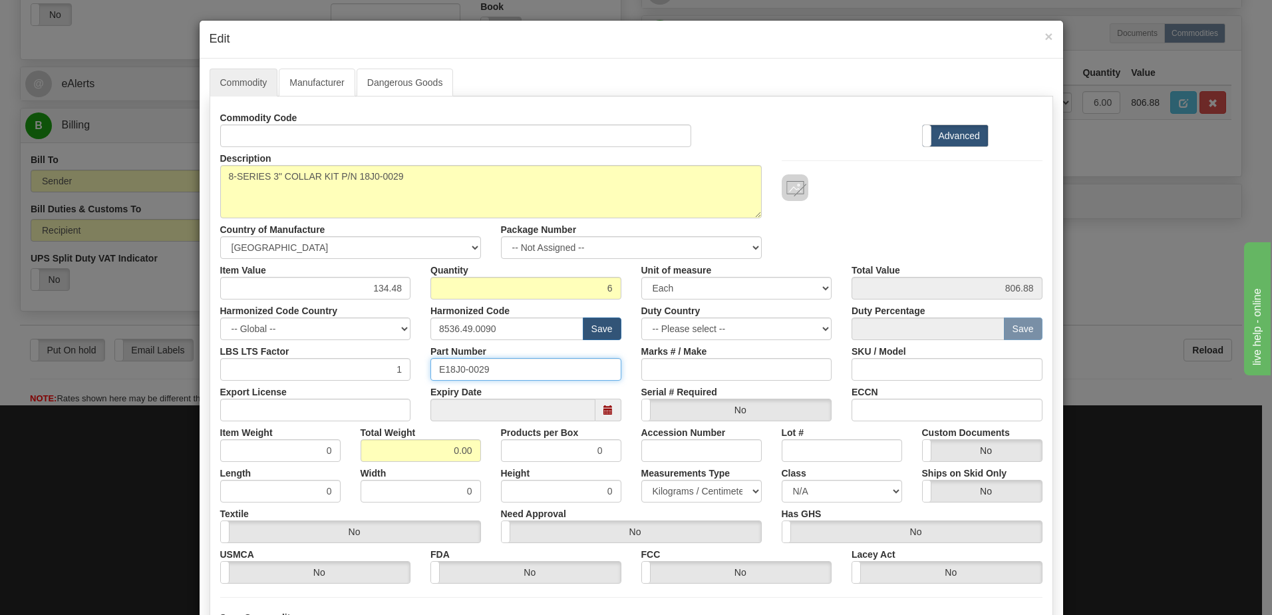
drag, startPoint x: 503, startPoint y: 373, endPoint x: 307, endPoint y: 363, distance: 196.6
click at [307, 363] on div "LBS LTS Factor 1 Part Number E18J0-0029 Marks # / Make SKU / Model" at bounding box center [631, 360] width 842 height 41
drag, startPoint x: 431, startPoint y: 456, endPoint x: 514, endPoint y: 457, distance: 83.2
click at [514, 457] on div "Item Weight 0 Total Weight 0.00 Products per Box 0 Accession Number Lot # Custo…" at bounding box center [631, 441] width 842 height 41
type input "6"
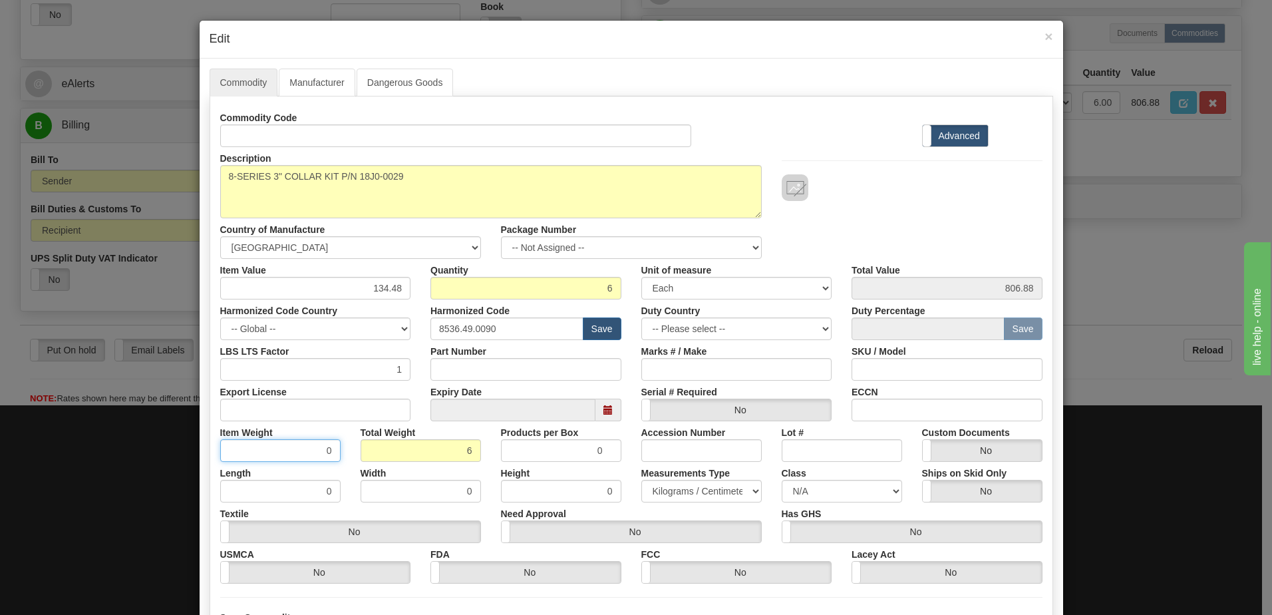
type input "1.0000"
click at [294, 451] on input "1.0000" at bounding box center [280, 450] width 120 height 23
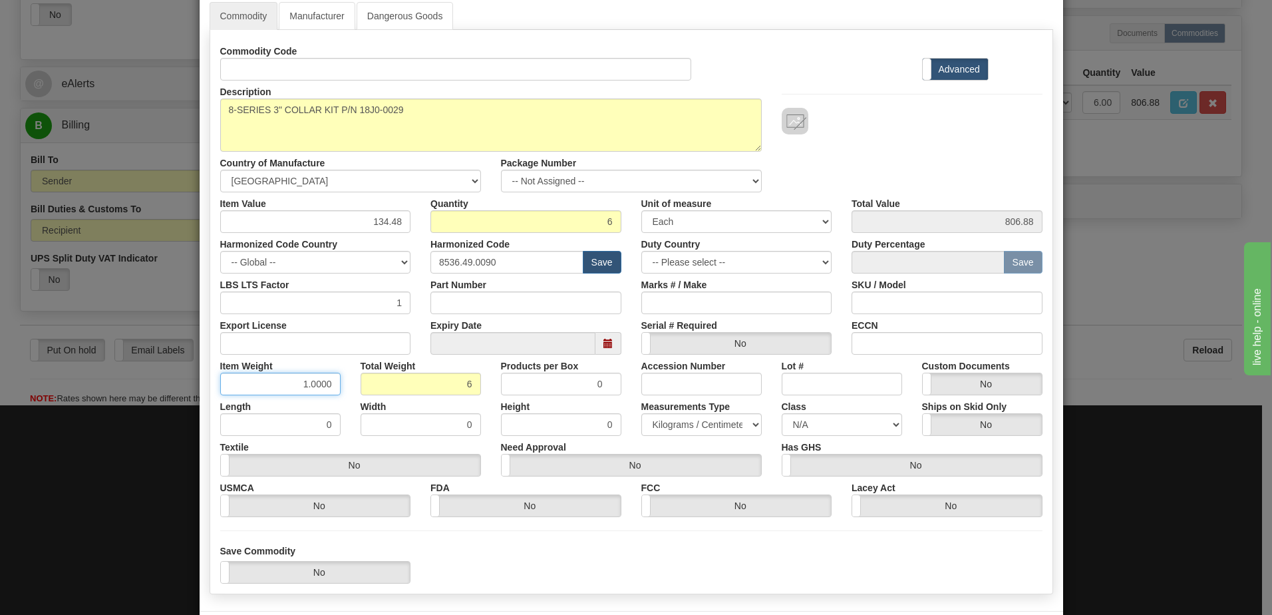
scroll to position [126, 0]
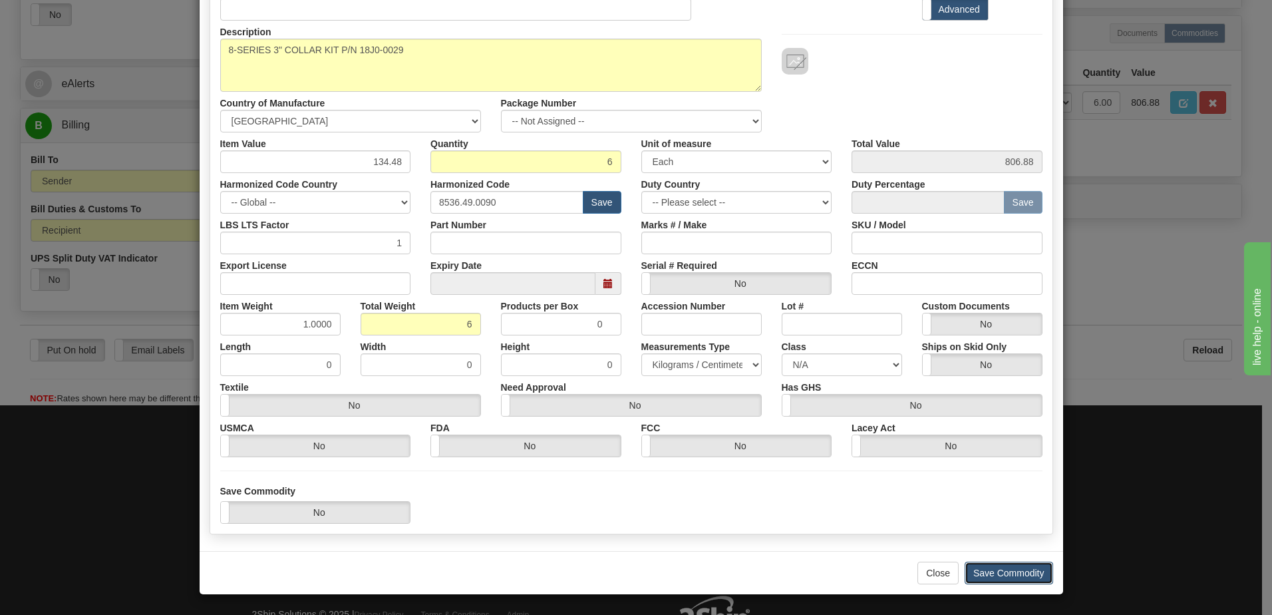
click at [986, 570] on button "Save Commodity" at bounding box center [1009, 573] width 88 height 23
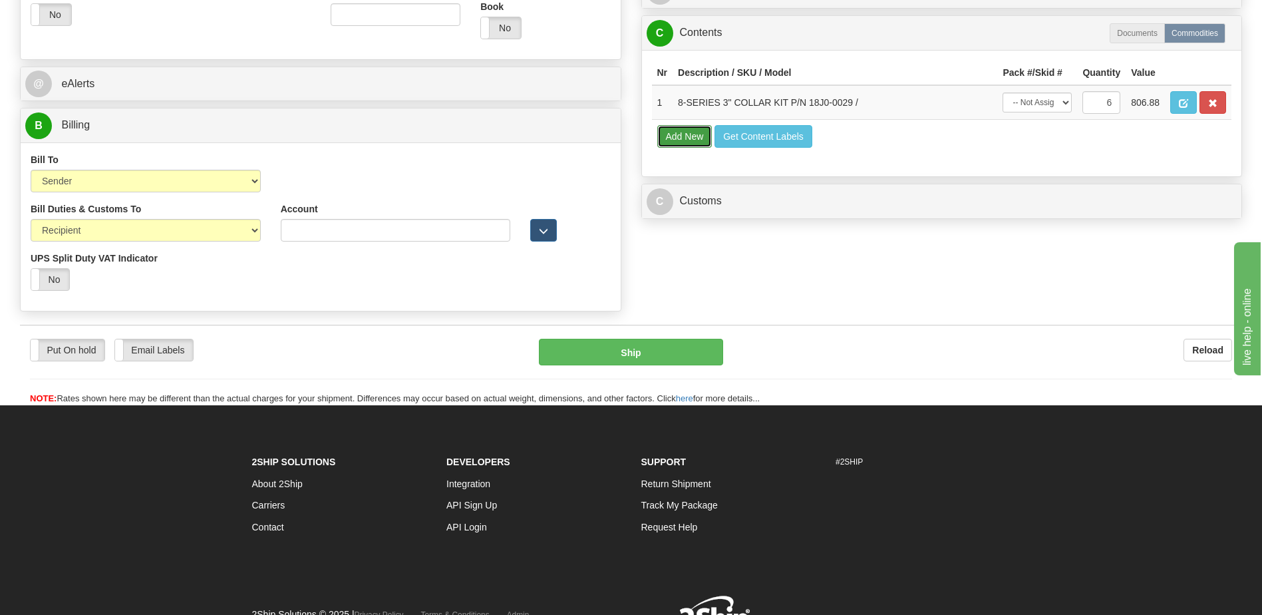
click at [691, 132] on button "Add New" at bounding box center [684, 136] width 55 height 23
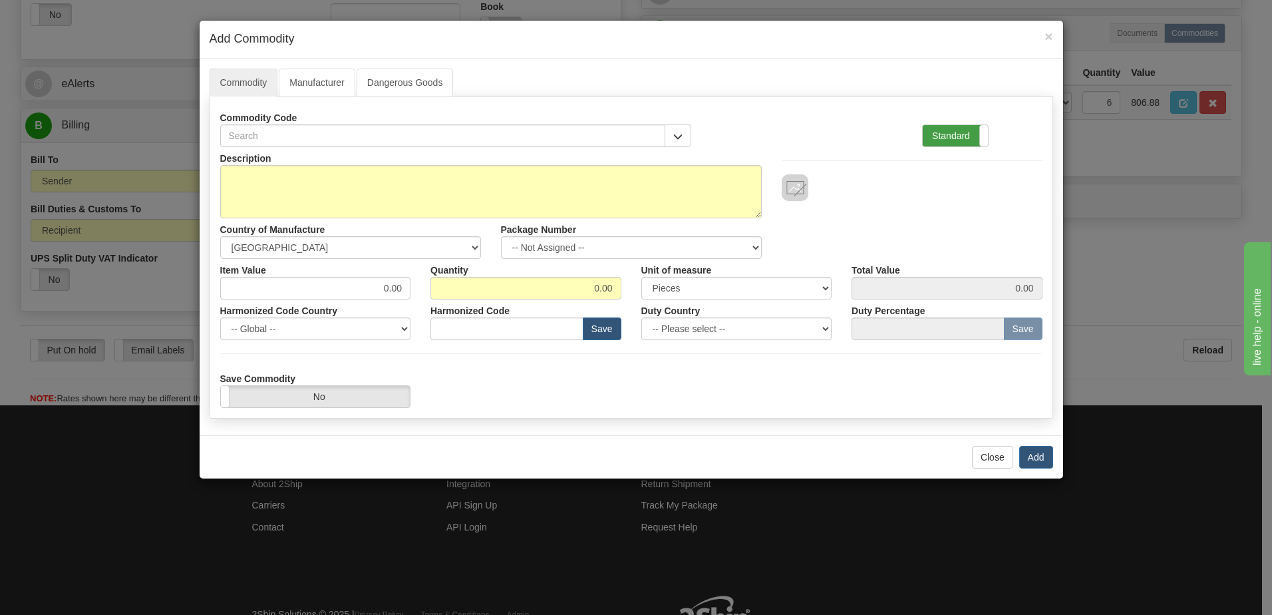
click at [942, 144] on label "Standard" at bounding box center [955, 135] width 65 height 21
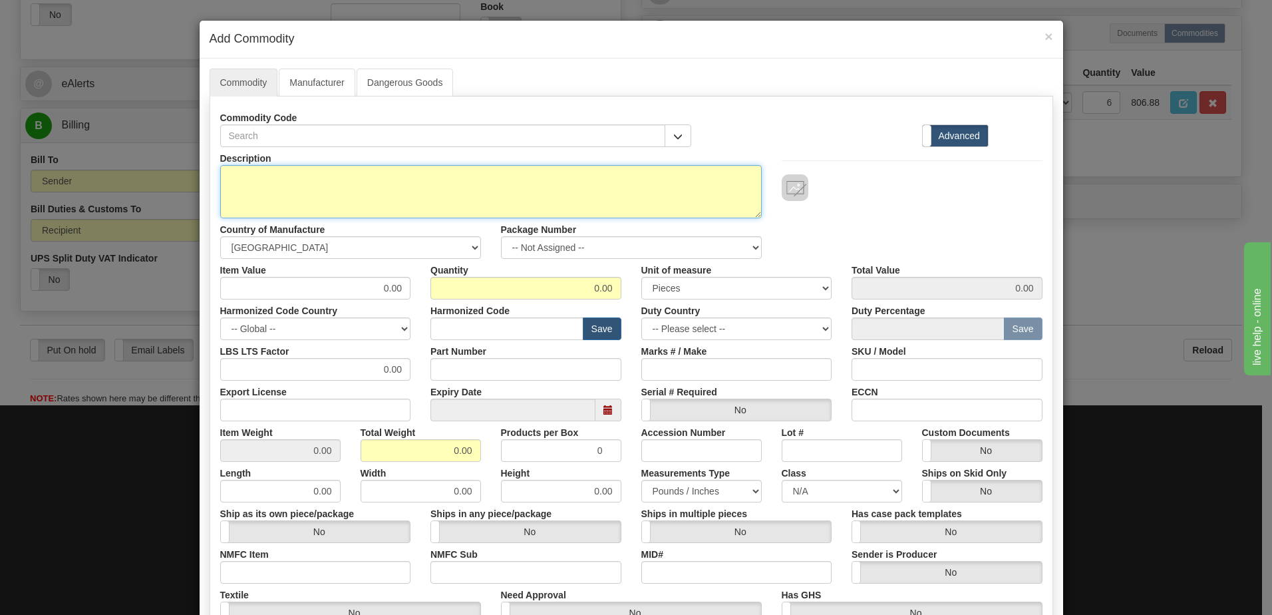
click at [395, 180] on textarea "Description" at bounding box center [491, 191] width 542 height 53
type textarea "FREIGHT"
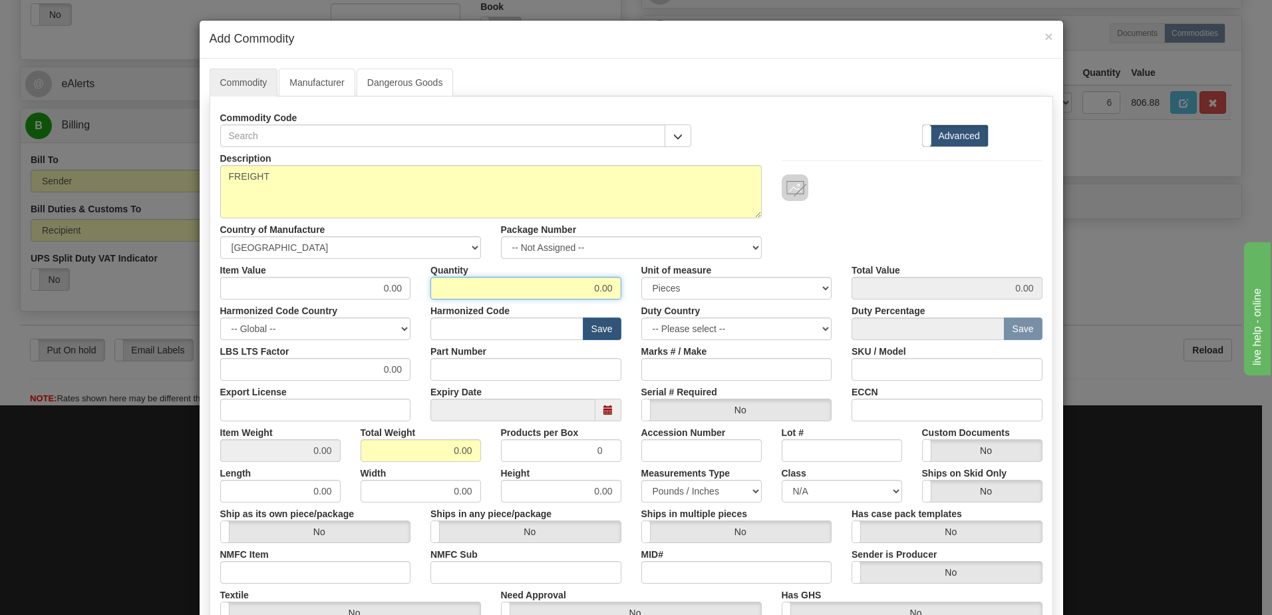
drag, startPoint x: 555, startPoint y: 293, endPoint x: 621, endPoint y: 293, distance: 65.9
click at [621, 293] on div "Quantity 0.00" at bounding box center [525, 279] width 211 height 41
type input "1"
click at [368, 451] on input "0.00" at bounding box center [421, 450] width 120 height 23
drag, startPoint x: 427, startPoint y: 454, endPoint x: 613, endPoint y: 454, distance: 185.6
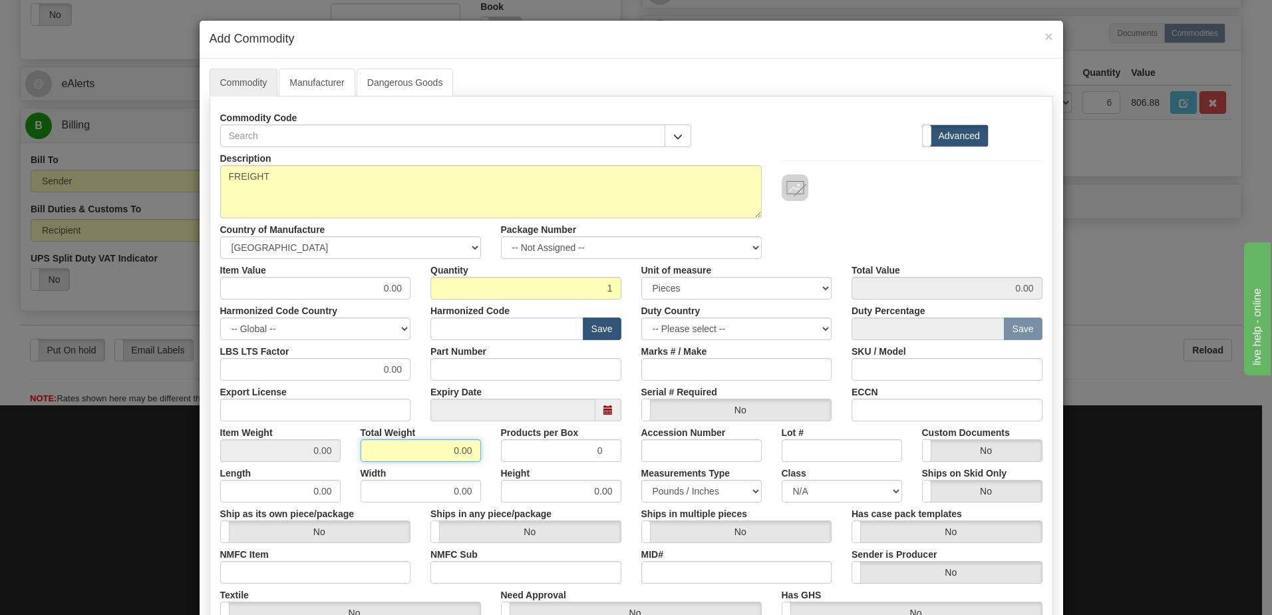
click at [613, 454] on div "Item Weight 0.00 Total Weight 0.00 Products per Box 0 Accession Number Lot # Cu…" at bounding box center [631, 441] width 842 height 41
type input "1"
type input "1.0000"
click at [991, 214] on div "Description FREIGHT Country of Manufacture -- Unknown -- AFGHANISTAN ALAND ISLA…" at bounding box center [631, 203] width 842 height 112
drag, startPoint x: 462, startPoint y: 286, endPoint x: 524, endPoint y: 284, distance: 61.9
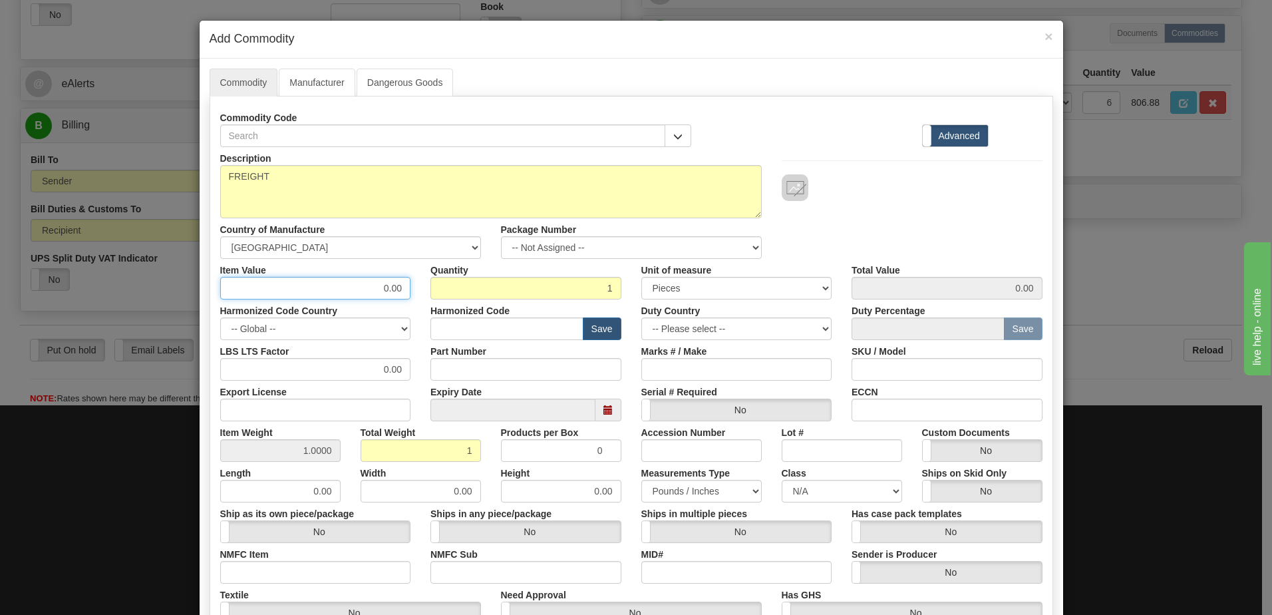
click at [524, 284] on div "Item Value 0.00 Quantity 1 Unit of measure 3 Thousand Square Inches Adjustments…" at bounding box center [631, 279] width 842 height 41
type input "126.72"
click at [524, 284] on input "1" at bounding box center [525, 288] width 191 height 23
click at [853, 231] on div "Description FREIGHT Country of Manufacture -- Unknown -- AFGHANISTAN ALAND ISLA…" at bounding box center [631, 203] width 842 height 112
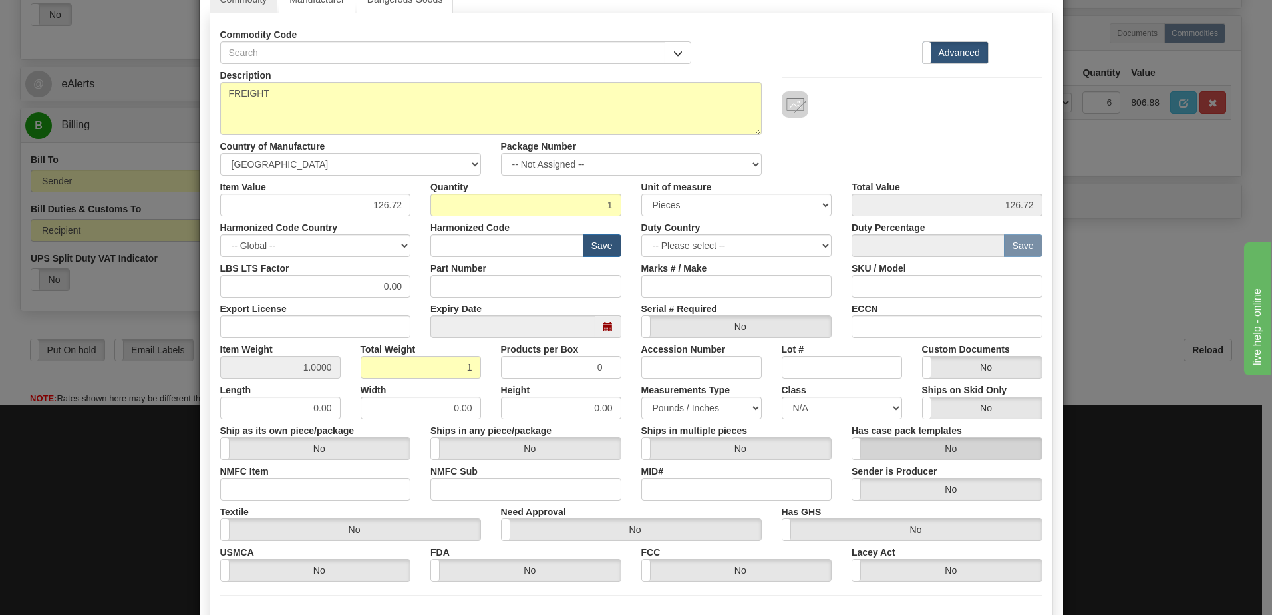
scroll to position [209, 0]
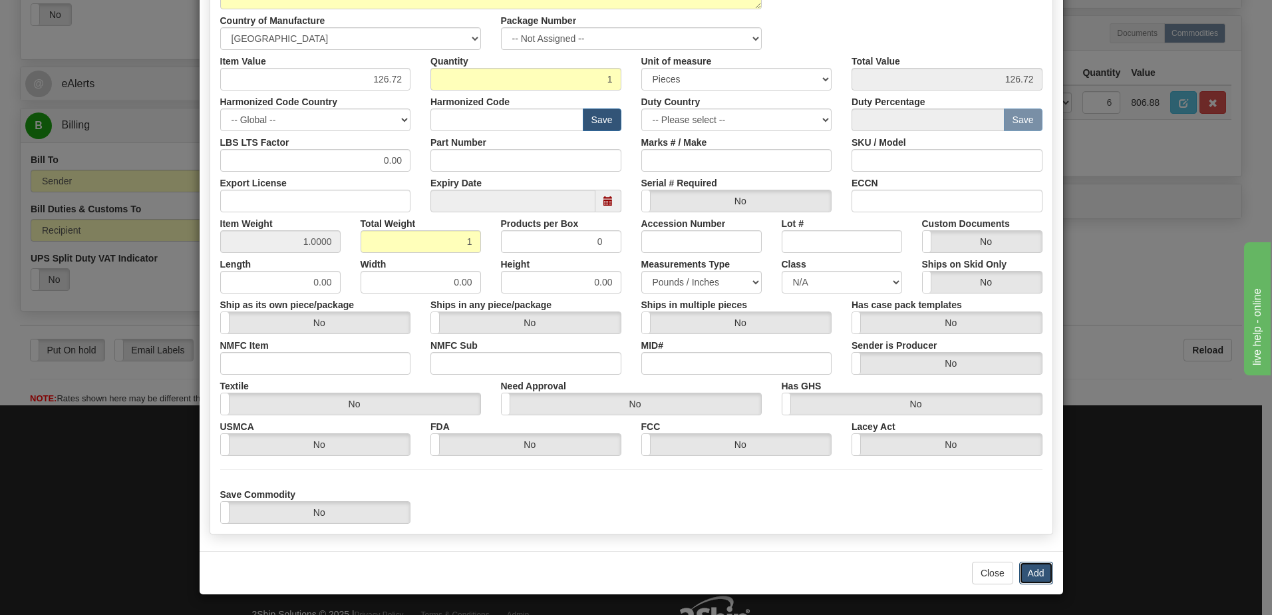
click at [1025, 576] on button "Add" at bounding box center [1036, 573] width 34 height 23
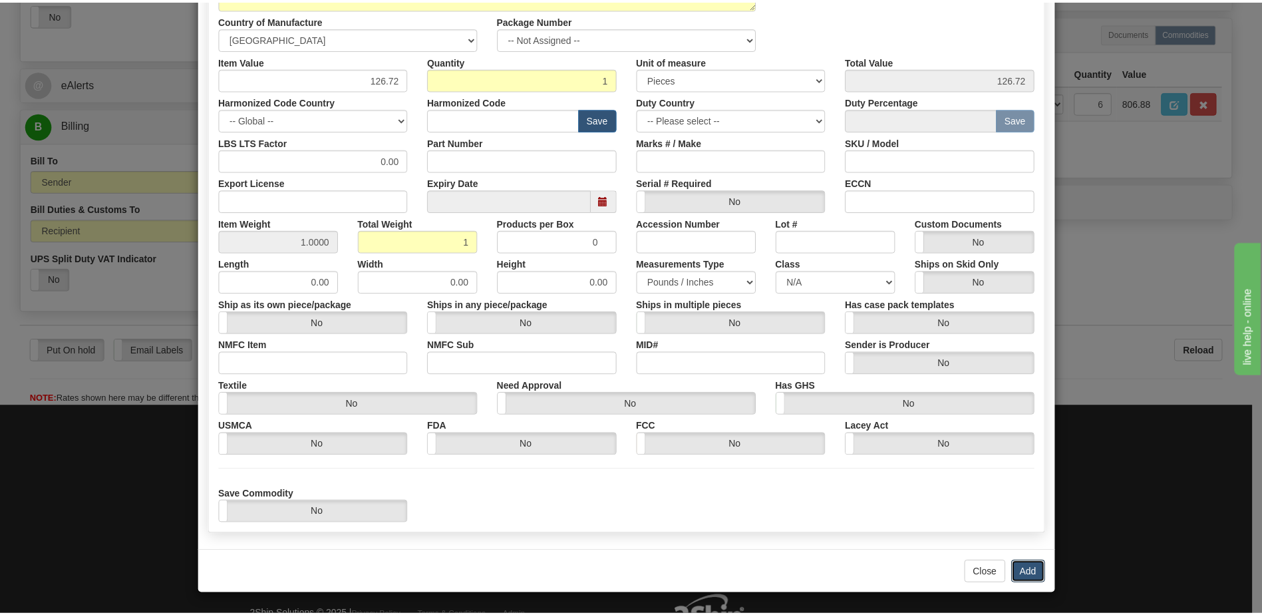
scroll to position [0, 0]
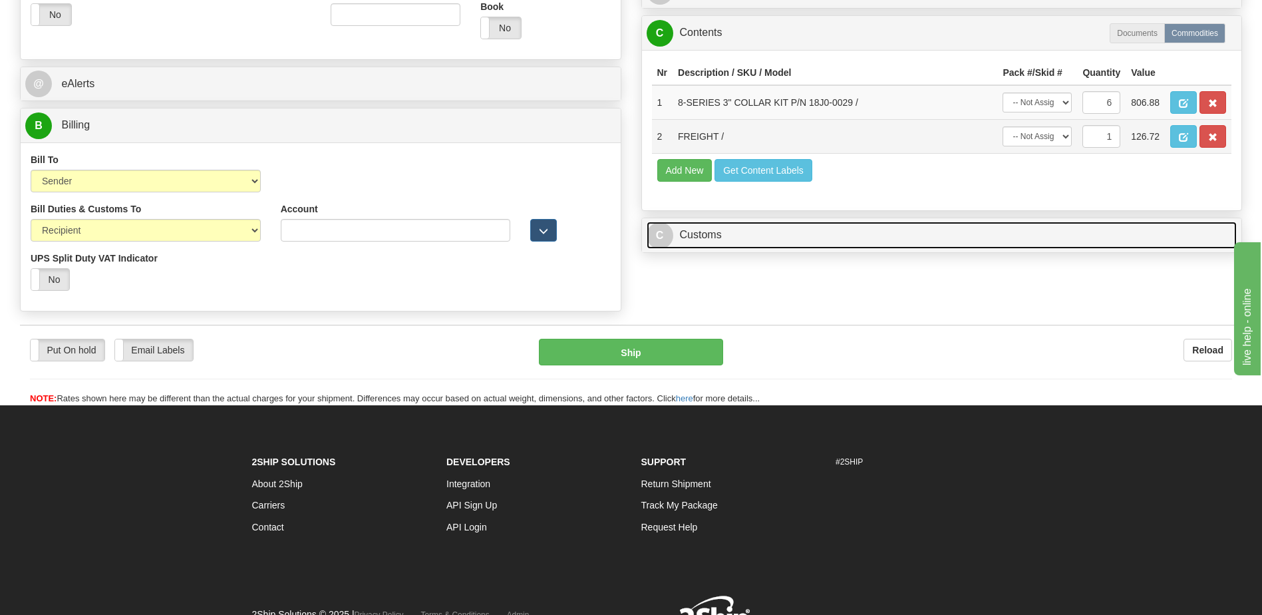
drag, startPoint x: 807, startPoint y: 234, endPoint x: 780, endPoint y: 140, distance: 97.5
click at [806, 234] on link "C Customs" at bounding box center [942, 235] width 591 height 27
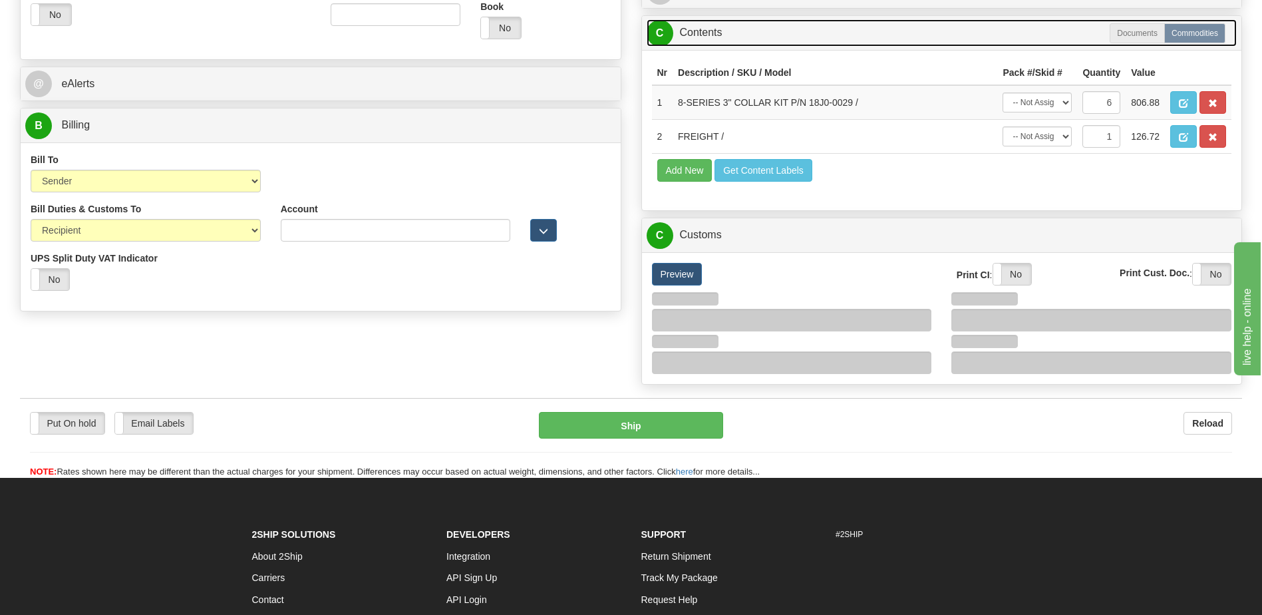
click at [731, 26] on link "C Contents" at bounding box center [942, 32] width 591 height 27
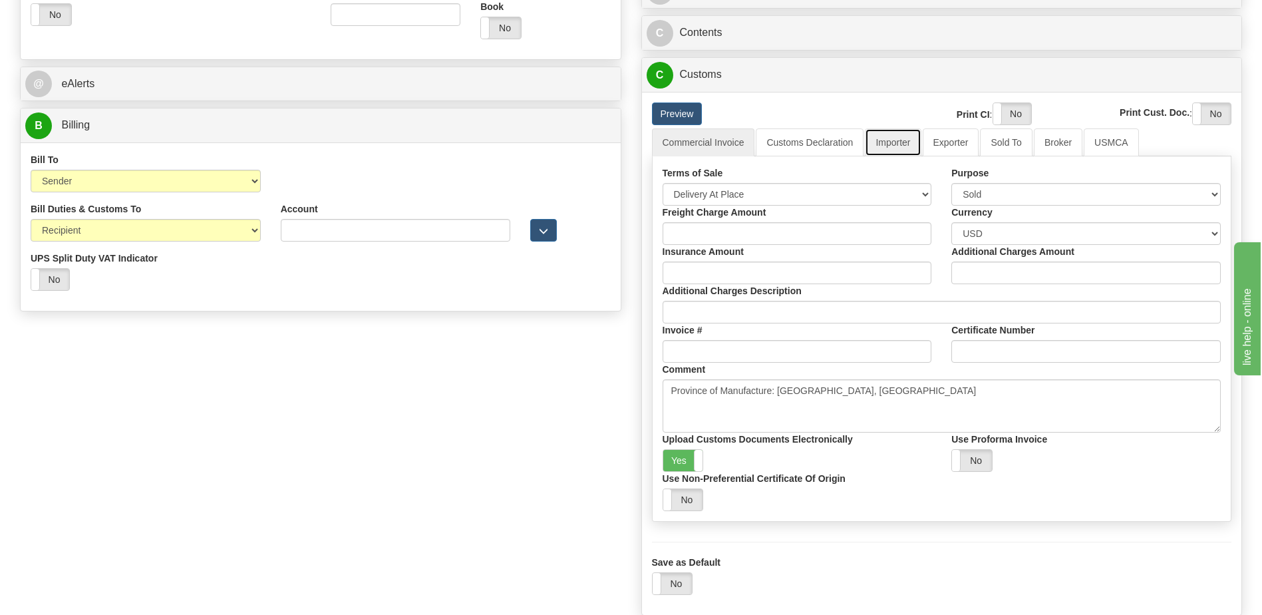
click at [884, 144] on link "Importer" at bounding box center [893, 142] width 56 height 28
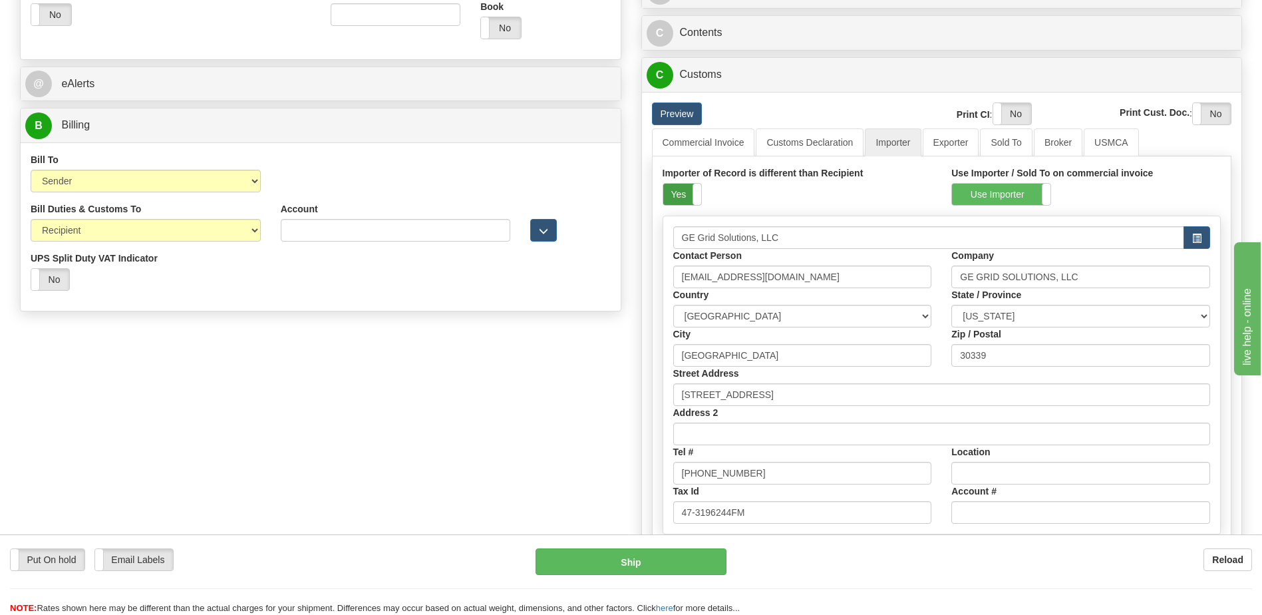
click at [684, 194] on label "Yes" at bounding box center [682, 194] width 38 height 21
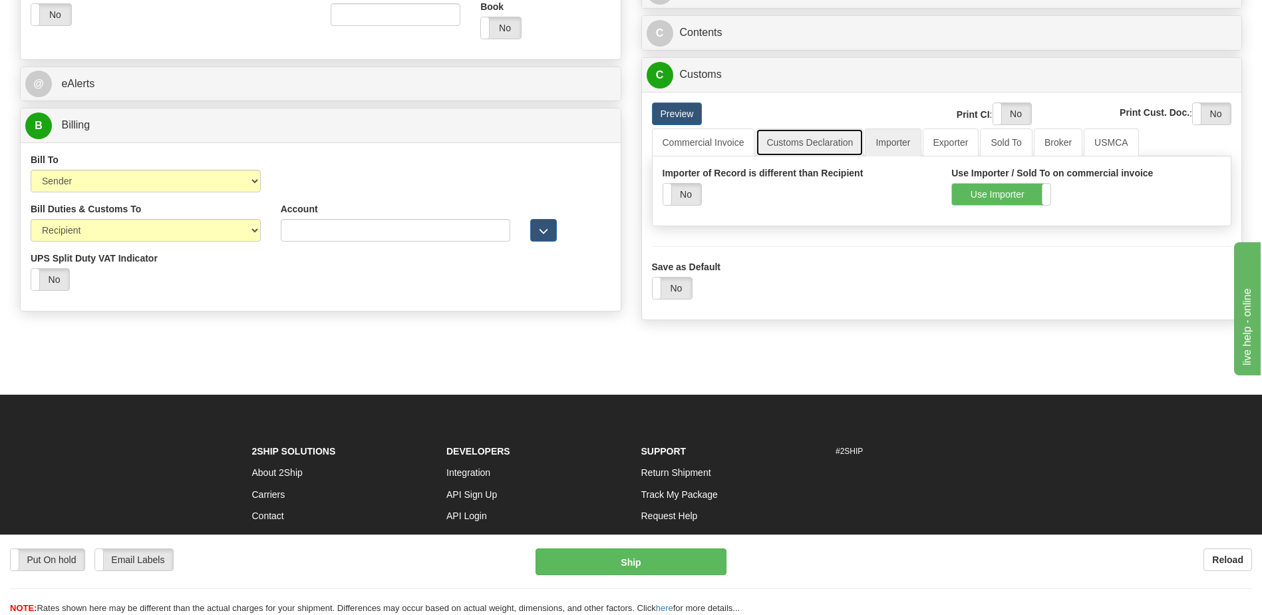
click at [808, 146] on link "Customs Declaration" at bounding box center [810, 142] width 108 height 28
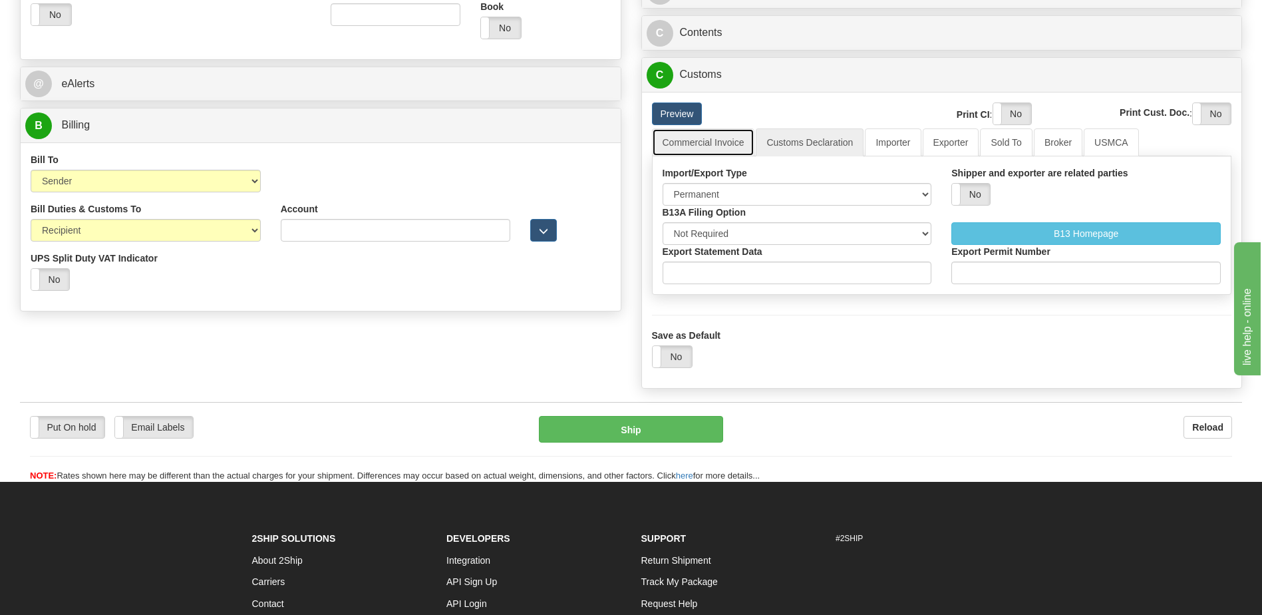
click at [713, 142] on link "Commercial Invoice" at bounding box center [703, 142] width 103 height 28
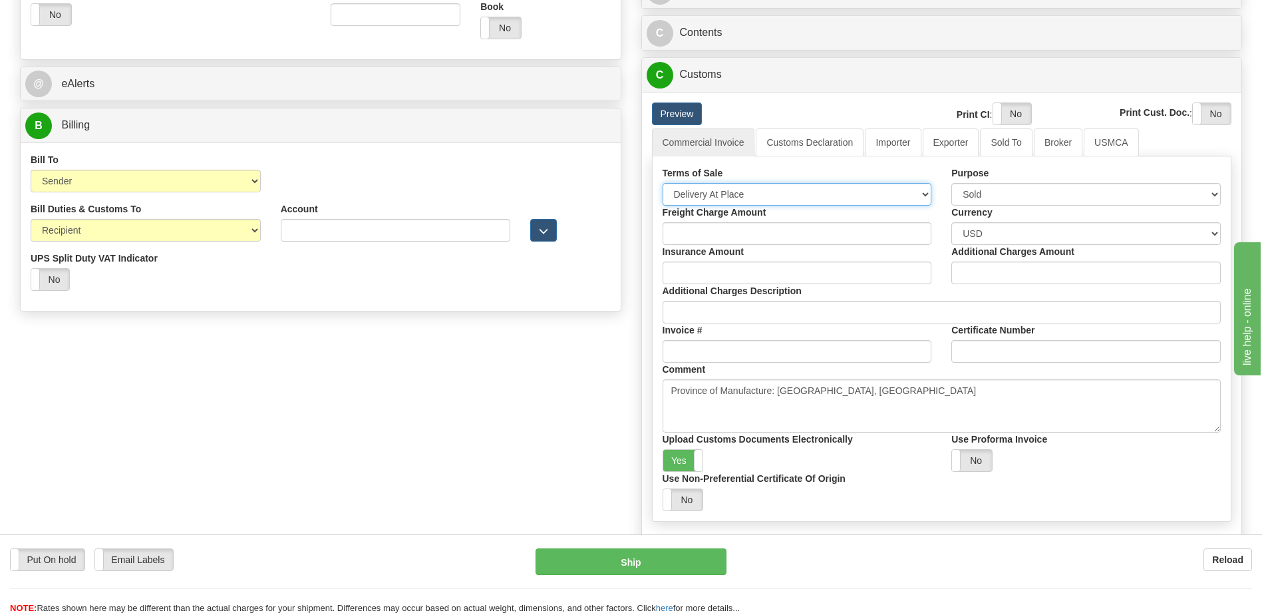
click at [711, 192] on select "Free Carrier Free On Board Ex Works Delivered Duty Unpaid Delivered Duty Paid C…" at bounding box center [797, 194] width 269 height 23
select select "7"
click at [663, 183] on select "Free Carrier Free On Board Ex Works Delivered Duty Unpaid Delivered Duty Paid C…" at bounding box center [797, 194] width 269 height 23
click at [678, 456] on label "Yes" at bounding box center [683, 460] width 40 height 21
click at [998, 112] on label "Yes" at bounding box center [1012, 113] width 38 height 21
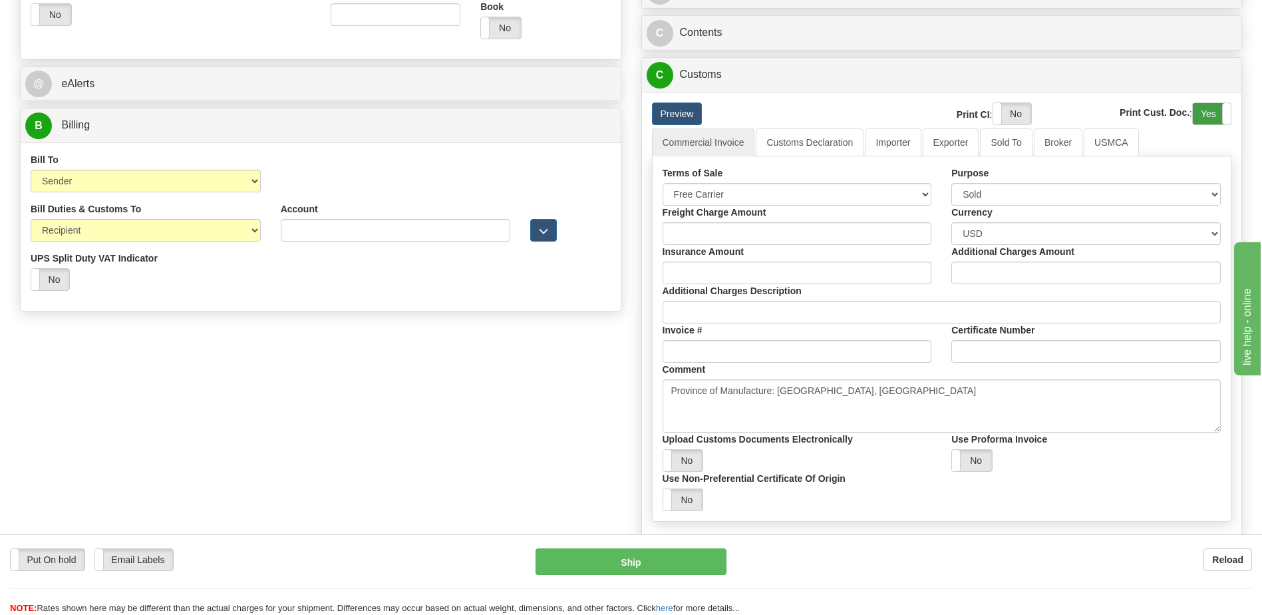
click at [1214, 114] on label "Yes" at bounding box center [1212, 113] width 38 height 21
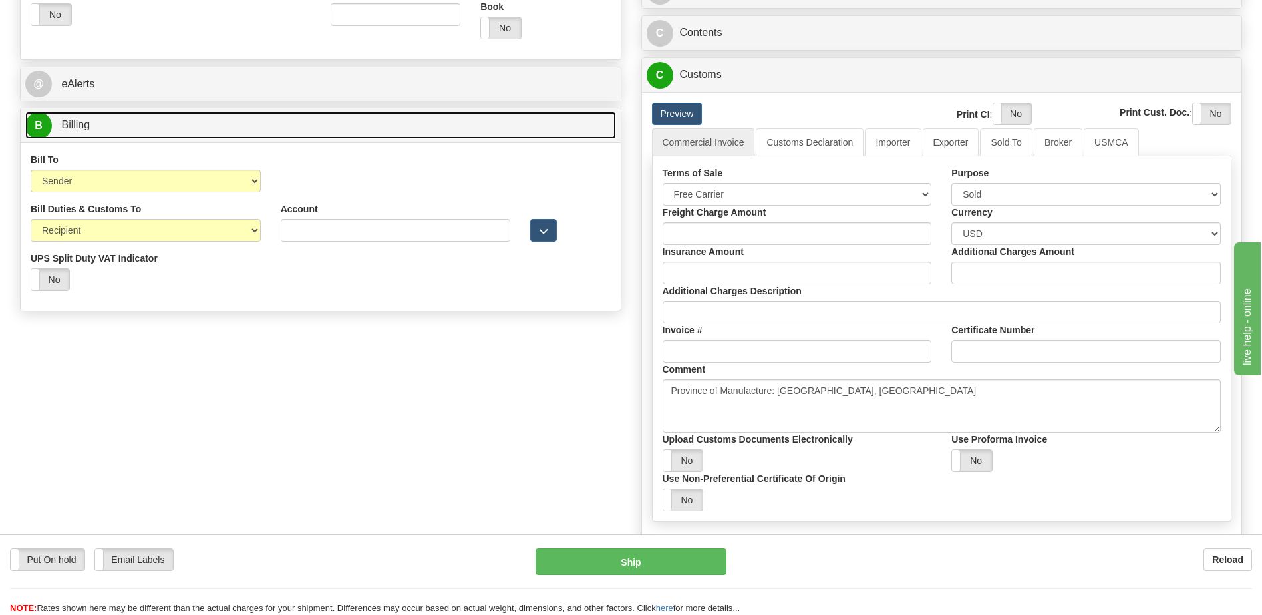
click at [155, 132] on link "B Billing" at bounding box center [320, 125] width 591 height 27
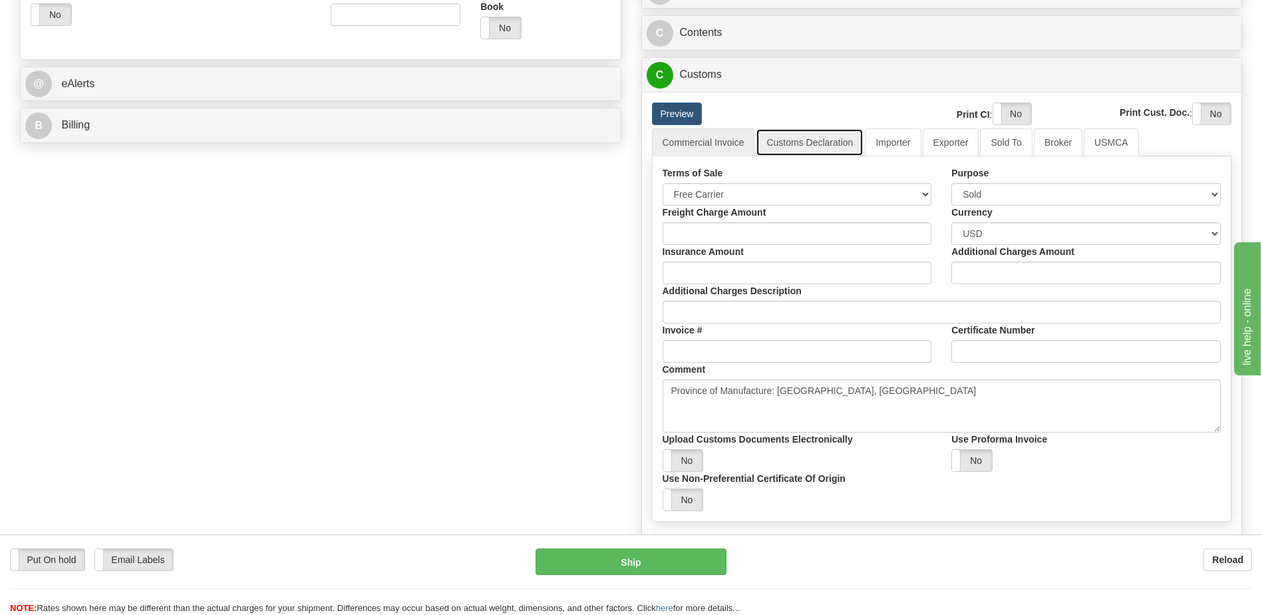
click at [778, 148] on link "Customs Declaration" at bounding box center [810, 142] width 108 height 28
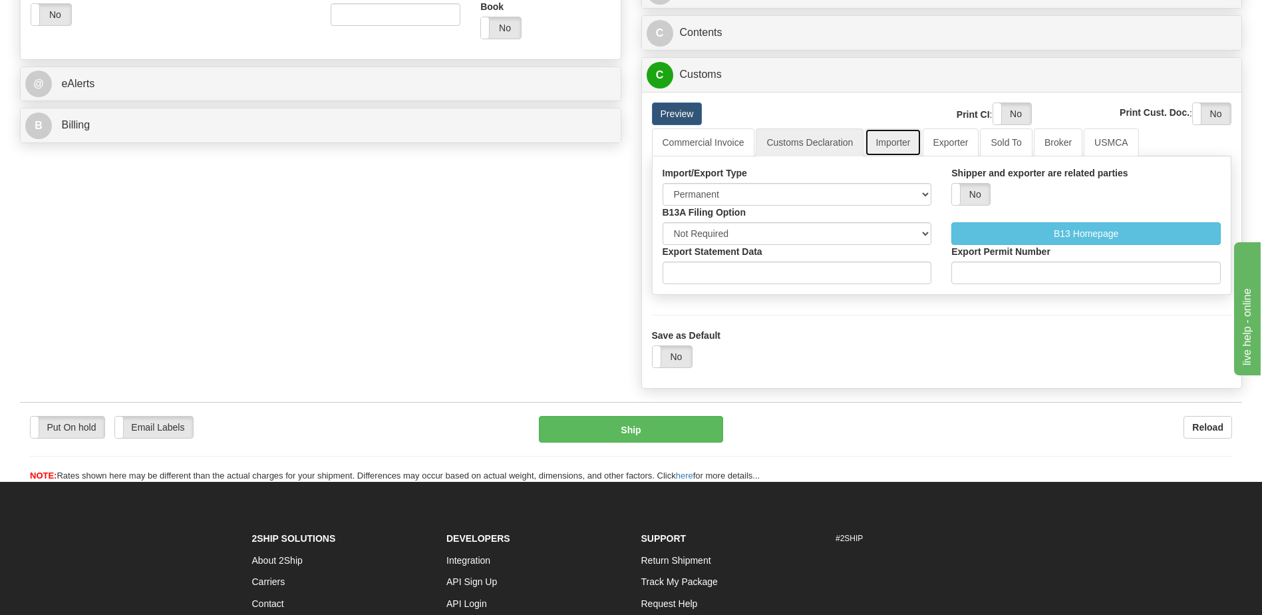
click at [900, 144] on link "Importer" at bounding box center [893, 142] width 56 height 28
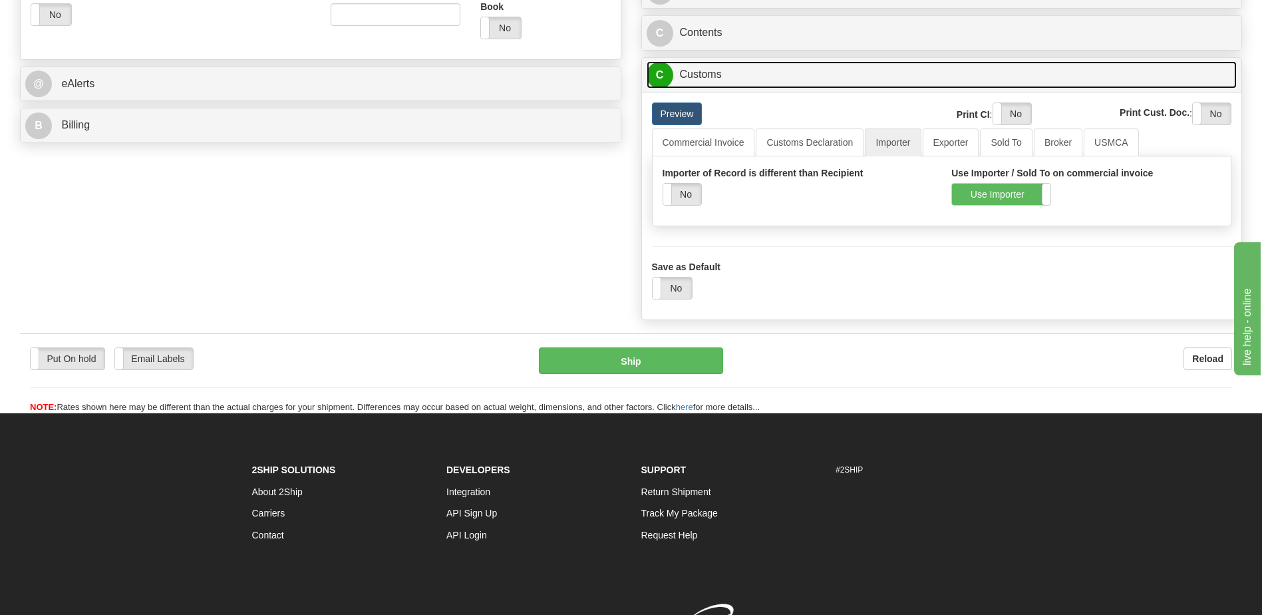
click at [732, 81] on link "C Customs" at bounding box center [942, 74] width 591 height 27
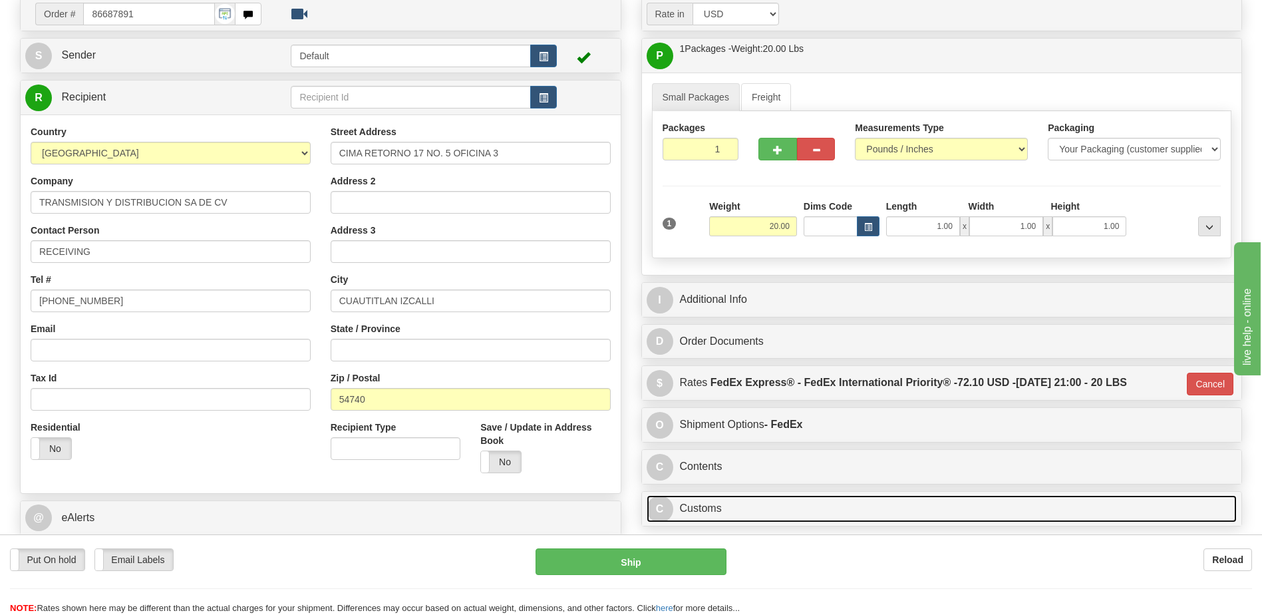
scroll to position [98, 0]
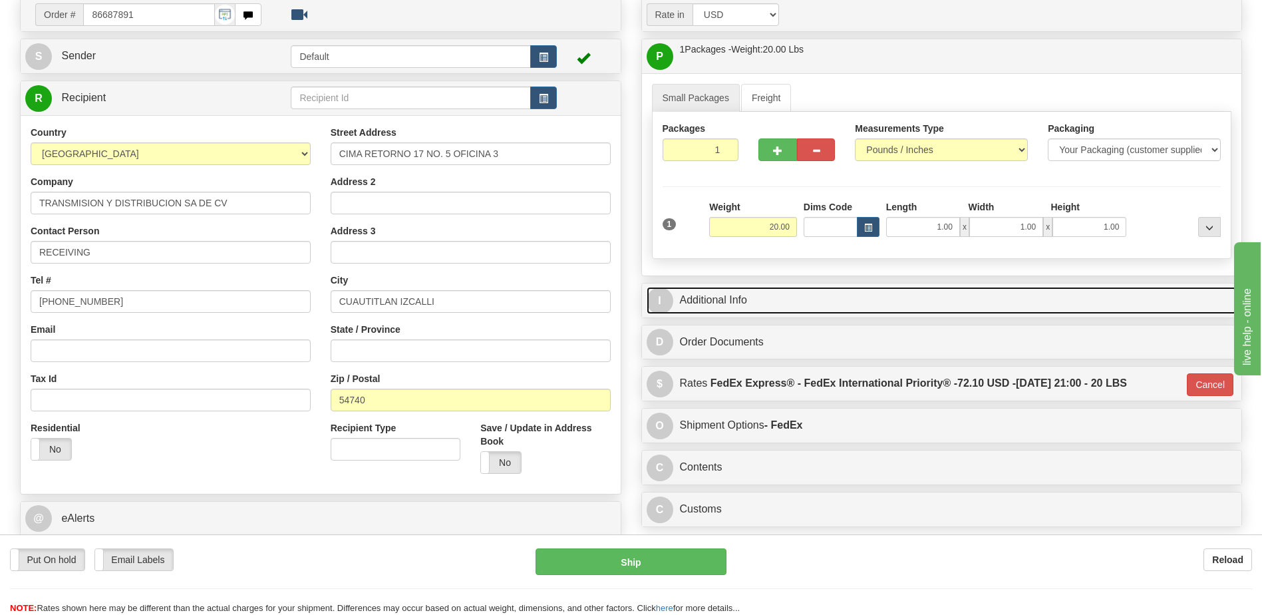
click at [738, 311] on link "I Additional Info" at bounding box center [942, 300] width 591 height 27
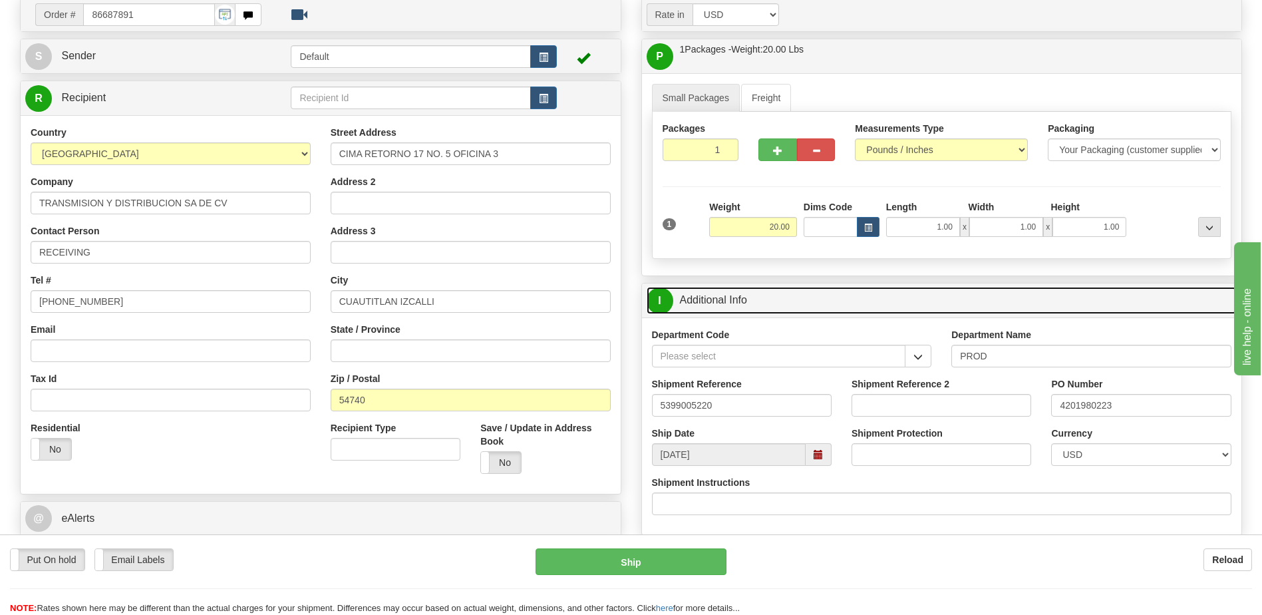
click at [738, 311] on link "I Additional Info" at bounding box center [942, 300] width 591 height 27
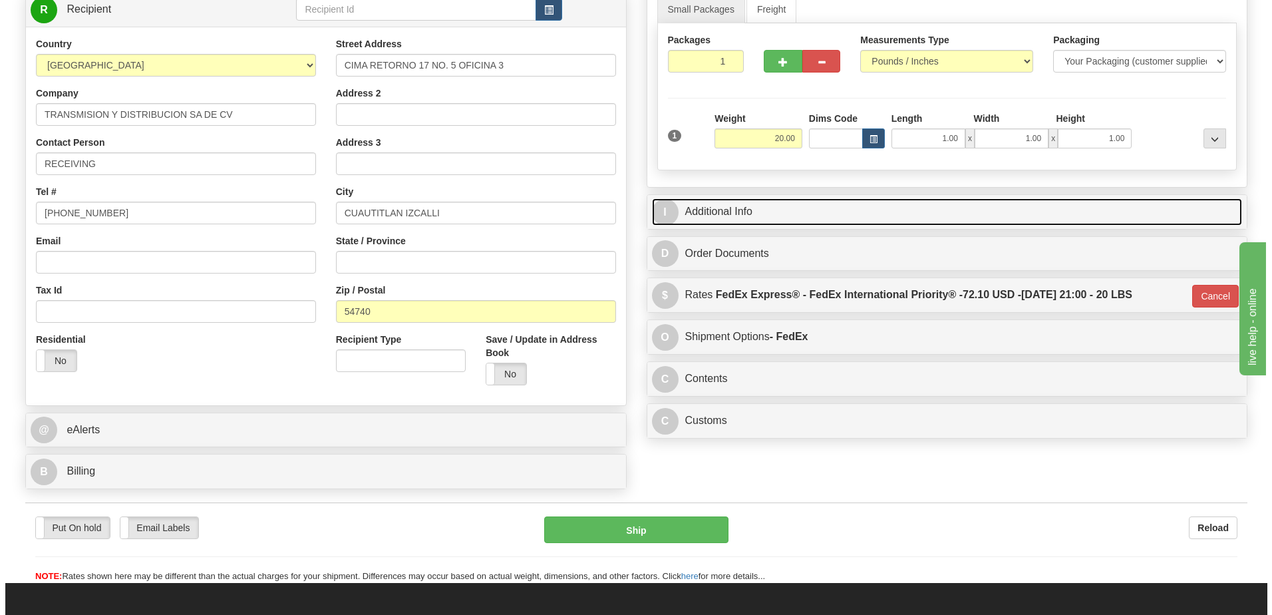
scroll to position [297, 0]
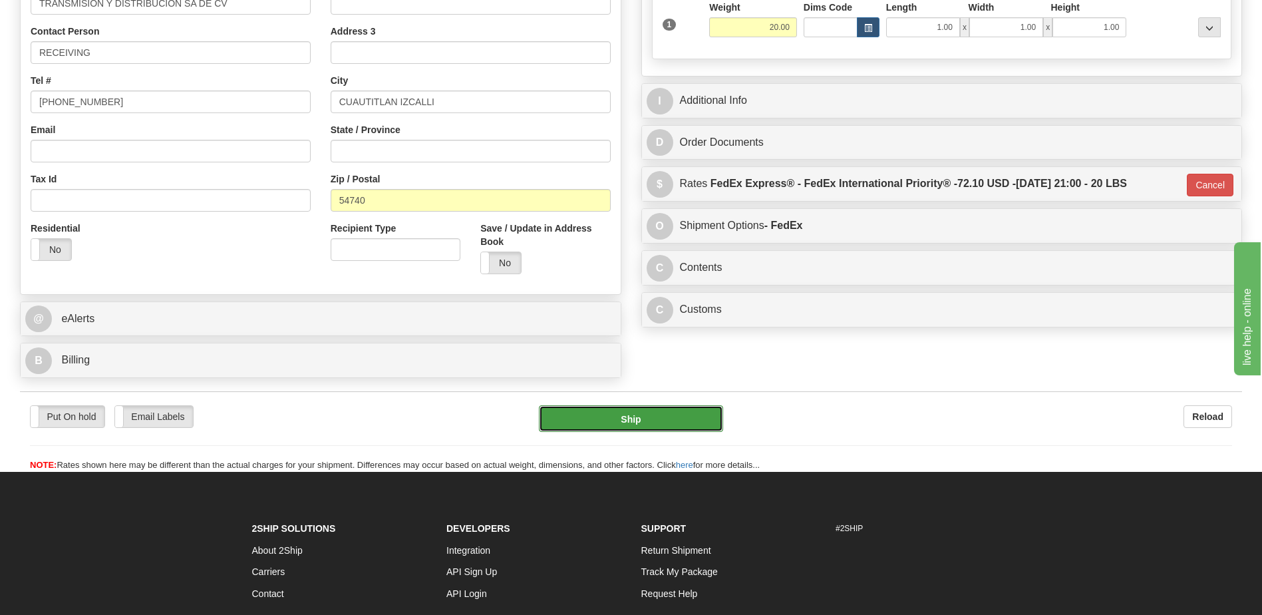
click at [603, 418] on button "Ship" at bounding box center [631, 418] width 184 height 27
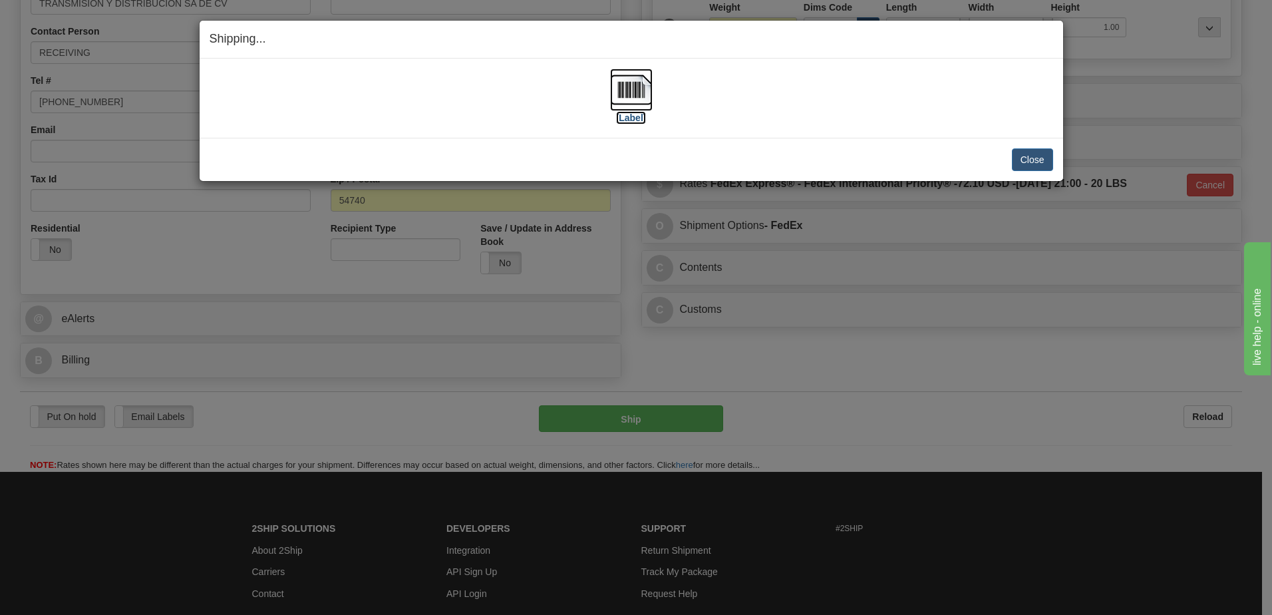
click at [629, 85] on img at bounding box center [631, 90] width 43 height 43
click at [1030, 161] on button "Close" at bounding box center [1032, 159] width 41 height 23
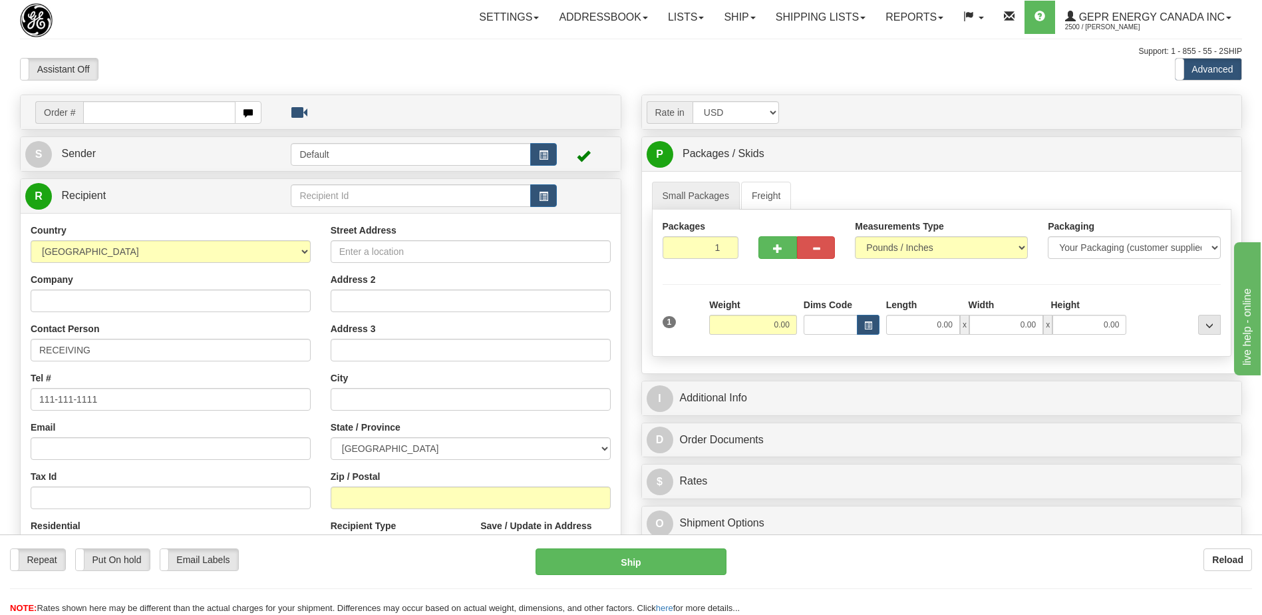
click at [316, 47] on div "Support: 1 - 855 - 55 - 2SHIP" at bounding box center [631, 51] width 1222 height 11
click at [360, 61] on div "Assistant On Assistant Off Do a return Do a return" at bounding box center [269, 69] width 518 height 23
drag, startPoint x: 203, startPoint y: 67, endPoint x: 234, endPoint y: 90, distance: 38.5
click at [203, 67] on div "Assistant On Assistant Off Do a return Do a return" at bounding box center [269, 69] width 518 height 23
drag, startPoint x: 820, startPoint y: 26, endPoint x: 816, endPoint y: 33, distance: 7.4
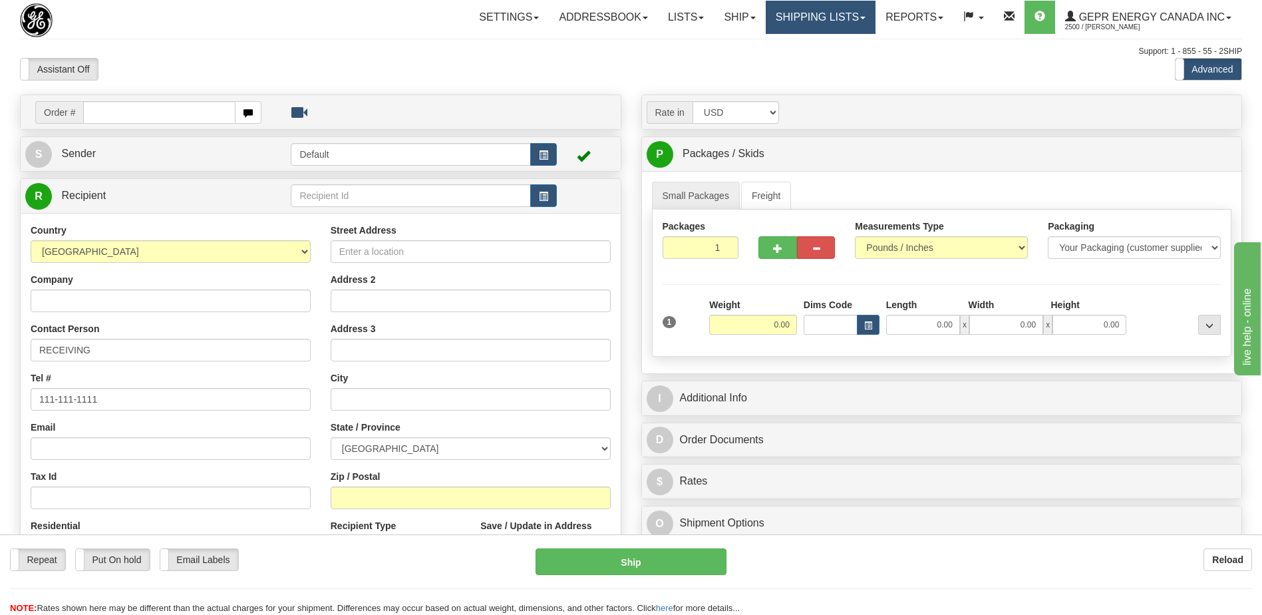
click at [820, 26] on link "Shipping lists" at bounding box center [821, 17] width 110 height 33
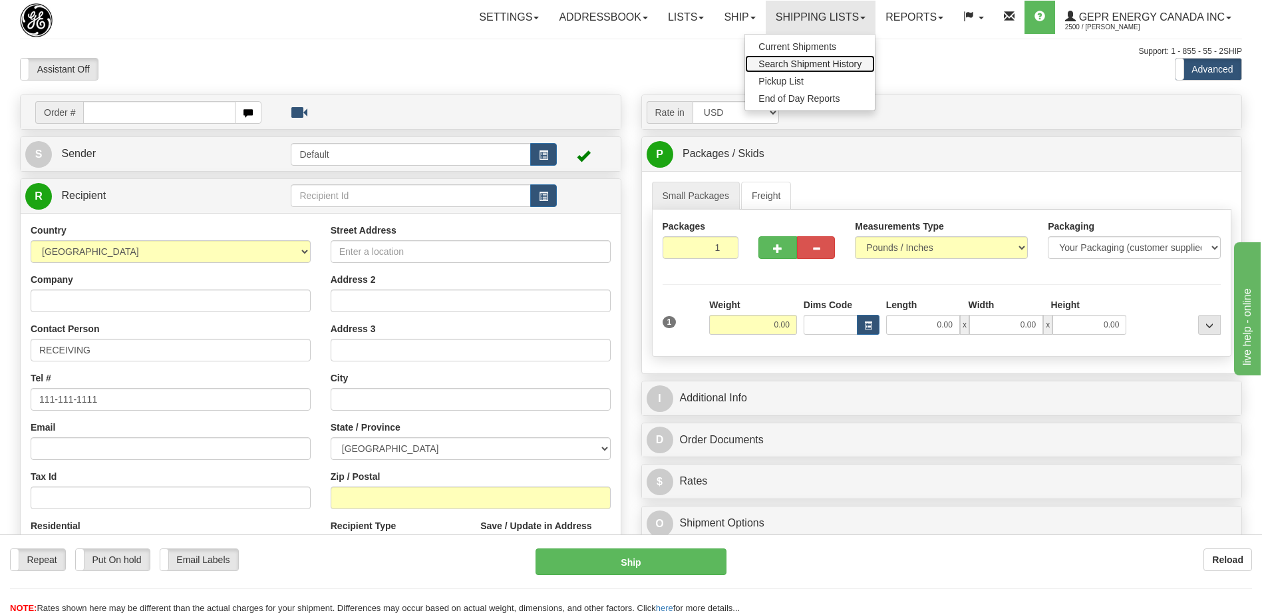
click at [796, 62] on span "Search Shipment History" at bounding box center [809, 64] width 103 height 11
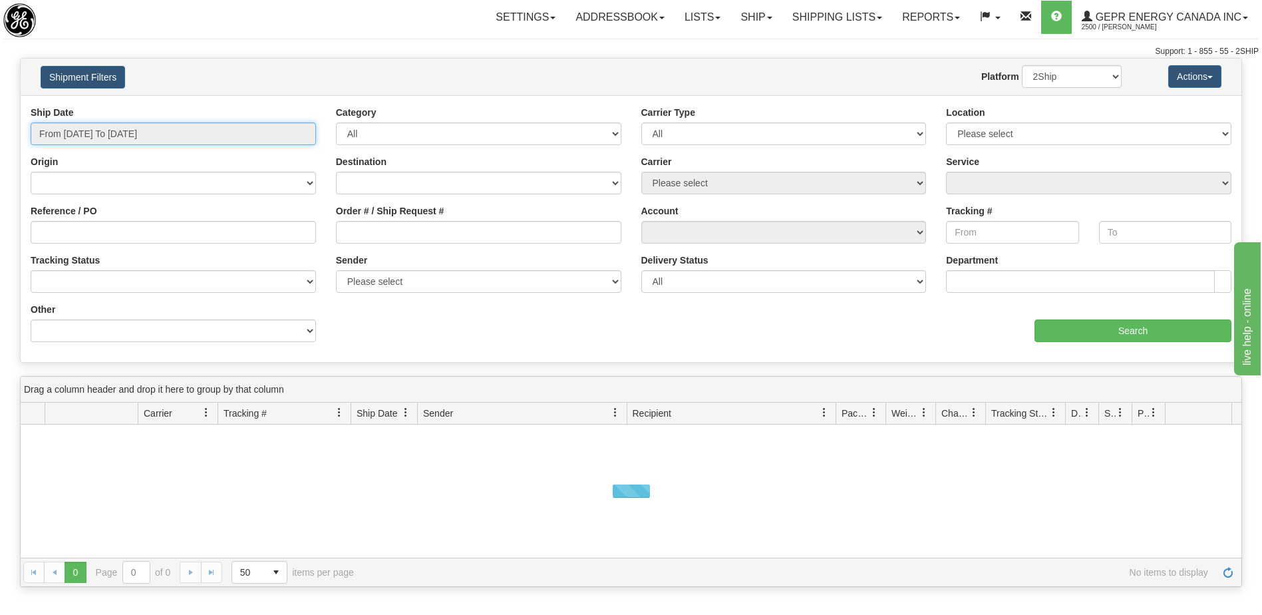
type input "[DATE]"
click at [173, 138] on input "From [DATE] To [DATE]" at bounding box center [173, 133] width 285 height 23
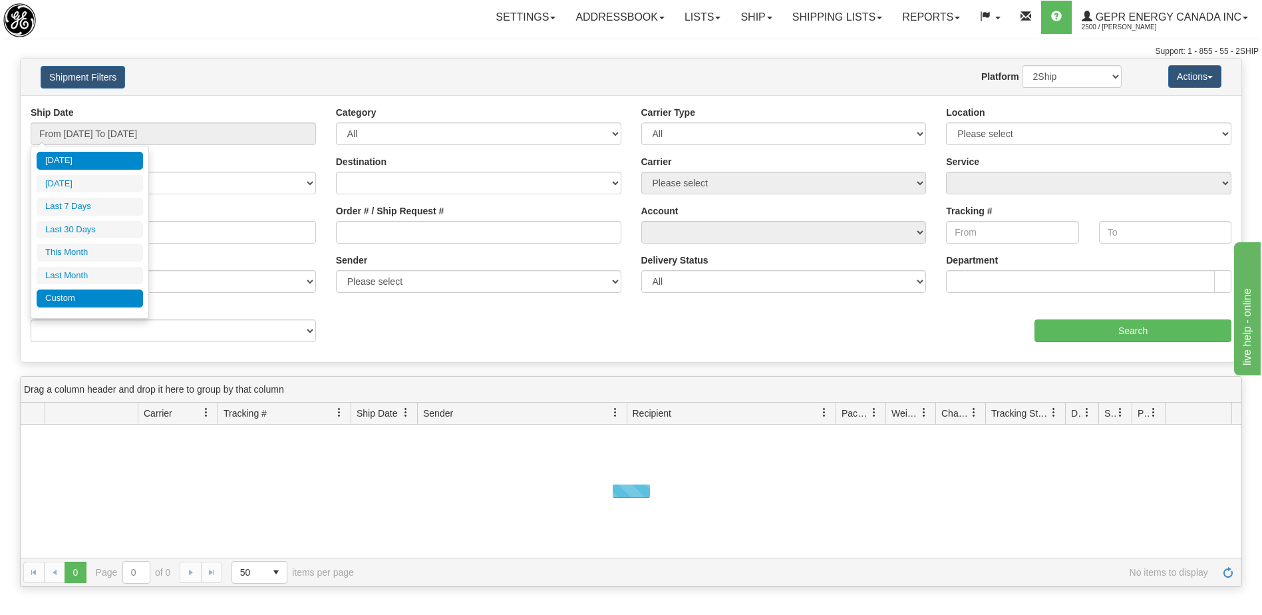
click at [106, 301] on li "Custom" at bounding box center [90, 298] width 106 height 18
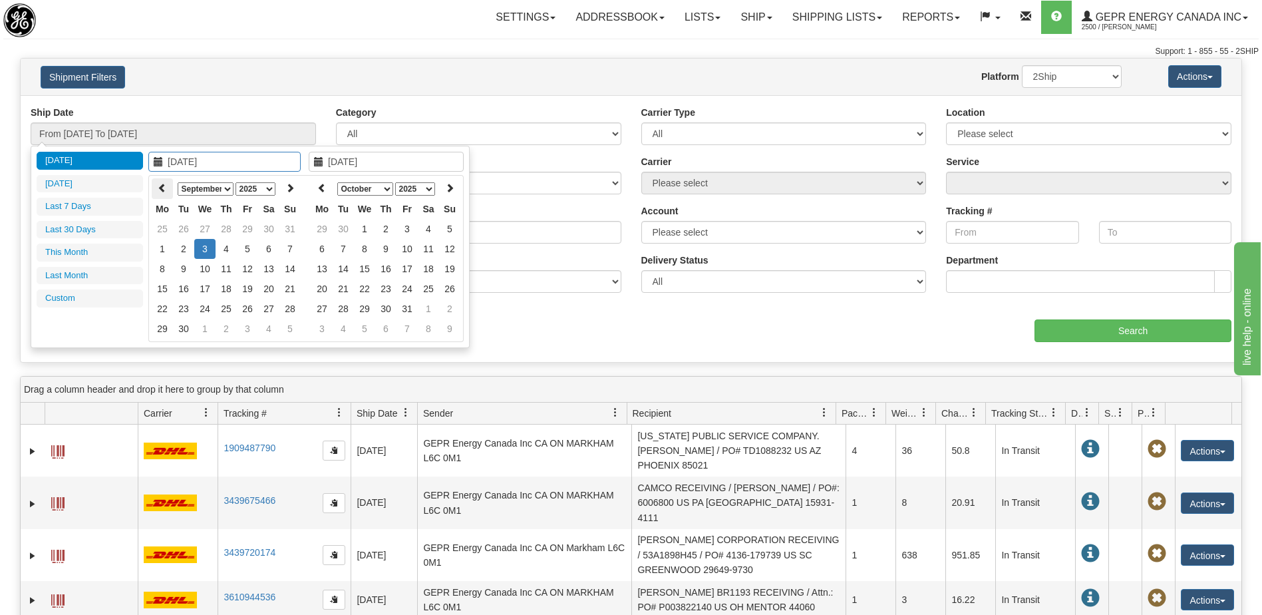
click at [159, 193] on th at bounding box center [162, 188] width 21 height 21
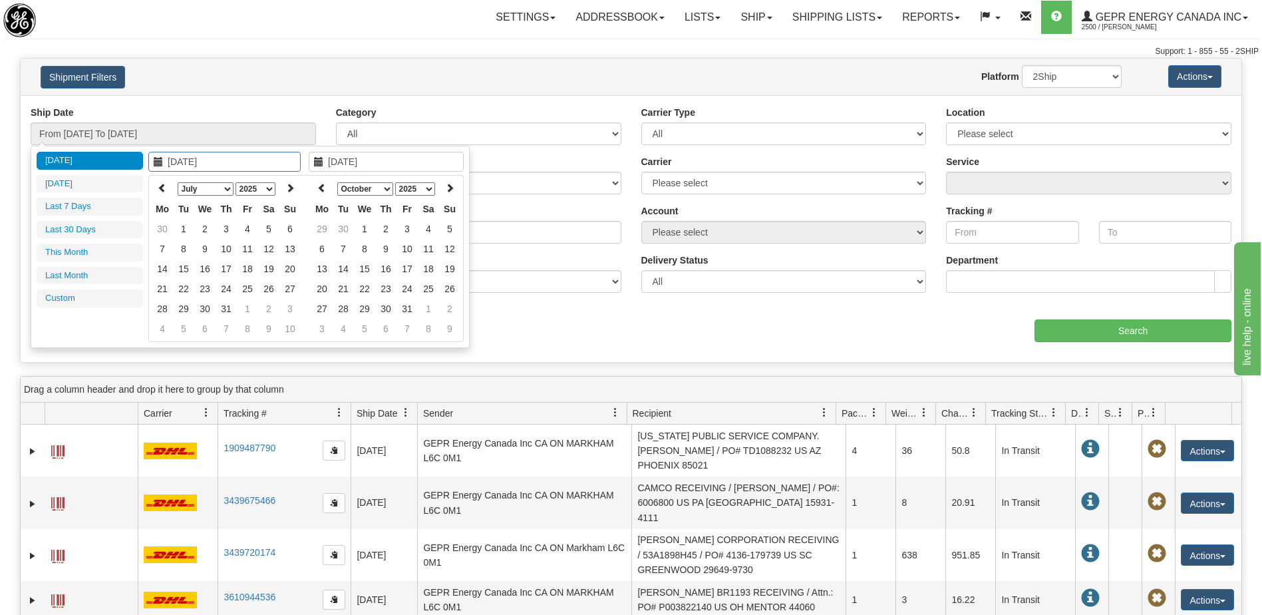
click at [159, 193] on th at bounding box center [162, 188] width 21 height 21
type input "04/01/2025"
click at [184, 236] on td "1" at bounding box center [183, 229] width 21 height 20
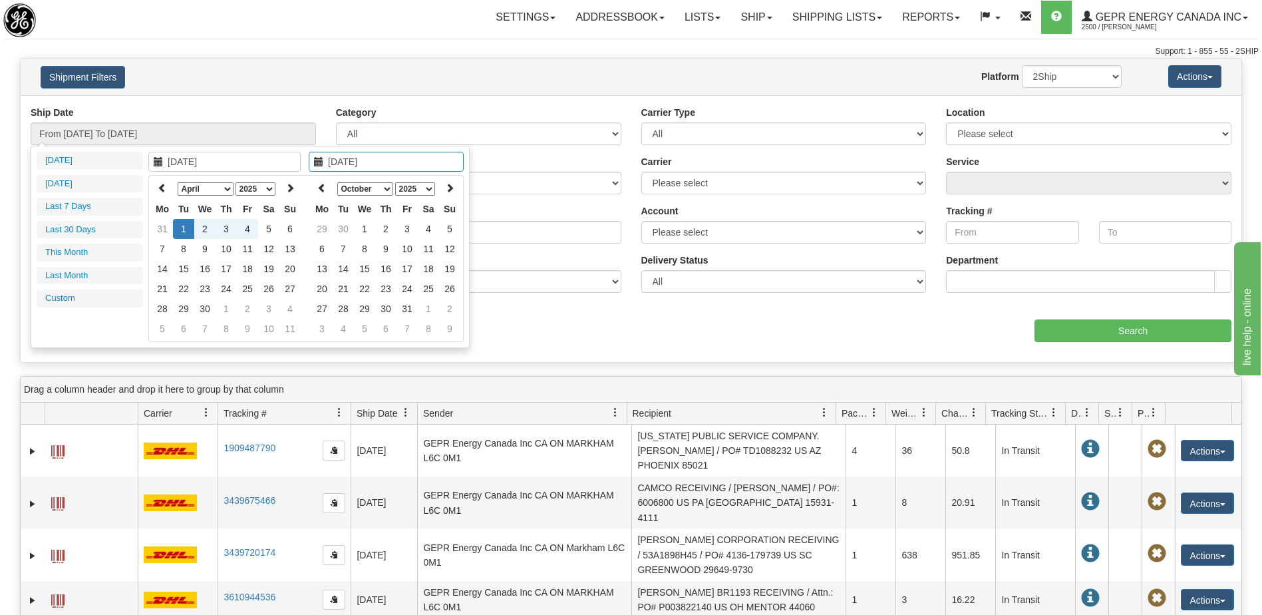
click at [307, 187] on div "January February March April May June July August September October November De…" at bounding box center [228, 258] width 160 height 167
click at [319, 187] on icon at bounding box center [321, 187] width 9 height 9
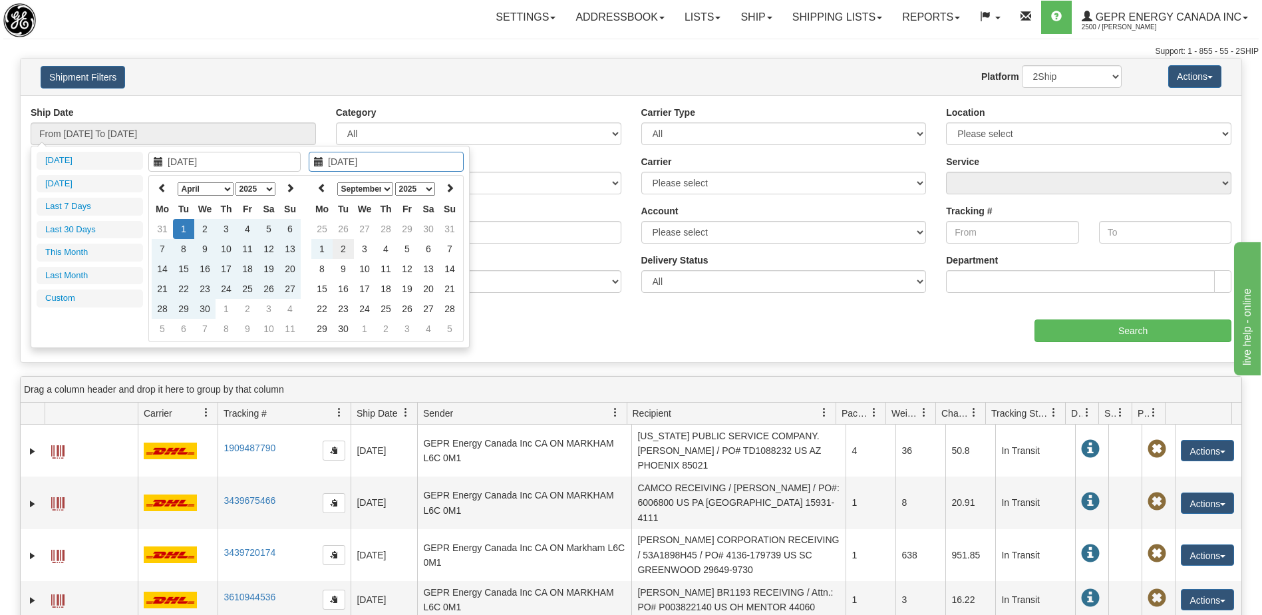
type input "09/02/2025"
click at [341, 253] on td "2" at bounding box center [343, 249] width 21 height 20
type input "From 04/01/2025 To 09/02/2025"
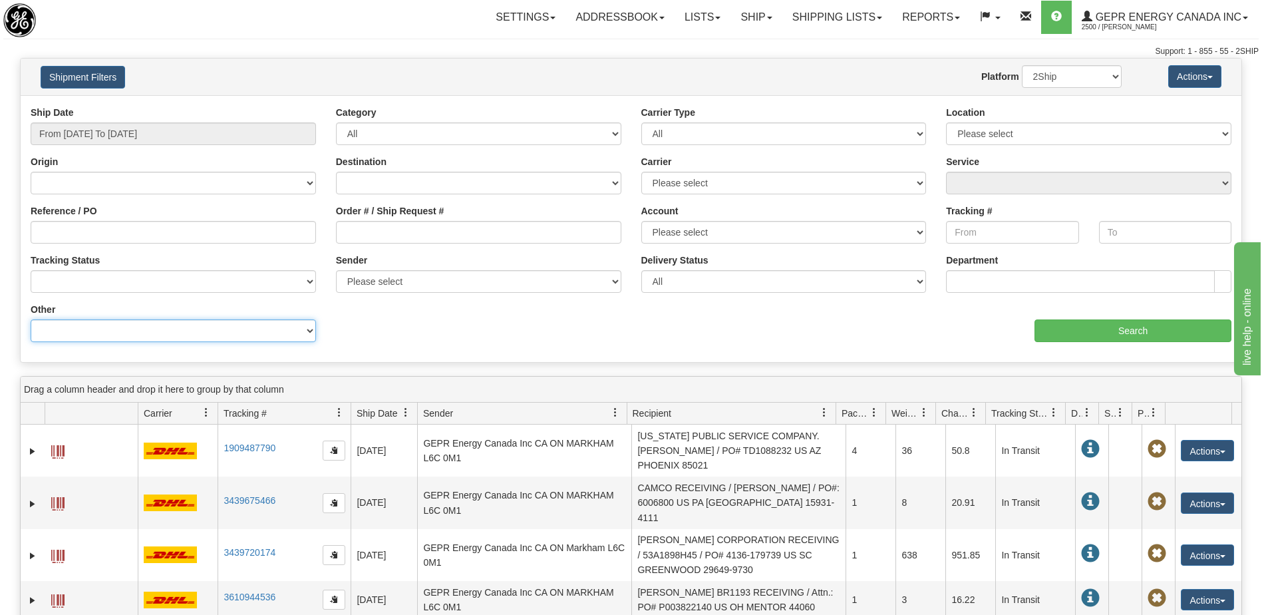
click at [277, 335] on select "Billing Account # Billing Type BOL # (LTL) Commodity Or Documents Consolidation…" at bounding box center [173, 330] width 285 height 23
click at [141, 329] on select "Billing Account # Billing Type BOL # (LTL) Commodity Or Documents Consolidation…" at bounding box center [173, 330] width 285 height 23
select select "Recipient_City"
click at [31, 319] on select "Billing Account # Billing Type BOL # (LTL) Commodity Or Documents Consolidation…" at bounding box center [173, 330] width 285 height 23
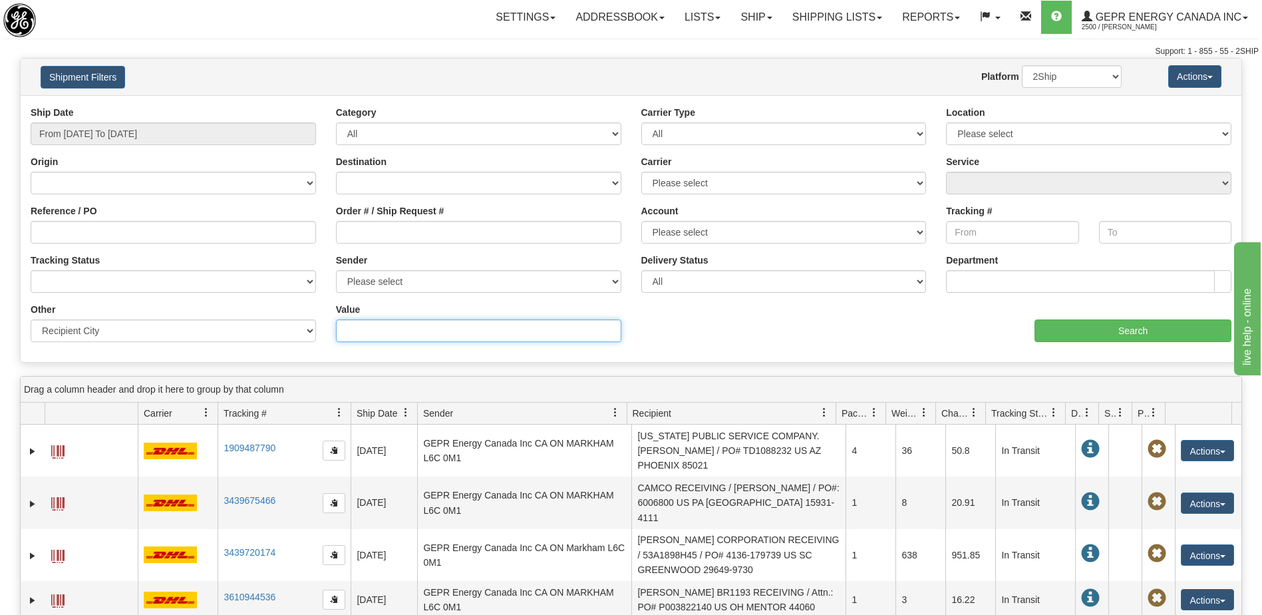
click at [366, 331] on input "Value" at bounding box center [478, 330] width 285 height 23
paste input "BOGOTA"
type input "BOGOTA"
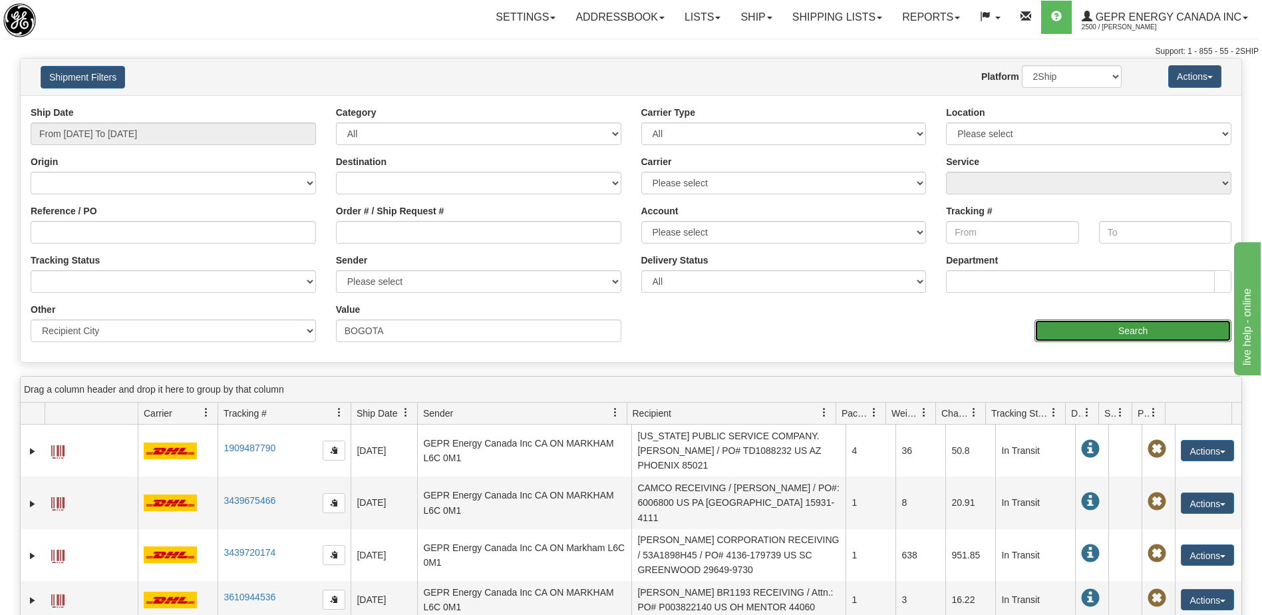
click at [1100, 332] on input "Search" at bounding box center [1133, 330] width 197 height 23
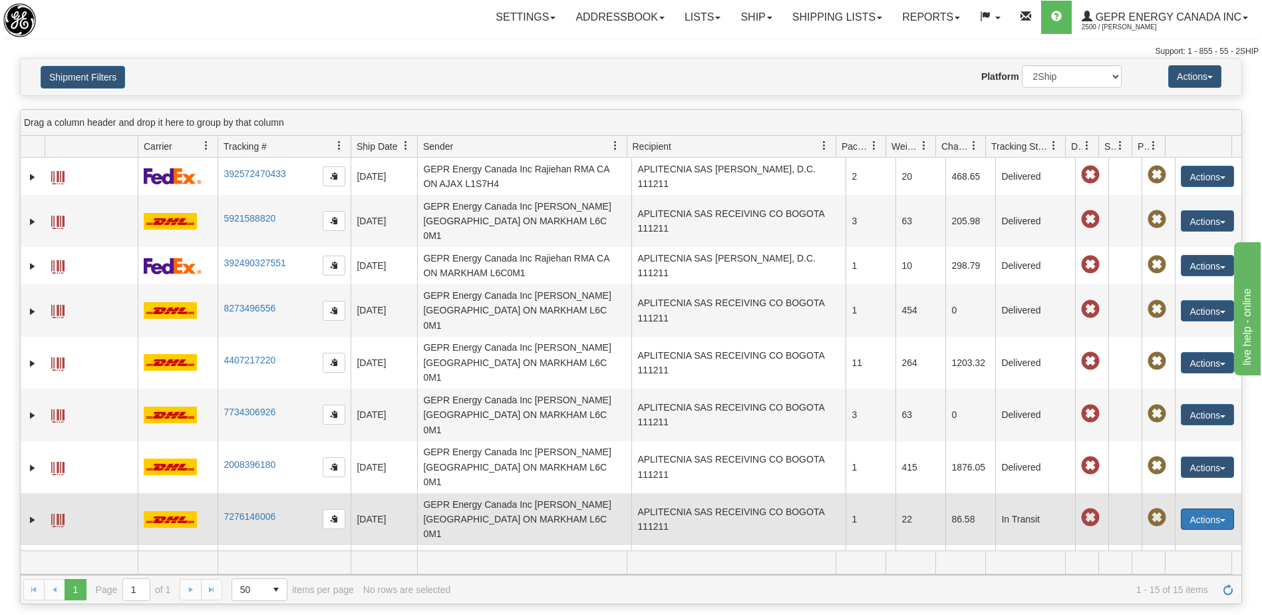
click at [1192, 508] on button "Actions" at bounding box center [1207, 518] width 53 height 21
click at [1154, 535] on link "Repeat" at bounding box center [1180, 543] width 106 height 17
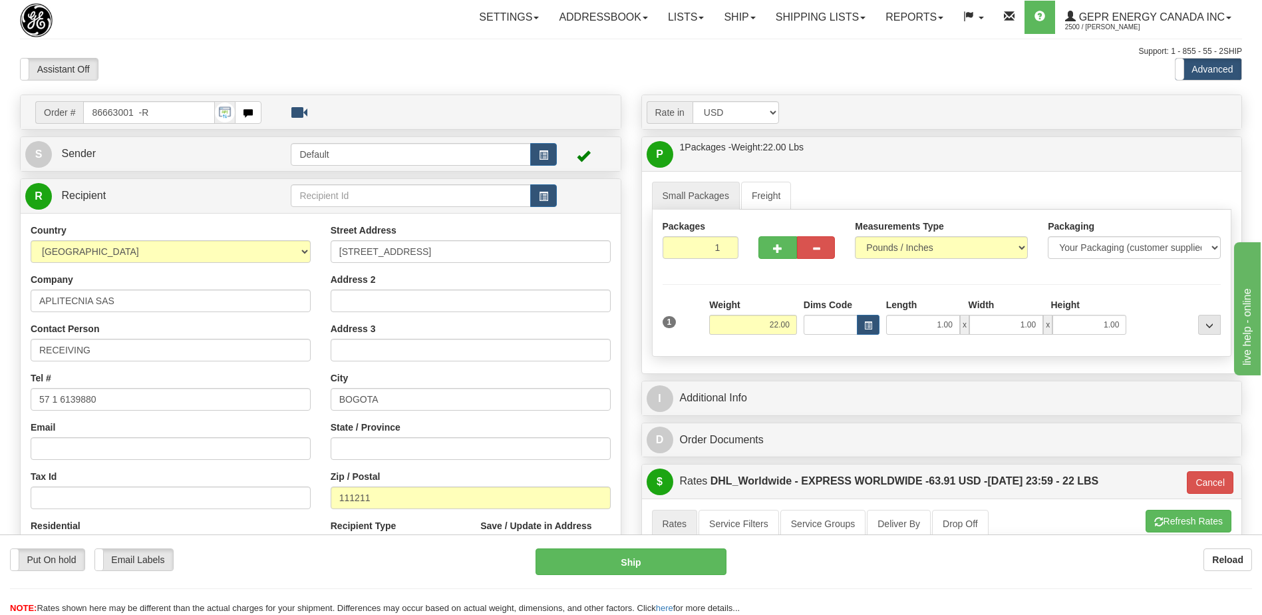
scroll to position [200, 0]
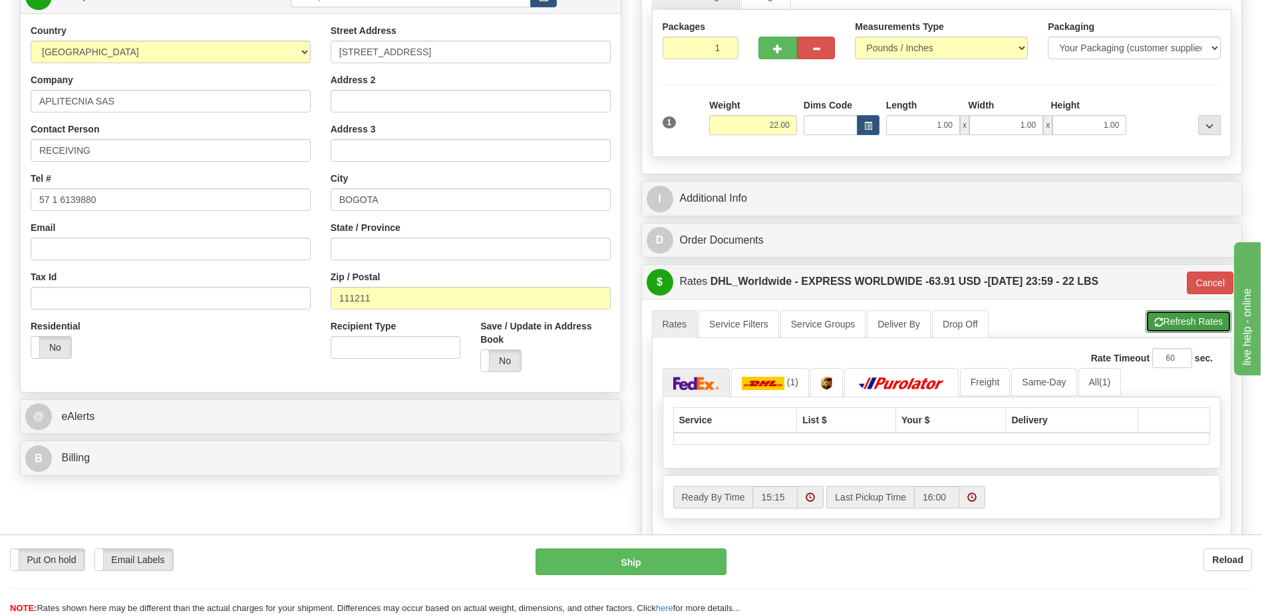
click at [1186, 317] on button "Refresh Rates" at bounding box center [1189, 321] width 86 height 23
type input "P"
click at [1196, 282] on button "Cancel" at bounding box center [1210, 282] width 47 height 23
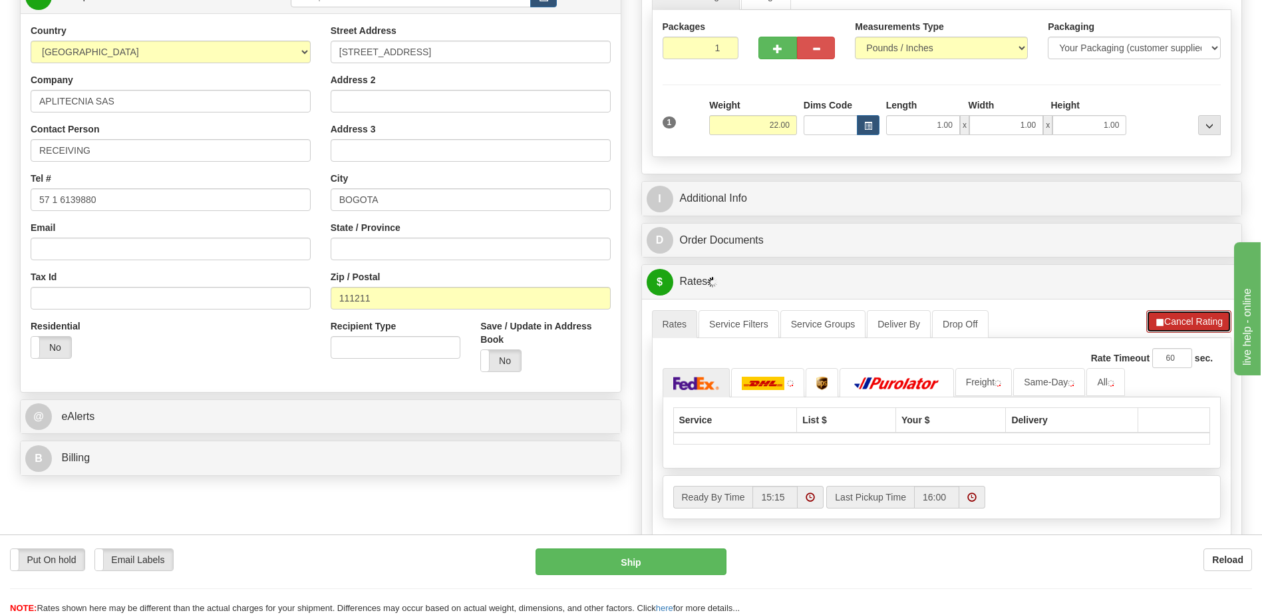
click at [1190, 325] on button "Cancel Rating" at bounding box center [1188, 321] width 85 height 23
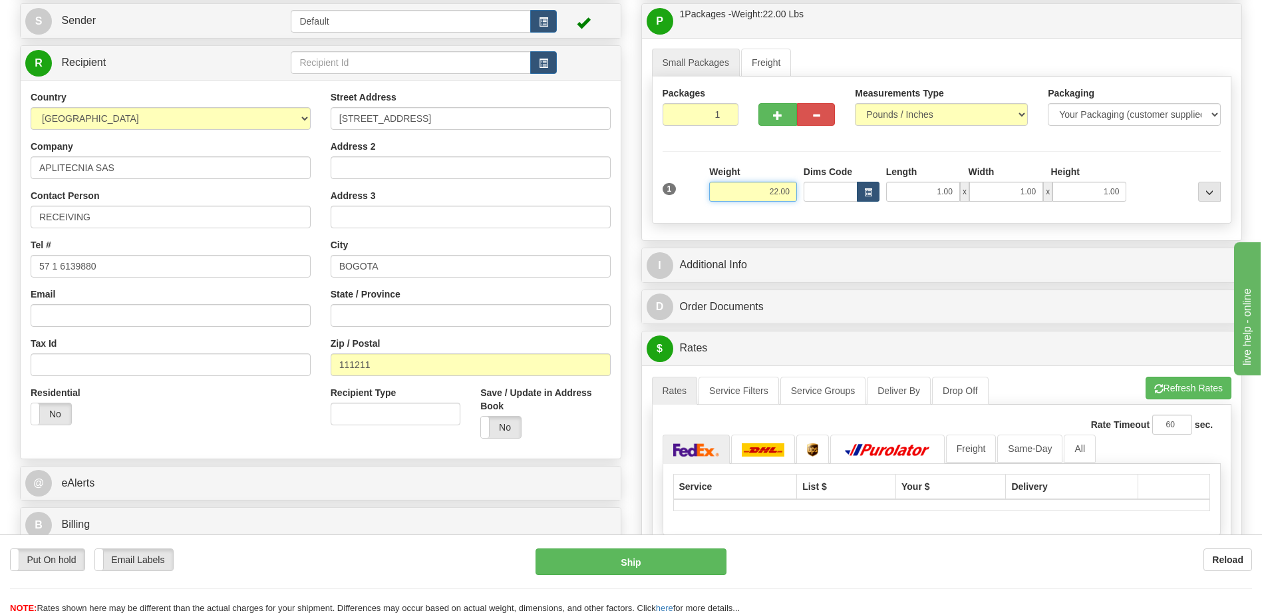
drag, startPoint x: 760, startPoint y: 193, endPoint x: 878, endPoint y: 192, distance: 117.8
click at [878, 192] on div "1 Weight 22.00 Dims Code x x" at bounding box center [942, 188] width 566 height 47
type input "2.00"
click at [291, 450] on div "Country [GEOGRAPHIC_DATA] [GEOGRAPHIC_DATA] [GEOGRAPHIC_DATA] [GEOGRAPHIC_DATA]…" at bounding box center [321, 269] width 600 height 379
click at [1196, 396] on button "Cancel Rating" at bounding box center [1188, 388] width 85 height 23
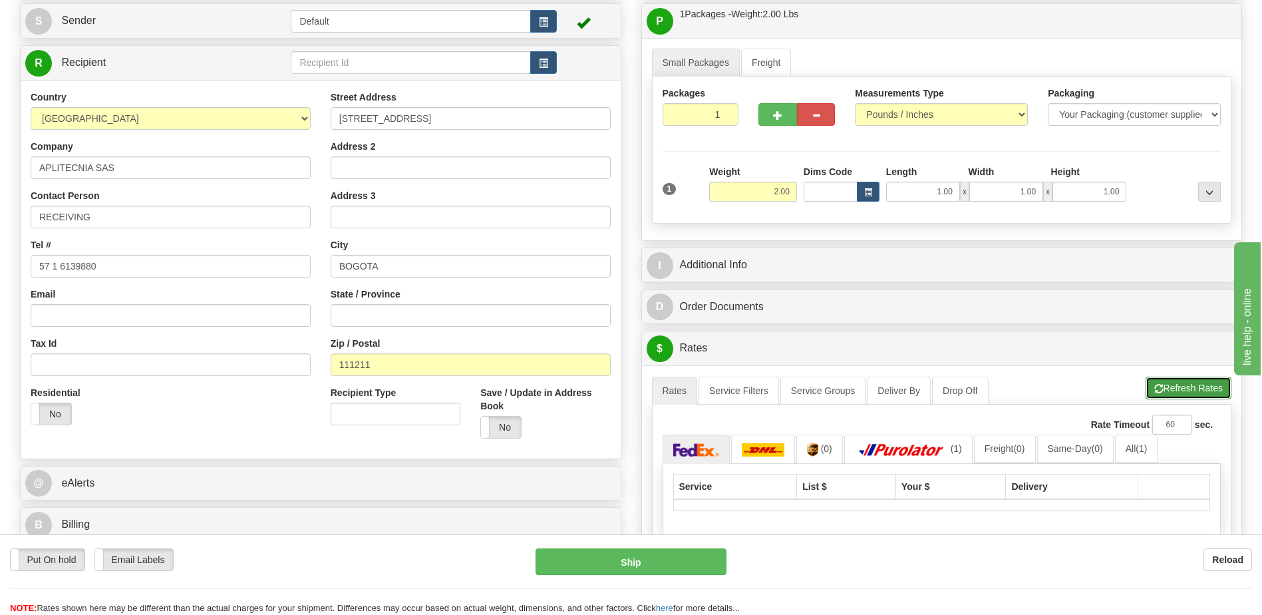
click at [1190, 391] on button "Refresh Rates" at bounding box center [1189, 388] width 86 height 23
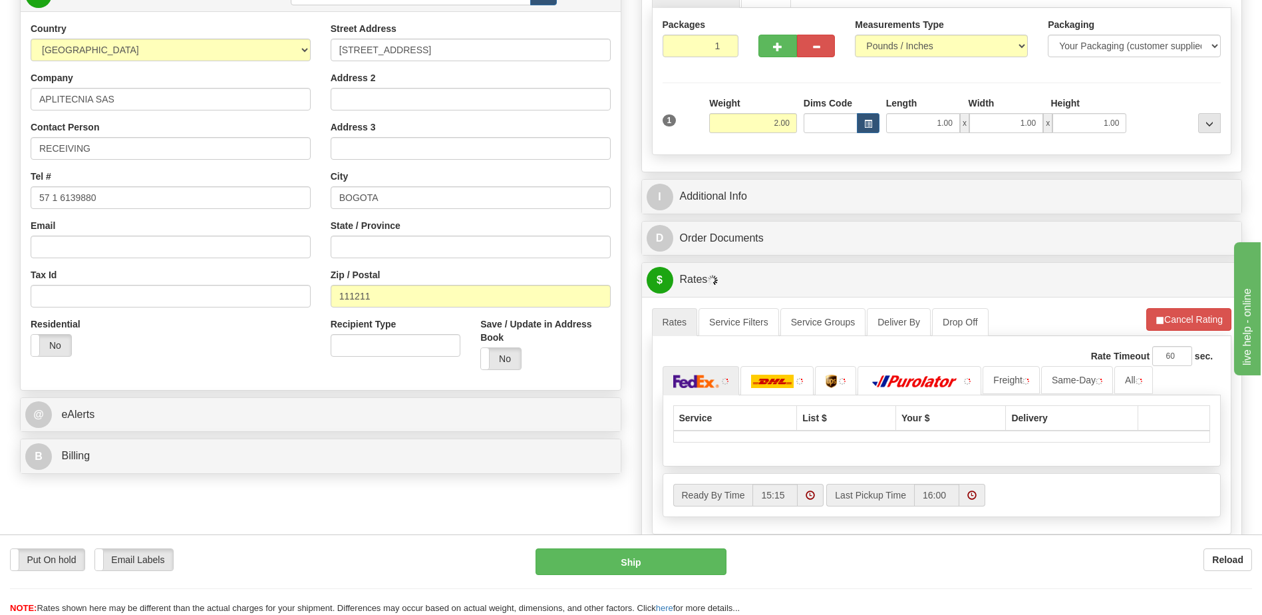
scroll to position [266, 0]
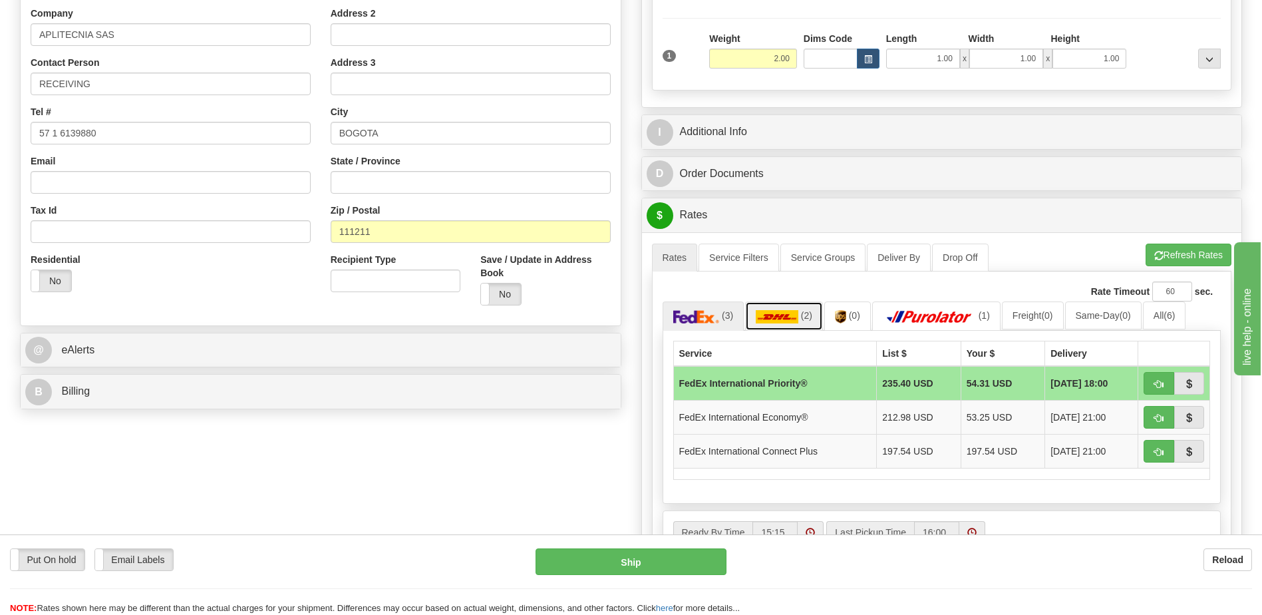
click at [789, 321] on img at bounding box center [777, 316] width 43 height 13
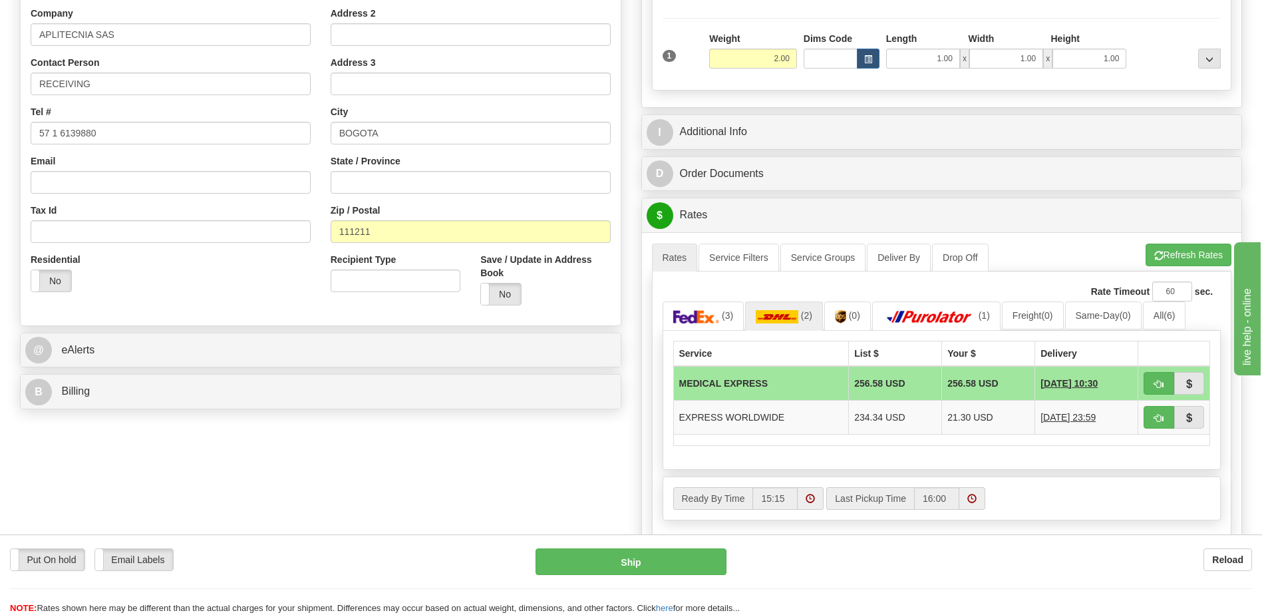
click at [819, 552] on div "Reload" at bounding box center [999, 559] width 506 height 23
